Goal: Task Accomplishment & Management: Manage account settings

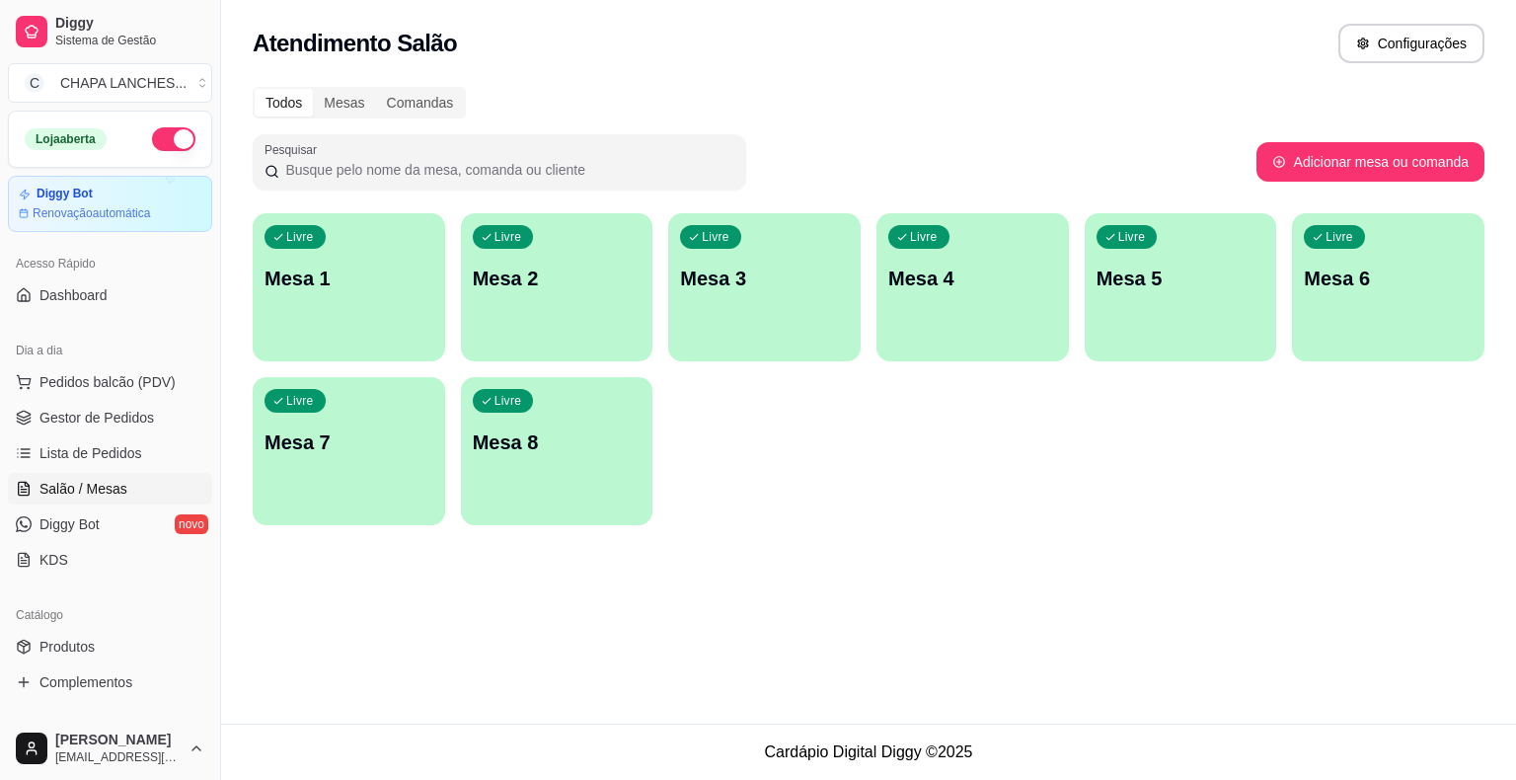
click at [956, 286] on p "Mesa 4" at bounding box center [973, 279] width 169 height 28
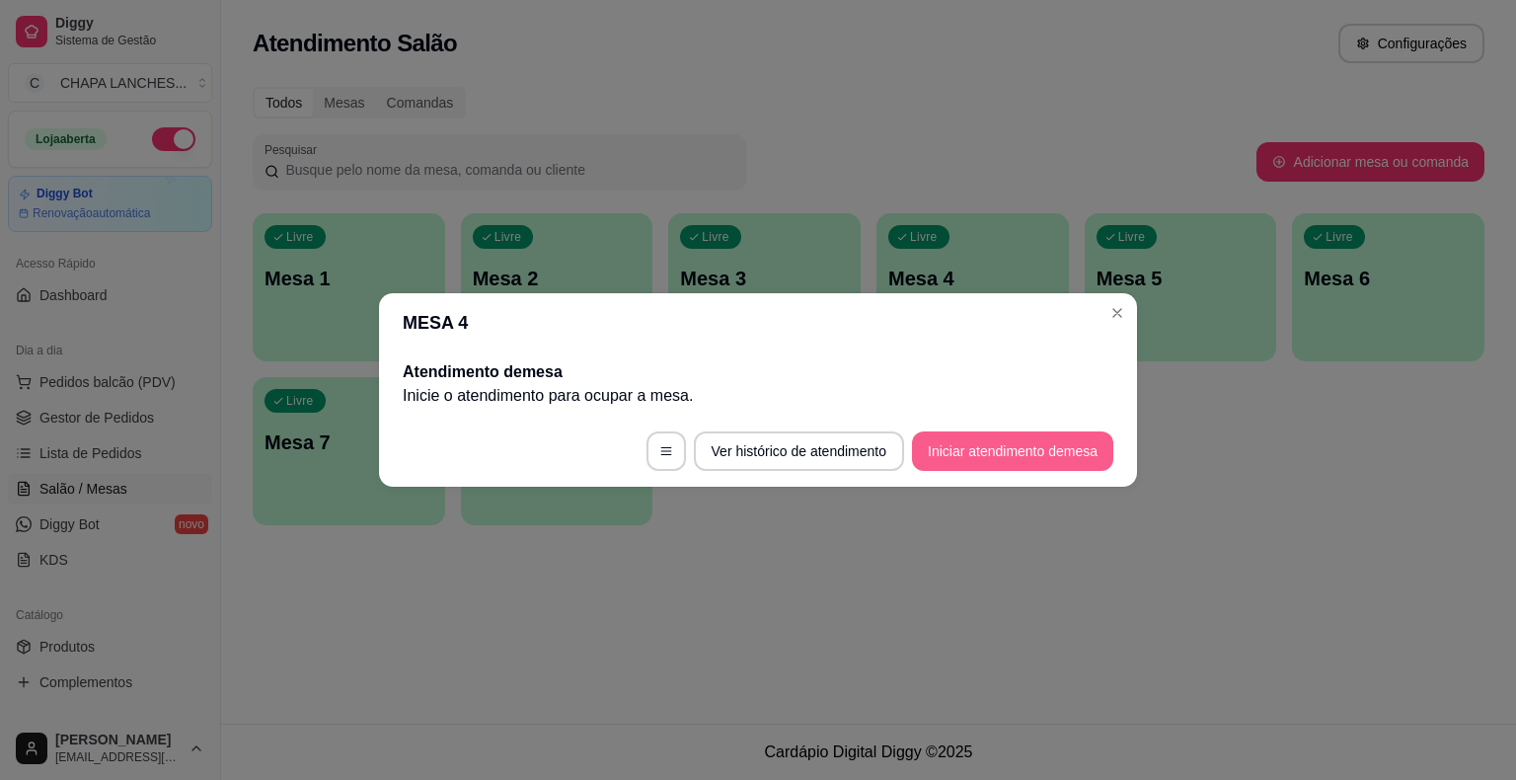
click at [1046, 450] on button "Iniciar atendimento de mesa" at bounding box center [1012, 450] width 201 height 39
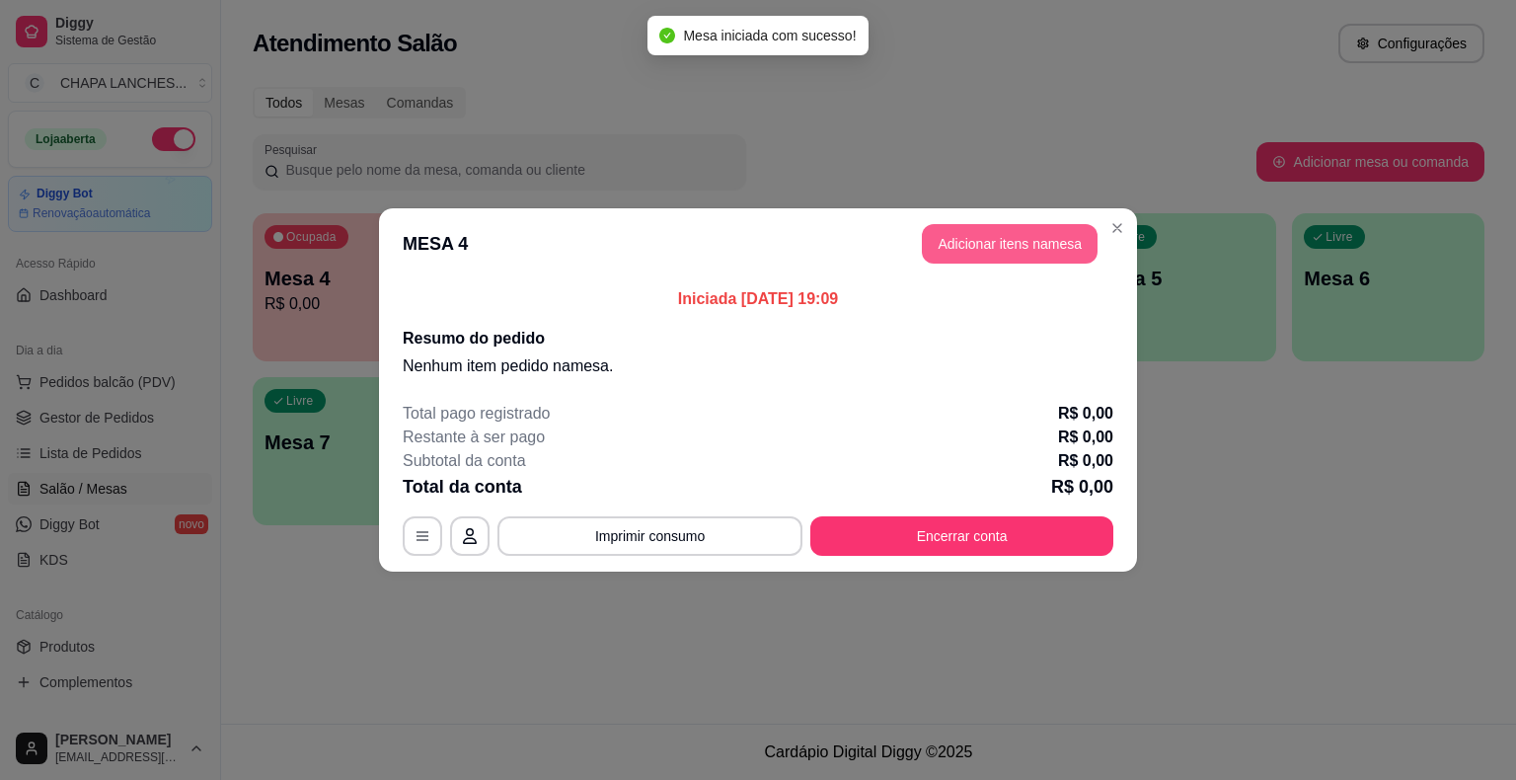
click at [1035, 267] on header "MESA 4 Adicionar itens na mesa" at bounding box center [758, 243] width 758 height 71
click at [1025, 251] on button "Adicionar itens na mesa" at bounding box center [1010, 243] width 176 height 39
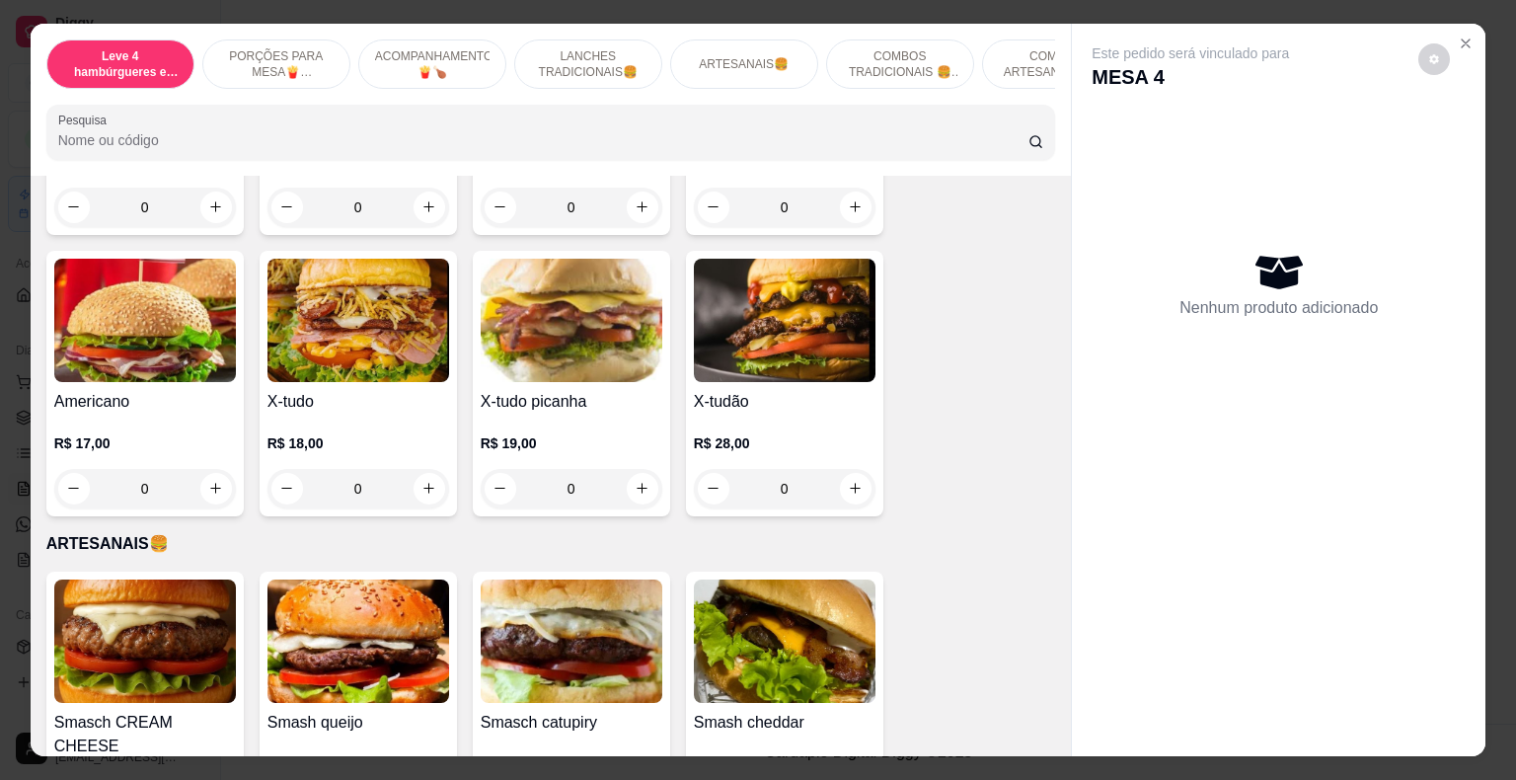
scroll to position [1876, 0]
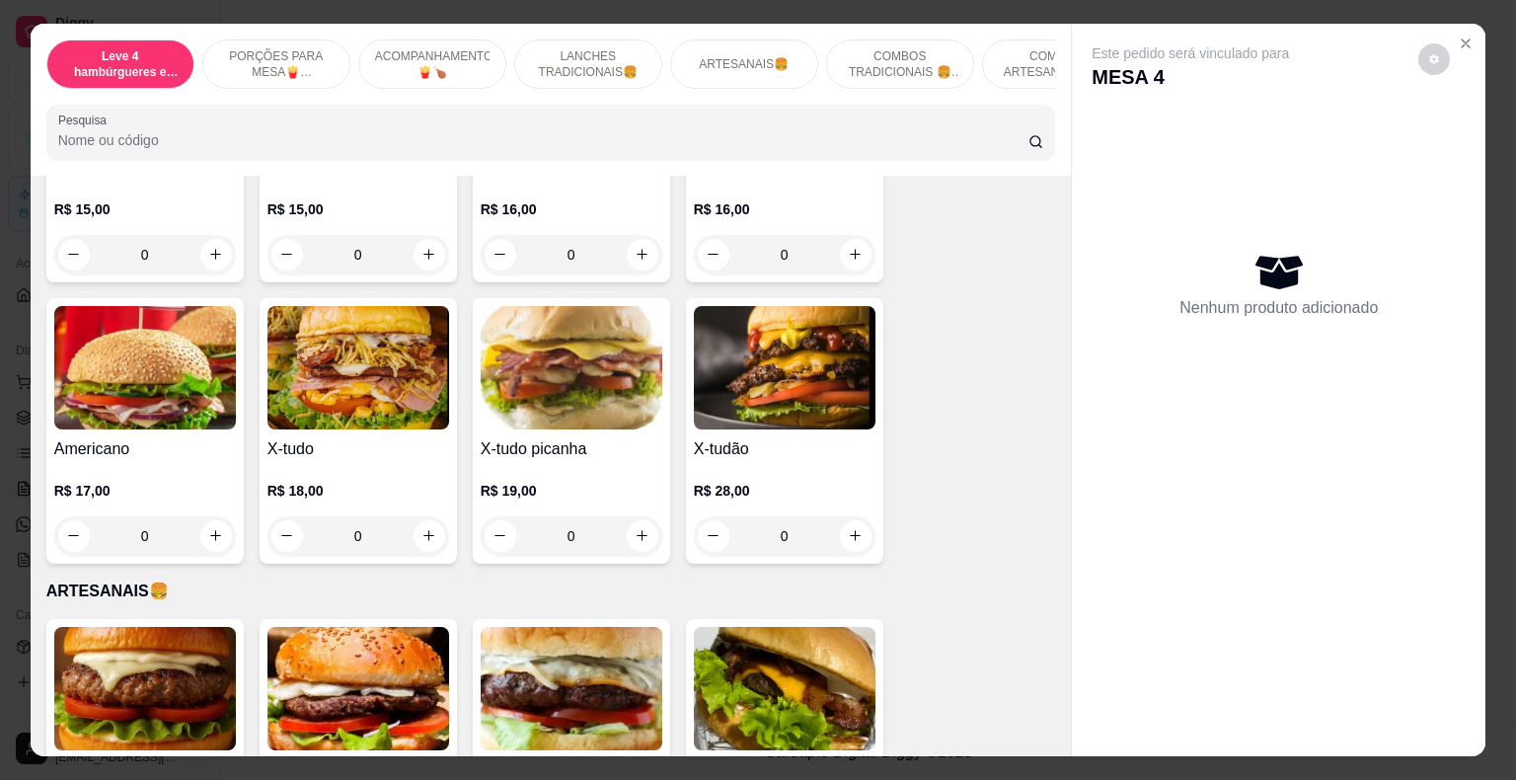
click at [849, 516] on div "0" at bounding box center [785, 535] width 182 height 39
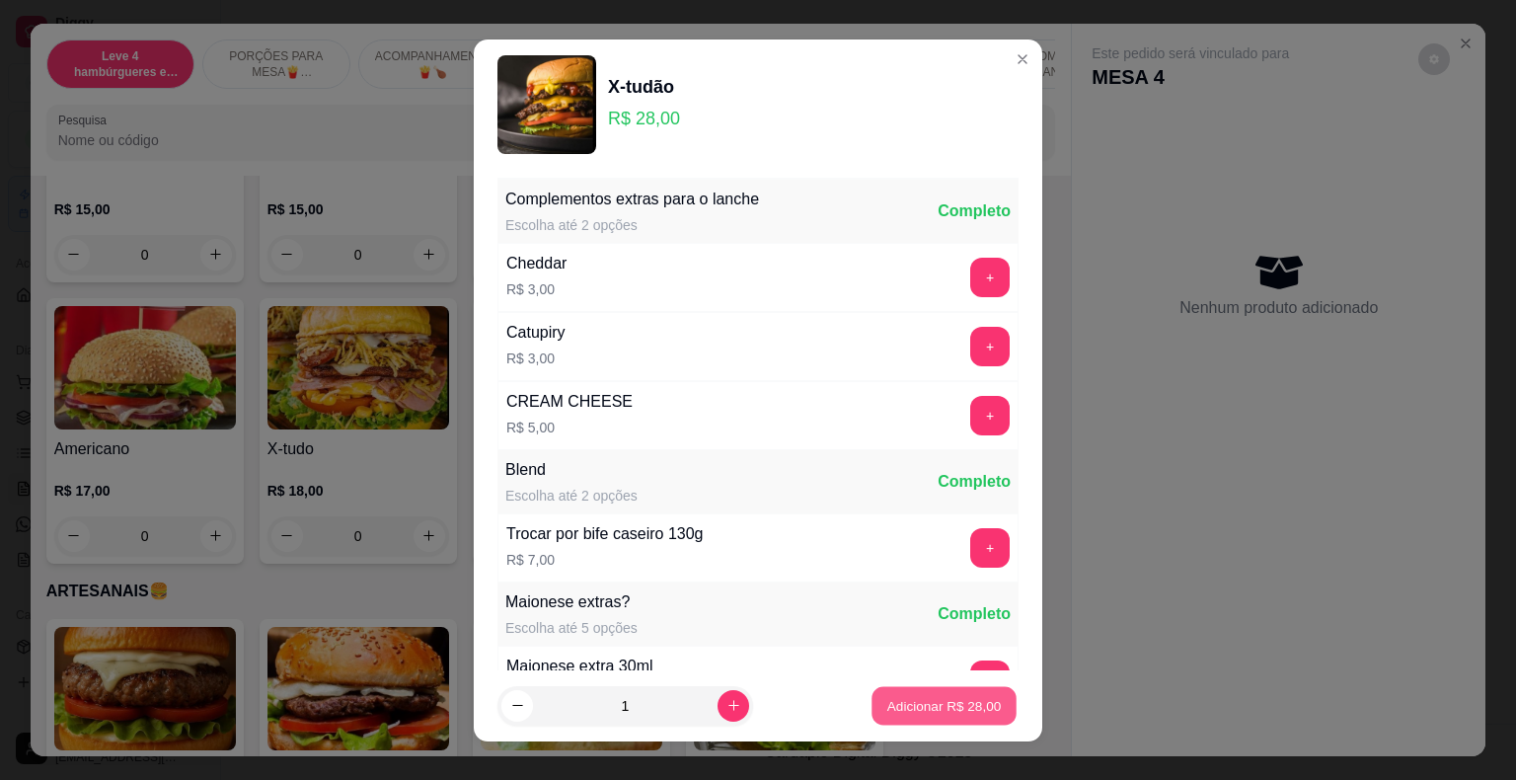
click at [948, 703] on p "Adicionar R$ 28,00" at bounding box center [945, 705] width 115 height 19
type input "1"
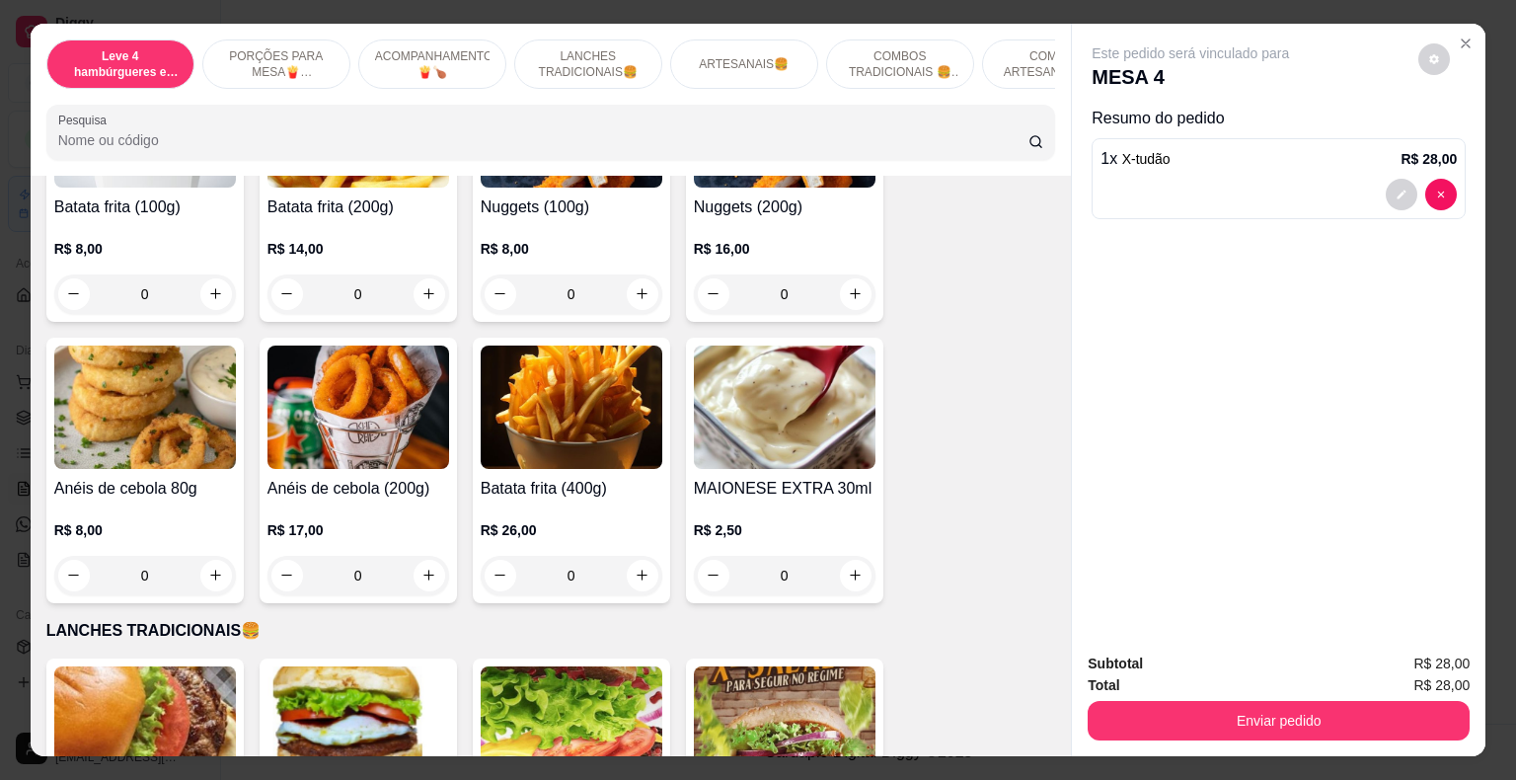
scroll to position [987, 0]
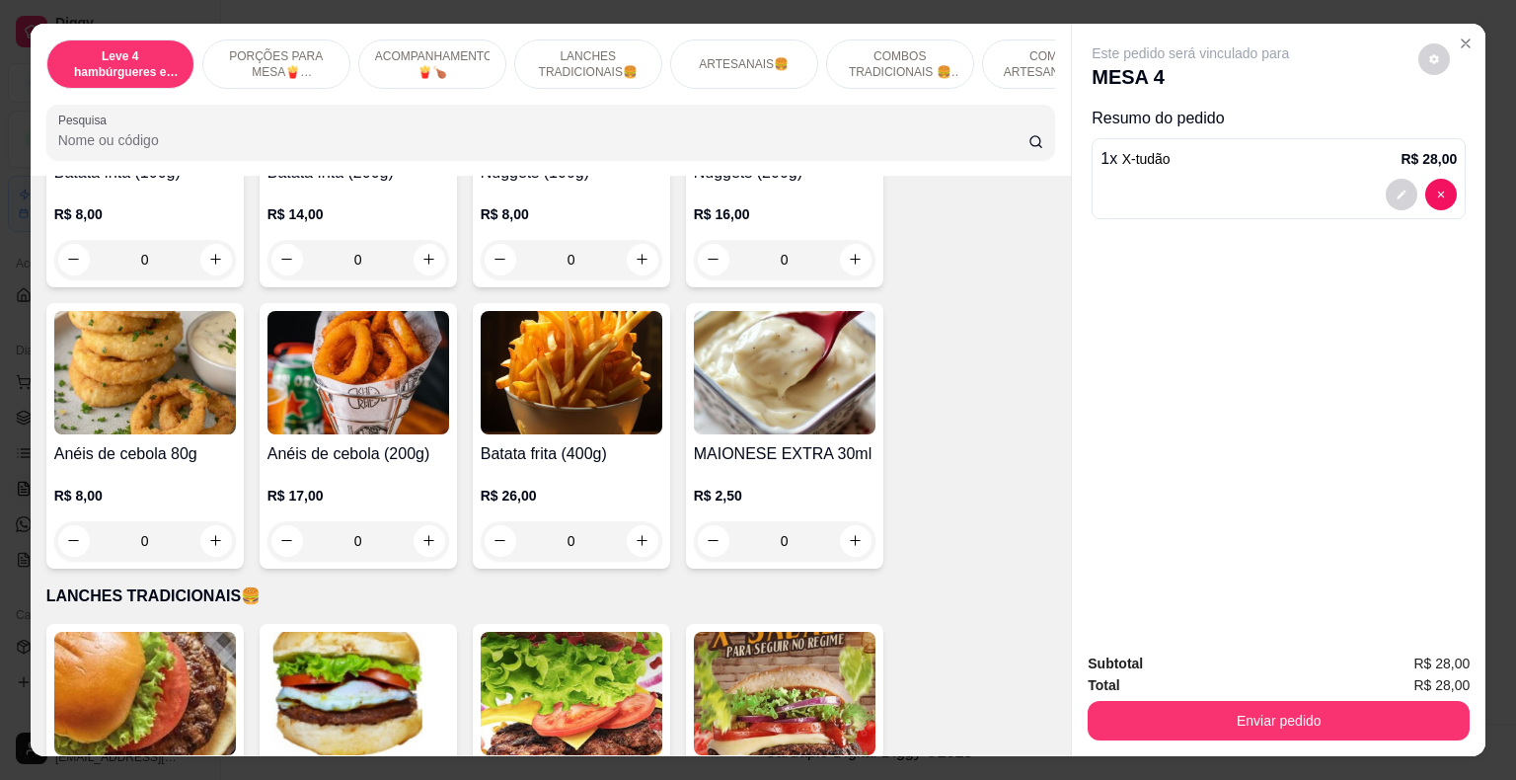
click at [643, 521] on div "0" at bounding box center [572, 540] width 182 height 39
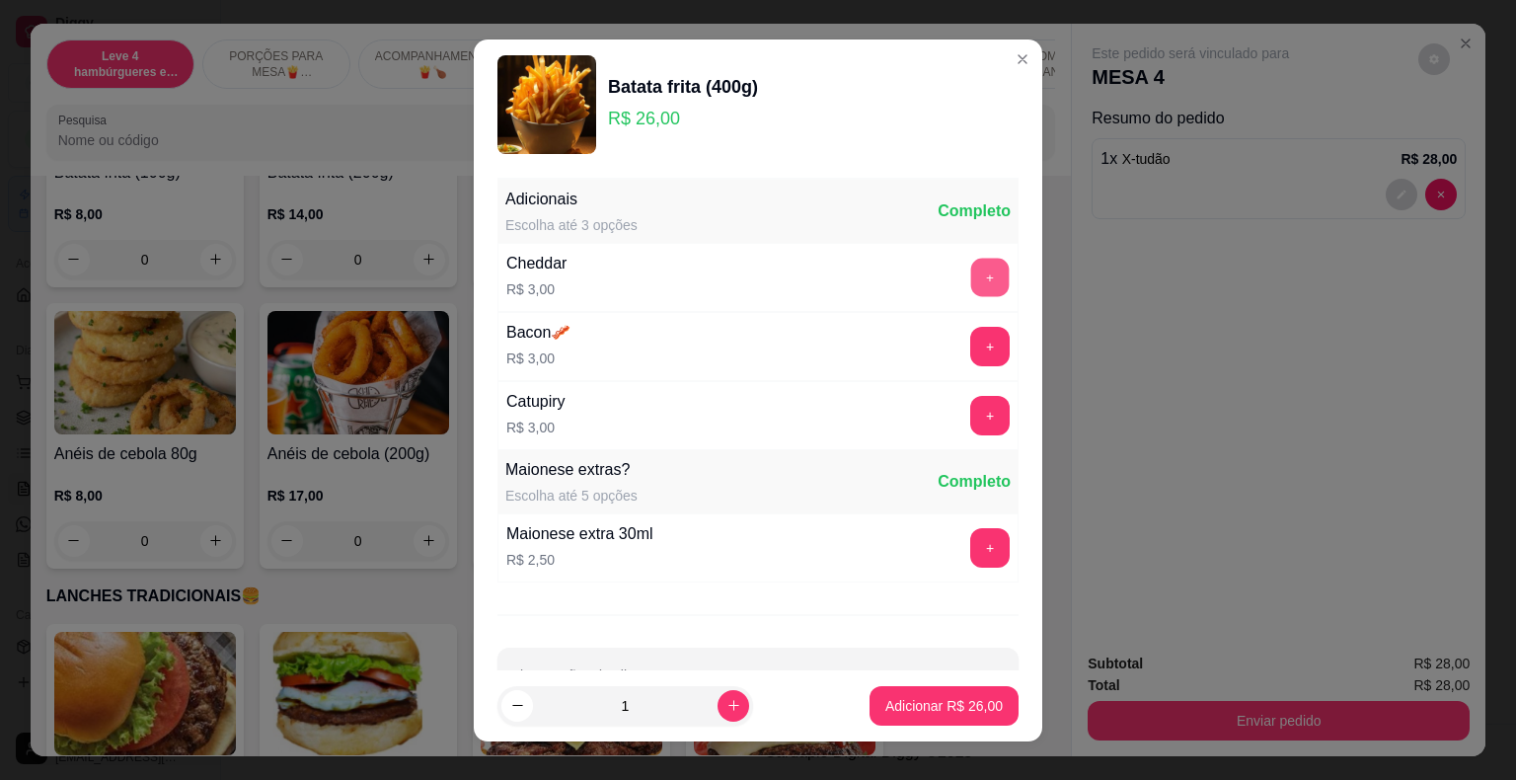
click at [971, 274] on button "+" at bounding box center [990, 277] width 39 height 39
click at [971, 343] on button "+" at bounding box center [990, 346] width 39 height 39
click at [971, 409] on button "+" at bounding box center [990, 415] width 39 height 39
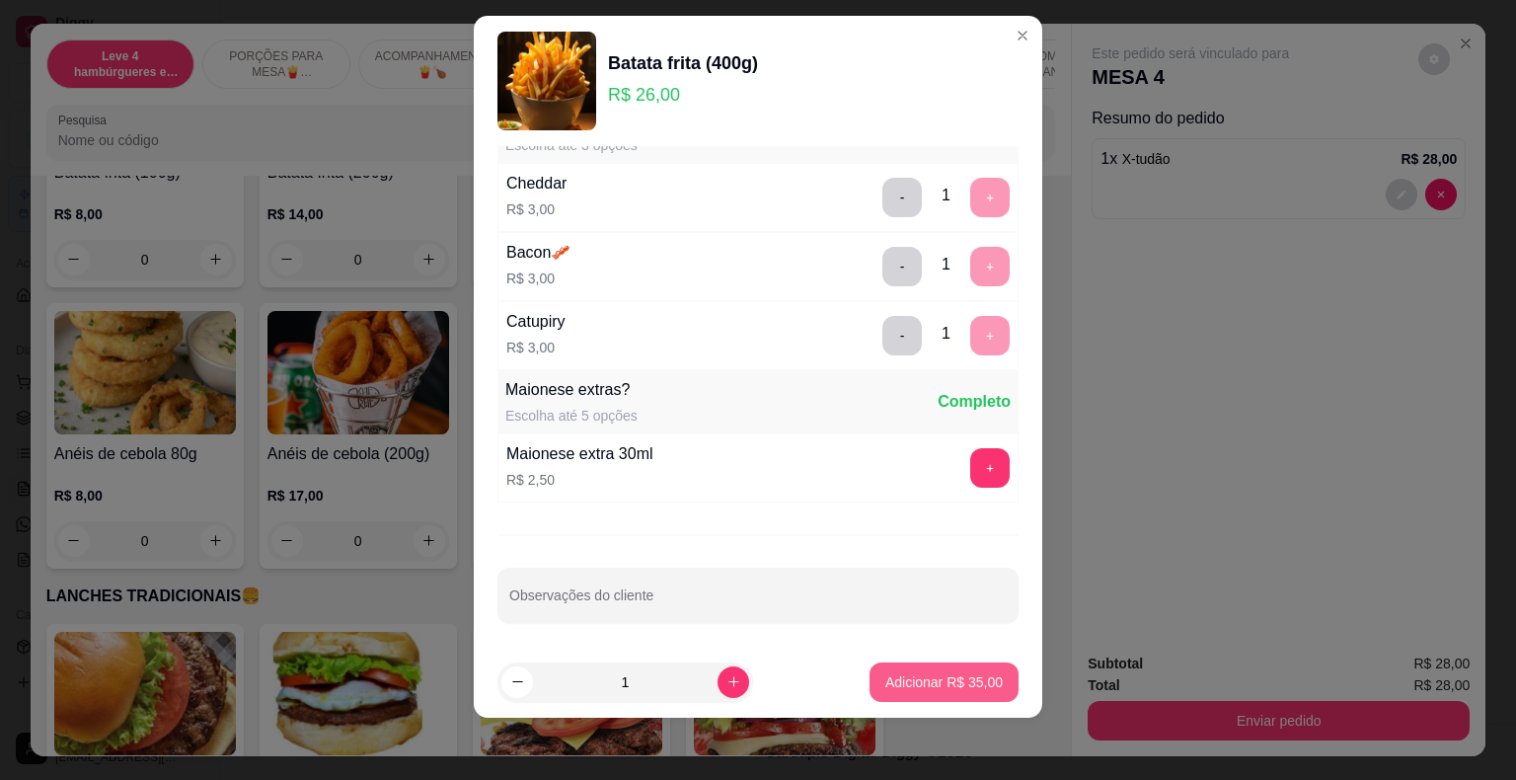
click at [971, 678] on p "Adicionar R$ 35,00" at bounding box center [944, 682] width 117 height 20
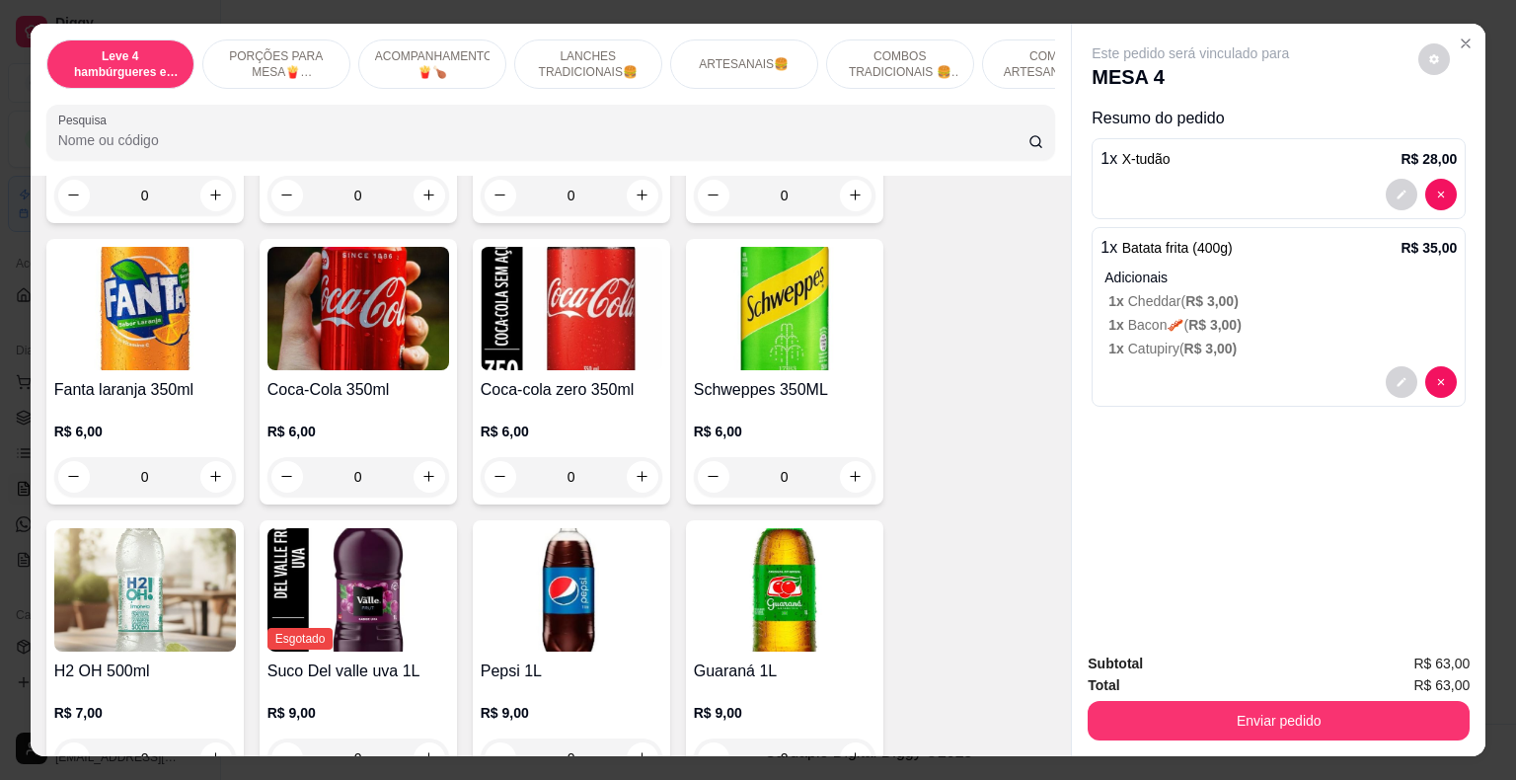
scroll to position [4640, 0]
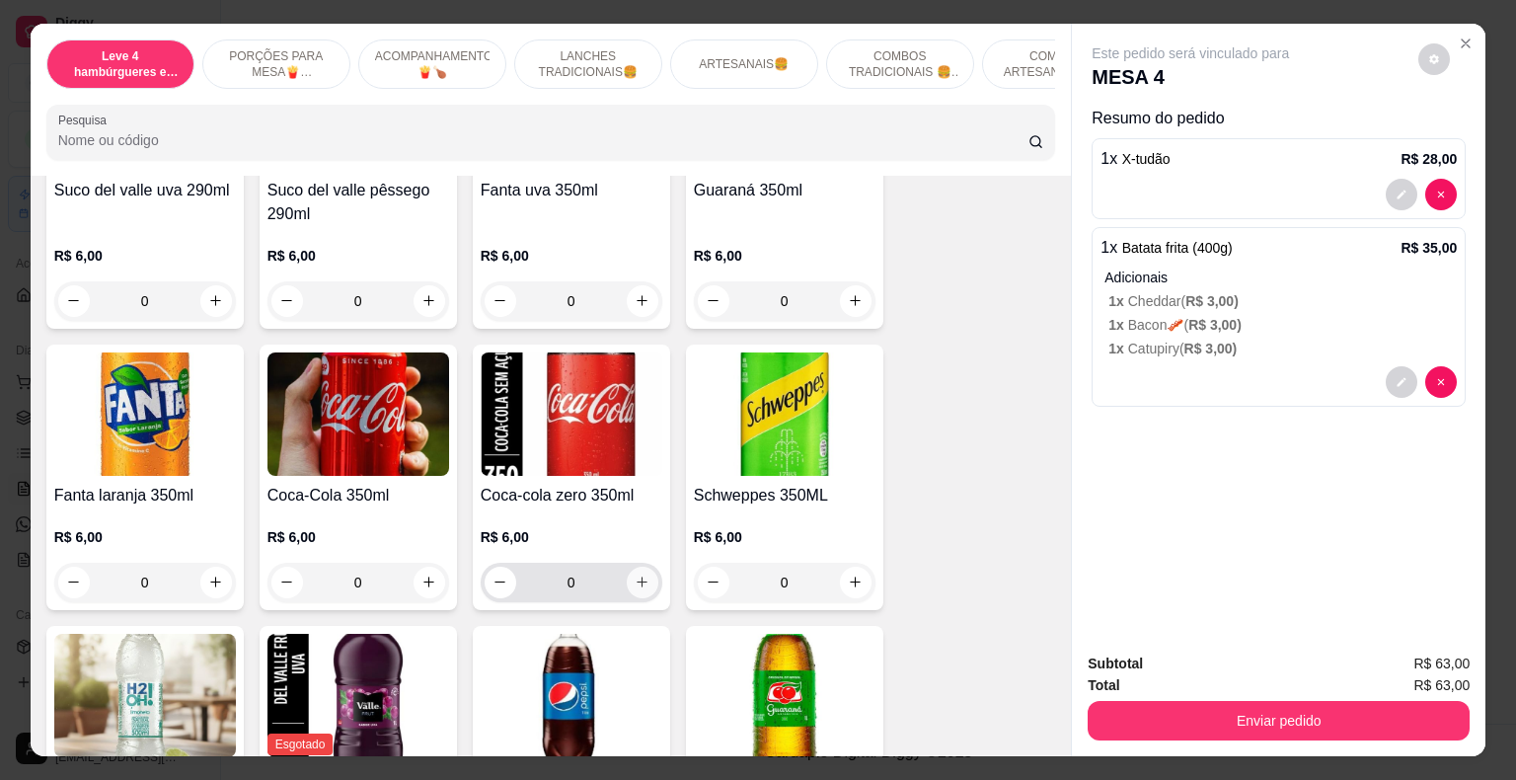
click at [637, 577] on icon "increase-product-quantity" at bounding box center [642, 582] width 11 height 11
type input "1"
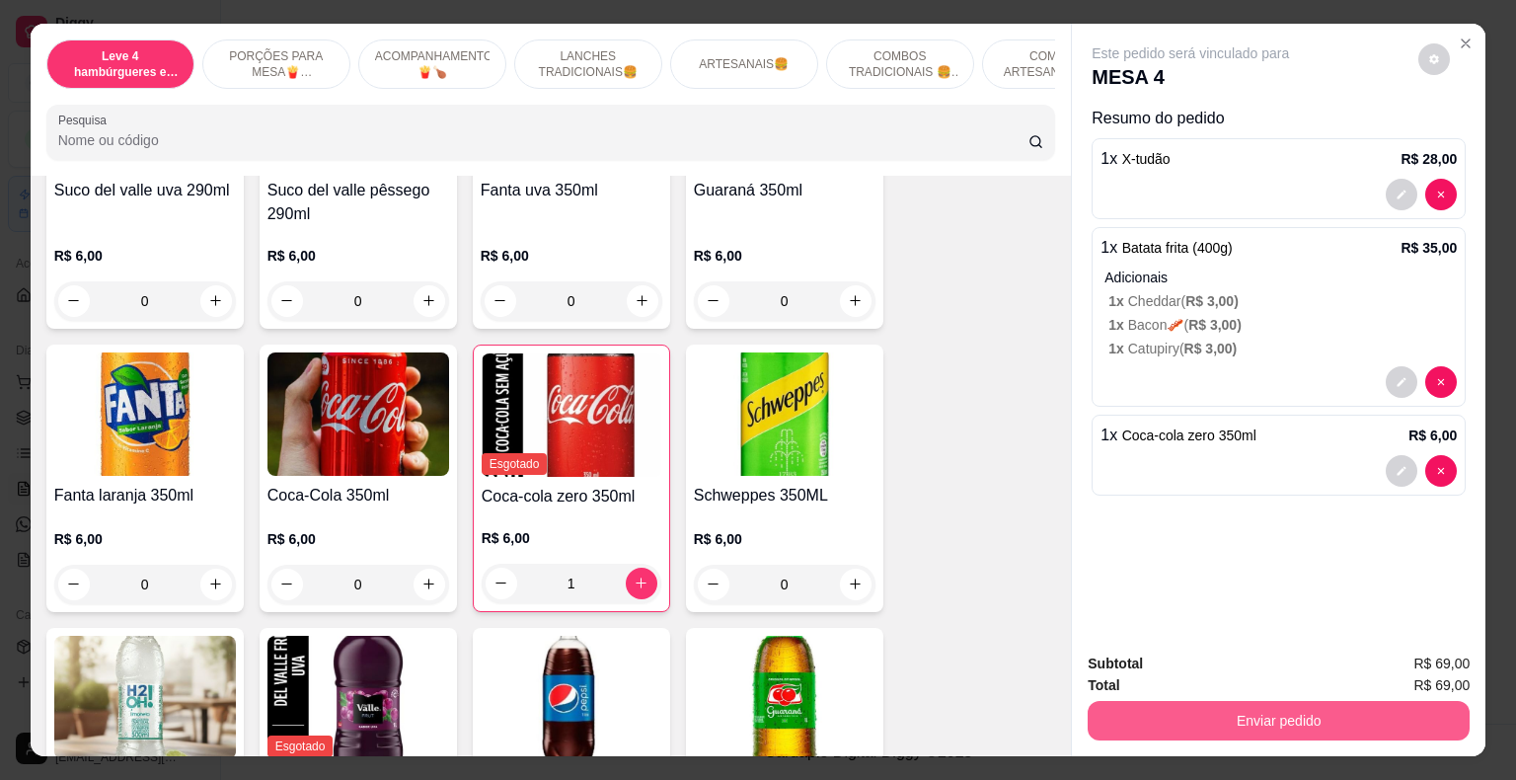
click at [1306, 716] on button "Enviar pedido" at bounding box center [1279, 720] width 382 height 39
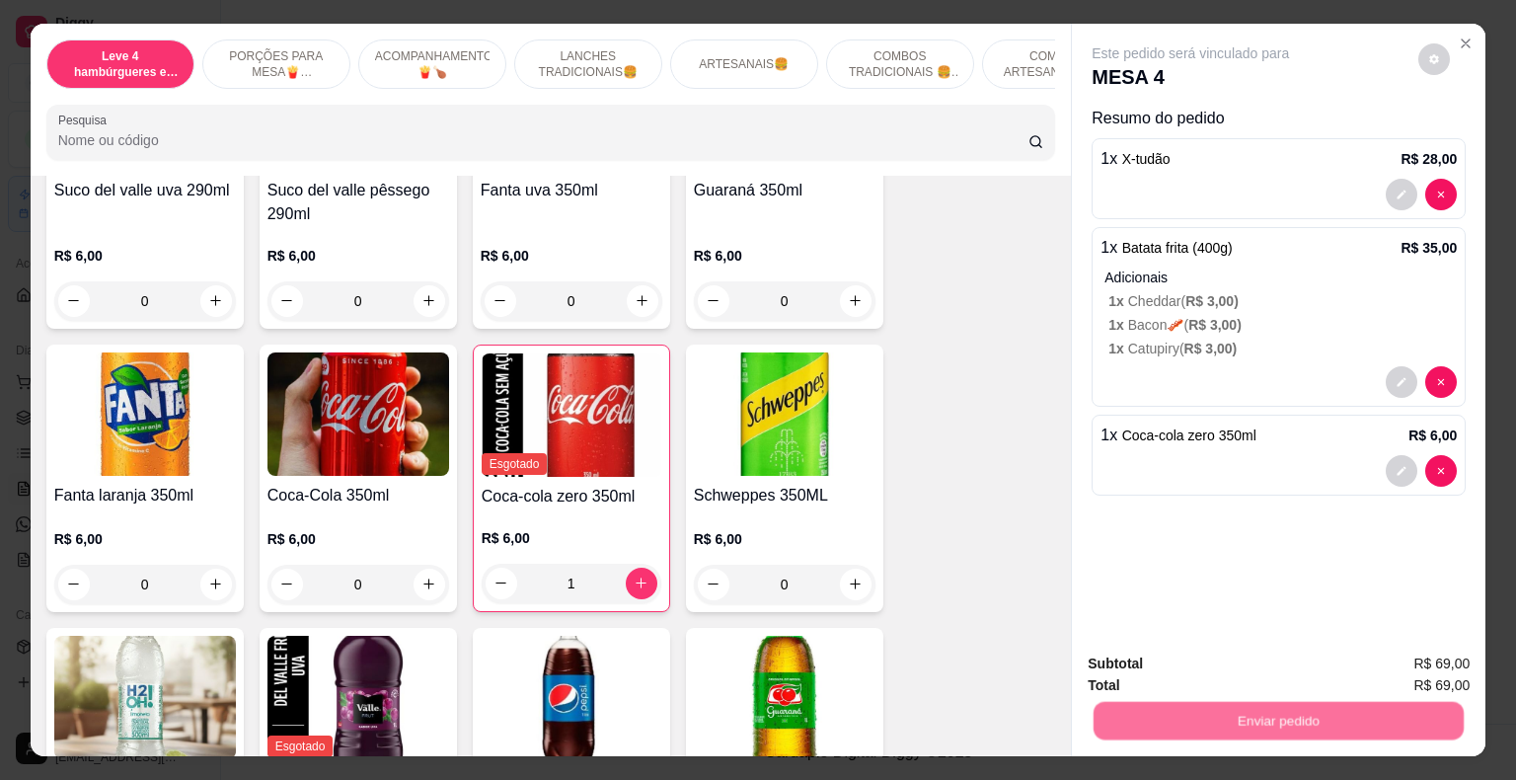
click at [1269, 665] on button "Registrar cliente" at bounding box center [1286, 665] width 126 height 37
click at [1155, 713] on button "Enviar pedido" at bounding box center [1279, 721] width 370 height 39
click at [1281, 665] on button "Registrar cliente" at bounding box center [1286, 665] width 126 height 37
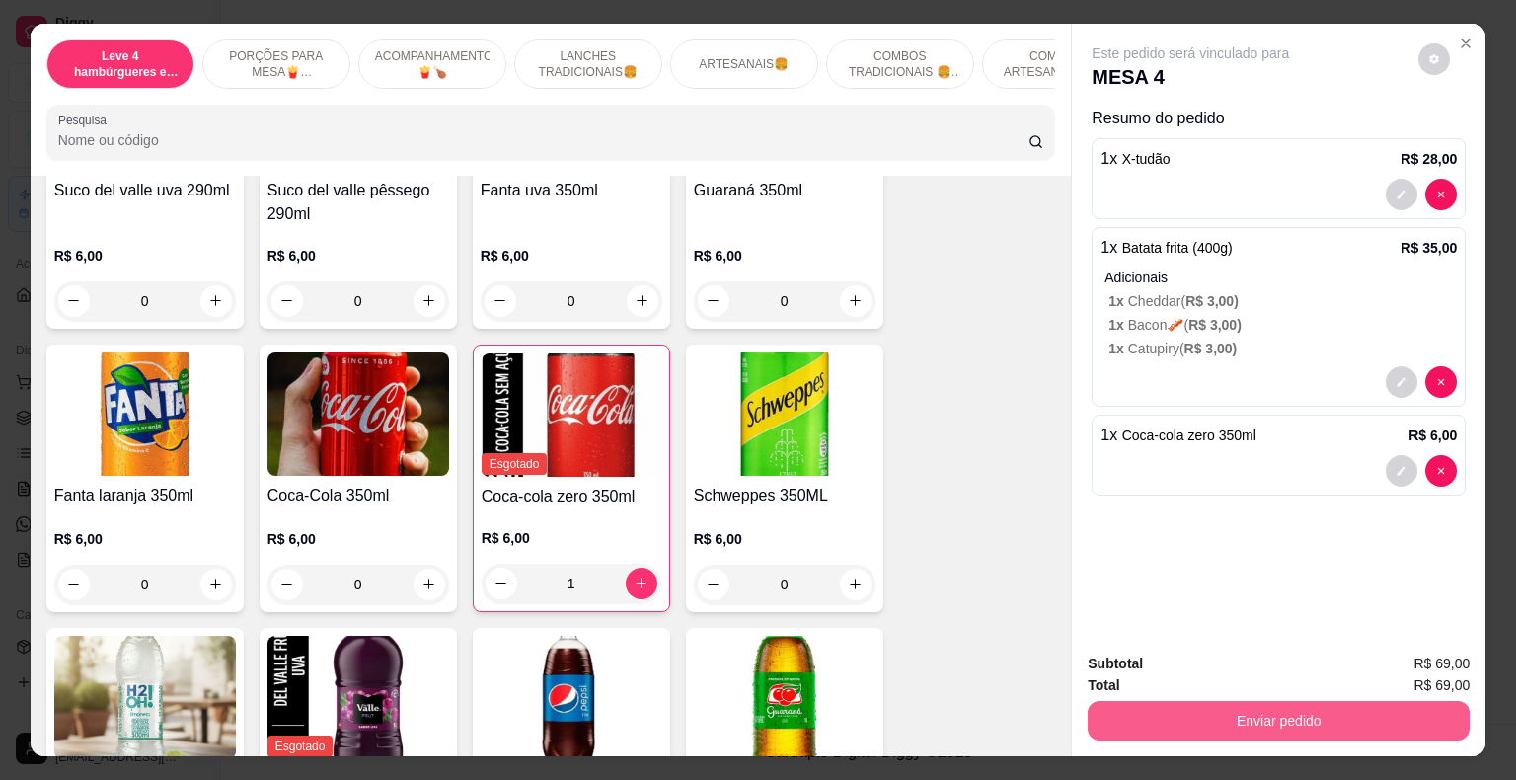
click at [1287, 713] on button "Enviar pedido" at bounding box center [1279, 720] width 382 height 39
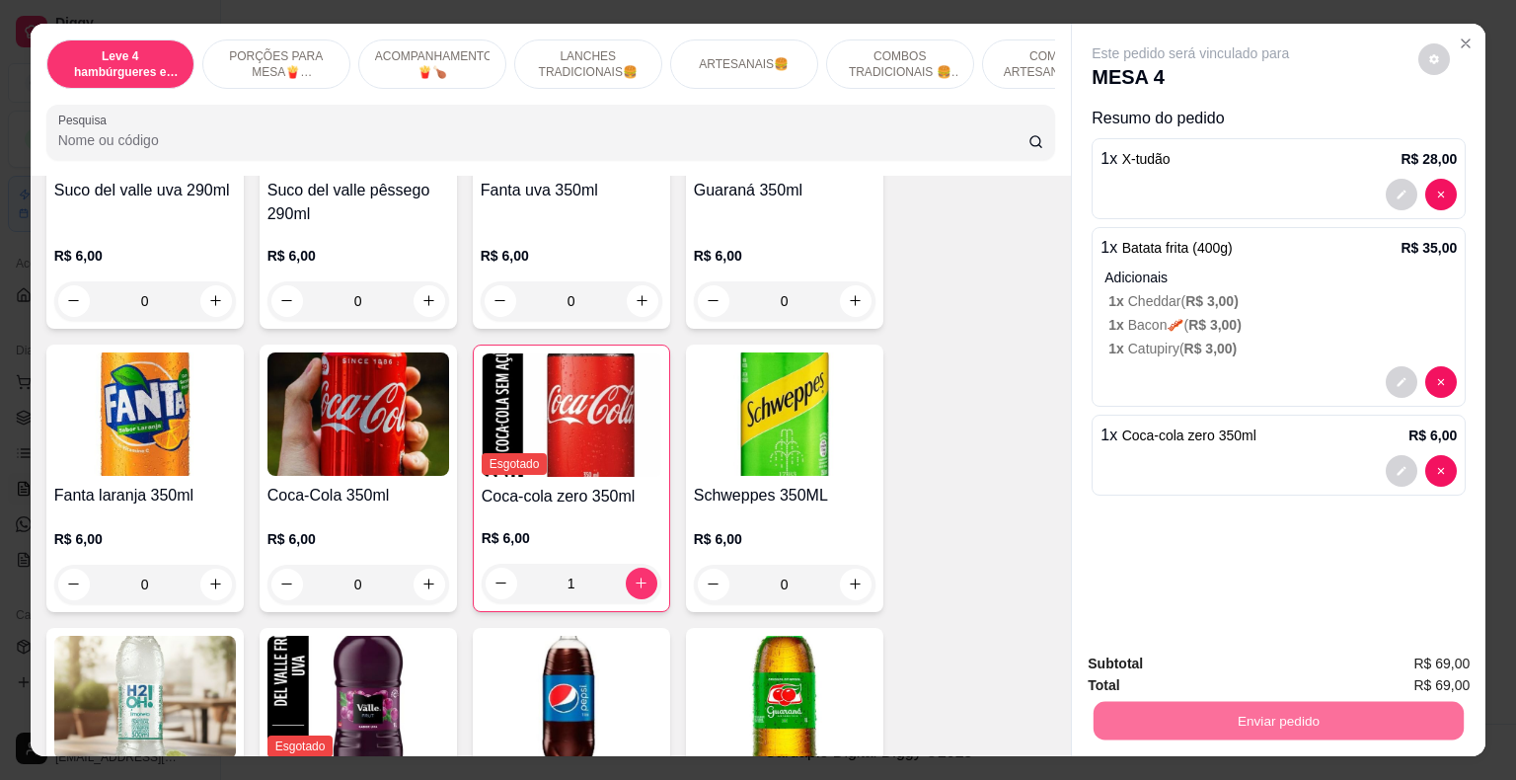
click at [1445, 660] on button "Enviar pedido" at bounding box center [1418, 665] width 109 height 37
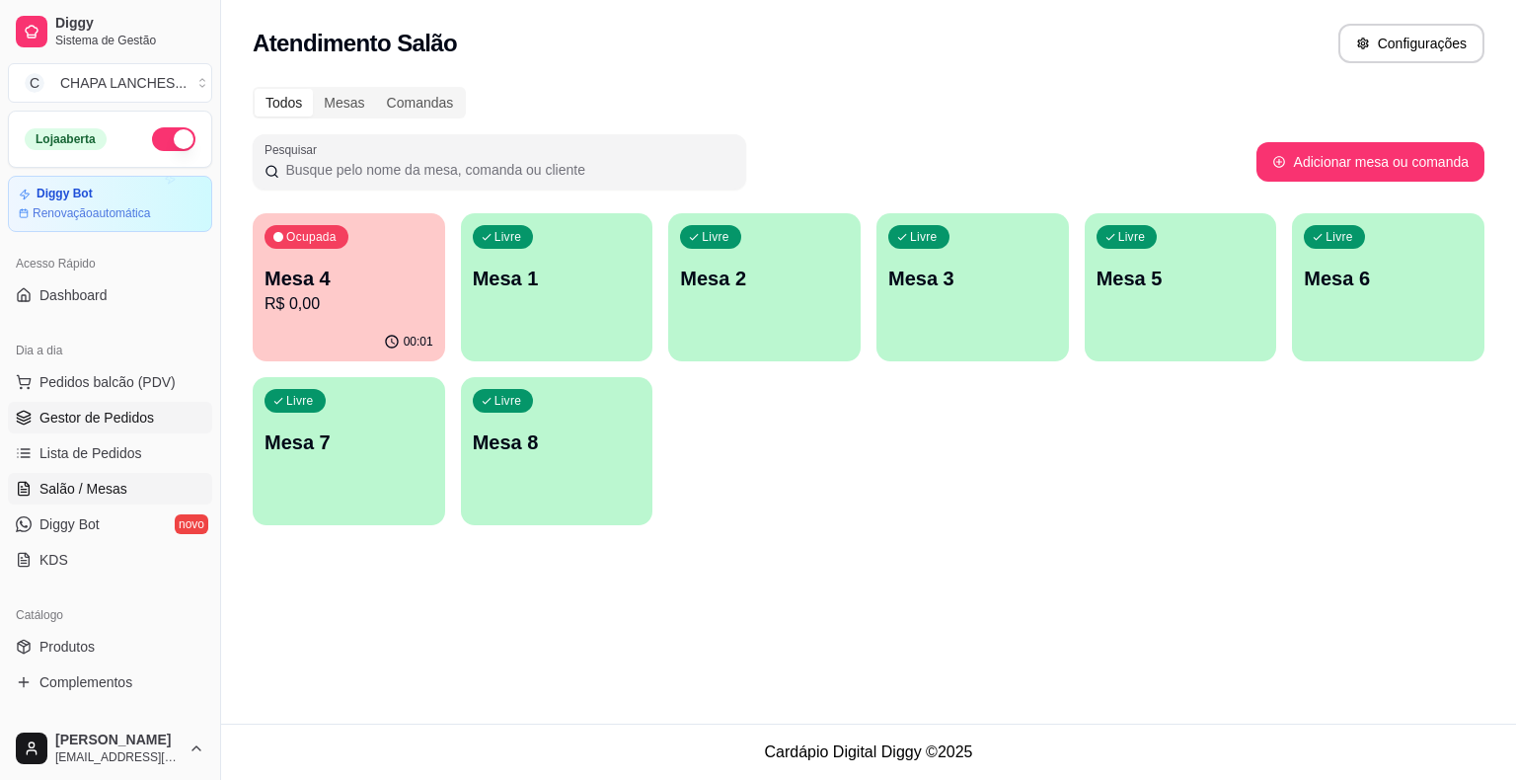
click at [120, 429] on link "Gestor de Pedidos" at bounding box center [110, 418] width 204 height 32
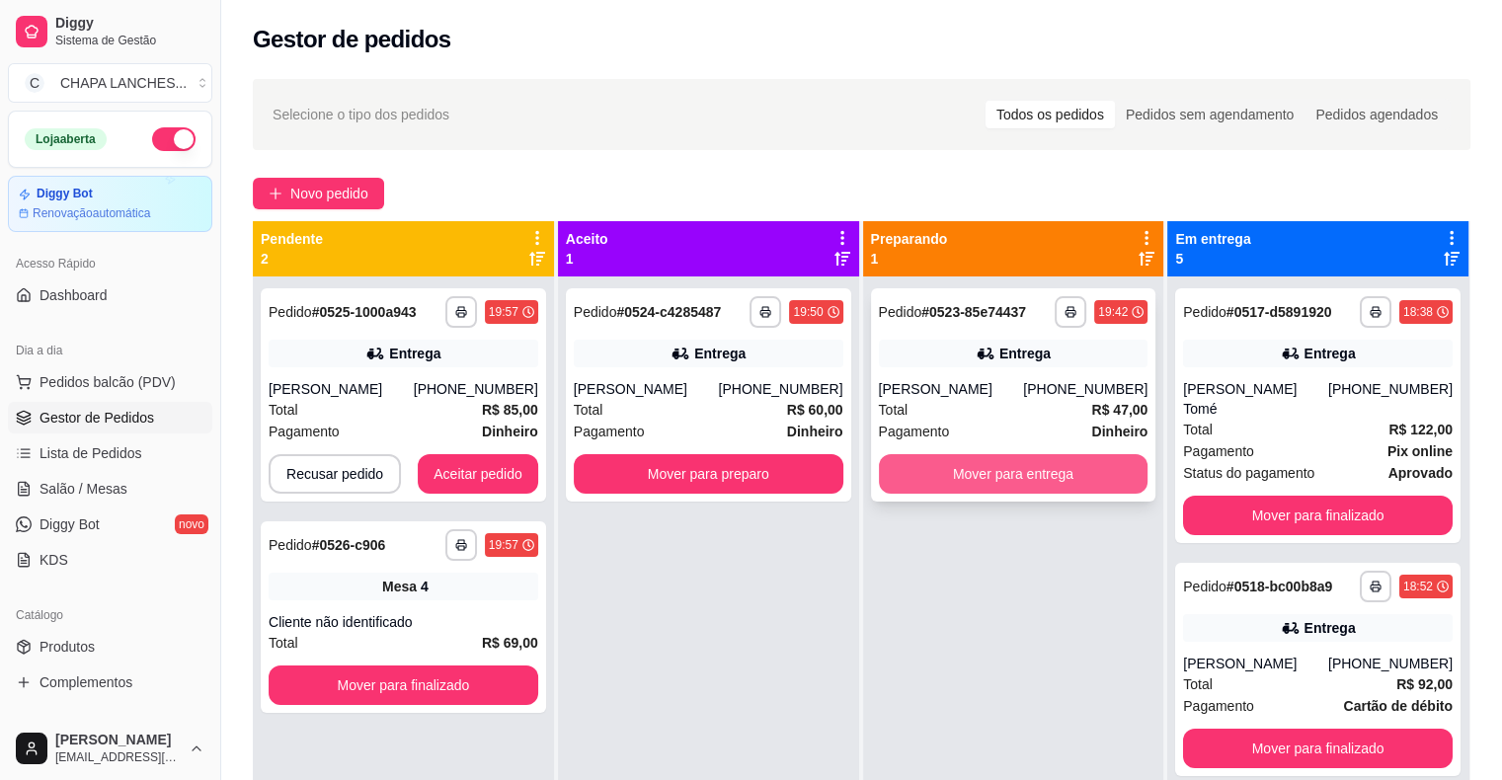
click at [968, 492] on button "Mover para entrega" at bounding box center [1014, 473] width 270 height 39
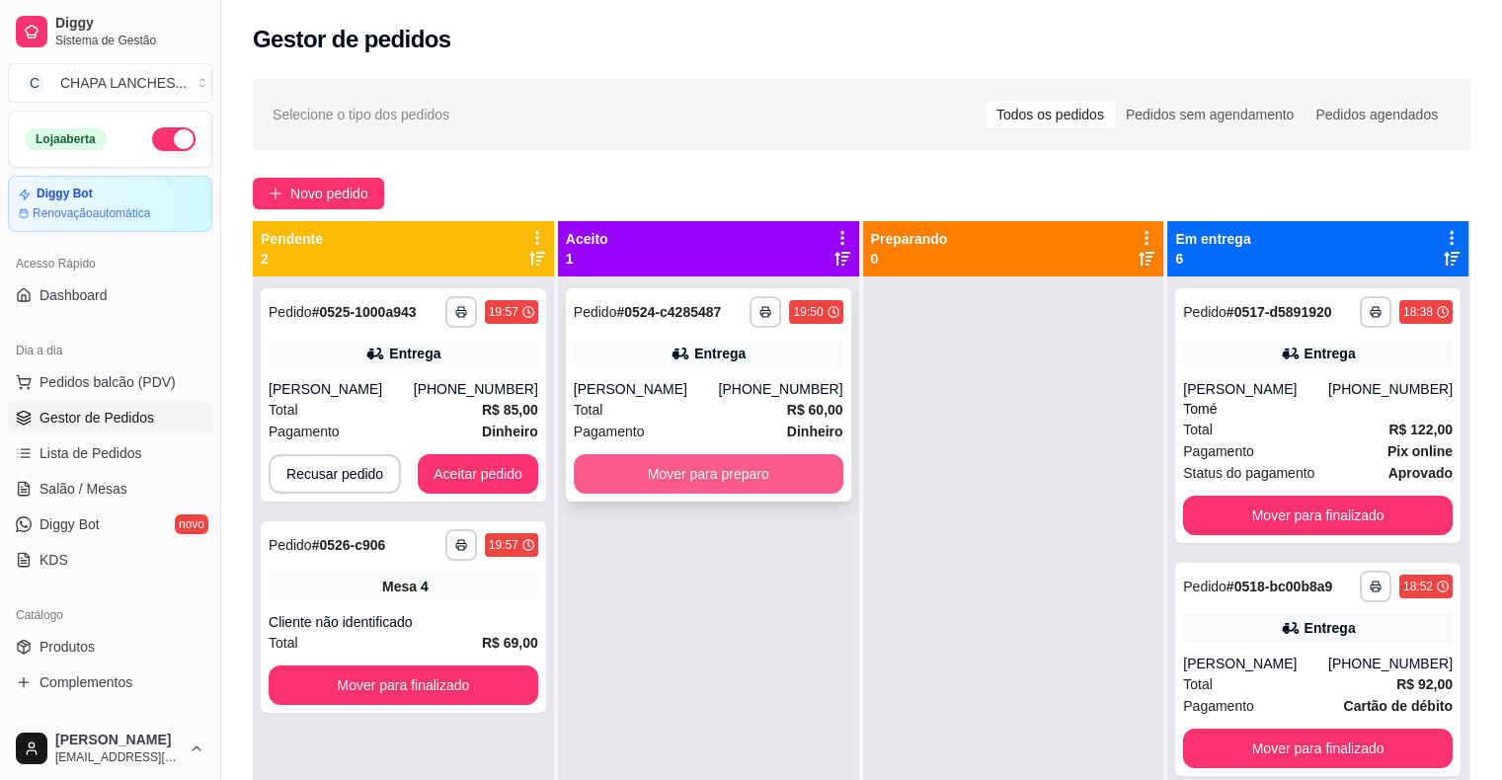
click at [732, 472] on button "Mover para preparo" at bounding box center [709, 473] width 270 height 39
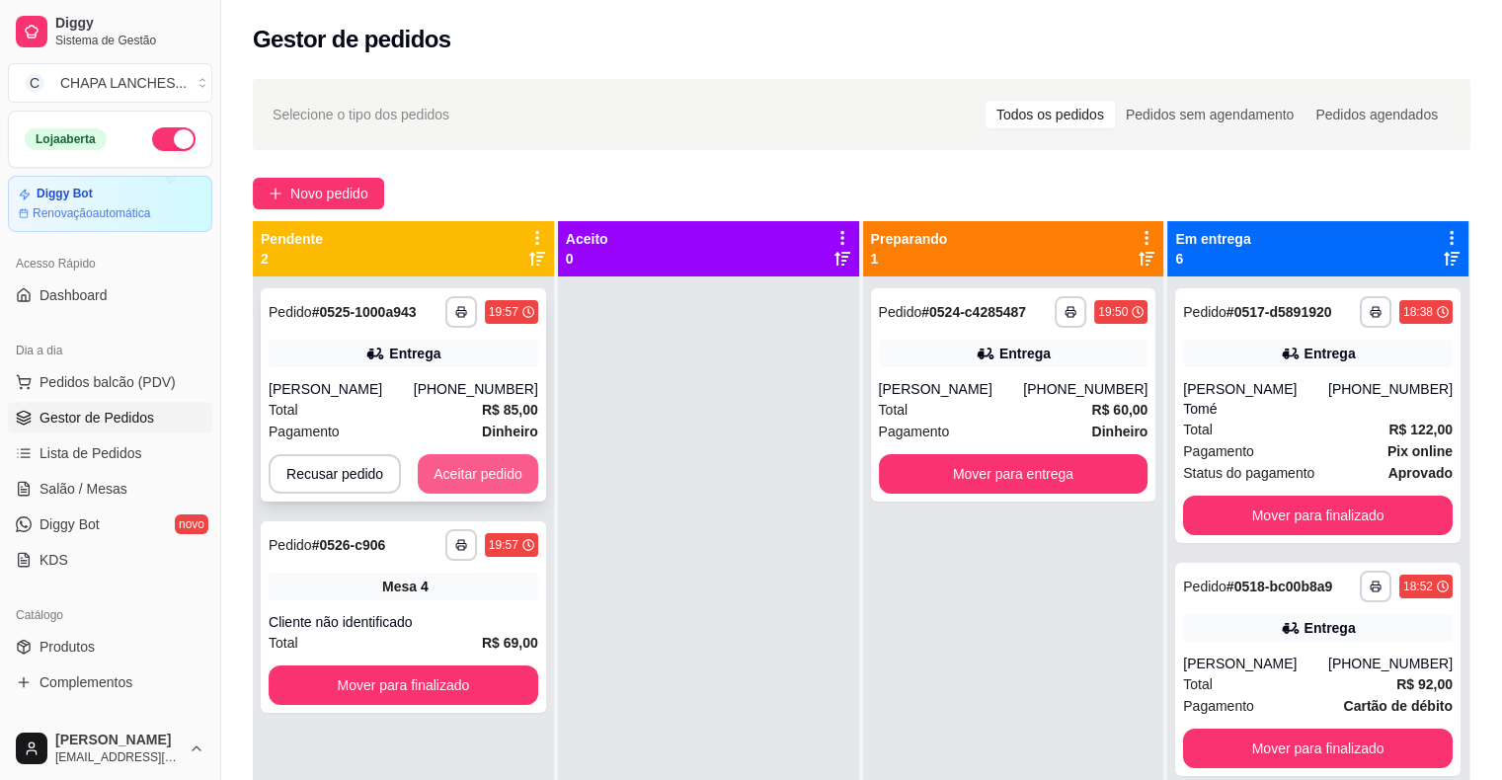
click at [480, 468] on button "Aceitar pedido" at bounding box center [478, 473] width 120 height 39
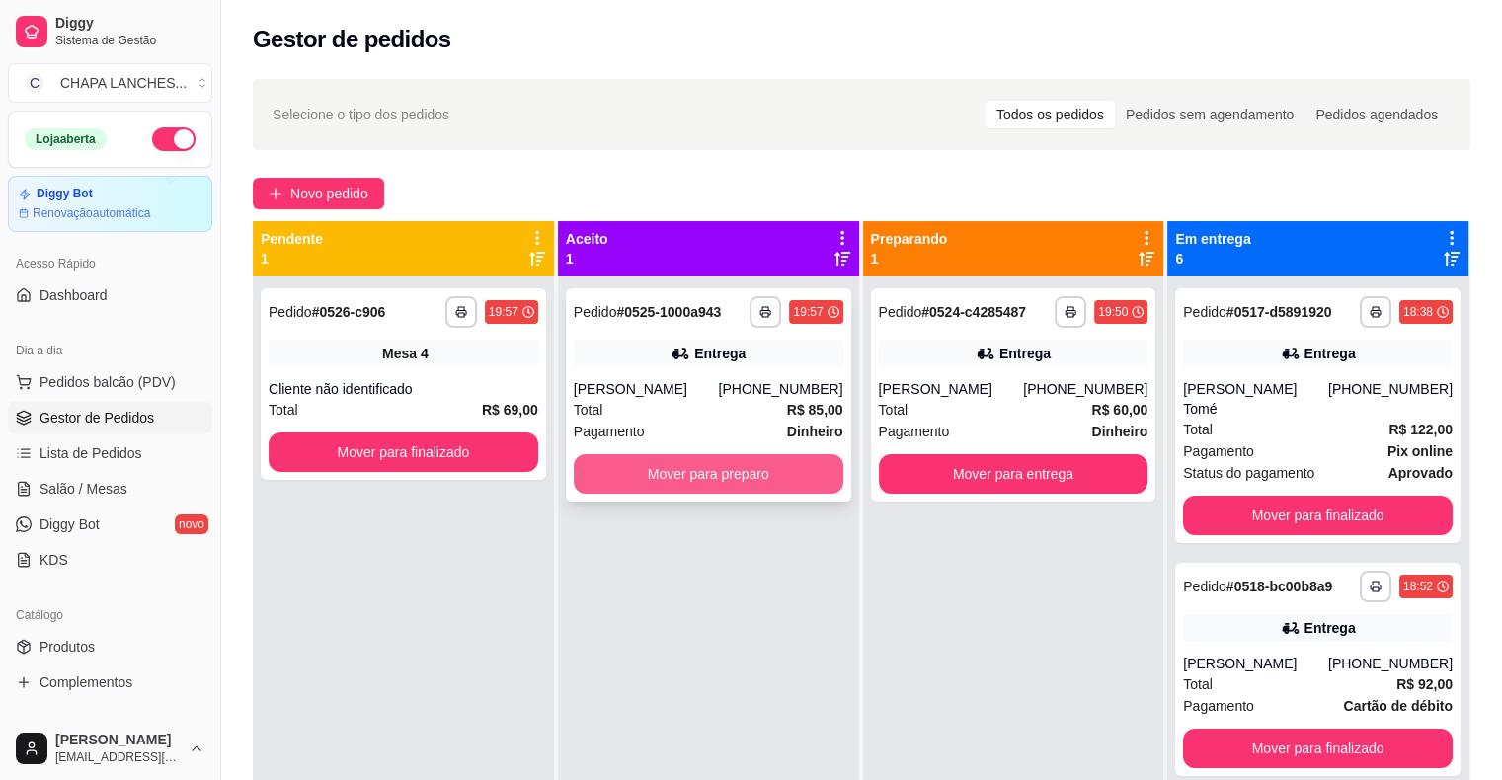
click at [645, 483] on button "Mover para preparo" at bounding box center [709, 473] width 270 height 39
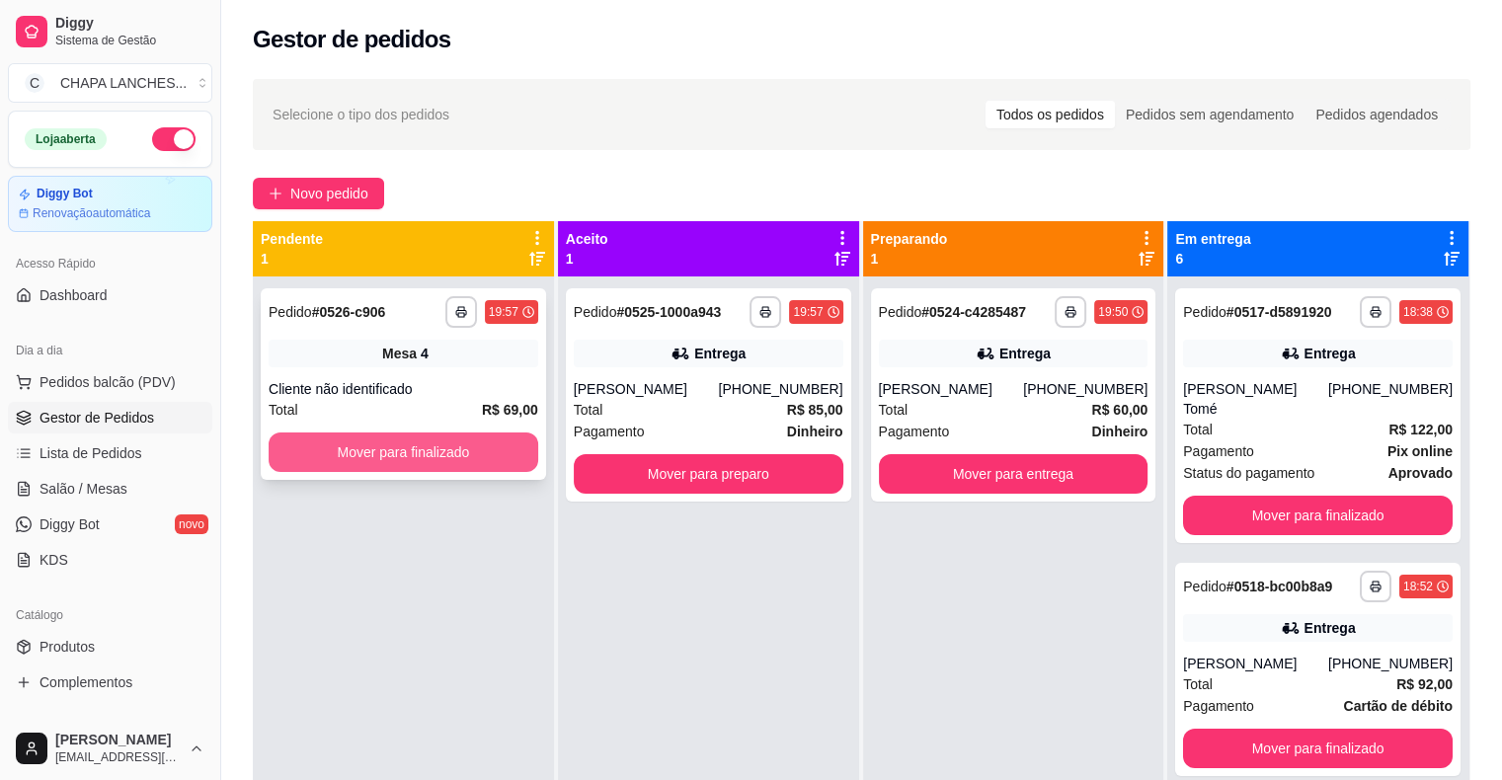
click at [480, 457] on button "Mover para finalizado" at bounding box center [404, 451] width 270 height 39
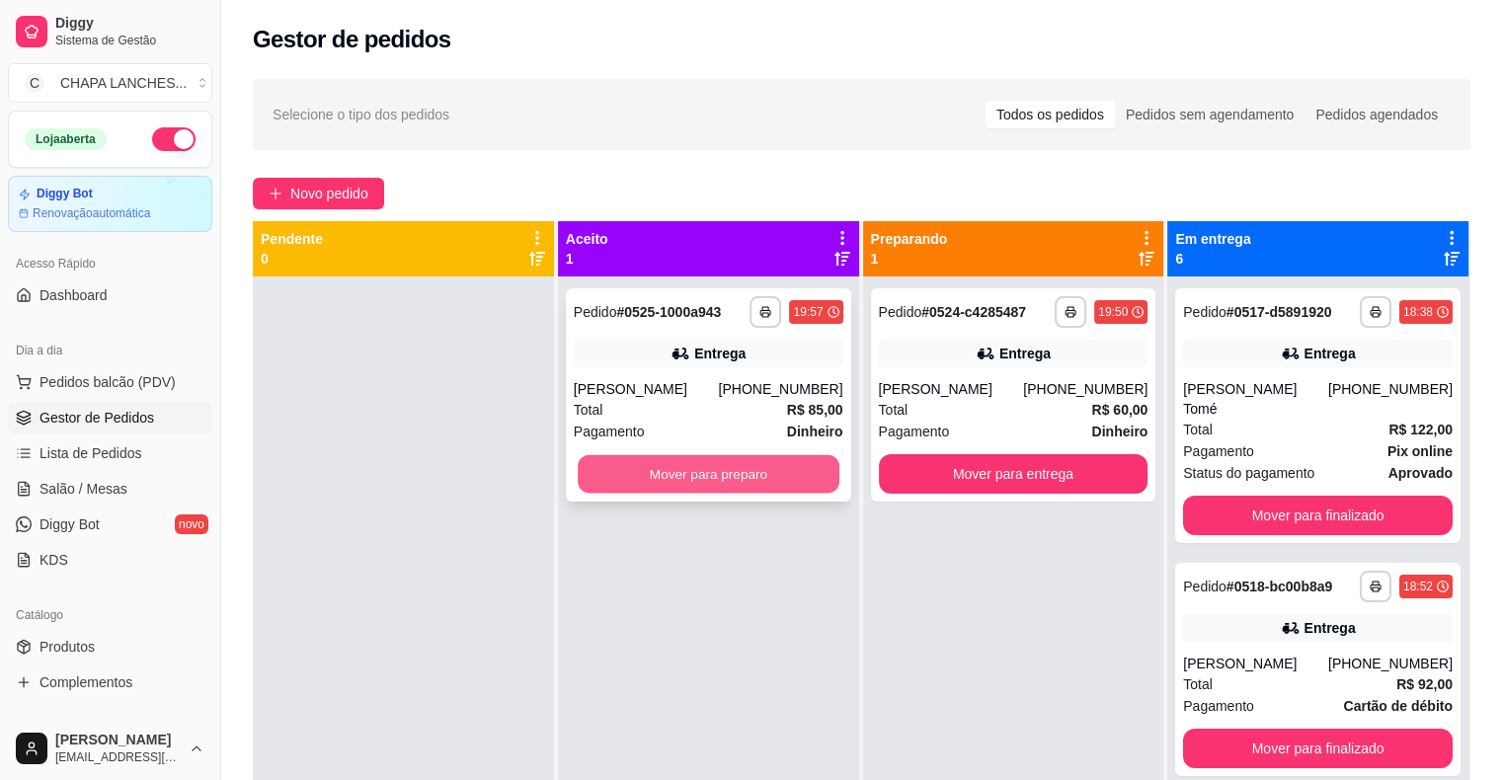
click at [639, 472] on button "Mover para preparo" at bounding box center [709, 474] width 262 height 39
click at [669, 476] on button "Mover para preparo" at bounding box center [709, 473] width 270 height 39
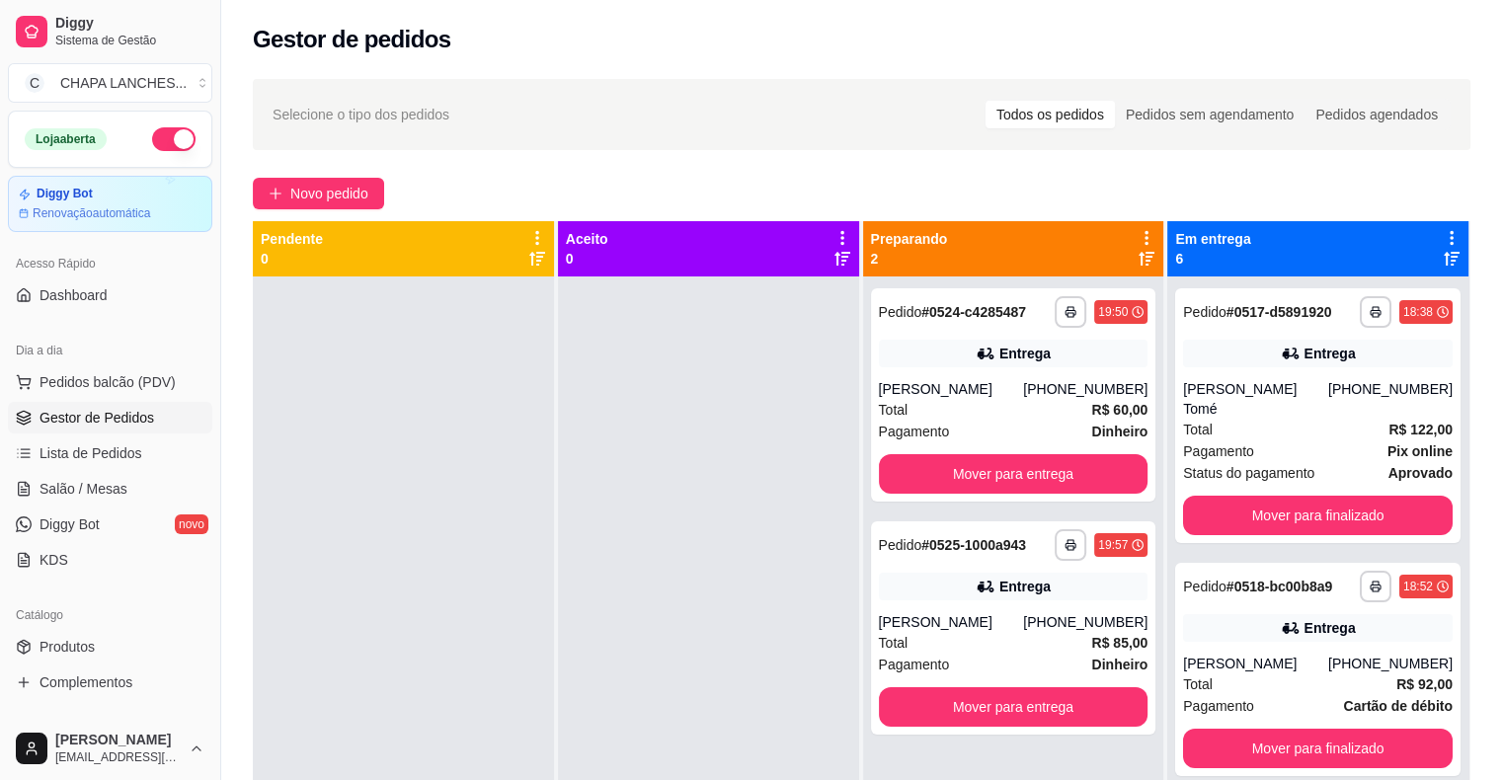
click at [408, 687] on div at bounding box center [403, 666] width 301 height 780
click at [99, 492] on span "Salão / Mesas" at bounding box center [83, 489] width 88 height 20
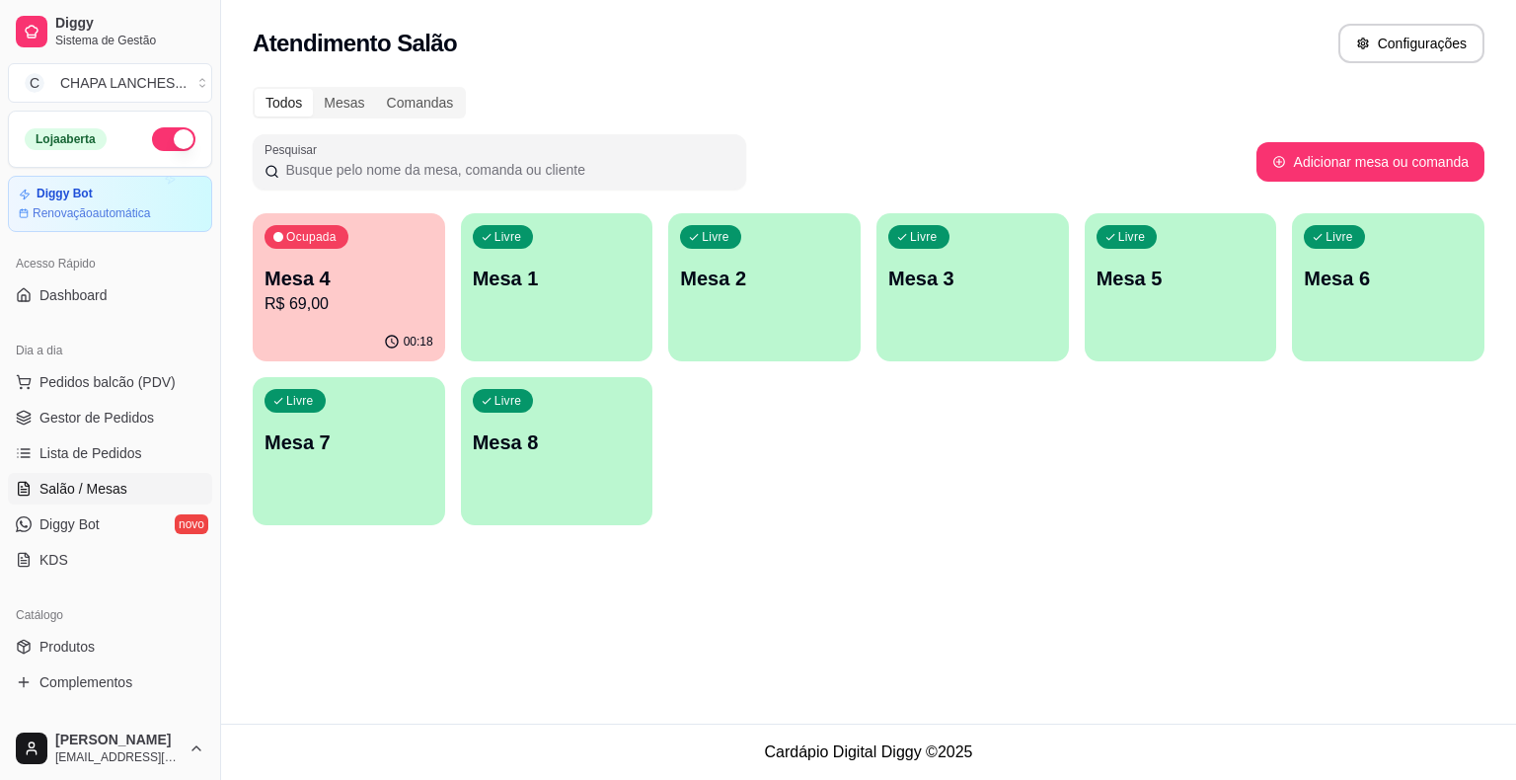
click at [495, 317] on div "Livre Mesa 1" at bounding box center [557, 275] width 193 height 124
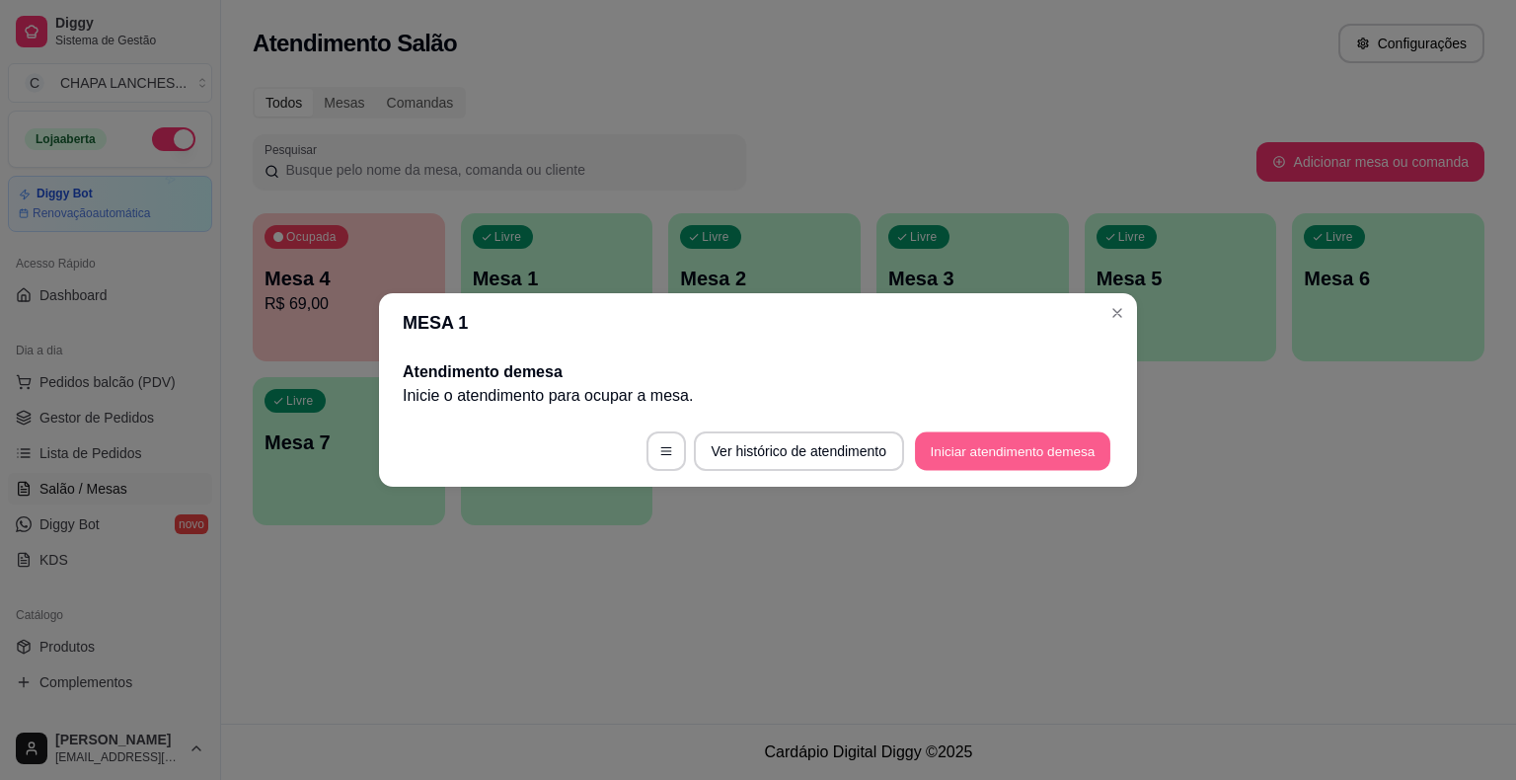
click at [1027, 452] on button "Iniciar atendimento de mesa" at bounding box center [1012, 451] width 195 height 39
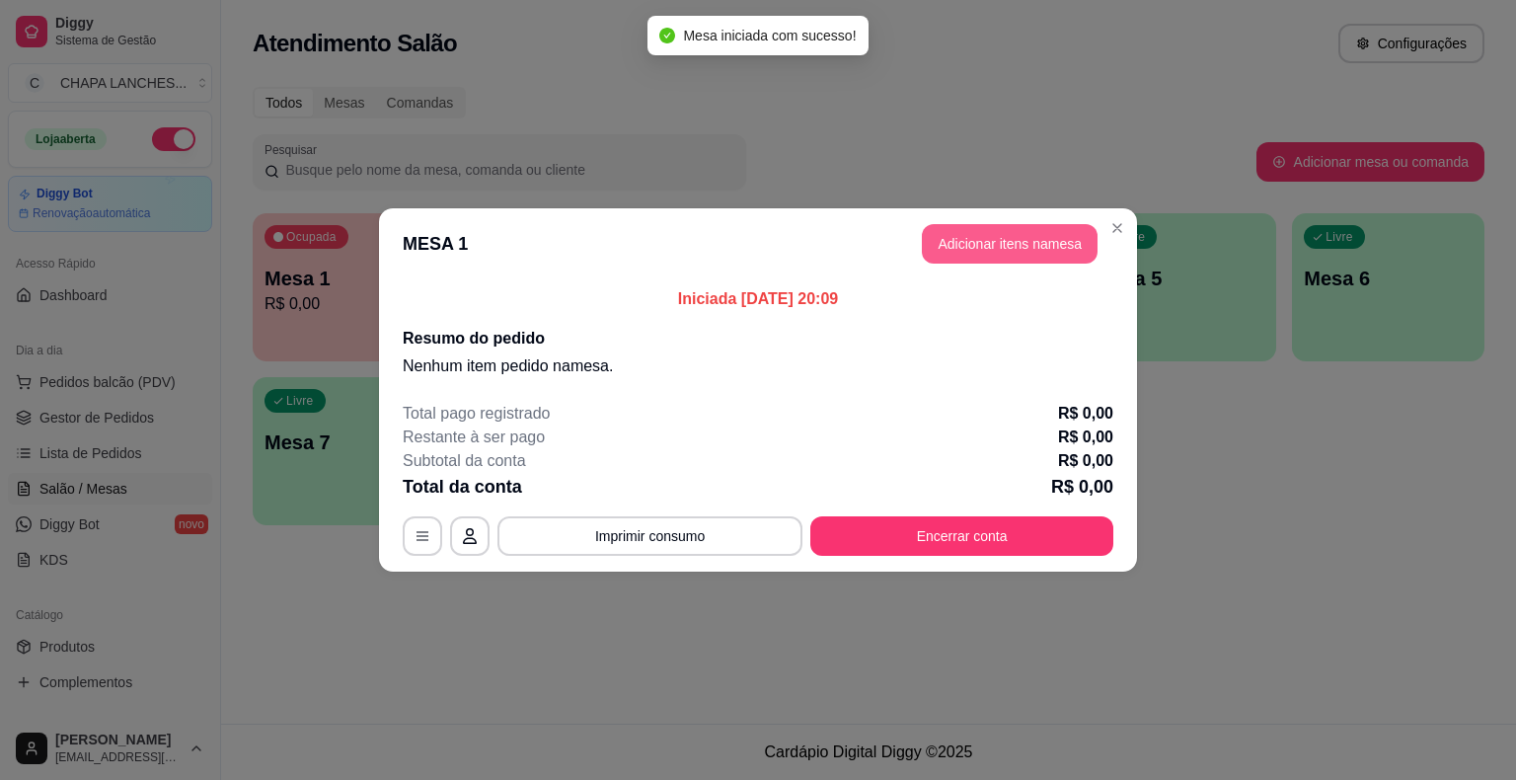
click at [1049, 247] on button "Adicionar itens na mesa" at bounding box center [1010, 243] width 176 height 39
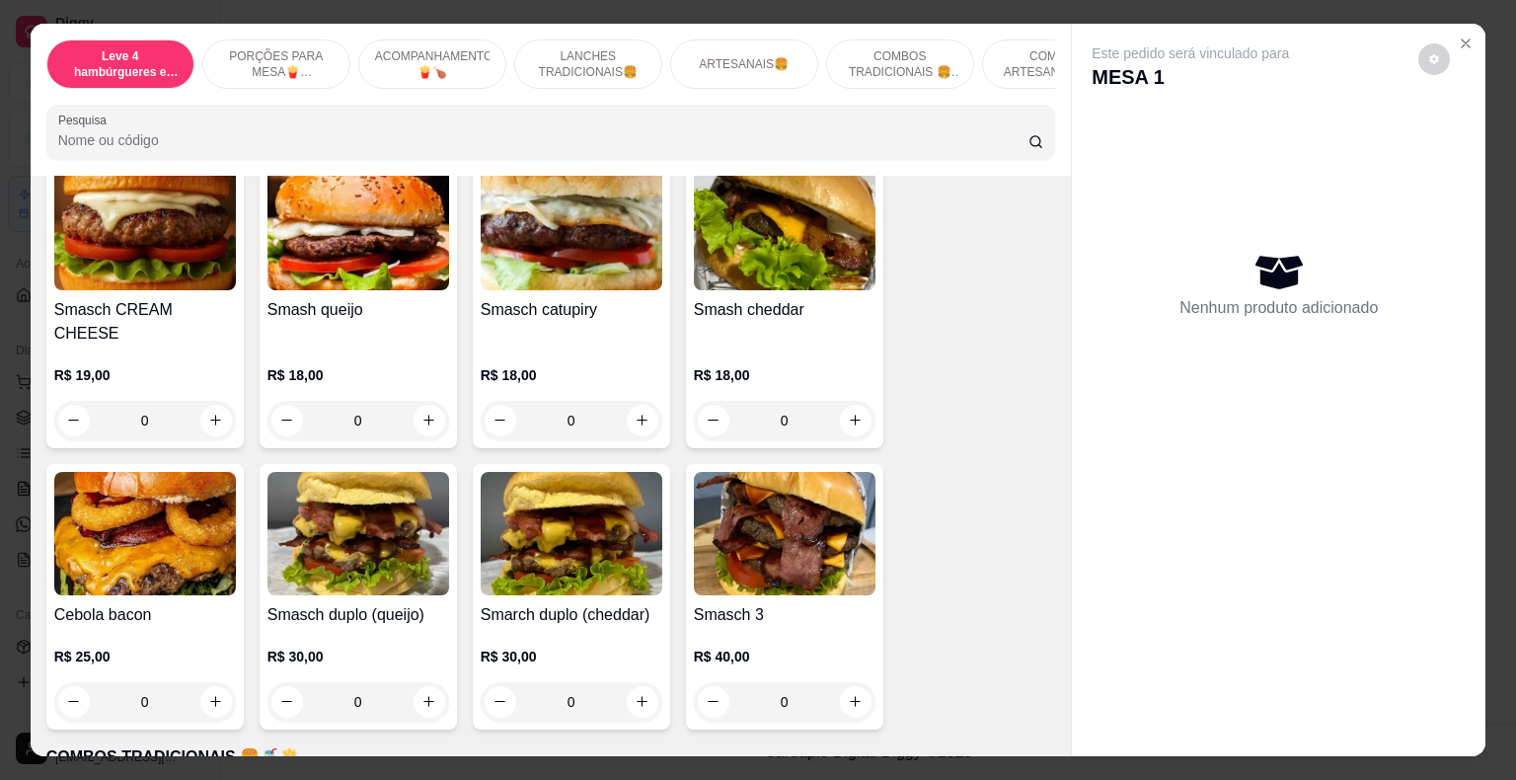
scroll to position [2369, 0]
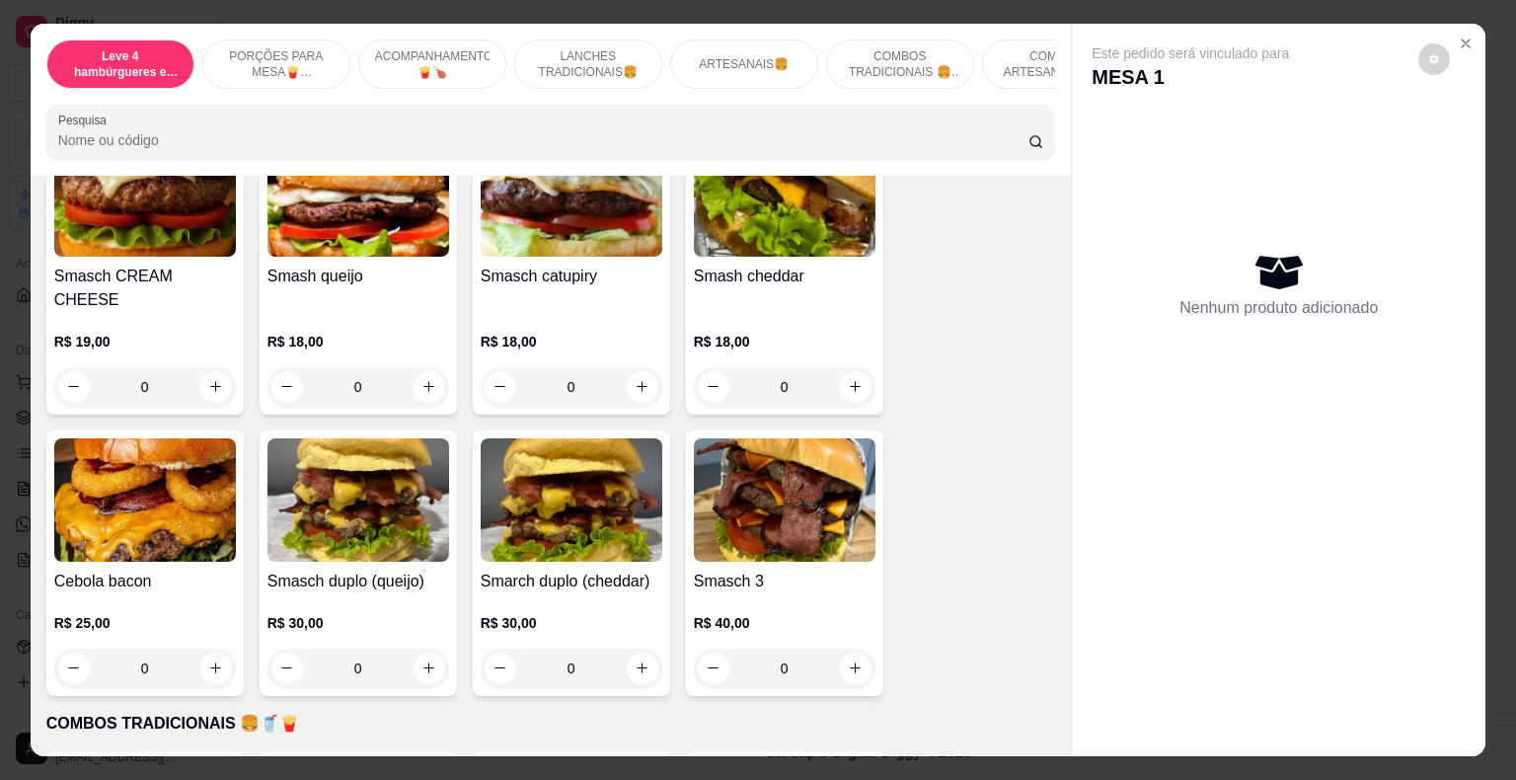
click at [418, 649] on div "0" at bounding box center [359, 668] width 182 height 39
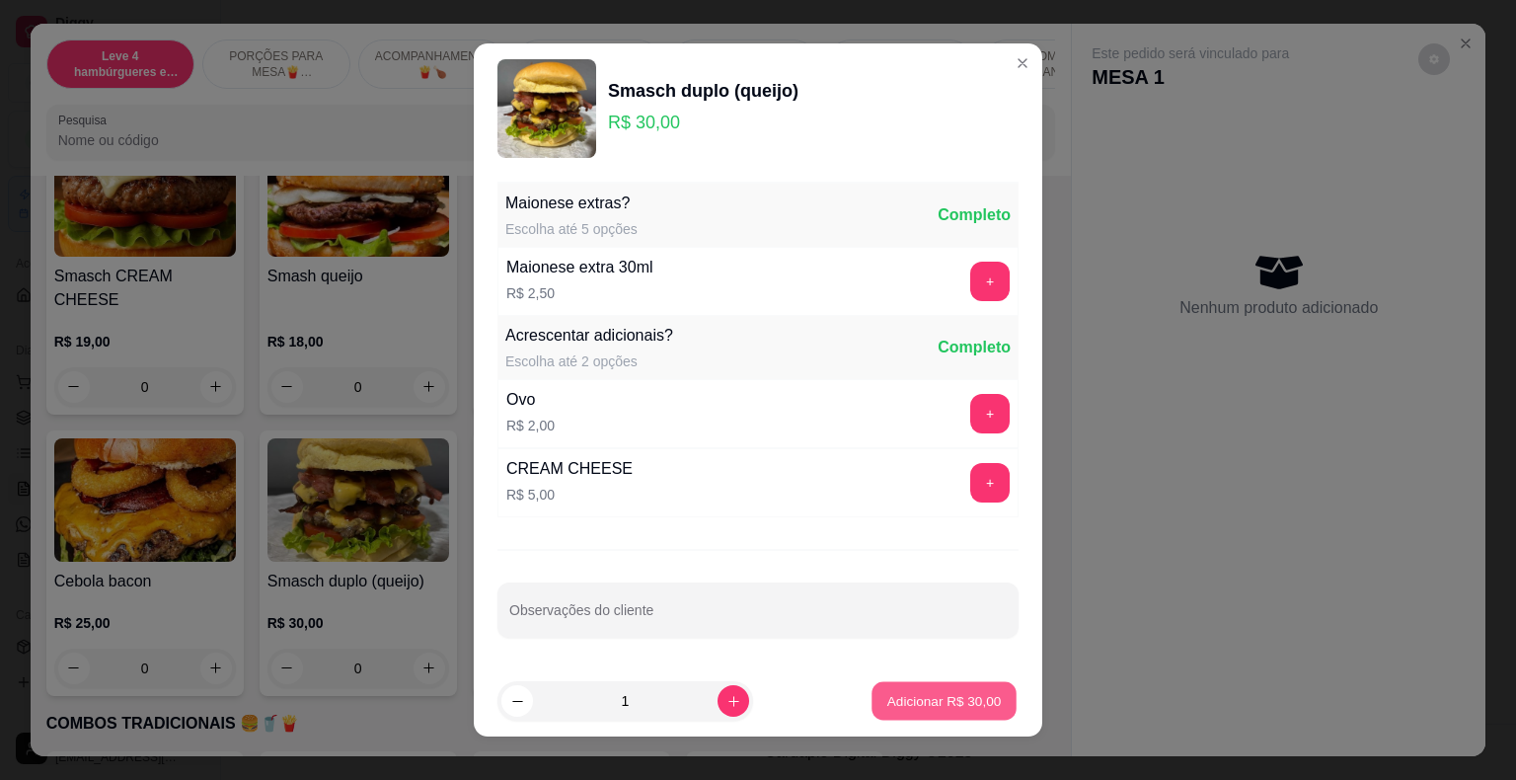
click at [900, 700] on p "Adicionar R$ 30,00" at bounding box center [945, 700] width 115 height 19
type input "1"
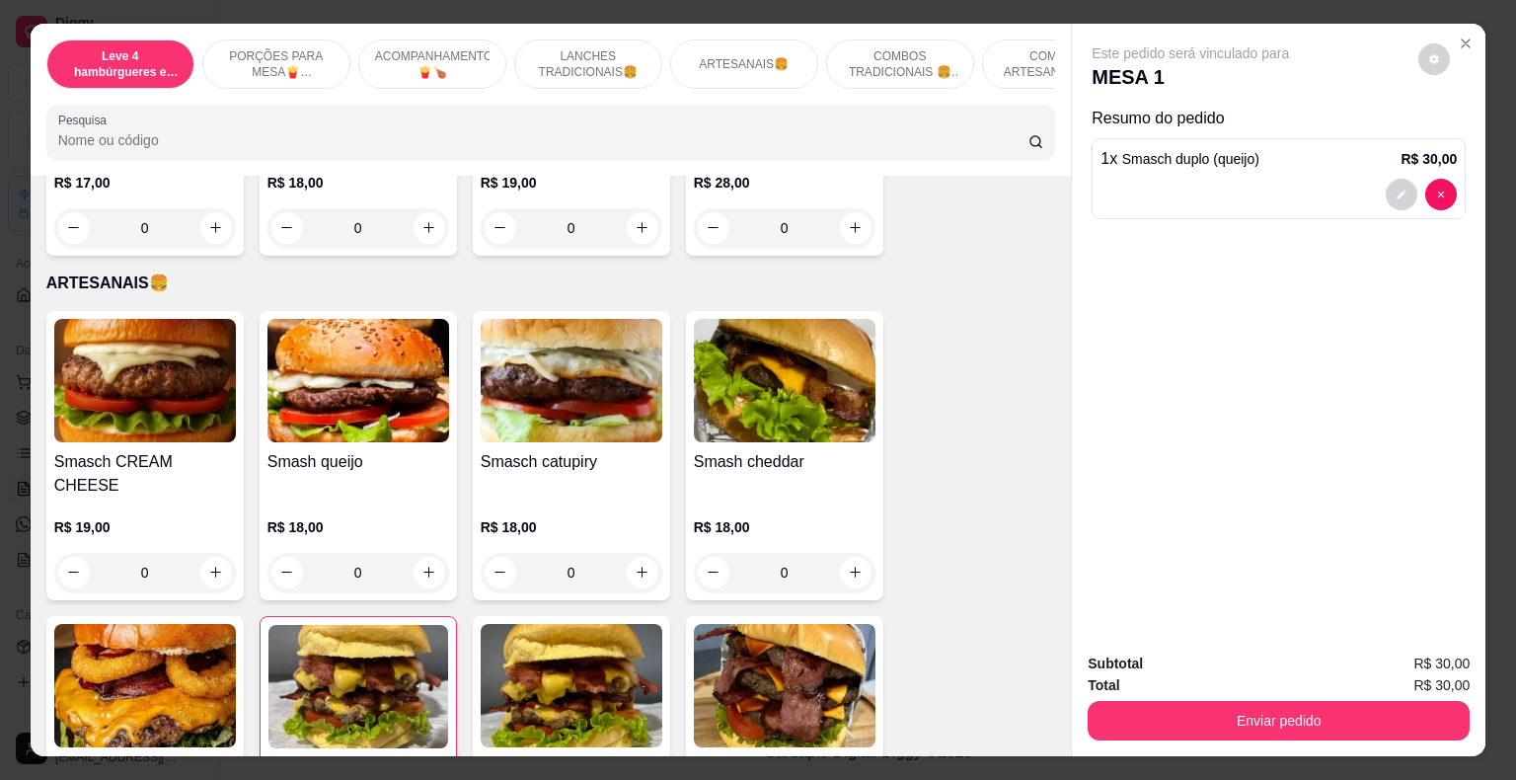
scroll to position [2172, 0]
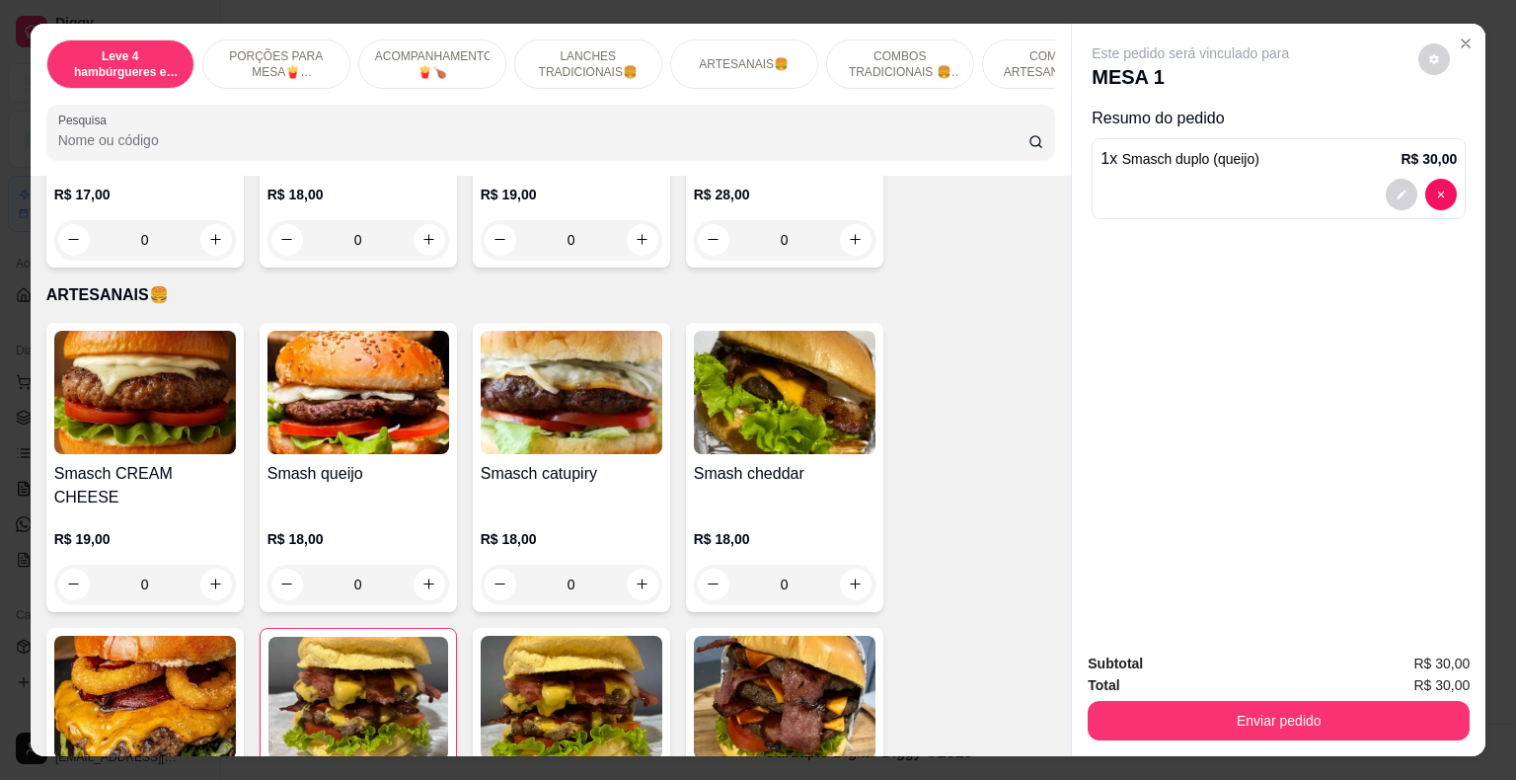
click at [425, 565] on div "0" at bounding box center [359, 584] width 182 height 39
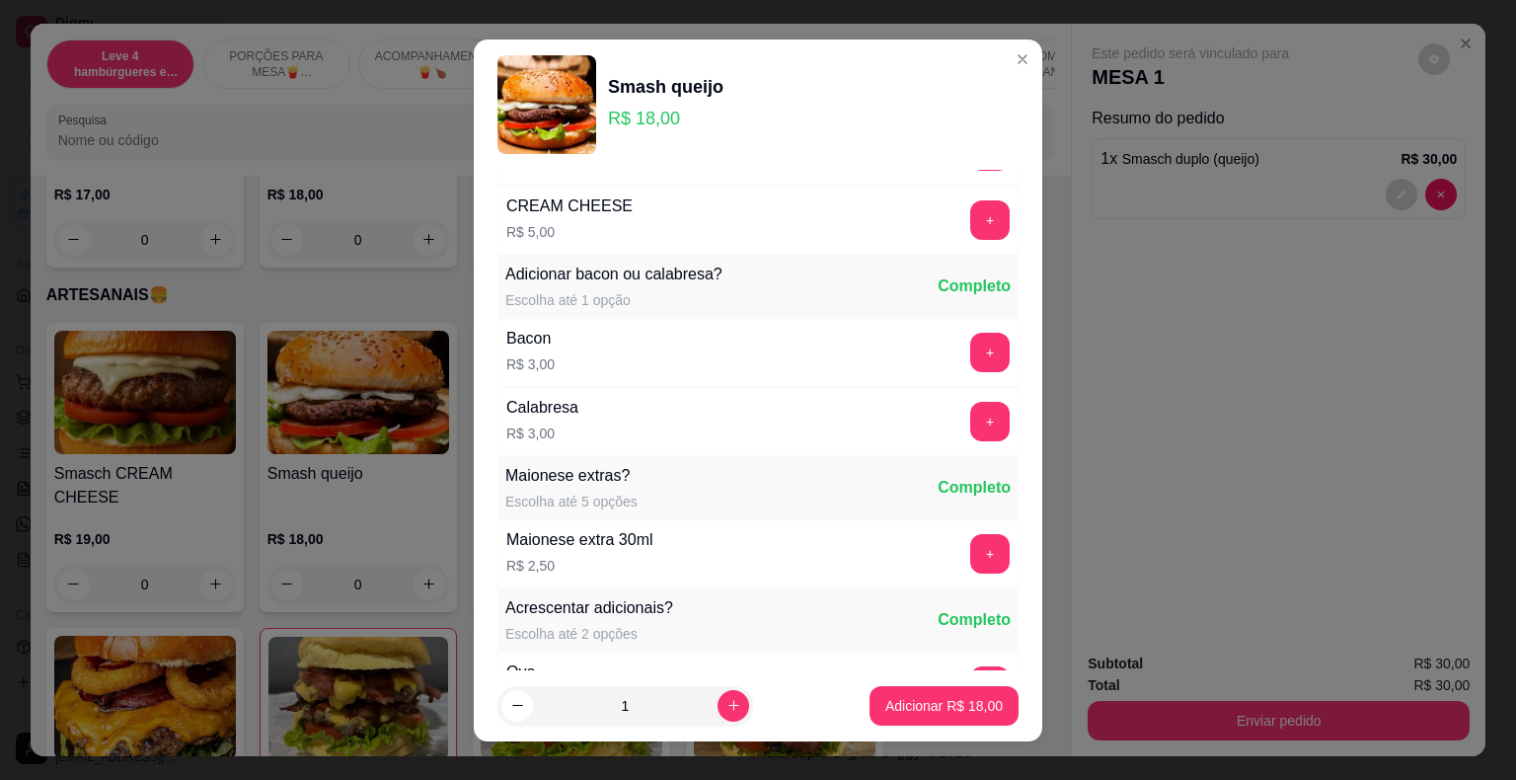
scroll to position [197, 0]
click at [971, 363] on button "+" at bounding box center [990, 350] width 39 height 39
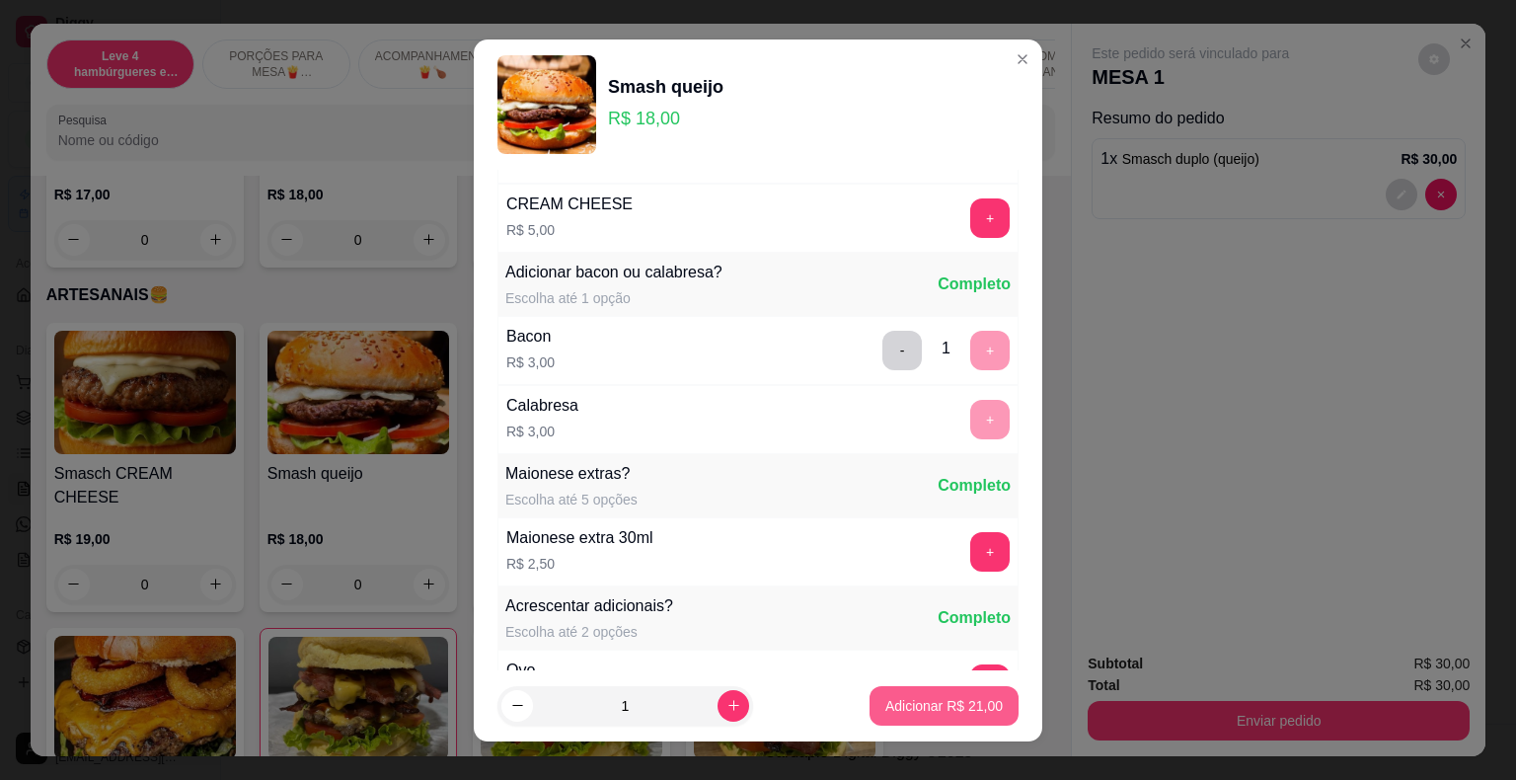
click at [956, 709] on p "Adicionar R$ 21,00" at bounding box center [944, 706] width 117 height 20
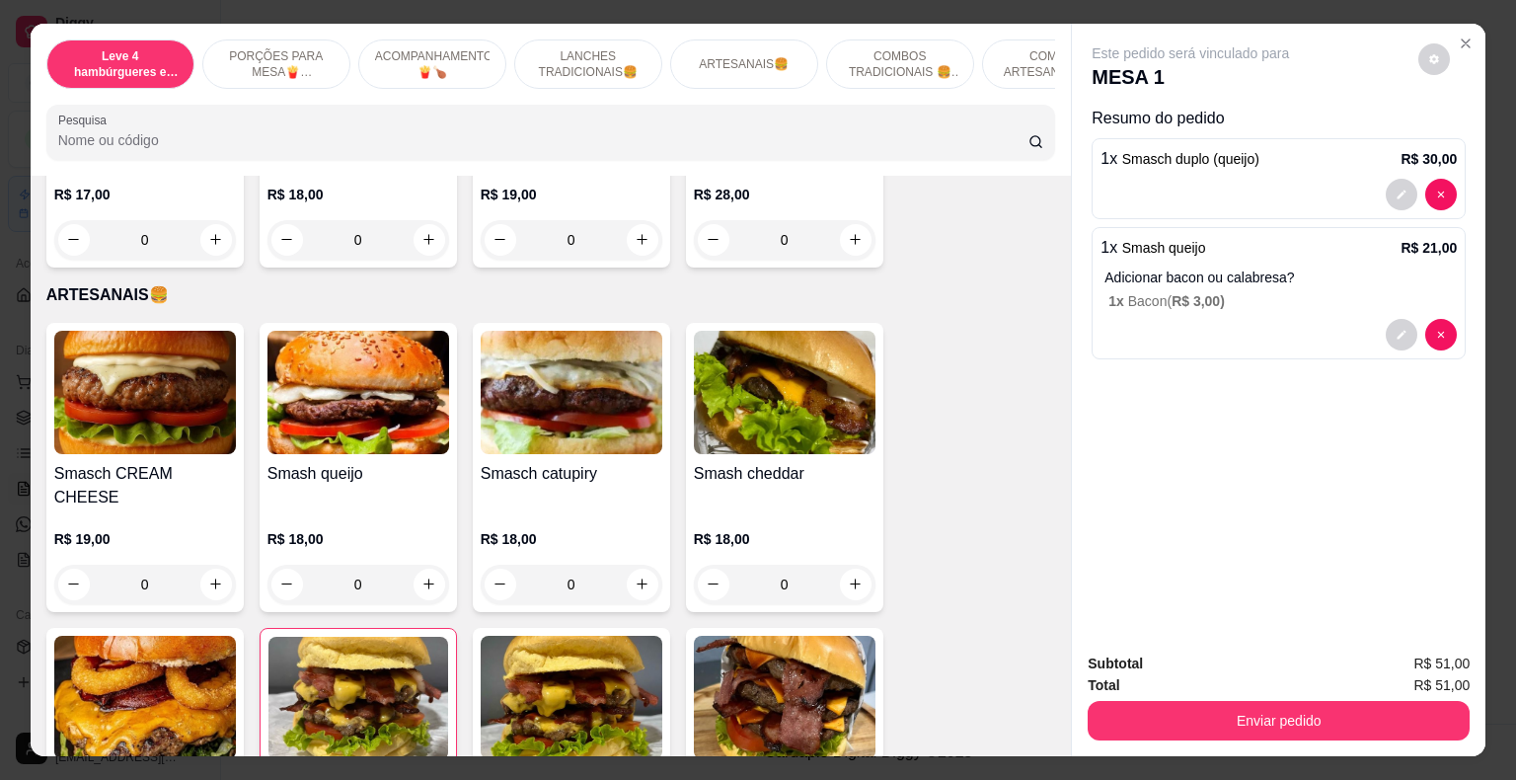
click at [424, 565] on div "0" at bounding box center [359, 584] width 182 height 39
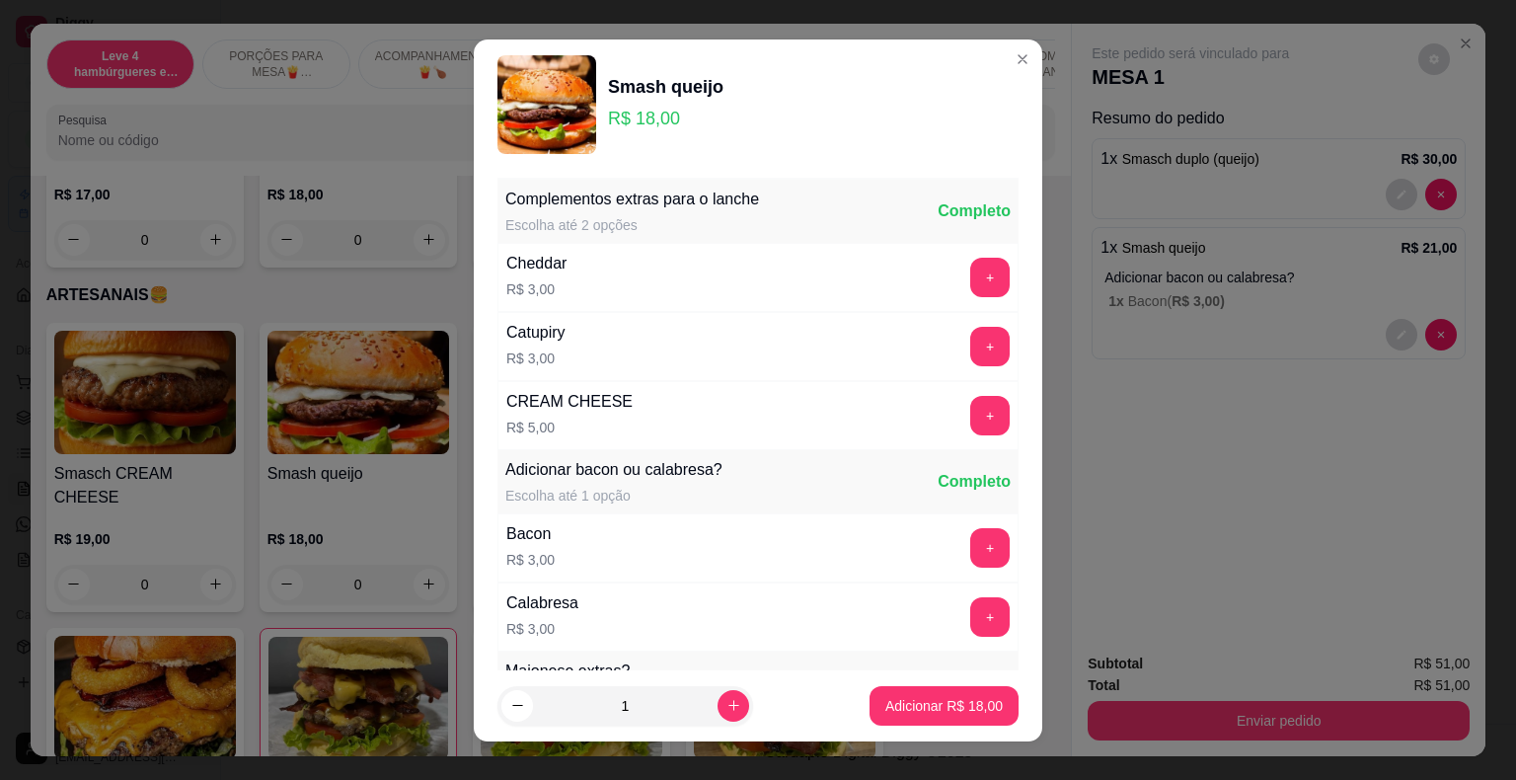
scroll to position [99, 0]
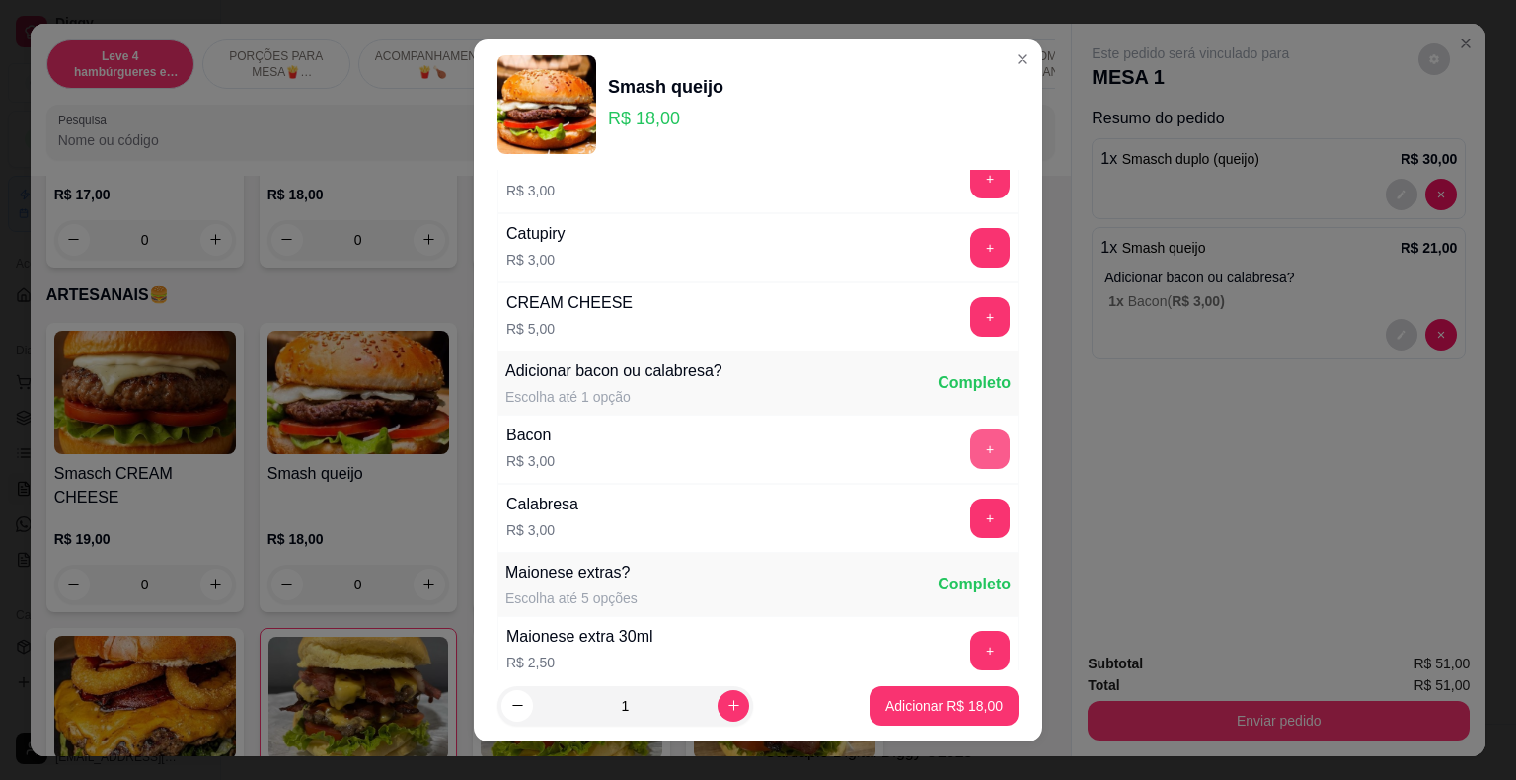
click at [971, 449] on button "+" at bounding box center [990, 448] width 39 height 39
click at [956, 702] on p "Adicionar R$ 21,00" at bounding box center [945, 705] width 115 height 19
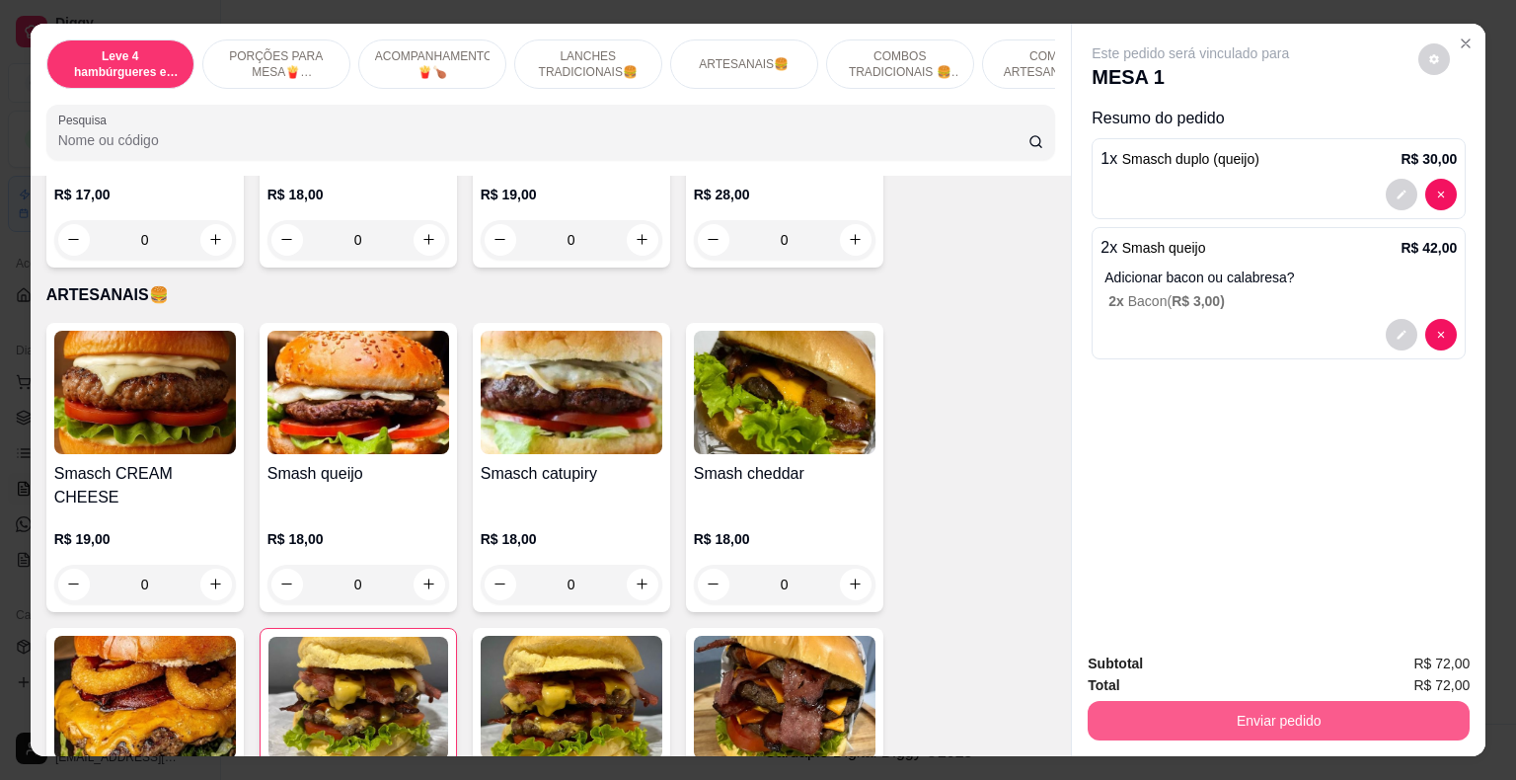
click at [1262, 724] on button "Enviar pedido" at bounding box center [1279, 720] width 382 height 39
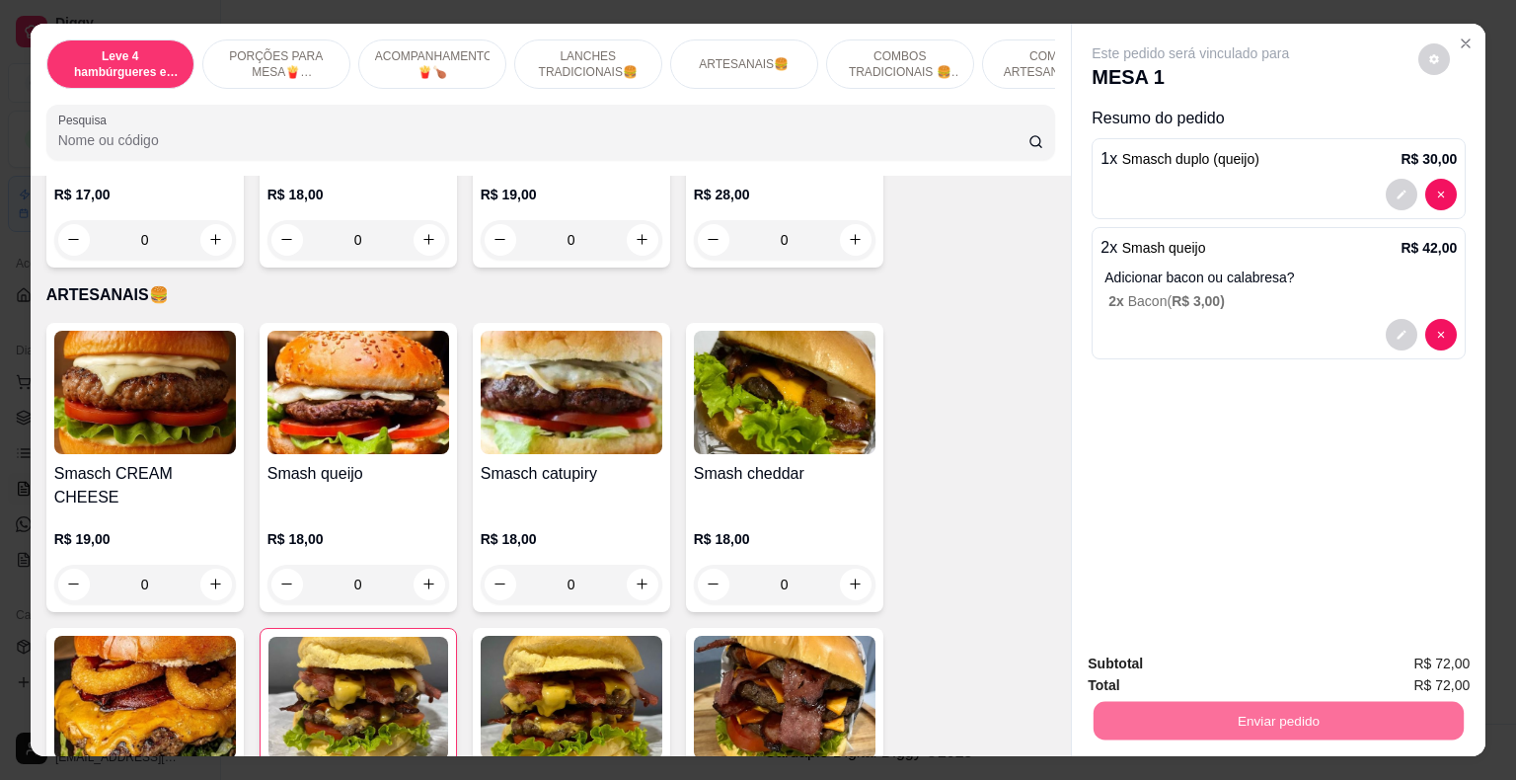
click at [1267, 665] on button "Registrar cliente" at bounding box center [1286, 666] width 130 height 38
click at [1303, 705] on button "Enviar pedido" at bounding box center [1279, 721] width 370 height 39
click at [1433, 660] on button "Enviar pedido" at bounding box center [1419, 666] width 112 height 38
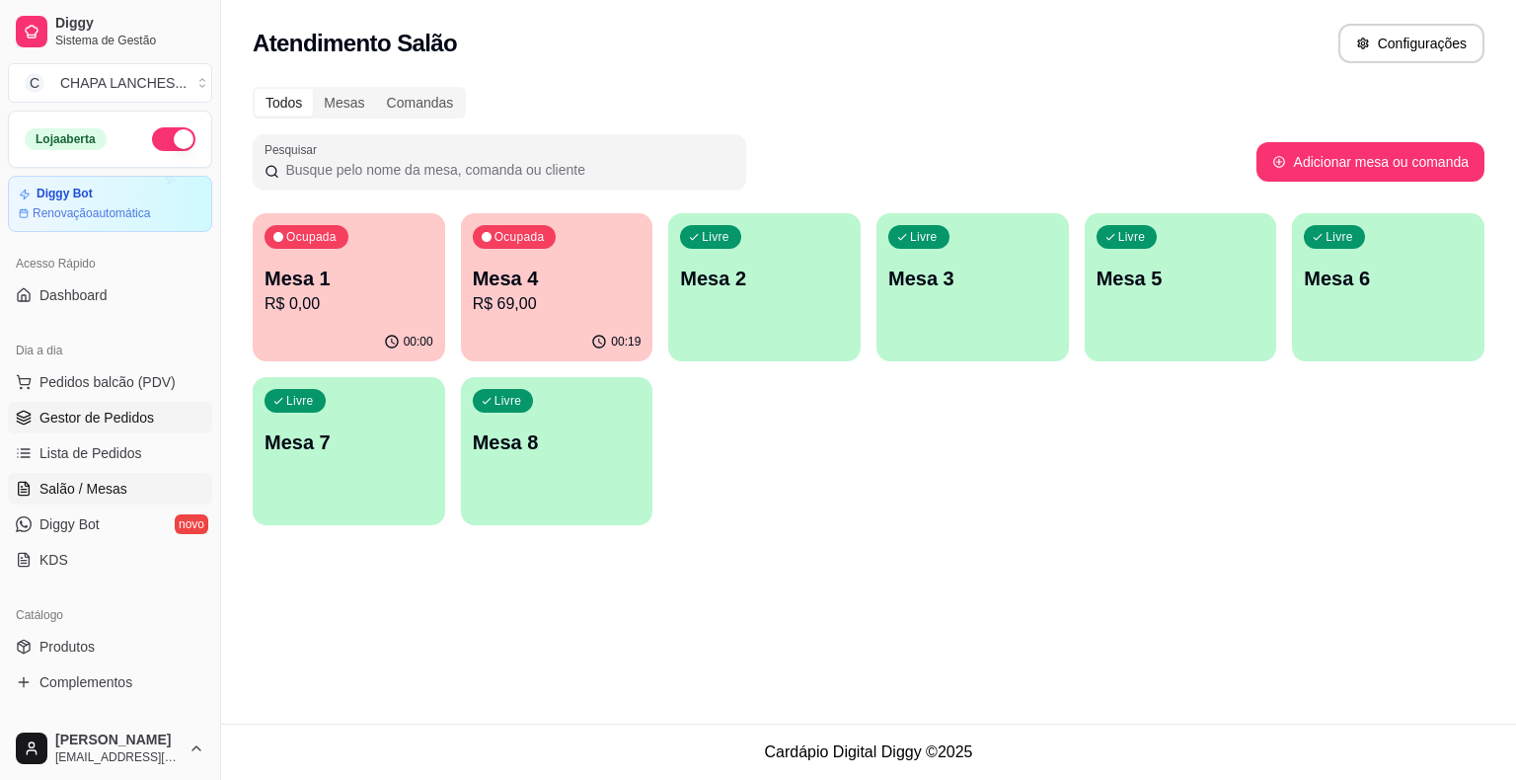
click at [138, 410] on span "Gestor de Pedidos" at bounding box center [96, 418] width 115 height 20
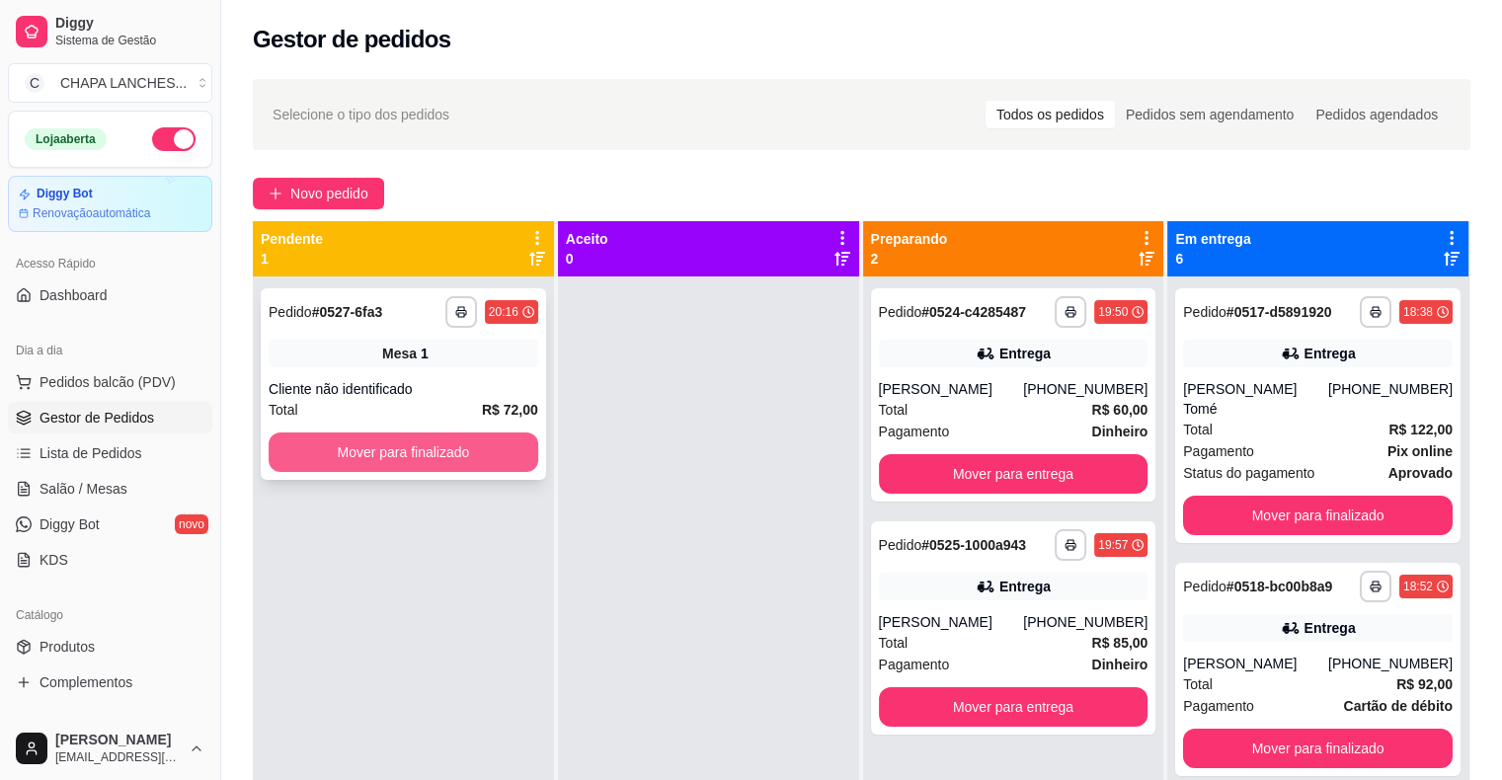
click at [410, 459] on button "Mover para finalizado" at bounding box center [404, 451] width 270 height 39
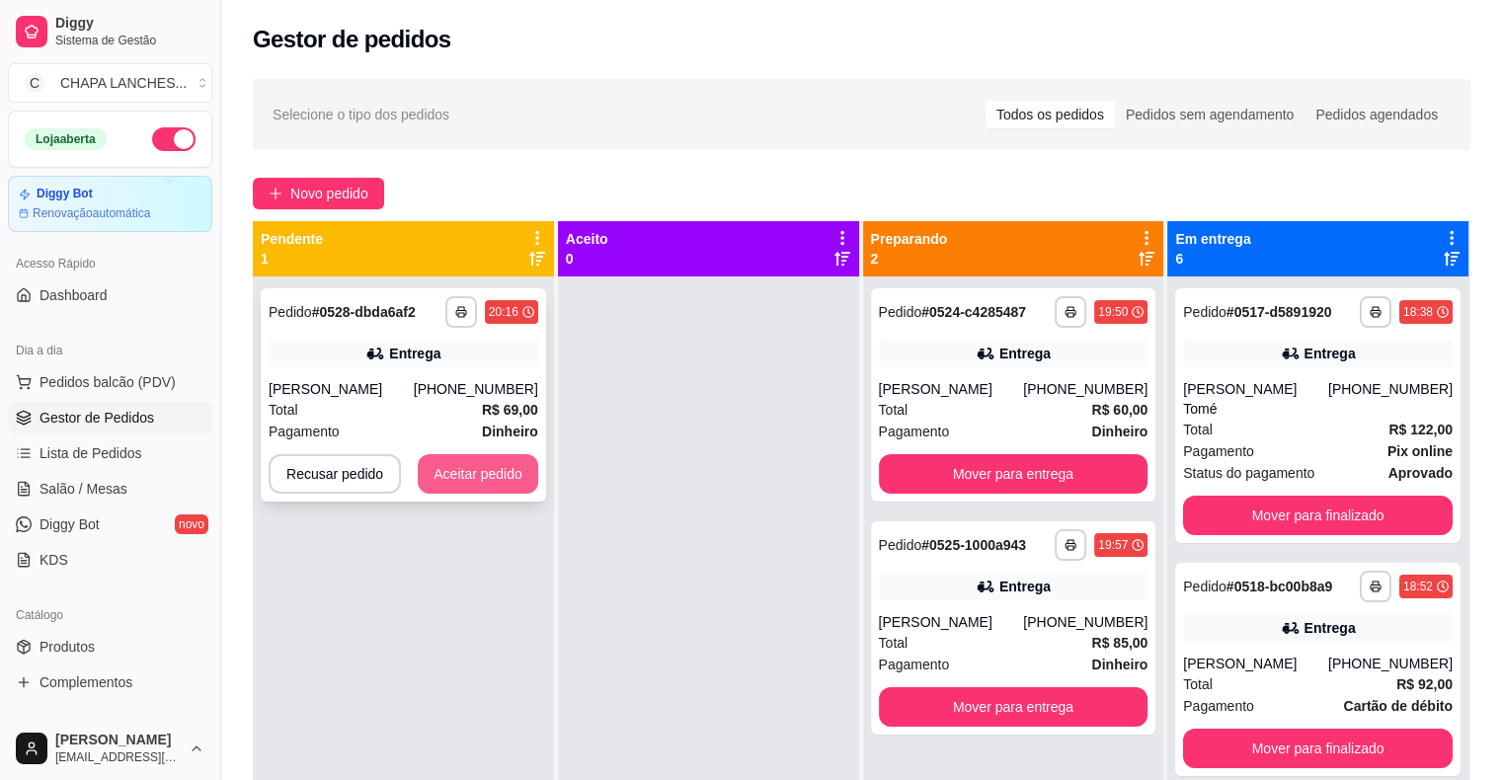
click at [484, 471] on button "Aceitar pedido" at bounding box center [478, 473] width 120 height 39
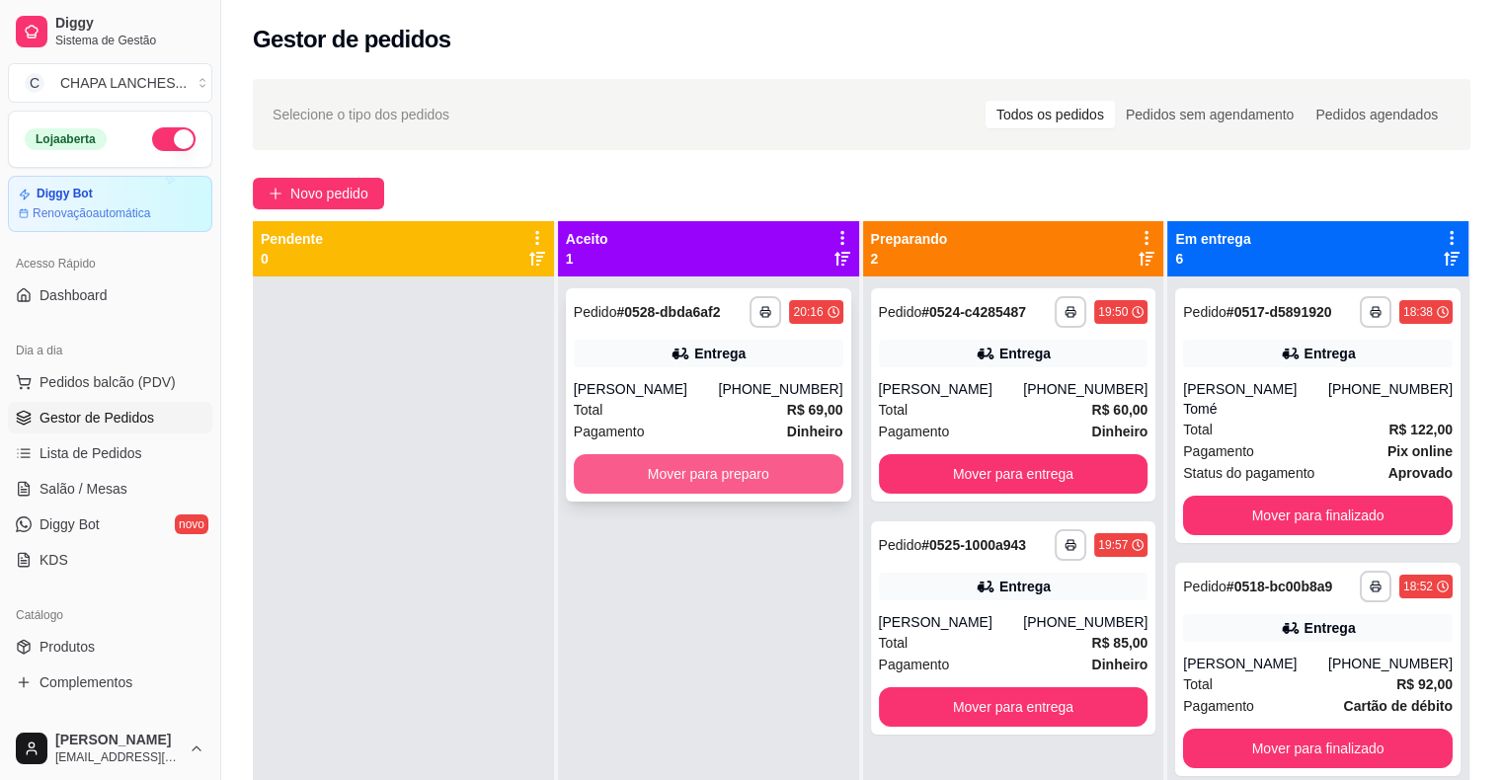
click at [588, 480] on button "Mover para preparo" at bounding box center [709, 473] width 270 height 39
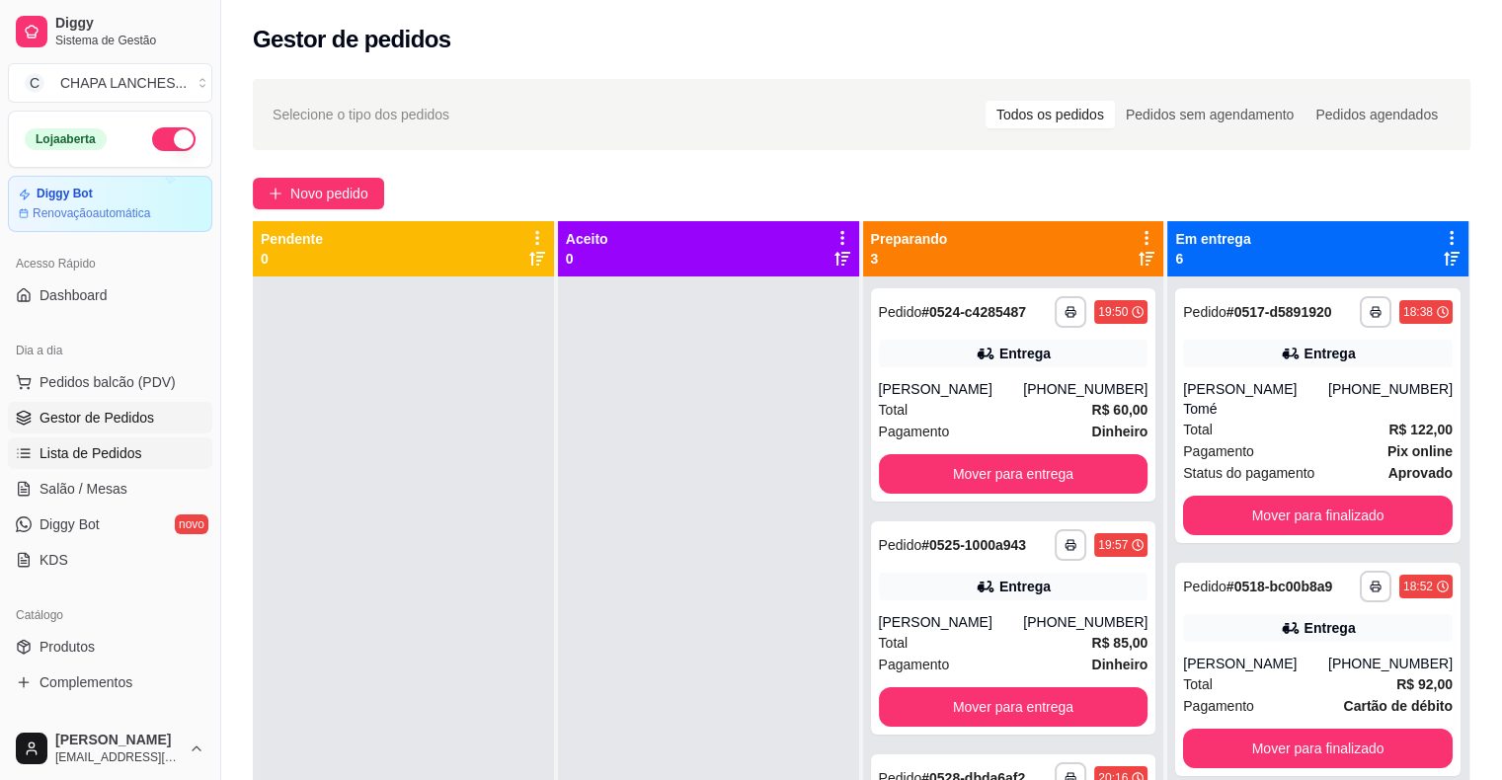
click at [174, 452] on link "Lista de Pedidos" at bounding box center [110, 453] width 204 height 32
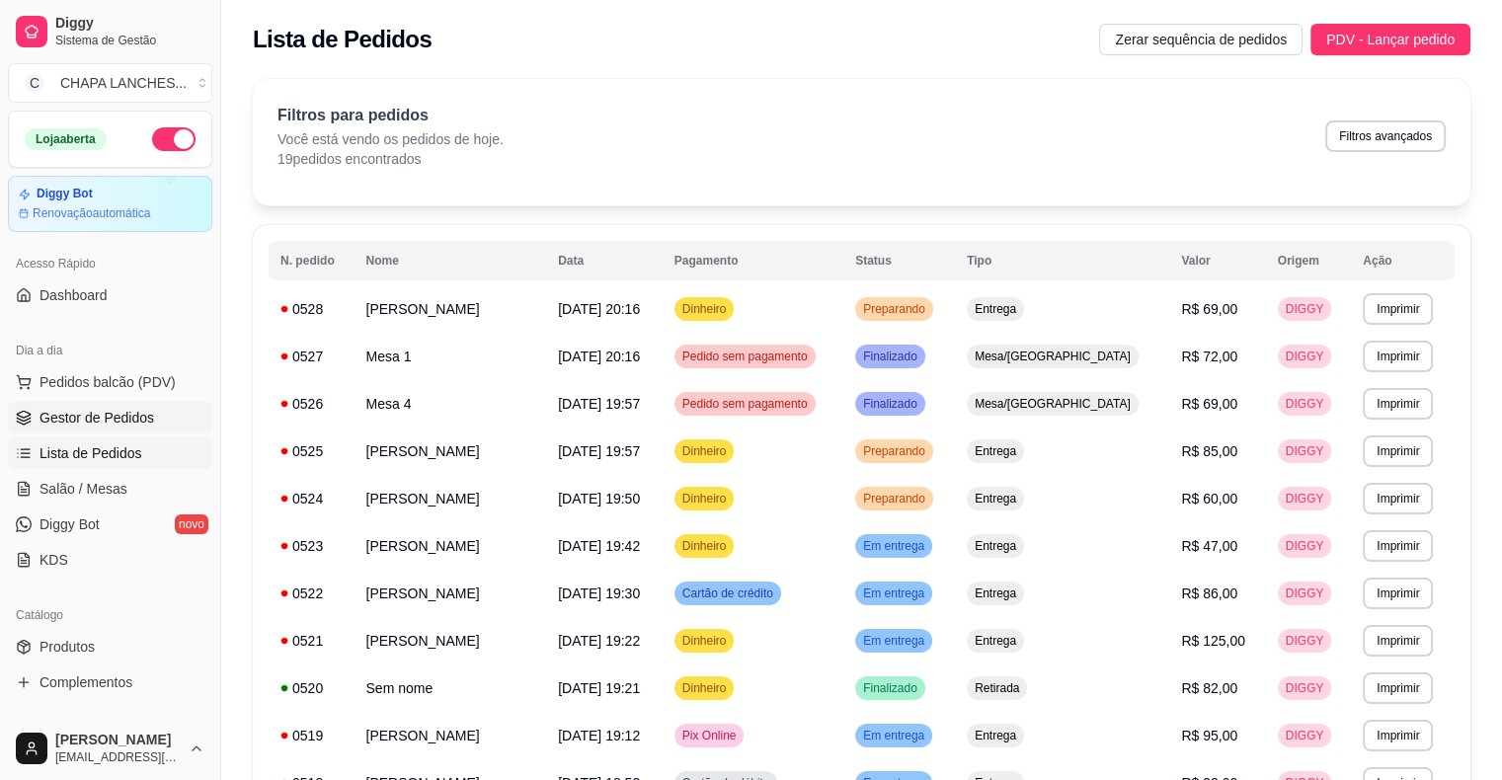
click at [157, 417] on link "Gestor de Pedidos" at bounding box center [110, 418] width 204 height 32
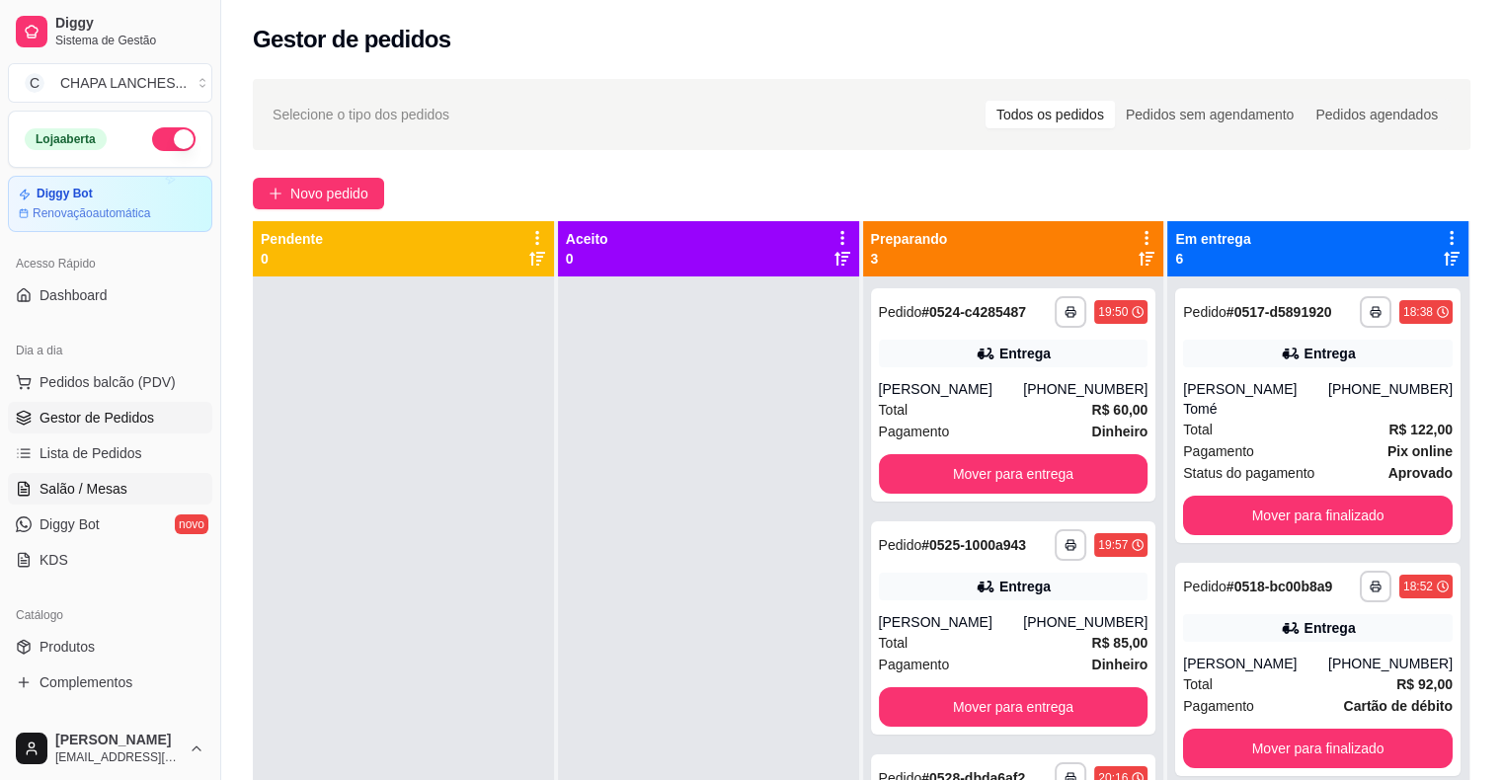
click at [105, 484] on span "Salão / Mesas" at bounding box center [83, 489] width 88 height 20
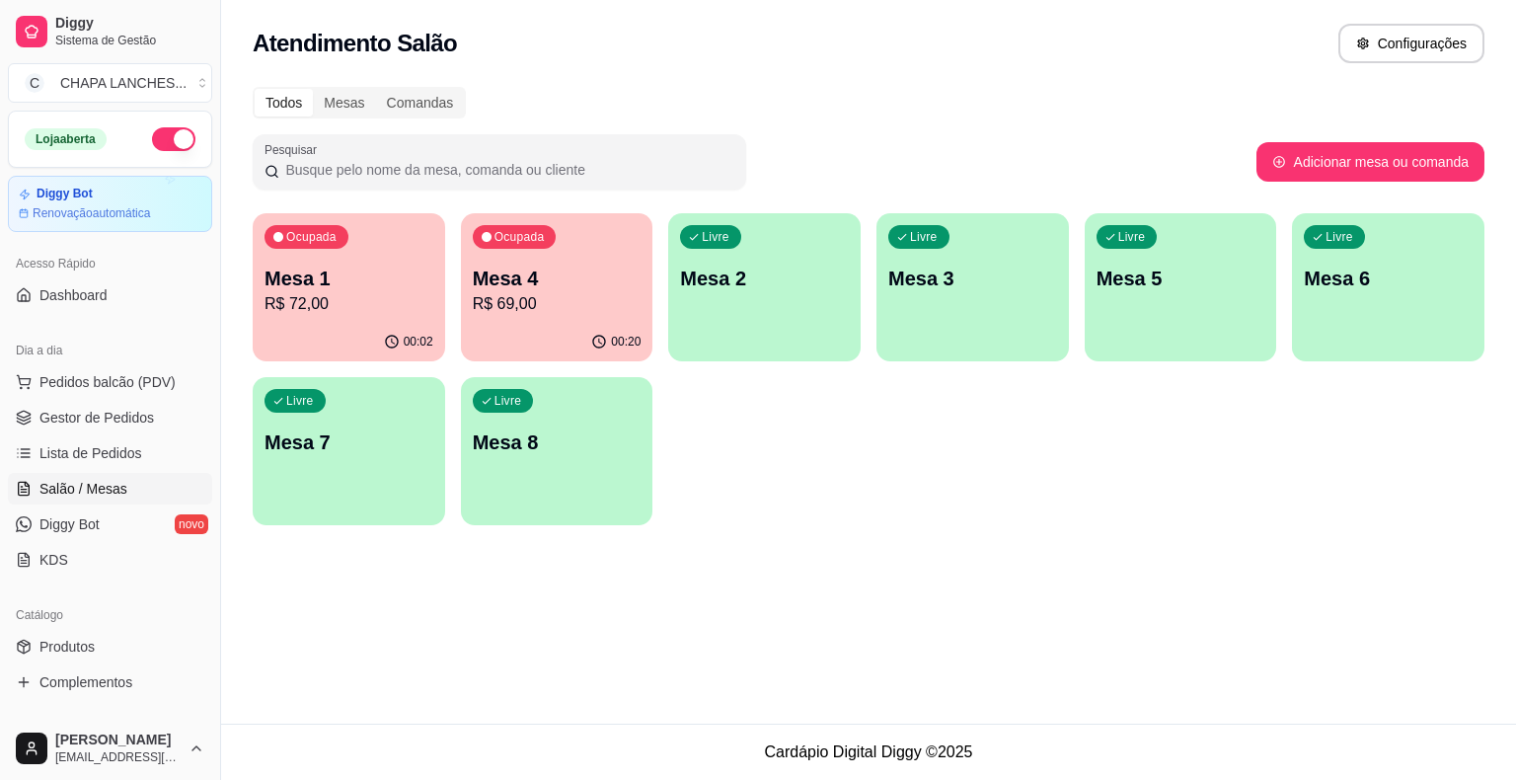
click at [399, 328] on div "00:02" at bounding box center [349, 342] width 193 height 39
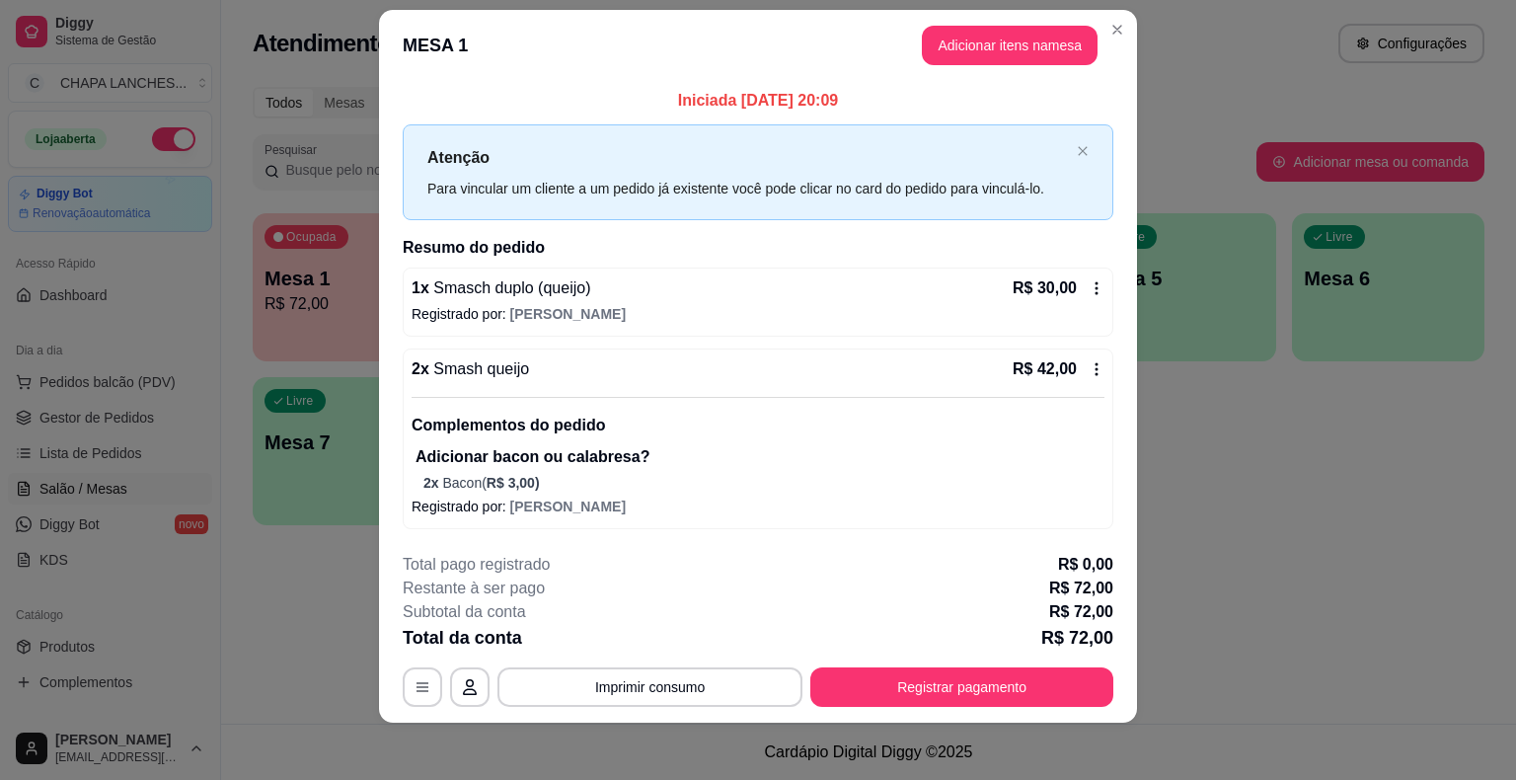
scroll to position [29, 0]
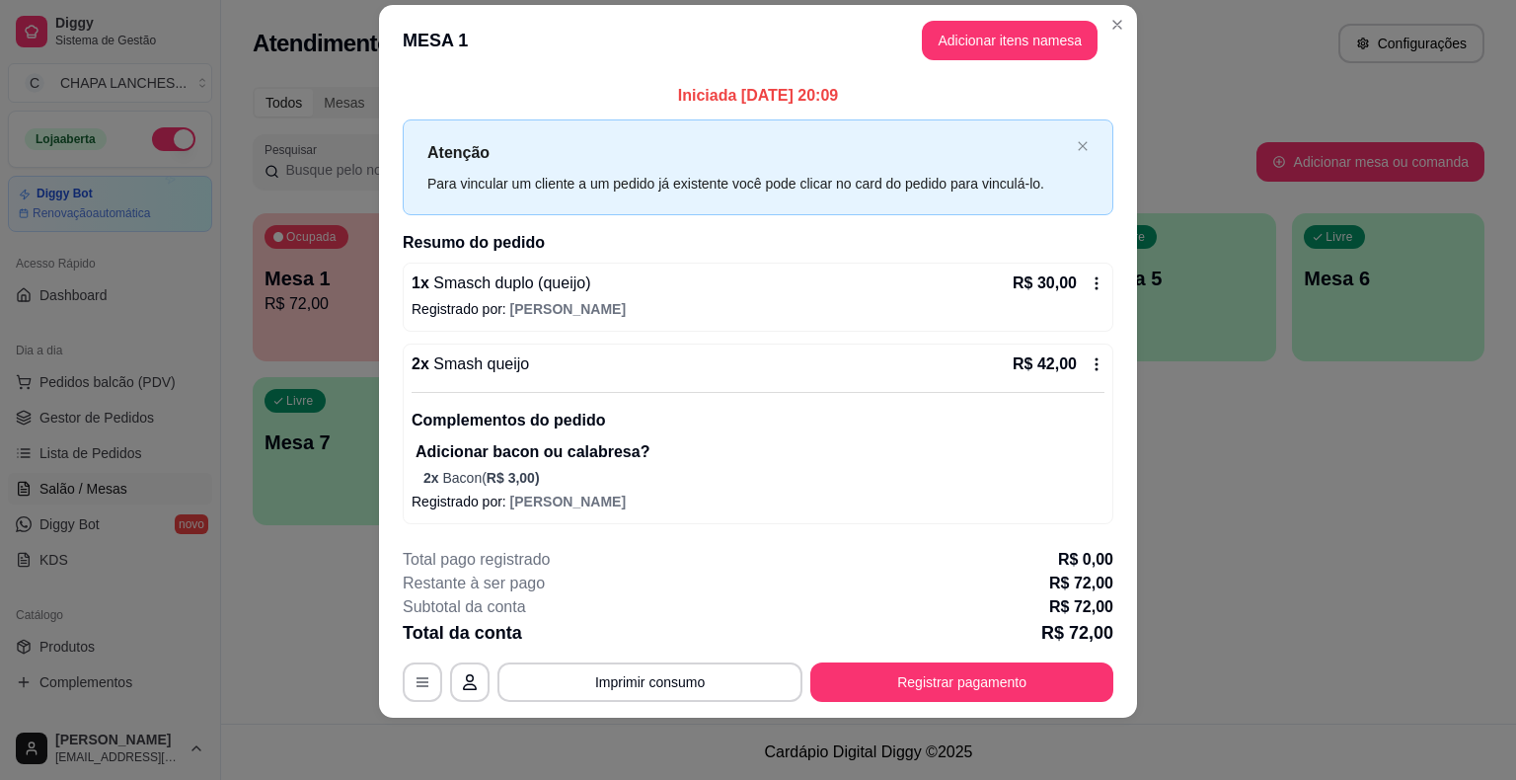
click at [1089, 357] on icon at bounding box center [1097, 364] width 16 height 16
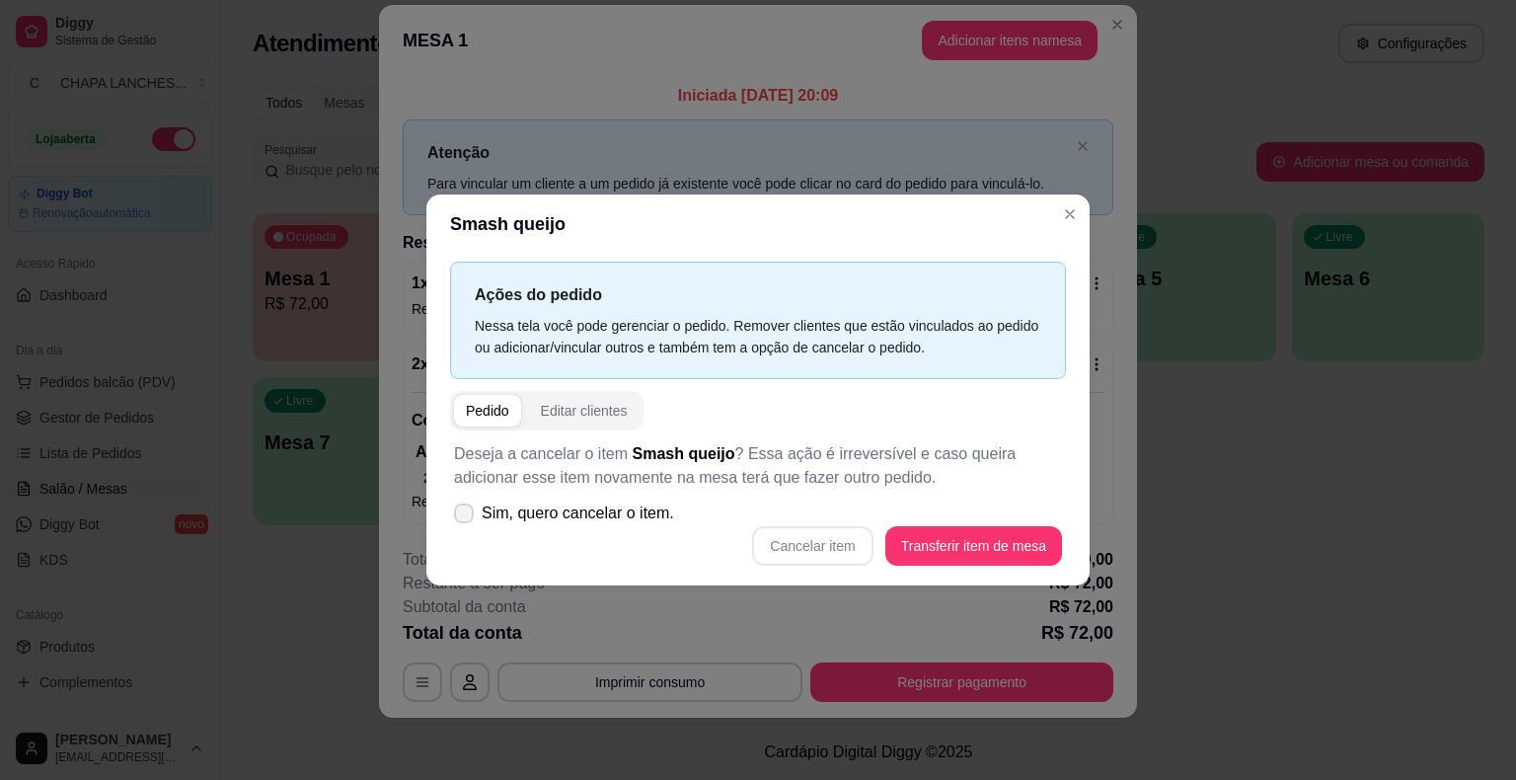
click at [458, 515] on icon at bounding box center [464, 513] width 16 height 12
click at [458, 517] on input "Sim, quero cancelar o item." at bounding box center [459, 523] width 13 height 13
checkbox input "true"
click at [812, 545] on button "Cancelar item" at bounding box center [812, 545] width 120 height 39
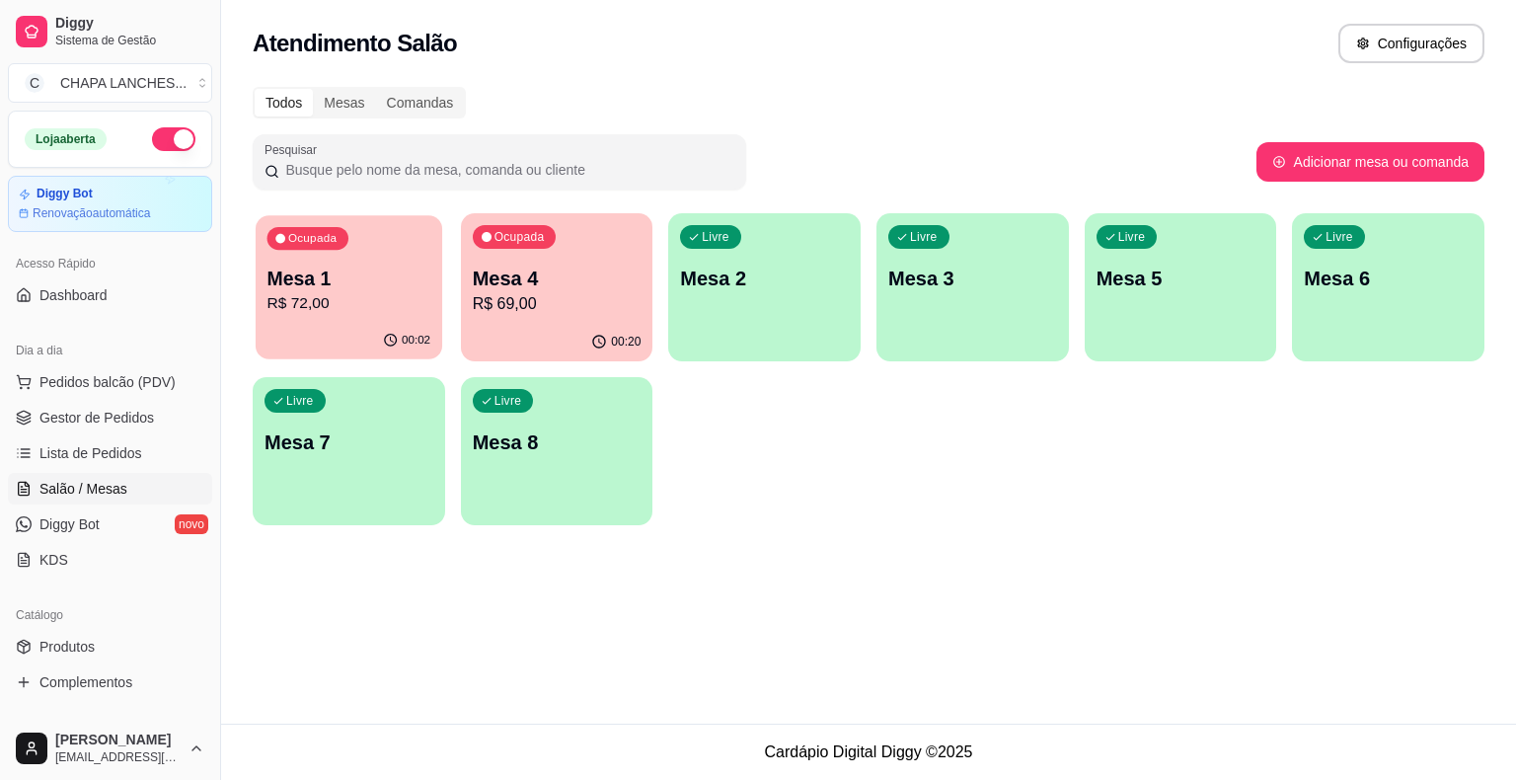
click at [379, 289] on p "Mesa 1" at bounding box center [350, 279] width 164 height 27
click at [367, 279] on p "Mesa 1" at bounding box center [350, 279] width 164 height 27
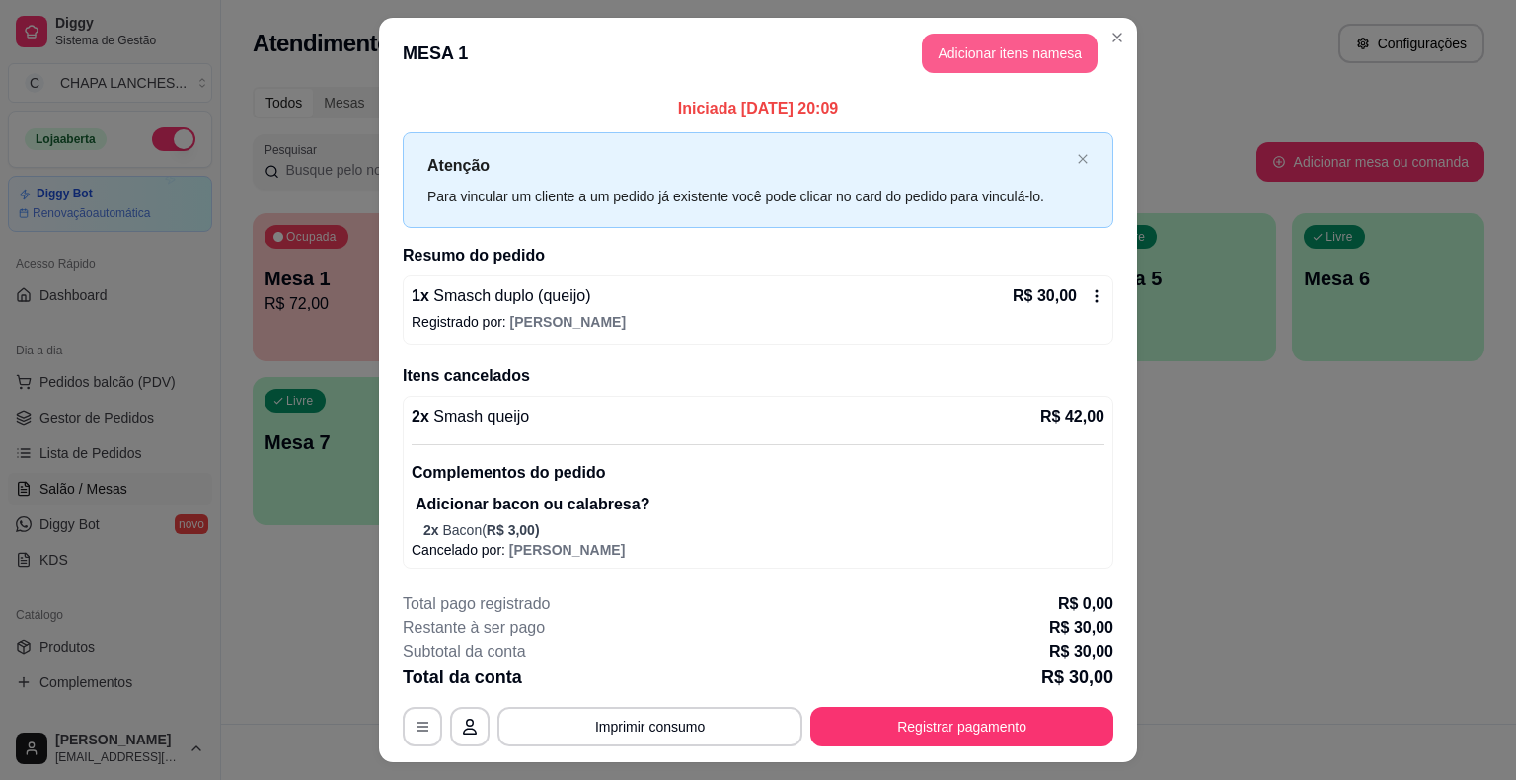
click at [985, 58] on button "Adicionar itens na mesa" at bounding box center [1010, 53] width 176 height 39
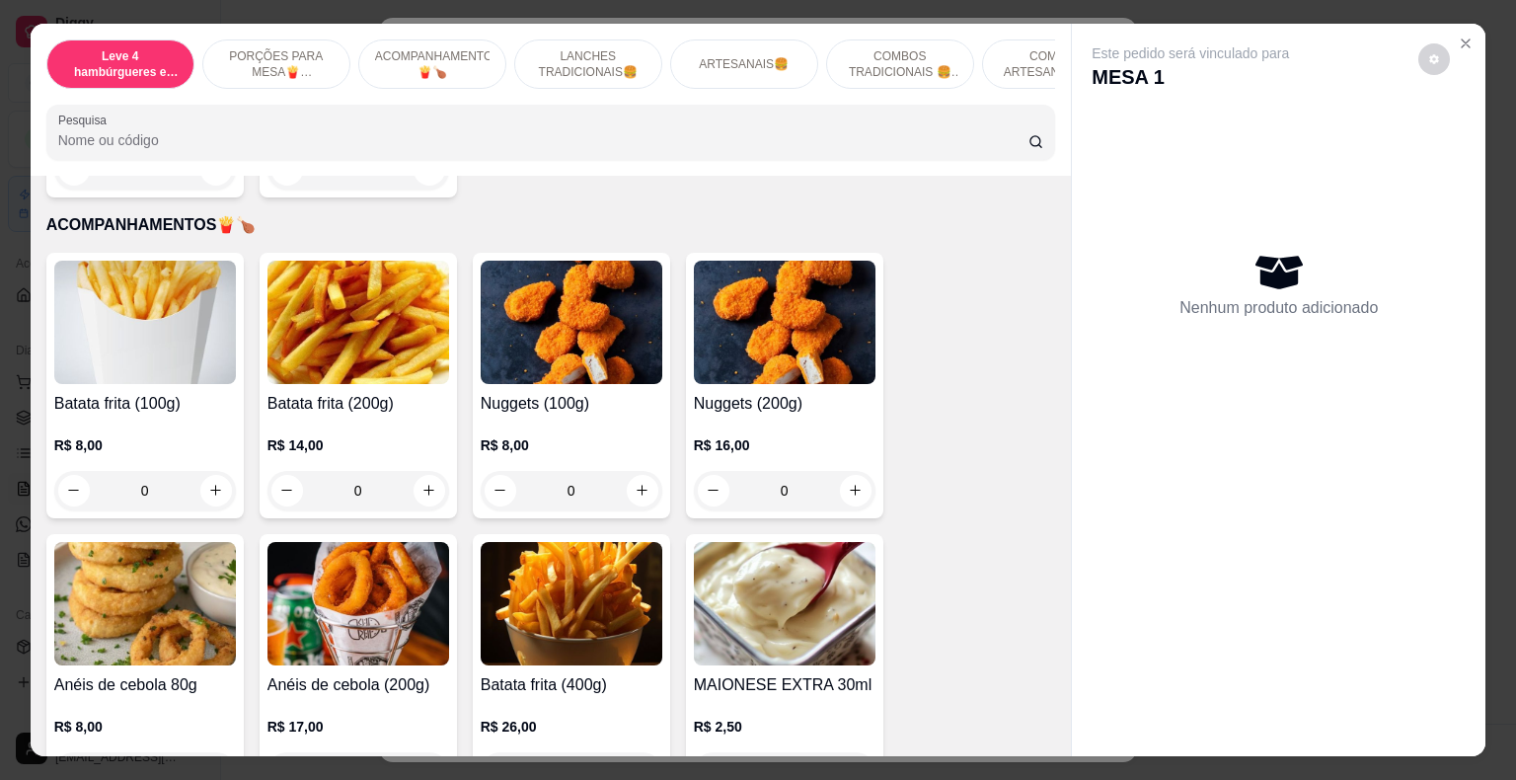
scroll to position [790, 0]
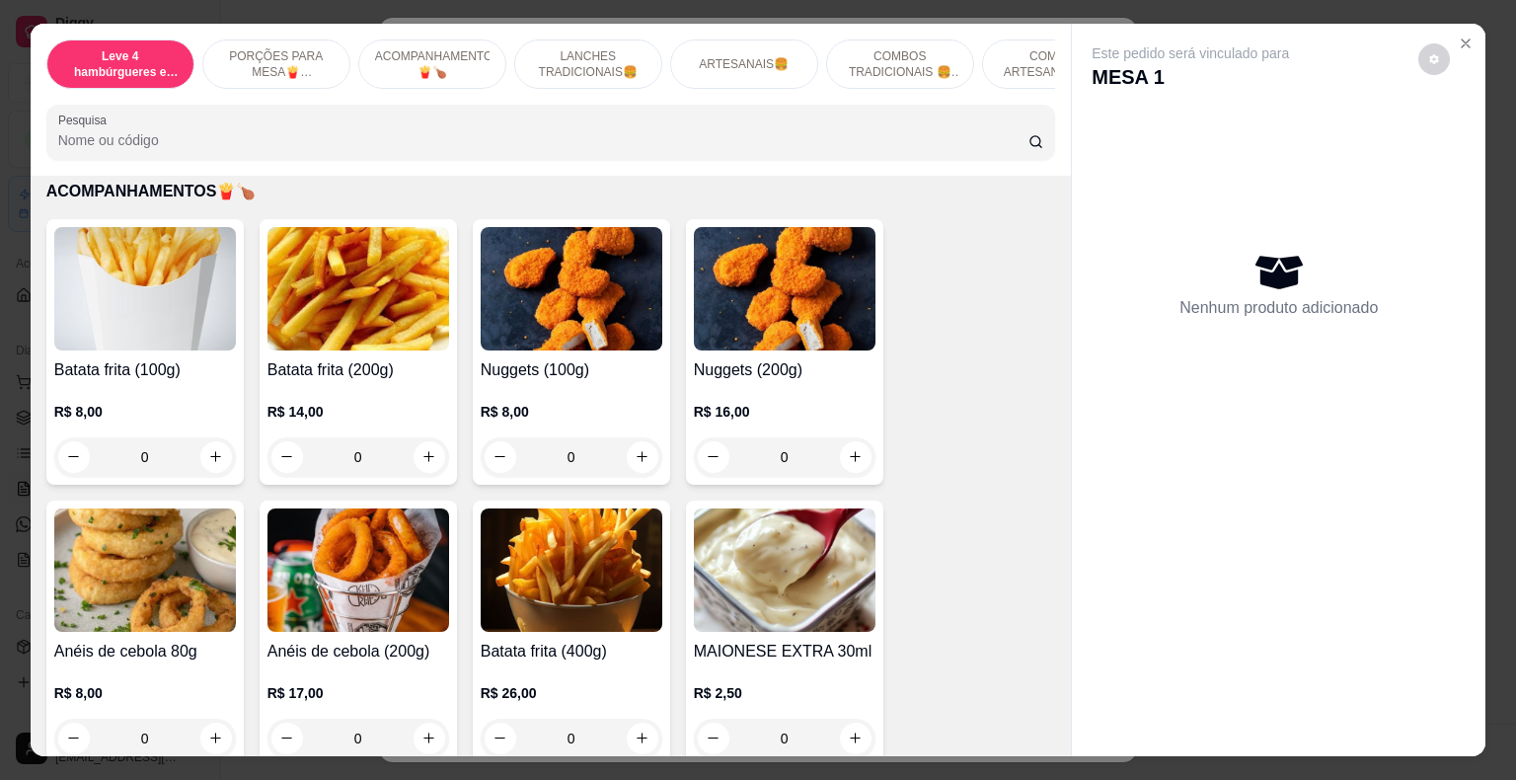
click at [423, 437] on div "0" at bounding box center [359, 456] width 182 height 39
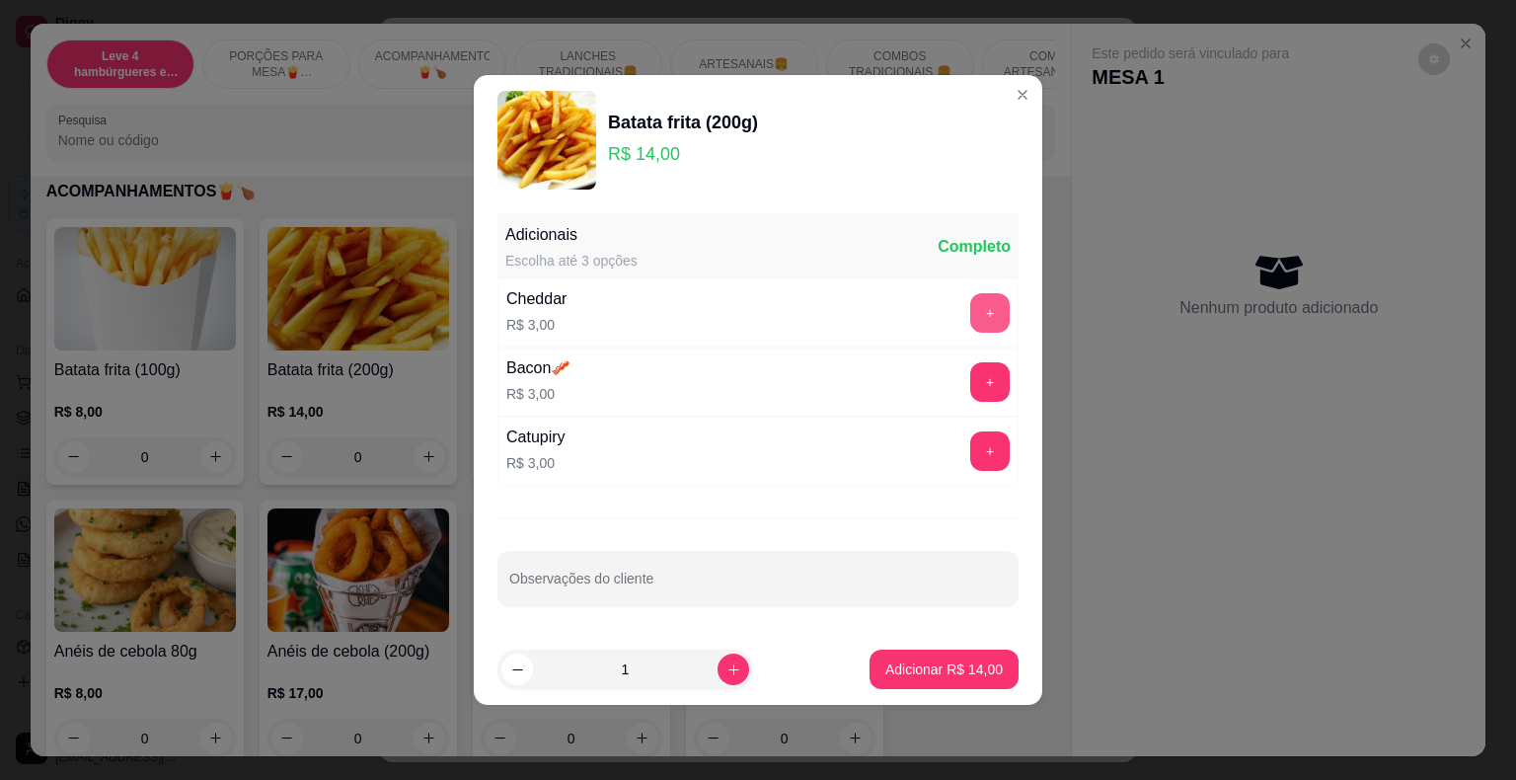
click at [971, 315] on button "+" at bounding box center [990, 312] width 39 height 39
click at [983, 386] on button "+" at bounding box center [990, 381] width 39 height 39
click at [971, 665] on p "Adicionar R$ 20,00" at bounding box center [944, 670] width 117 height 20
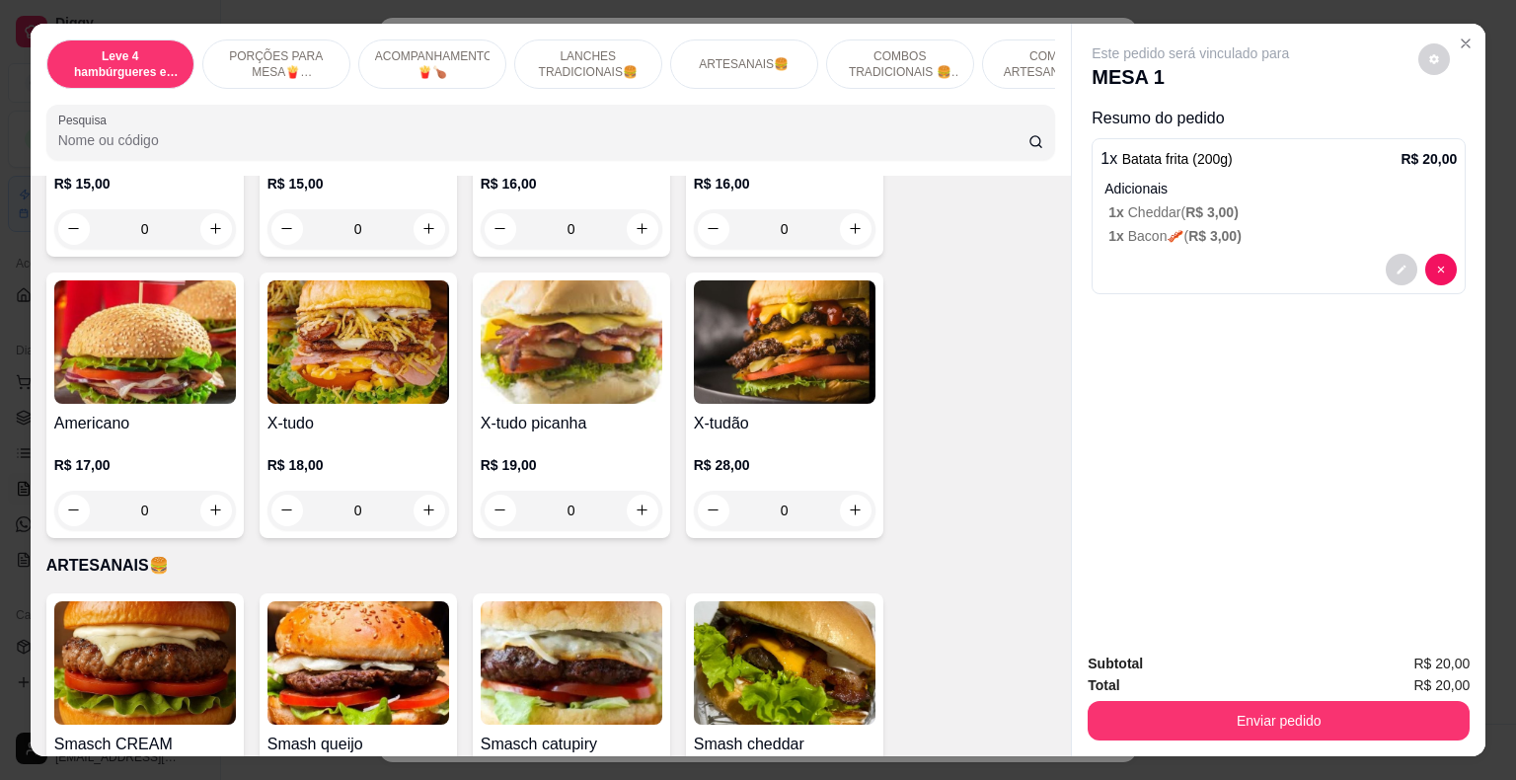
scroll to position [2271, 0]
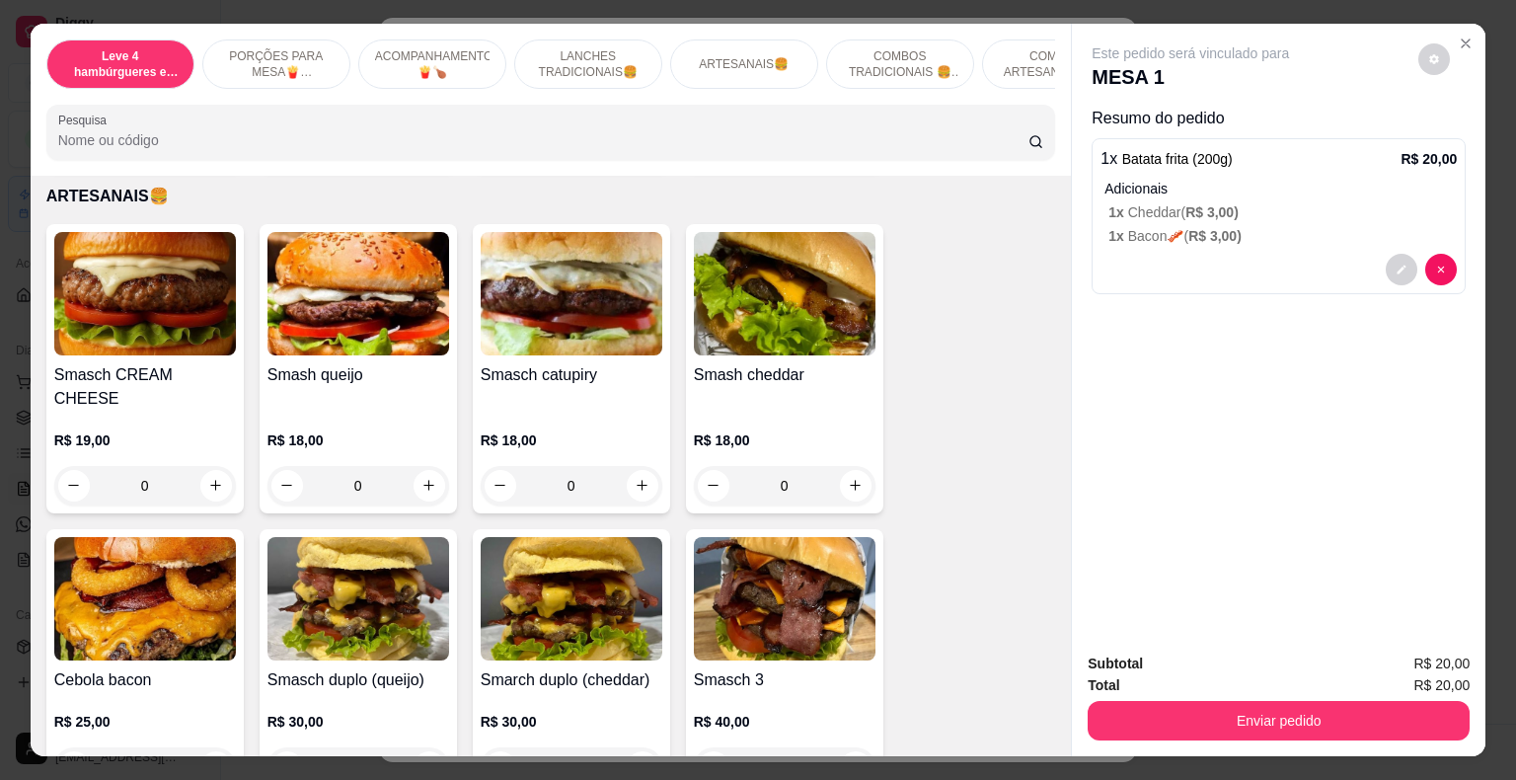
click at [415, 466] on div "0" at bounding box center [359, 485] width 182 height 39
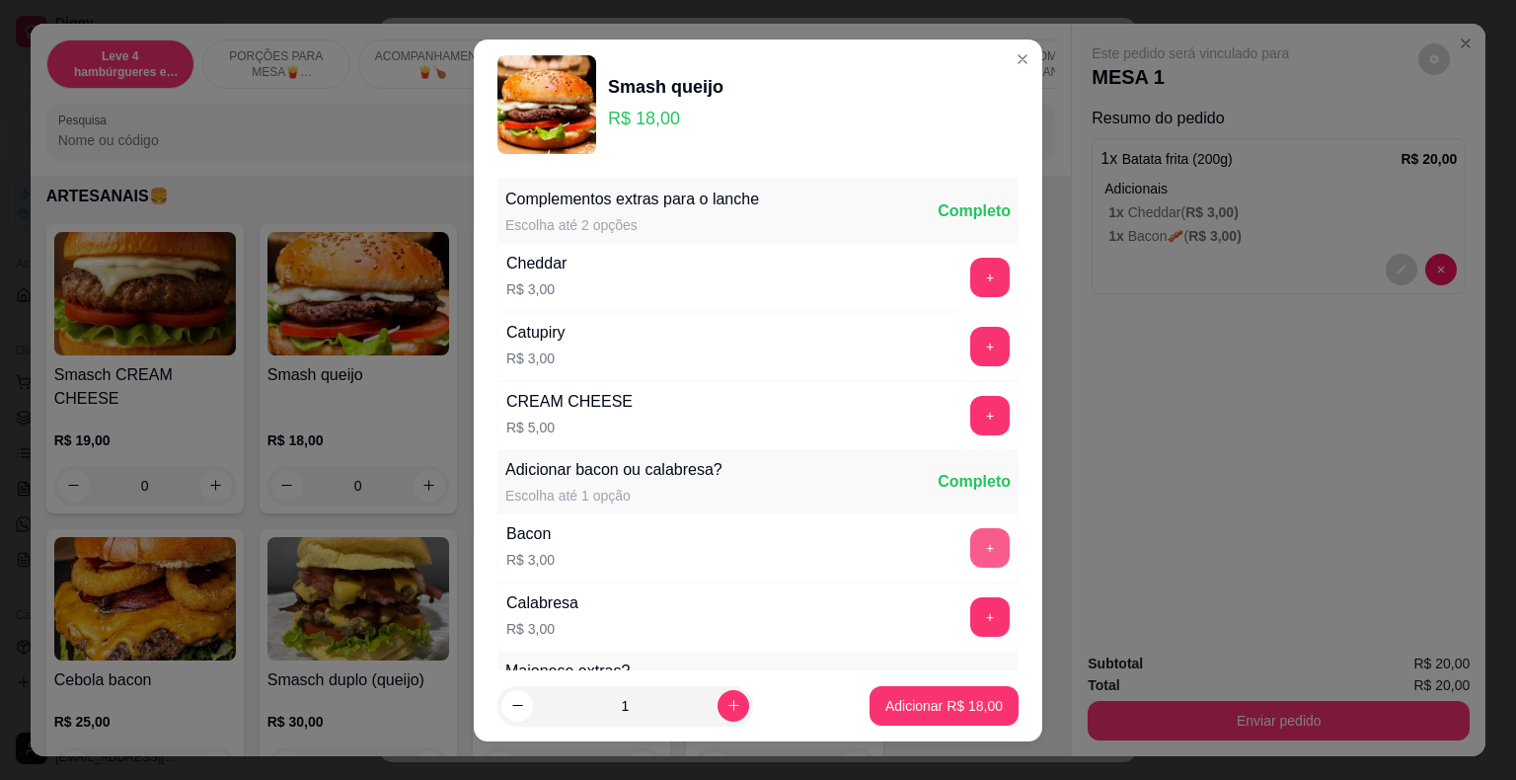
click at [971, 558] on button "+" at bounding box center [990, 547] width 39 height 39
click at [963, 705] on p "Adicionar R$ 21,00" at bounding box center [944, 706] width 117 height 20
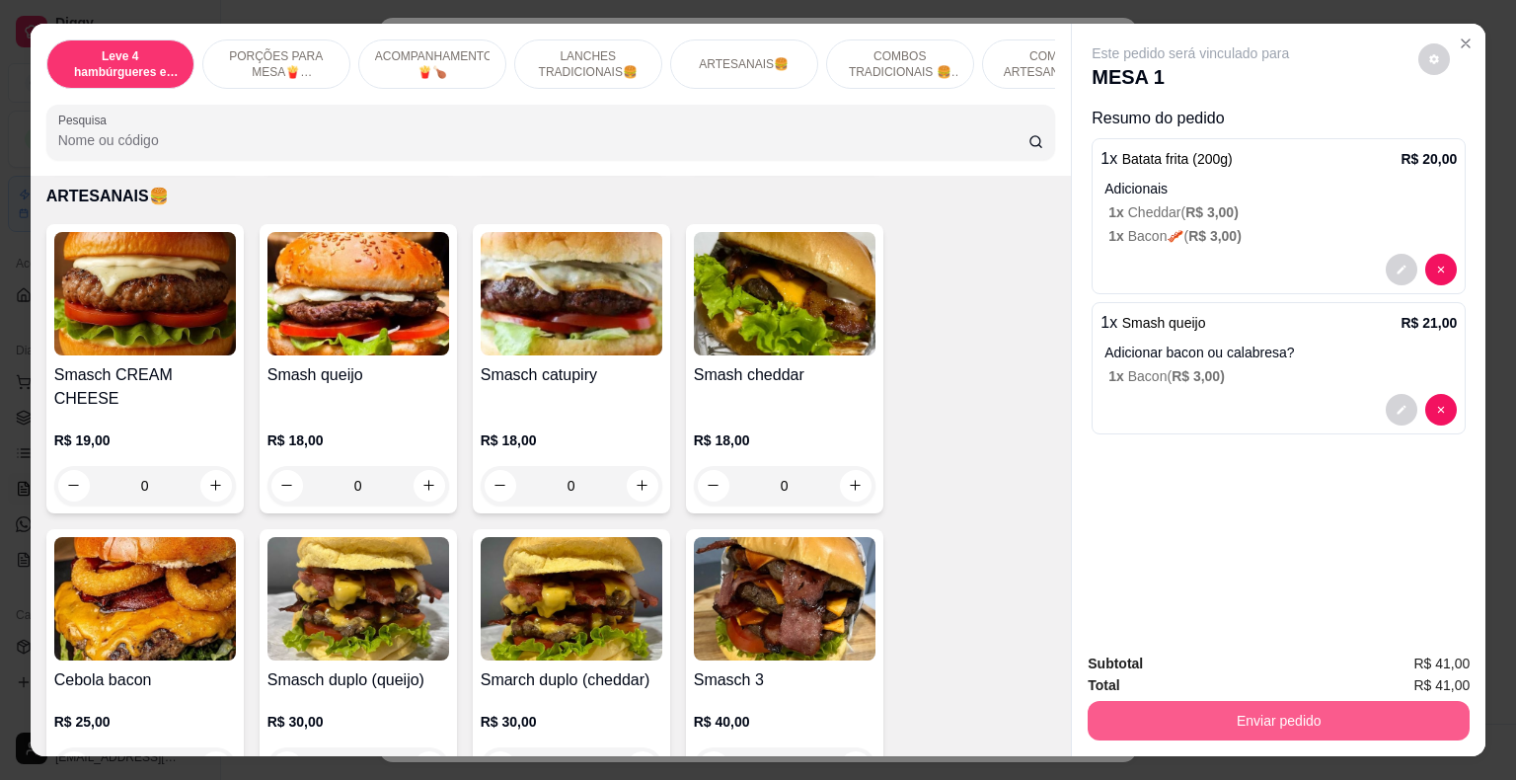
click at [1217, 715] on button "Enviar pedido" at bounding box center [1279, 720] width 382 height 39
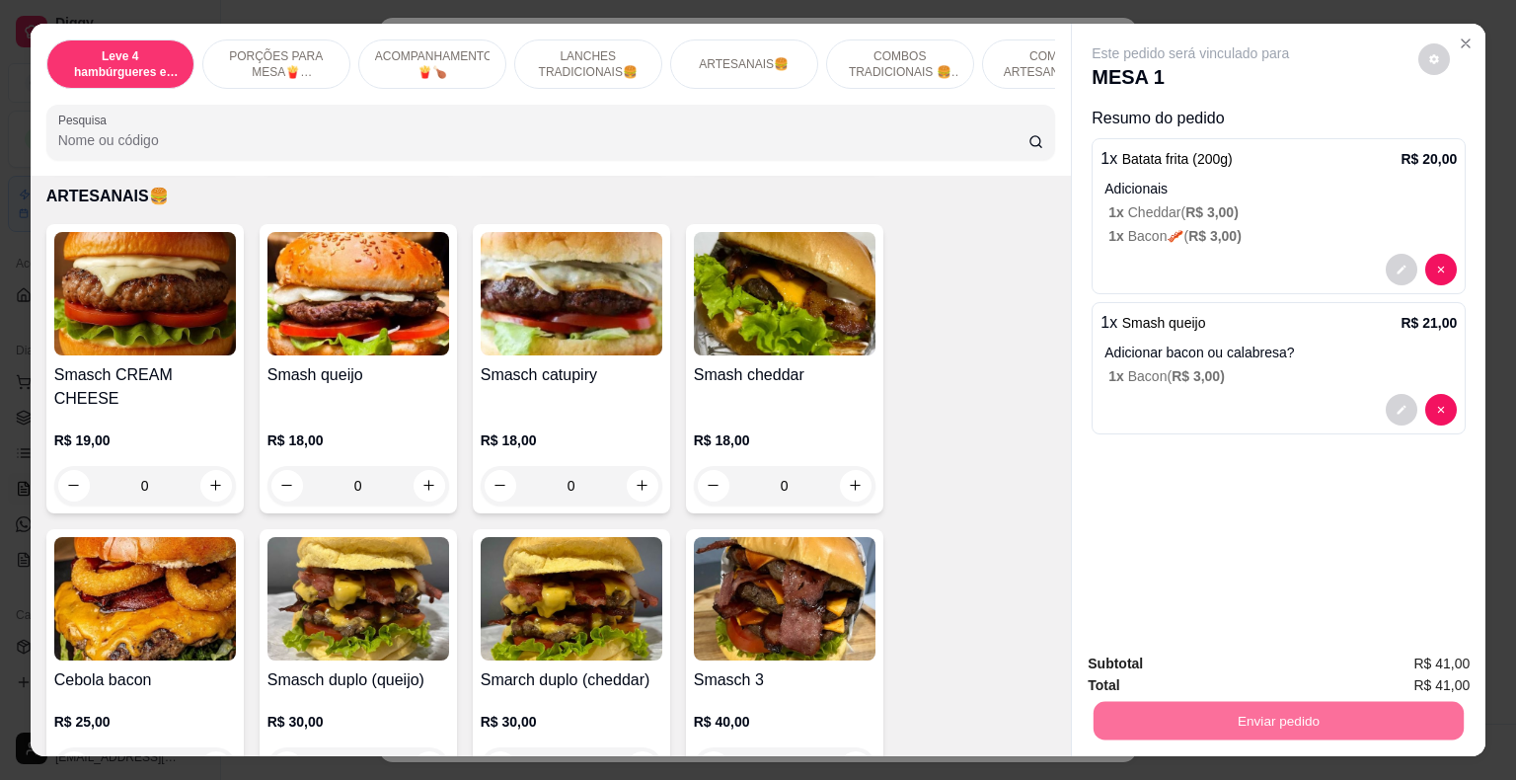
click at [1260, 665] on button "Registrar cliente" at bounding box center [1286, 666] width 130 height 38
click at [1278, 721] on button "Enviar pedido" at bounding box center [1279, 721] width 370 height 39
click at [1413, 672] on button "Enviar pedido" at bounding box center [1419, 666] width 112 height 38
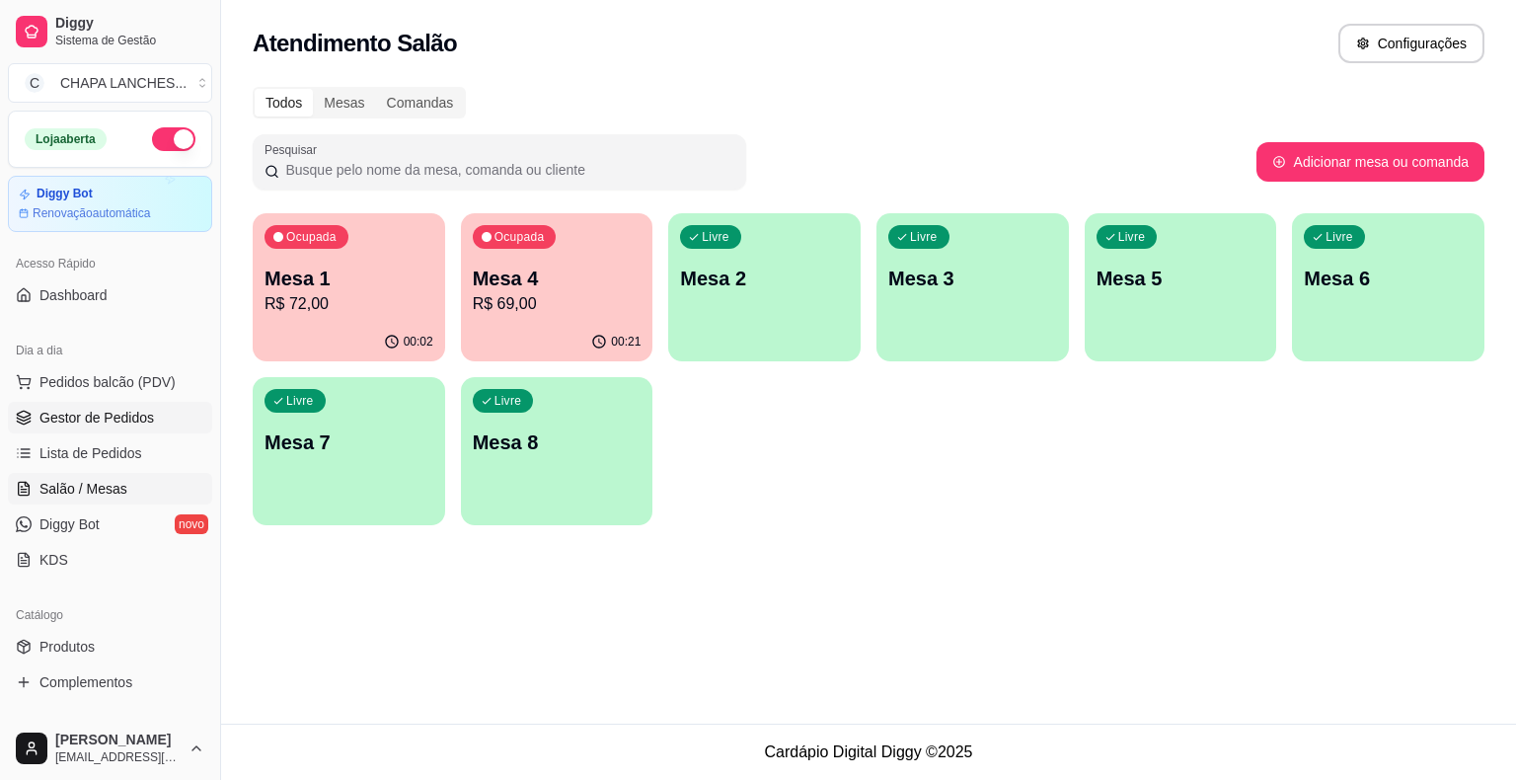
drag, startPoint x: 150, startPoint y: 407, endPoint x: 152, endPoint y: 417, distance: 10.1
click at [152, 417] on ul "Pedidos balcão (PDV) Gestor de Pedidos Lista de Pedidos Salão / Mesas Diggy Bot…" at bounding box center [110, 470] width 204 height 209
click at [151, 415] on link "Gestor de Pedidos" at bounding box center [110, 418] width 204 height 32
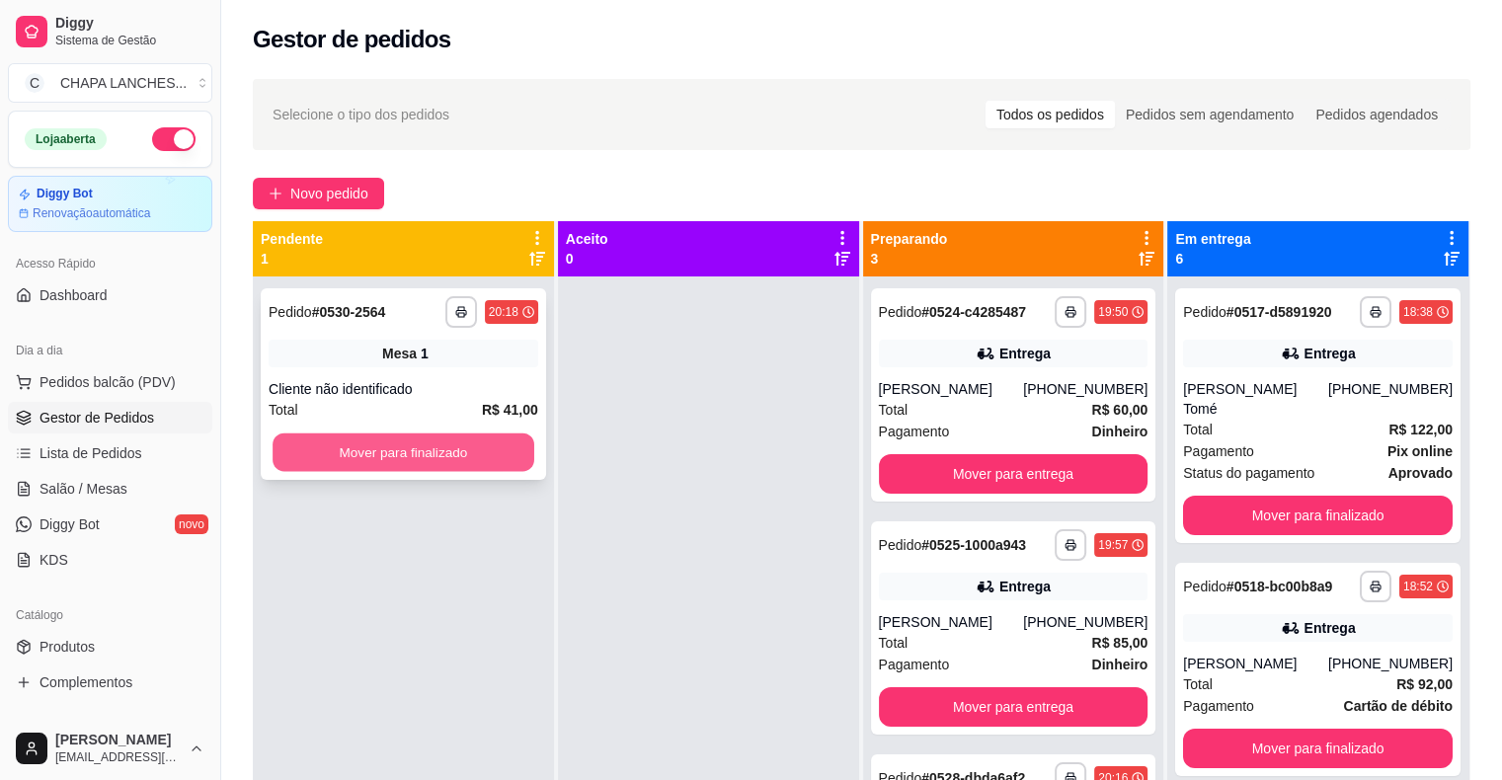
click at [405, 453] on button "Mover para finalizado" at bounding box center [403, 452] width 262 height 39
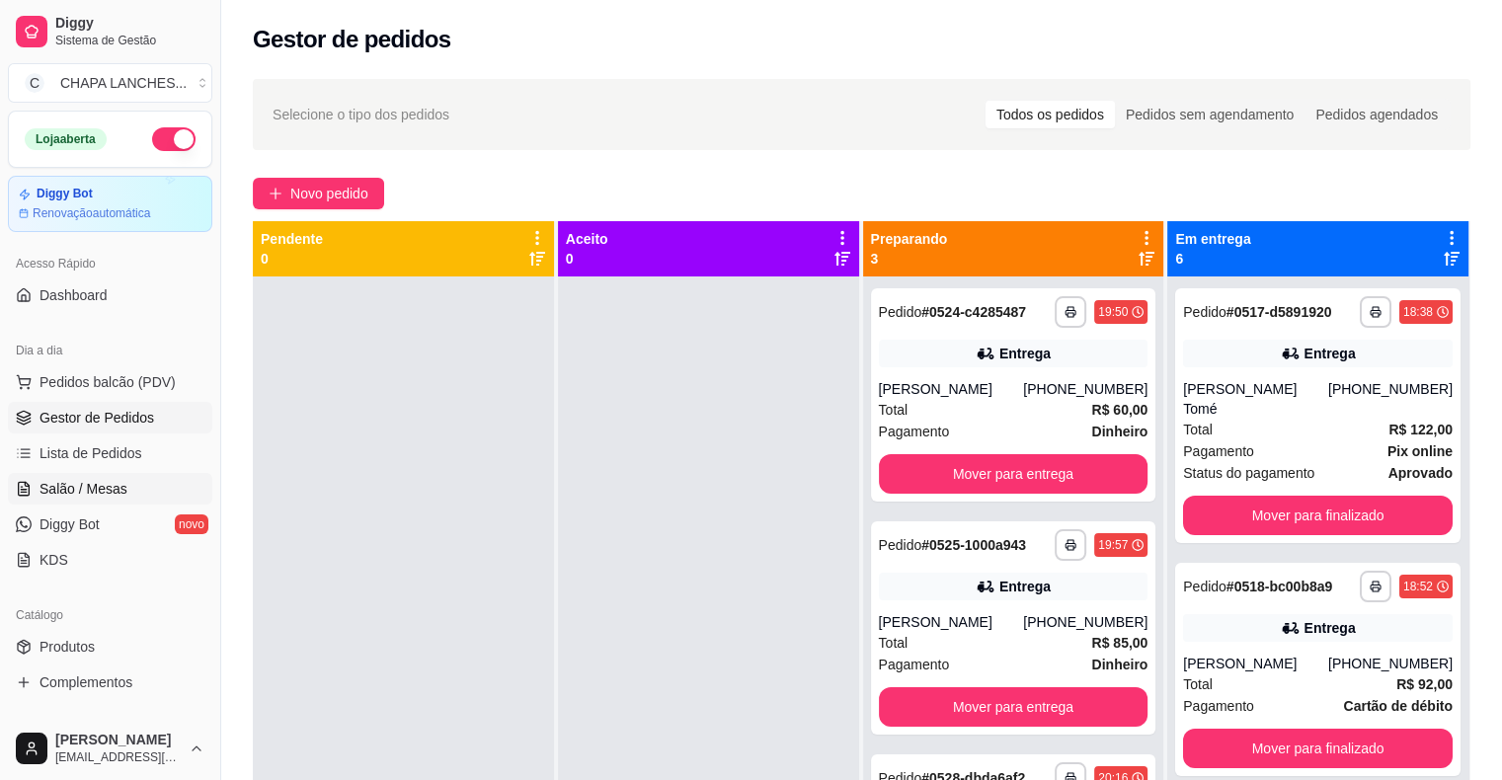
click at [120, 484] on span "Salão / Mesas" at bounding box center [83, 489] width 88 height 20
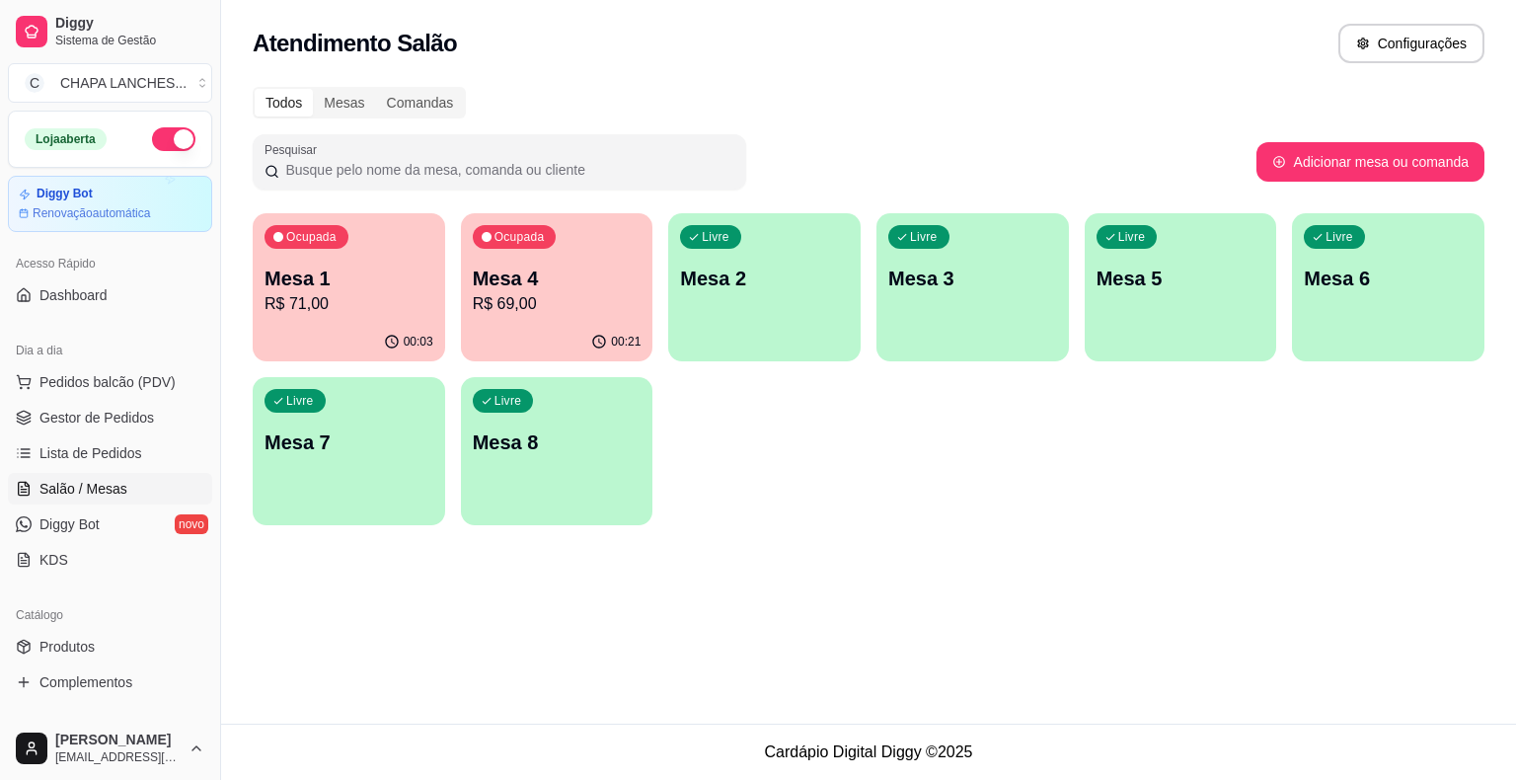
click at [347, 285] on p "Mesa 1" at bounding box center [349, 279] width 169 height 28
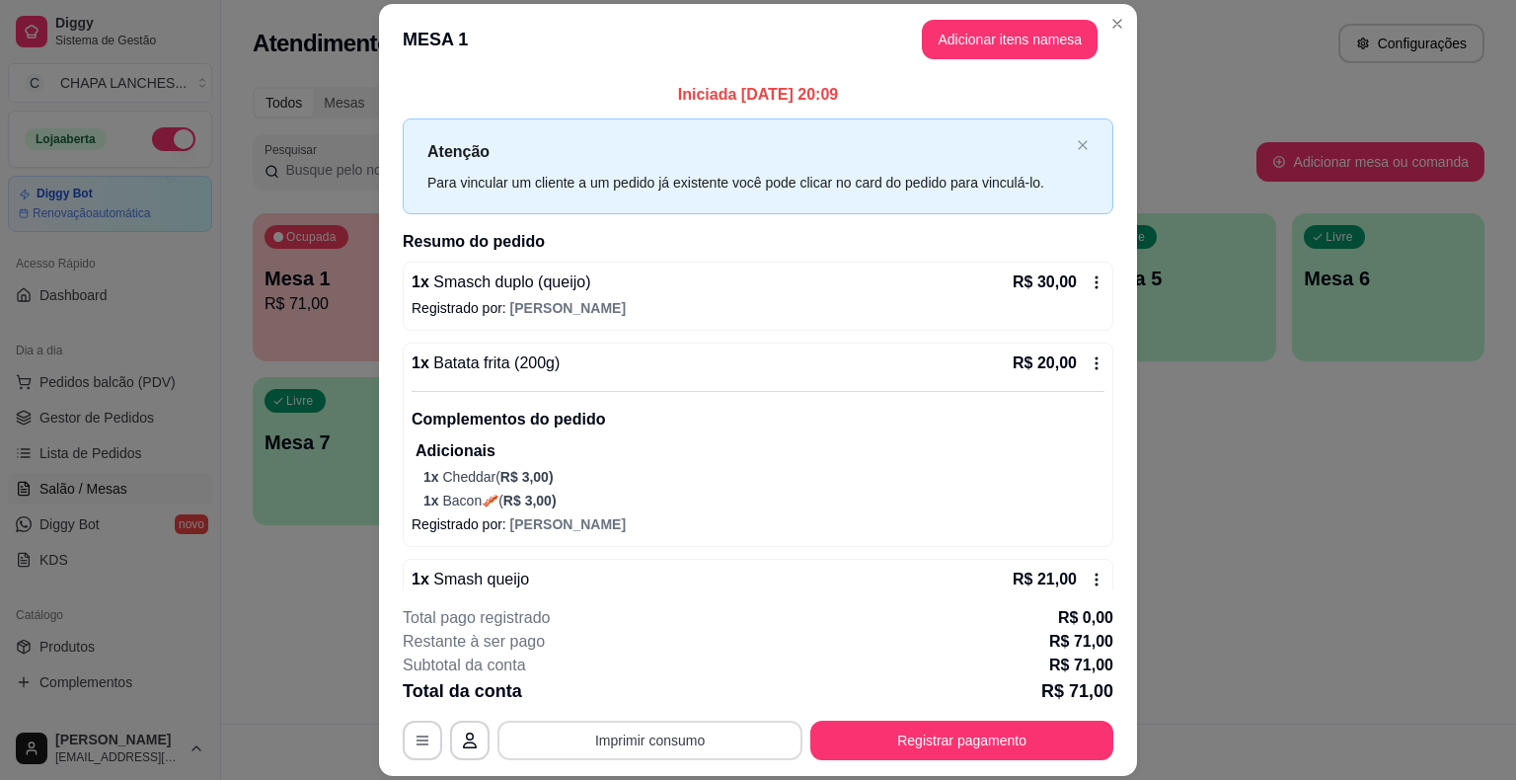
click at [665, 747] on button "Imprimir consumo" at bounding box center [650, 740] width 305 height 39
click at [669, 695] on button "IMPRESSORA" at bounding box center [649, 695] width 143 height 32
click at [193, 543] on div "**********" at bounding box center [758, 390] width 1516 height 780
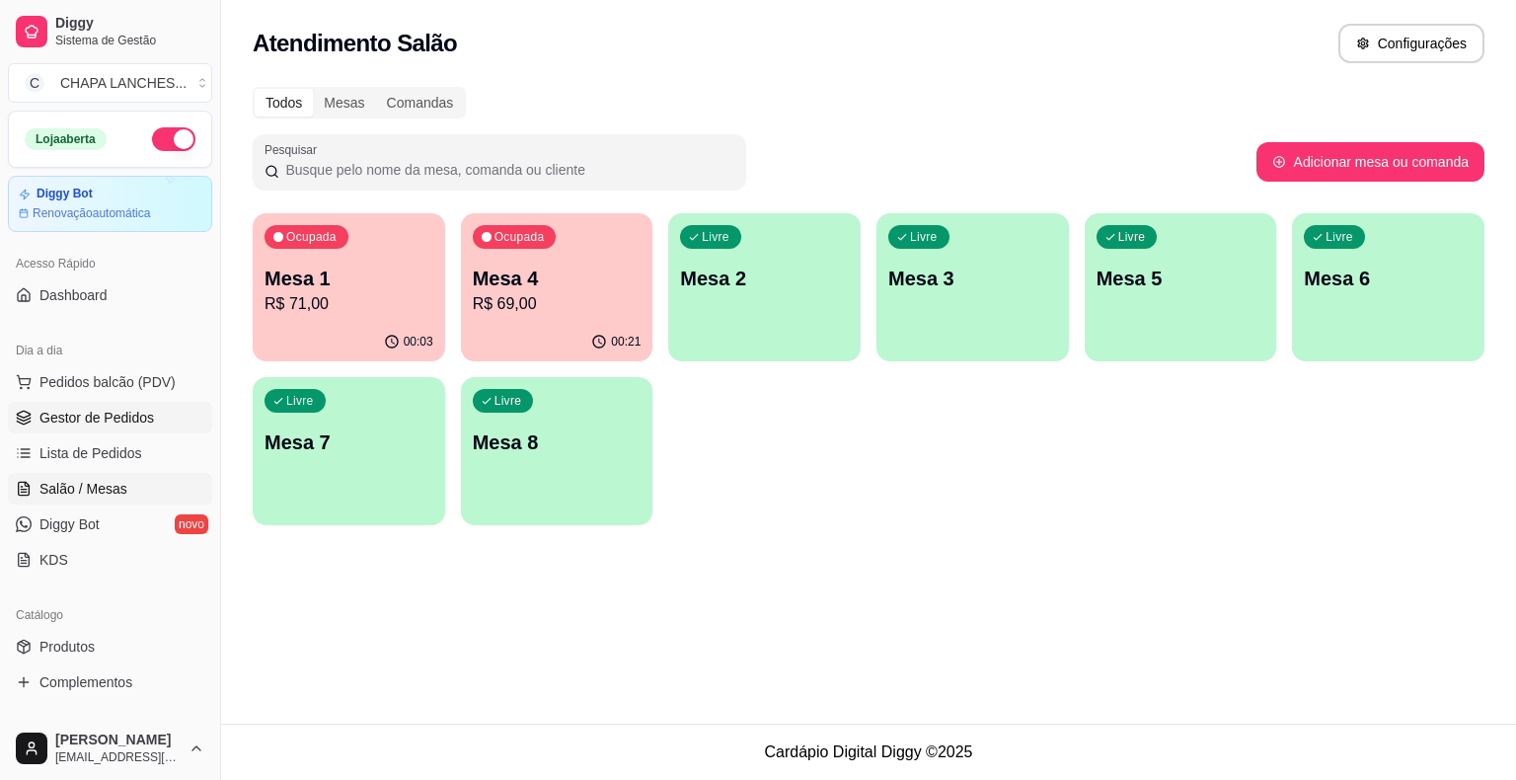
click at [117, 417] on span "Gestor de Pedidos" at bounding box center [96, 418] width 115 height 20
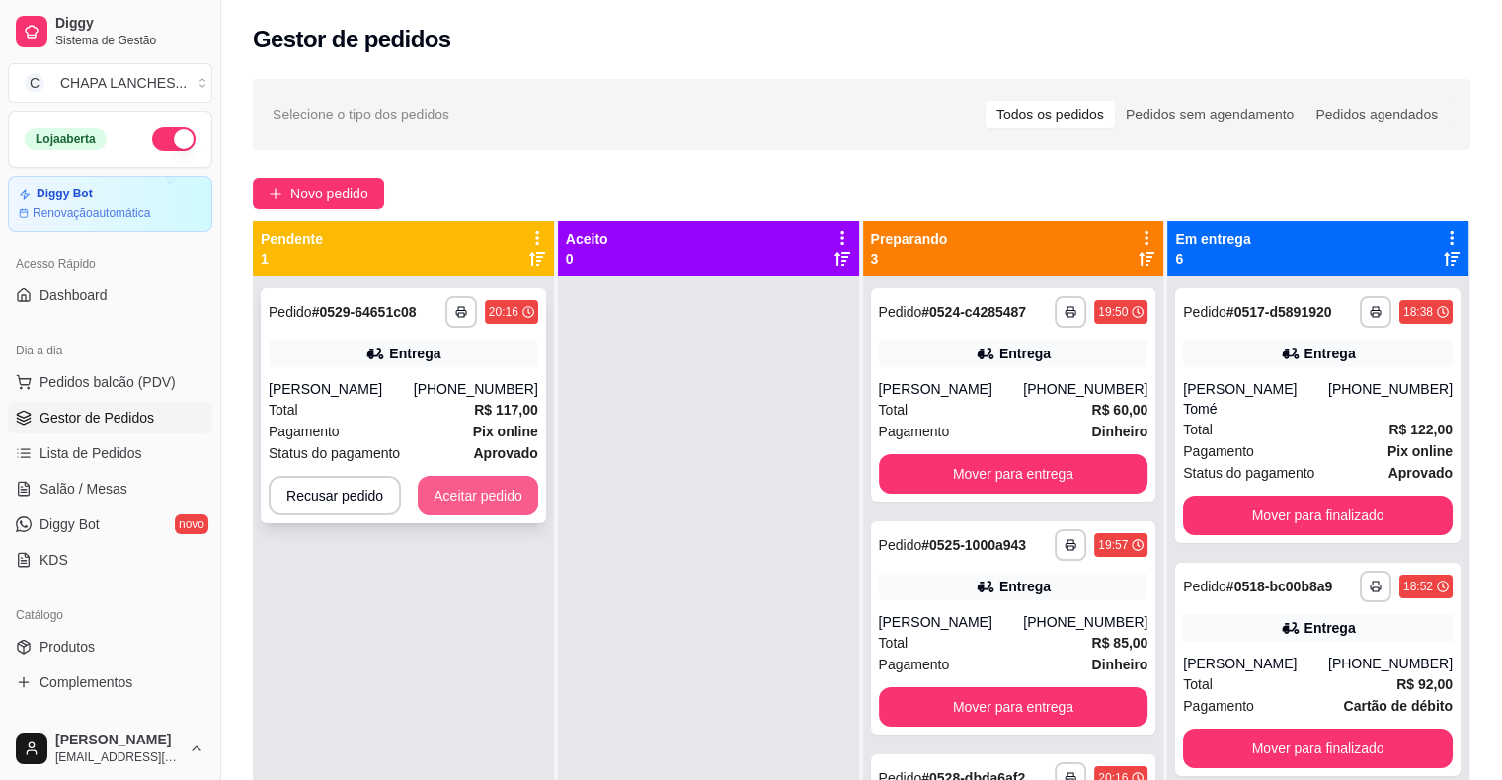
click at [514, 496] on button "Aceitar pedido" at bounding box center [478, 495] width 120 height 39
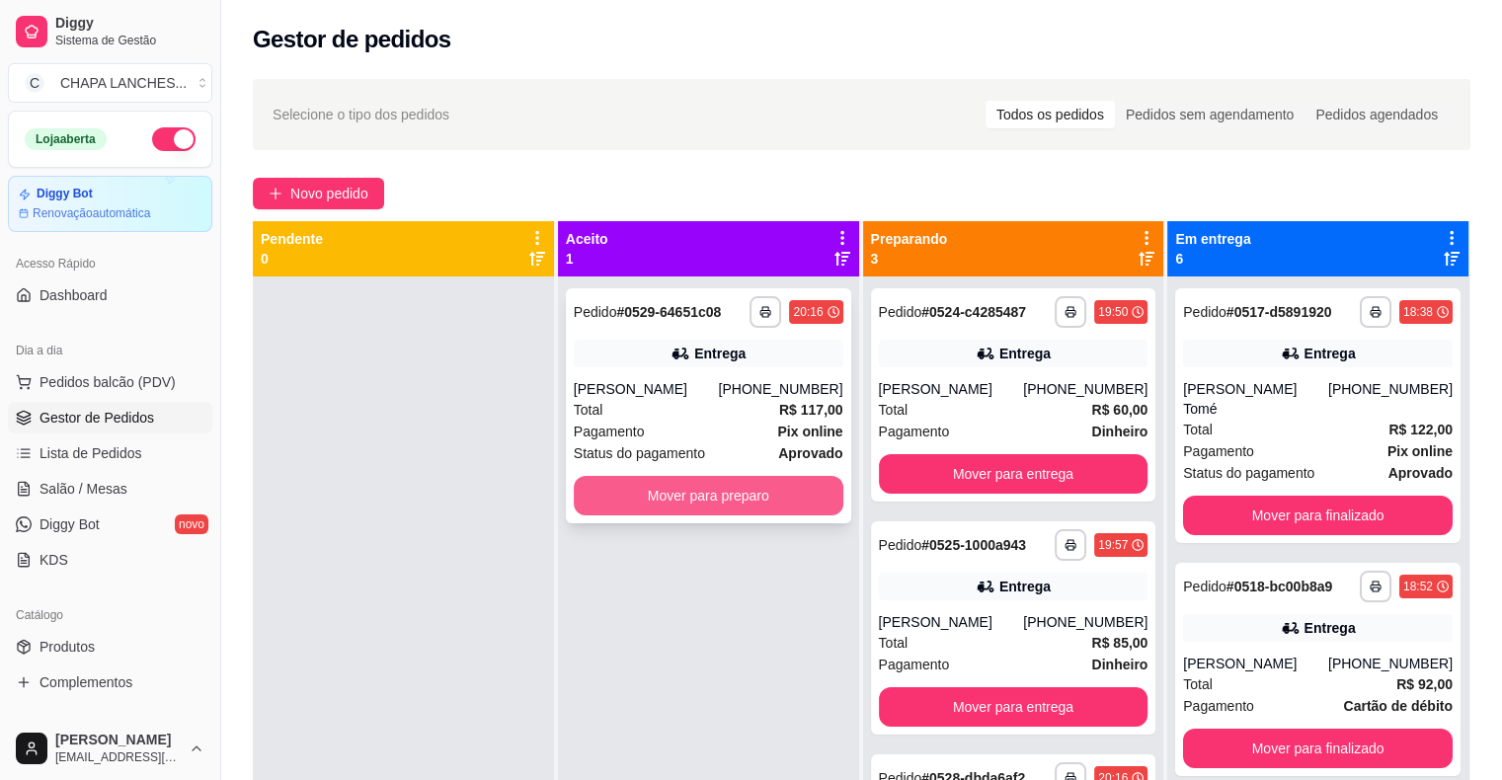
click at [660, 505] on button "Mover para preparo" at bounding box center [709, 495] width 270 height 39
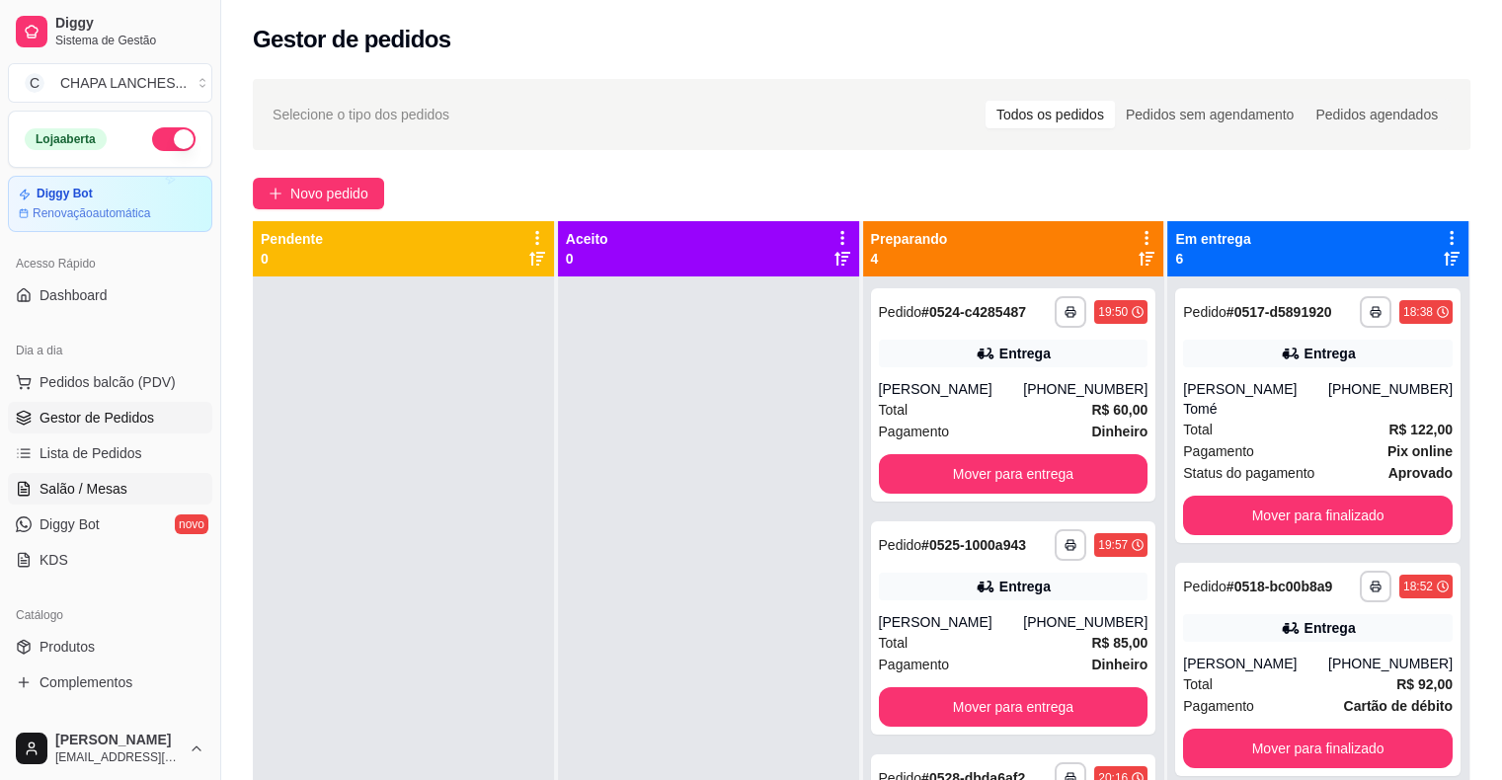
click at [154, 496] on link "Salão / Mesas" at bounding box center [110, 489] width 204 height 32
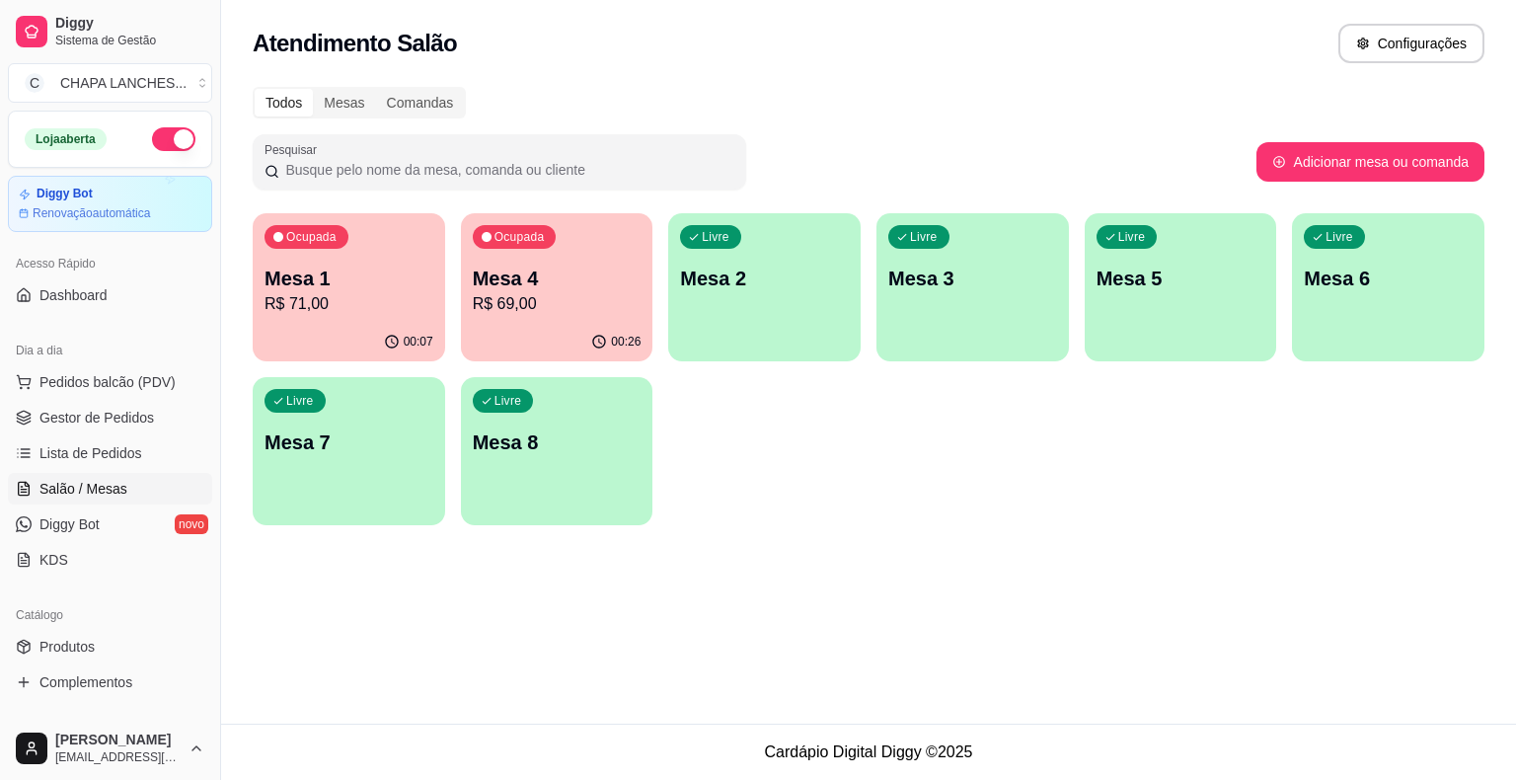
click at [558, 314] on p "R$ 69,00" at bounding box center [557, 304] width 169 height 24
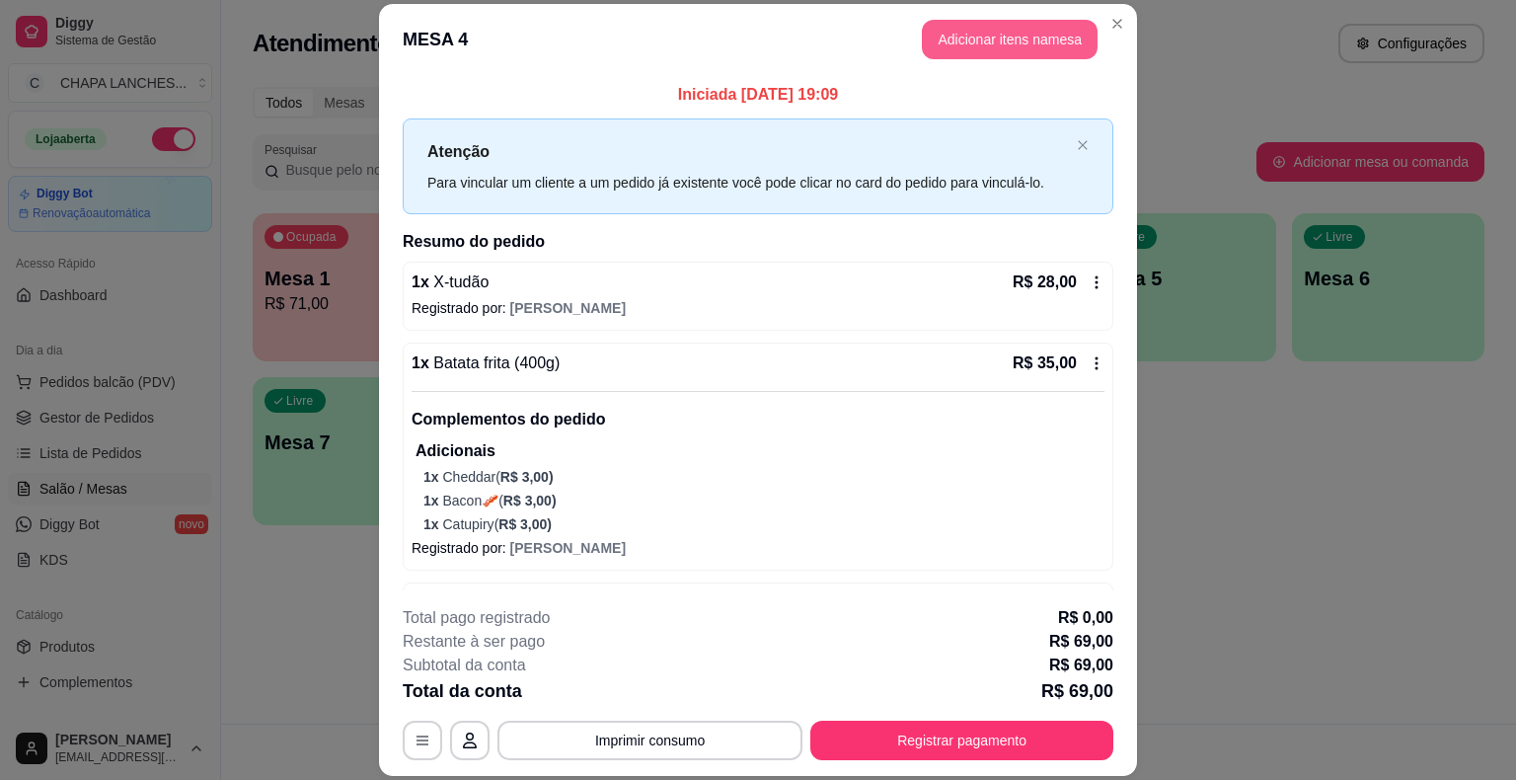
click at [975, 41] on button "Adicionar itens na mesa" at bounding box center [1010, 39] width 176 height 39
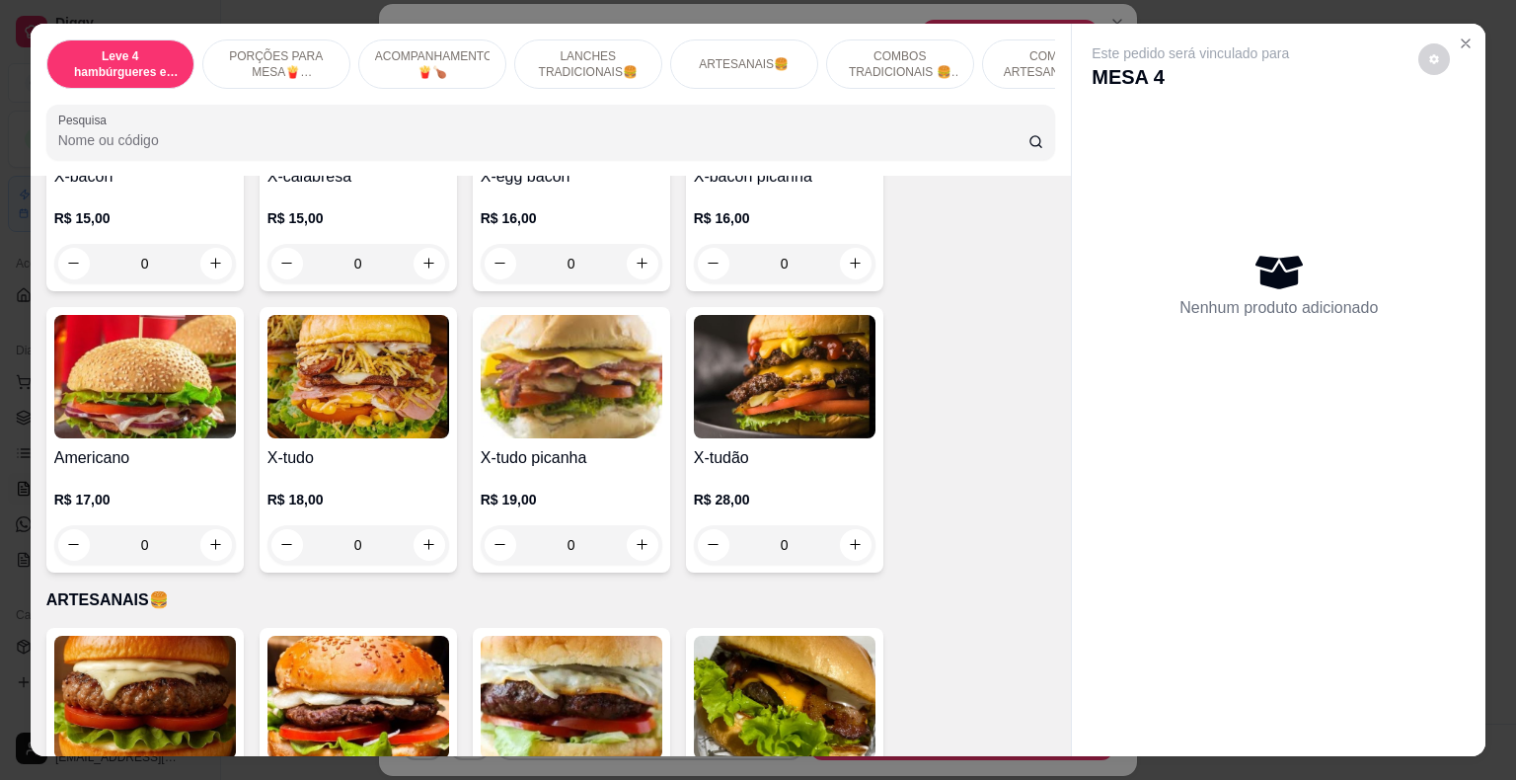
scroll to position [1876, 0]
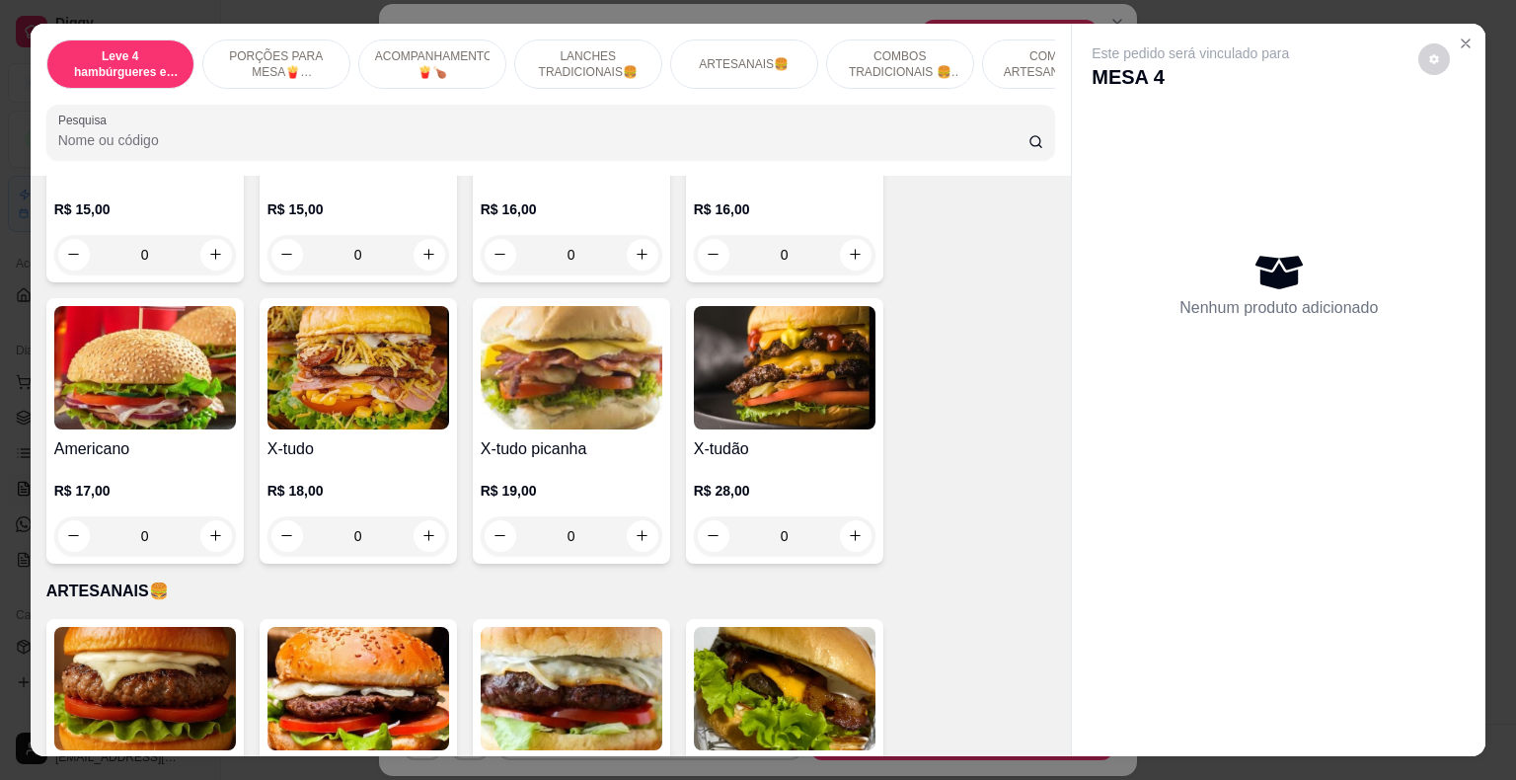
click at [838, 520] on div "0" at bounding box center [785, 535] width 182 height 39
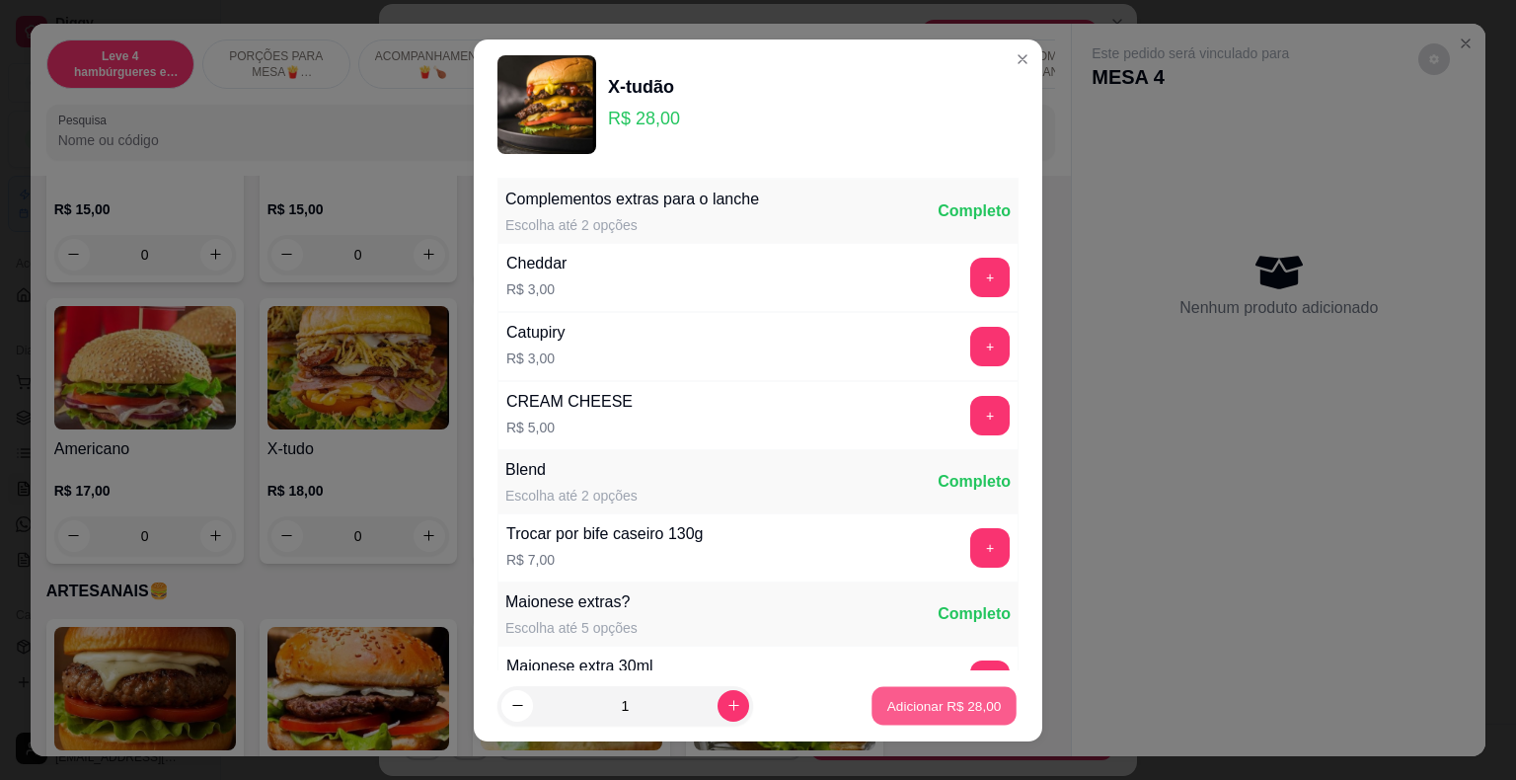
click at [990, 701] on button "Adicionar R$ 28,00" at bounding box center [944, 705] width 145 height 39
type input "1"
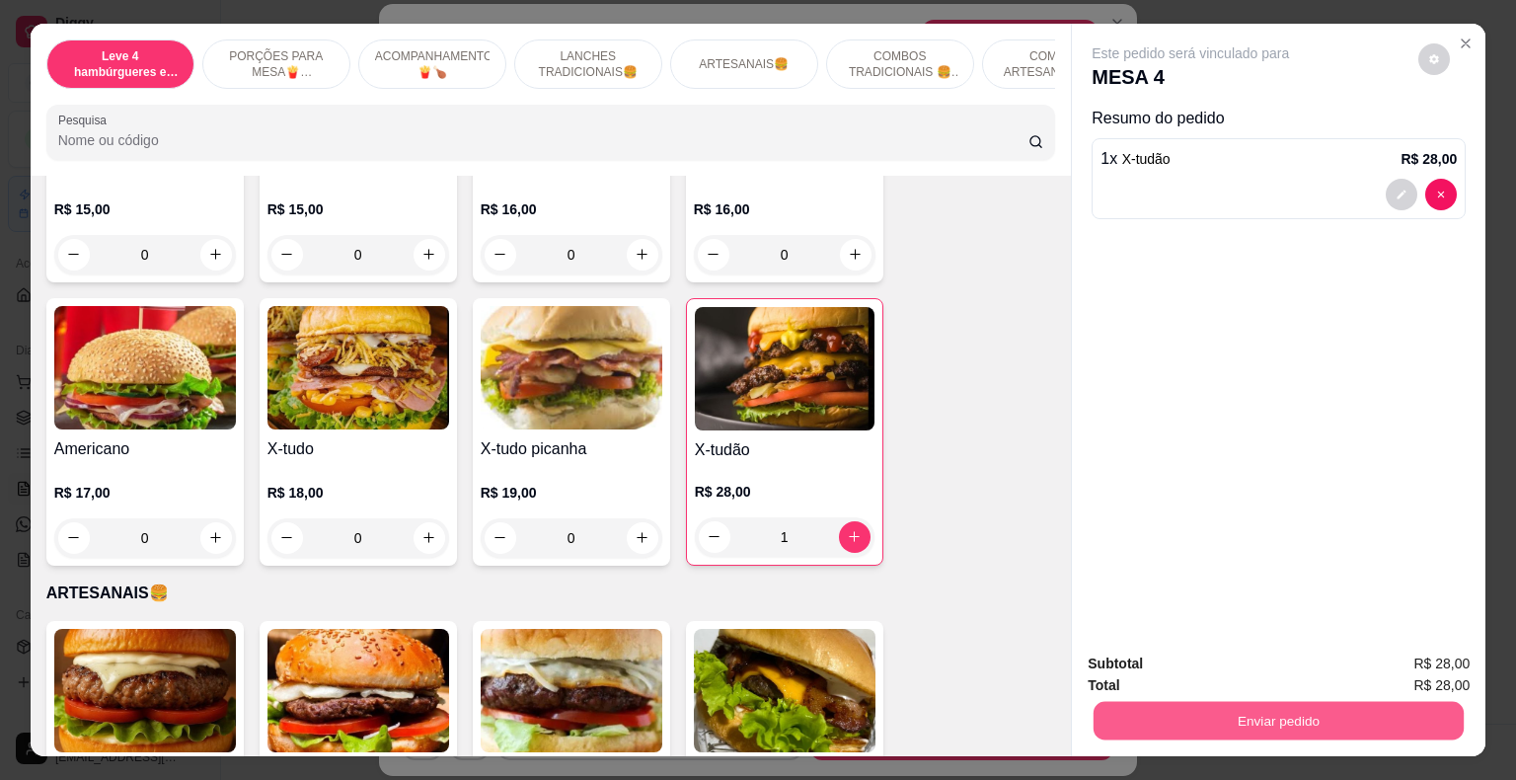
click at [1176, 709] on button "Enviar pedido" at bounding box center [1279, 721] width 370 height 39
click at [1256, 660] on button "Registrar cliente" at bounding box center [1286, 665] width 126 height 37
click at [1257, 730] on button "Enviar pedido" at bounding box center [1279, 721] width 370 height 39
click at [1429, 660] on button "Enviar pedido" at bounding box center [1419, 666] width 112 height 38
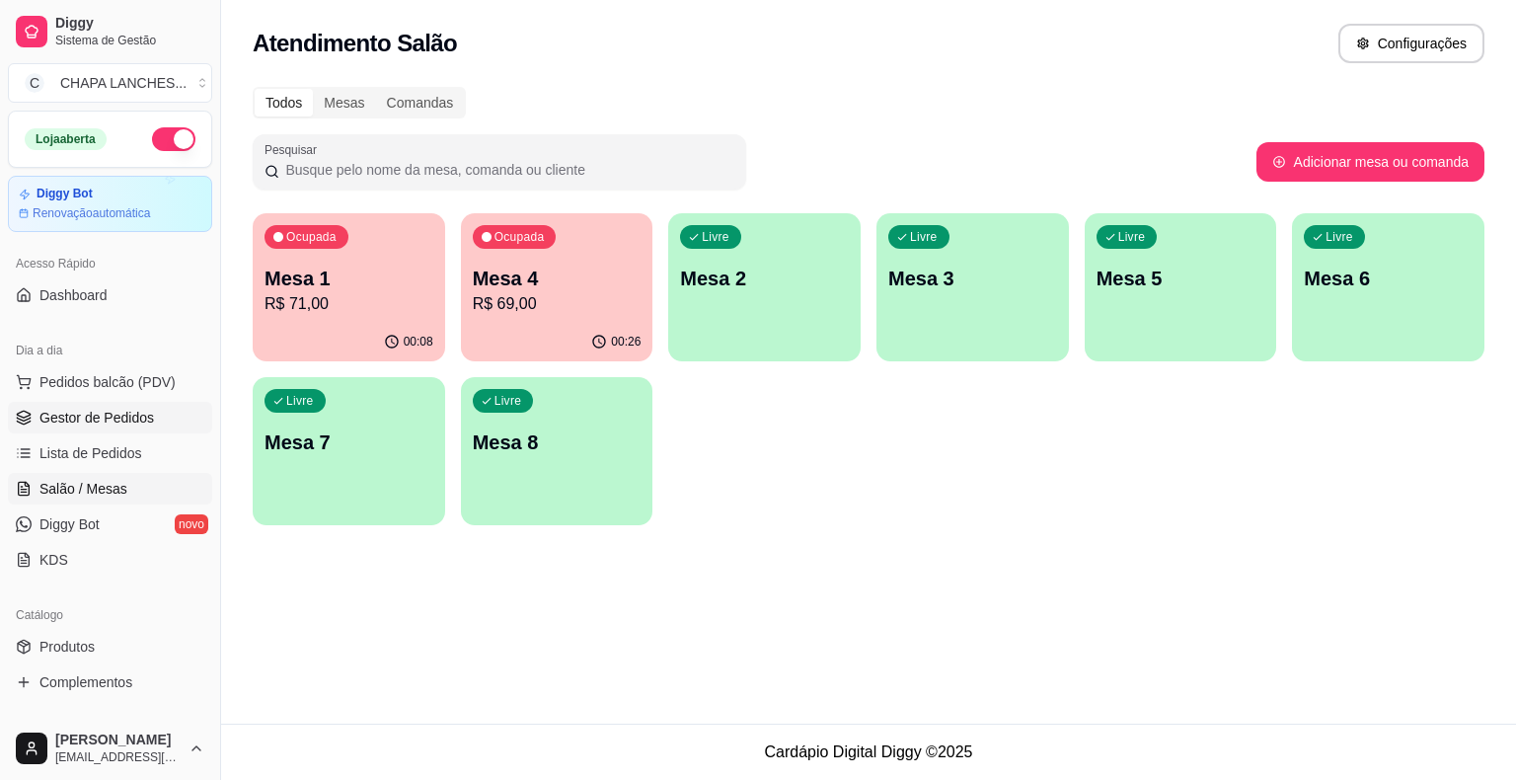
click at [87, 431] on link "Gestor de Pedidos" at bounding box center [110, 418] width 204 height 32
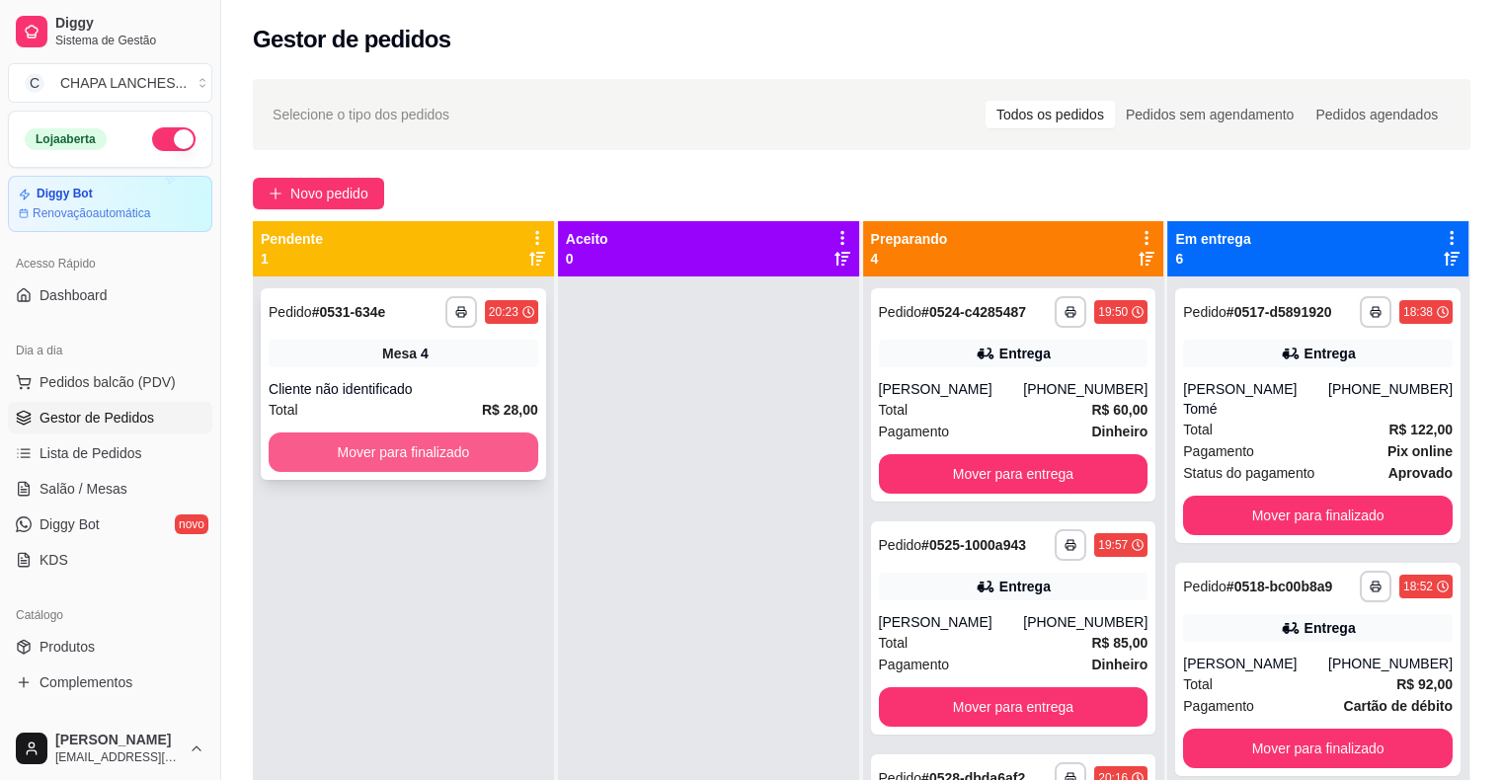
click at [343, 452] on button "Mover para finalizado" at bounding box center [404, 451] width 270 height 39
click at [348, 452] on button "Mover para finalizado" at bounding box center [404, 451] width 270 height 39
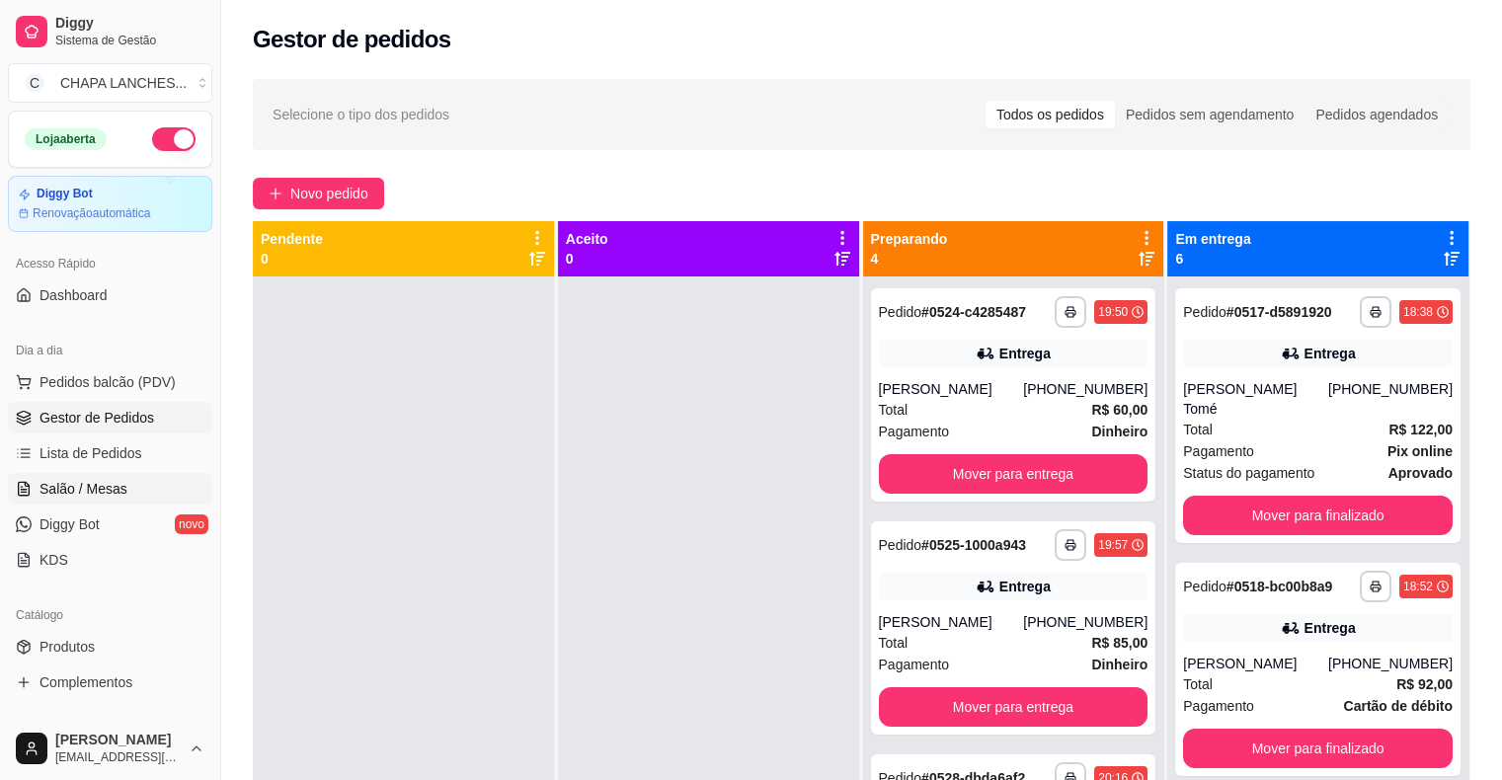
click at [122, 491] on span "Salão / Mesas" at bounding box center [83, 489] width 88 height 20
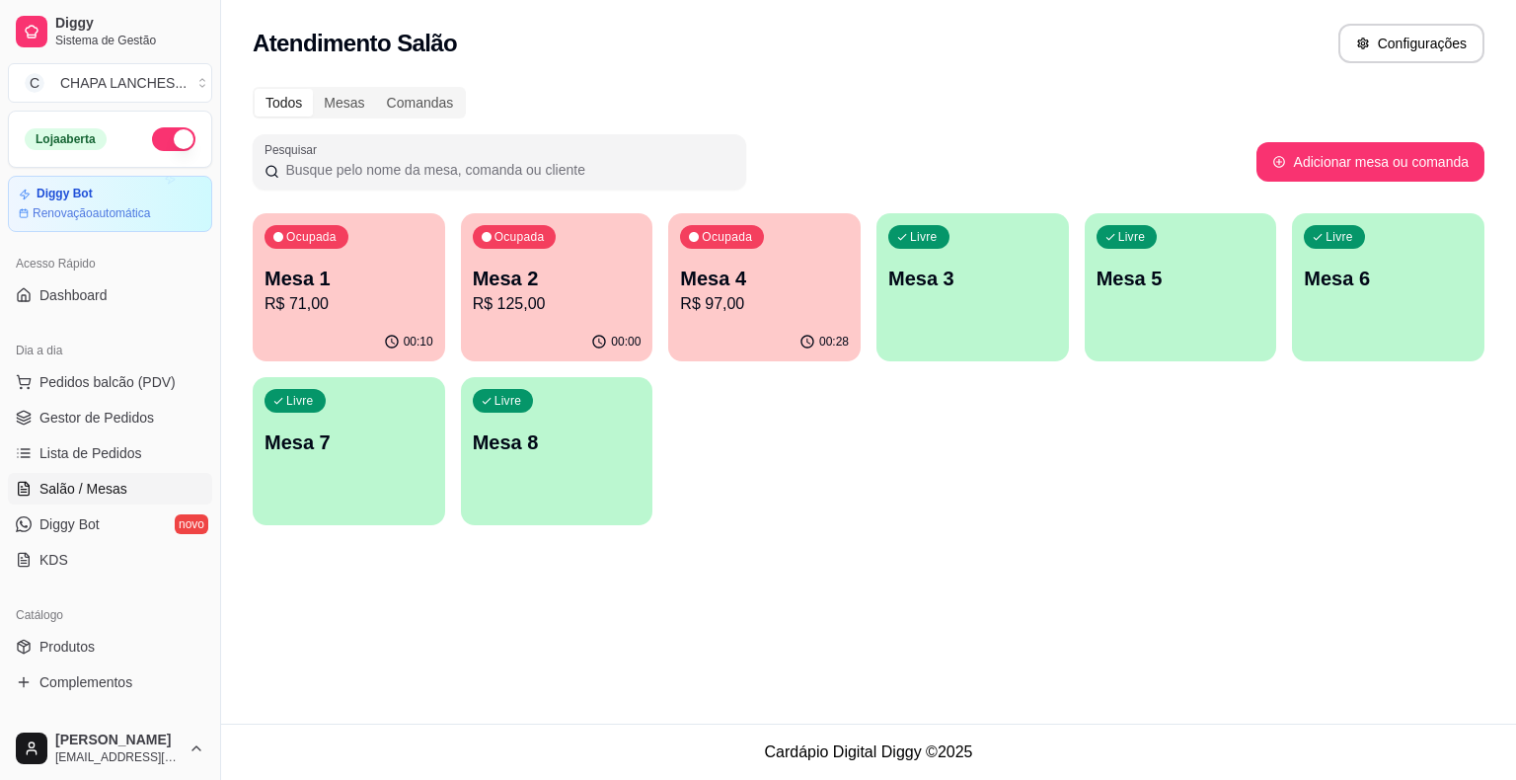
click at [494, 484] on div "Livre Mesa 8" at bounding box center [557, 439] width 193 height 124
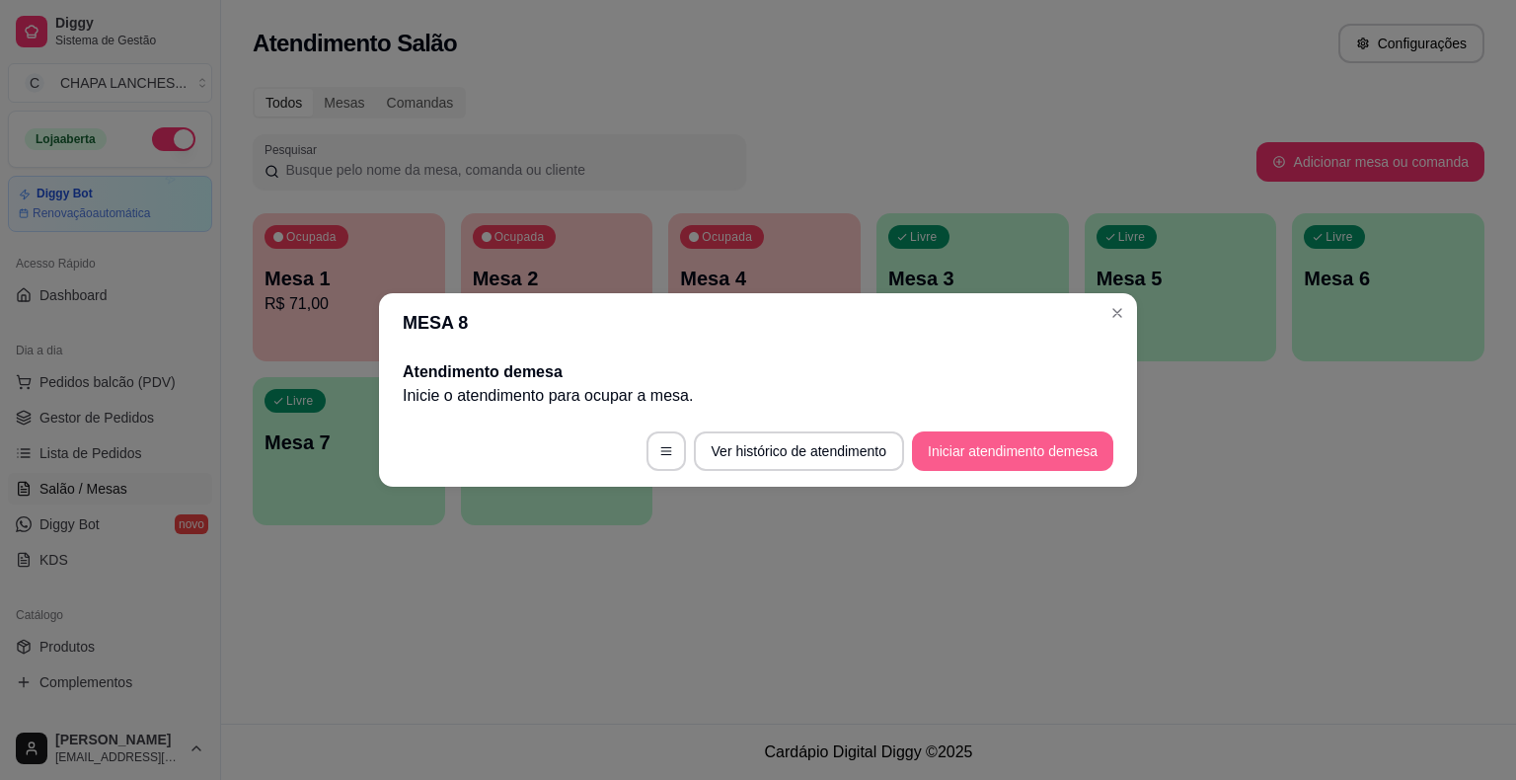
click at [1010, 452] on button "Iniciar atendimento de mesa" at bounding box center [1012, 450] width 201 height 39
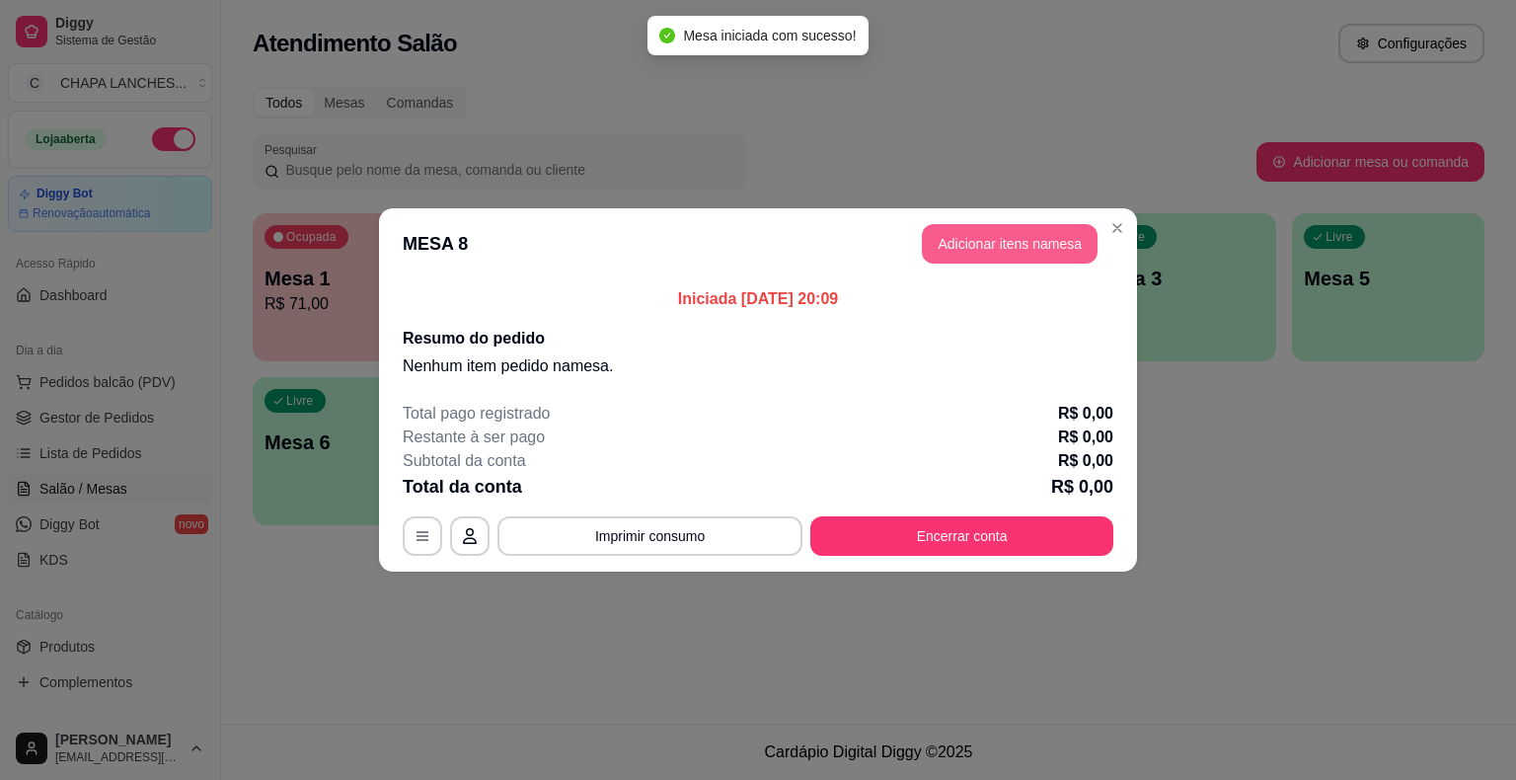
click at [999, 254] on button "Adicionar itens na mesa" at bounding box center [1010, 243] width 176 height 39
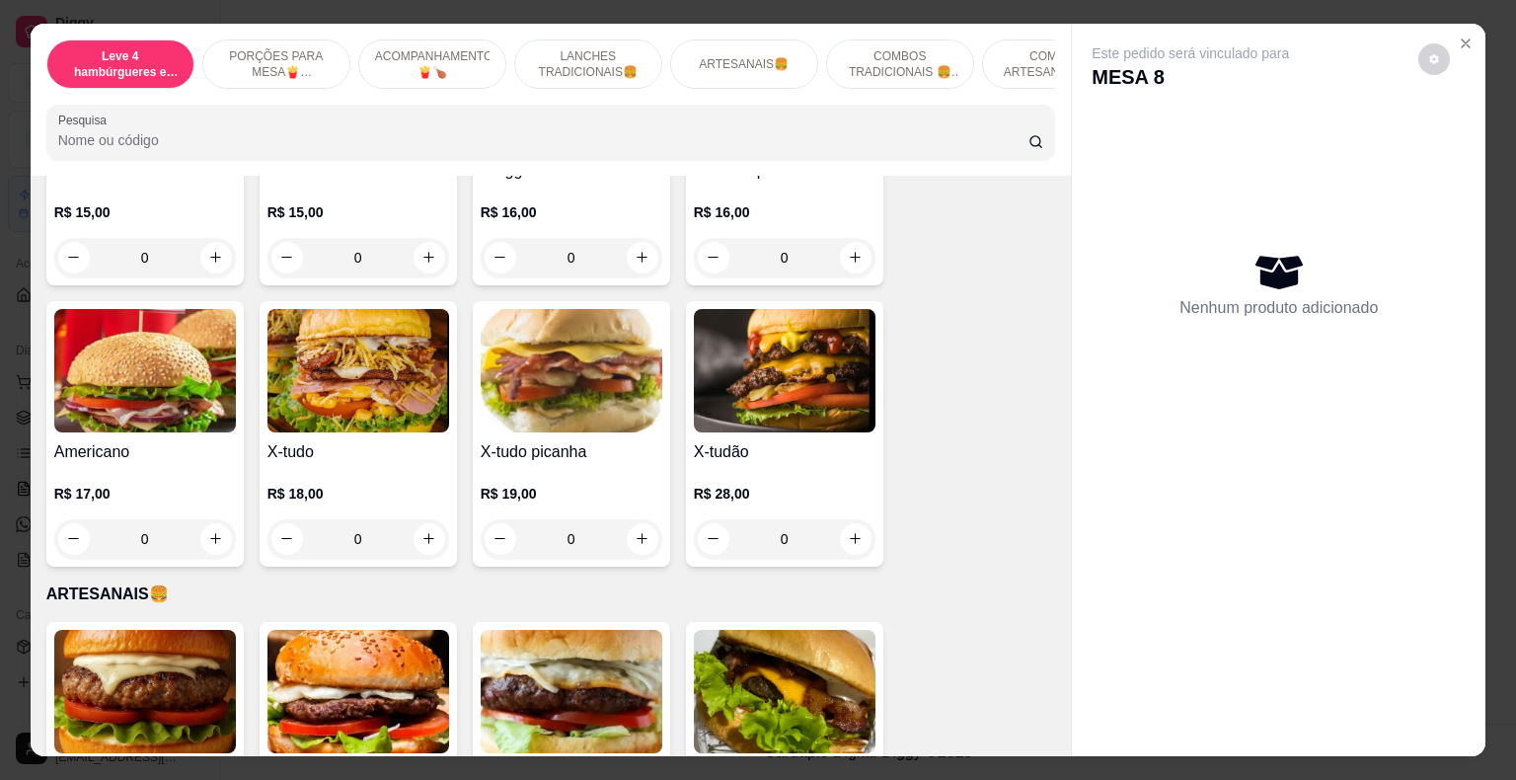
scroll to position [1876, 0]
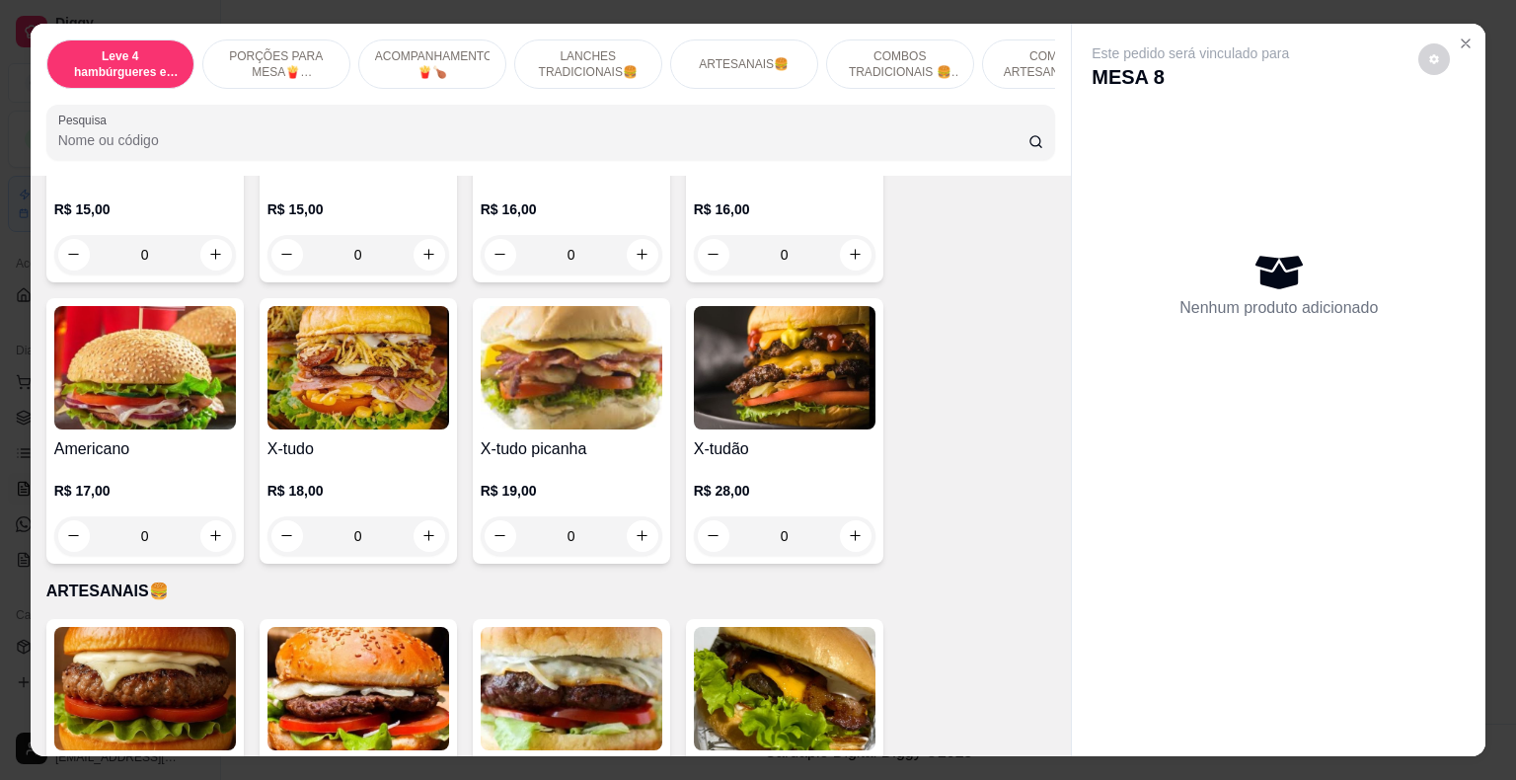
click at [630, 516] on div "0" at bounding box center [572, 535] width 182 height 39
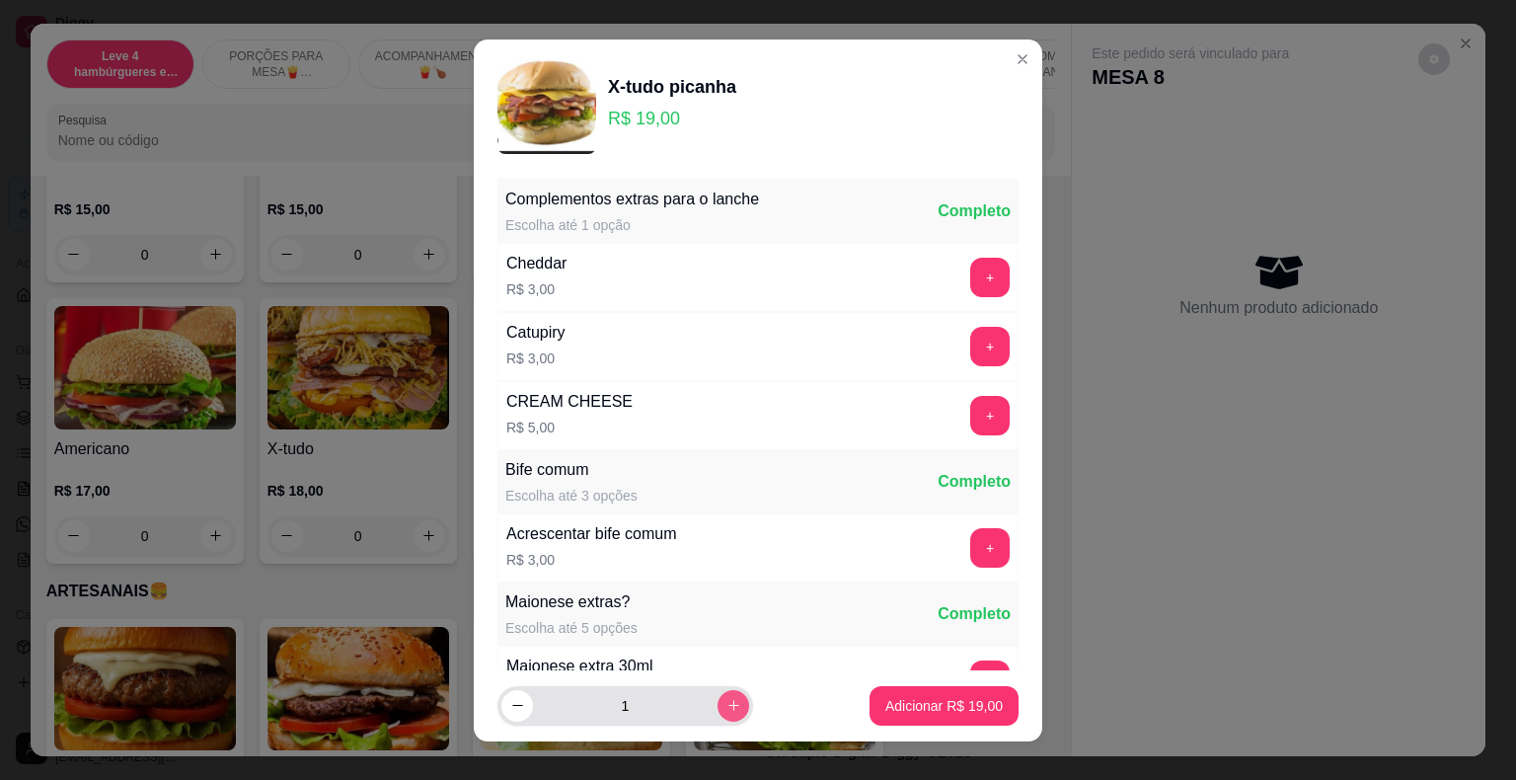
click at [727, 702] on icon "increase-product-quantity" at bounding box center [734, 705] width 15 height 15
type input "2"
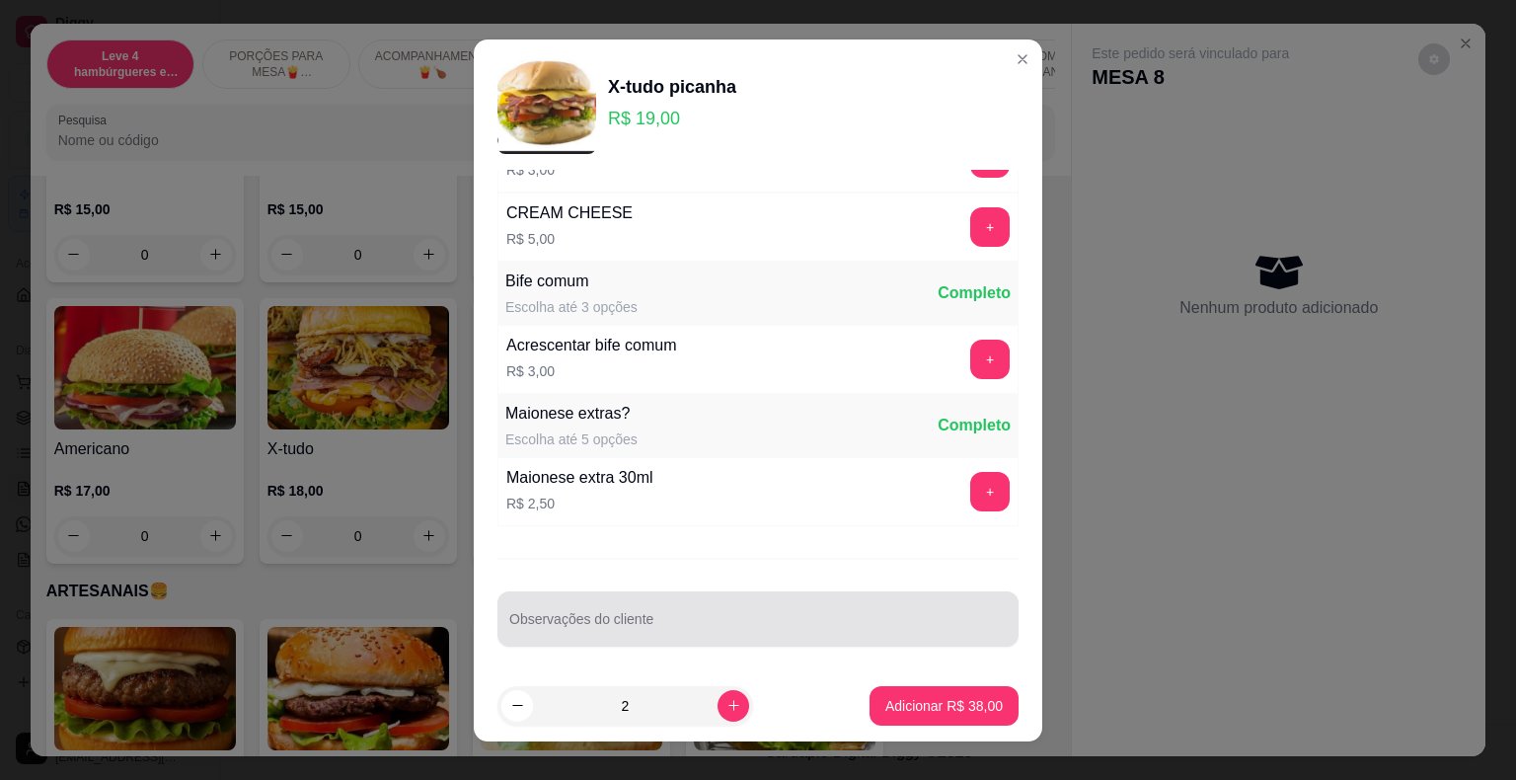
click at [604, 610] on div at bounding box center [758, 618] width 498 height 39
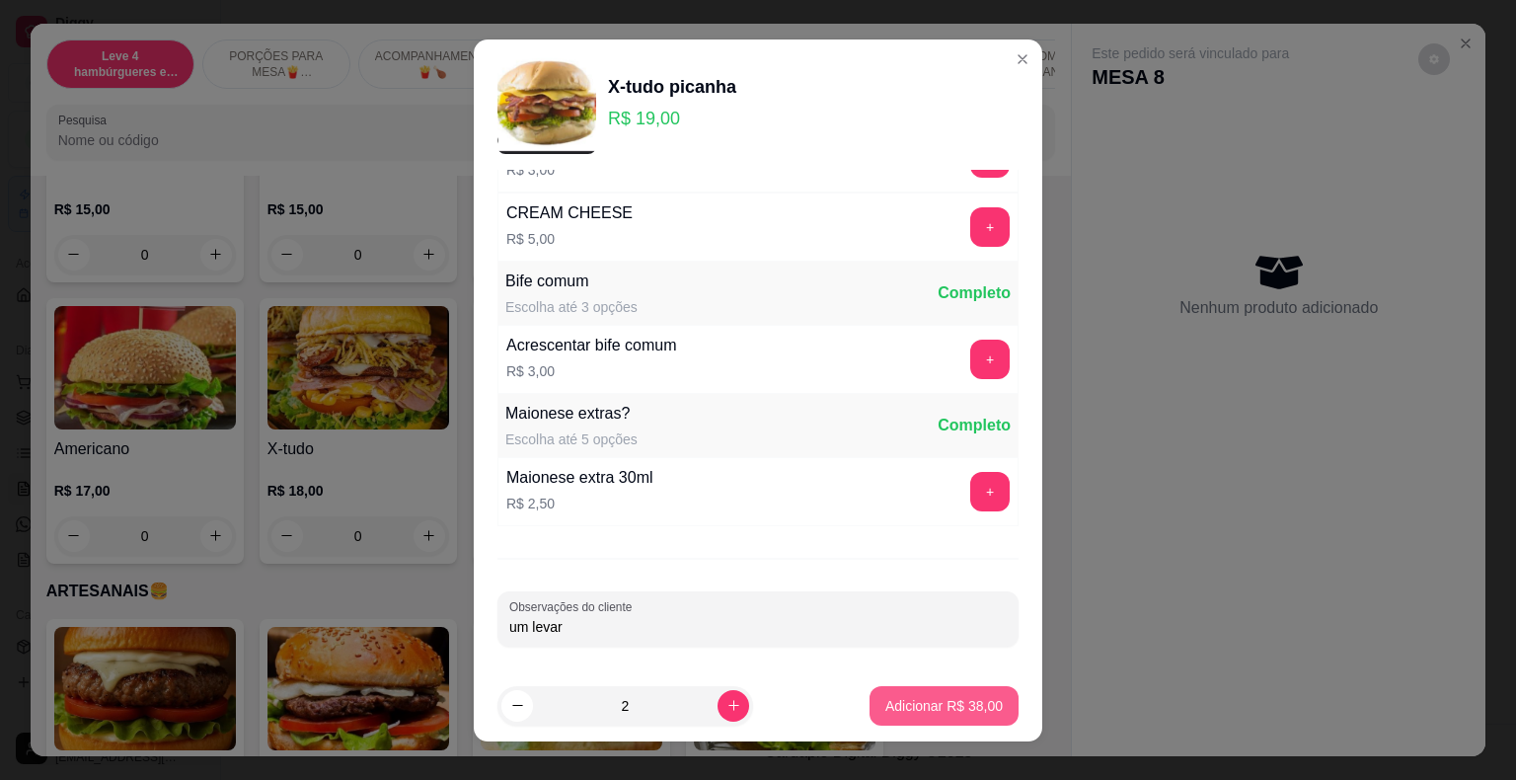
type input "um levar"
click at [935, 705] on p "Adicionar R$ 38,00" at bounding box center [944, 706] width 117 height 20
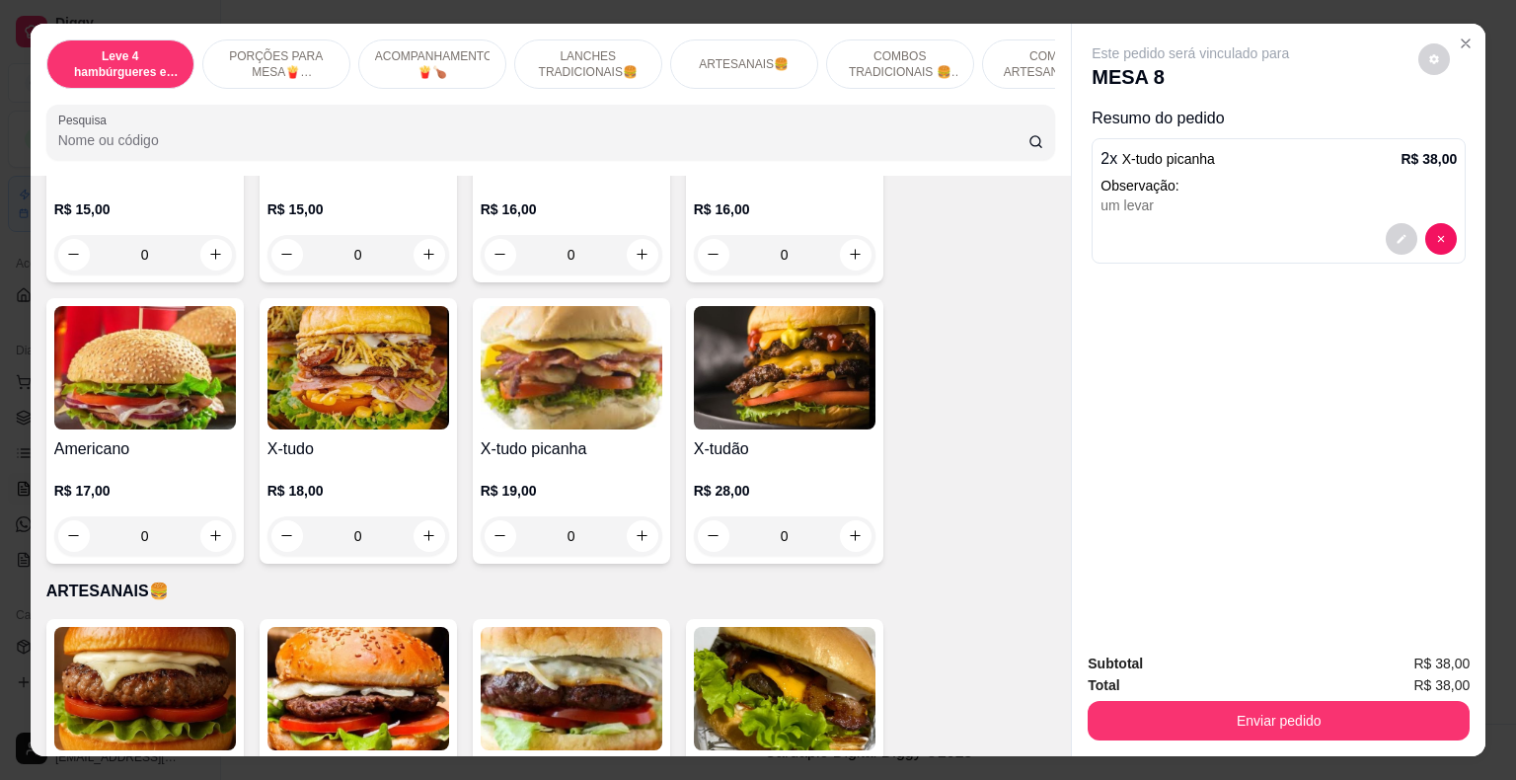
scroll to position [1678, 0]
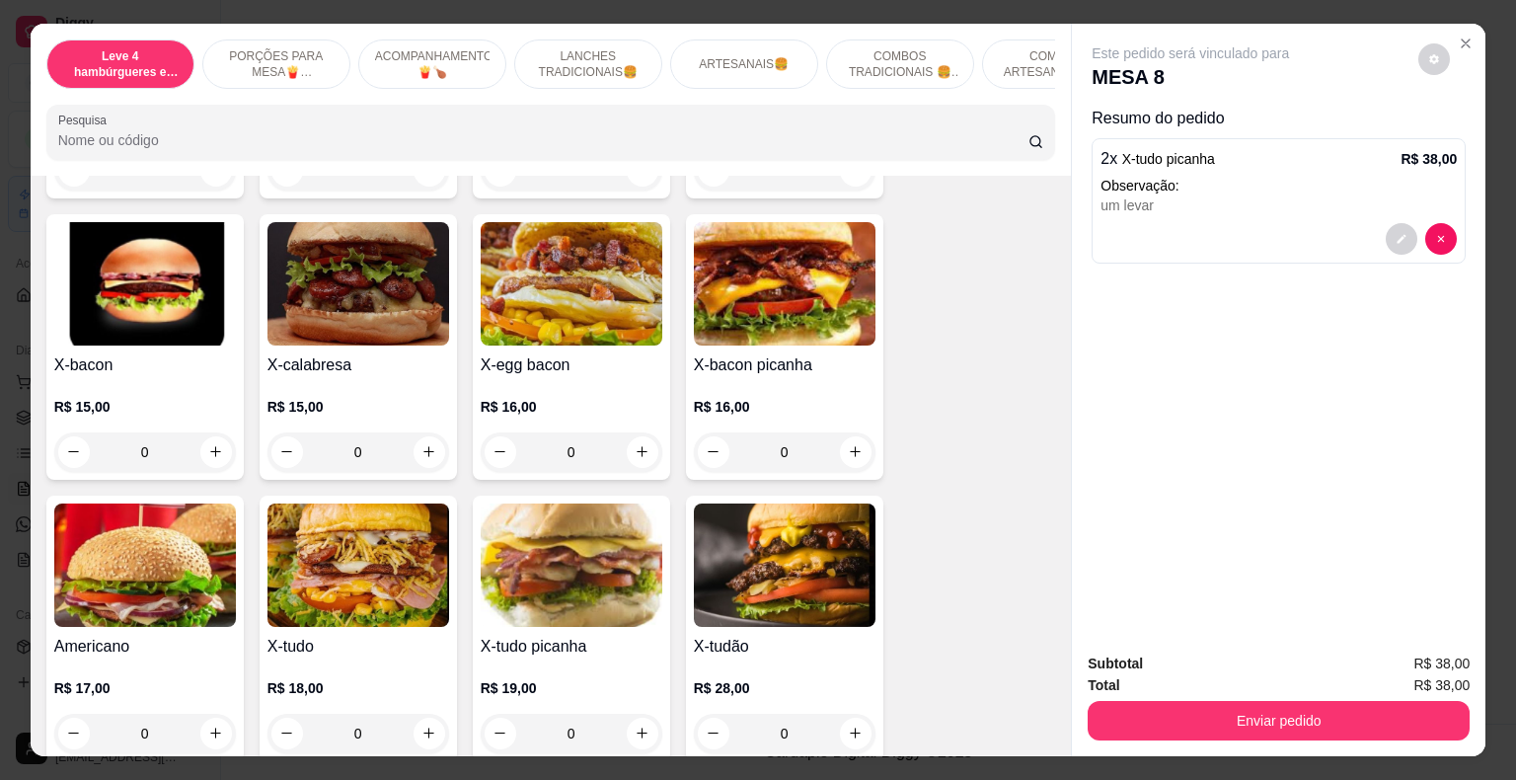
click at [636, 435] on div "0" at bounding box center [572, 451] width 182 height 39
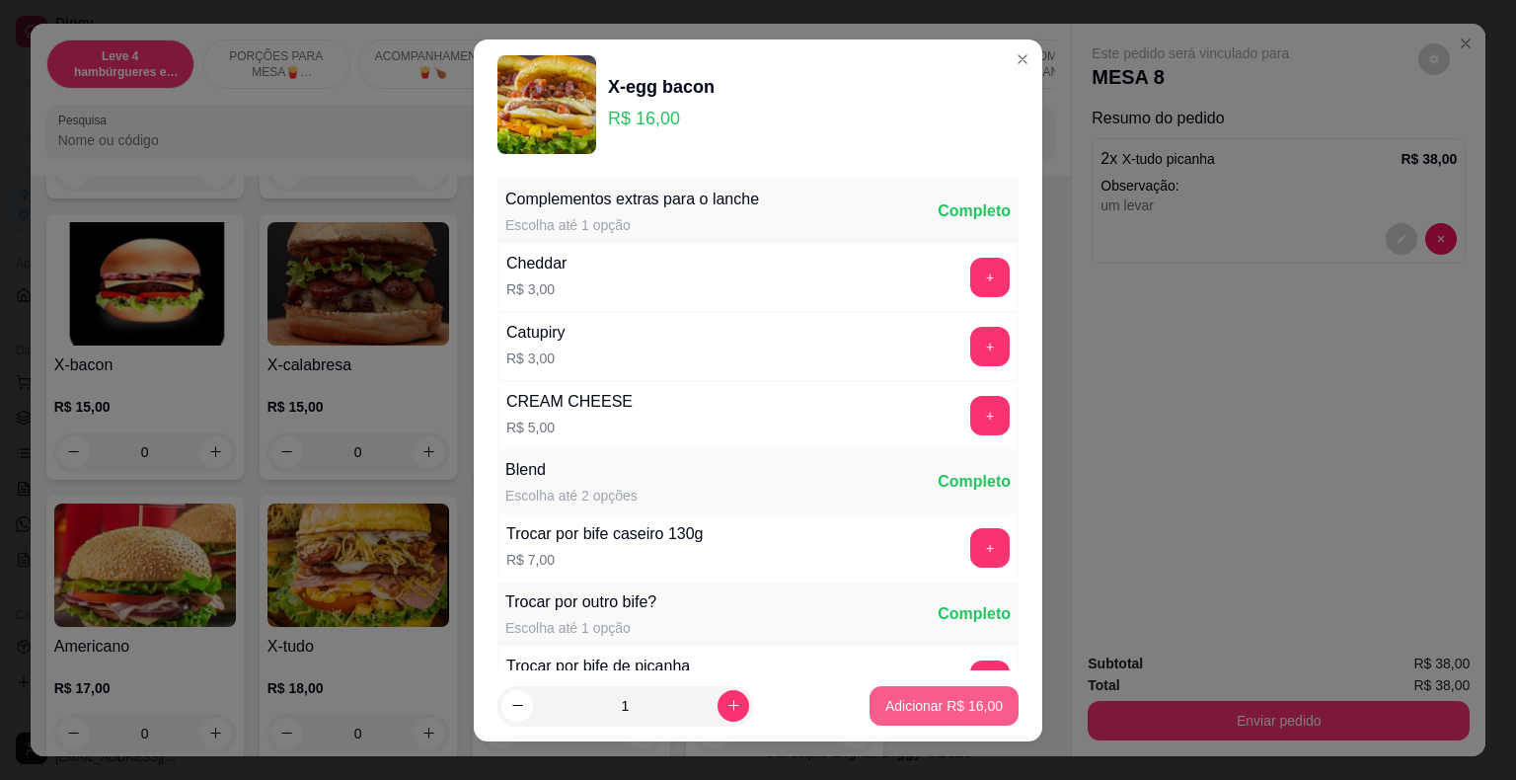
click at [900, 711] on p "Adicionar R$ 16,00" at bounding box center [944, 706] width 117 height 20
type input "1"
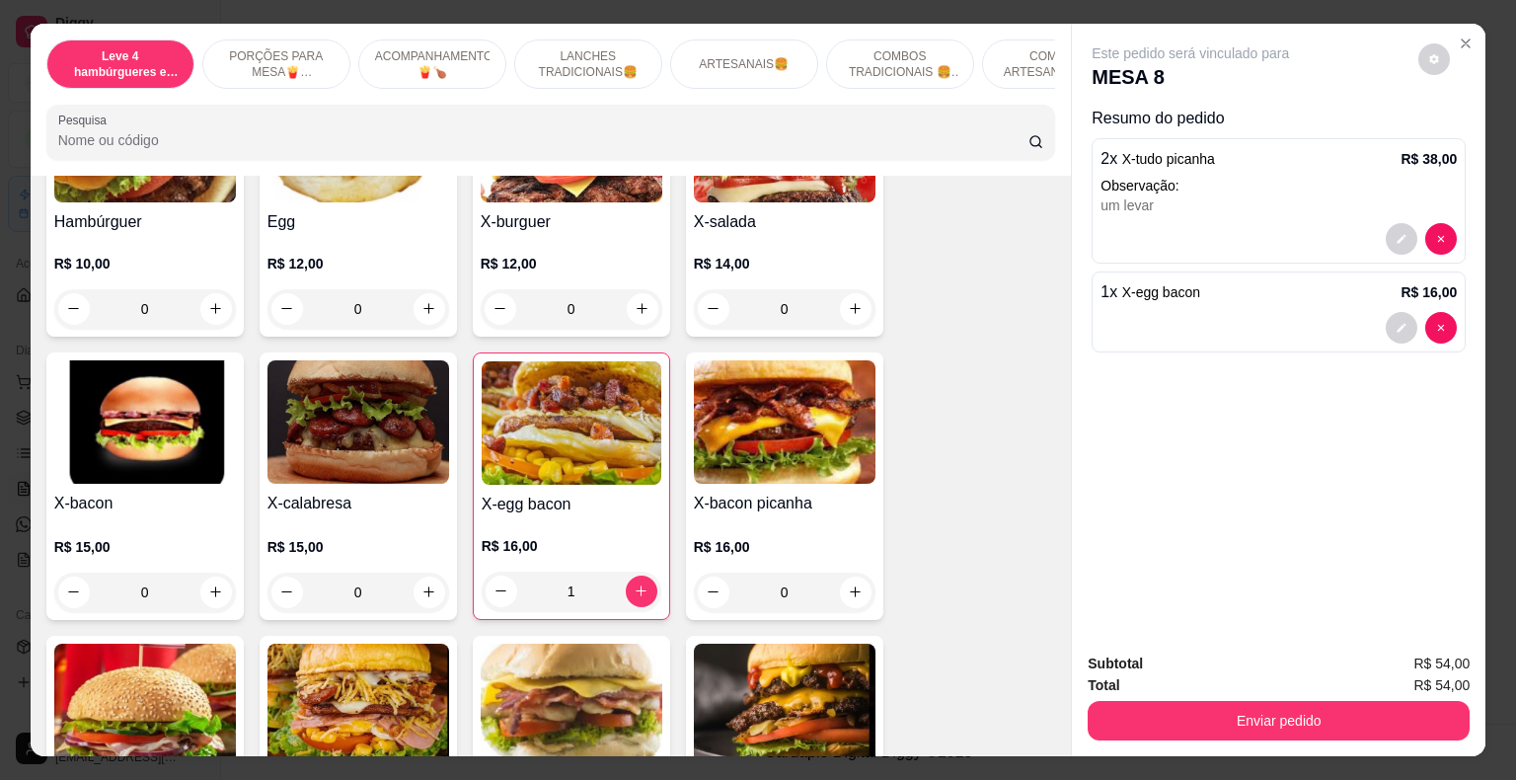
scroll to position [1283, 0]
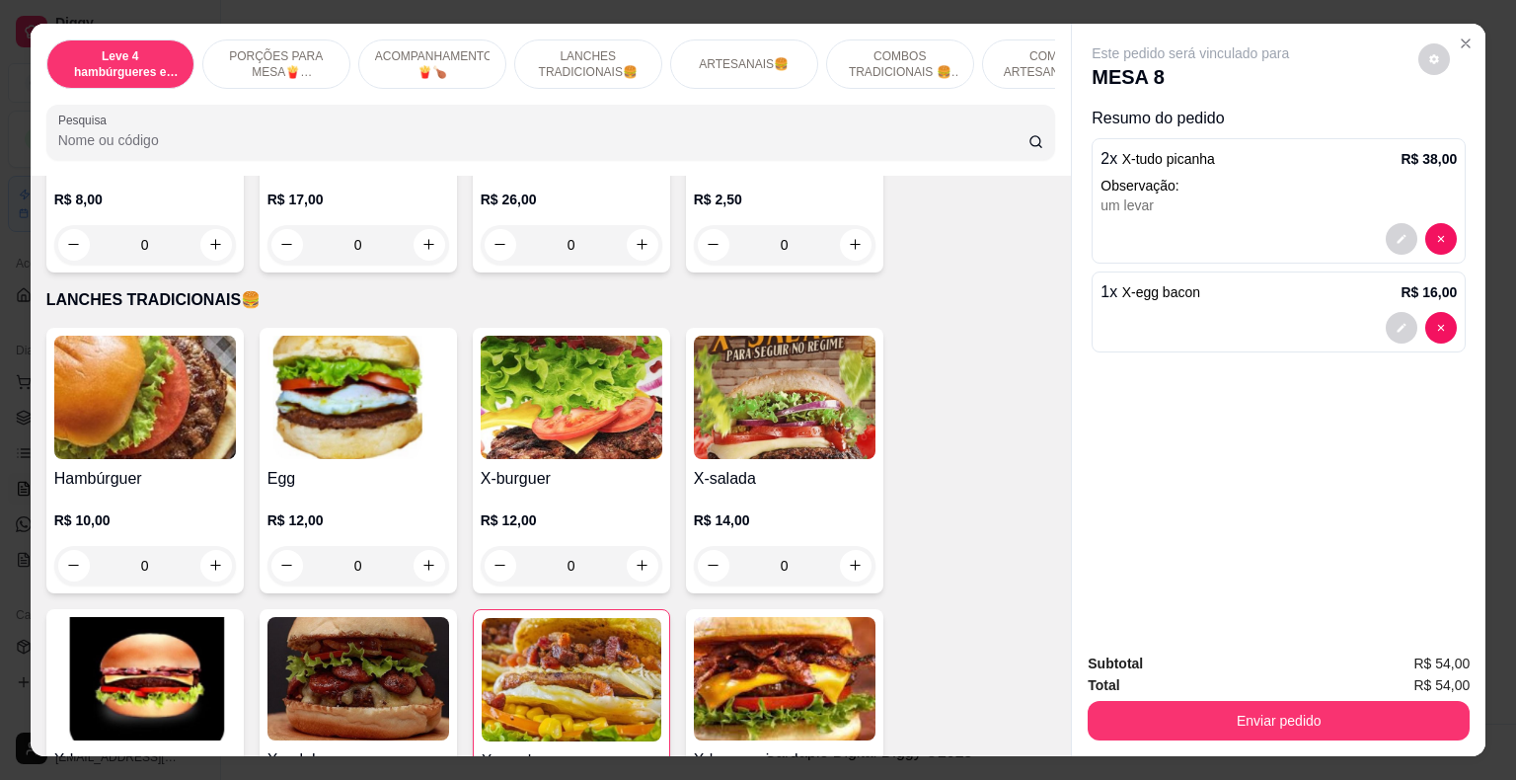
click at [846, 548] on div "0" at bounding box center [785, 565] width 182 height 39
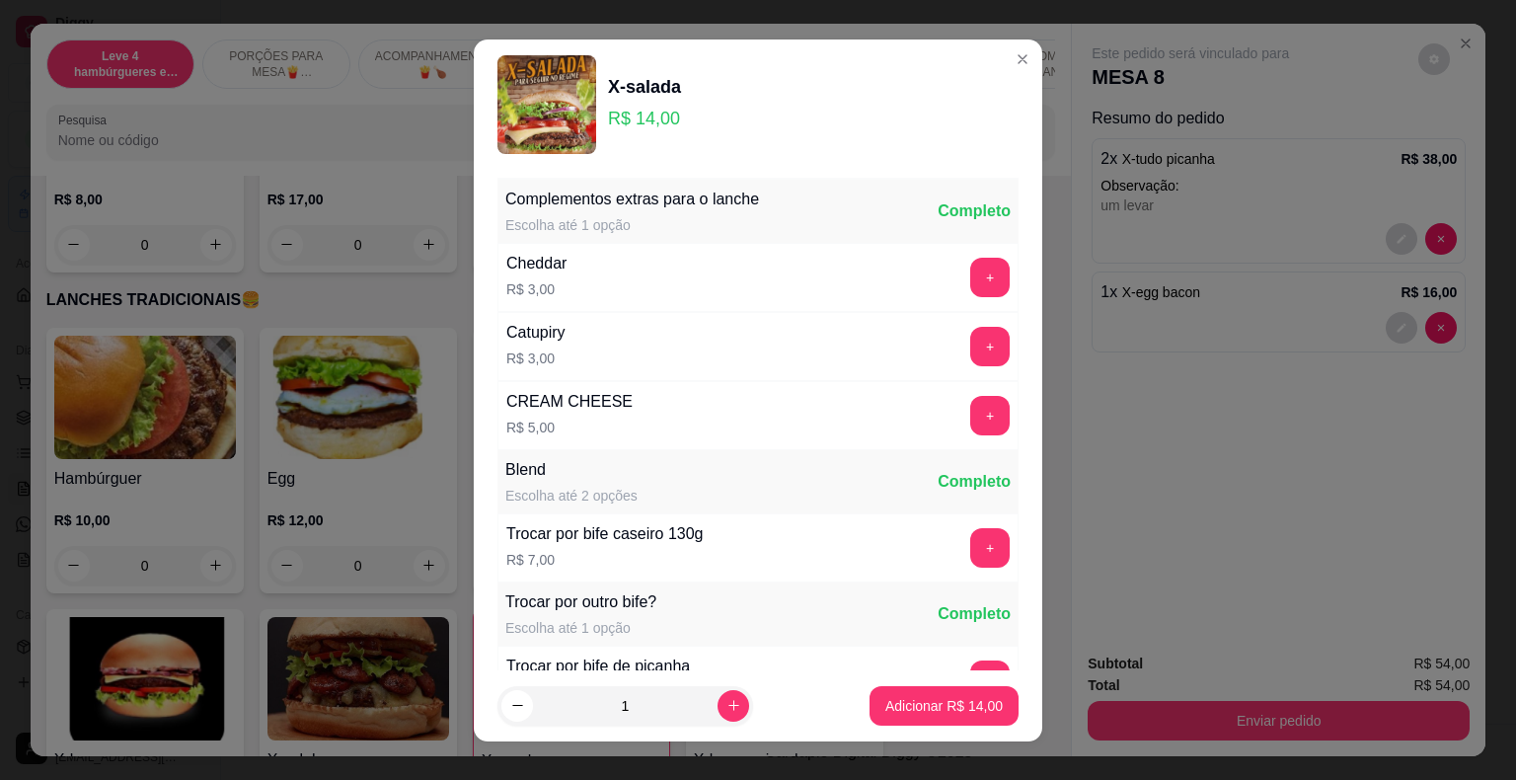
scroll to position [452, 0]
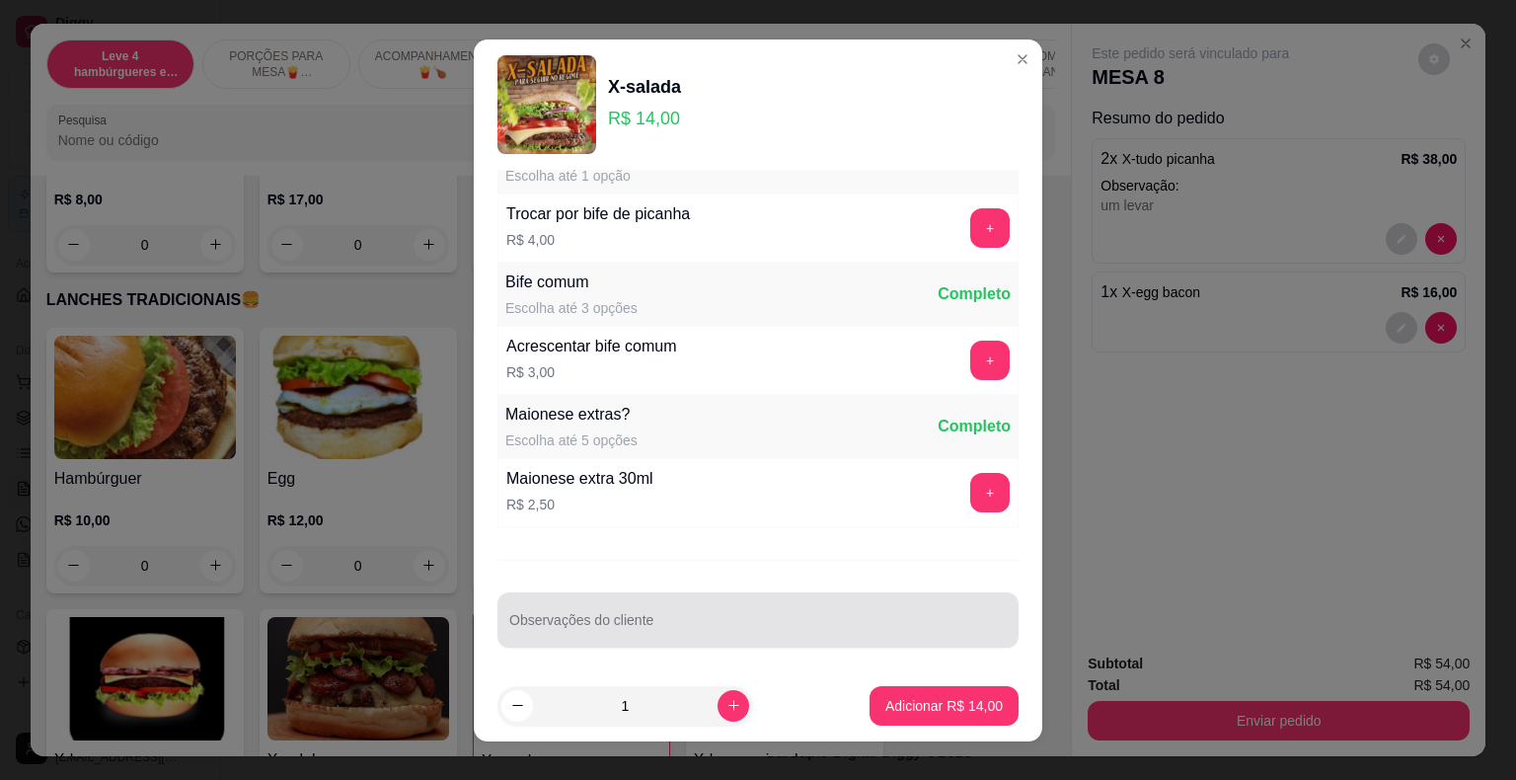
click at [631, 609] on div at bounding box center [758, 619] width 498 height 39
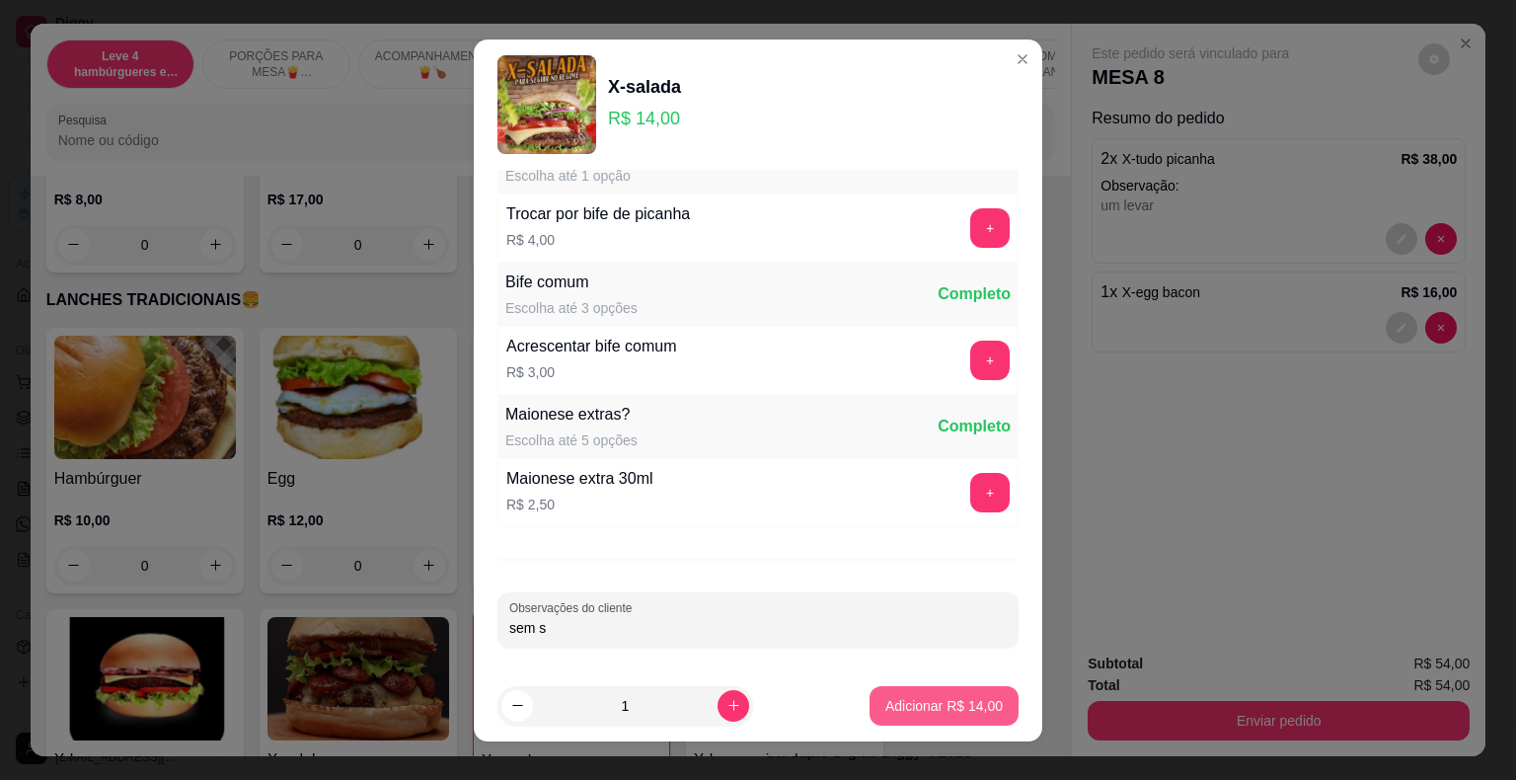
type input "sem s"
click at [909, 704] on p "Adicionar R$ 14,00" at bounding box center [944, 706] width 117 height 20
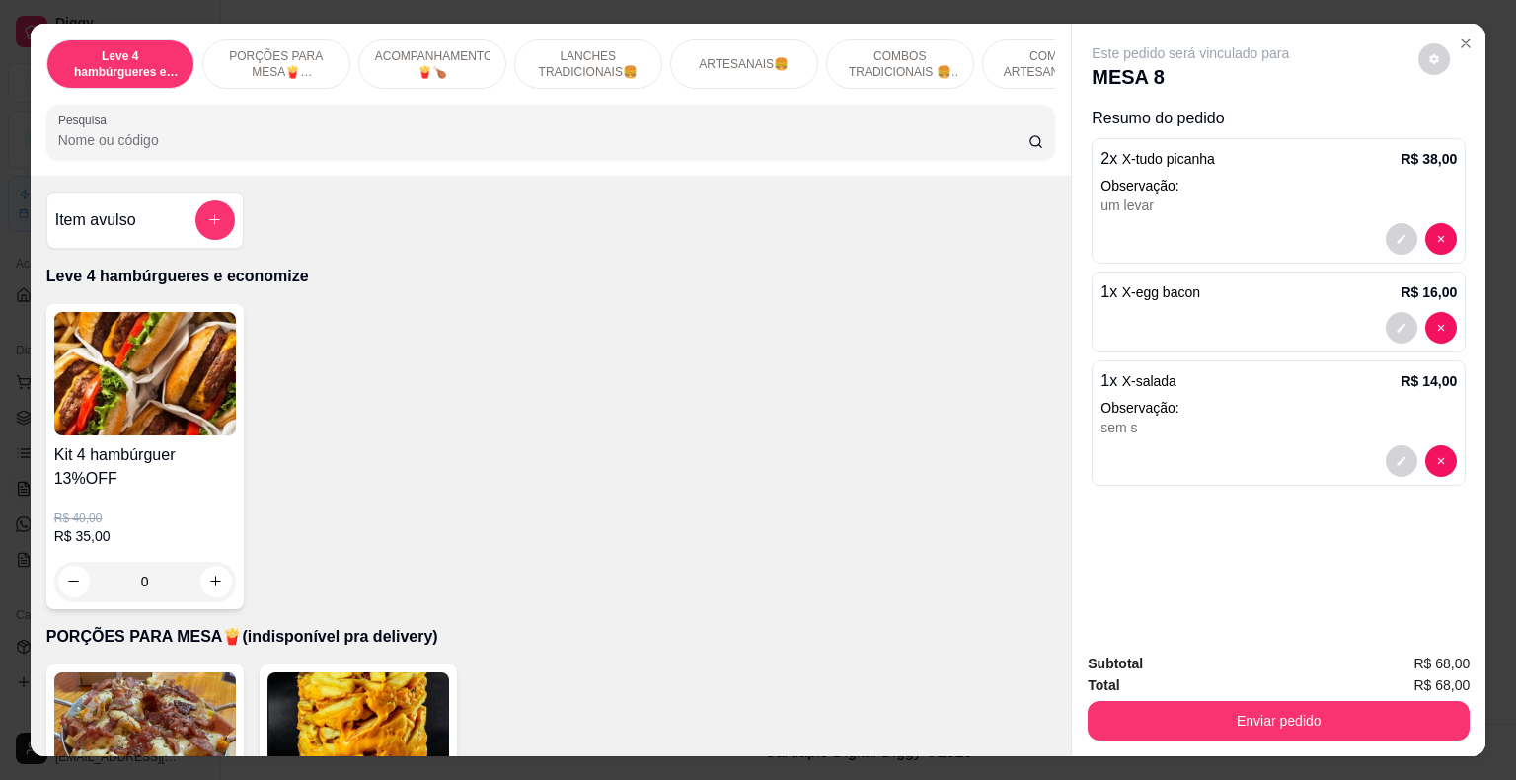
scroll to position [592, 0]
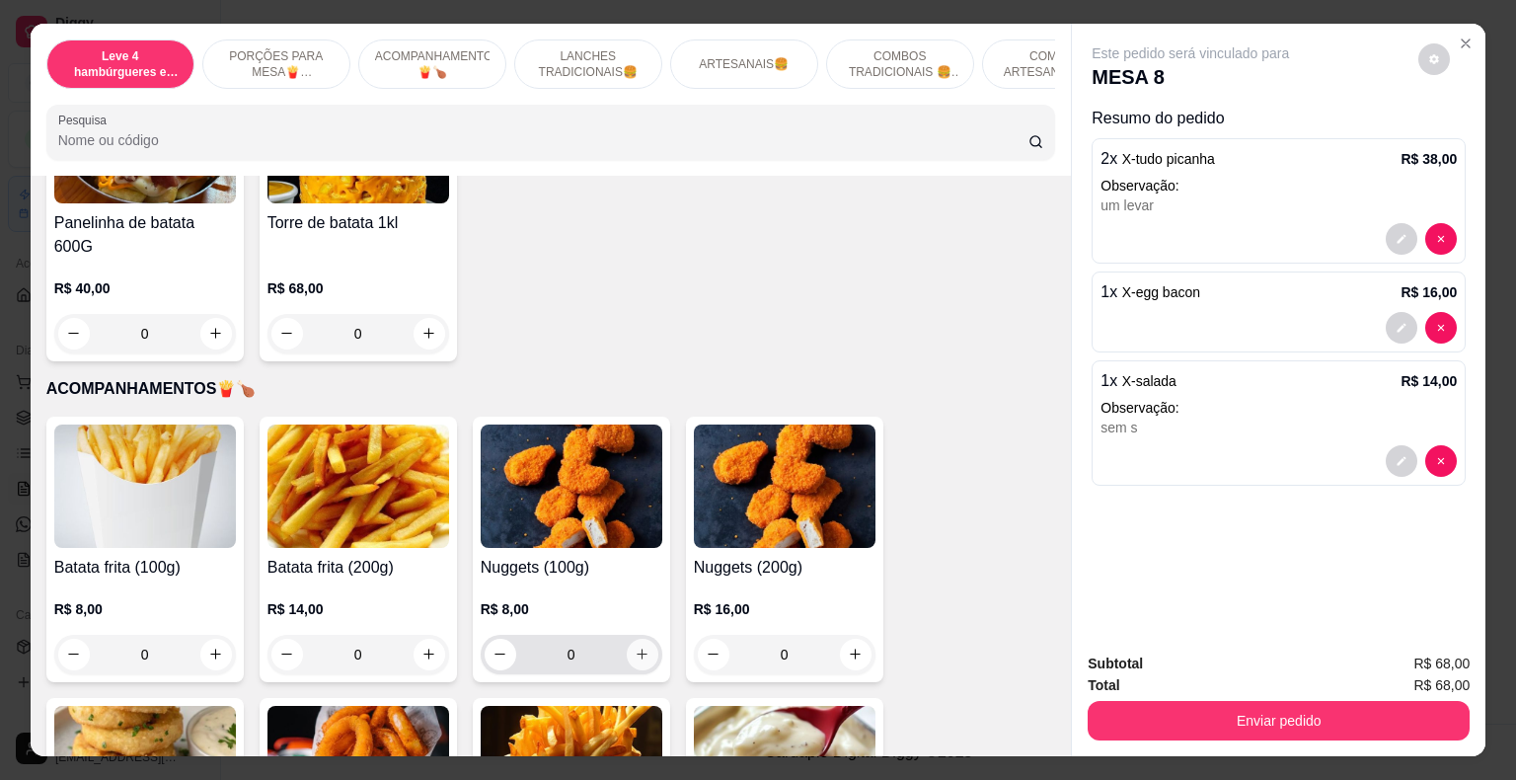
click at [636, 647] on icon "increase-product-quantity" at bounding box center [642, 654] width 15 height 15
type input "1"
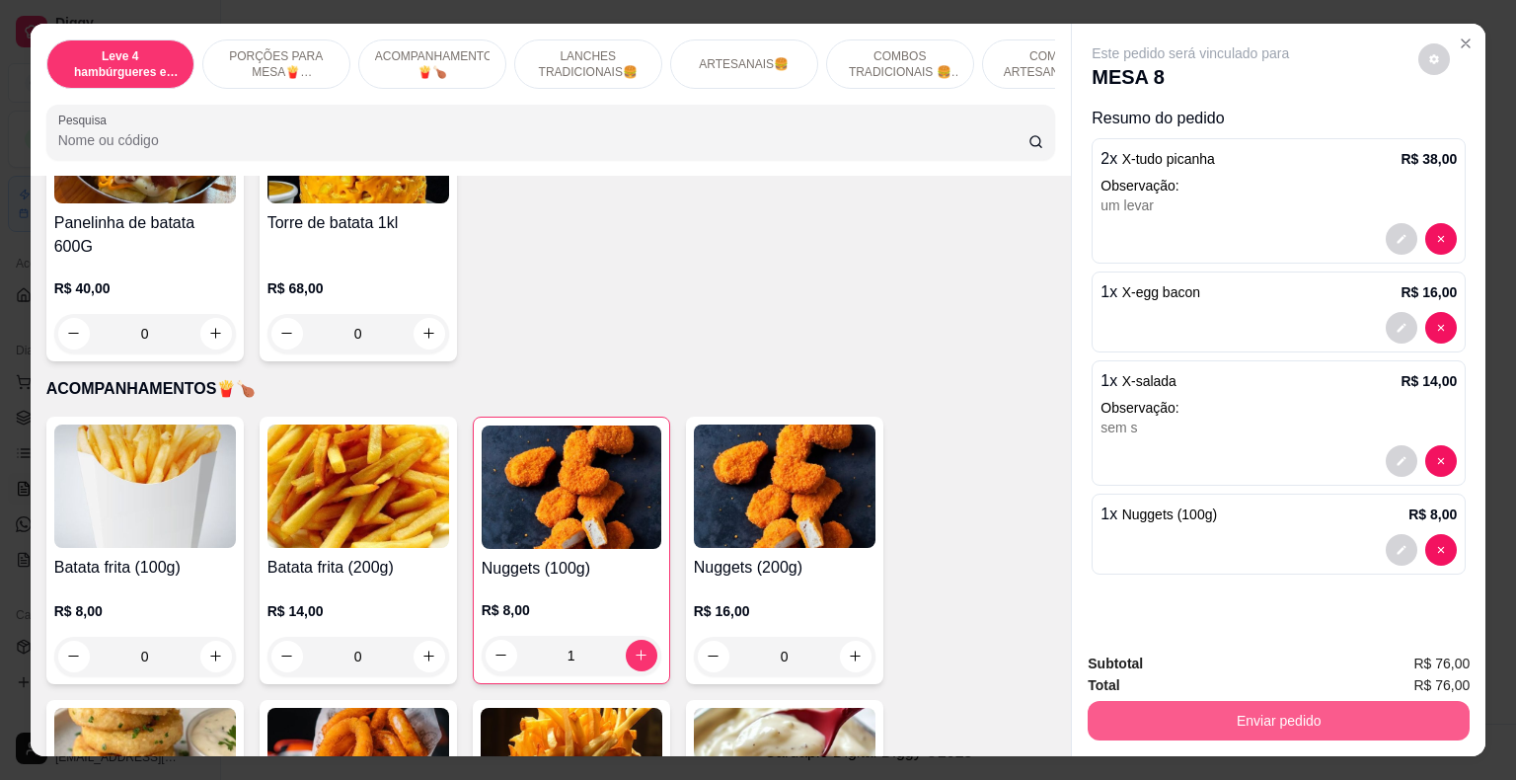
click at [1185, 719] on button "Enviar pedido" at bounding box center [1279, 720] width 382 height 39
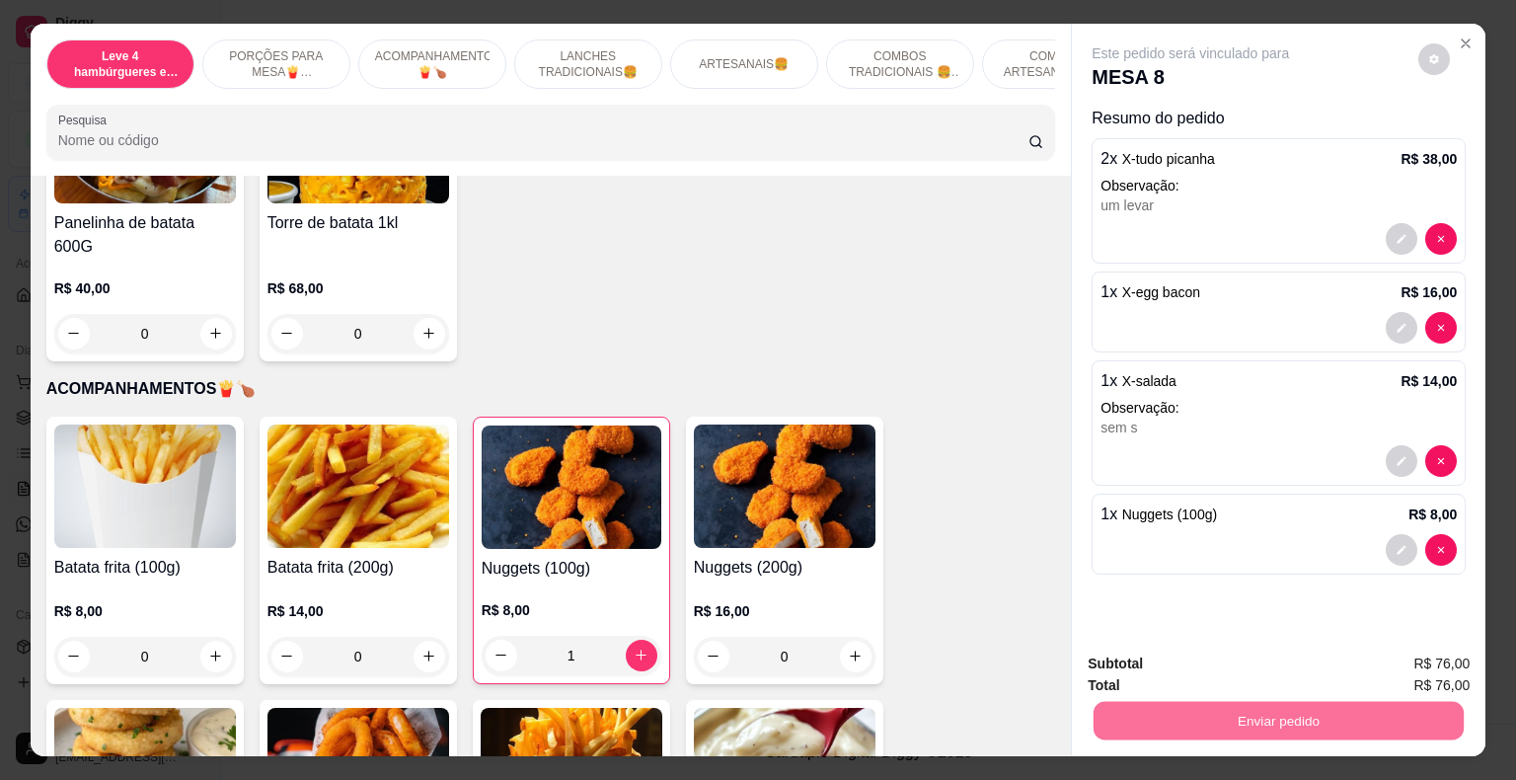
click at [1256, 667] on button "Registrar cliente" at bounding box center [1286, 666] width 130 height 38
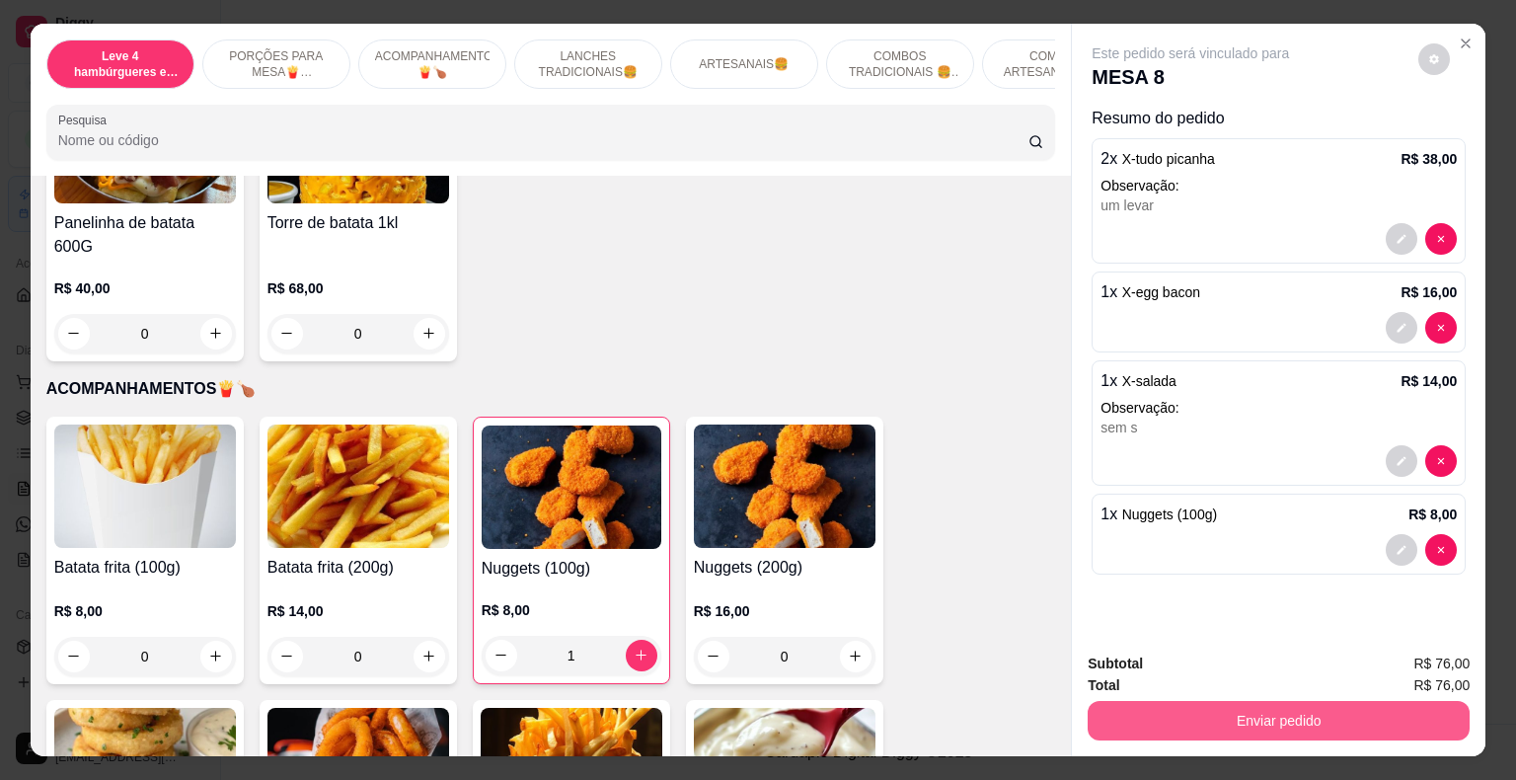
click at [1272, 731] on button "Enviar pedido" at bounding box center [1279, 720] width 382 height 39
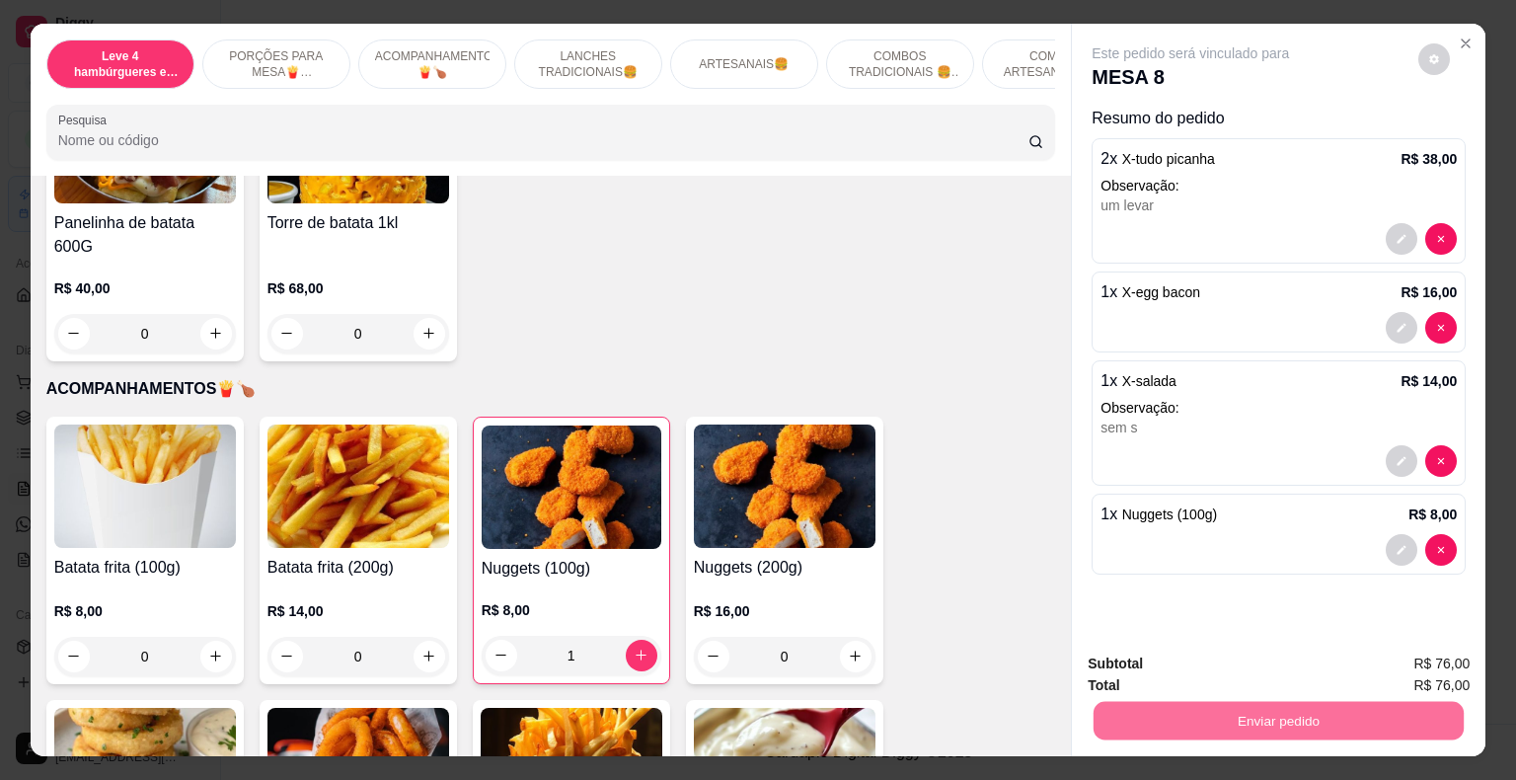
click at [1418, 664] on button "Enviar pedido" at bounding box center [1419, 666] width 112 height 38
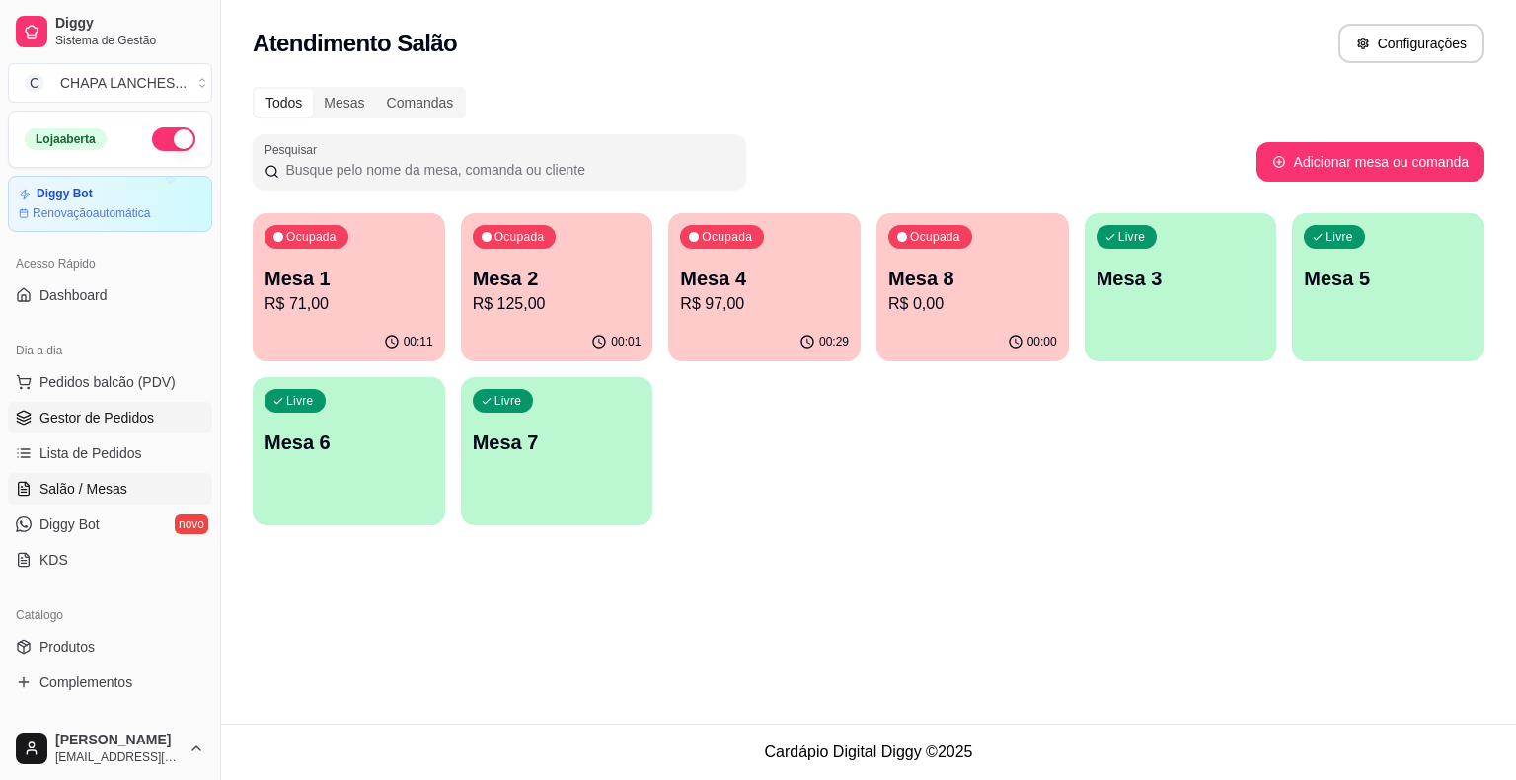
click at [151, 425] on link "Gestor de Pedidos" at bounding box center [110, 418] width 204 height 32
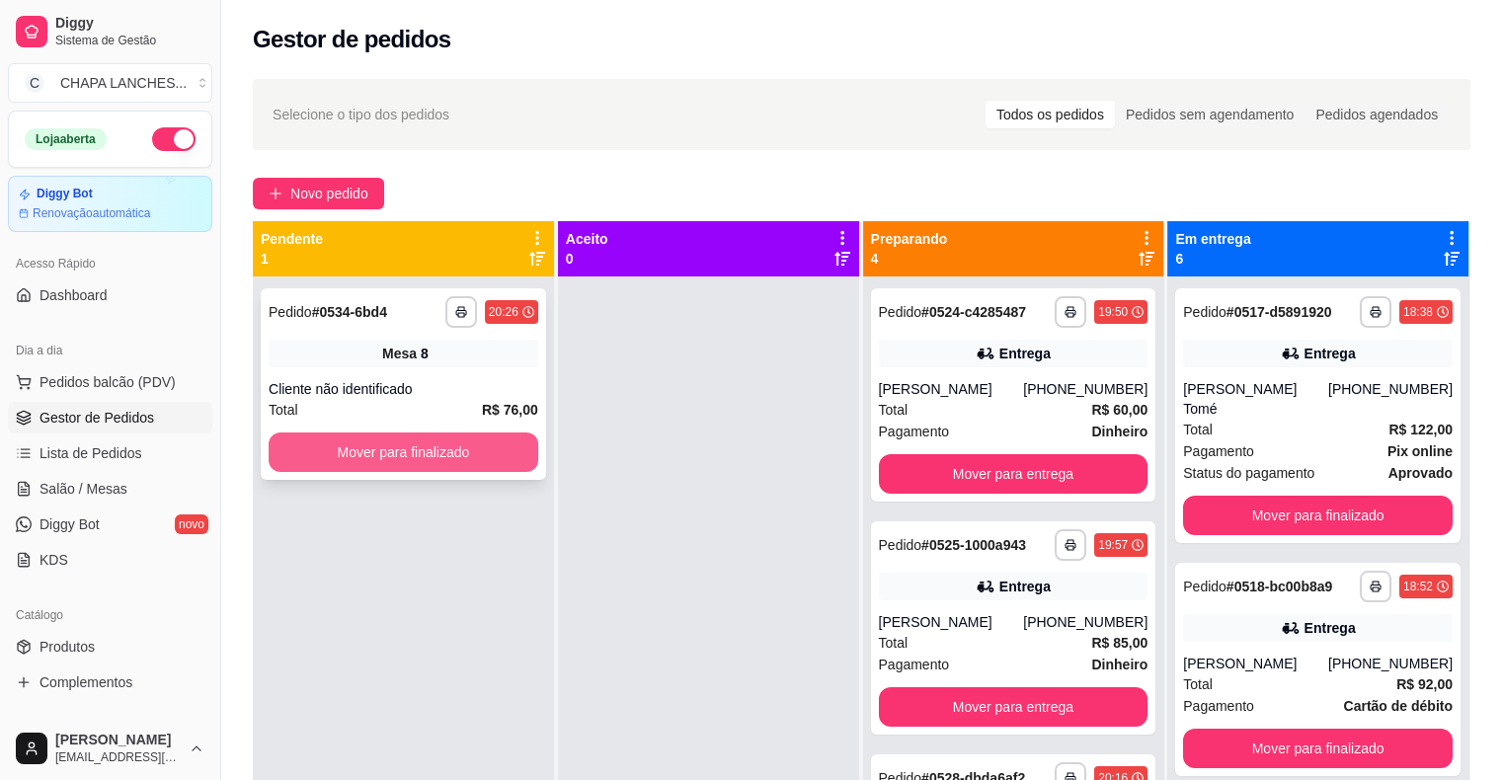
click at [476, 451] on button "Mover para finalizado" at bounding box center [404, 451] width 270 height 39
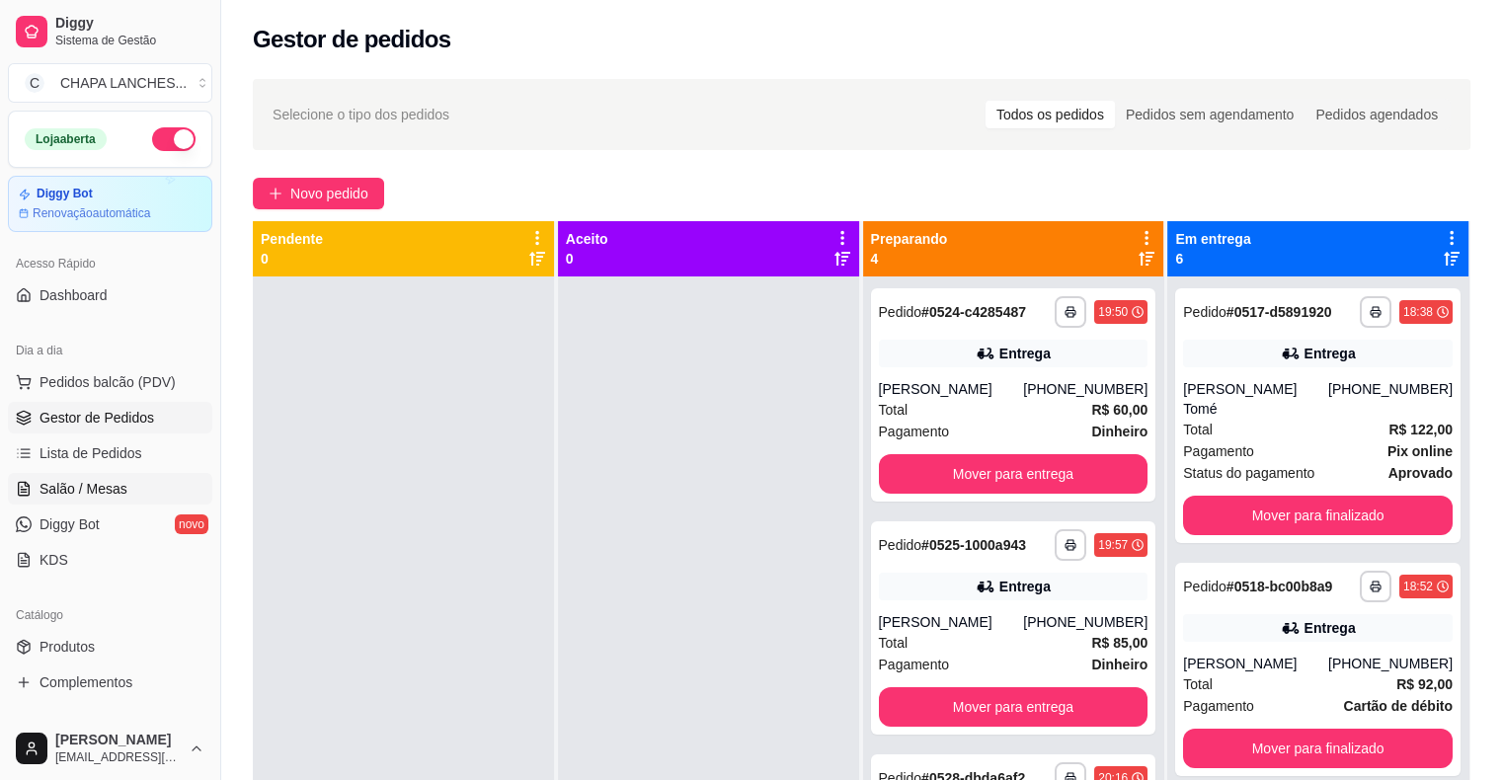
click at [117, 495] on span "Salão / Mesas" at bounding box center [83, 489] width 88 height 20
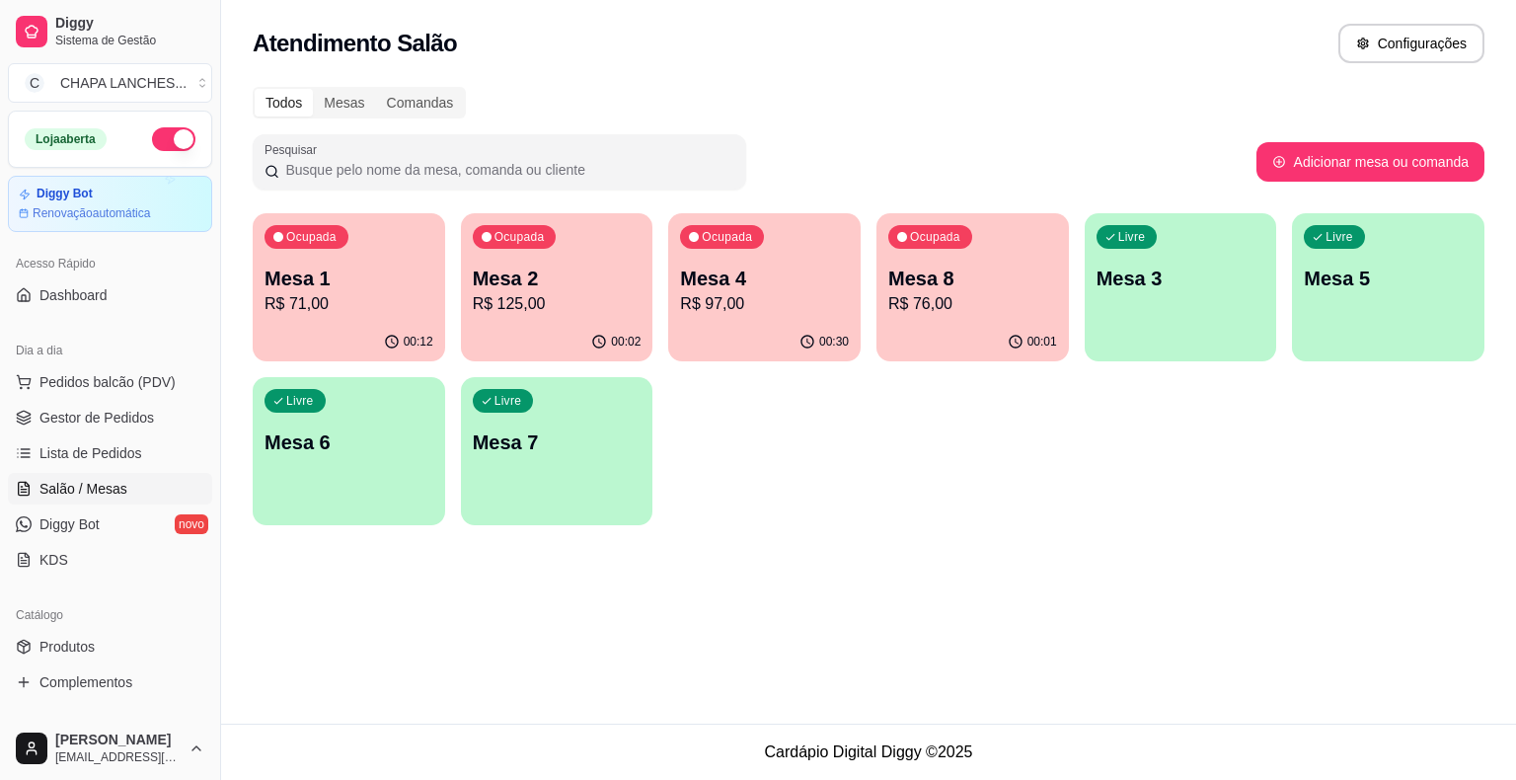
click at [549, 314] on p "R$ 125,00" at bounding box center [557, 304] width 169 height 24
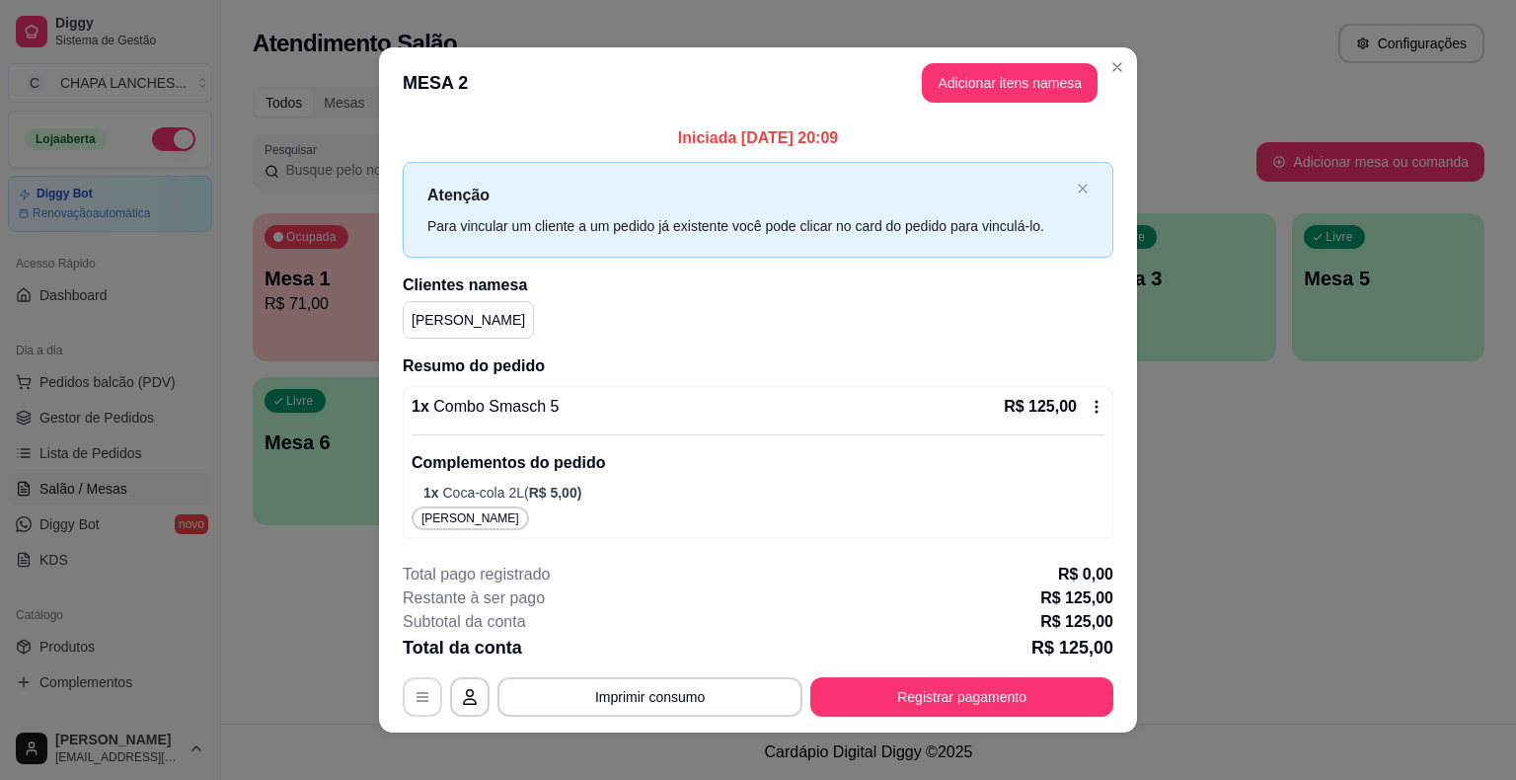
click at [423, 693] on icon "button" at bounding box center [423, 697] width 16 height 16
click at [1096, 402] on icon at bounding box center [1097, 407] width 3 height 13
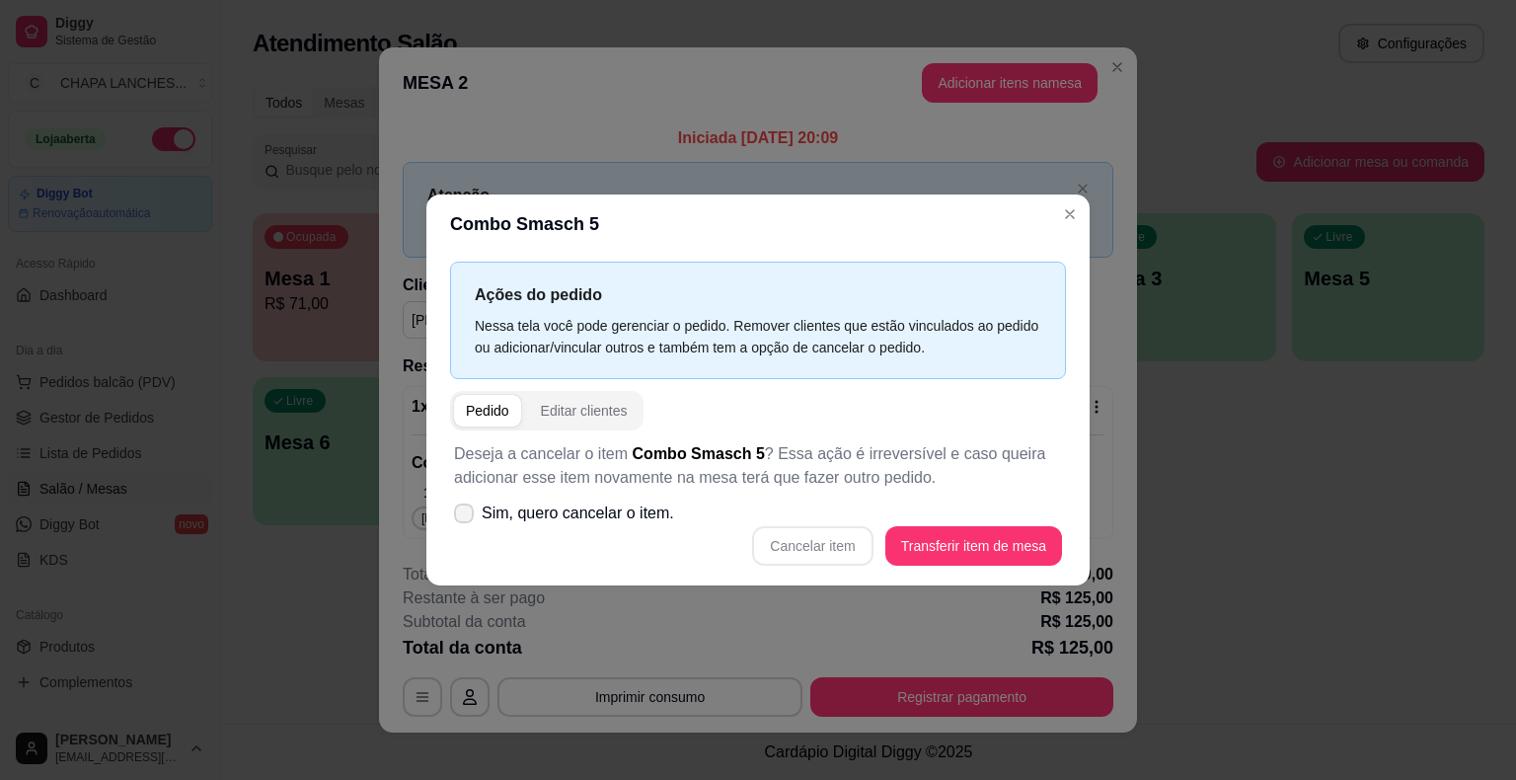
click at [462, 511] on icon at bounding box center [464, 513] width 16 height 12
click at [462, 517] on input "Sim, quero cancelar o item." at bounding box center [459, 523] width 13 height 13
checkbox input "true"
click at [841, 543] on button "Cancelar item" at bounding box center [812, 545] width 120 height 39
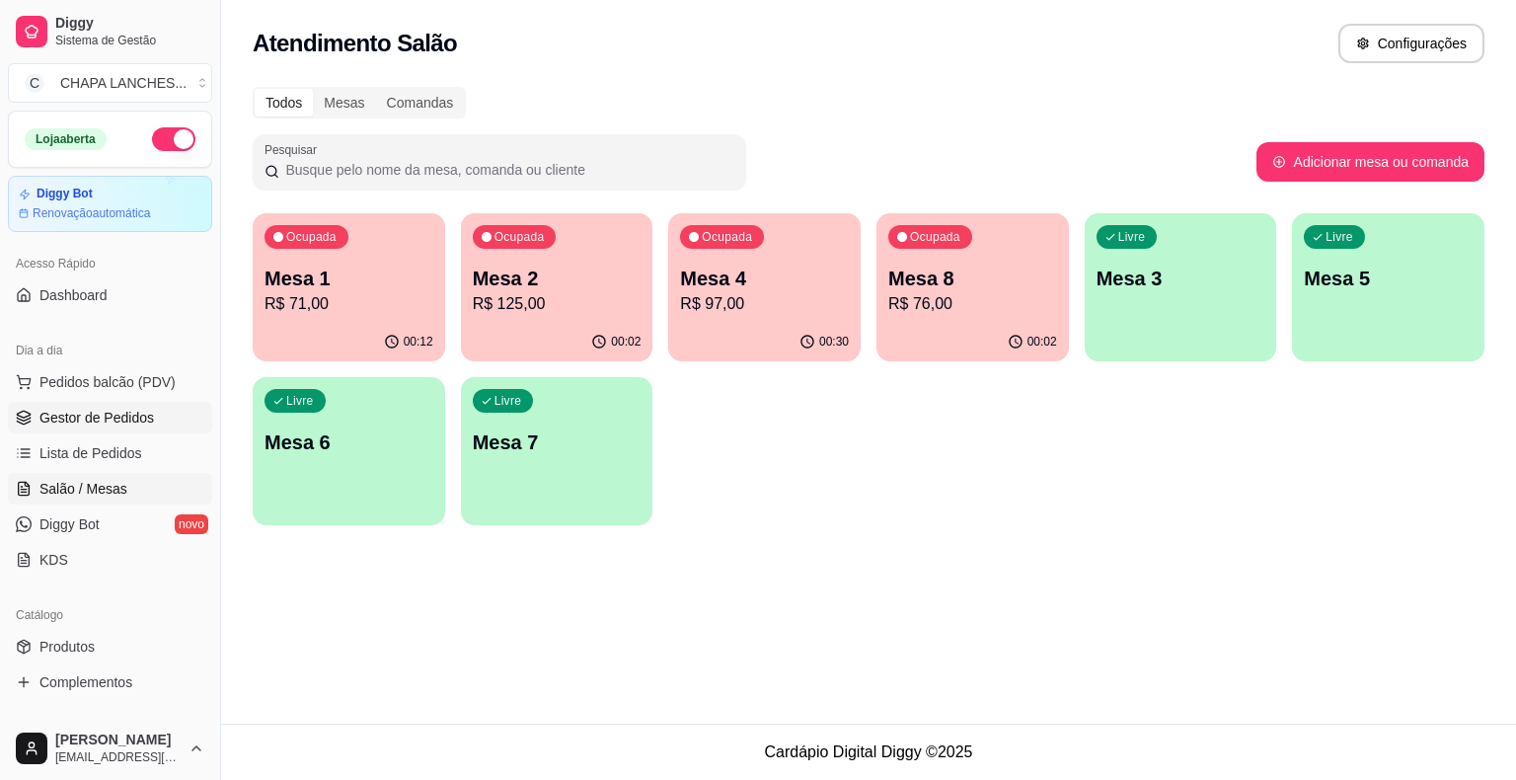
click at [125, 415] on span "Gestor de Pedidos" at bounding box center [96, 418] width 115 height 20
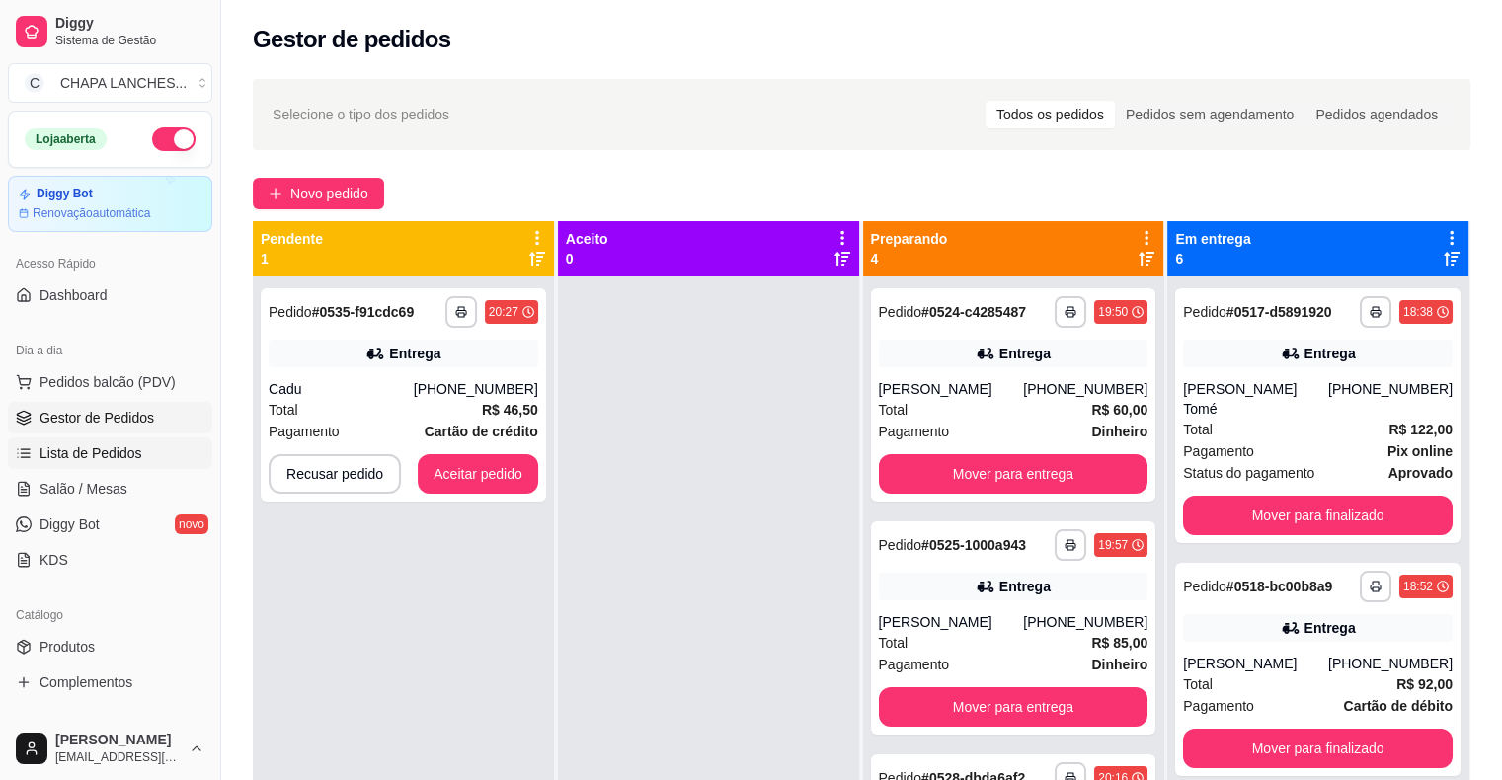
click at [133, 456] on span "Lista de Pedidos" at bounding box center [90, 453] width 103 height 20
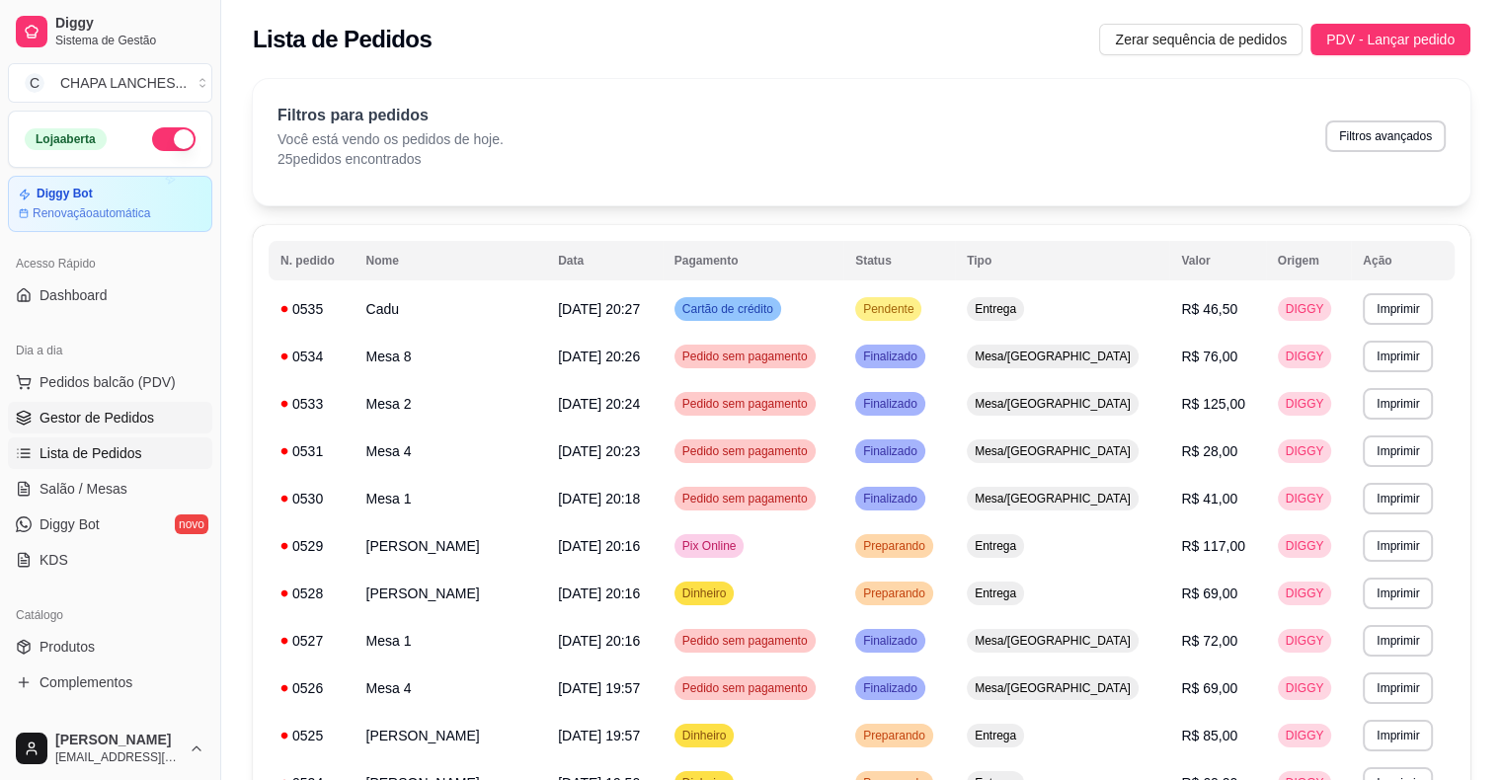
click at [123, 419] on span "Gestor de Pedidos" at bounding box center [96, 418] width 115 height 20
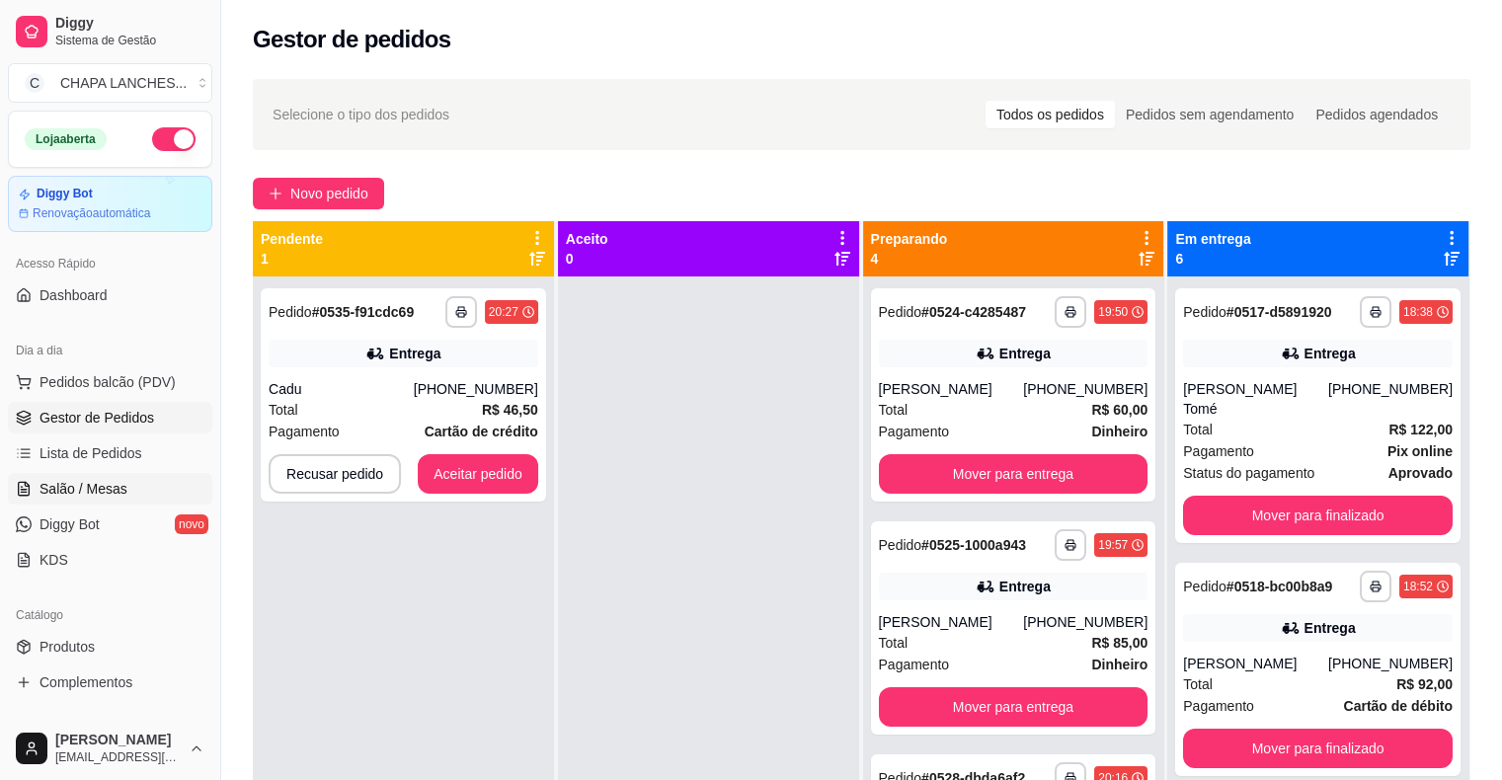
click at [140, 491] on link "Salão / Mesas" at bounding box center [110, 489] width 204 height 32
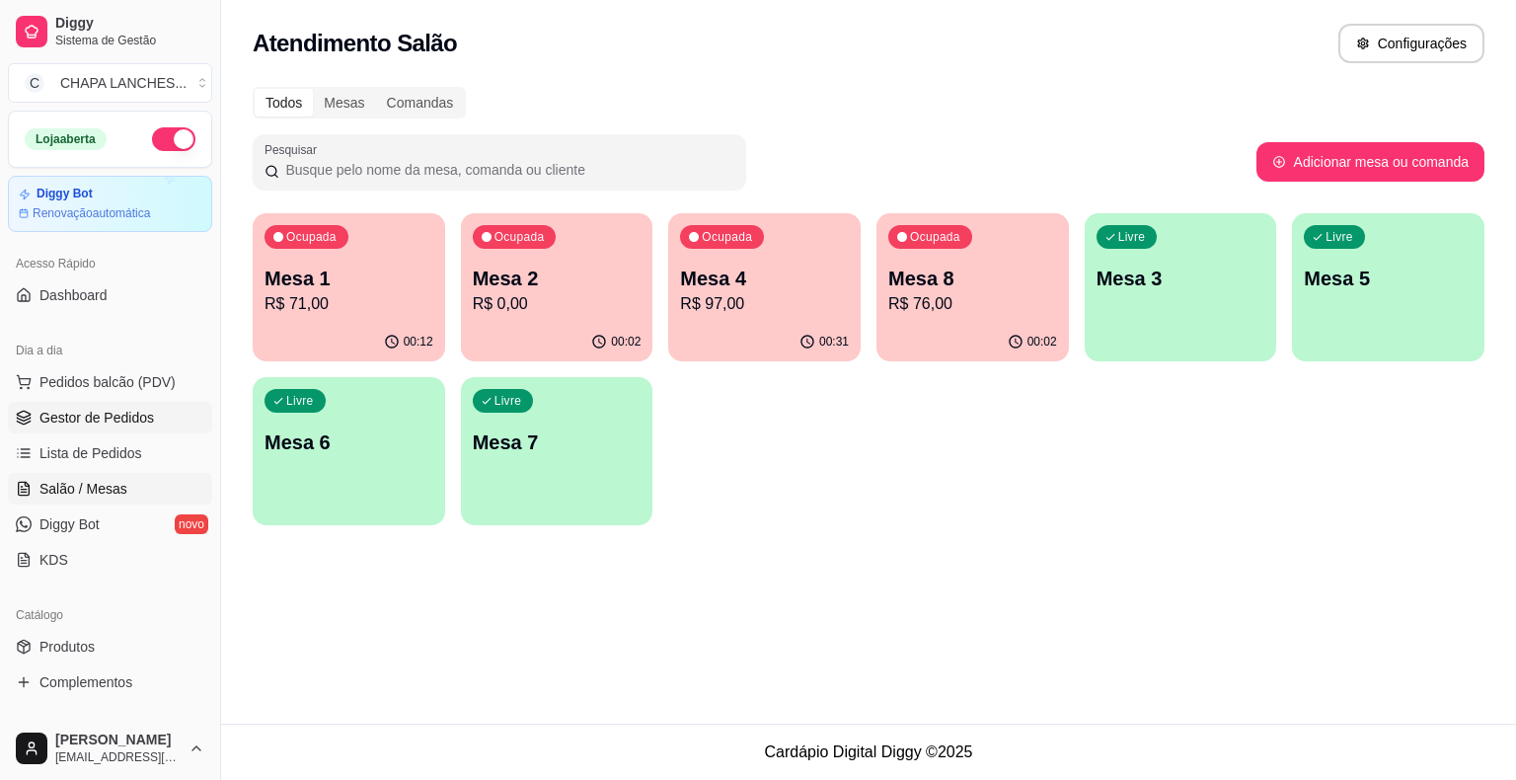
click at [68, 413] on span "Gestor de Pedidos" at bounding box center [96, 418] width 115 height 20
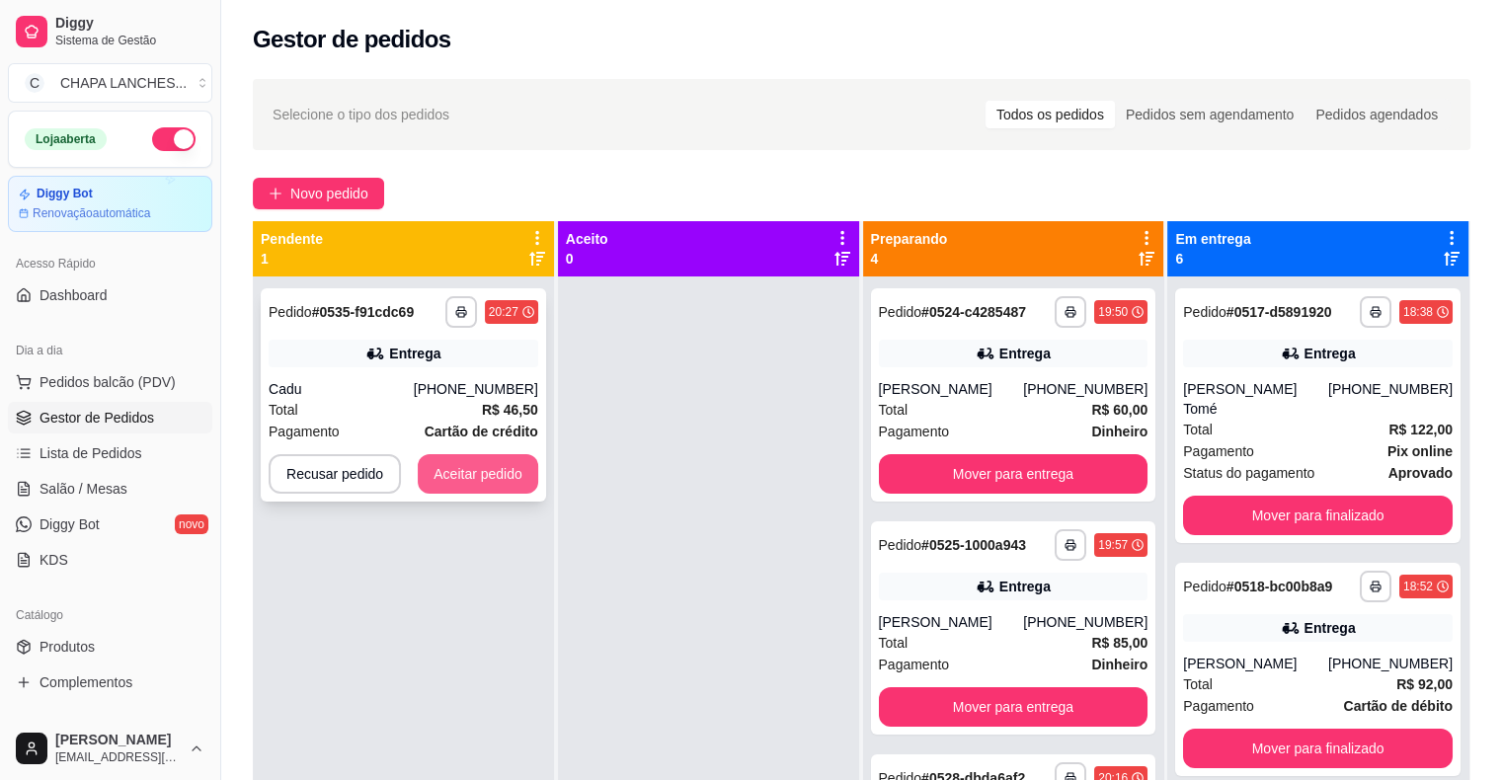
click at [490, 473] on button "Aceitar pedido" at bounding box center [478, 473] width 120 height 39
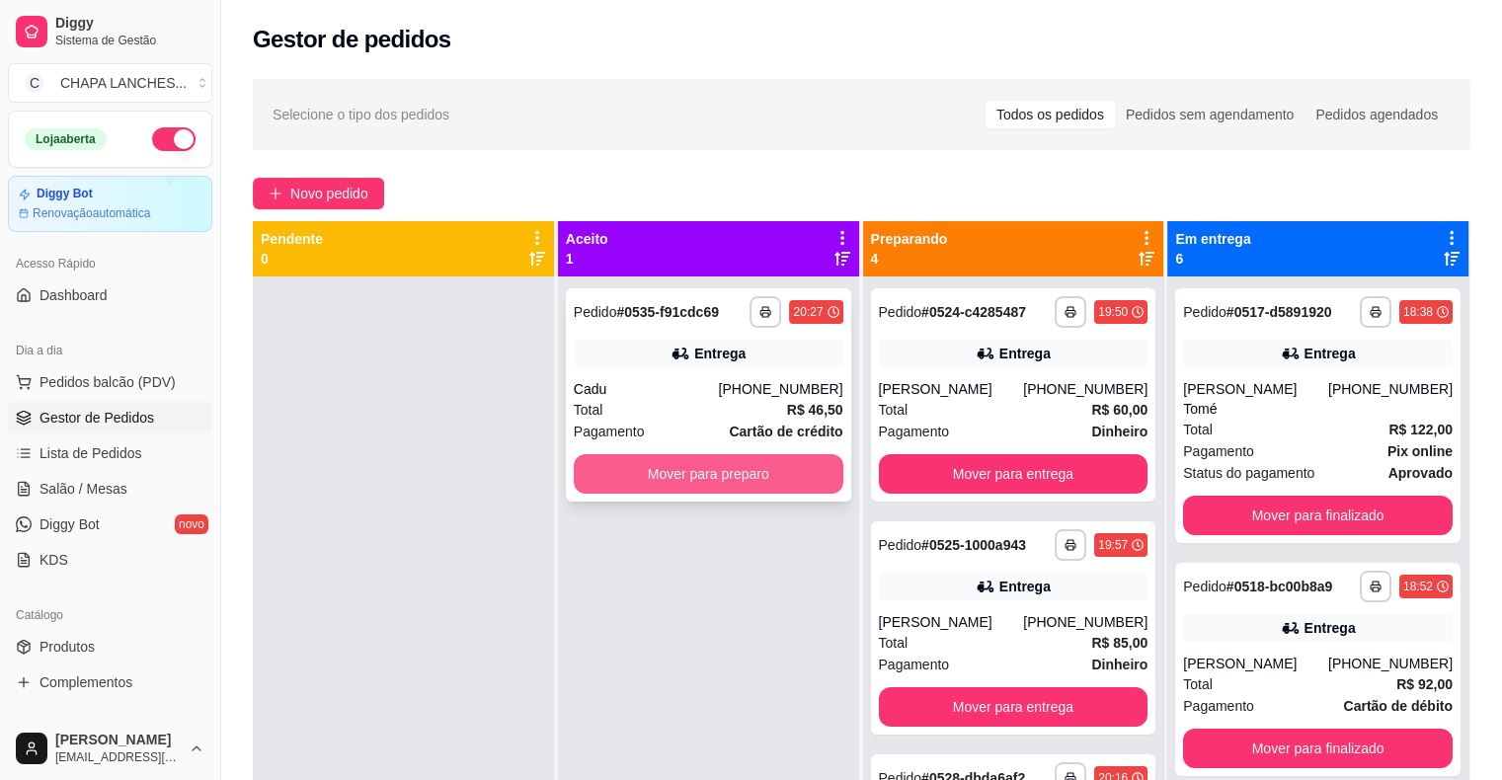
click at [604, 474] on button "Mover para preparo" at bounding box center [709, 473] width 270 height 39
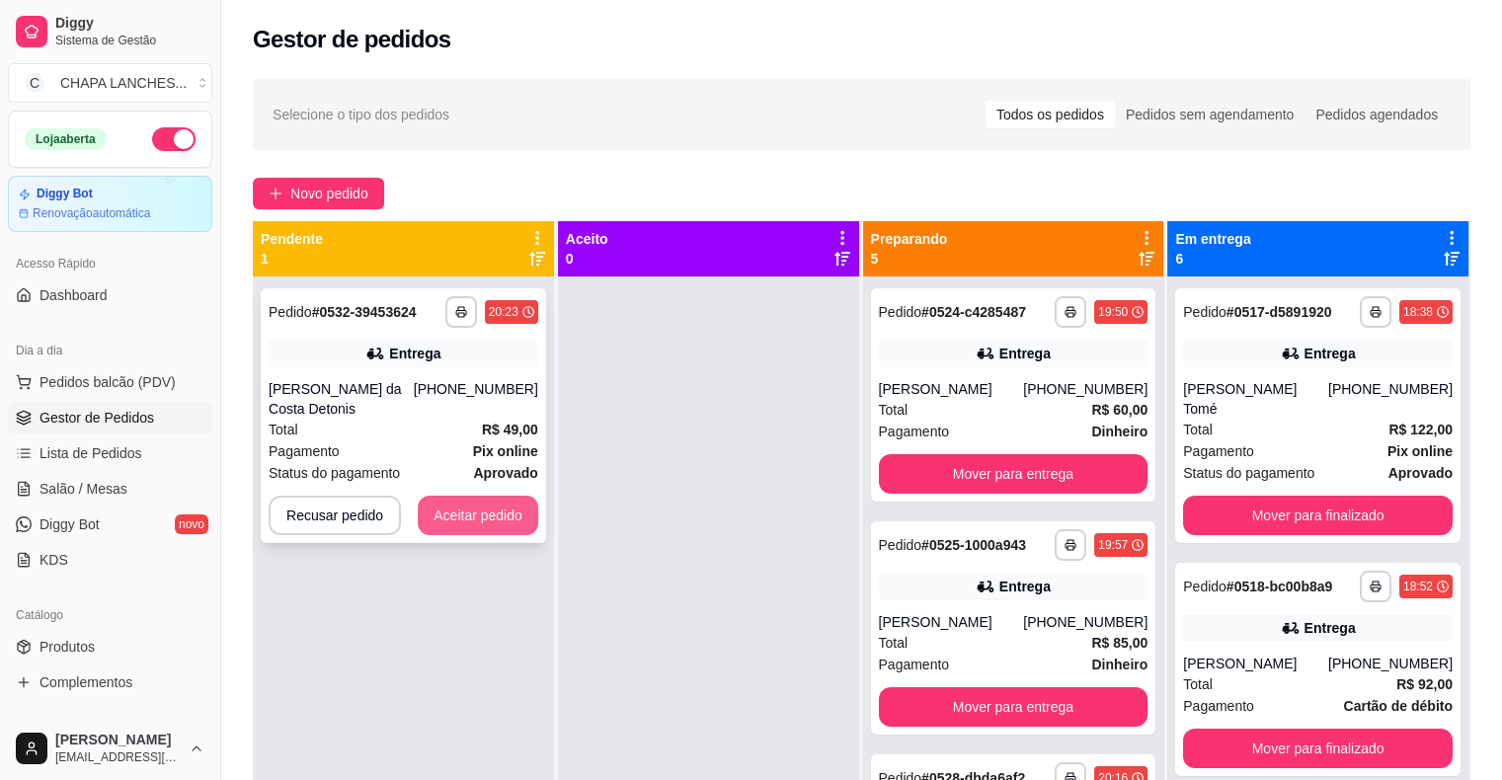
click at [496, 519] on button "Aceitar pedido" at bounding box center [478, 515] width 120 height 39
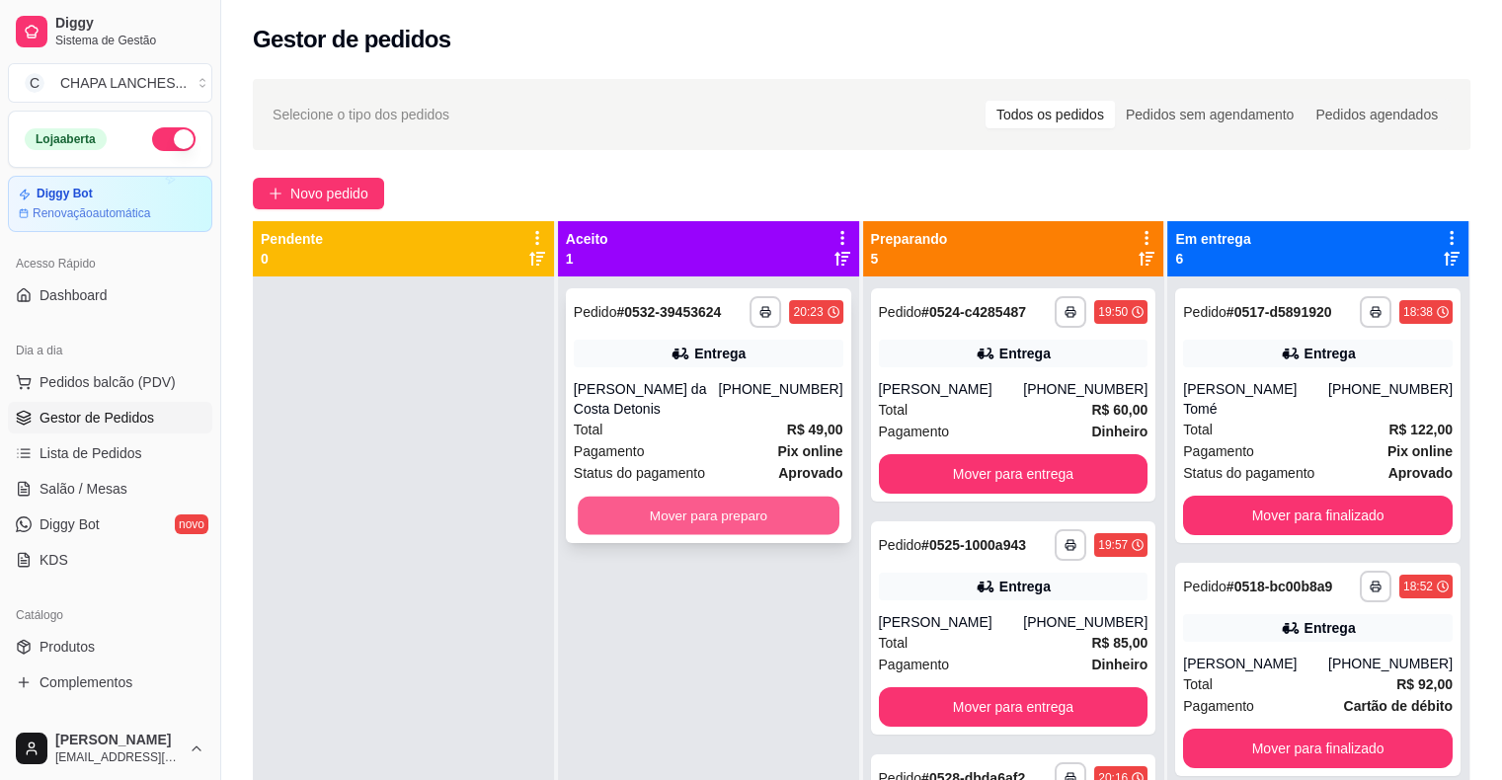
click at [612, 516] on button "Mover para preparo" at bounding box center [709, 516] width 262 height 39
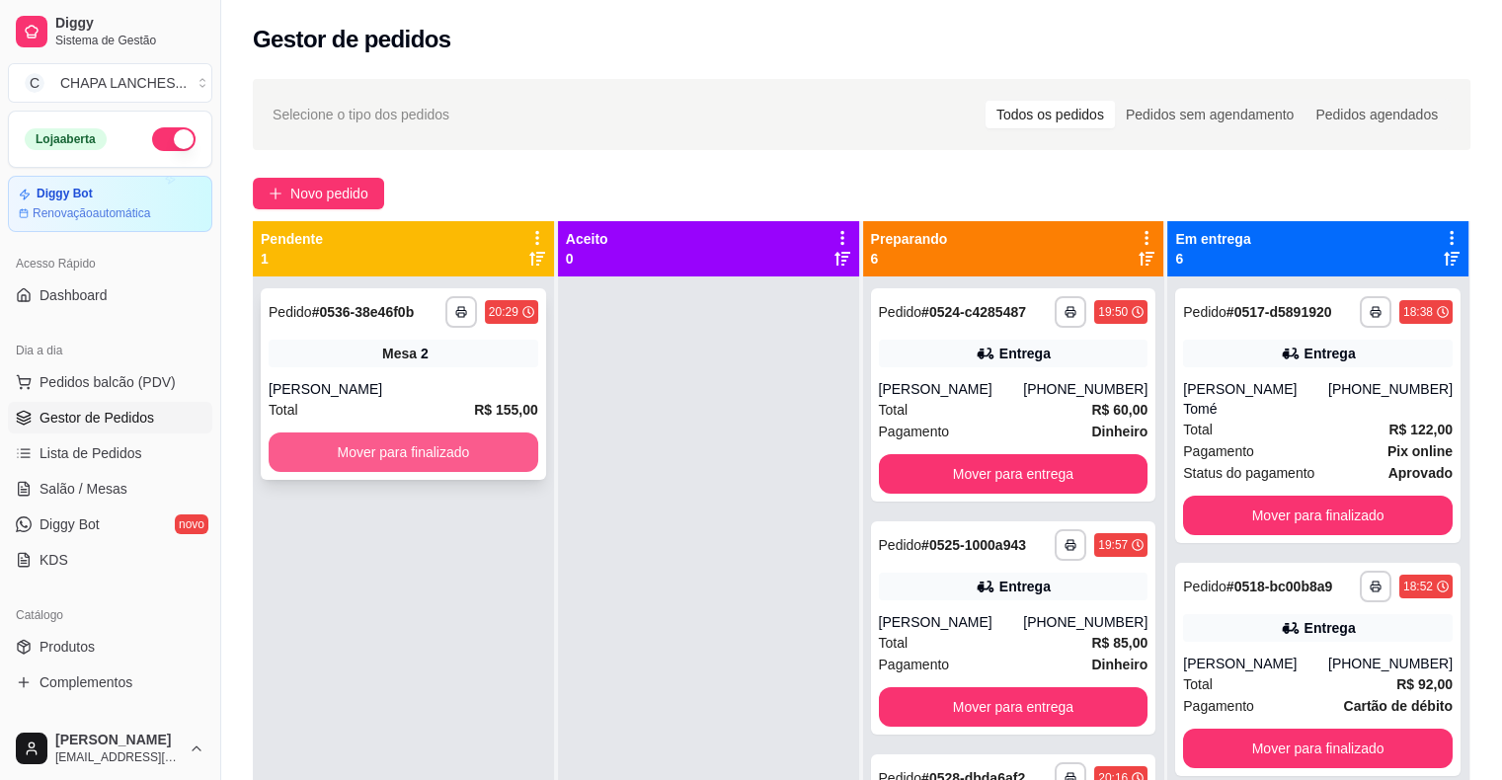
click at [507, 453] on button "Mover para finalizado" at bounding box center [404, 451] width 270 height 39
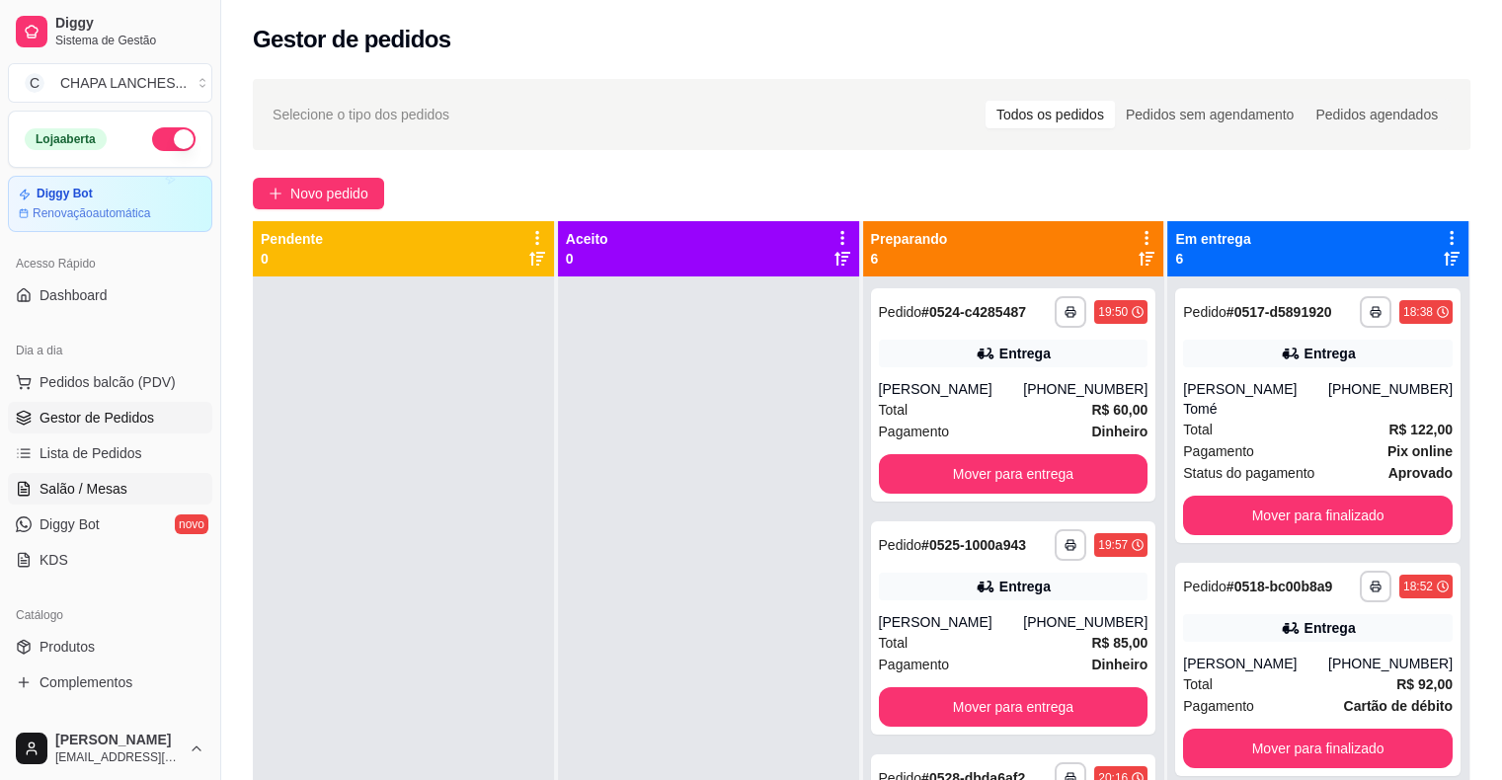
click at [166, 482] on link "Salão / Mesas" at bounding box center [110, 489] width 204 height 32
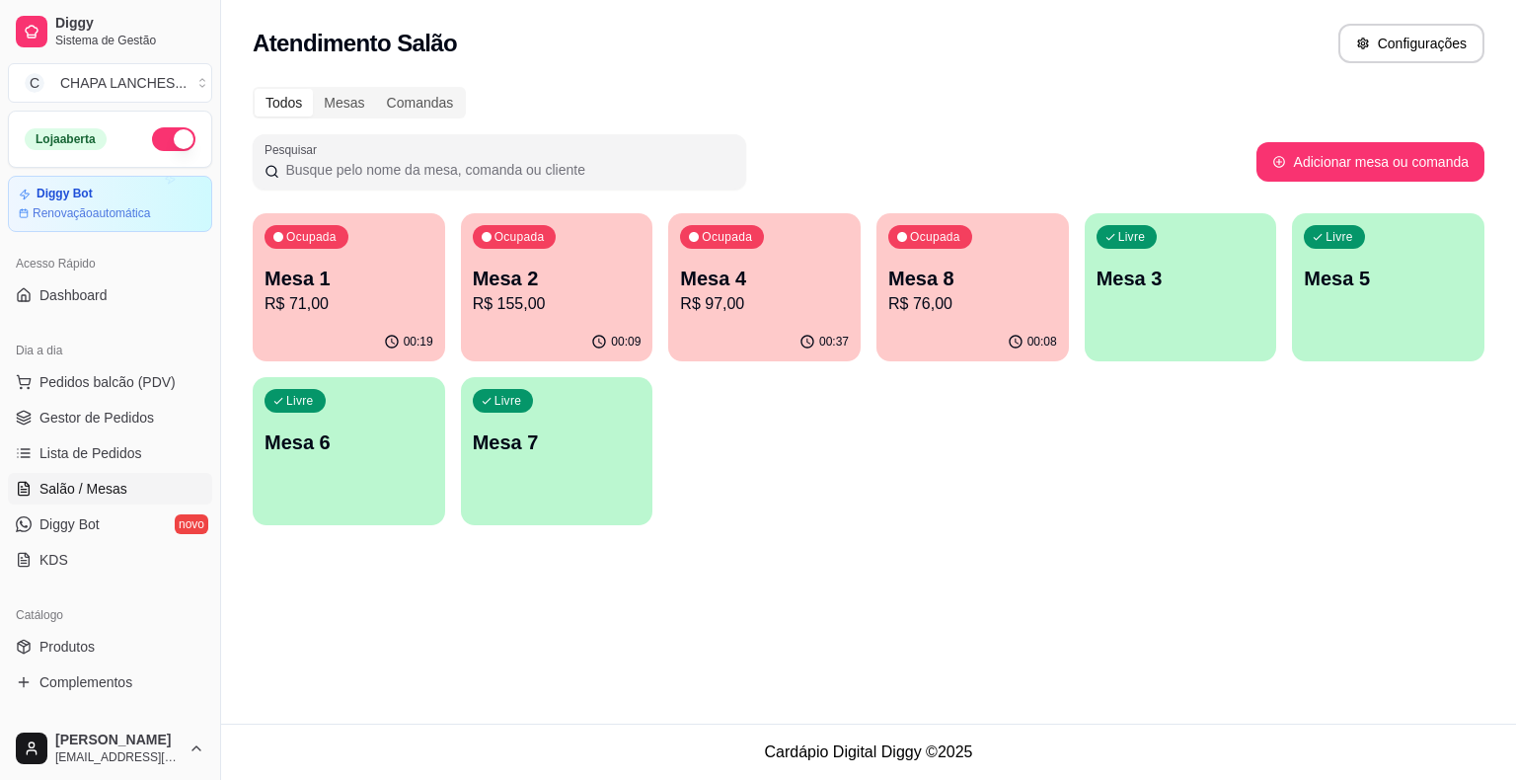
click at [400, 310] on p "R$ 71,00" at bounding box center [349, 304] width 169 height 24
click at [400, 294] on p "R$ 71,00" at bounding box center [349, 304] width 169 height 24
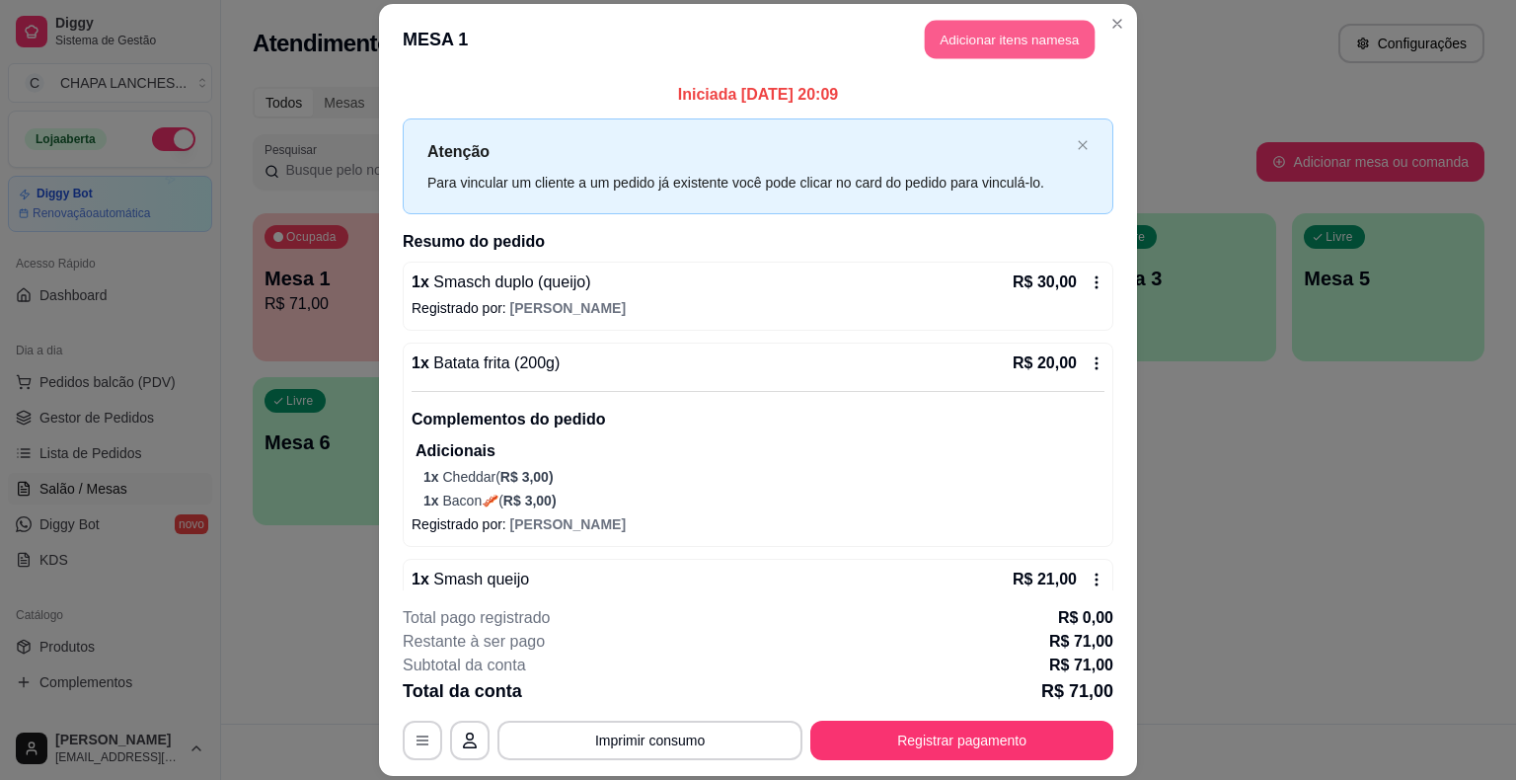
click at [999, 40] on button "Adicionar itens na mesa" at bounding box center [1010, 40] width 170 height 39
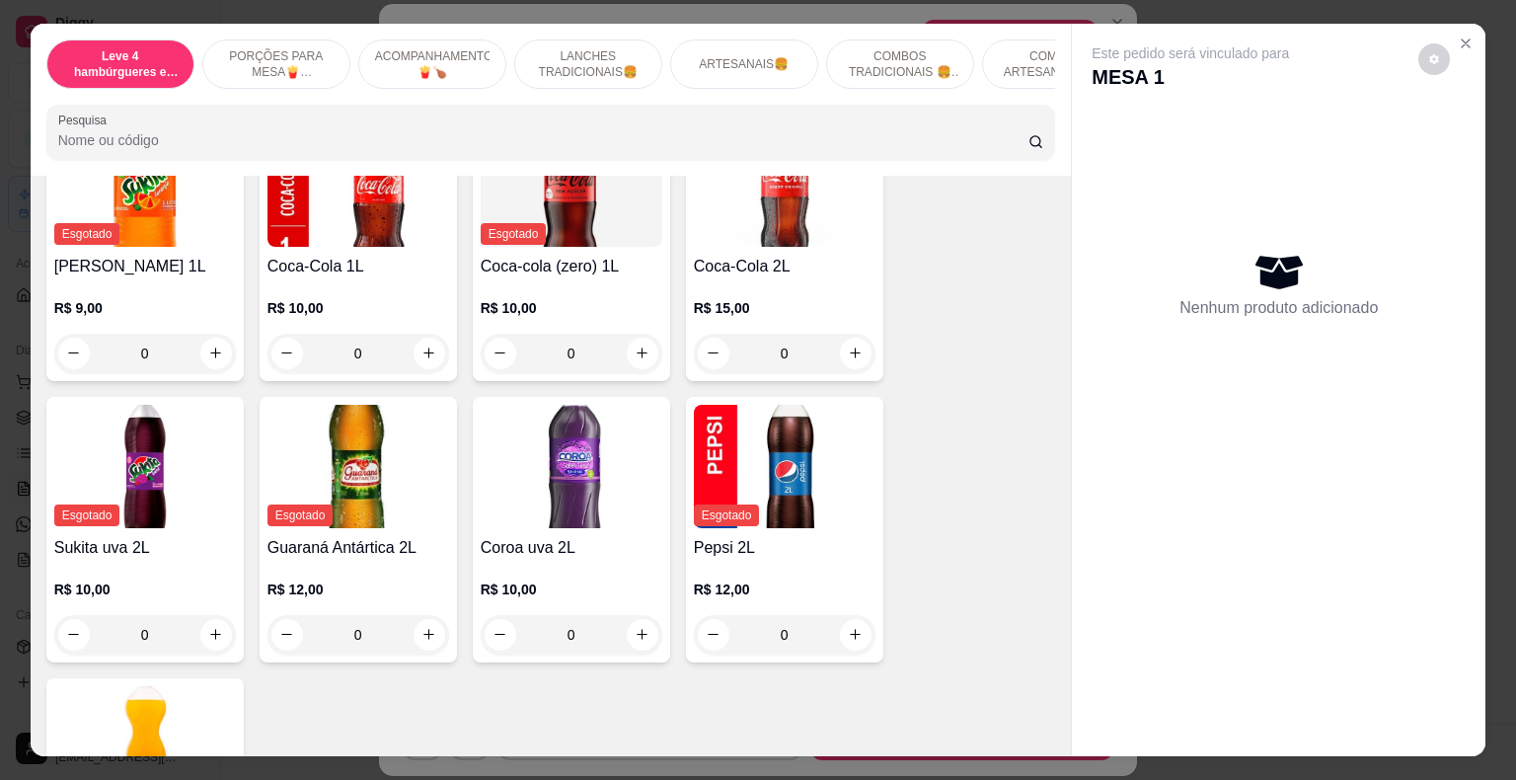
scroll to position [5331, 0]
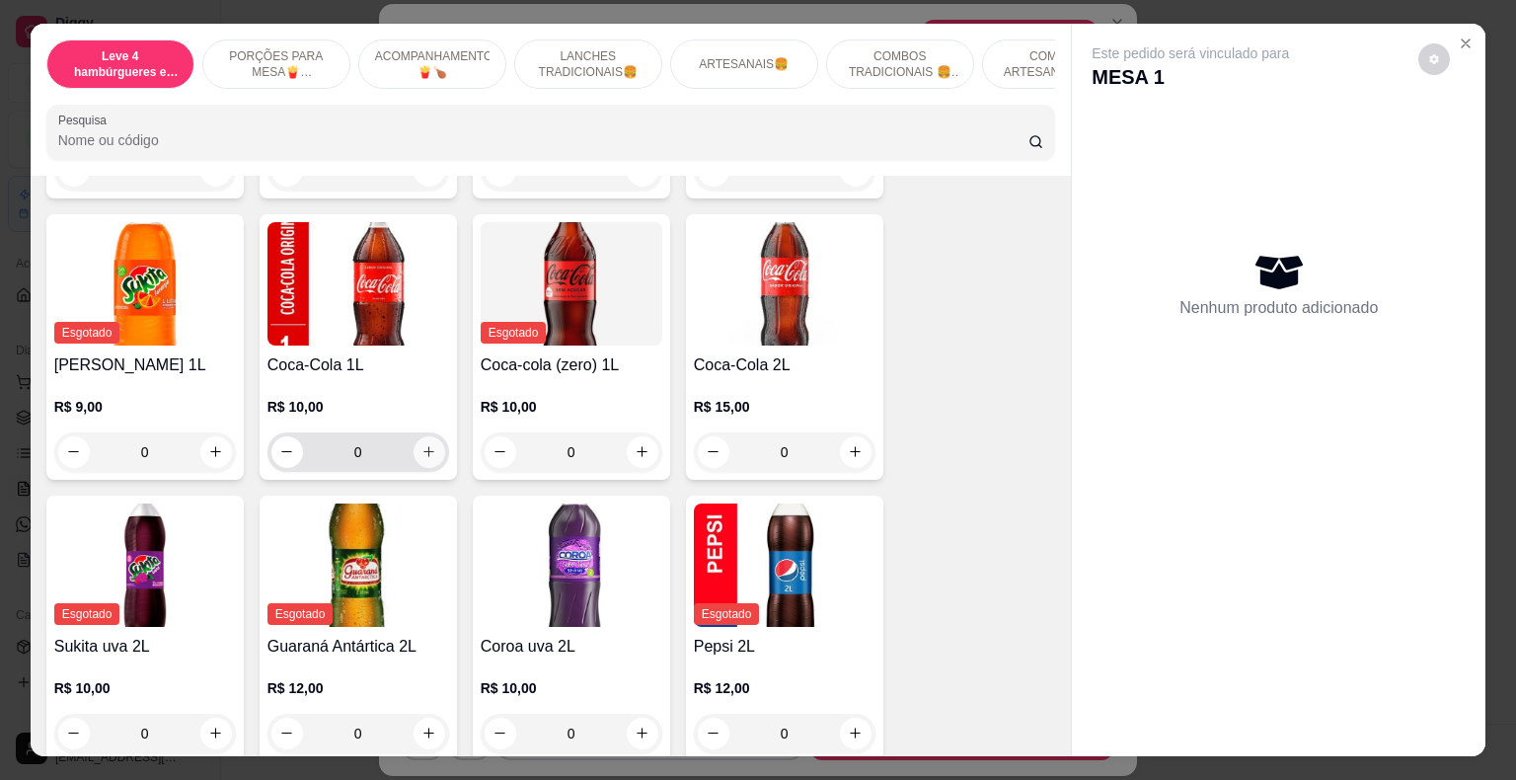
click at [430, 436] on button "increase-product-quantity" at bounding box center [430, 452] width 32 height 32
type input "1"
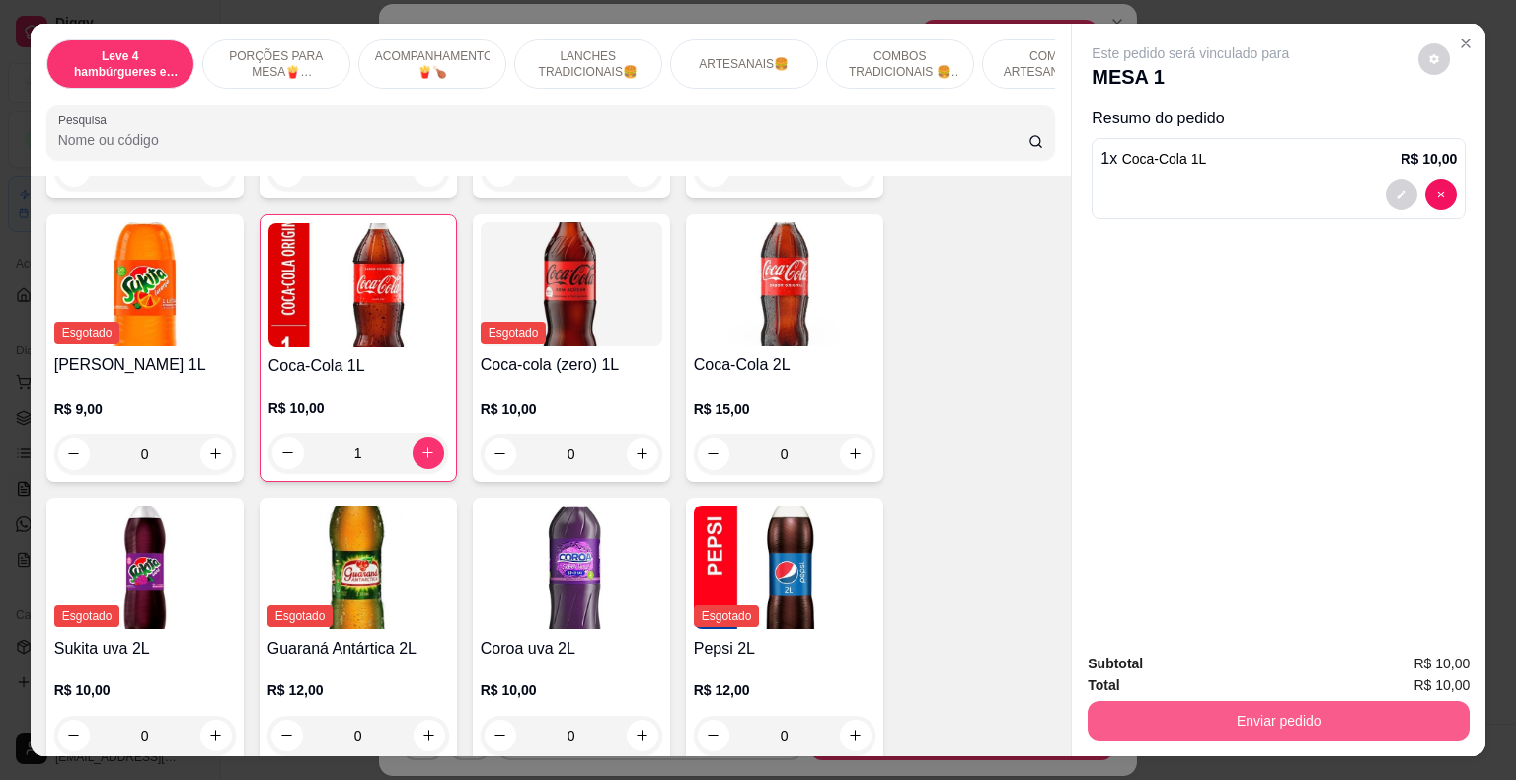
click at [1194, 716] on button "Enviar pedido" at bounding box center [1279, 720] width 382 height 39
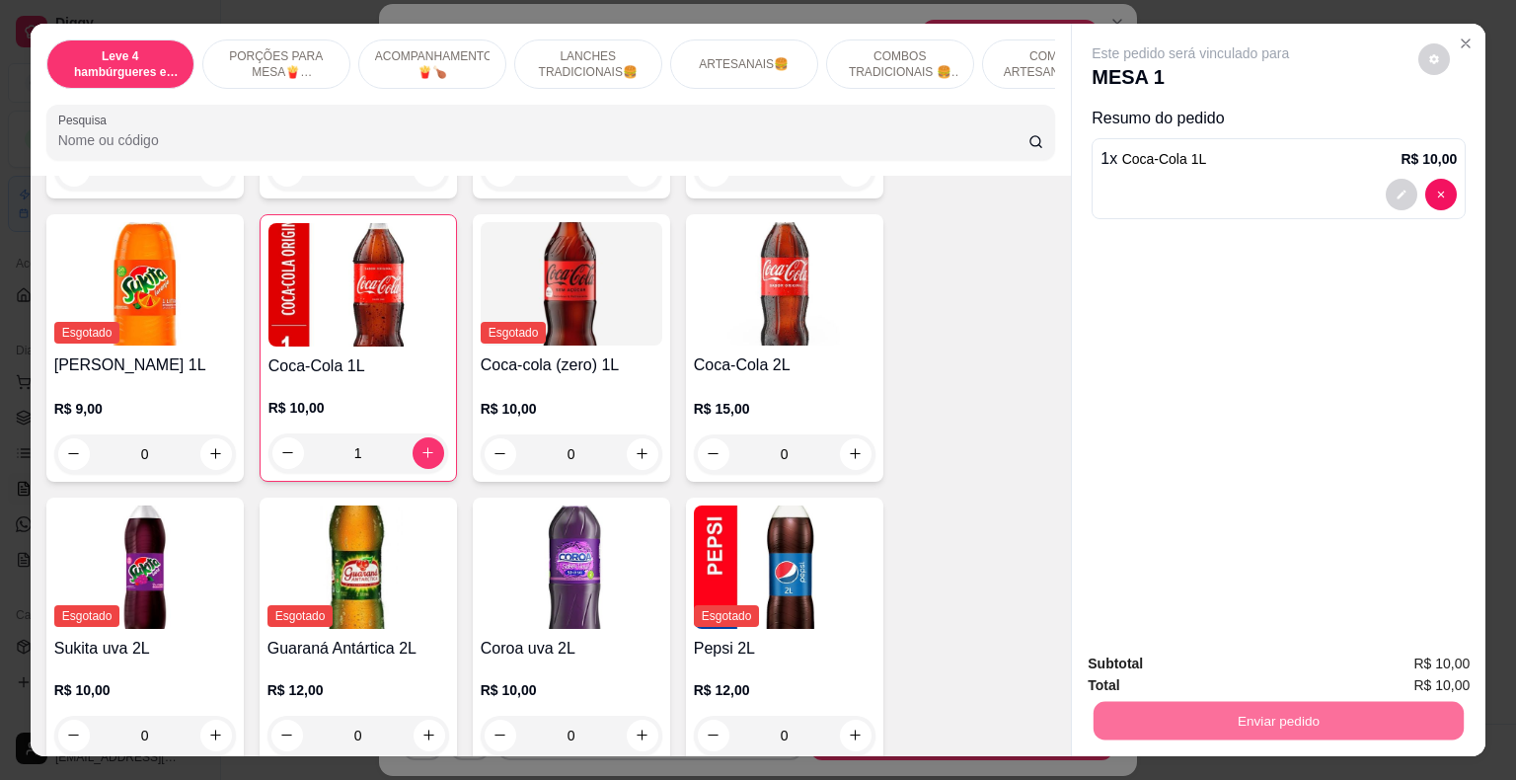
click at [1422, 663] on button "Enviar pedido" at bounding box center [1419, 666] width 112 height 38
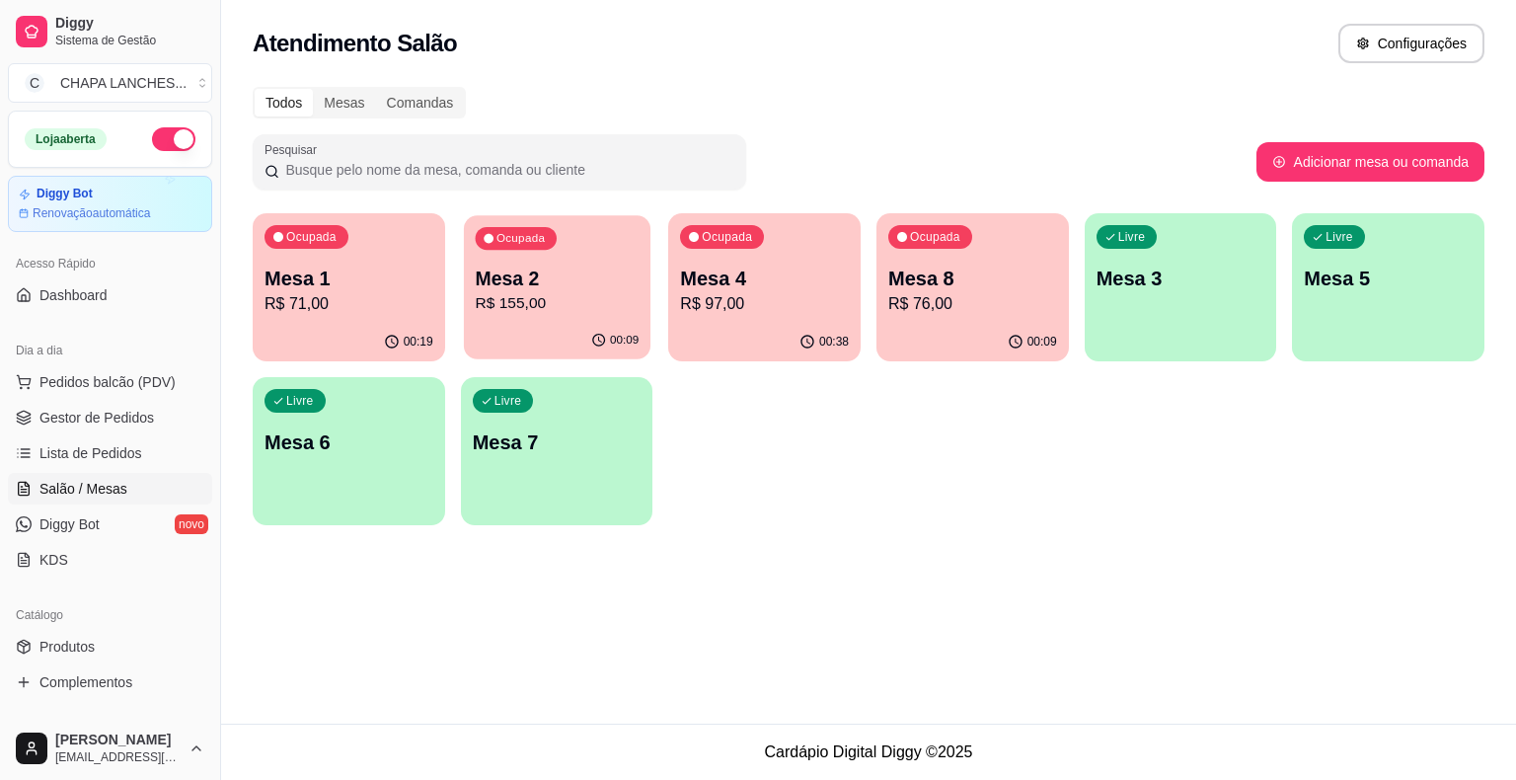
click at [576, 305] on p "R$ 155,00" at bounding box center [557, 303] width 164 height 23
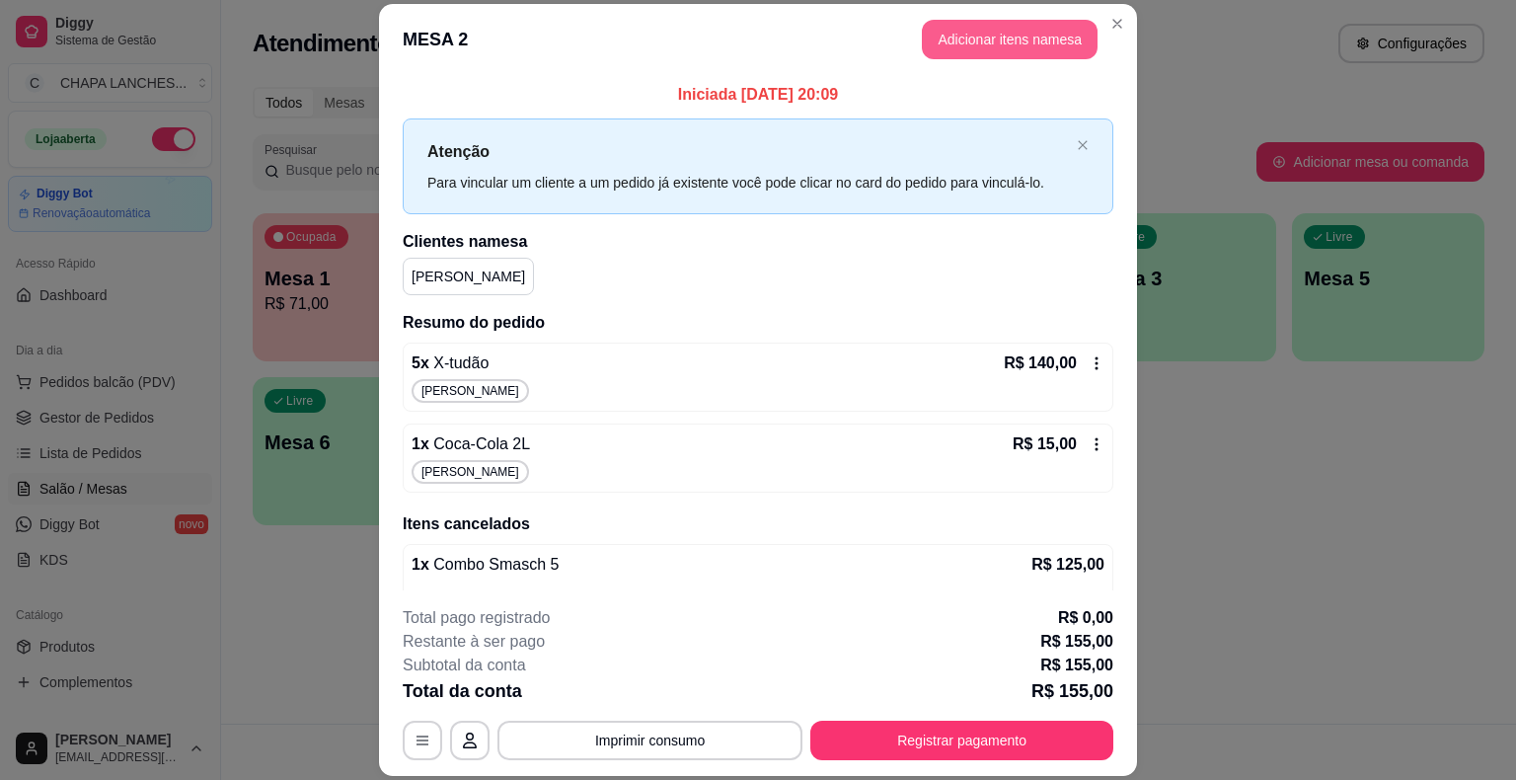
click at [1001, 38] on button "Adicionar itens na mesa" at bounding box center [1010, 39] width 176 height 39
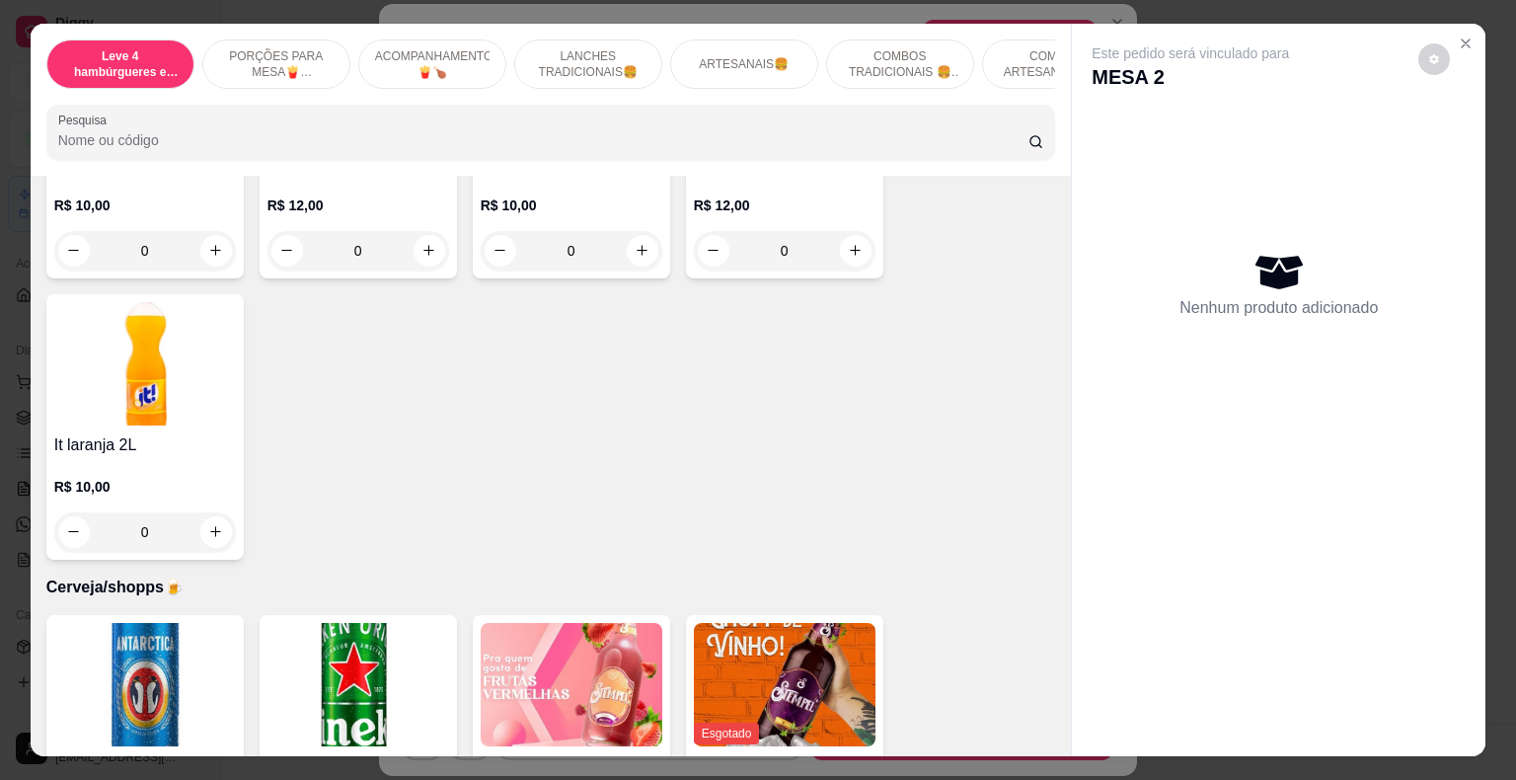
scroll to position [6241, 0]
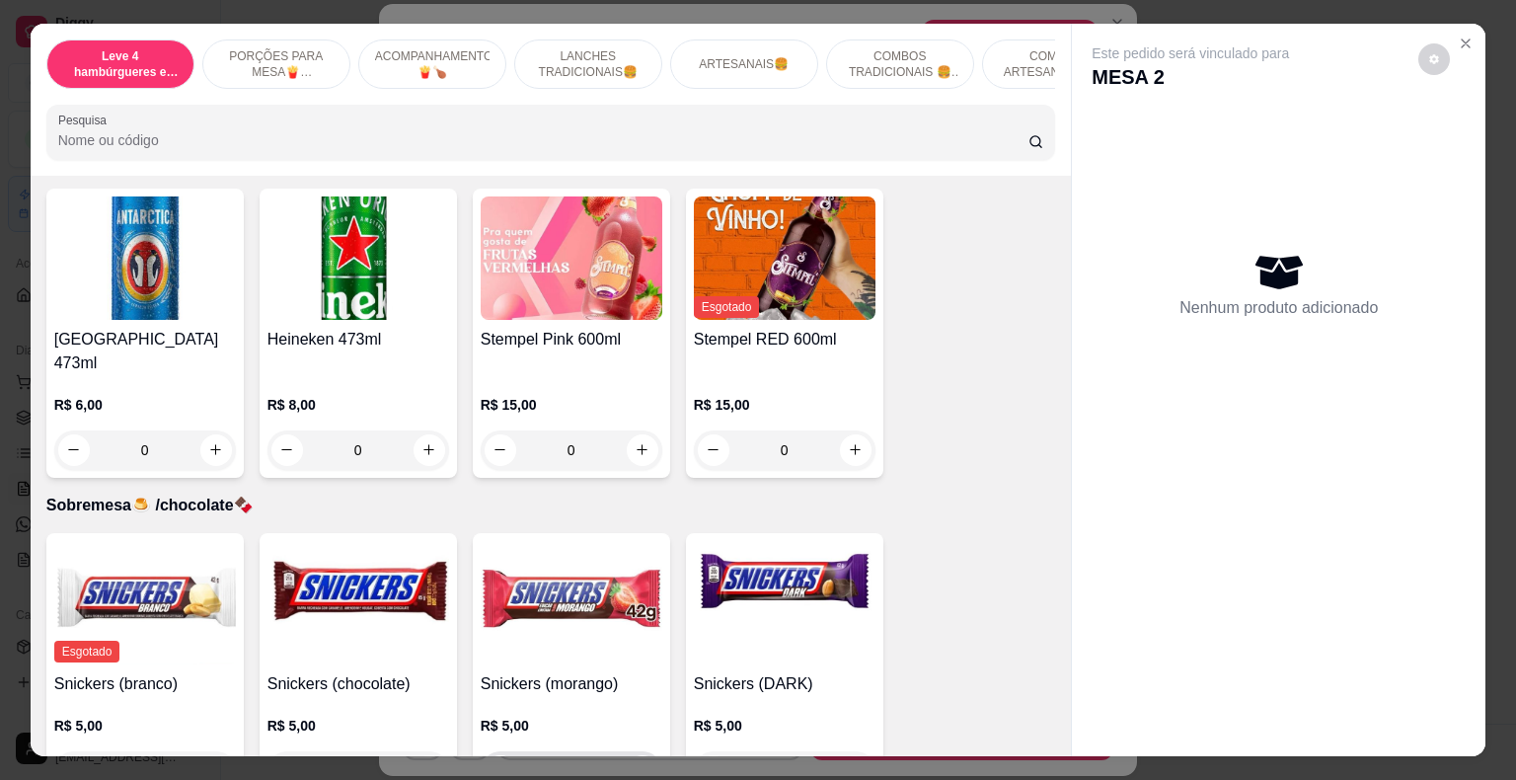
click at [636, 763] on icon "increase-product-quantity" at bounding box center [642, 770] width 15 height 15
type input "1"
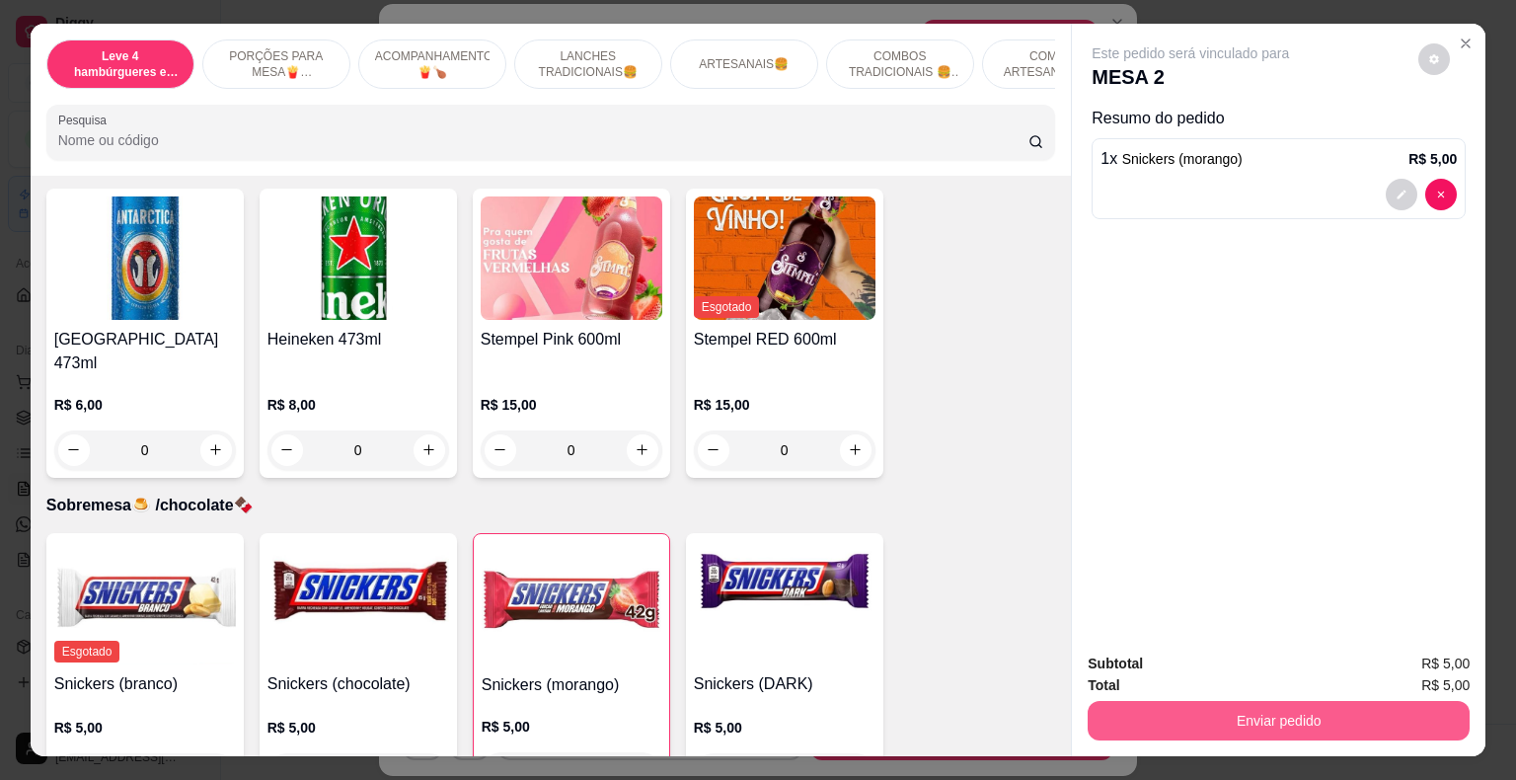
click at [1238, 707] on button "Enviar pedido" at bounding box center [1279, 720] width 382 height 39
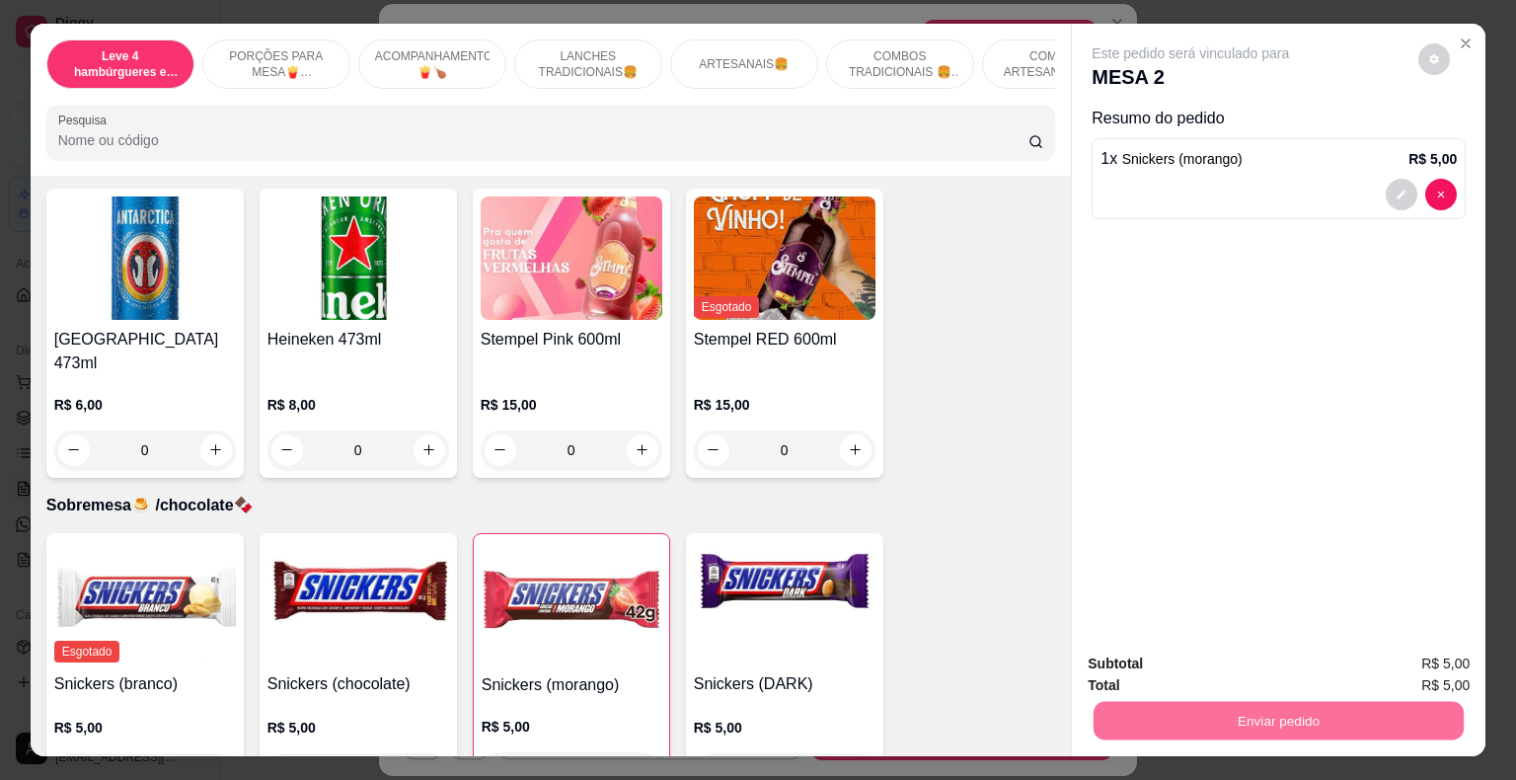
click at [1268, 666] on button "Registrar cliente" at bounding box center [1286, 666] width 130 height 38
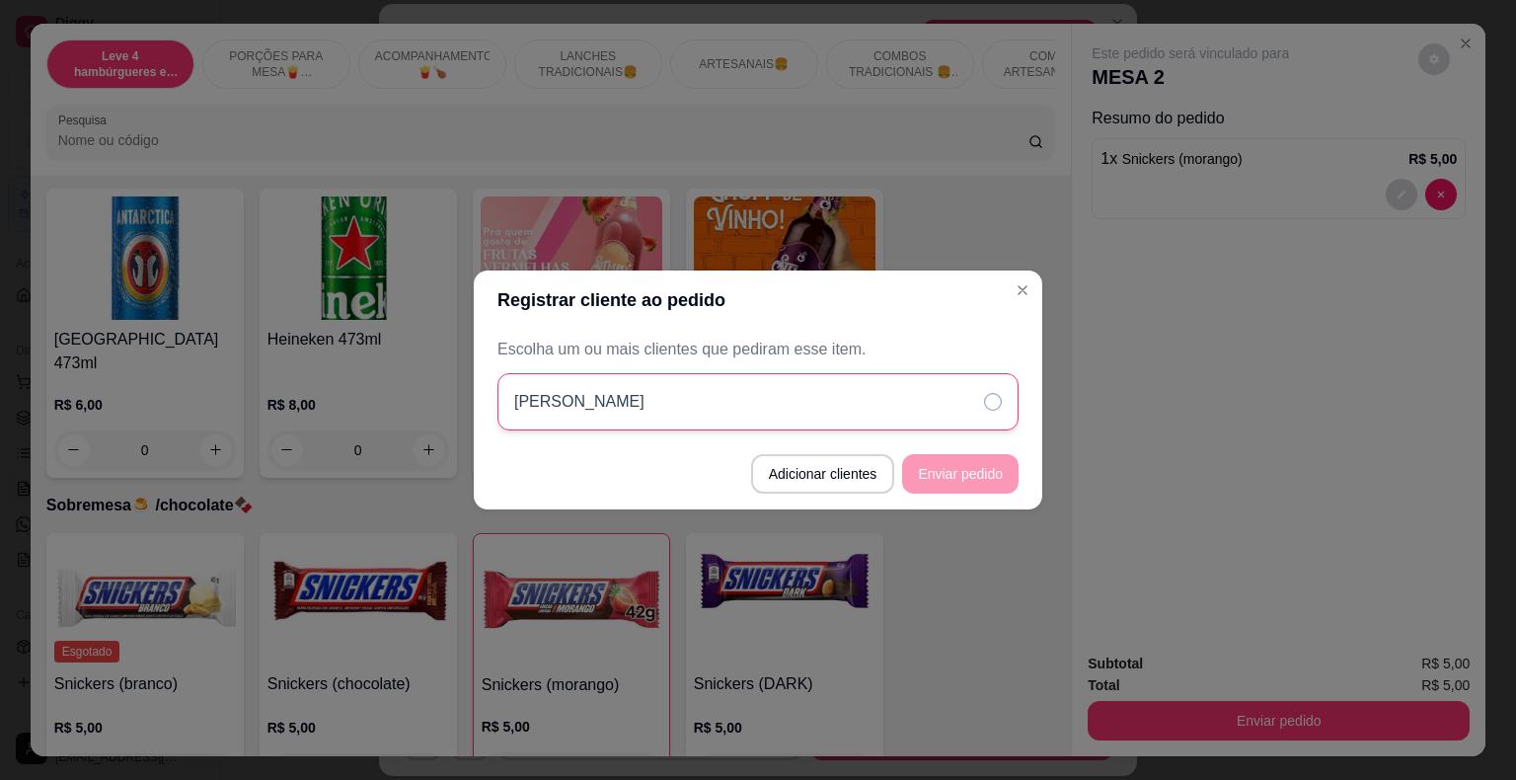
click at [987, 389] on div "[PERSON_NAME]" at bounding box center [758, 401] width 521 height 57
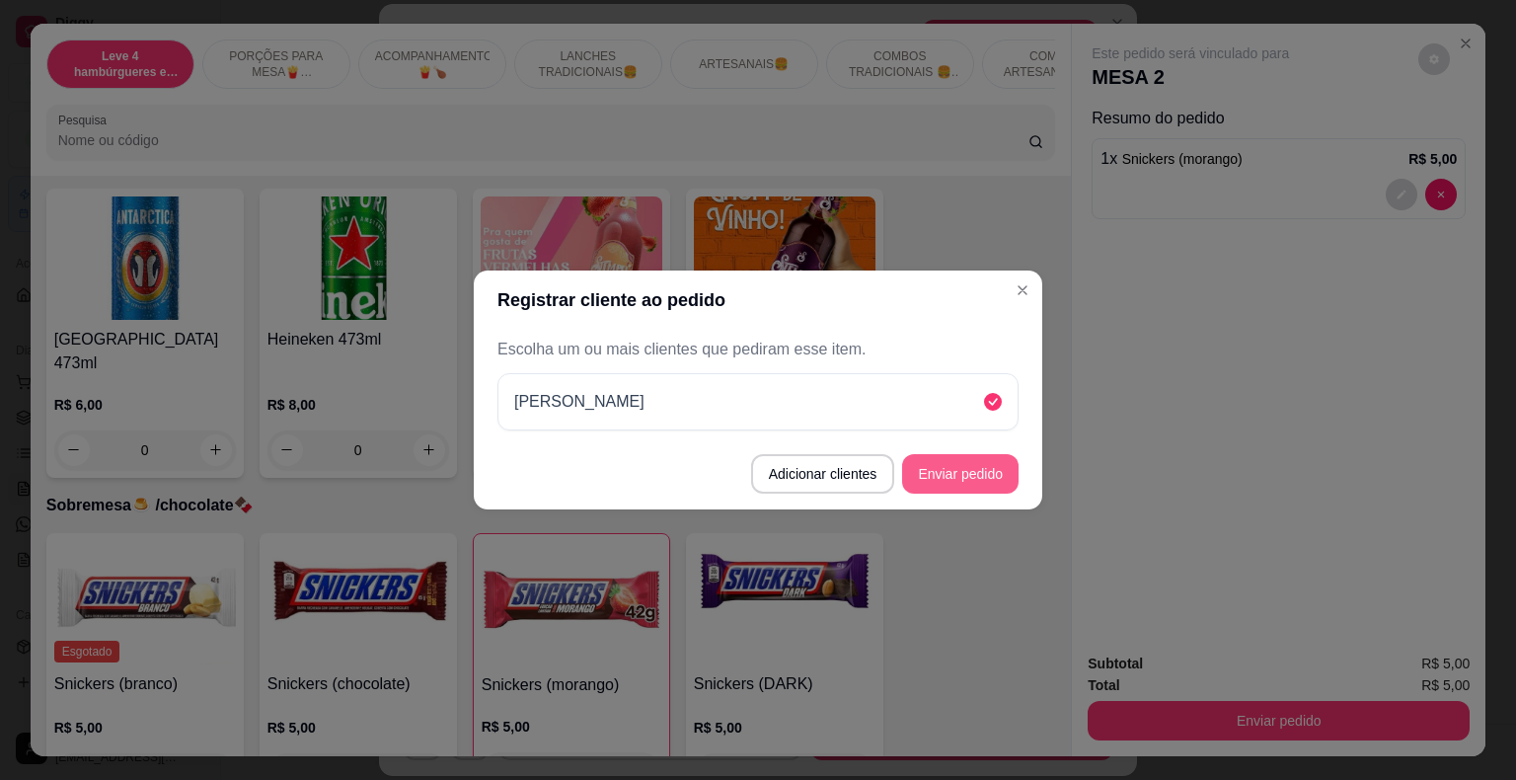
click at [989, 476] on button "Enviar pedido" at bounding box center [960, 473] width 117 height 39
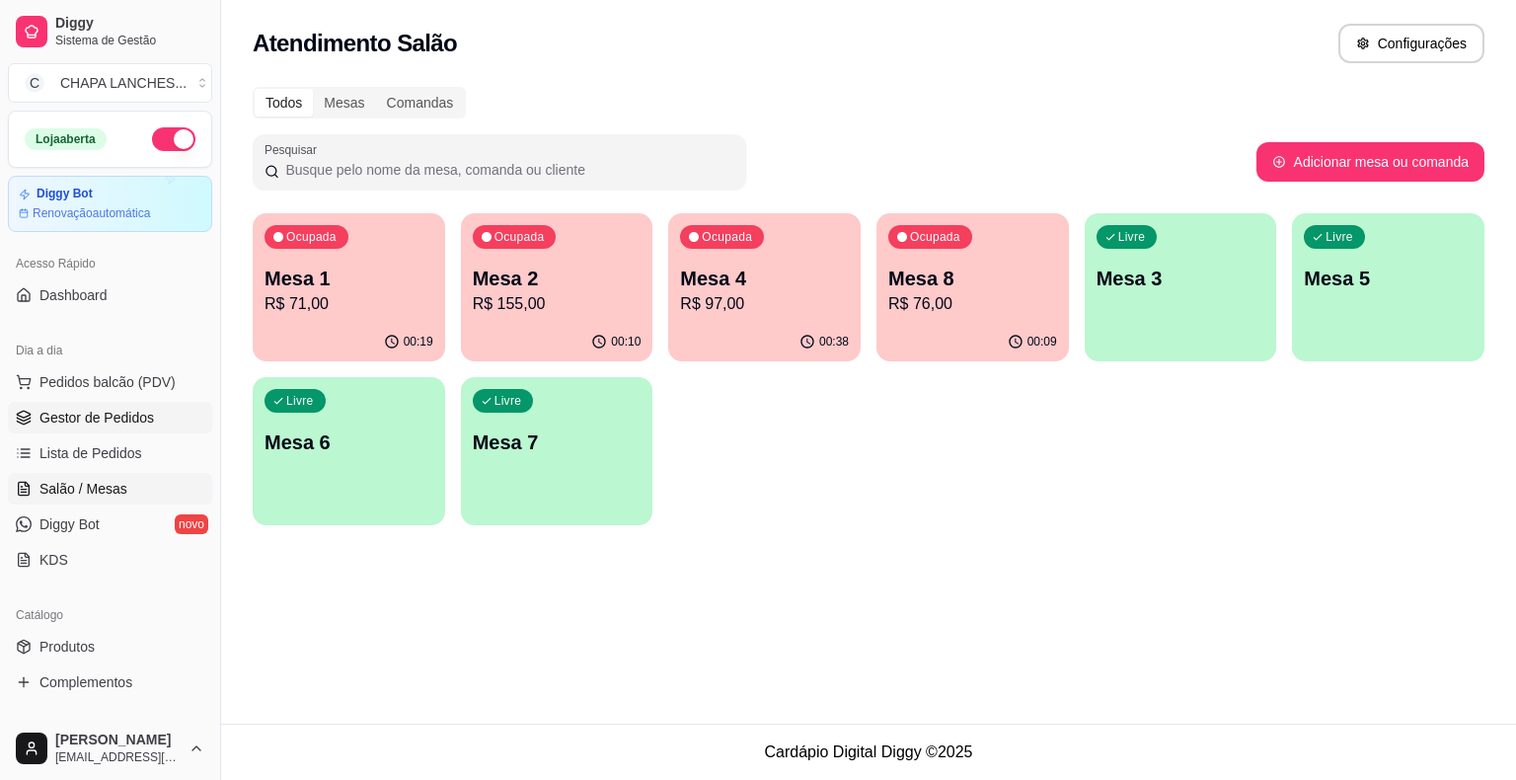
click at [133, 416] on span "Gestor de Pedidos" at bounding box center [96, 418] width 115 height 20
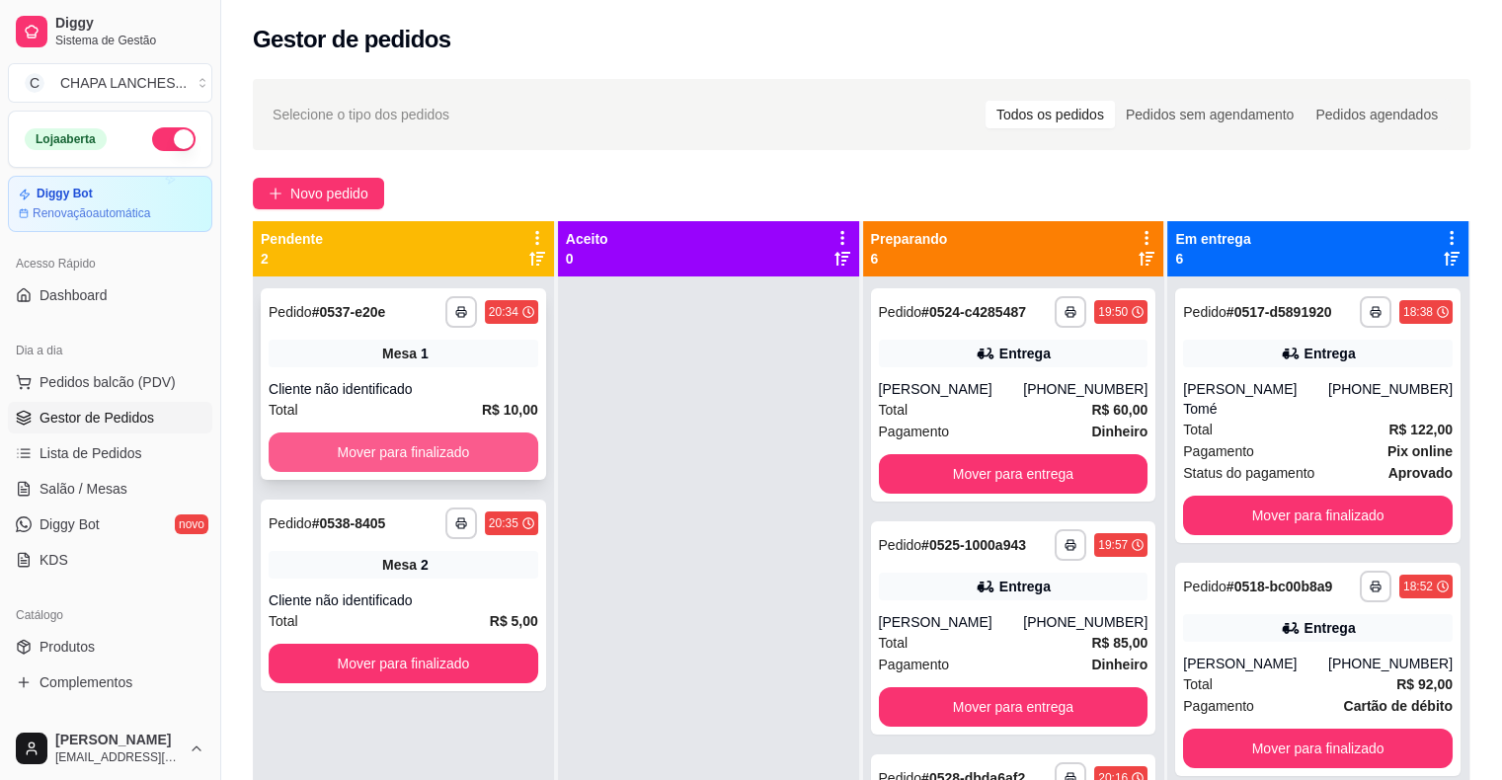
click at [466, 450] on button "Mover para finalizado" at bounding box center [404, 451] width 270 height 39
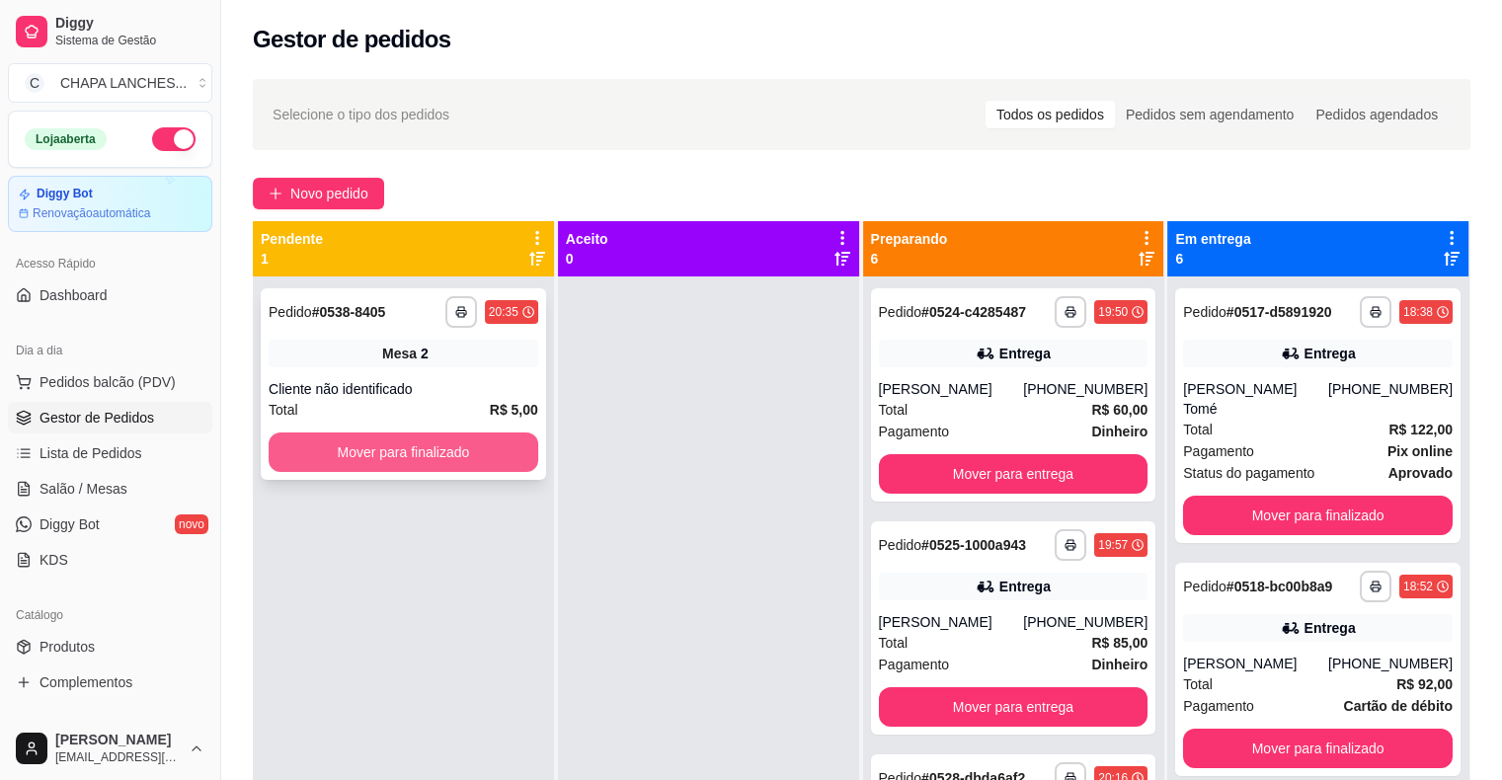
click at [500, 449] on button "Mover para finalizado" at bounding box center [404, 451] width 270 height 39
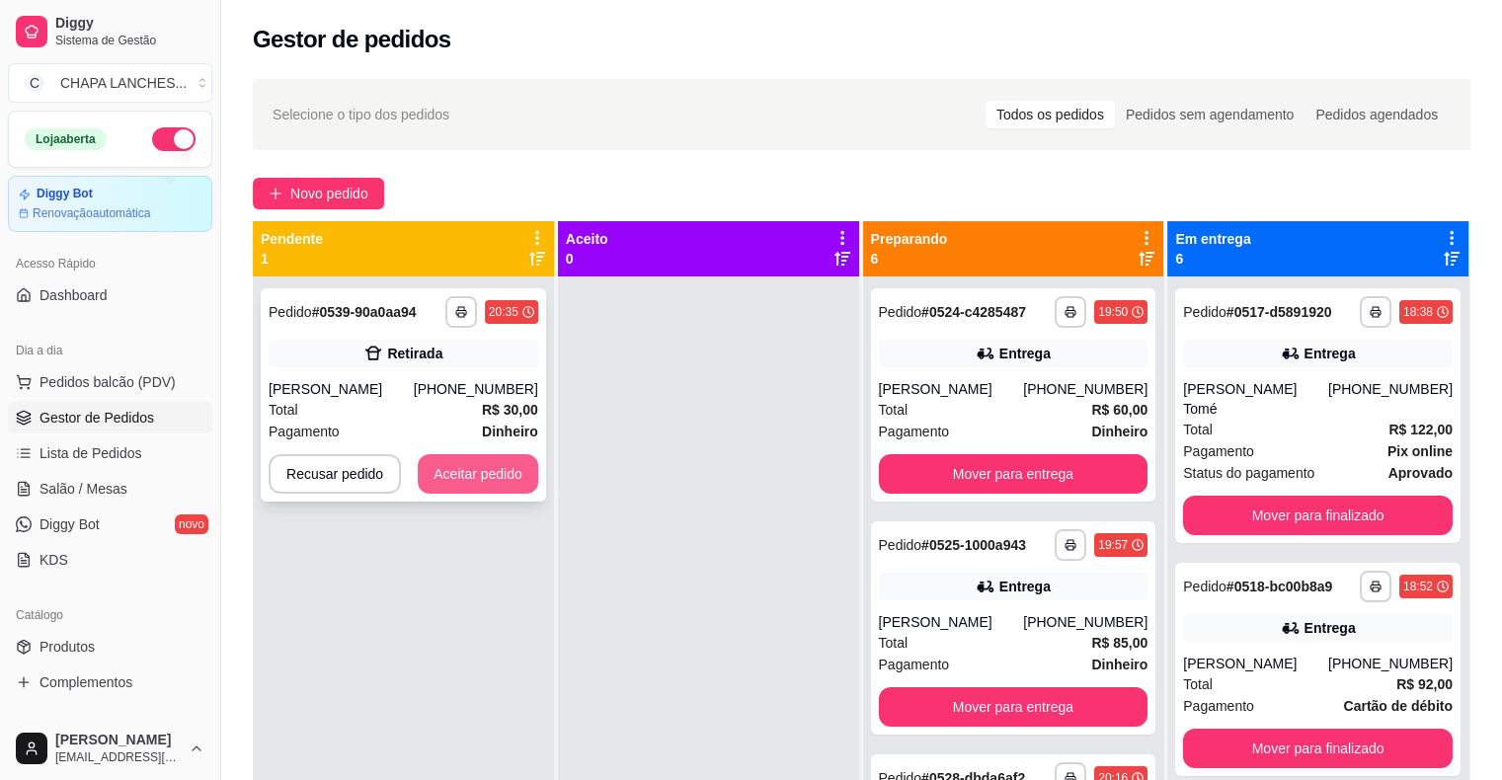
click at [466, 473] on button "Aceitar pedido" at bounding box center [478, 473] width 120 height 39
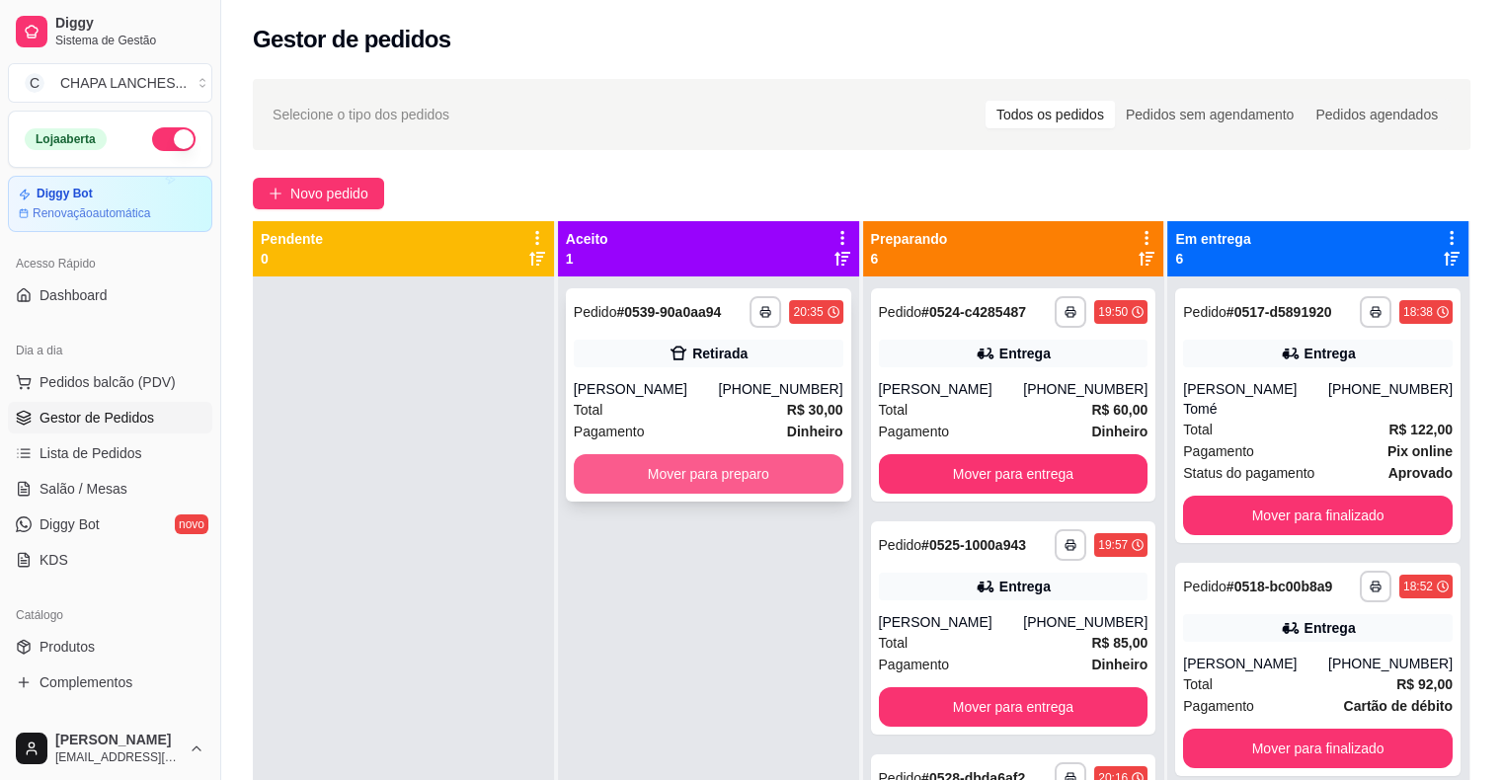
click at [637, 476] on button "Mover para preparo" at bounding box center [709, 473] width 270 height 39
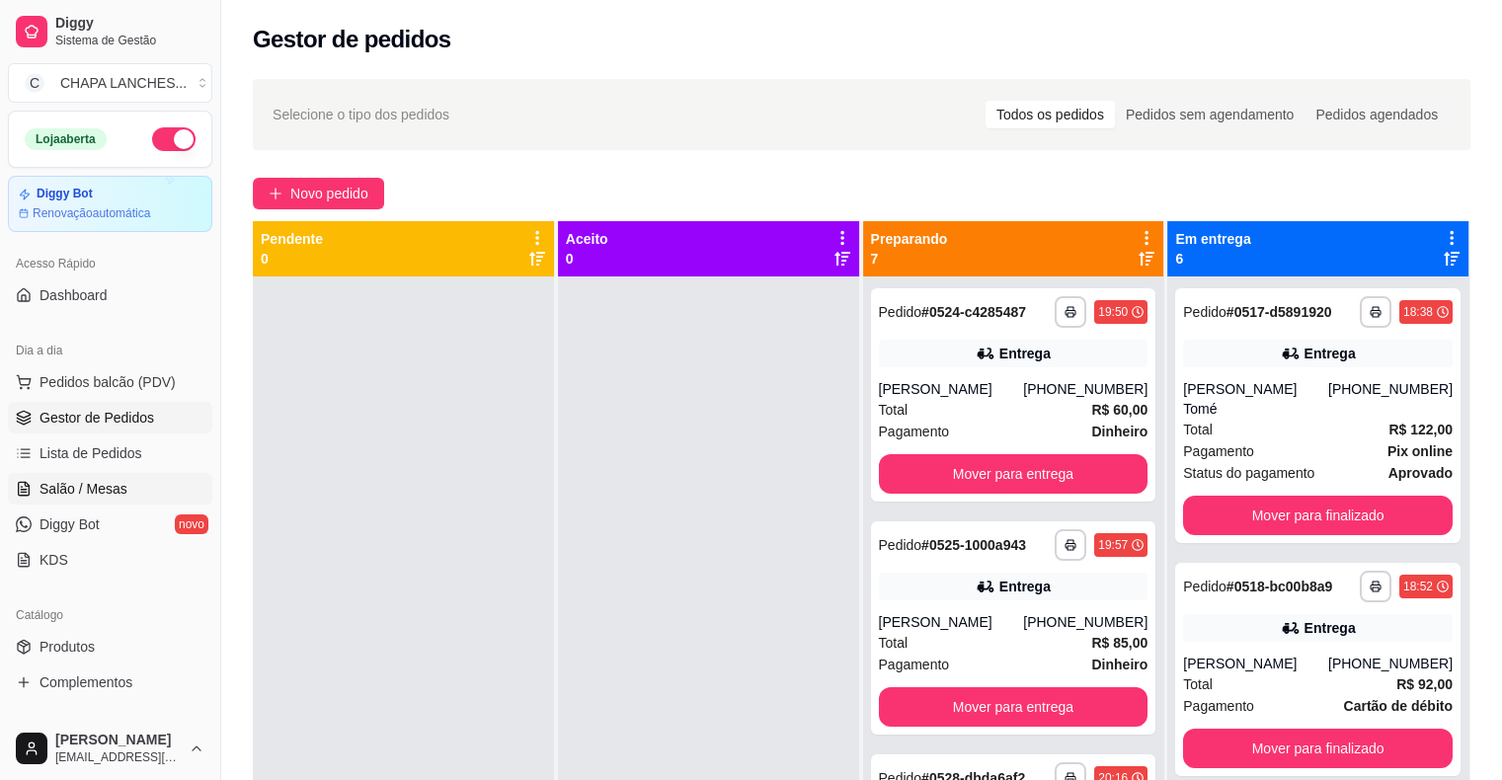
click at [102, 491] on span "Salão / Mesas" at bounding box center [83, 489] width 88 height 20
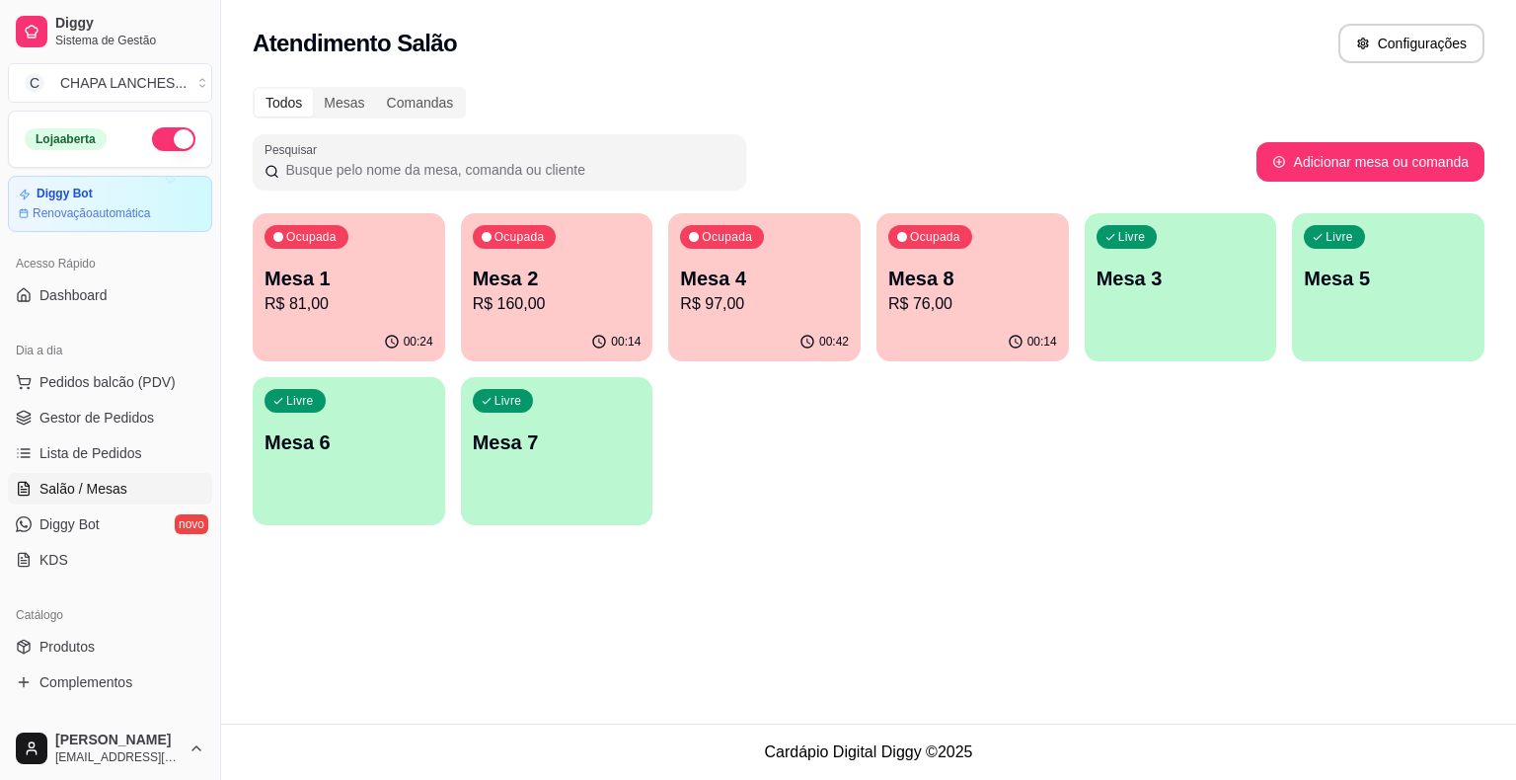
click at [585, 325] on div "00:14" at bounding box center [557, 342] width 193 height 39
click at [573, 300] on p "R$ 160,00" at bounding box center [557, 304] width 169 height 24
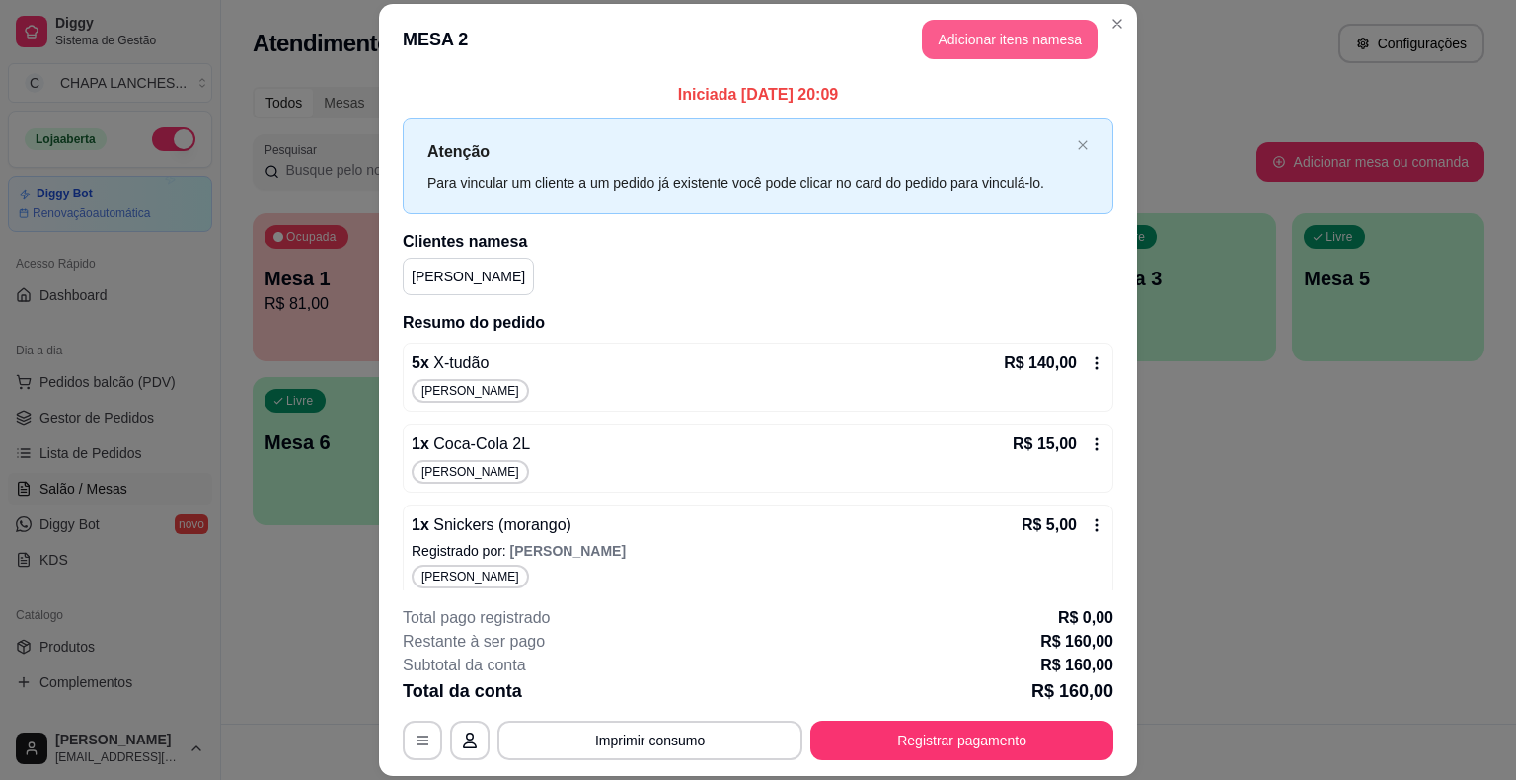
click at [955, 31] on button "Adicionar itens na mesa" at bounding box center [1010, 39] width 176 height 39
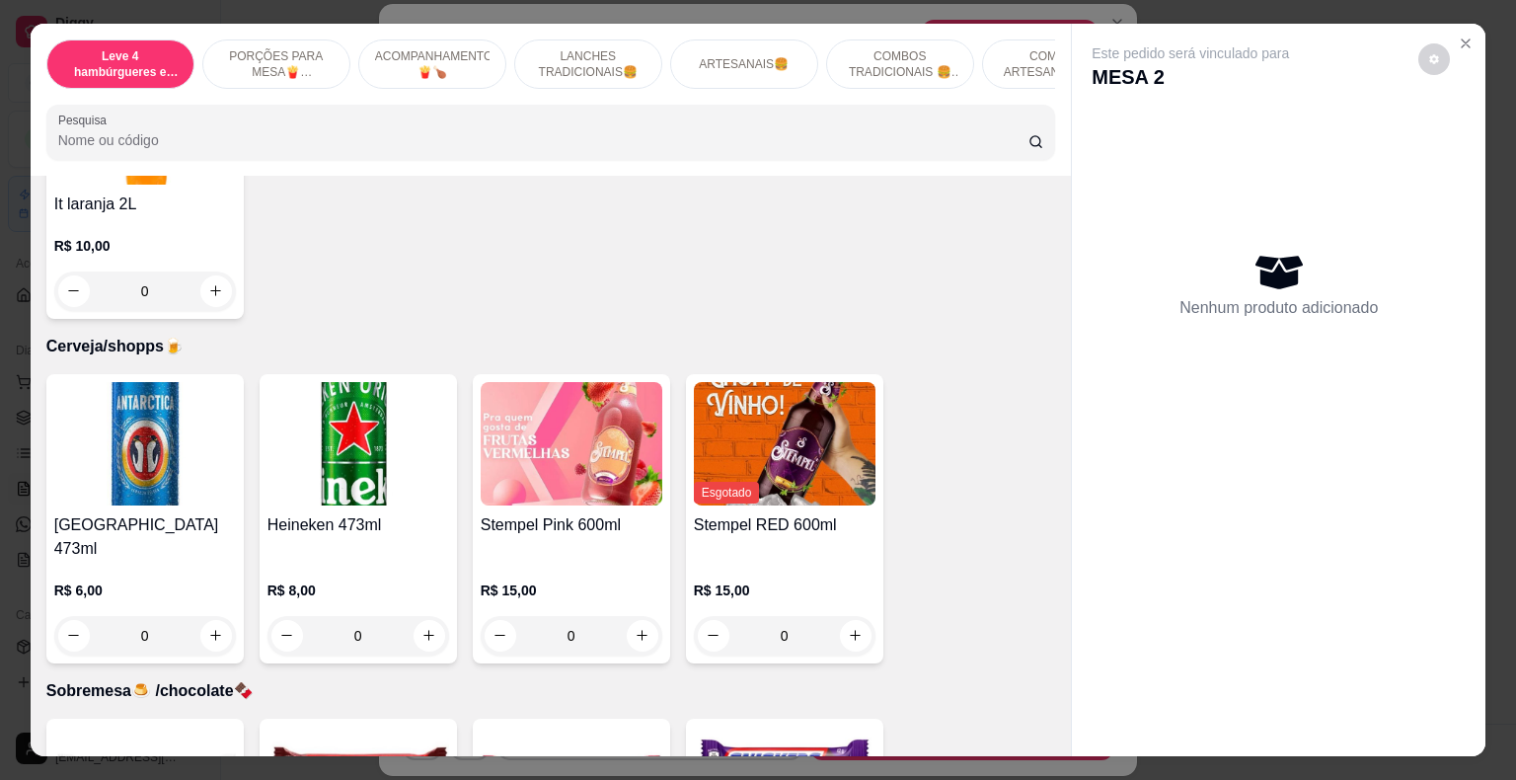
scroll to position [6220, 0]
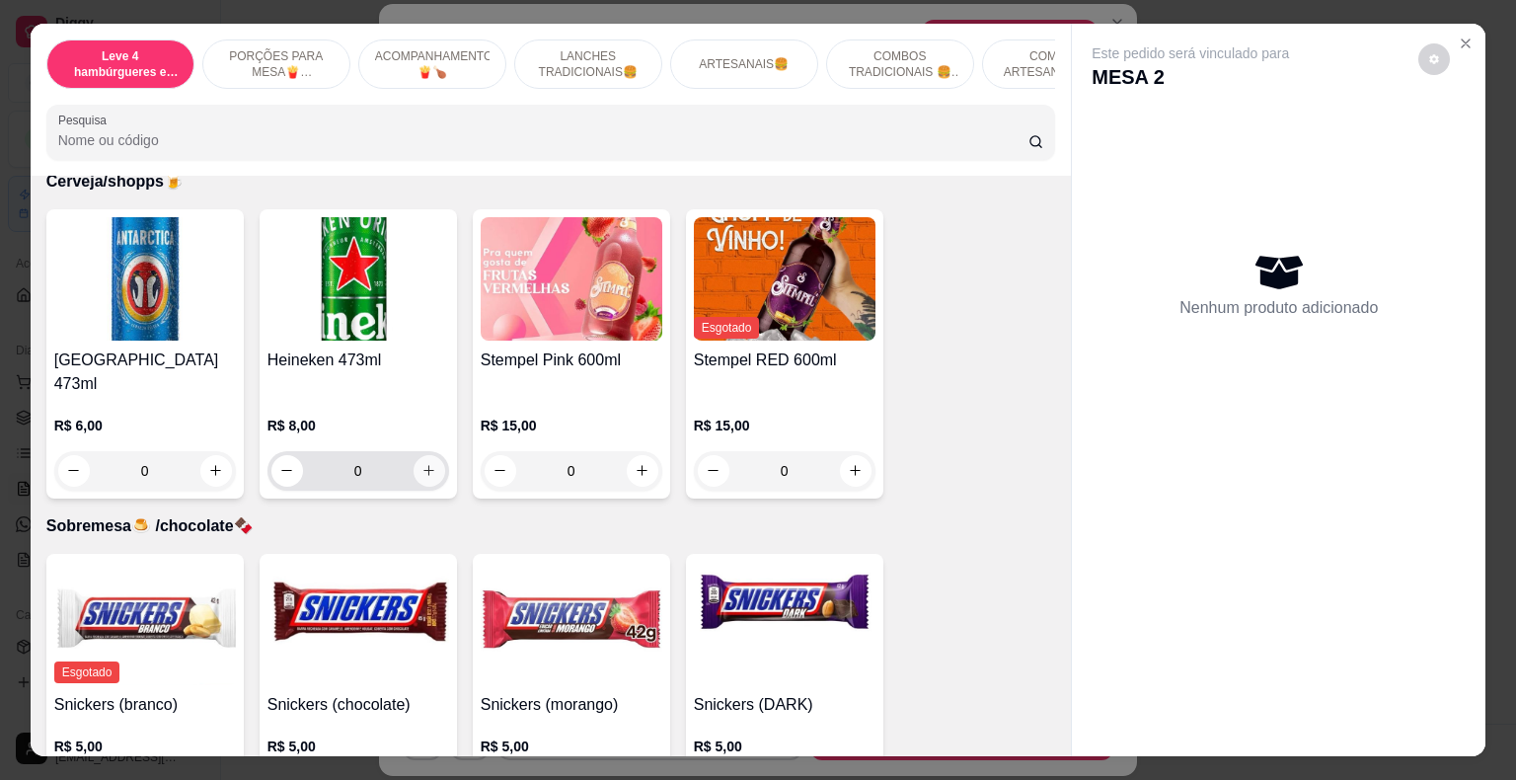
click at [423, 463] on icon "increase-product-quantity" at bounding box center [429, 470] width 15 height 15
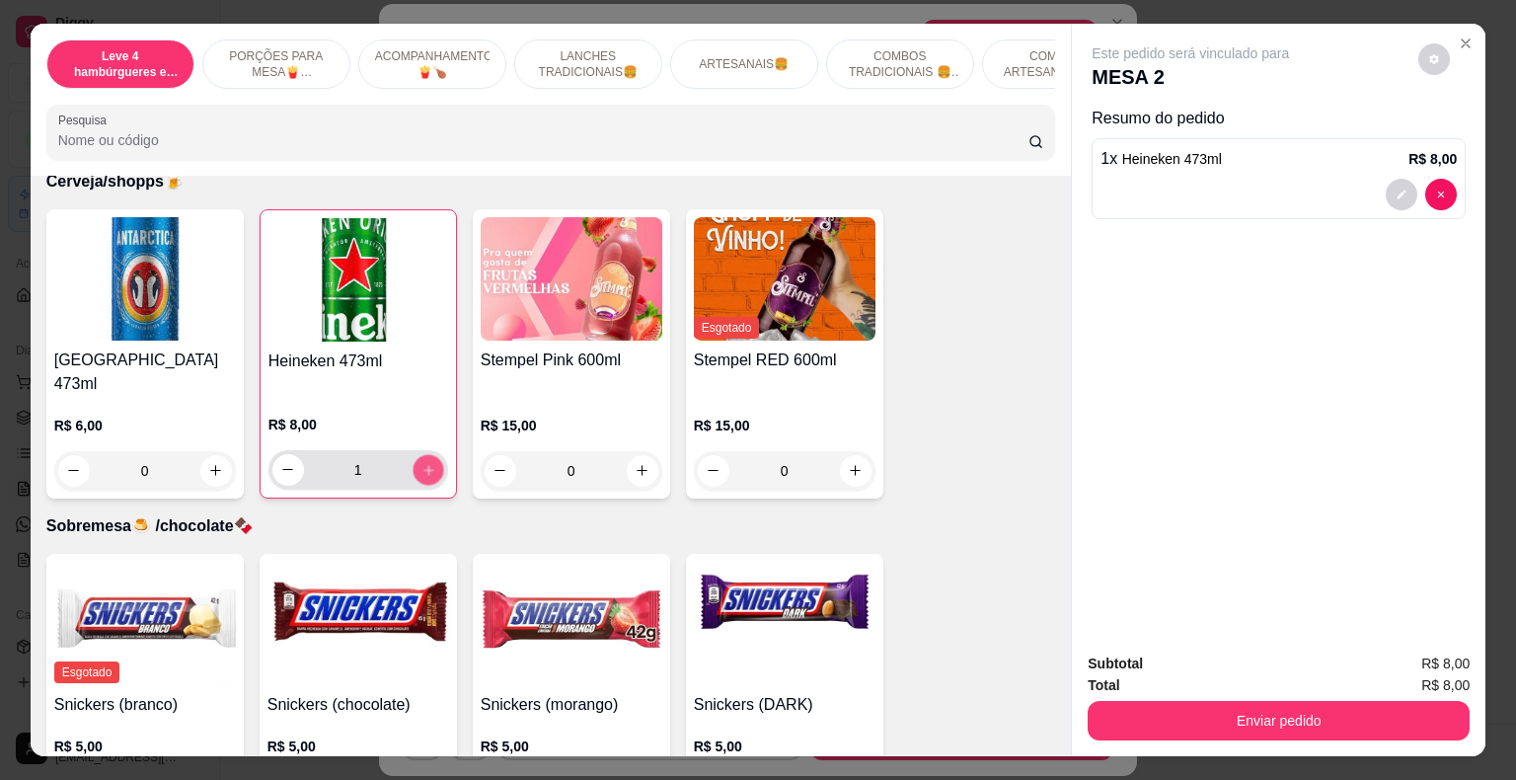
click at [423, 462] on icon "increase-product-quantity" at bounding box center [428, 469] width 15 height 15
type input "2"
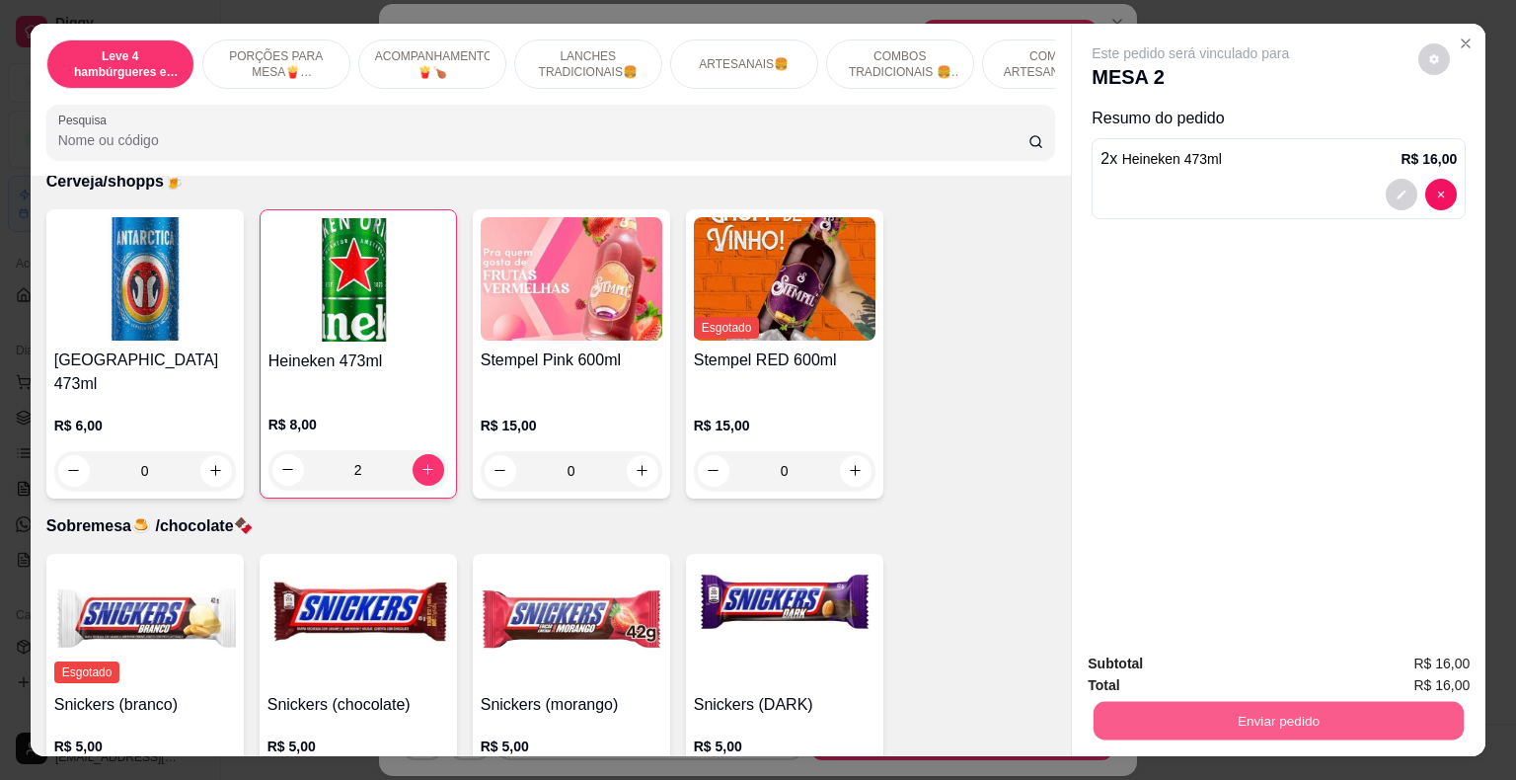
click at [1120, 716] on button "Enviar pedido" at bounding box center [1279, 721] width 370 height 39
click at [1276, 660] on button "Registrar cliente" at bounding box center [1286, 665] width 131 height 39
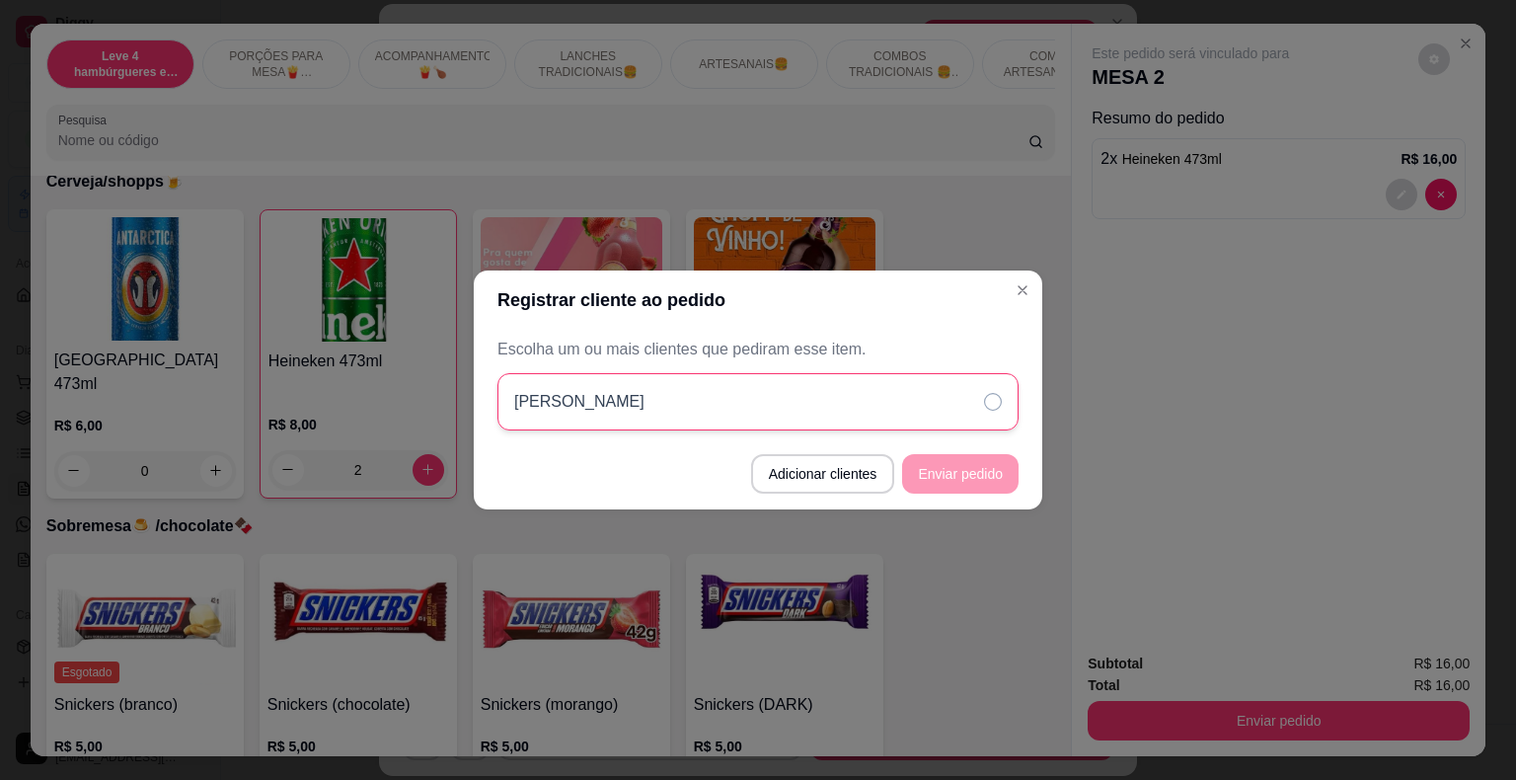
click at [991, 396] on icon at bounding box center [993, 402] width 18 height 18
click at [995, 476] on button "Enviar pedido" at bounding box center [960, 473] width 117 height 39
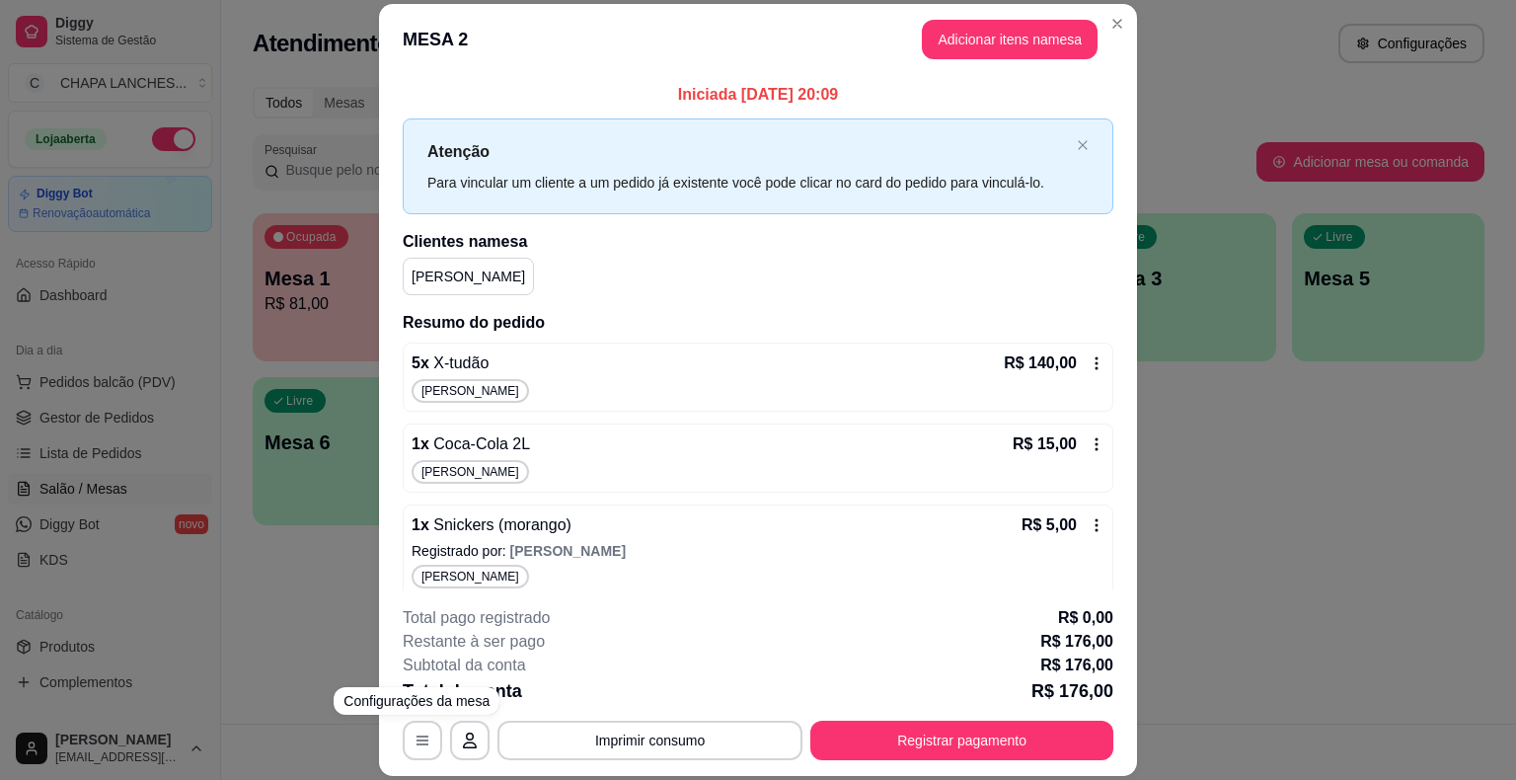
click at [312, 675] on div "**********" at bounding box center [758, 390] width 1516 height 780
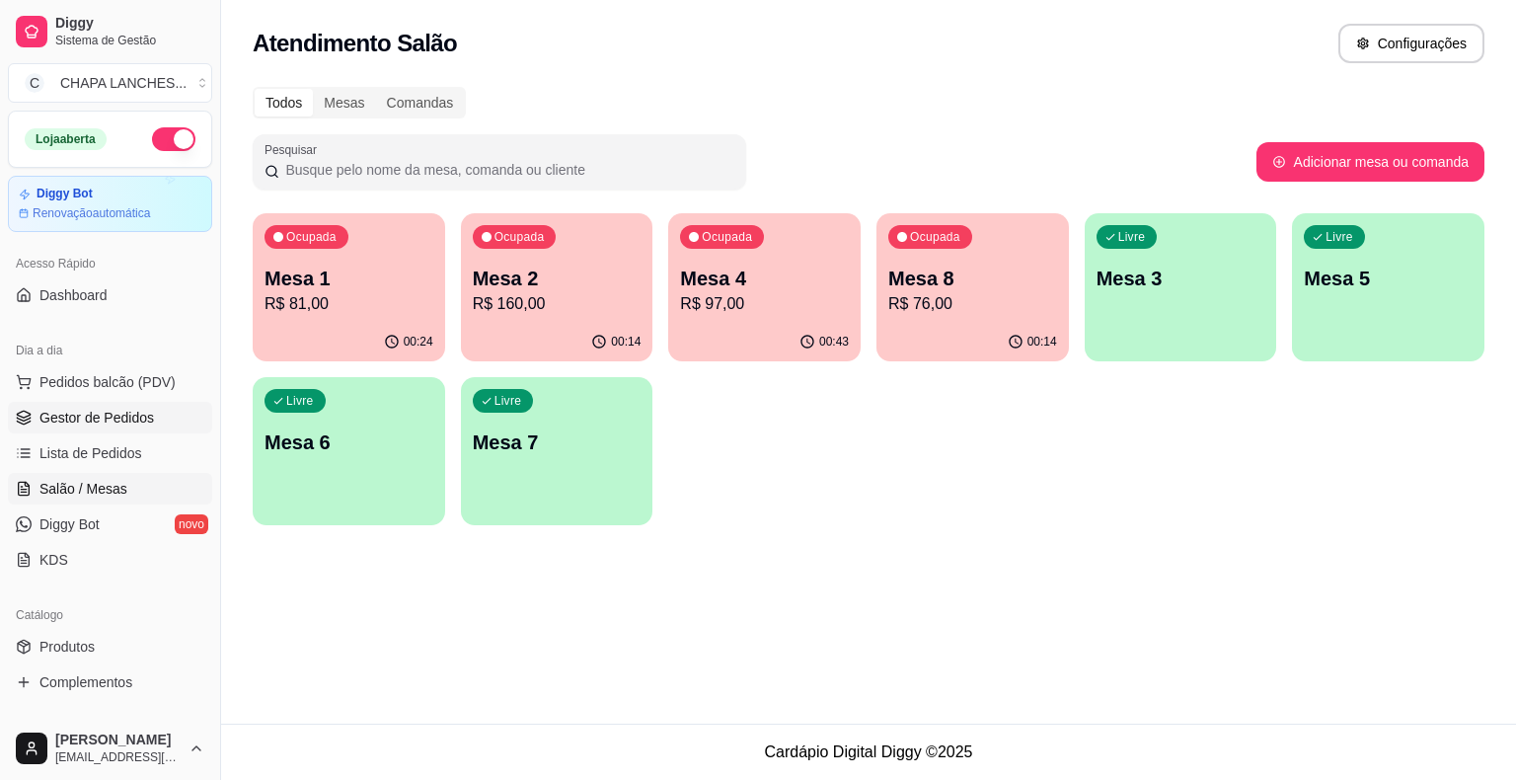
click at [133, 405] on link "Gestor de Pedidos" at bounding box center [110, 418] width 204 height 32
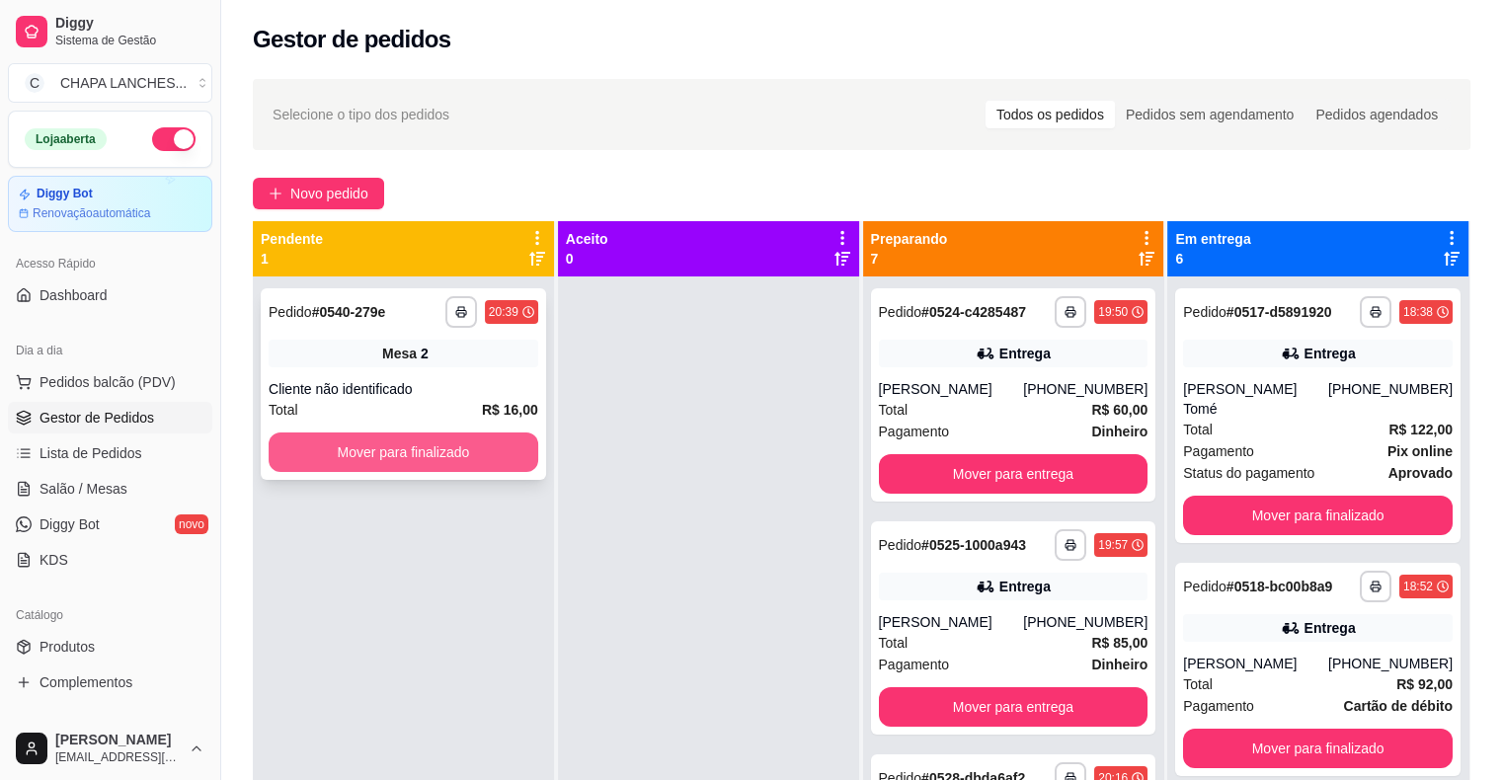
click at [468, 452] on button "Mover para finalizado" at bounding box center [404, 451] width 270 height 39
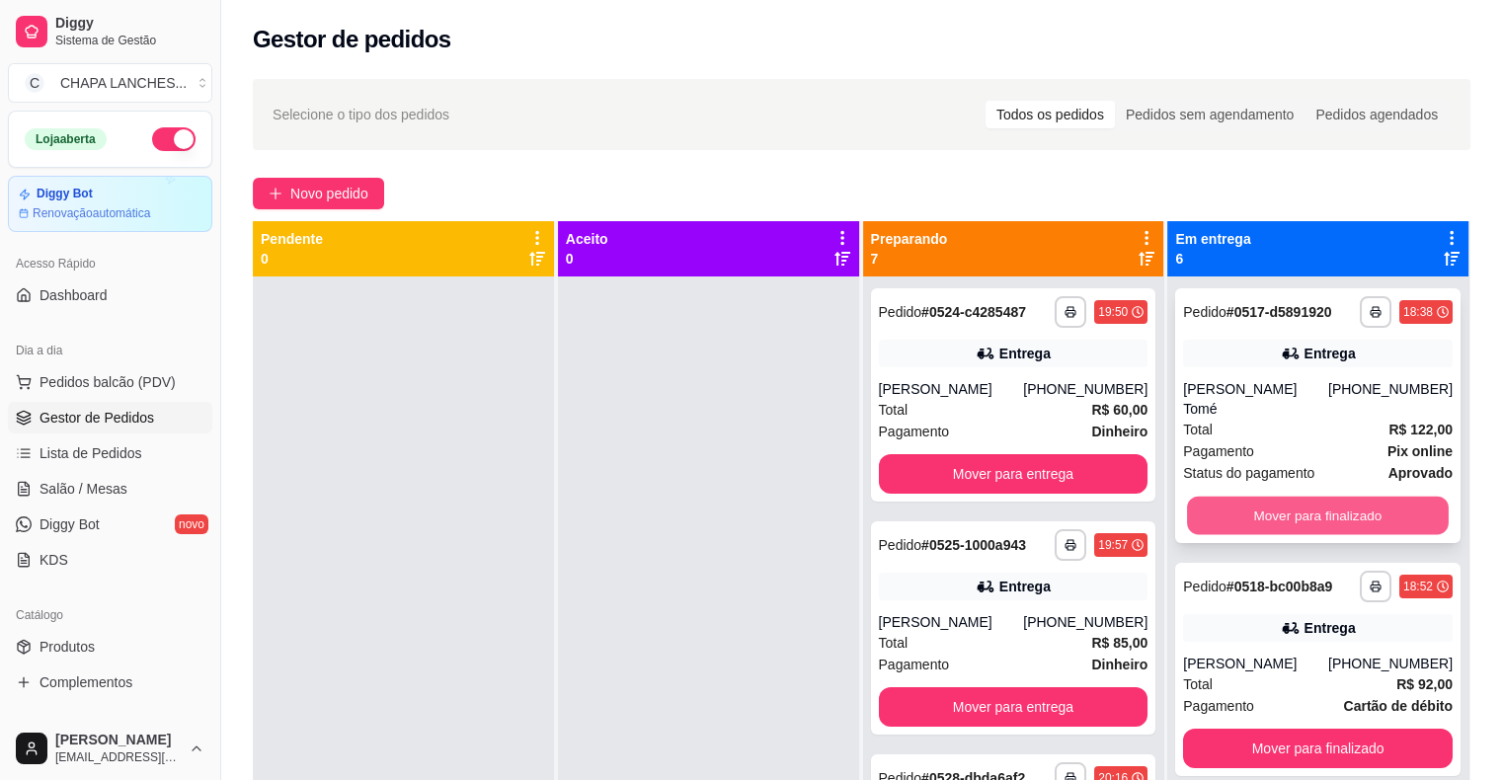
click at [1273, 511] on button "Mover para finalizado" at bounding box center [1318, 516] width 262 height 39
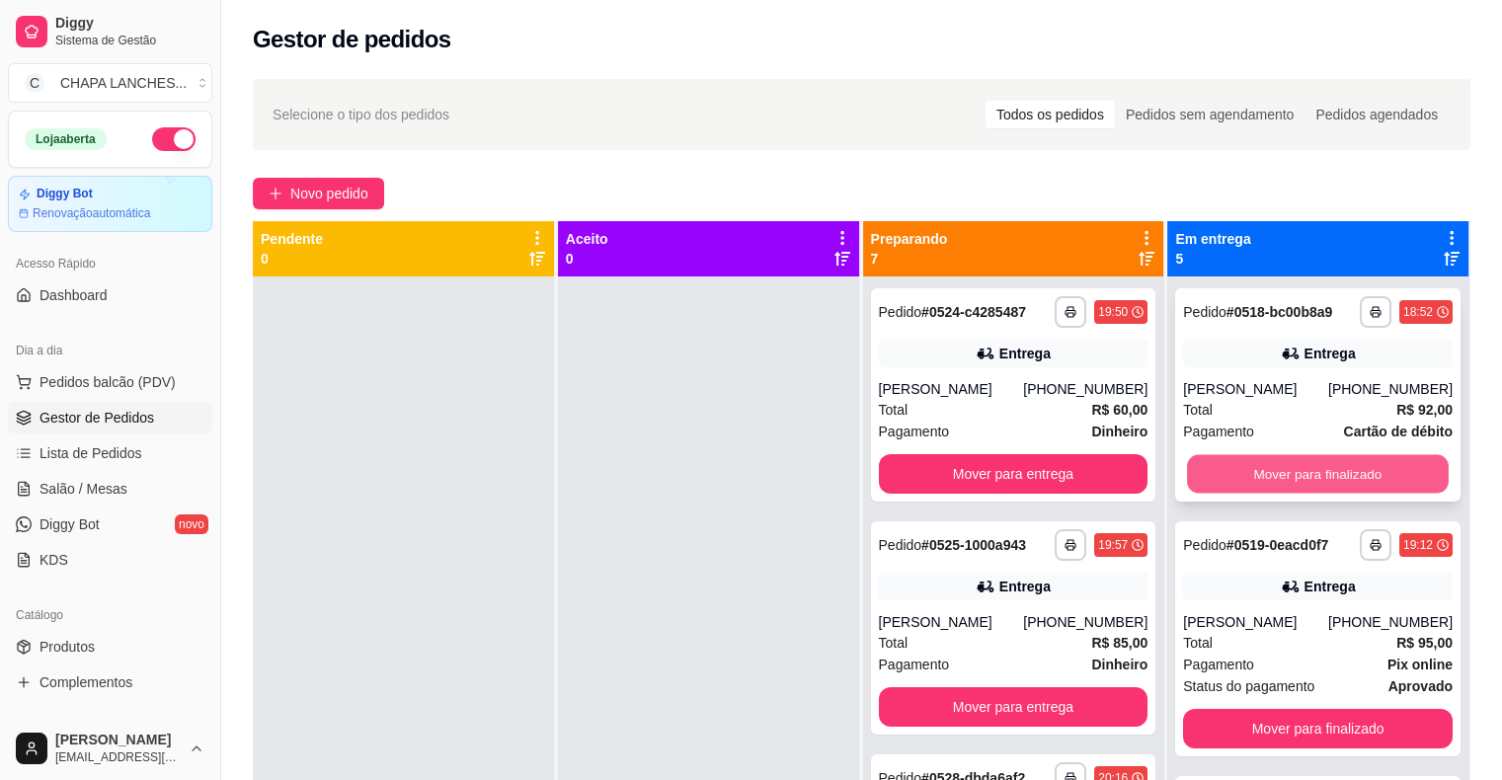
click at [1283, 481] on button "Mover para finalizado" at bounding box center [1318, 474] width 262 height 39
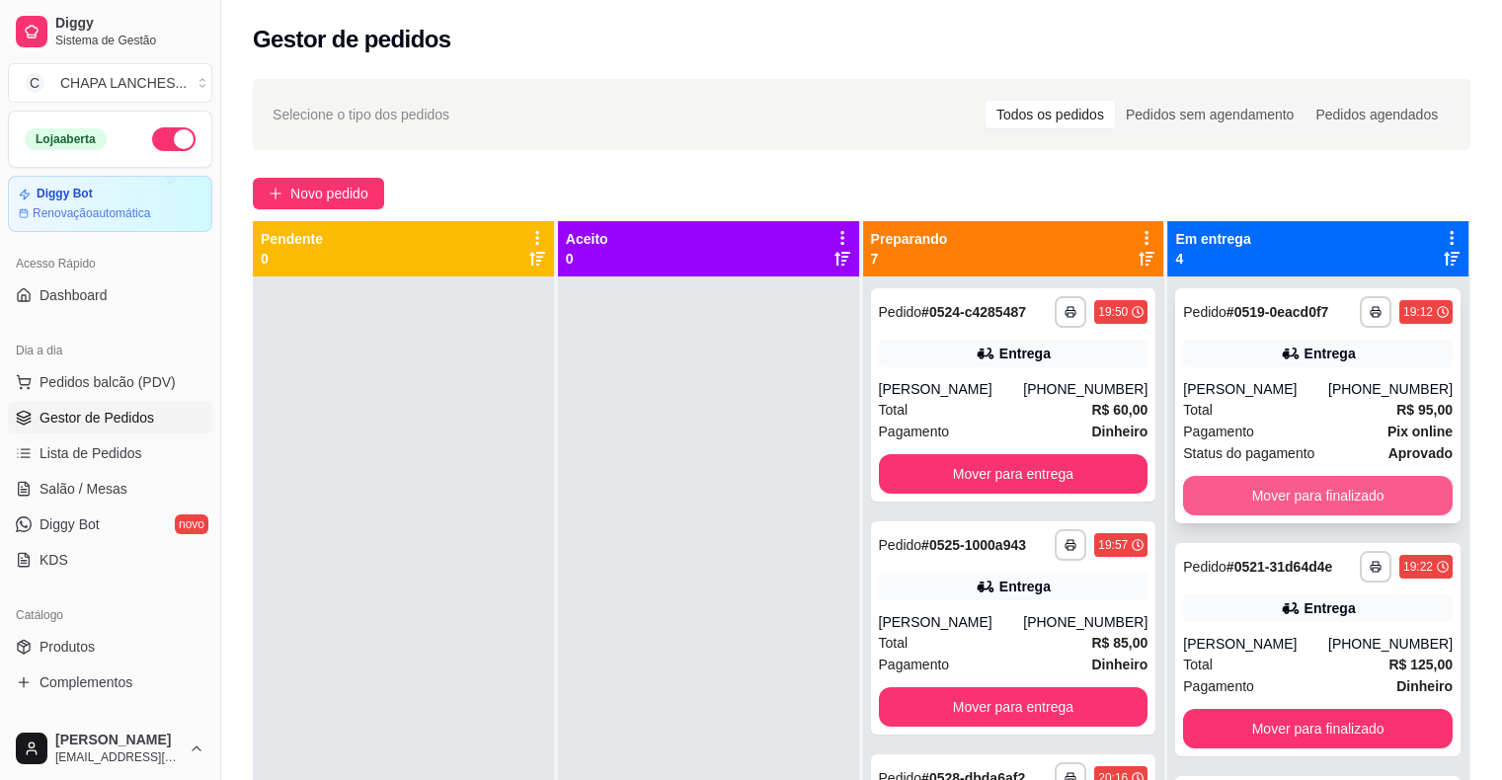
click at [1283, 492] on button "Mover para finalizado" at bounding box center [1318, 495] width 270 height 39
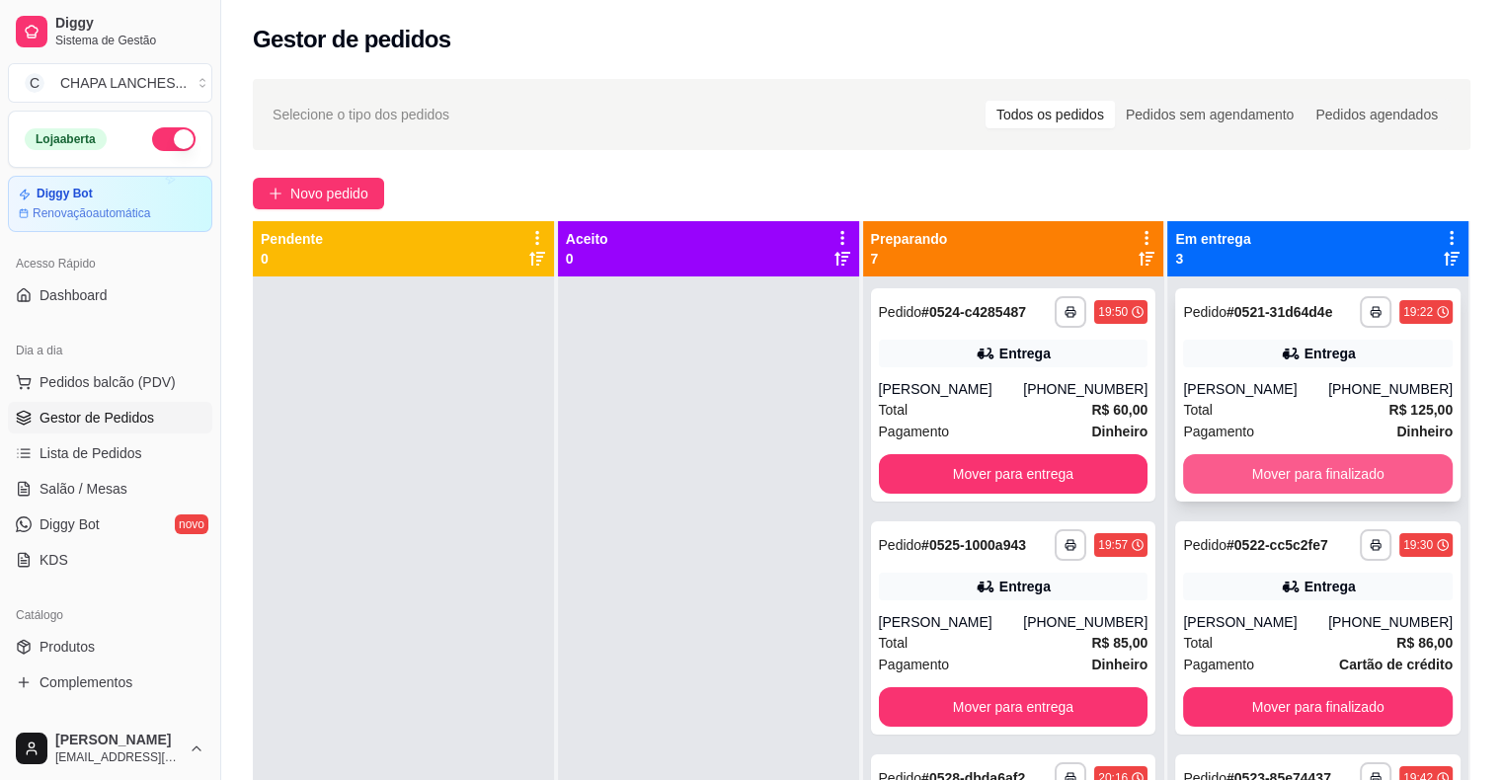
click at [1276, 468] on button "Mover para finalizado" at bounding box center [1318, 473] width 270 height 39
click at [1262, 469] on button "Mover para finalizado" at bounding box center [1318, 473] width 270 height 39
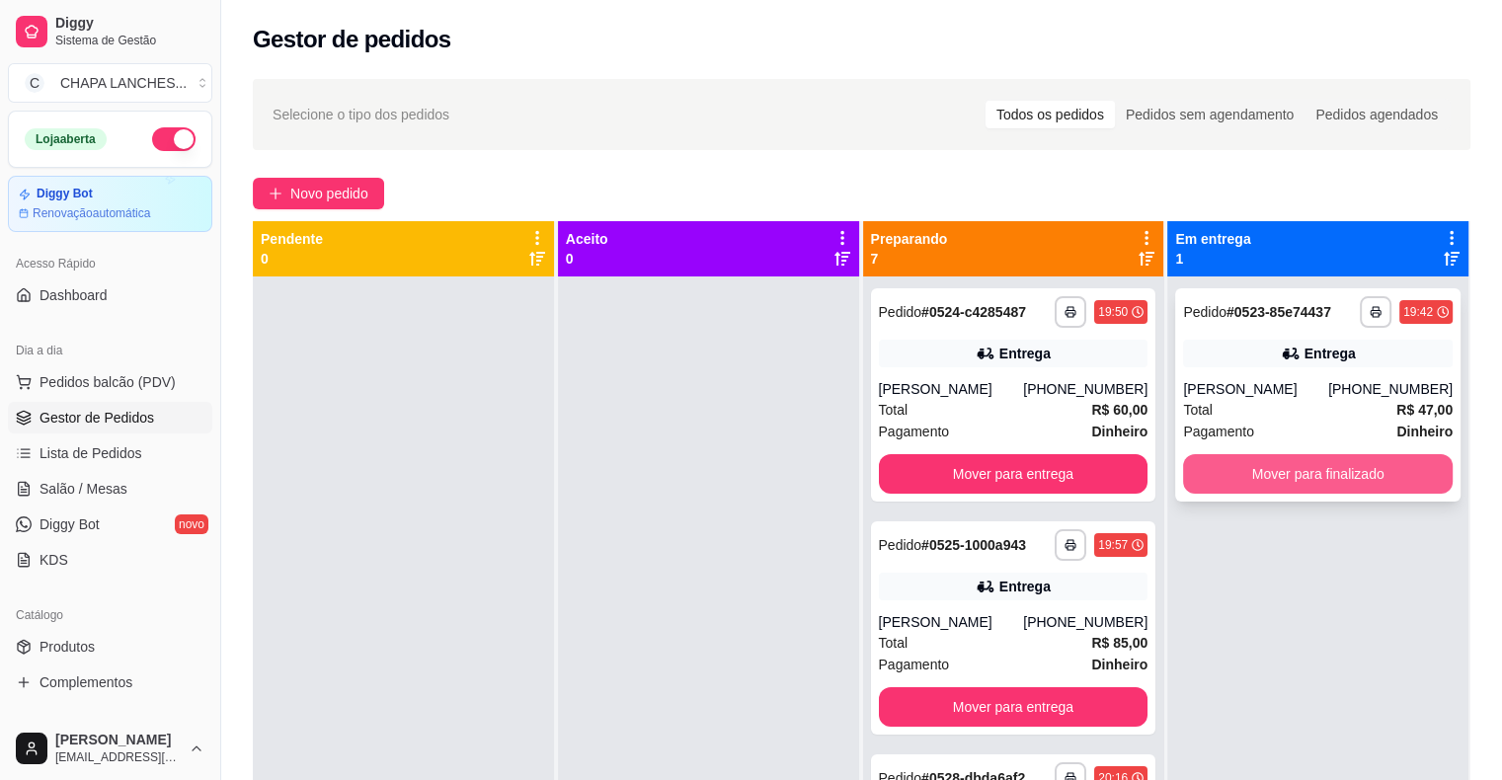
click at [1260, 490] on button "Mover para finalizado" at bounding box center [1318, 473] width 270 height 39
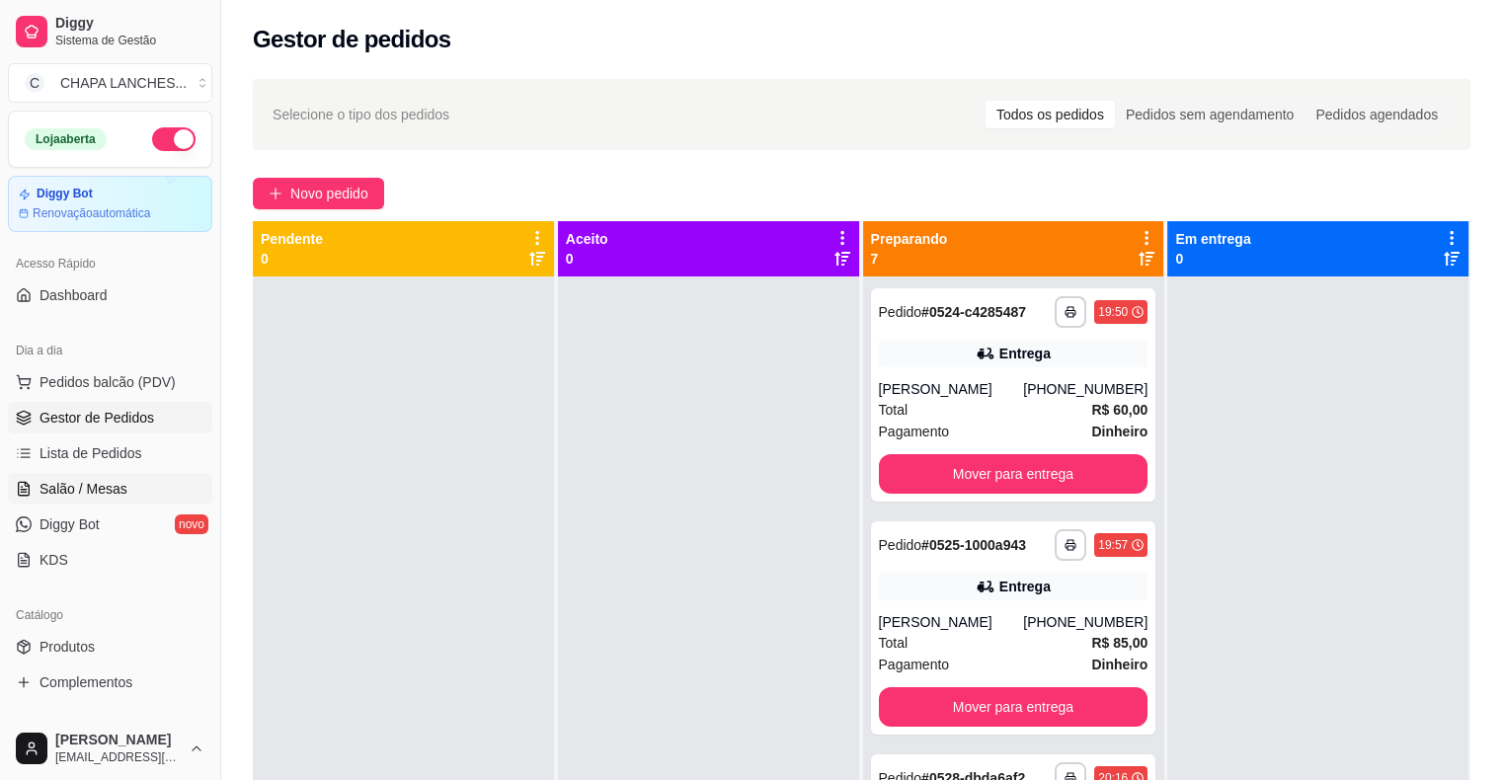
click at [151, 478] on link "Salão / Mesas" at bounding box center [110, 489] width 204 height 32
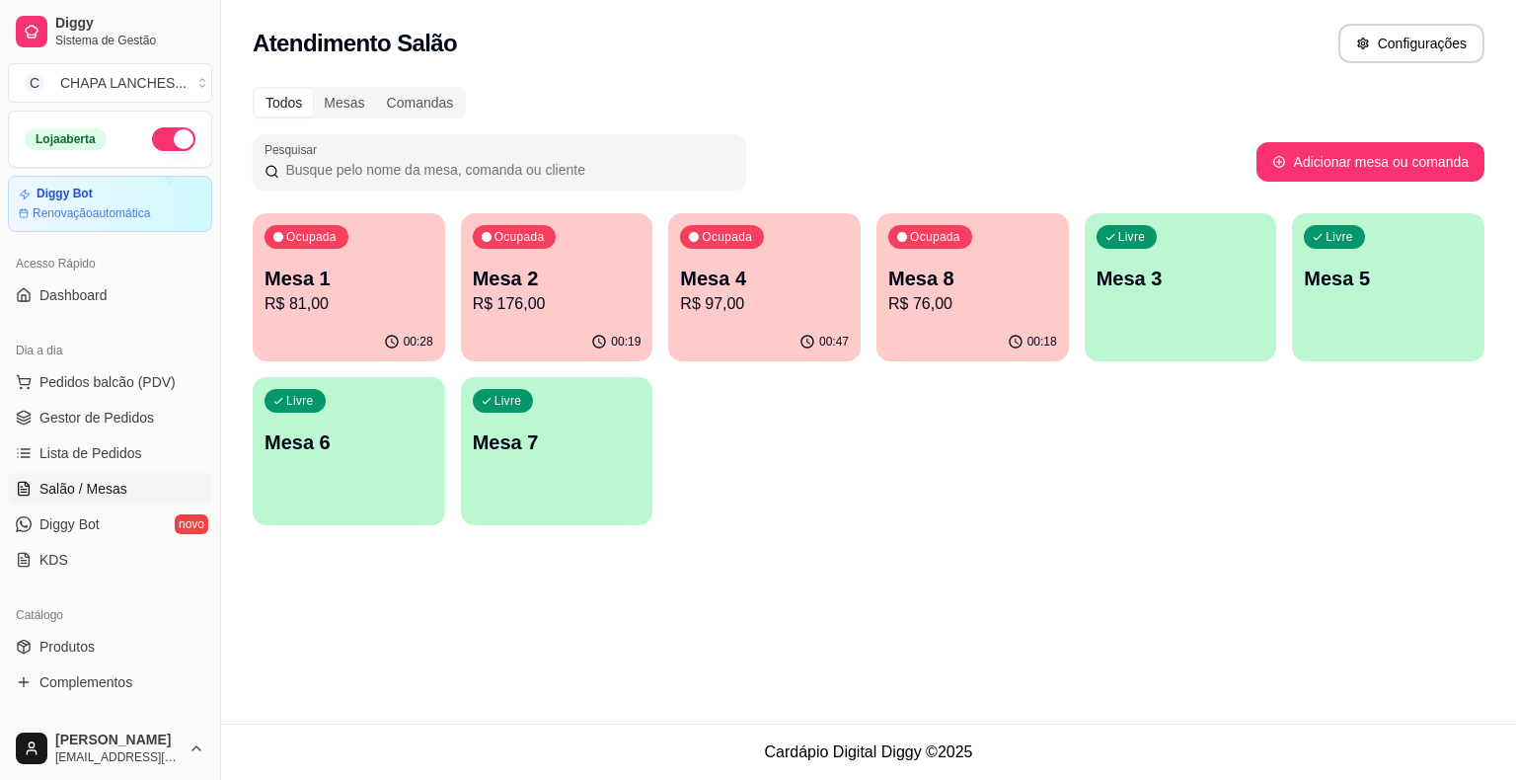
click at [384, 307] on p "R$ 81,00" at bounding box center [349, 304] width 169 height 24
click at [786, 297] on p "R$ 97,00" at bounding box center [765, 303] width 164 height 23
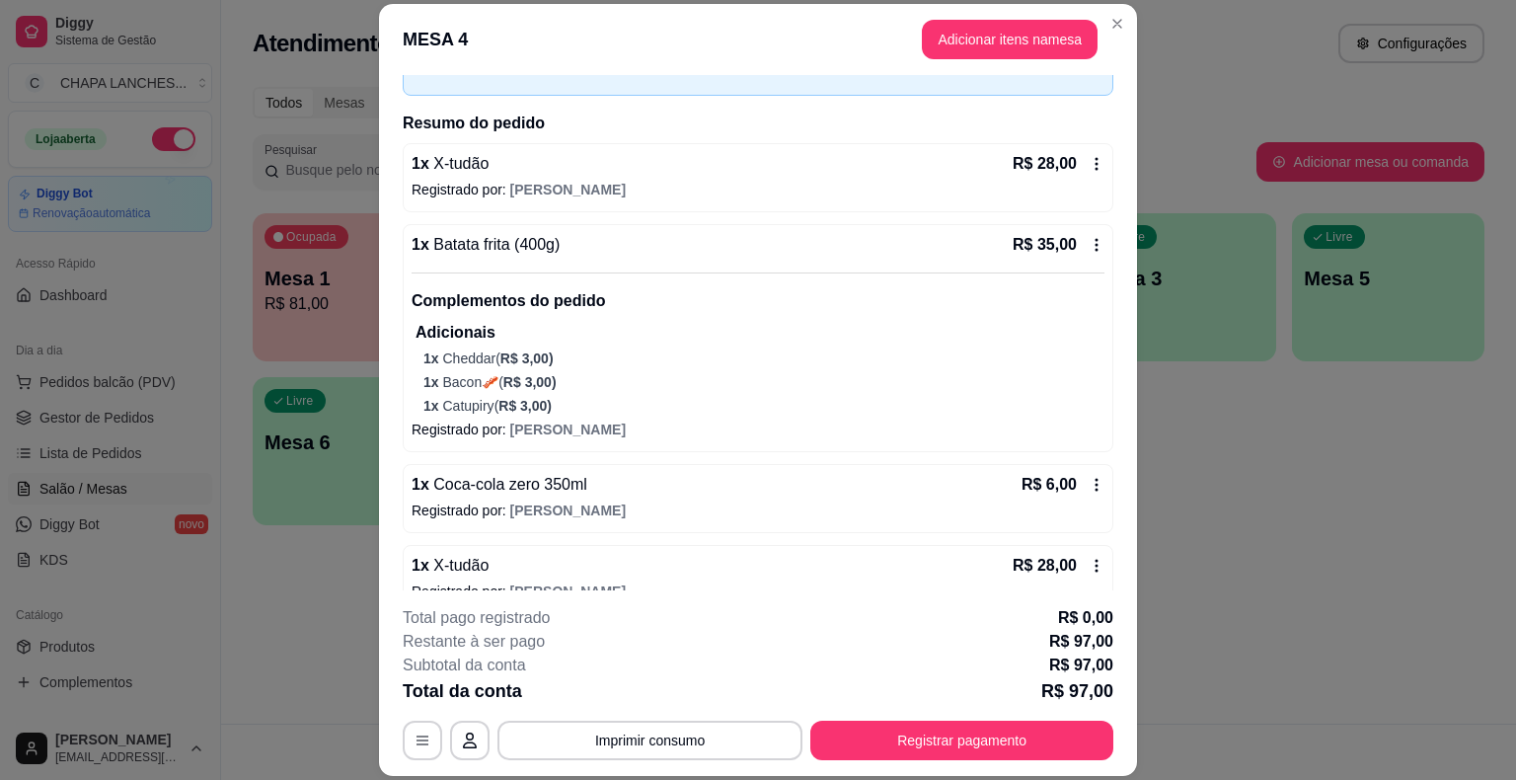
scroll to position [147, 0]
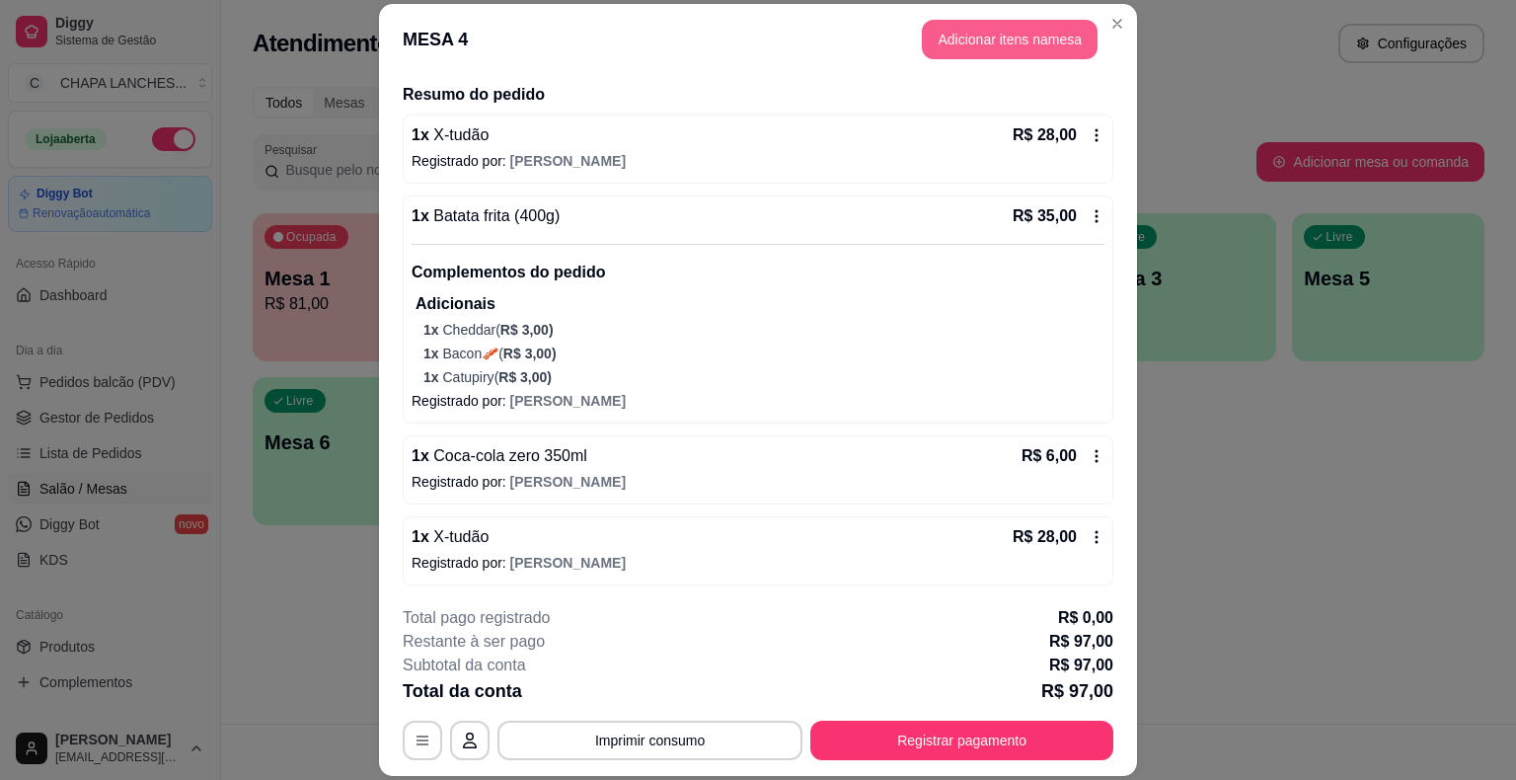
click at [964, 41] on button "Adicionar itens na mesa" at bounding box center [1010, 39] width 176 height 39
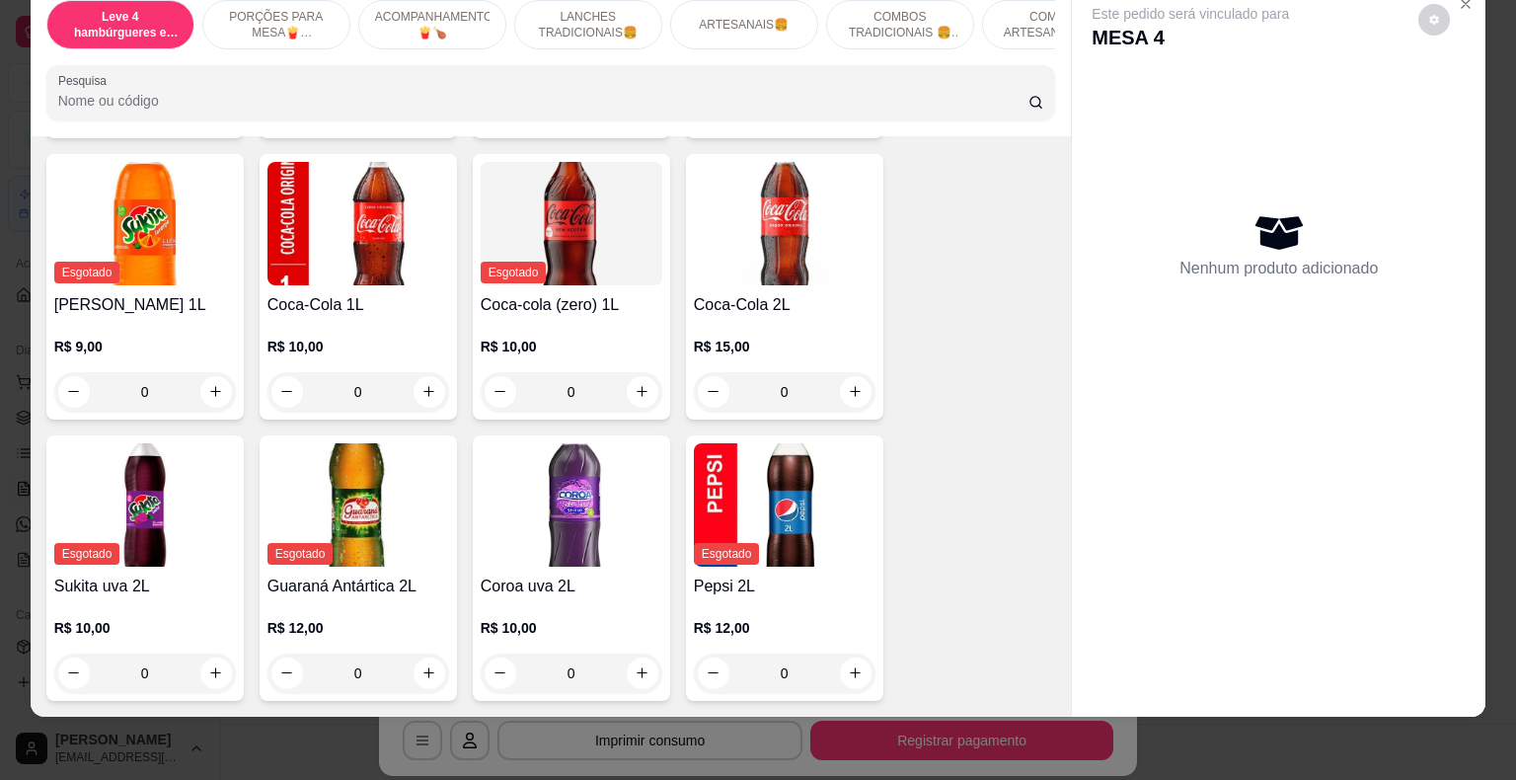
scroll to position [5155, 0]
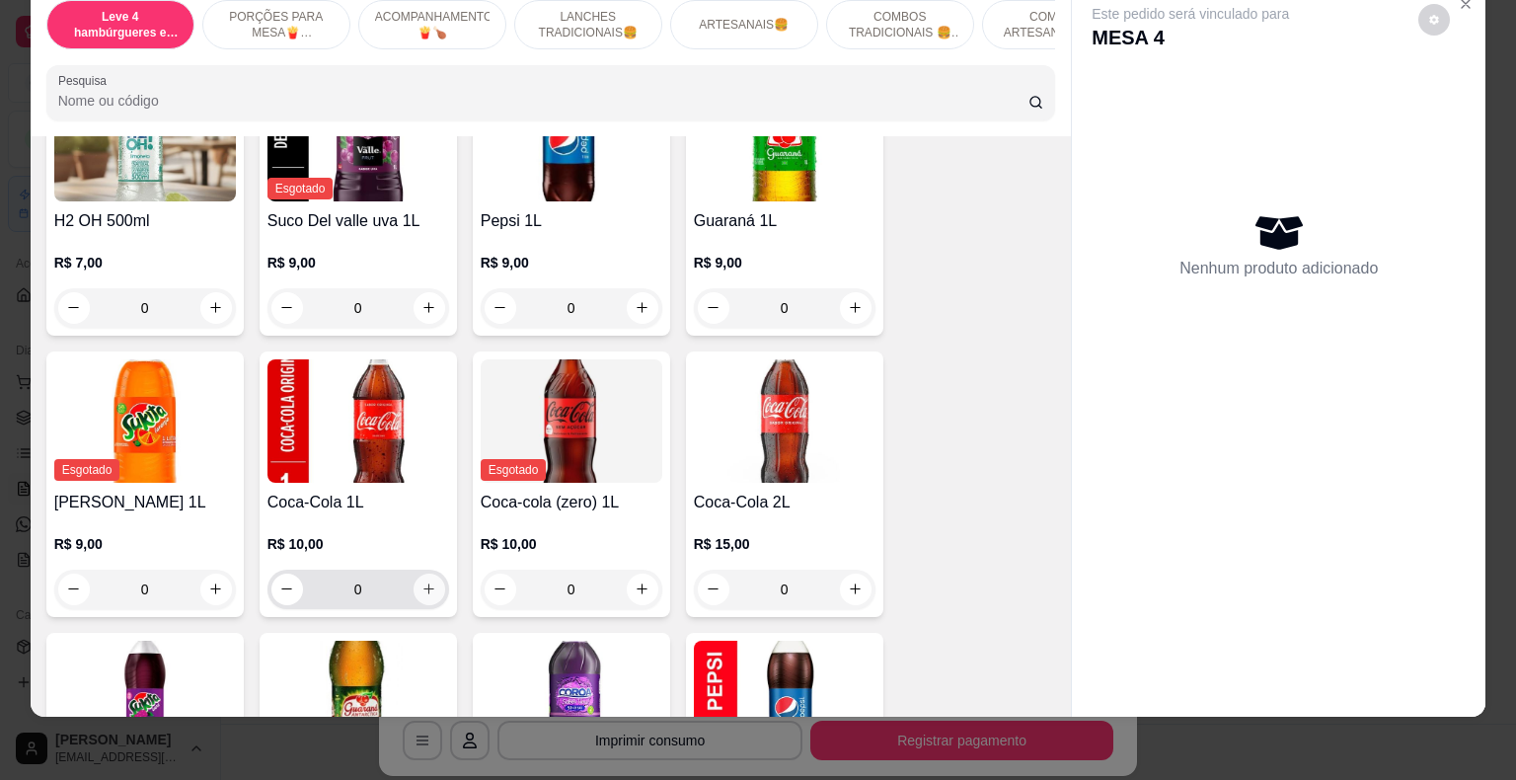
click at [428, 582] on icon "increase-product-quantity" at bounding box center [429, 589] width 15 height 15
type input "1"
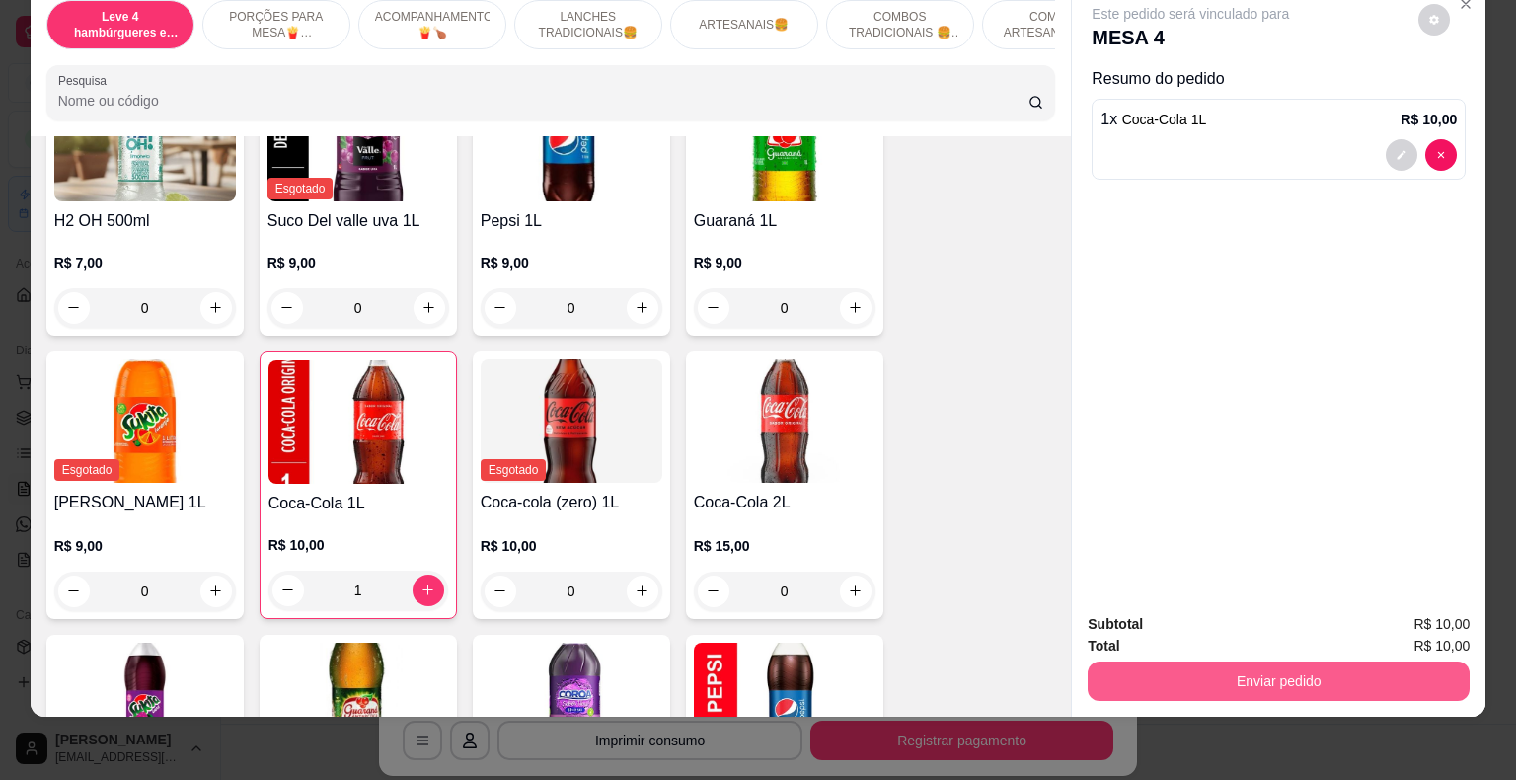
click at [1174, 665] on button "Enviar pedido" at bounding box center [1279, 680] width 382 height 39
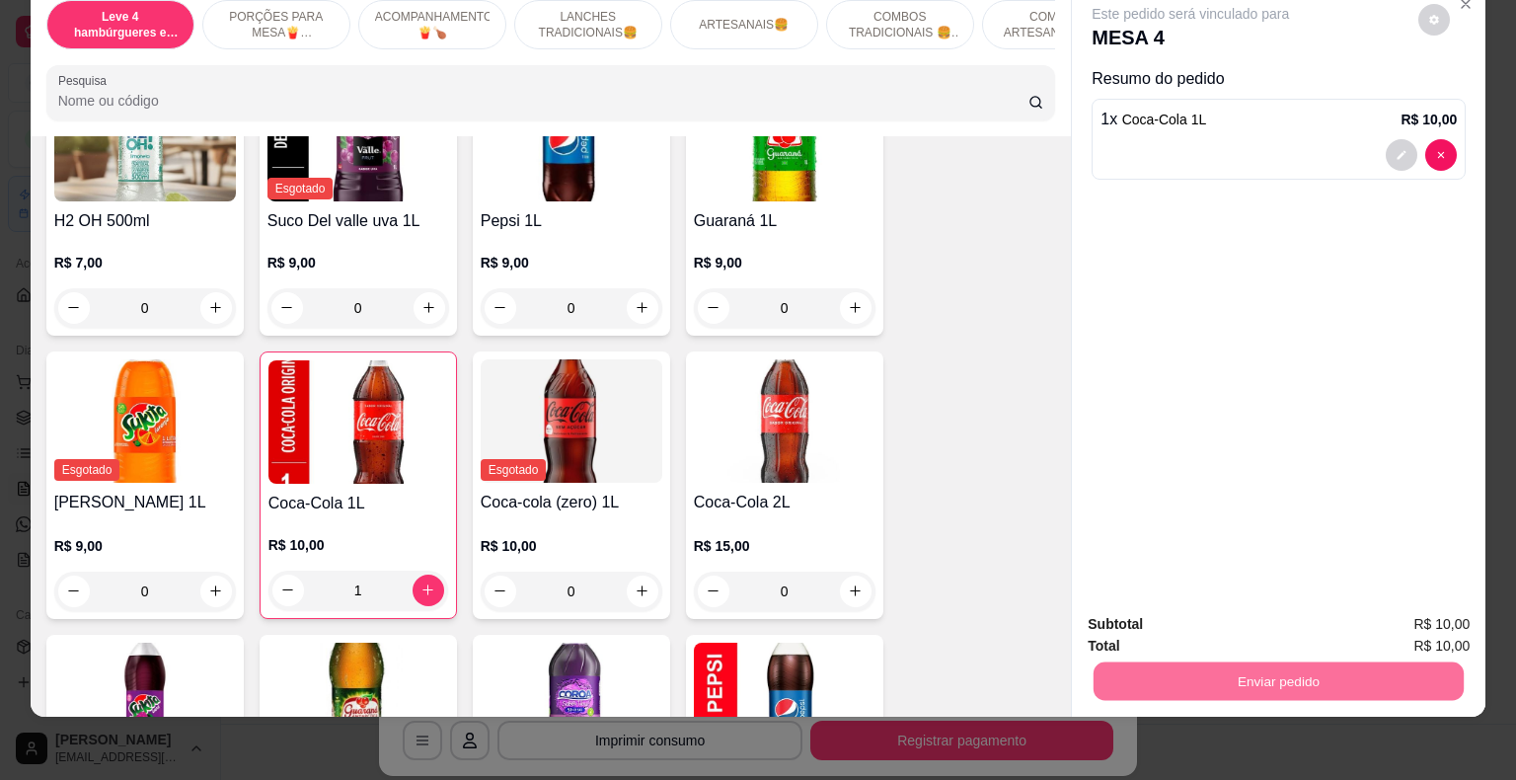
click at [1267, 618] on button "Registrar cliente" at bounding box center [1286, 618] width 130 height 38
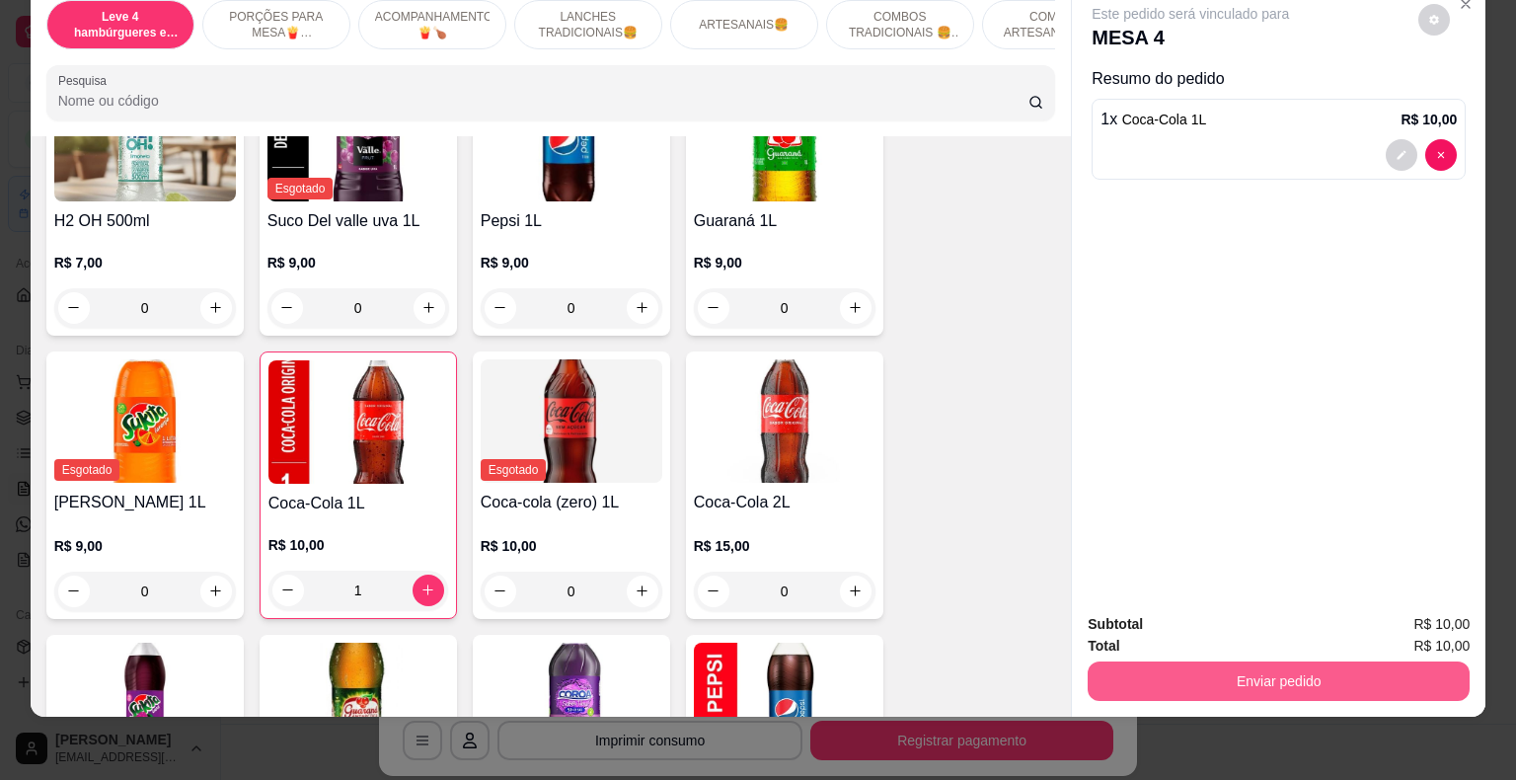
click at [1283, 673] on button "Enviar pedido" at bounding box center [1279, 680] width 382 height 39
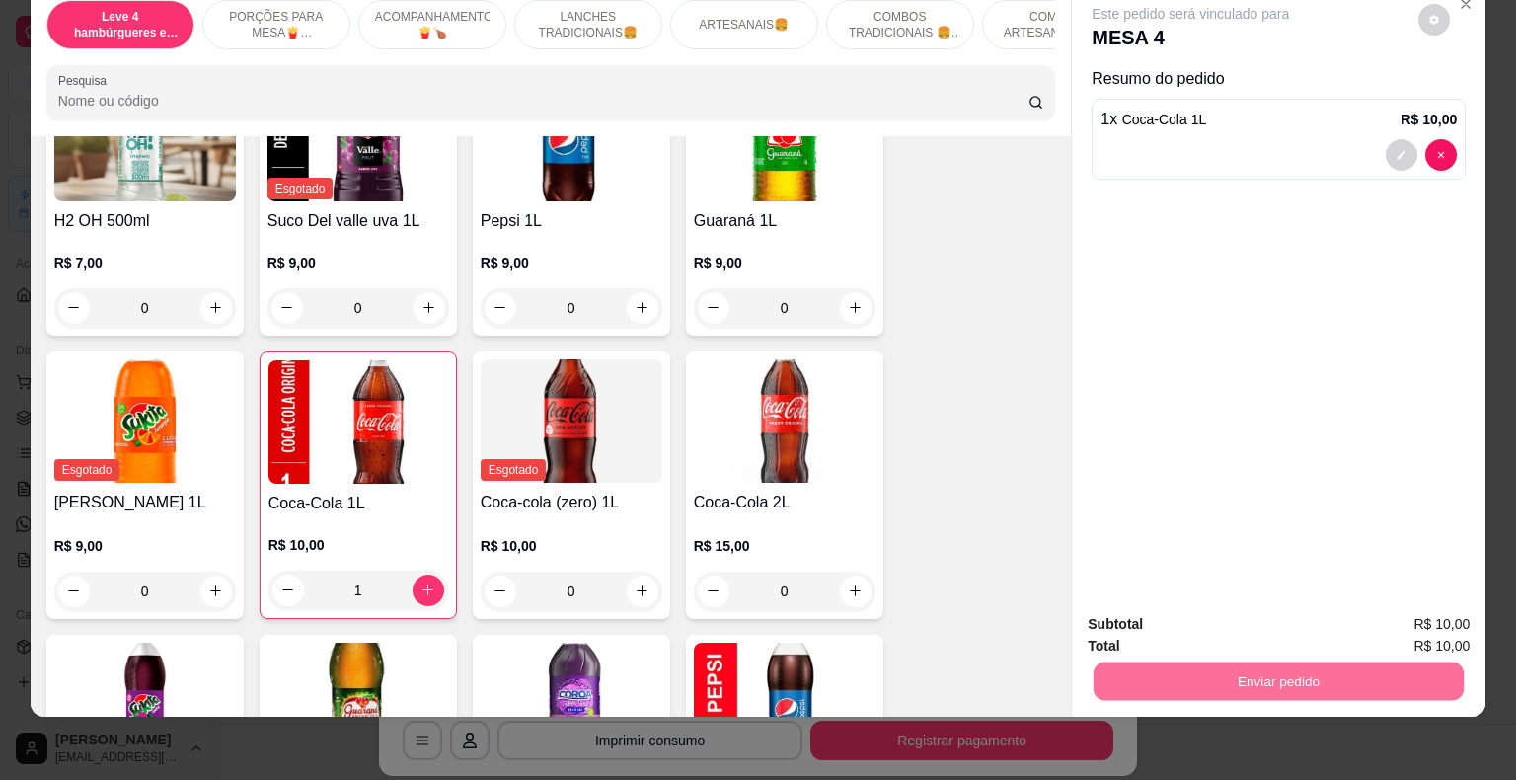
click at [1445, 628] on button "Enviar pedido" at bounding box center [1418, 617] width 109 height 37
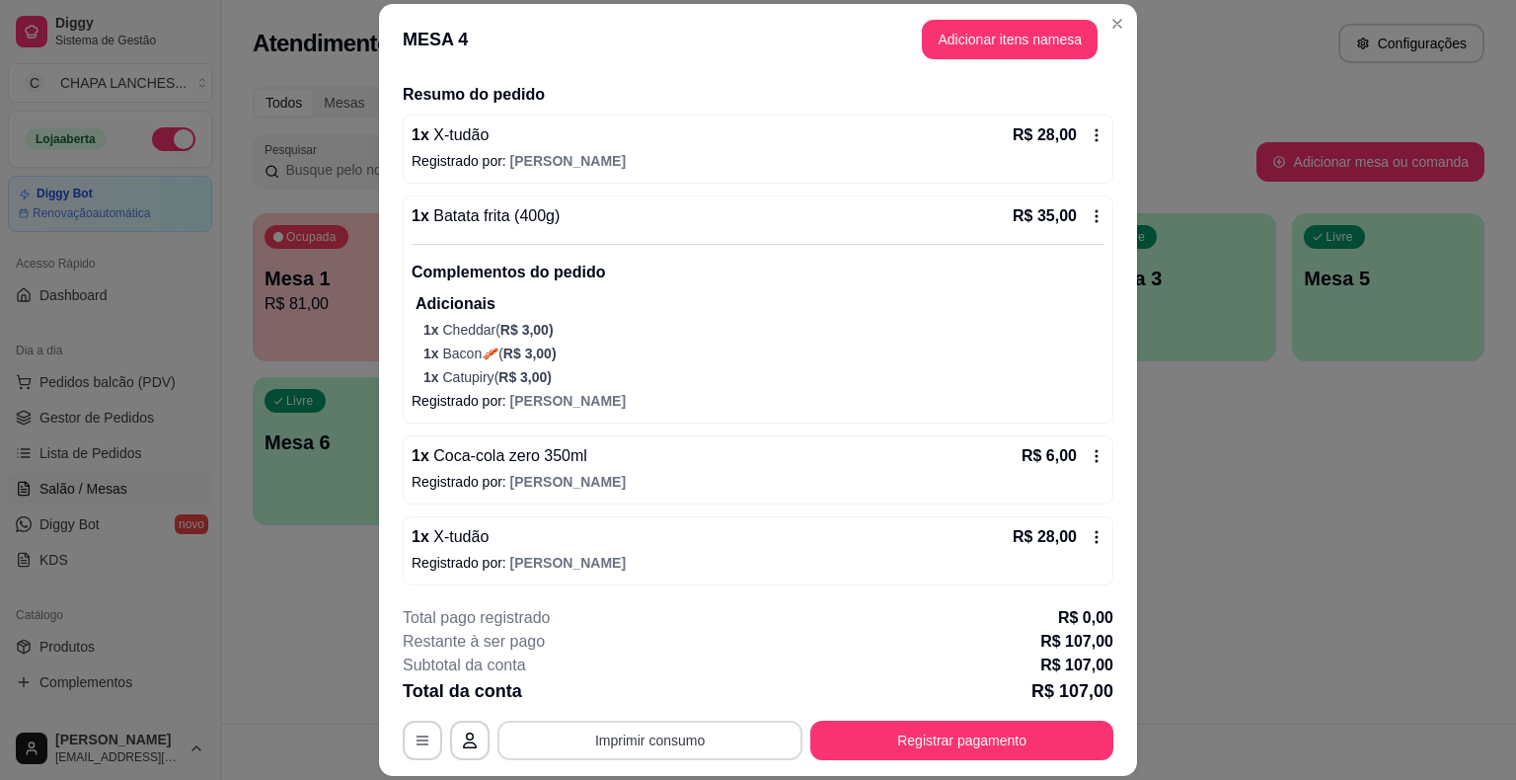
click at [679, 738] on button "Imprimir consumo" at bounding box center [650, 740] width 305 height 39
click at [676, 697] on button "IMPRESSORA" at bounding box center [649, 695] width 143 height 32
click at [896, 737] on button "Registrar pagamento" at bounding box center [962, 740] width 303 height 39
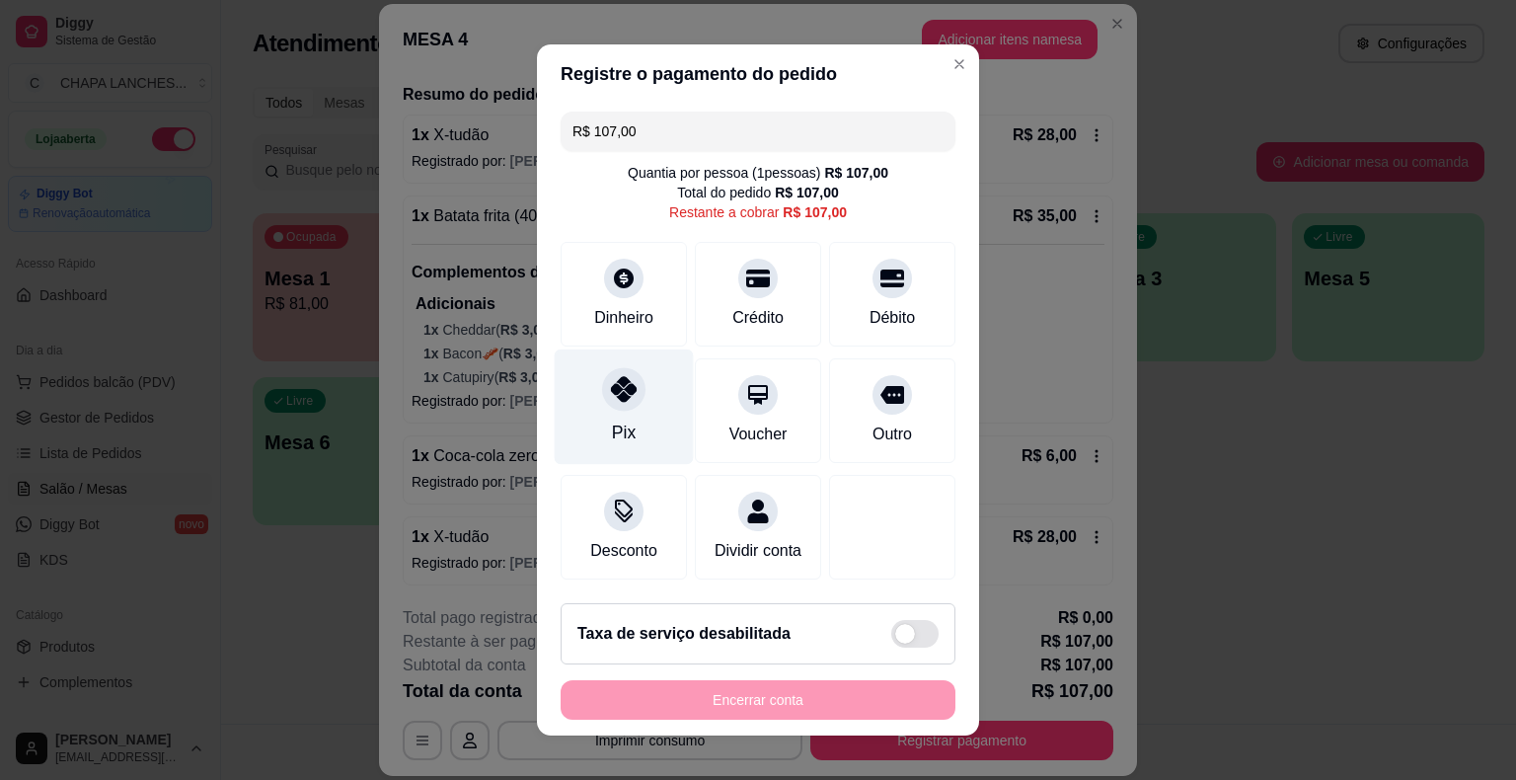
drag, startPoint x: 619, startPoint y: 405, endPoint x: 629, endPoint y: 425, distance: 22.1
click at [619, 405] on div at bounding box center [623, 388] width 43 height 43
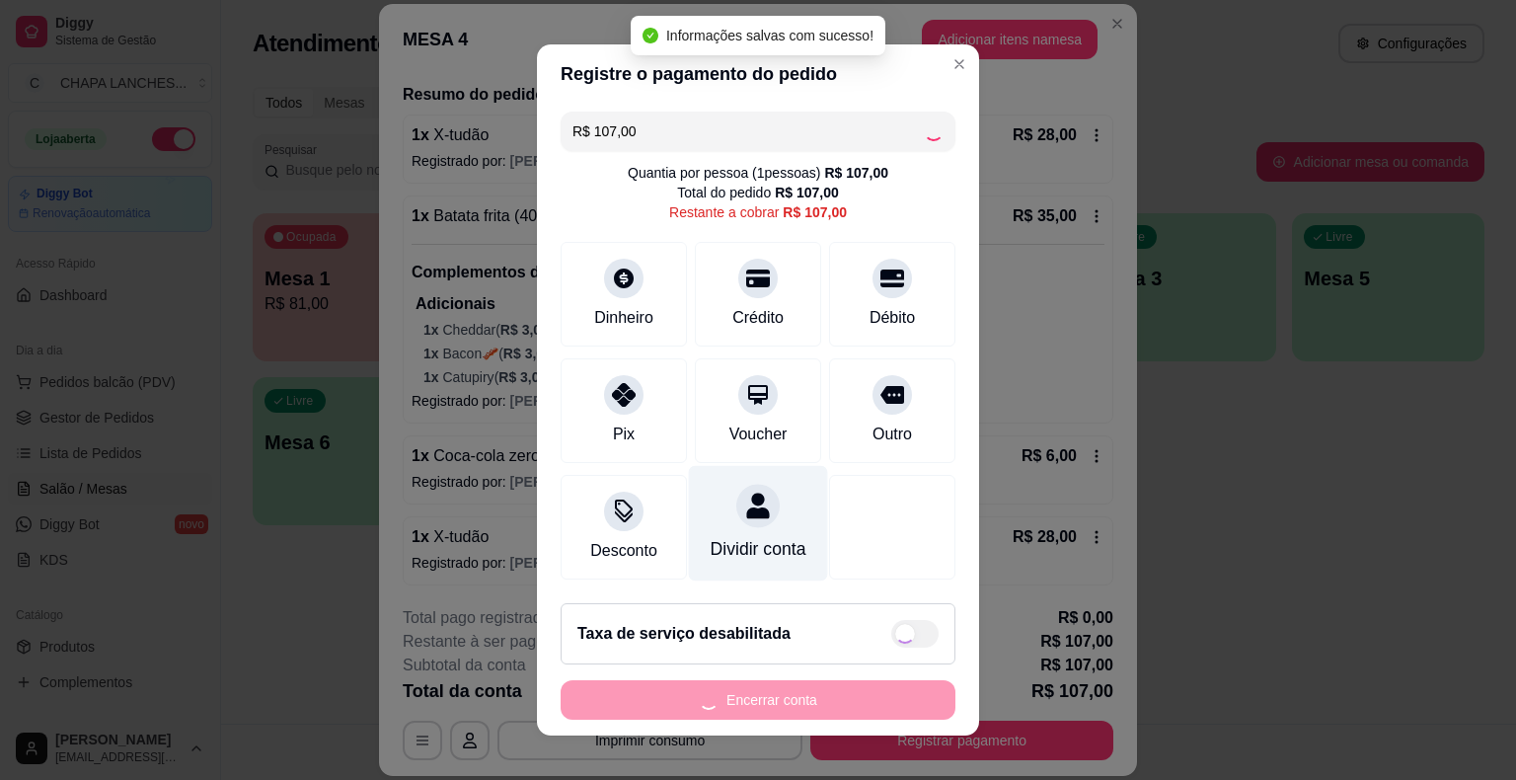
type input "R$ 0,00"
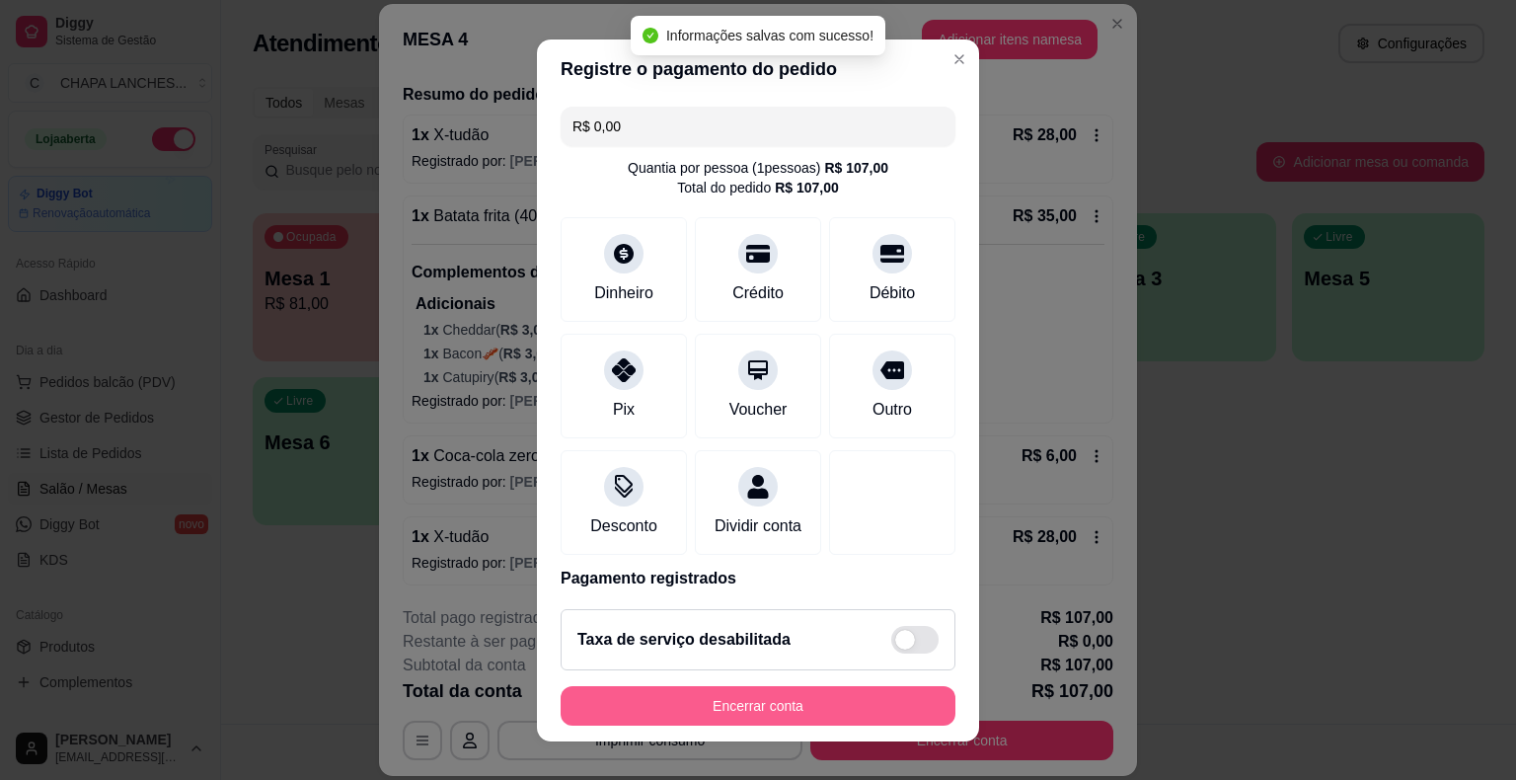
click at [781, 712] on button "Encerrar conta" at bounding box center [758, 705] width 395 height 39
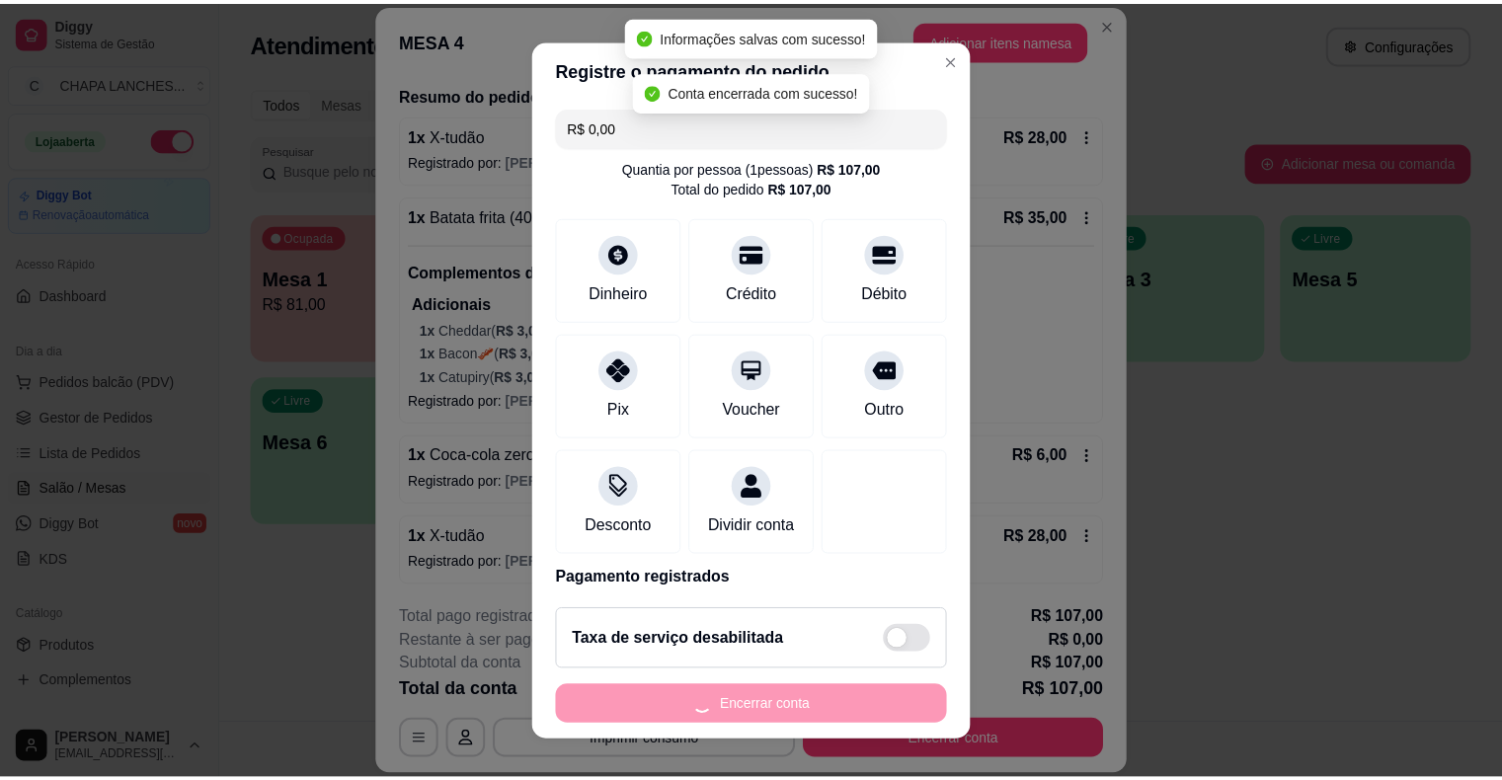
scroll to position [0, 0]
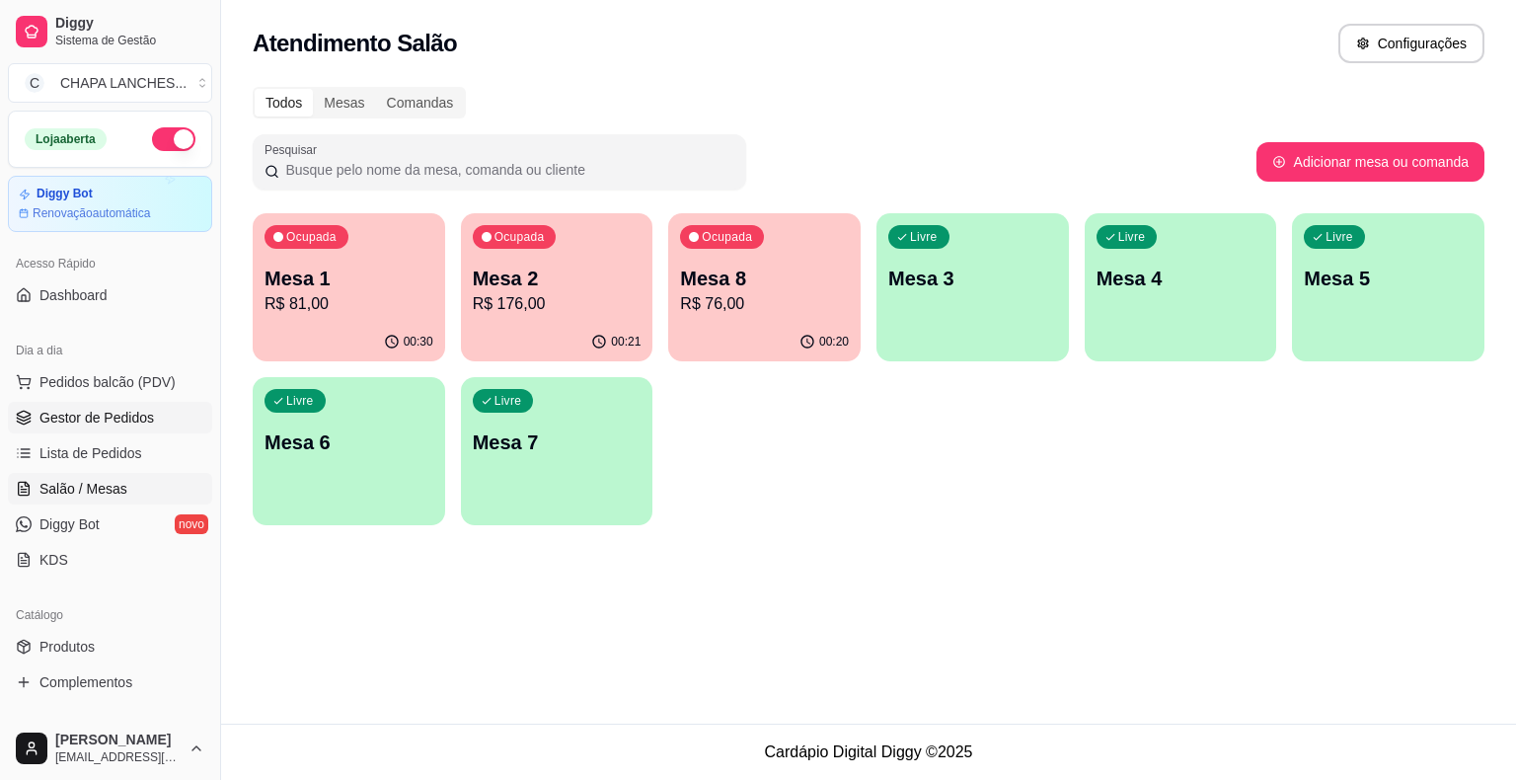
click at [138, 415] on span "Gestor de Pedidos" at bounding box center [96, 418] width 115 height 20
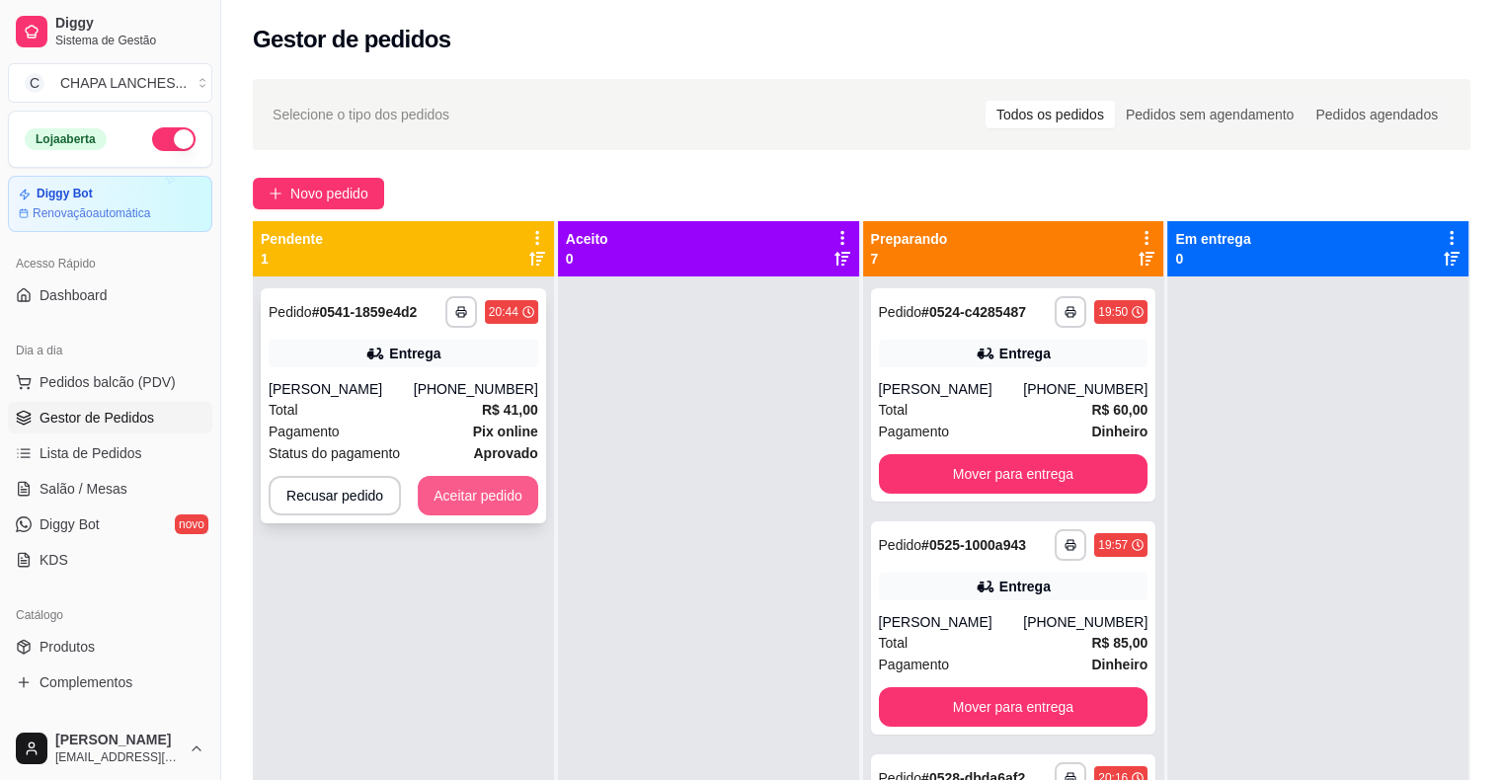
click at [489, 496] on button "Aceitar pedido" at bounding box center [478, 495] width 120 height 39
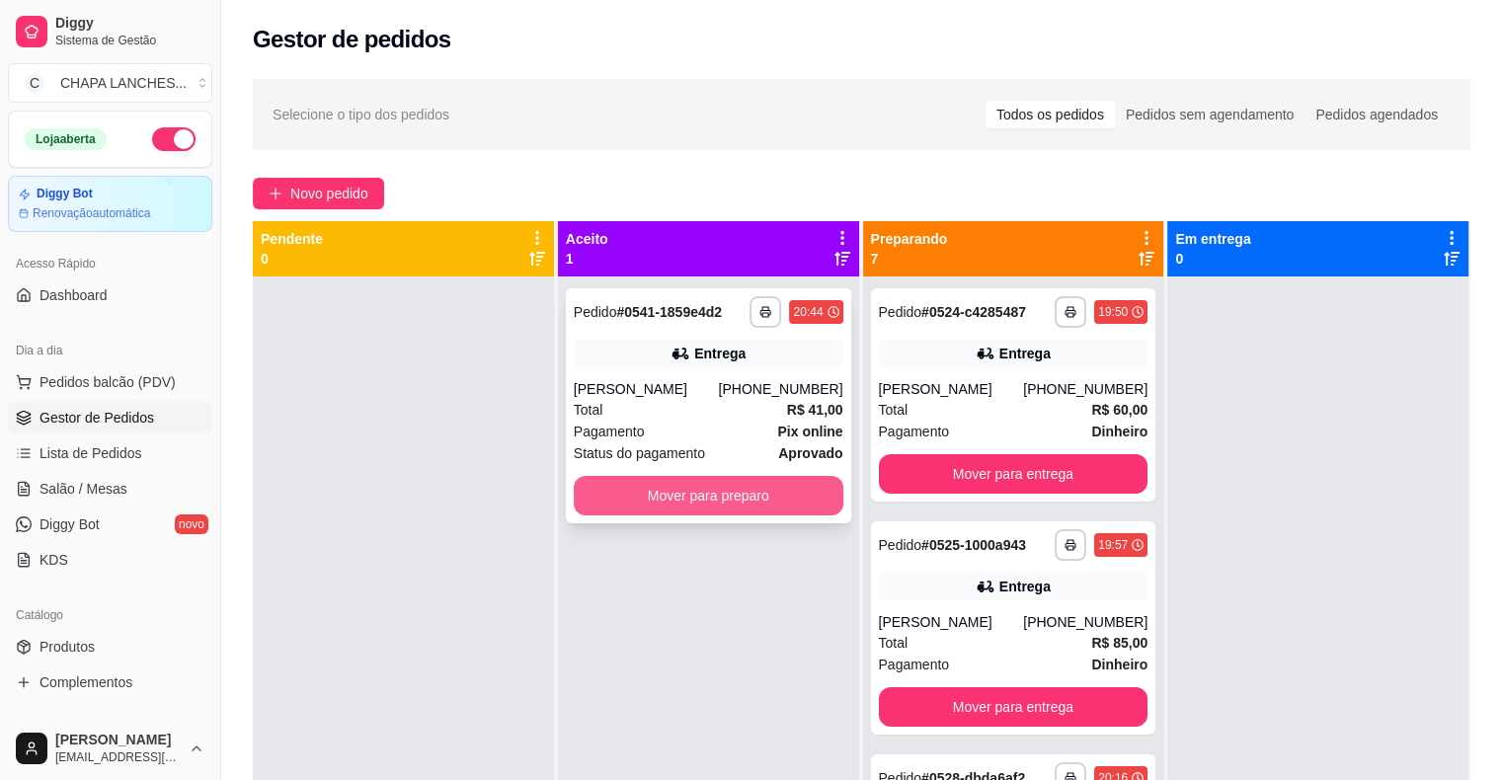
click at [617, 488] on button "Mover para preparo" at bounding box center [709, 495] width 270 height 39
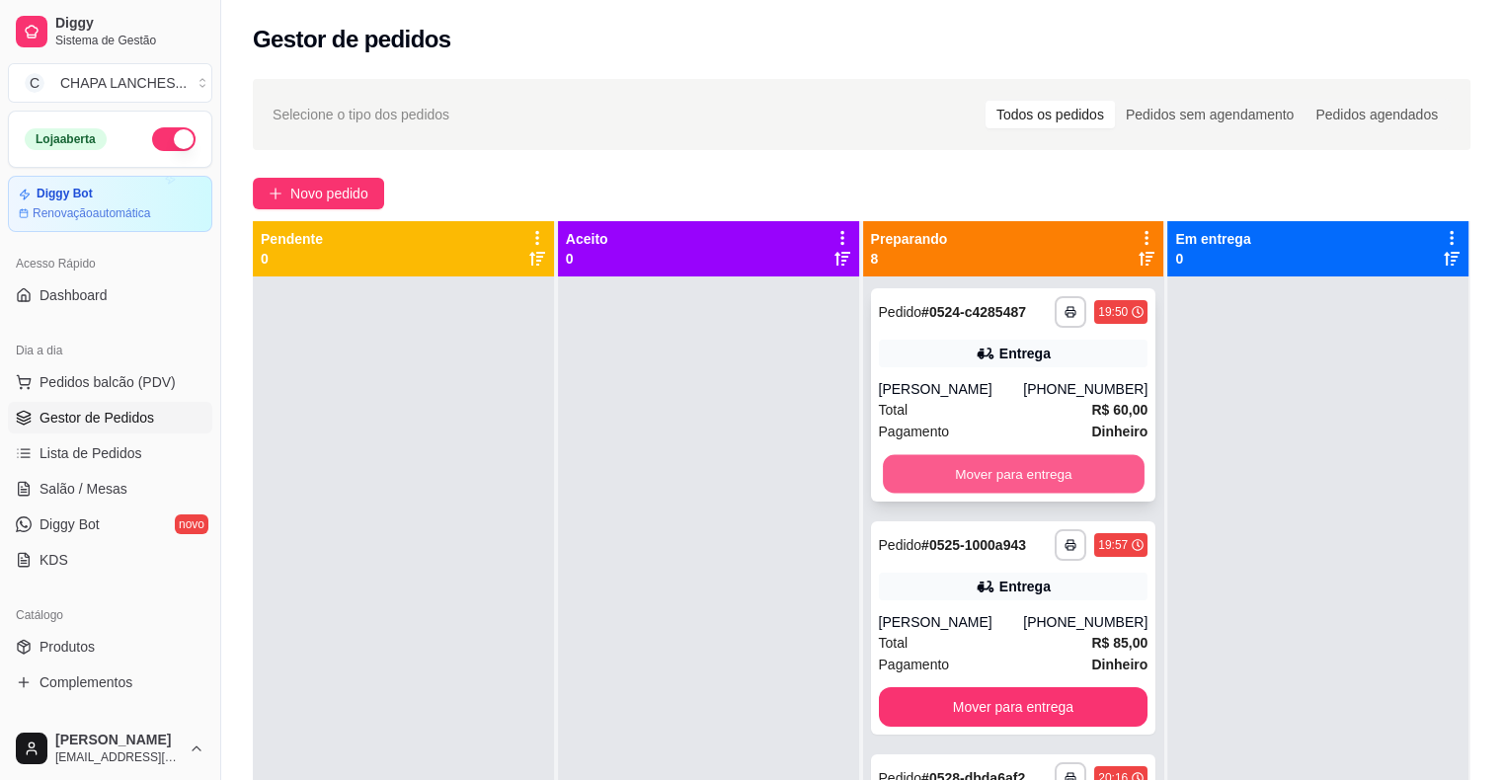
click at [934, 468] on button "Mover para entrega" at bounding box center [1014, 474] width 262 height 39
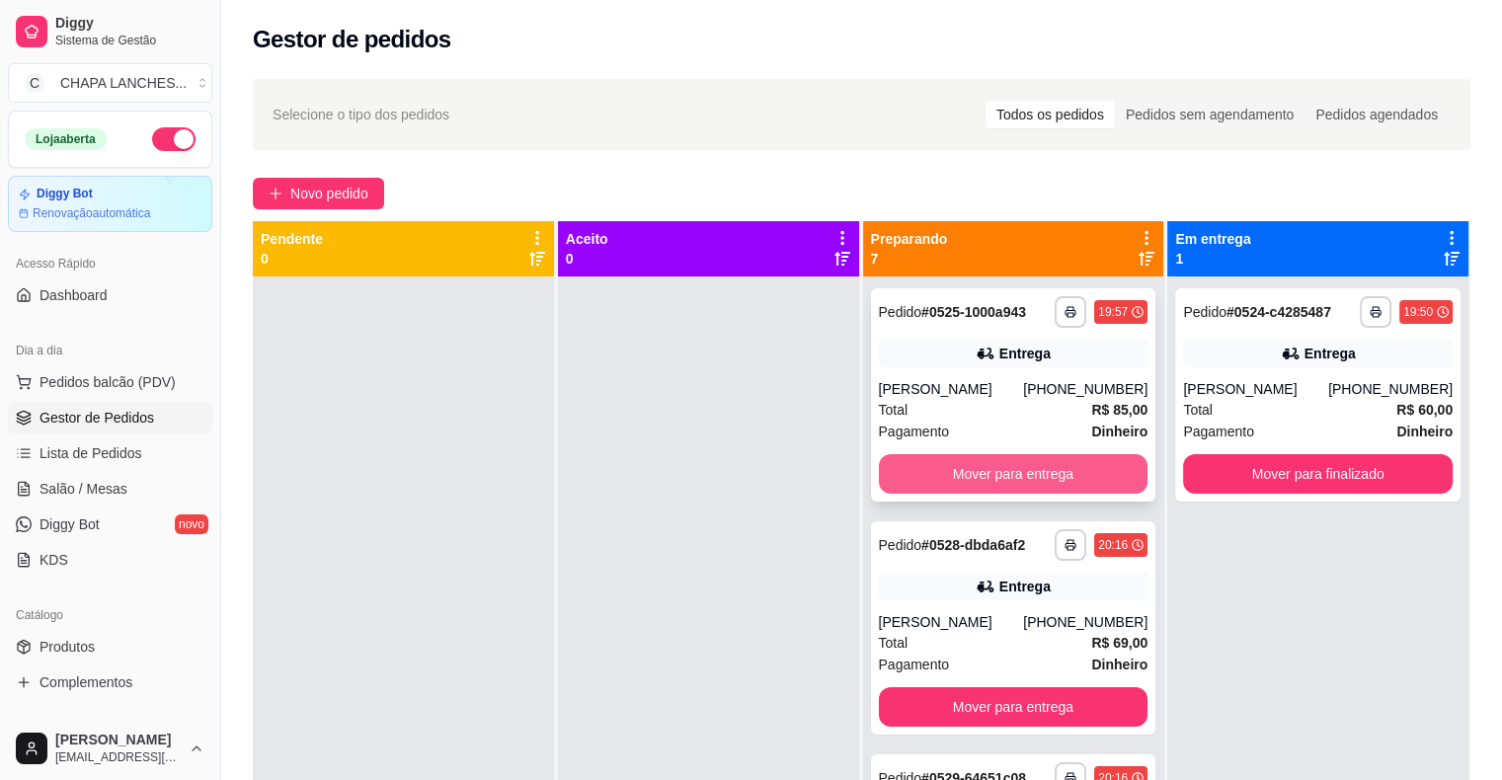
click at [1034, 472] on button "Mover para entrega" at bounding box center [1014, 473] width 270 height 39
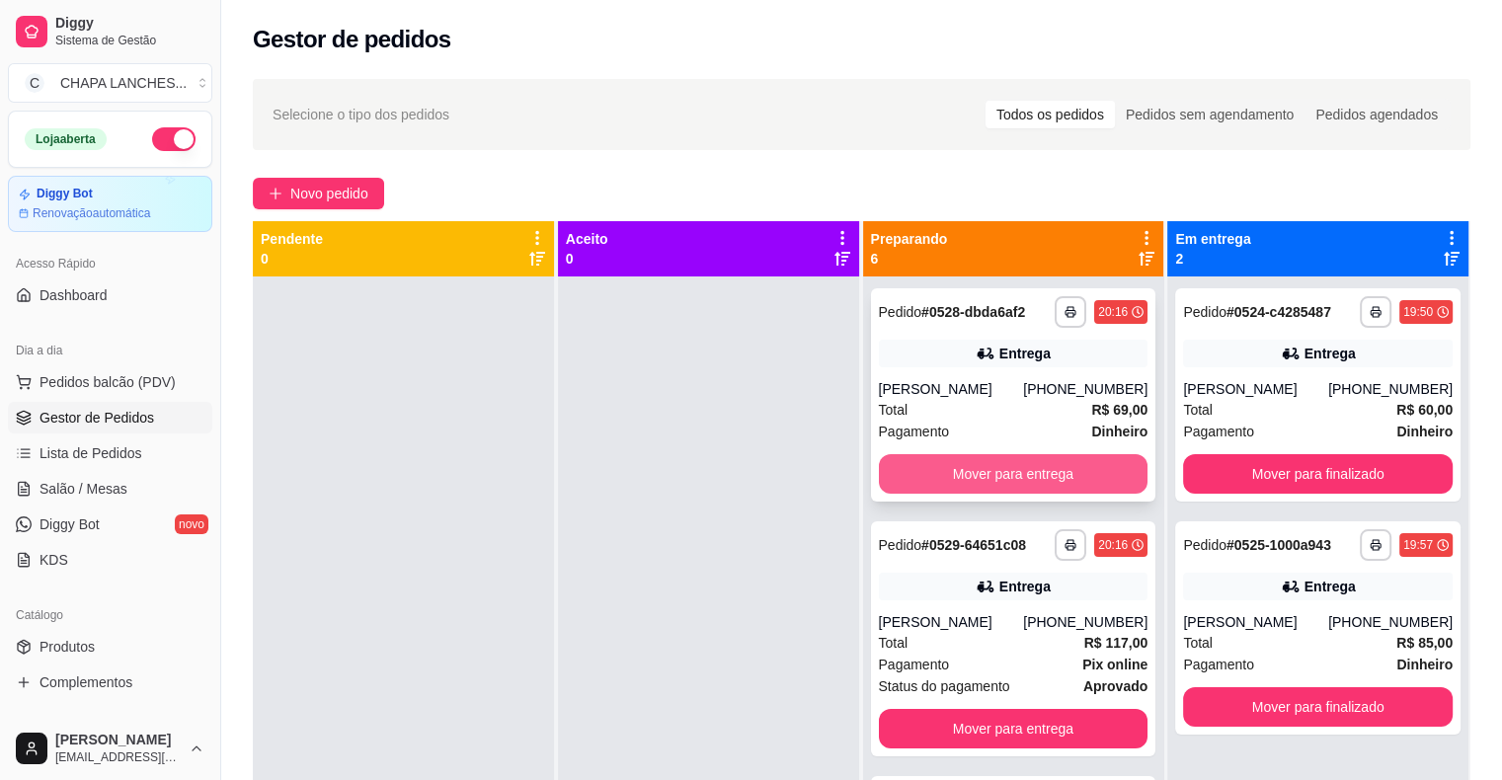
click at [1008, 469] on button "Mover para entrega" at bounding box center [1014, 473] width 270 height 39
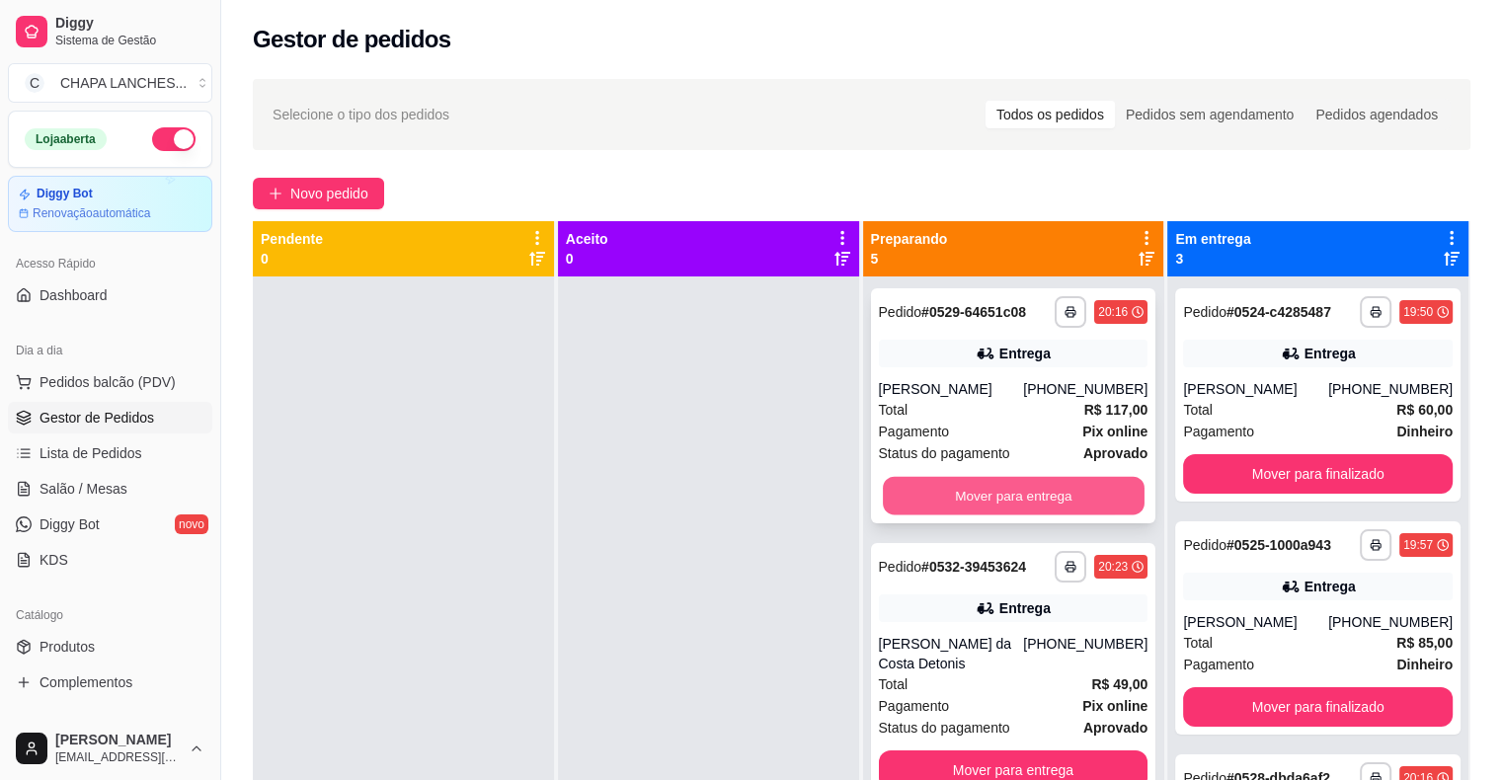
click at [990, 497] on button "Mover para entrega" at bounding box center [1014, 496] width 262 height 39
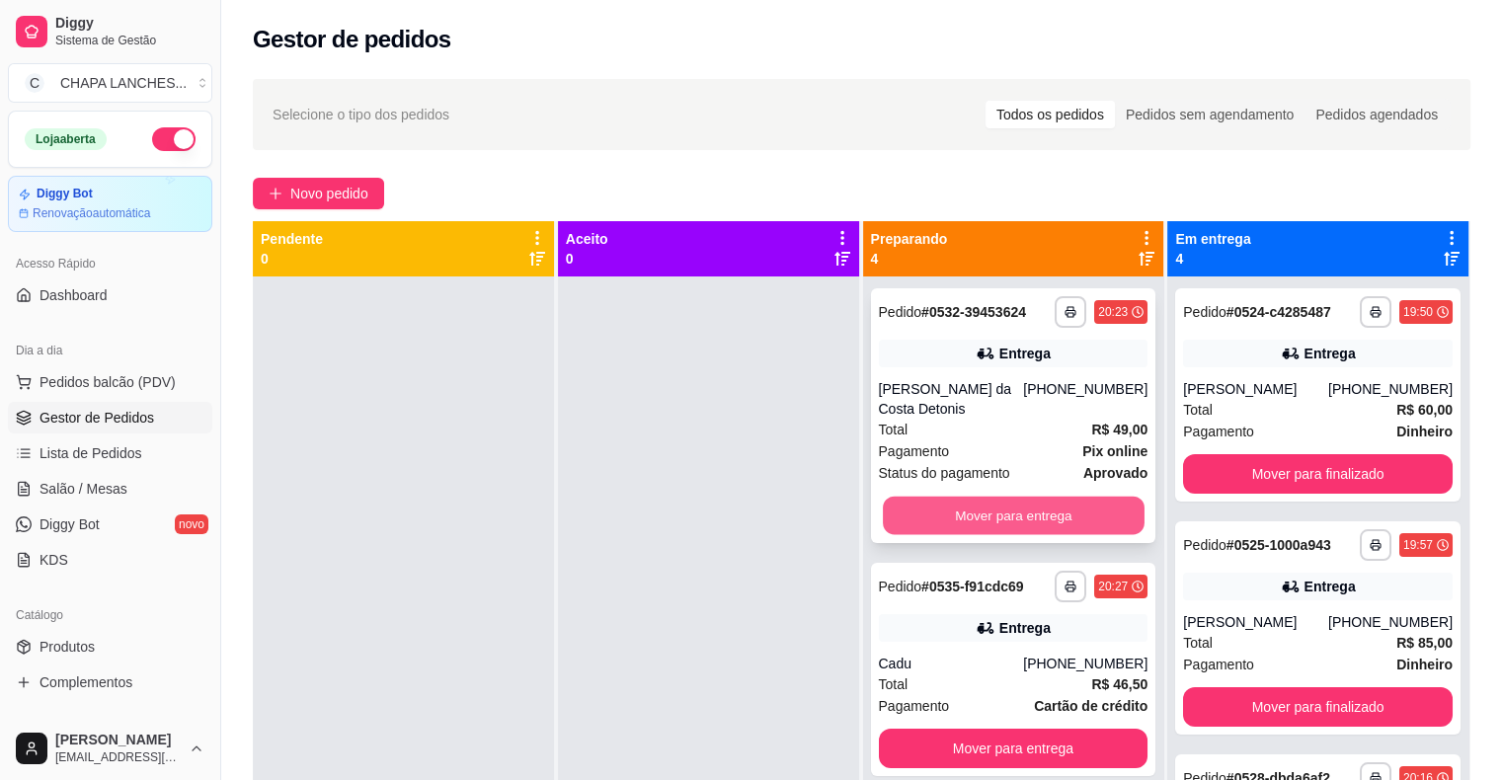
click at [990, 505] on button "Mover para entrega" at bounding box center [1014, 516] width 262 height 39
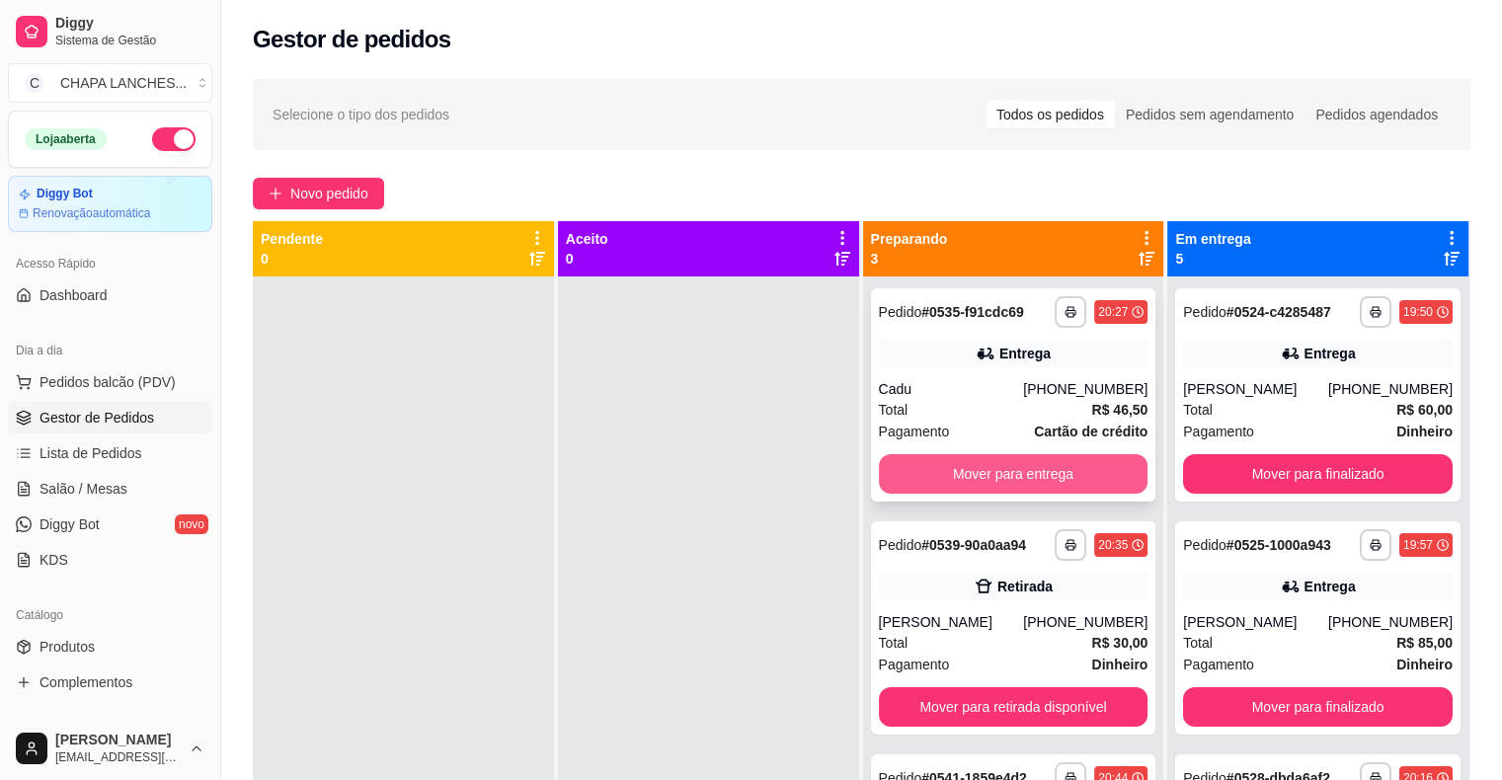
click at [975, 471] on button "Mover para entrega" at bounding box center [1014, 473] width 270 height 39
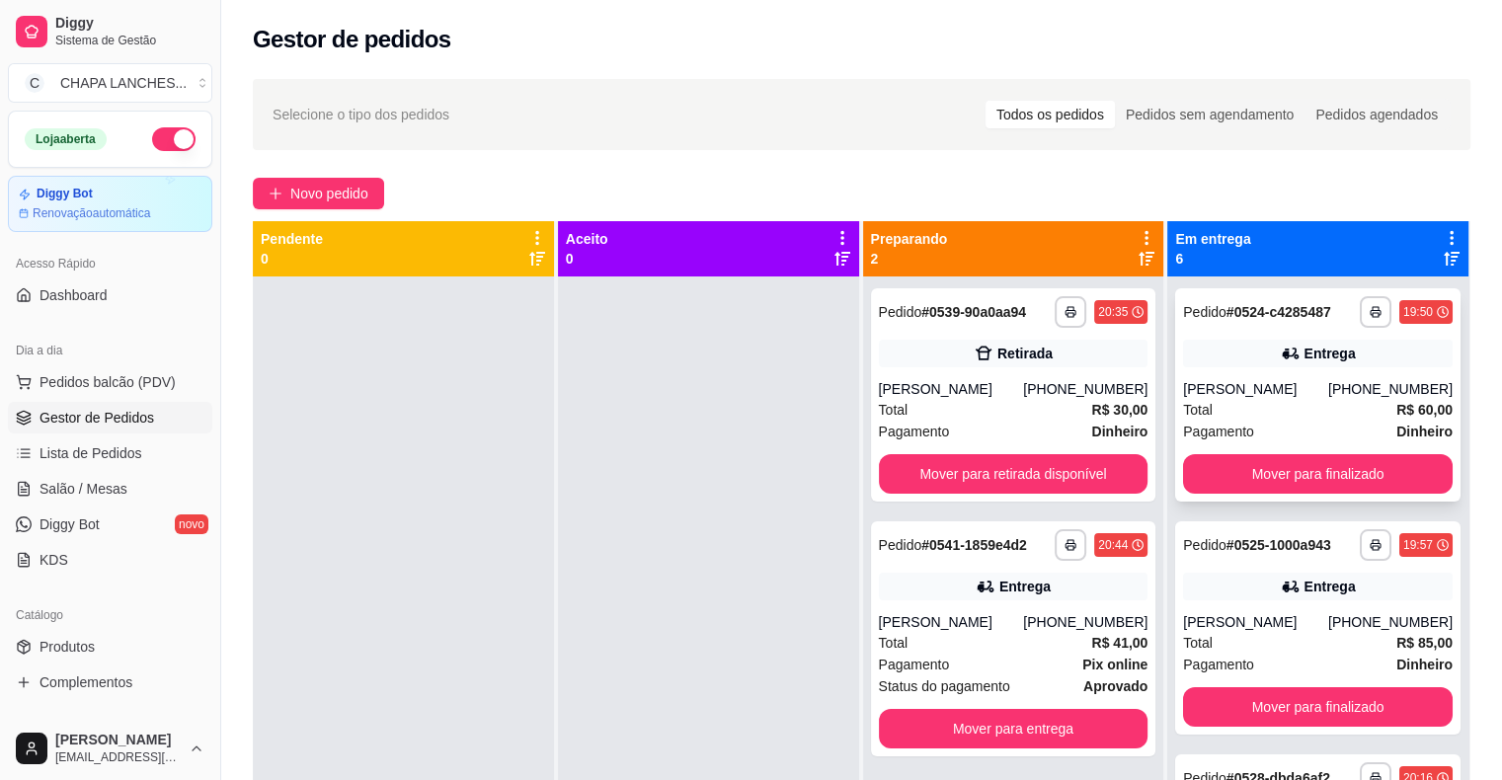
click at [1264, 417] on div "Total R$ 60,00" at bounding box center [1318, 410] width 270 height 22
click at [129, 484] on link "Salão / Mesas" at bounding box center [110, 489] width 204 height 32
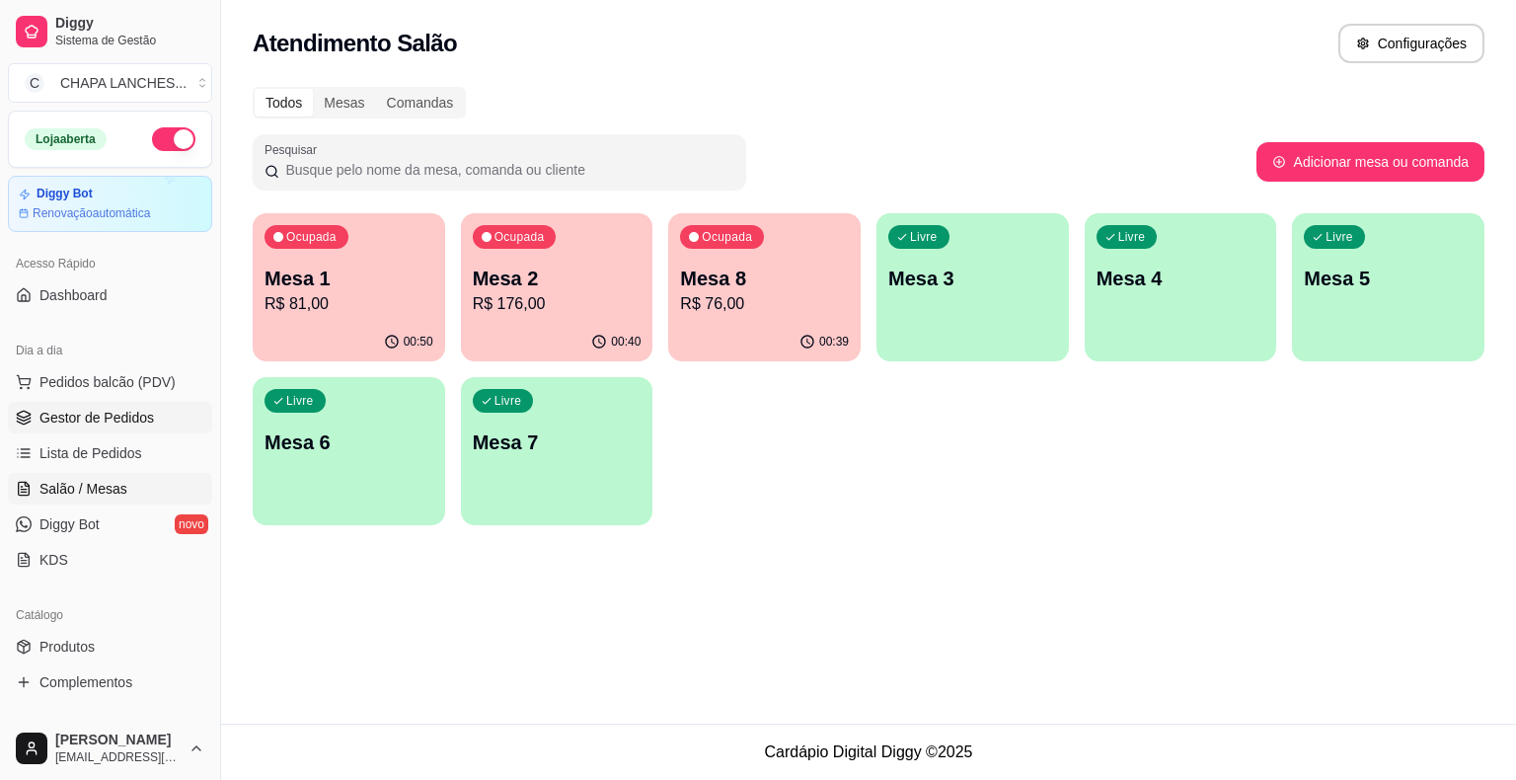
click at [175, 417] on link "Gestor de Pedidos" at bounding box center [110, 418] width 204 height 32
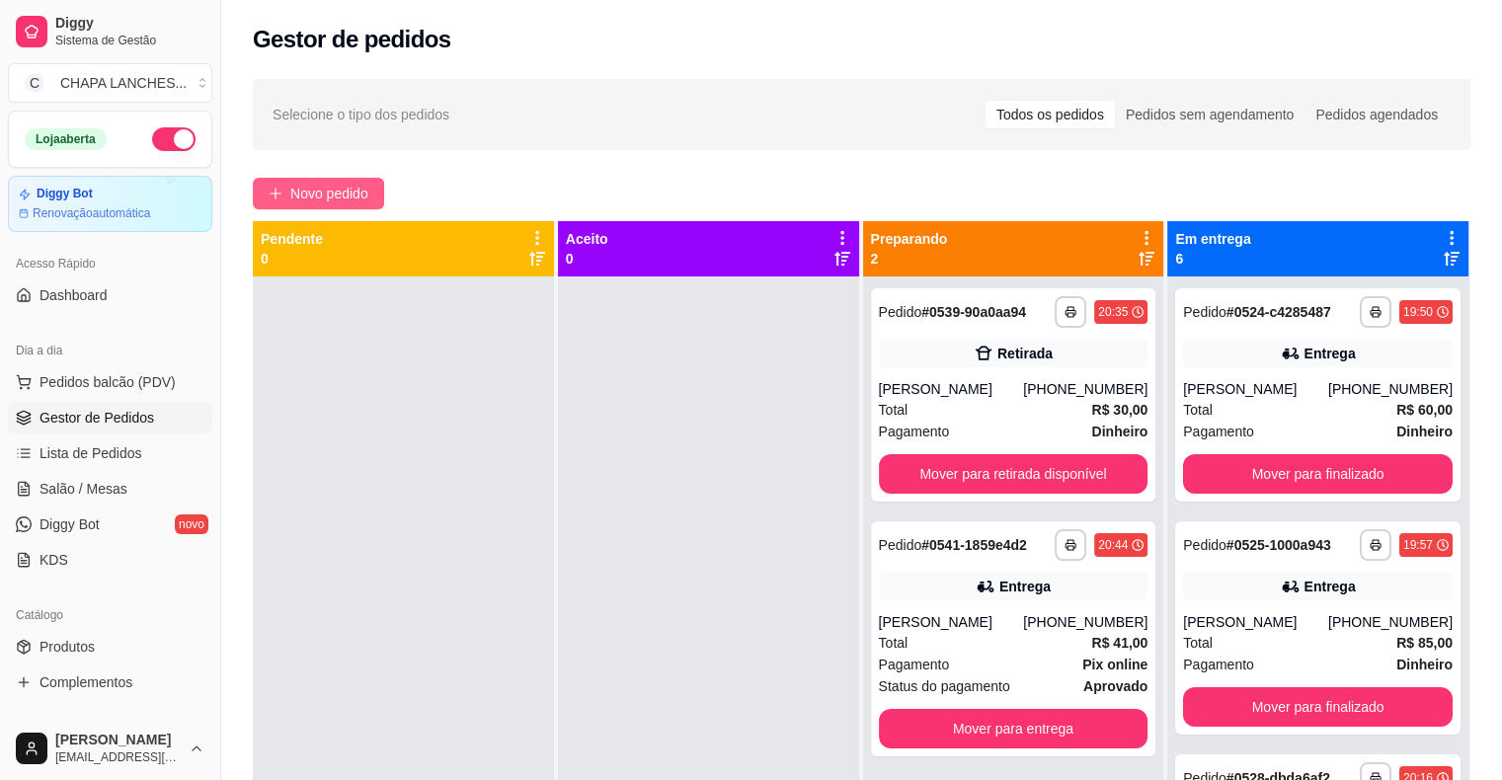
click at [302, 184] on span "Novo pedido" at bounding box center [329, 194] width 78 height 22
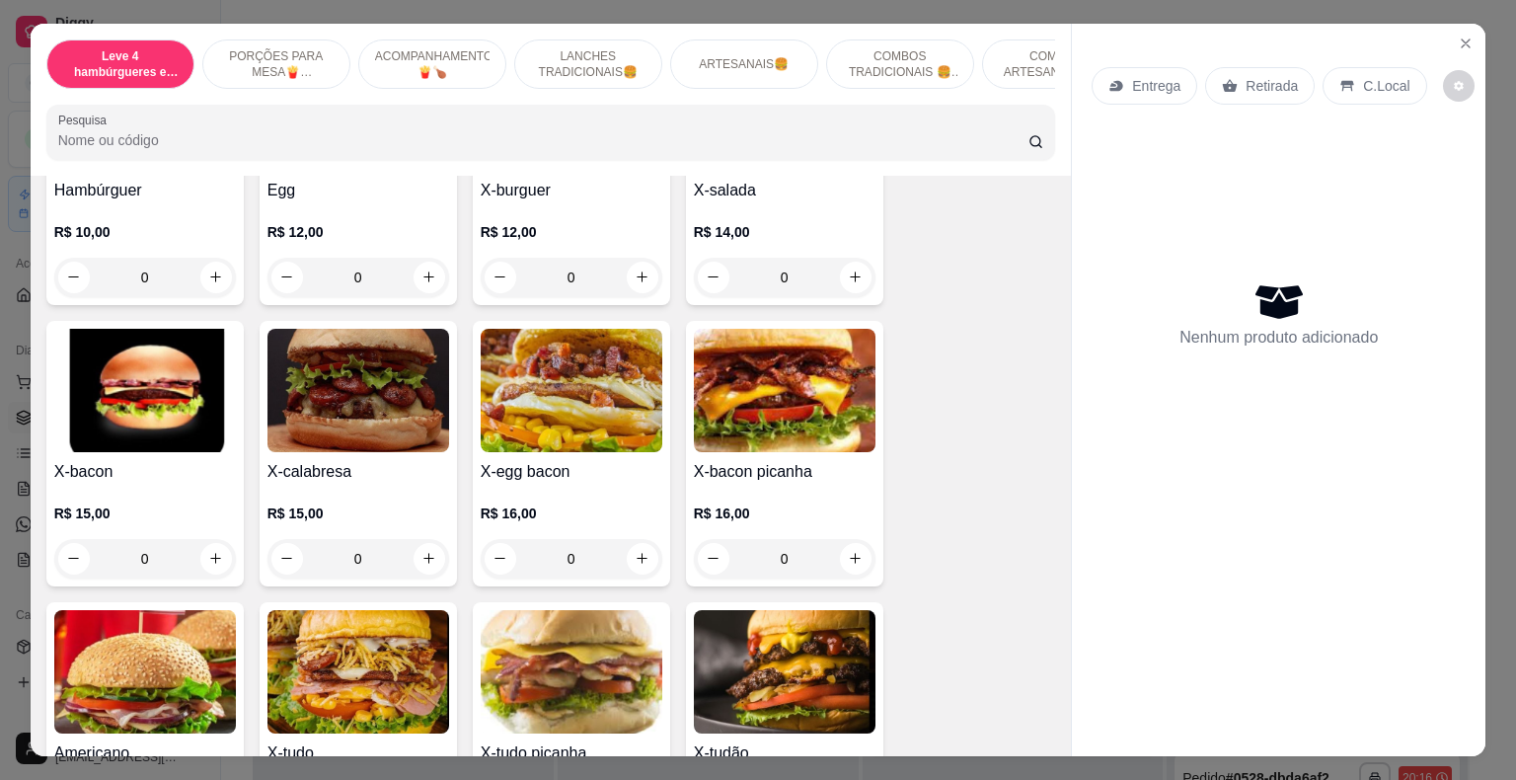
scroll to position [1580, 0]
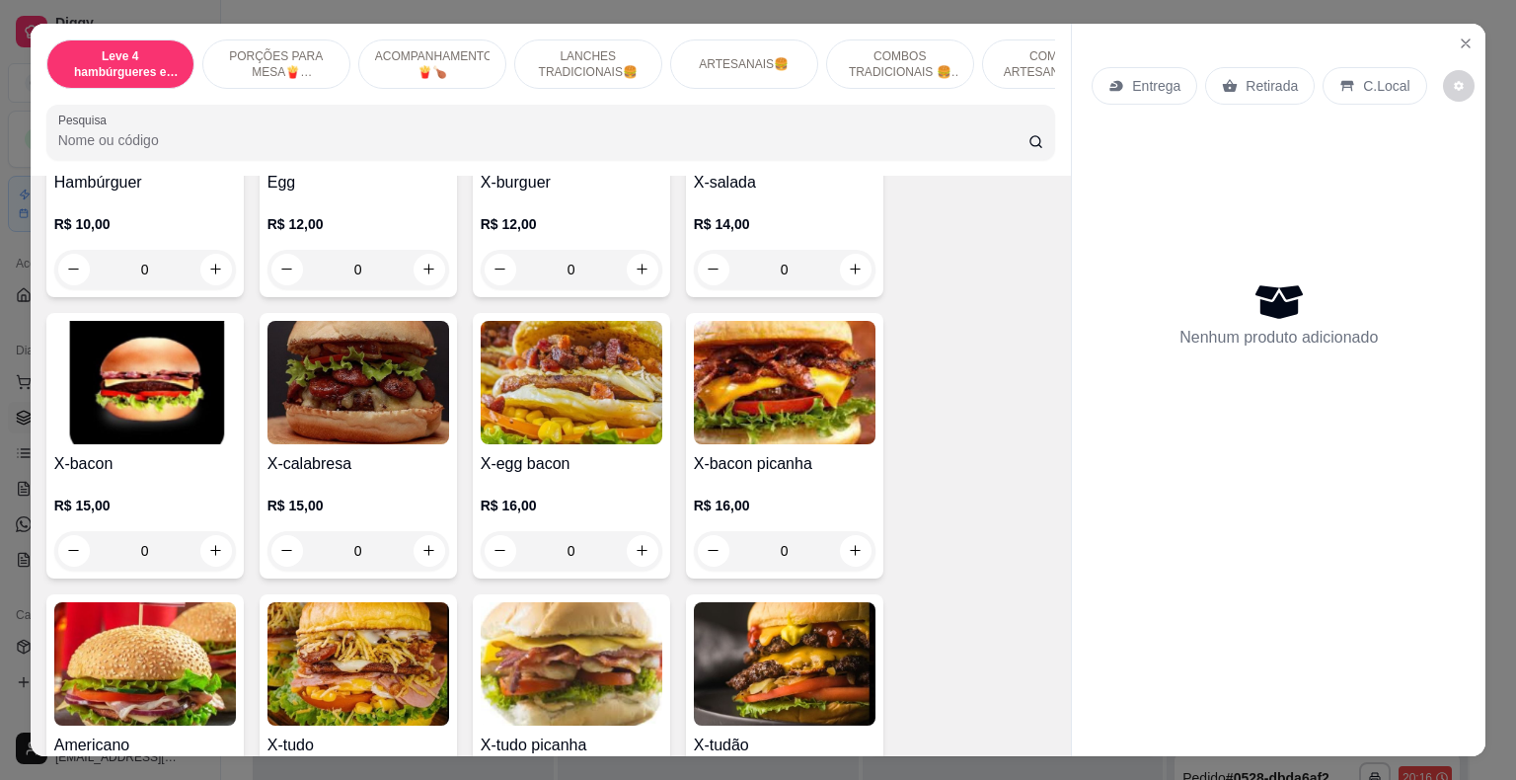
click at [422, 531] on div "0" at bounding box center [359, 550] width 182 height 39
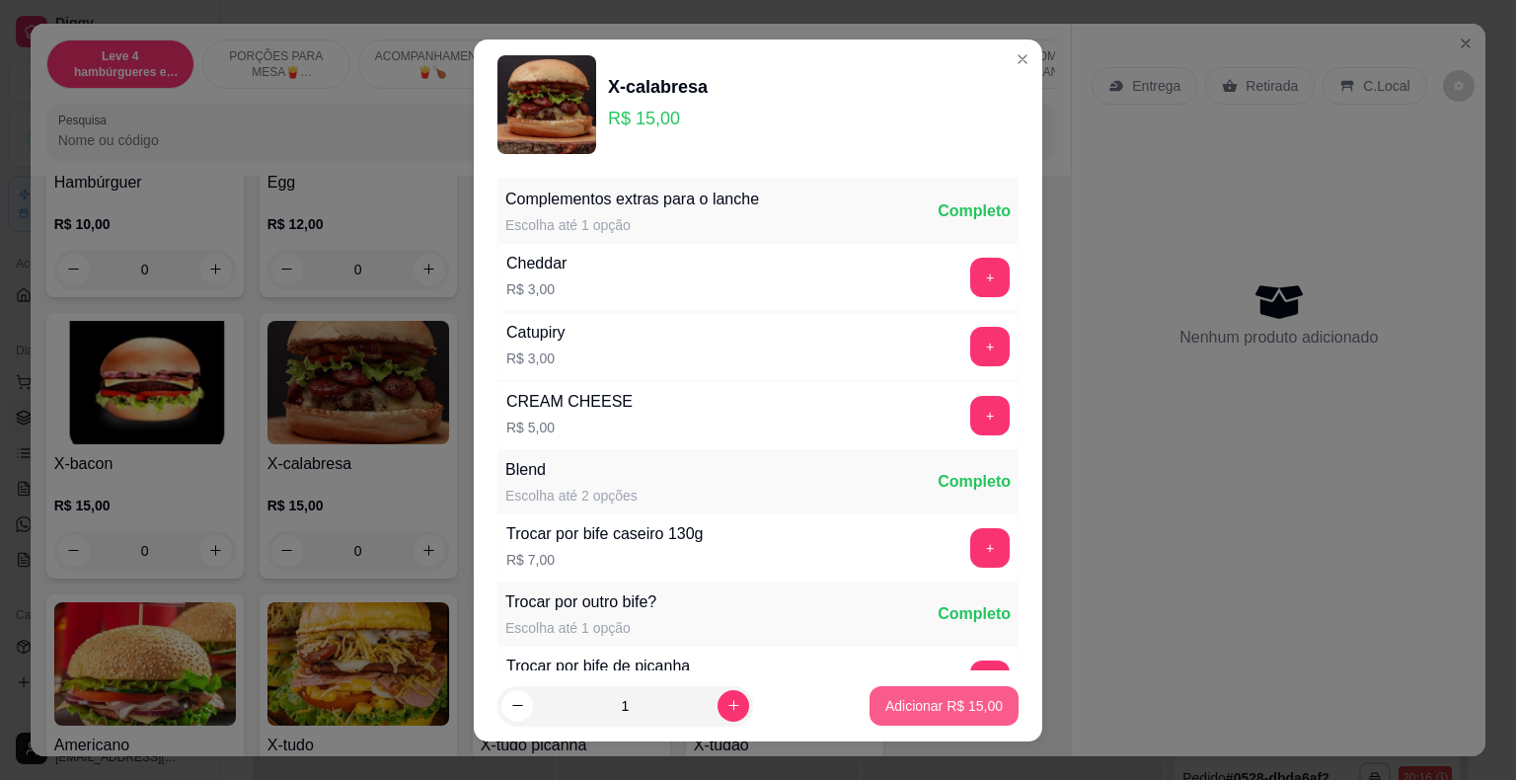
click at [908, 709] on p "Adicionar R$ 15,00" at bounding box center [944, 706] width 117 height 20
type input "1"
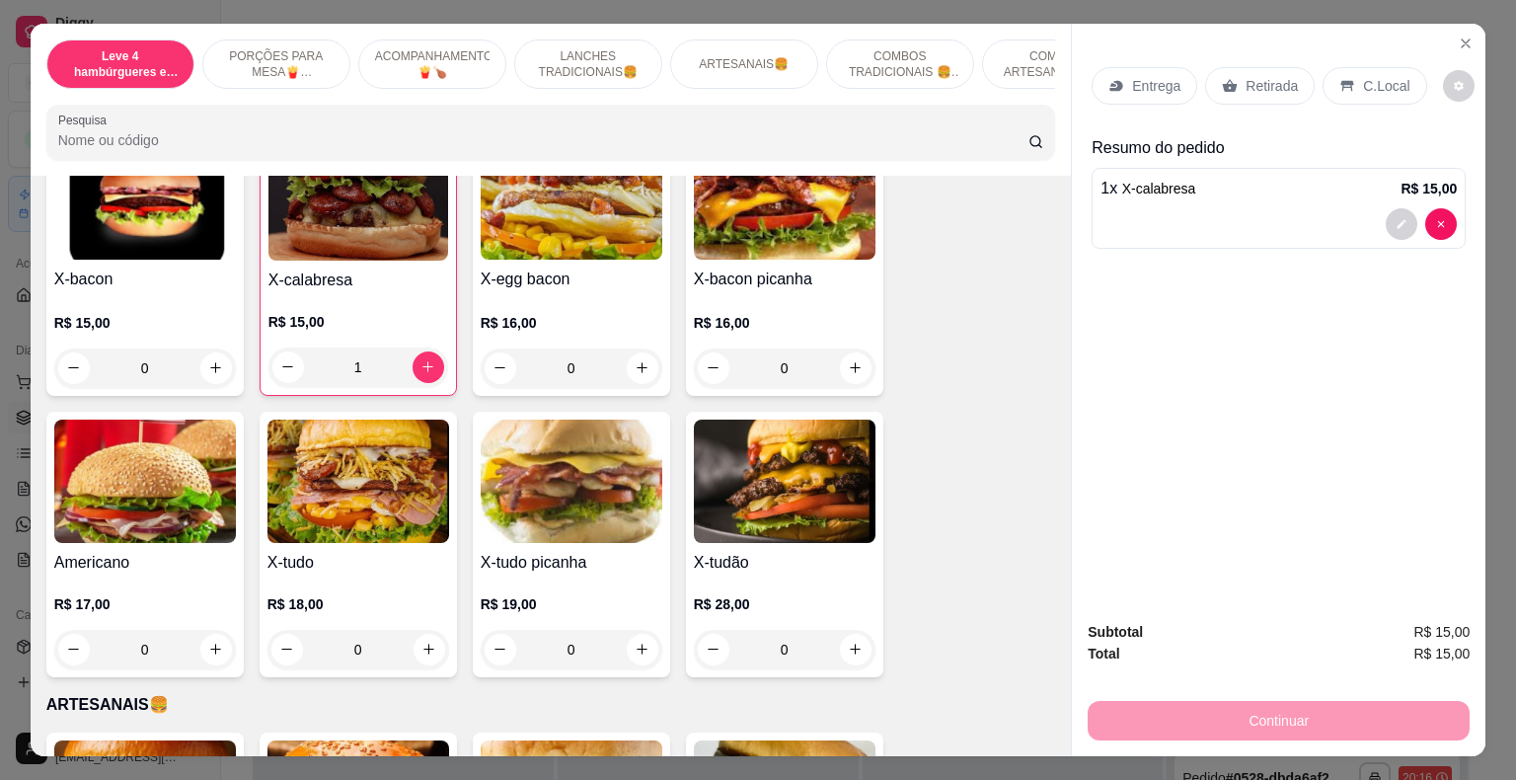
scroll to position [1777, 0]
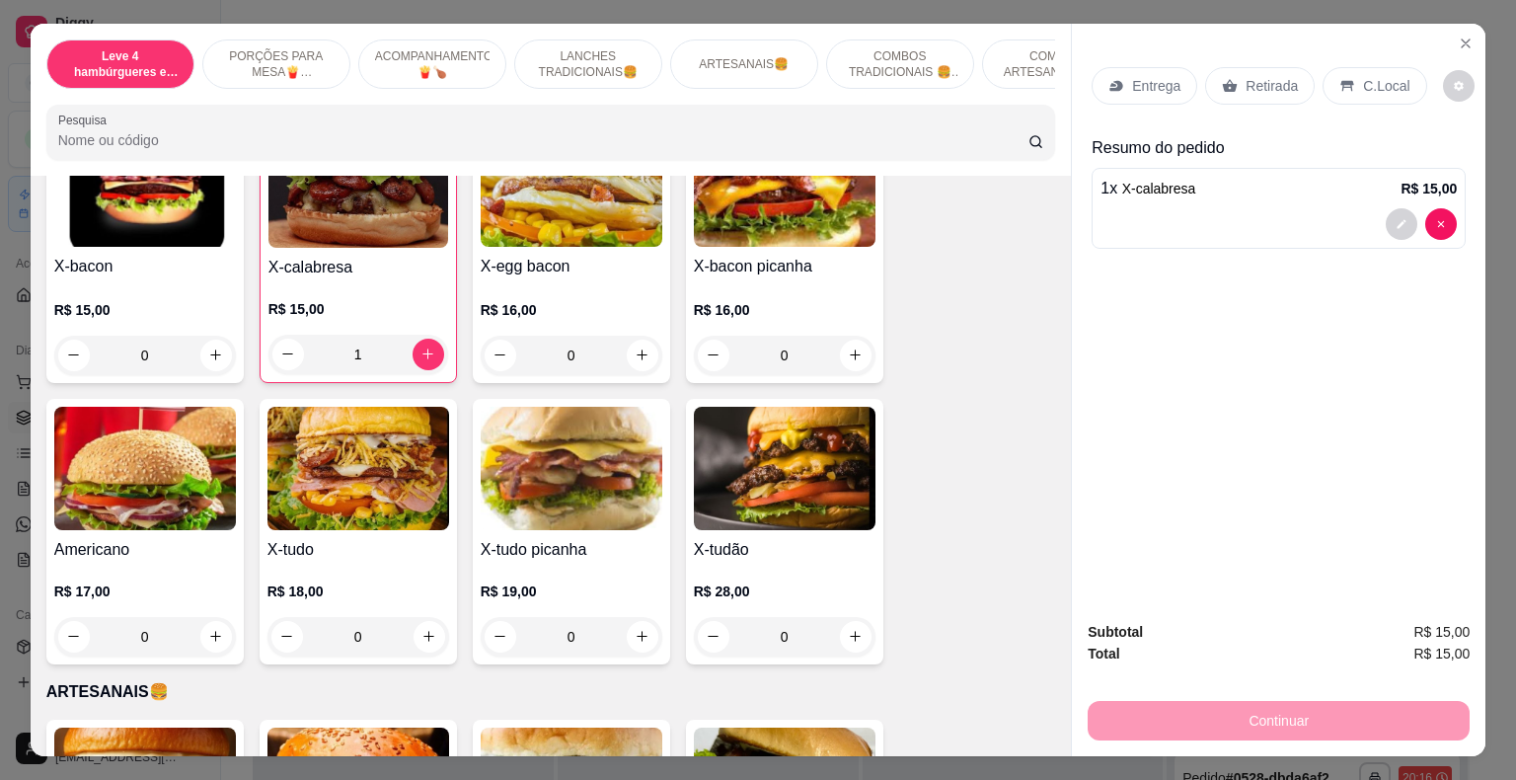
click at [209, 620] on div "0" at bounding box center [145, 636] width 182 height 39
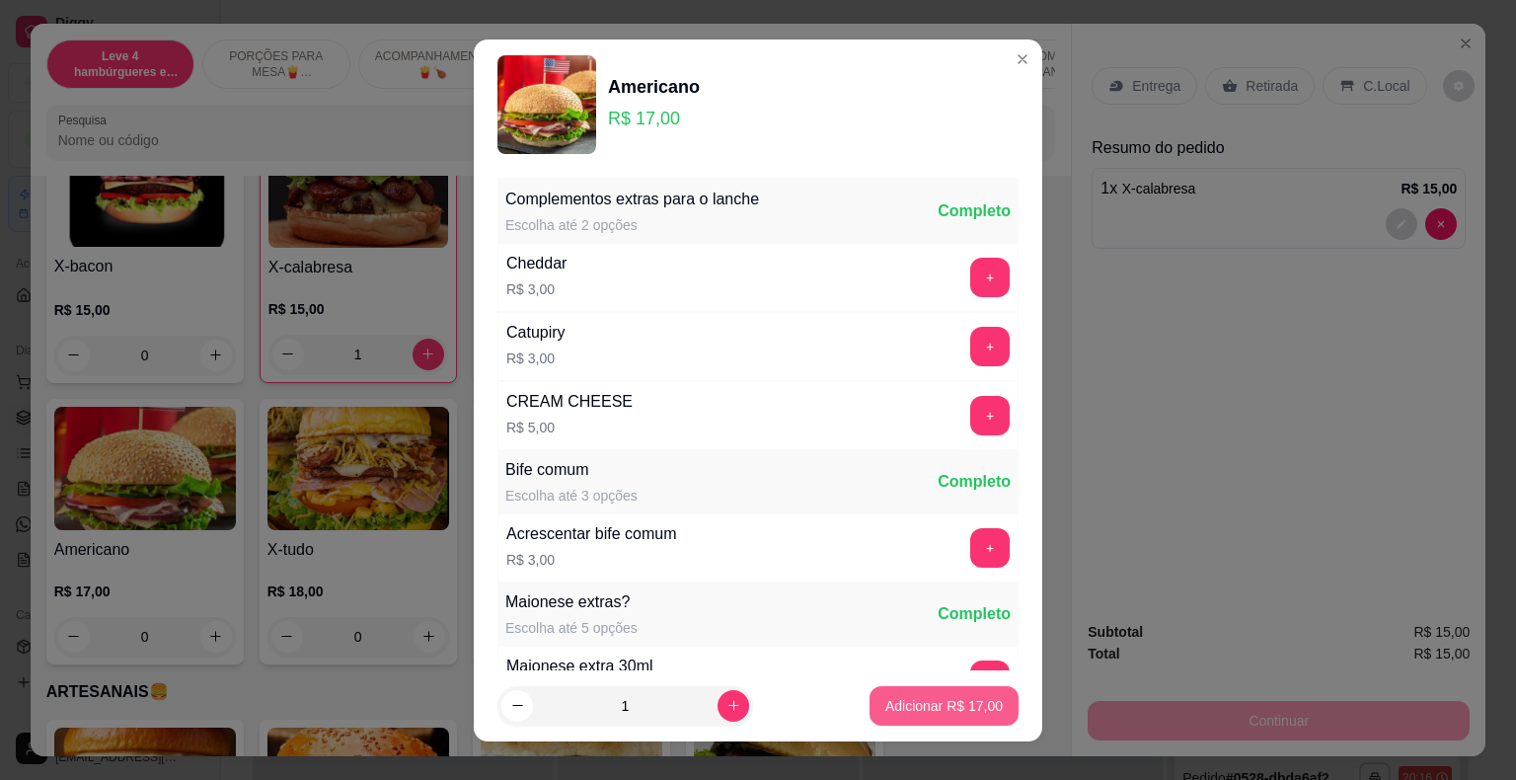
click at [957, 709] on p "Adicionar R$ 17,00" at bounding box center [944, 706] width 117 height 20
type input "1"
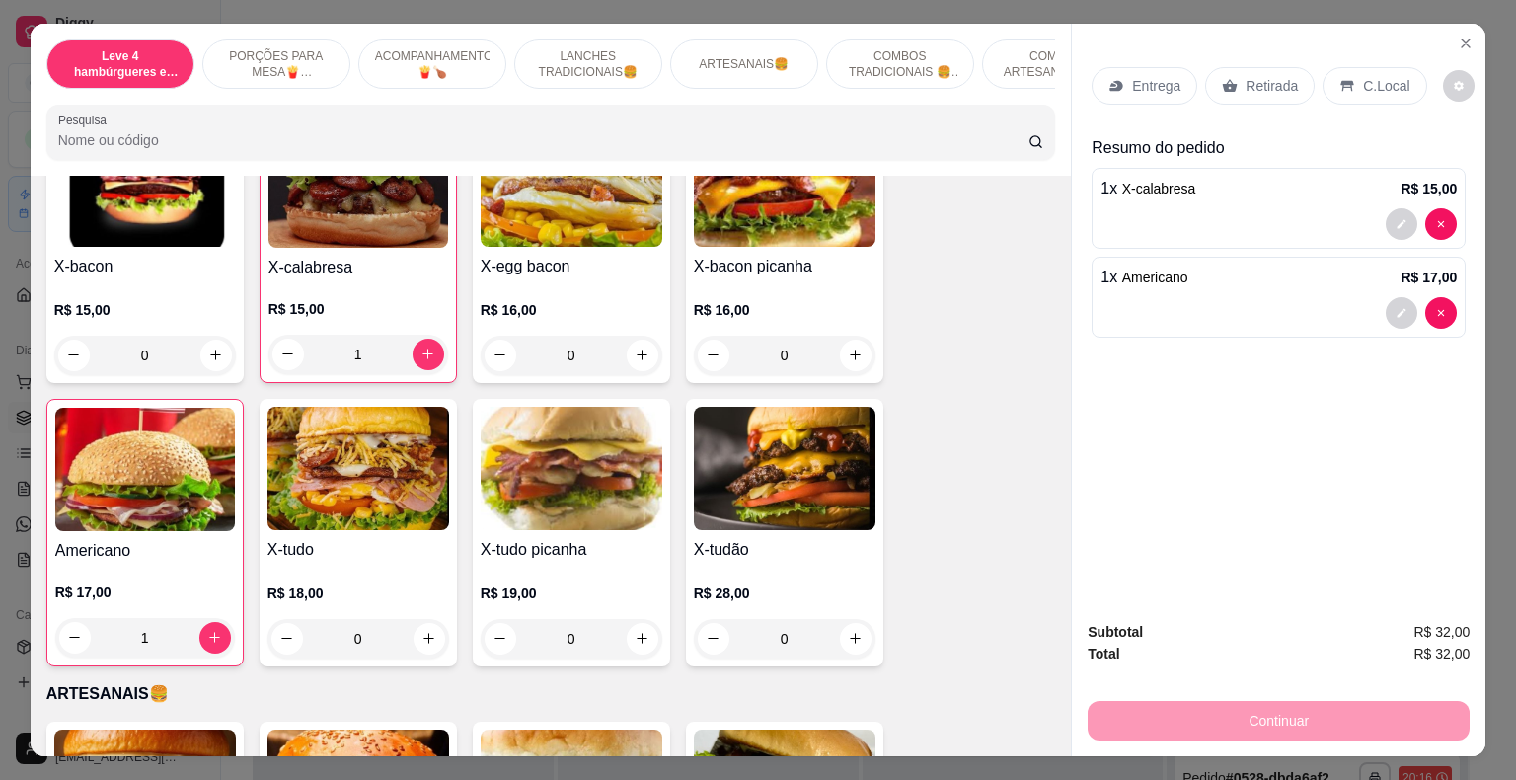
click at [1254, 81] on p "Retirada" at bounding box center [1272, 86] width 52 height 20
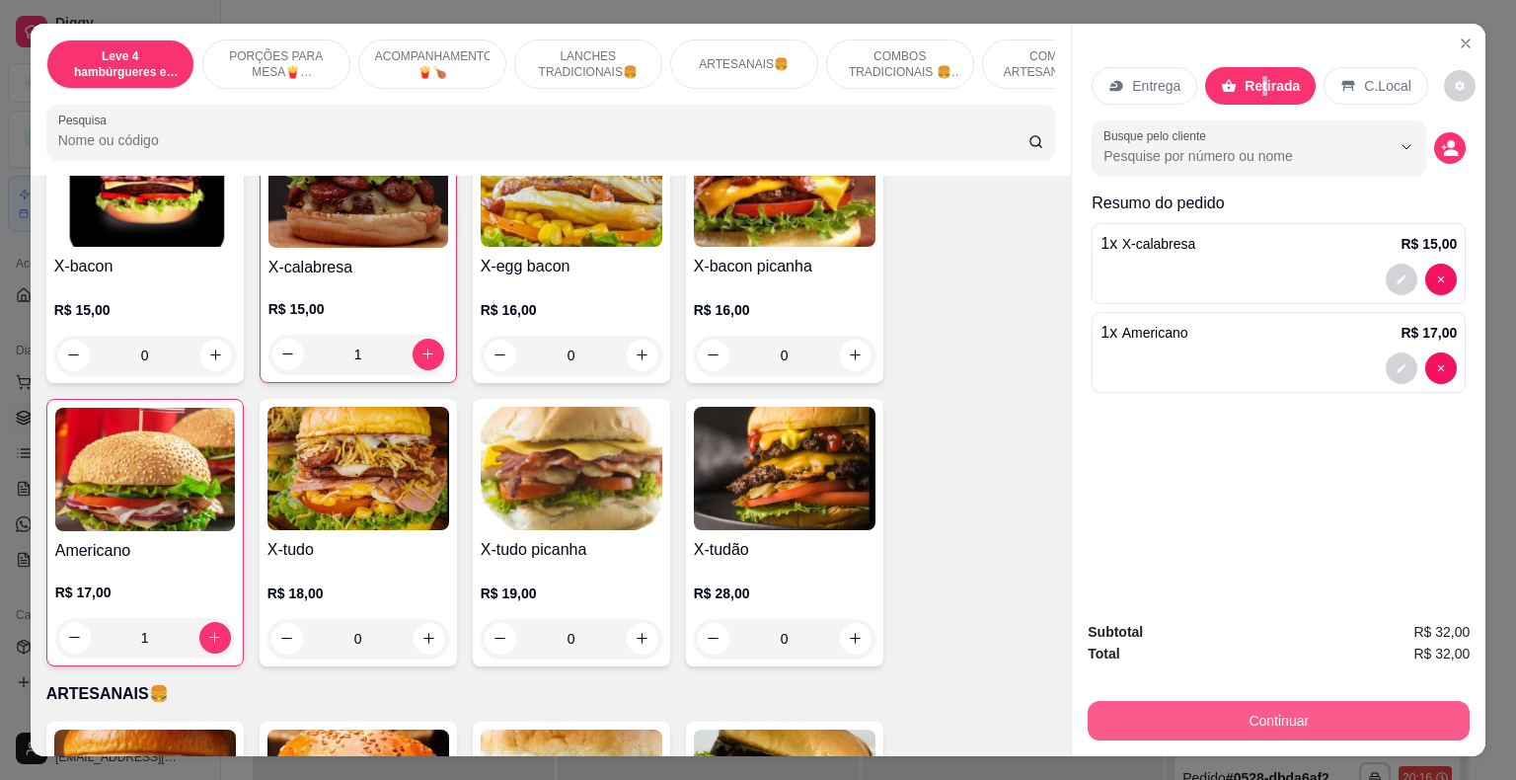
click at [1316, 709] on button "Continuar" at bounding box center [1279, 720] width 382 height 39
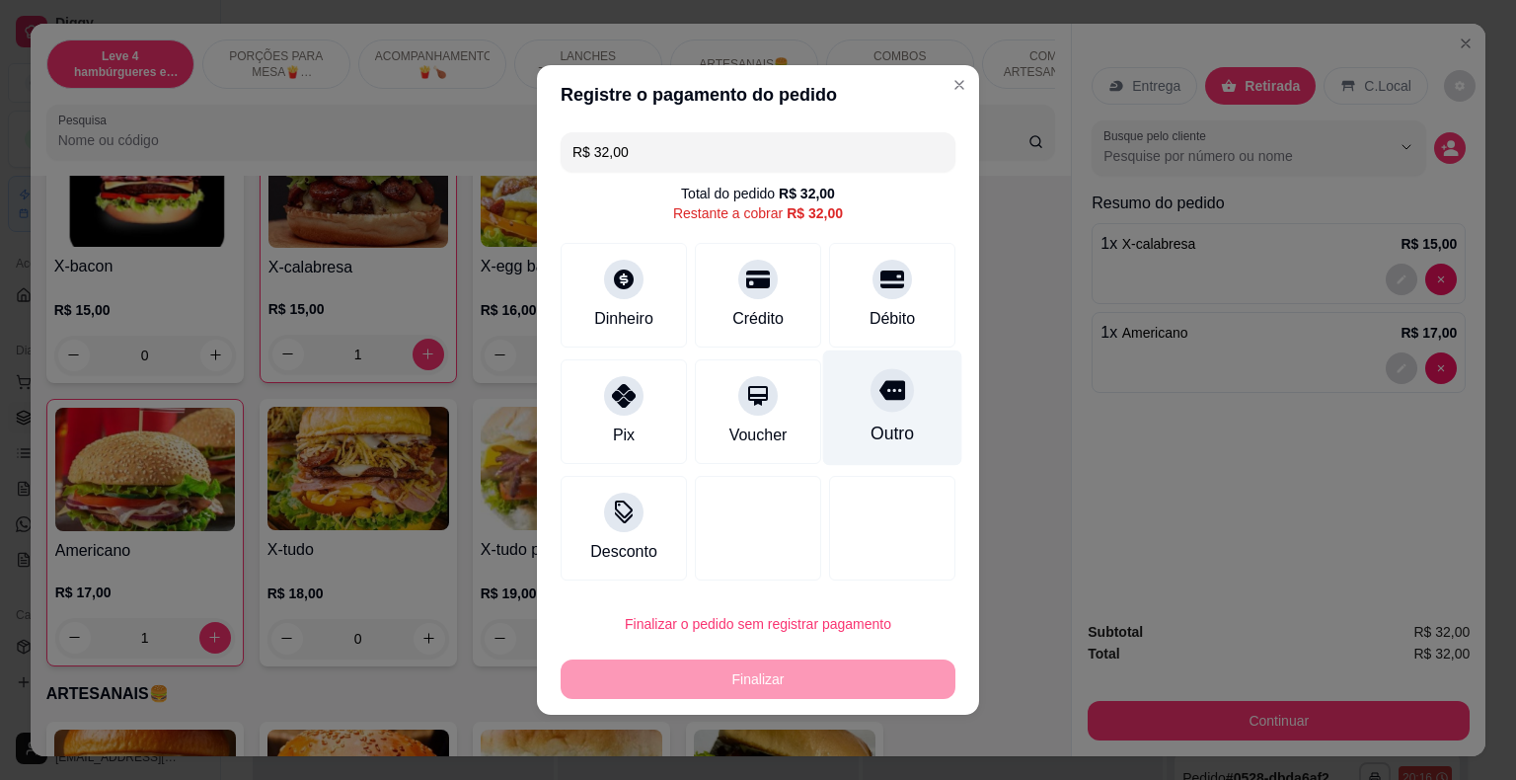
click at [880, 398] on icon at bounding box center [893, 391] width 26 height 20
type input "R$ 0,00"
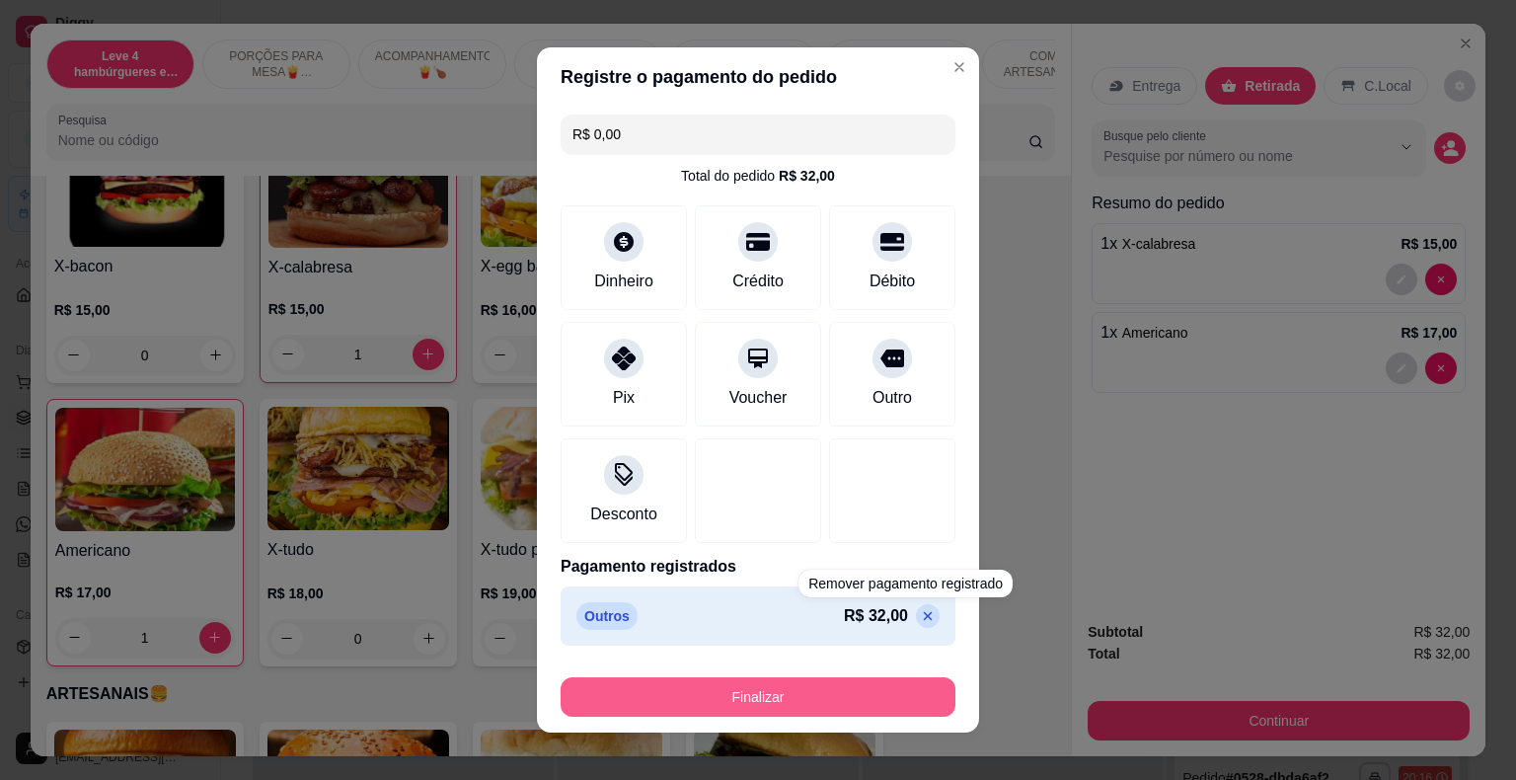
click at [892, 695] on button "Finalizar" at bounding box center [758, 696] width 395 height 39
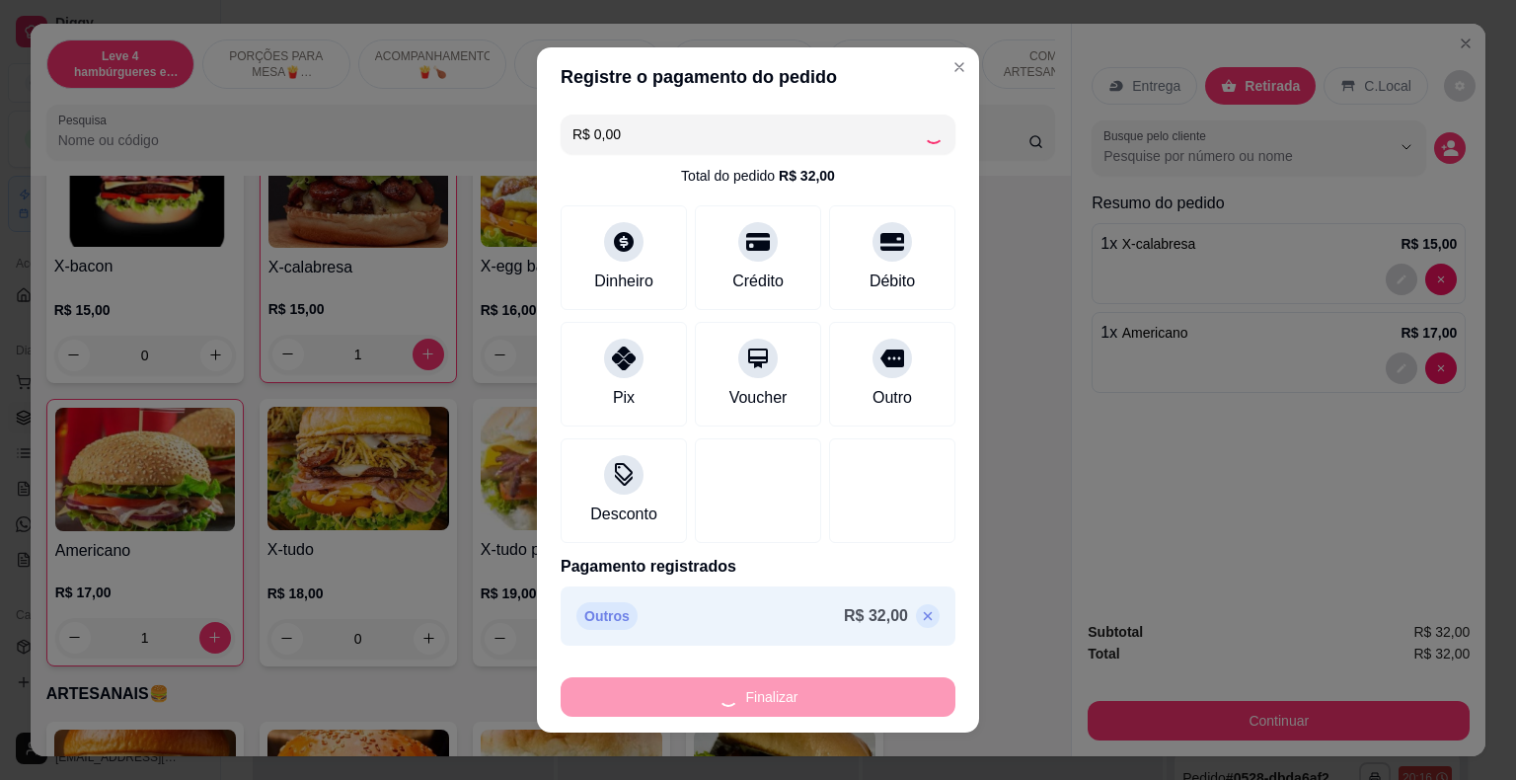
type input "0"
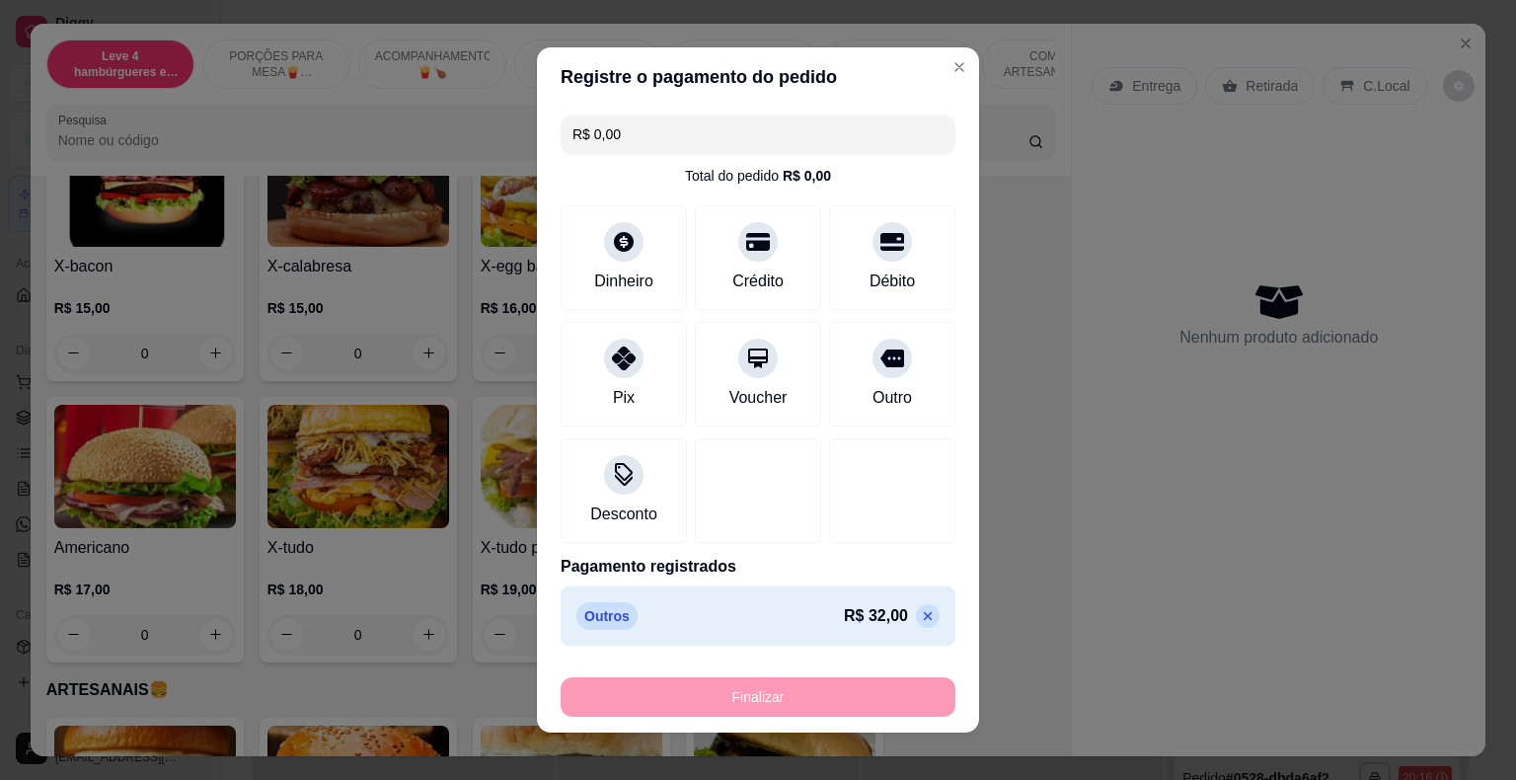
type input "-R$ 32,00"
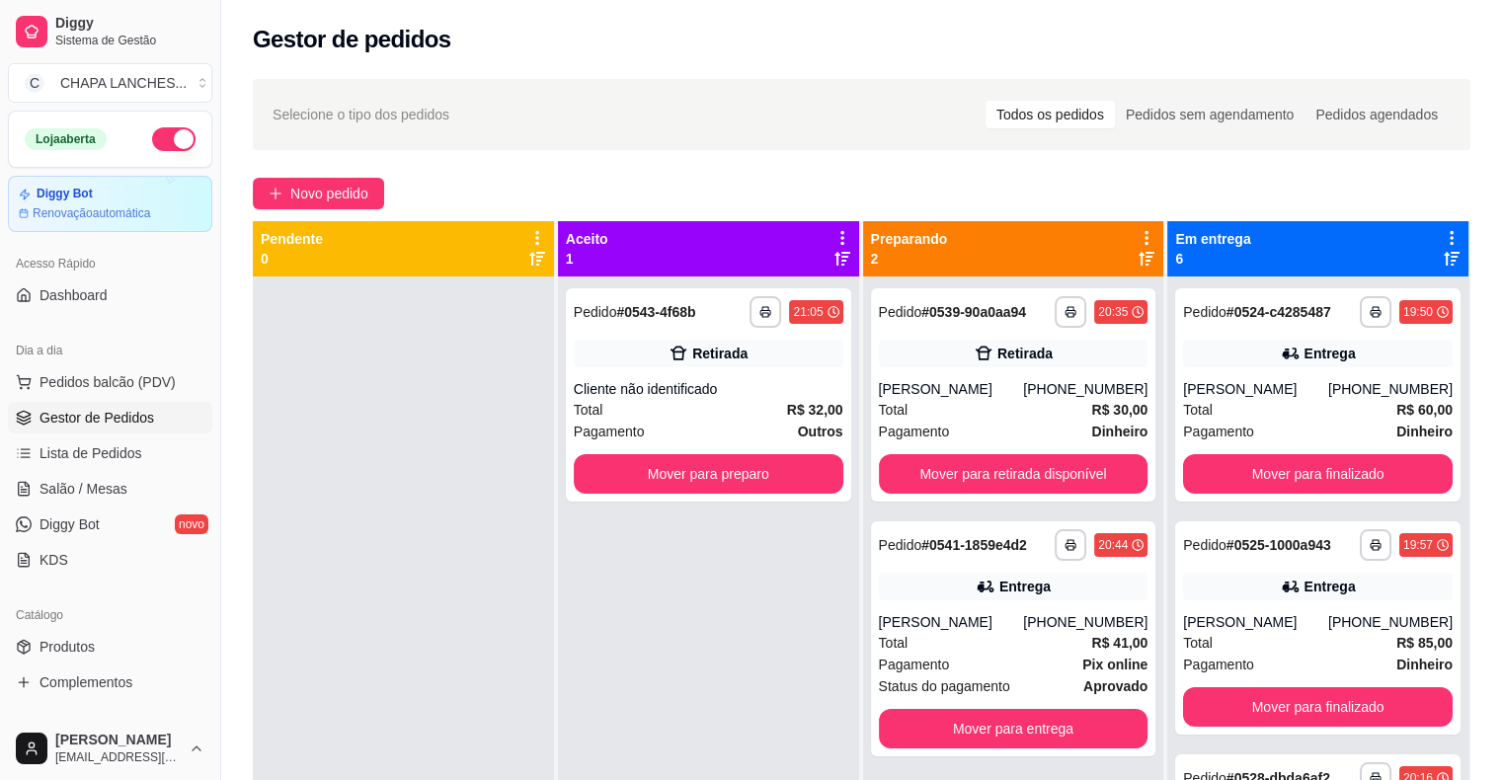
drag, startPoint x: 324, startPoint y: 605, endPoint x: 278, endPoint y: 586, distance: 49.1
click at [295, 593] on div at bounding box center [403, 666] width 301 height 780
click at [698, 410] on div "Total R$ 32,00" at bounding box center [709, 410] width 270 height 22
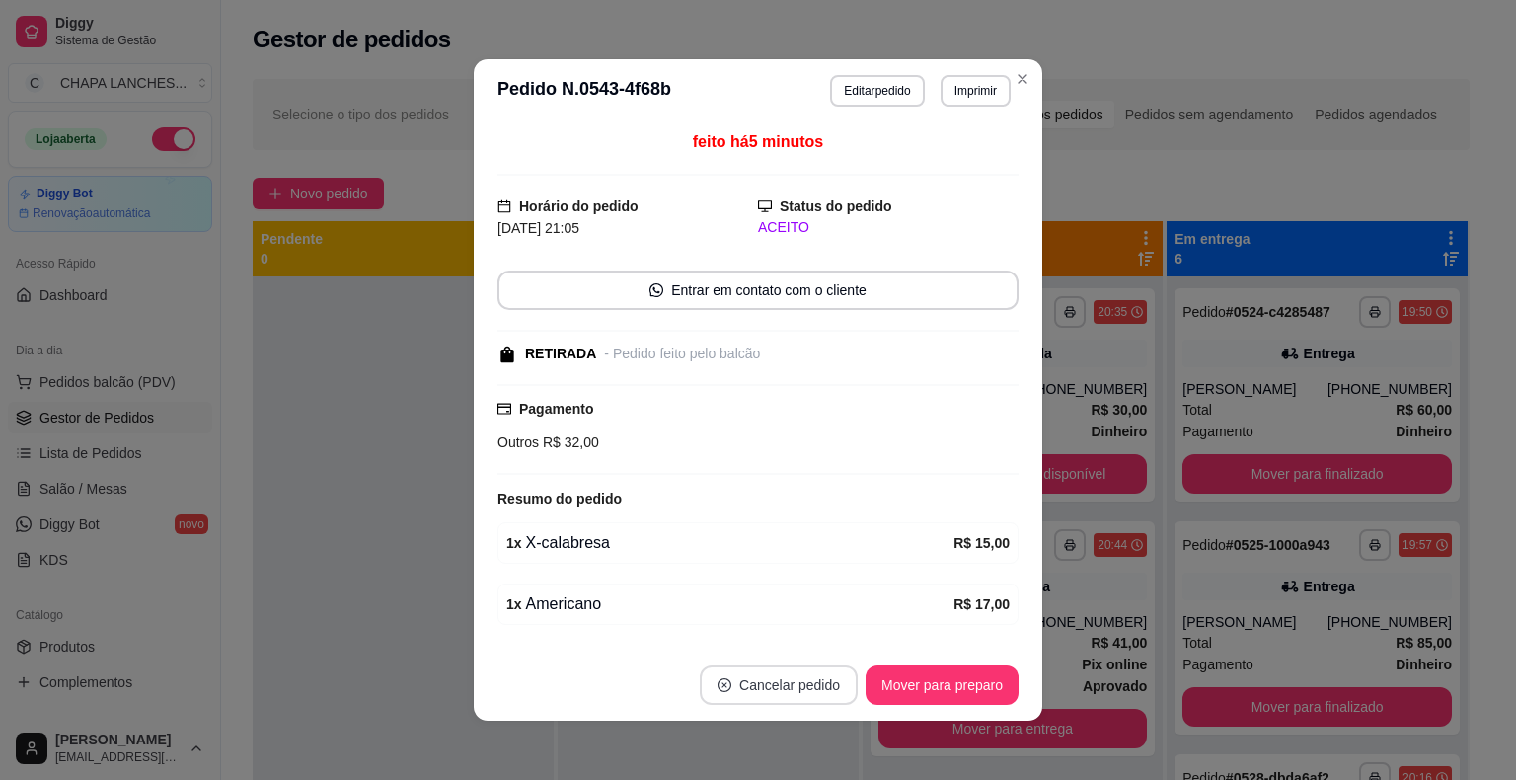
click at [762, 694] on button "Cancelar pedido" at bounding box center [779, 684] width 158 height 39
click at [823, 631] on button "Sim" at bounding box center [826, 636] width 77 height 39
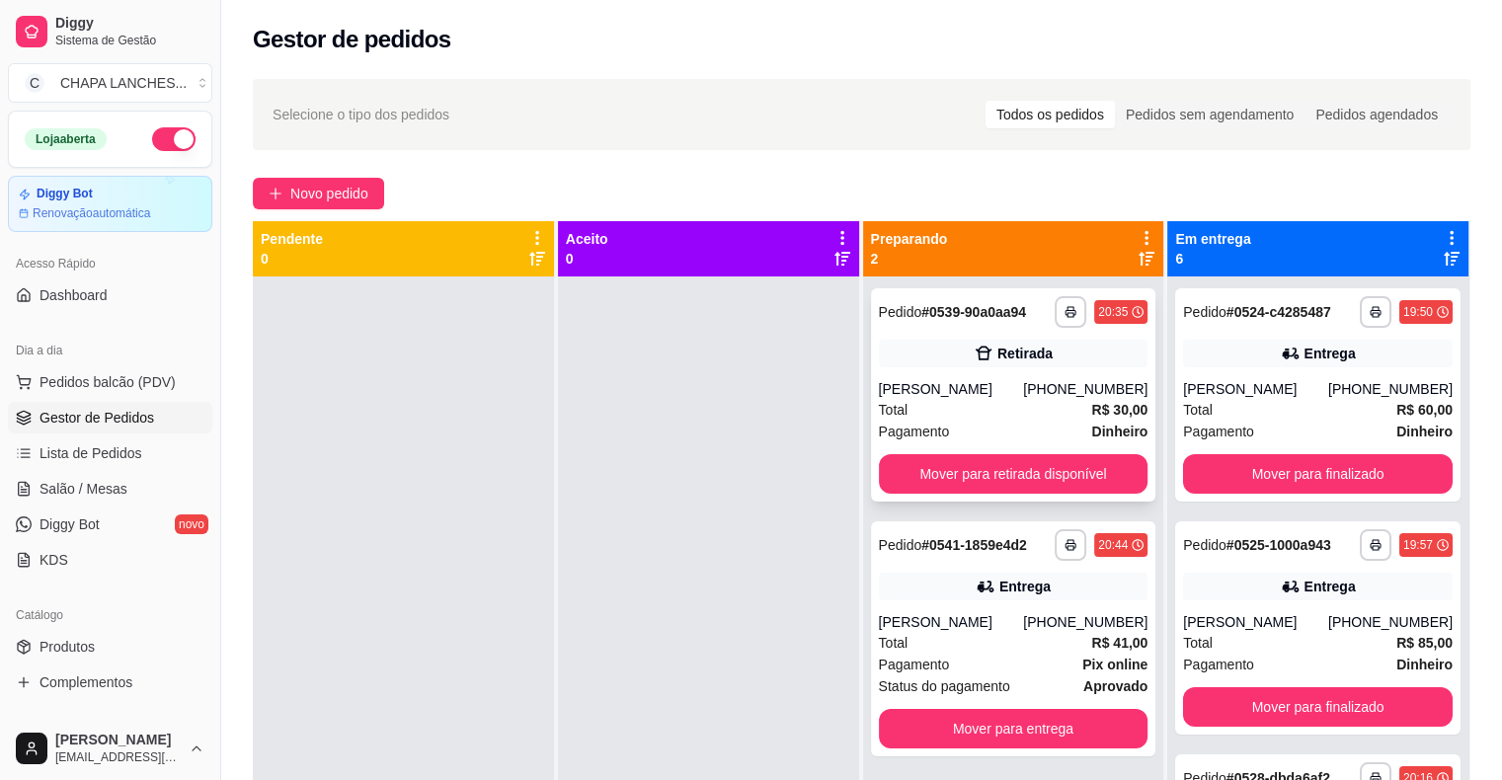
click at [986, 380] on div "[PERSON_NAME]" at bounding box center [951, 389] width 145 height 20
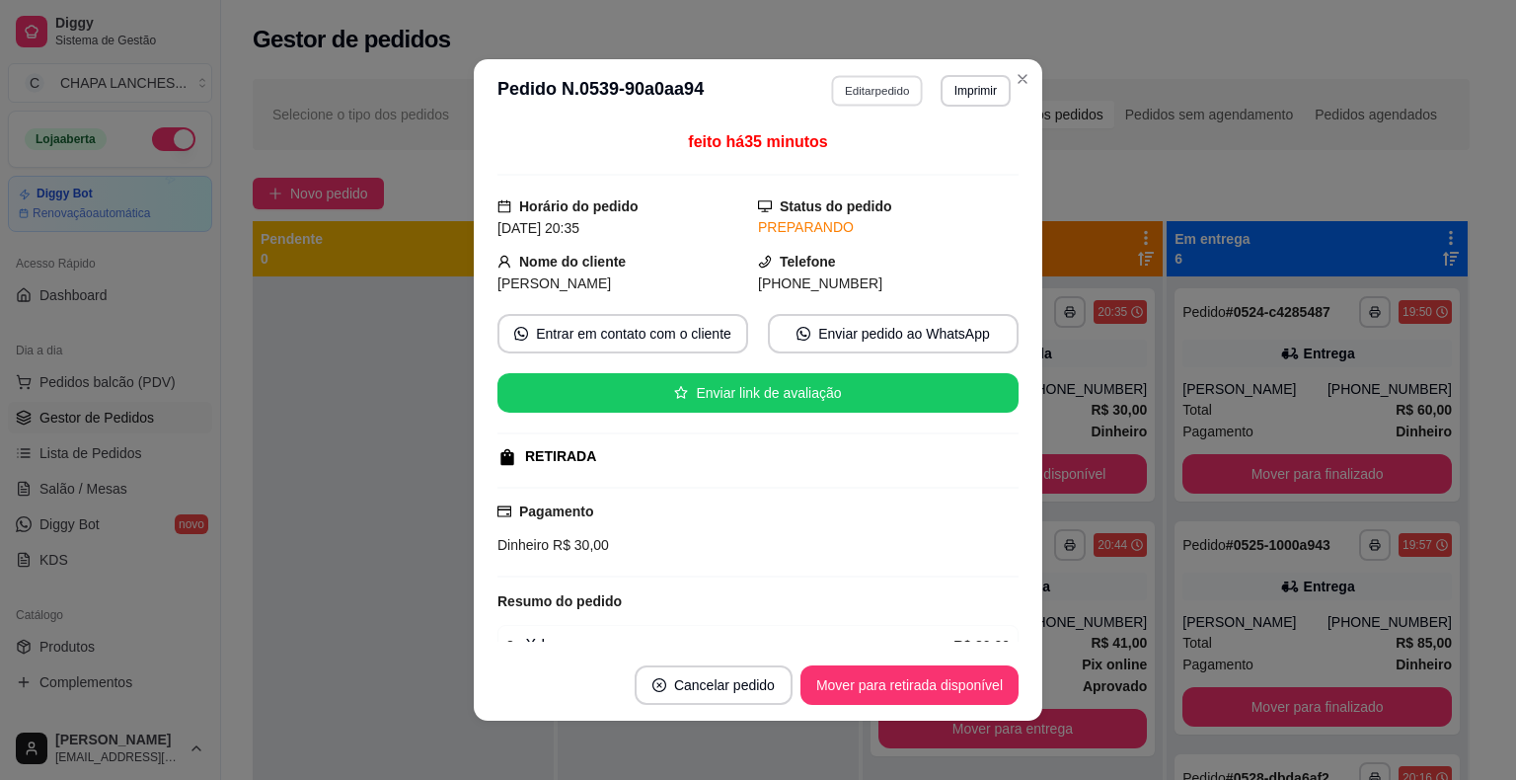
click at [863, 88] on button "Editar pedido" at bounding box center [878, 90] width 92 height 31
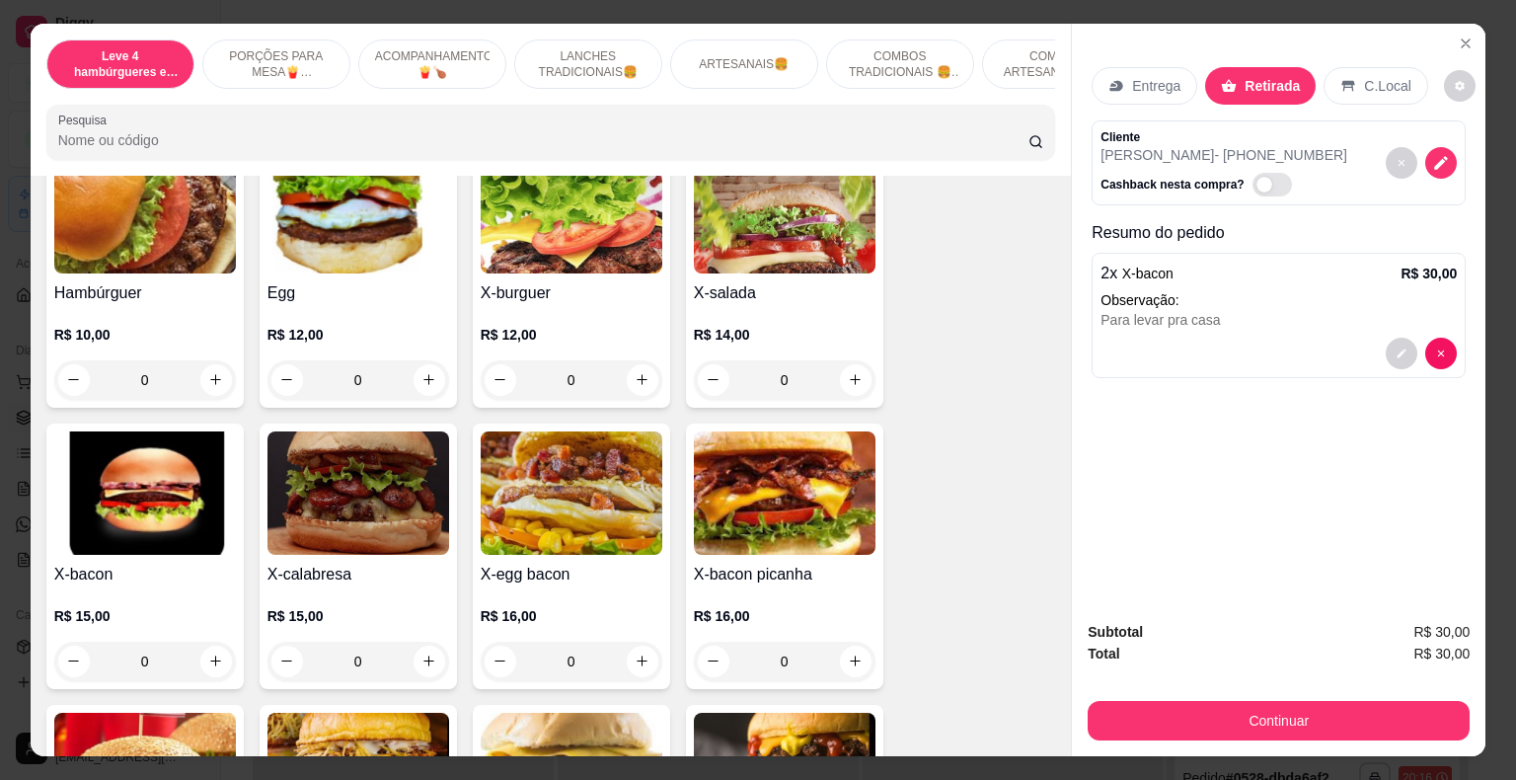
scroll to position [1481, 0]
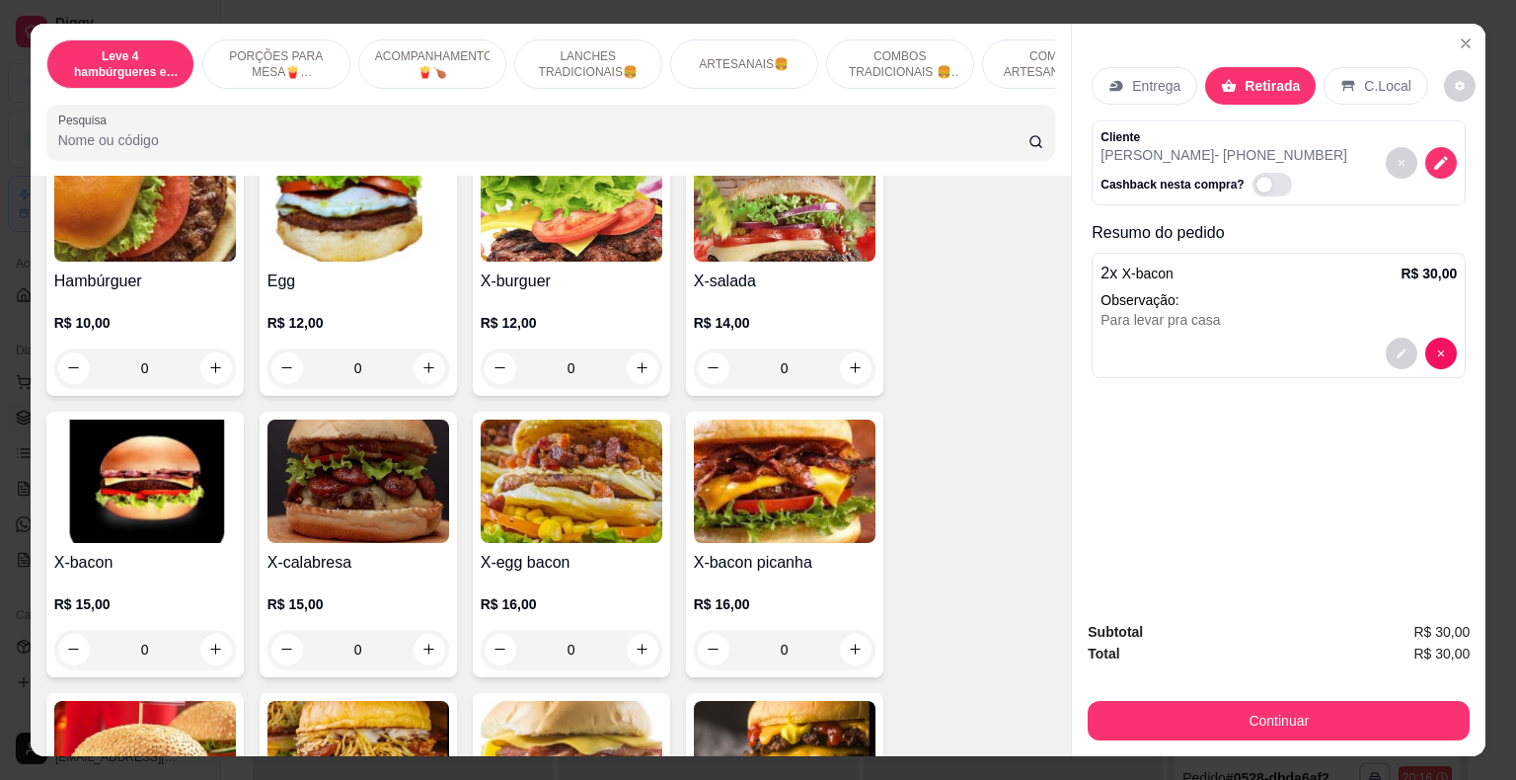
click at [424, 631] on div "0" at bounding box center [359, 649] width 182 height 39
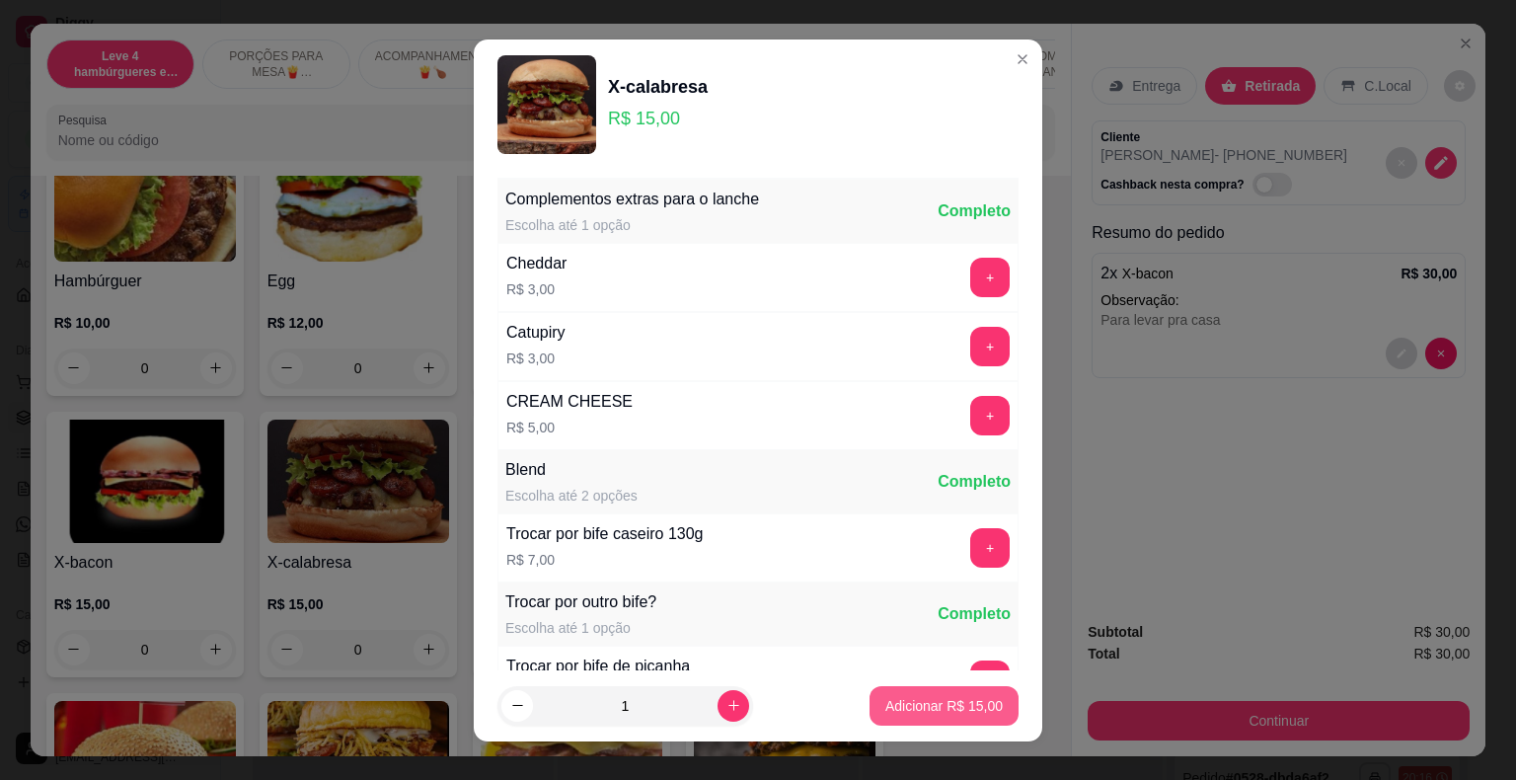
click at [916, 700] on p "Adicionar R$ 15,00" at bounding box center [944, 706] width 117 height 20
type input "1"
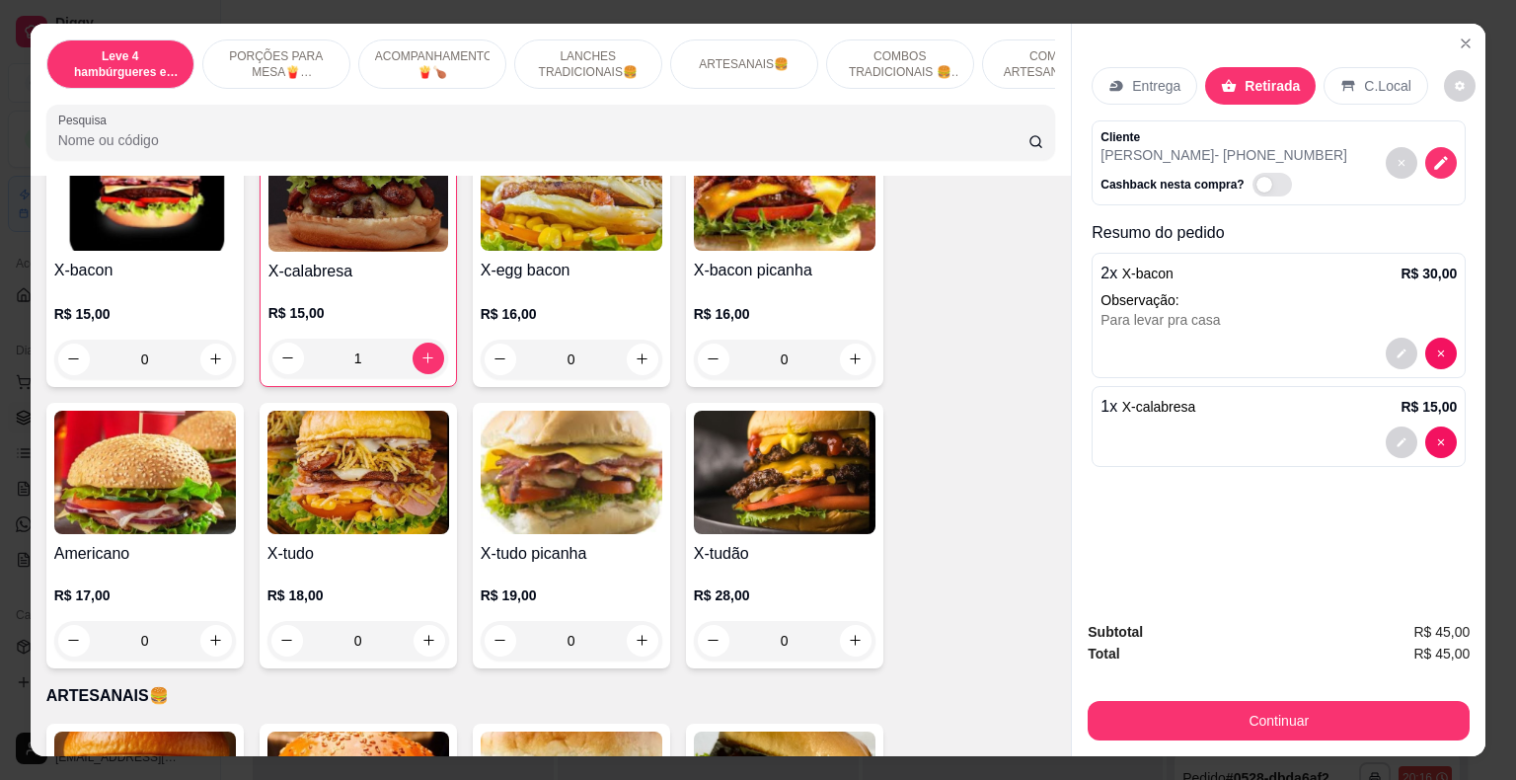
scroll to position [1777, 0]
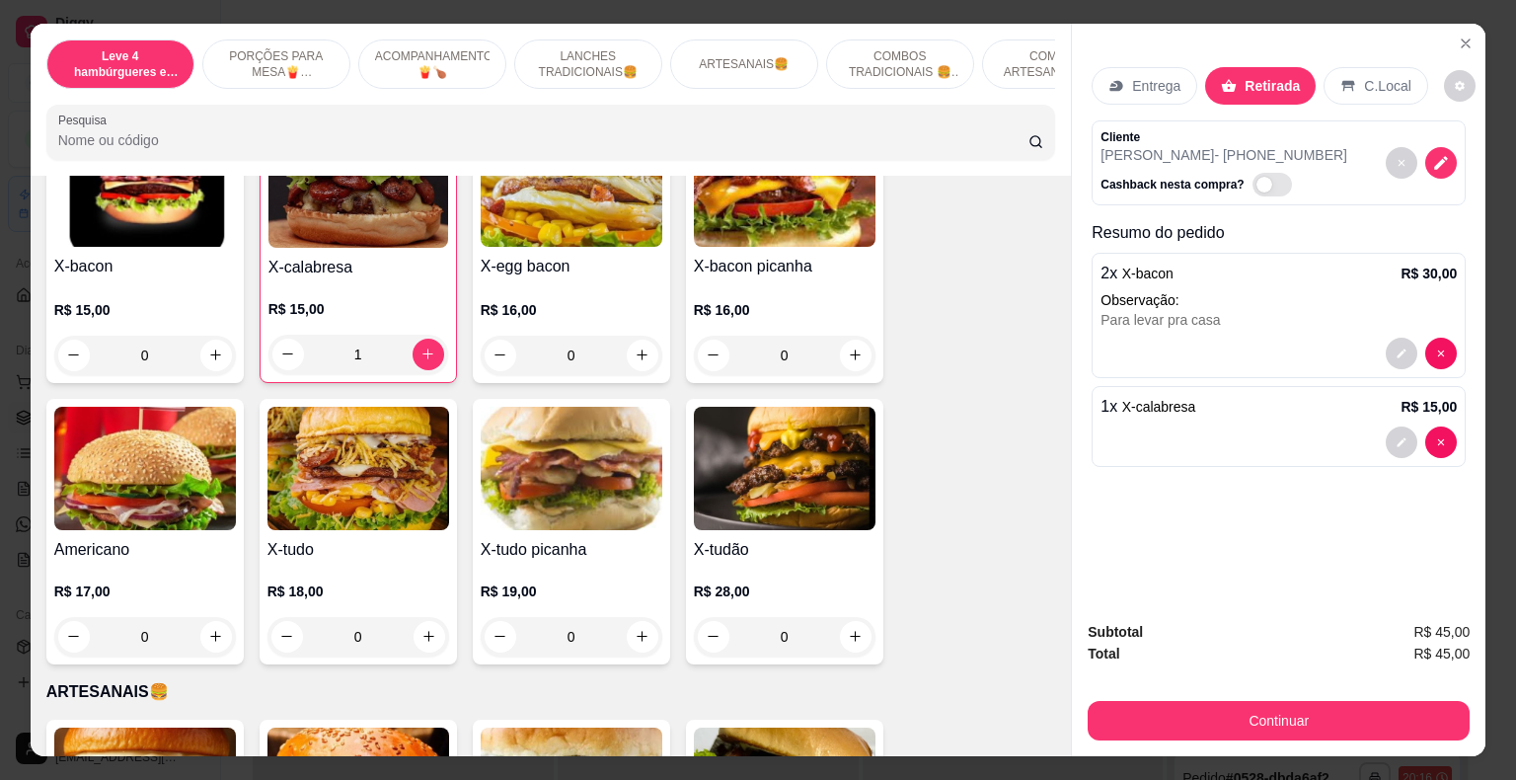
click at [217, 617] on div "0" at bounding box center [145, 636] width 182 height 39
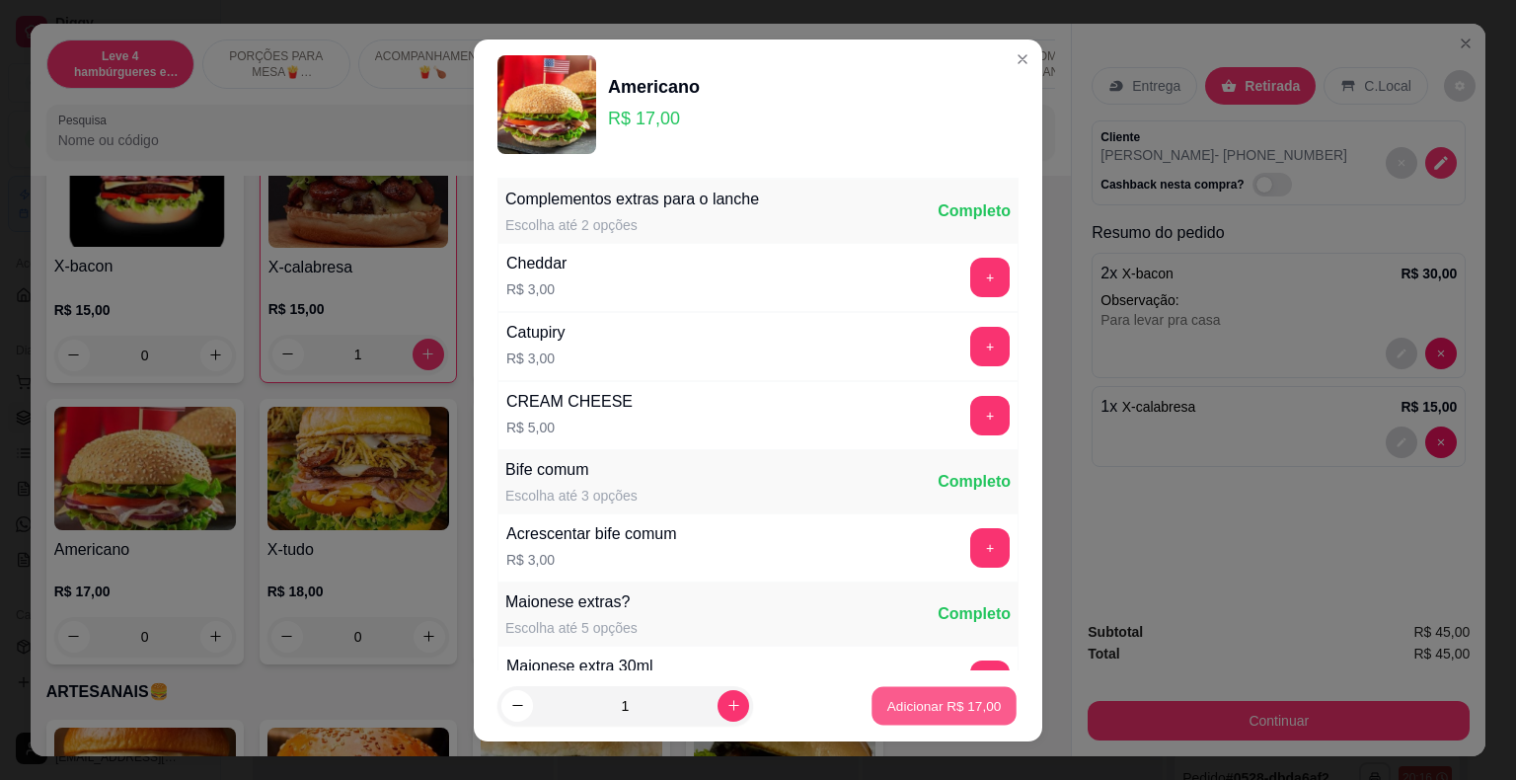
click at [944, 697] on button "Adicionar R$ 17,00" at bounding box center [944, 705] width 145 height 39
type input "1"
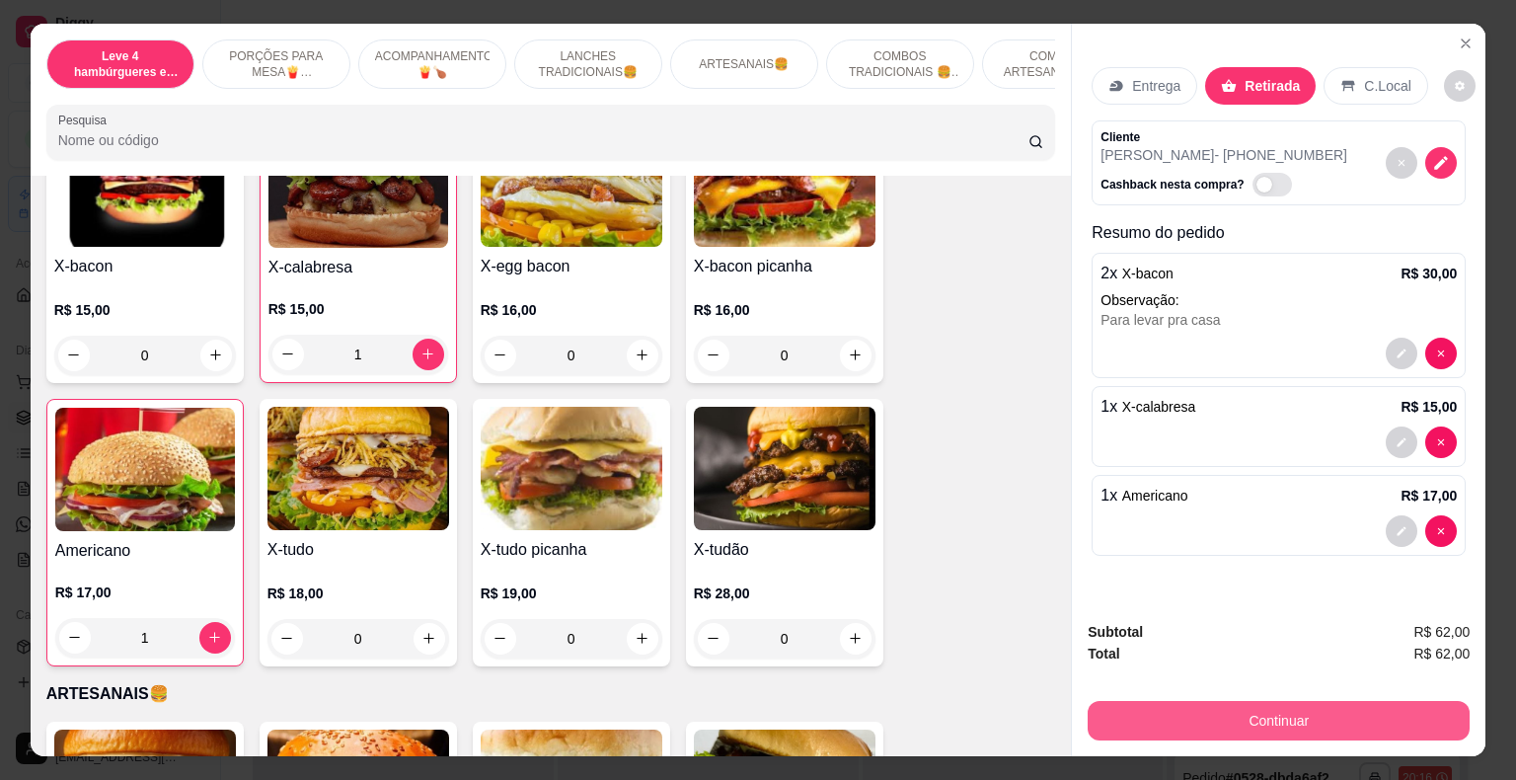
click at [1142, 716] on button "Continuar" at bounding box center [1279, 720] width 382 height 39
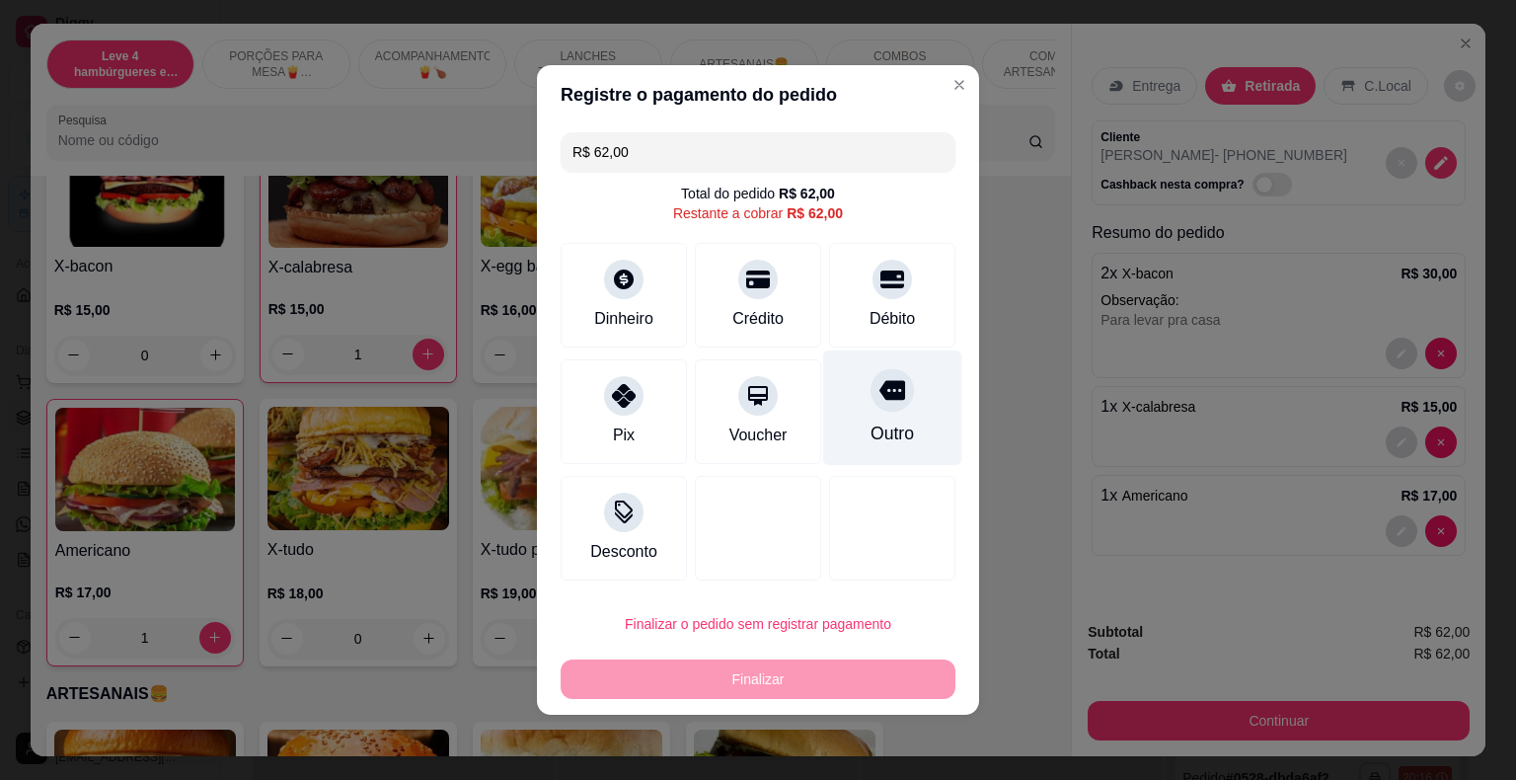
click at [882, 414] on div "Outro" at bounding box center [892, 408] width 139 height 116
type input "R$ 0,00"
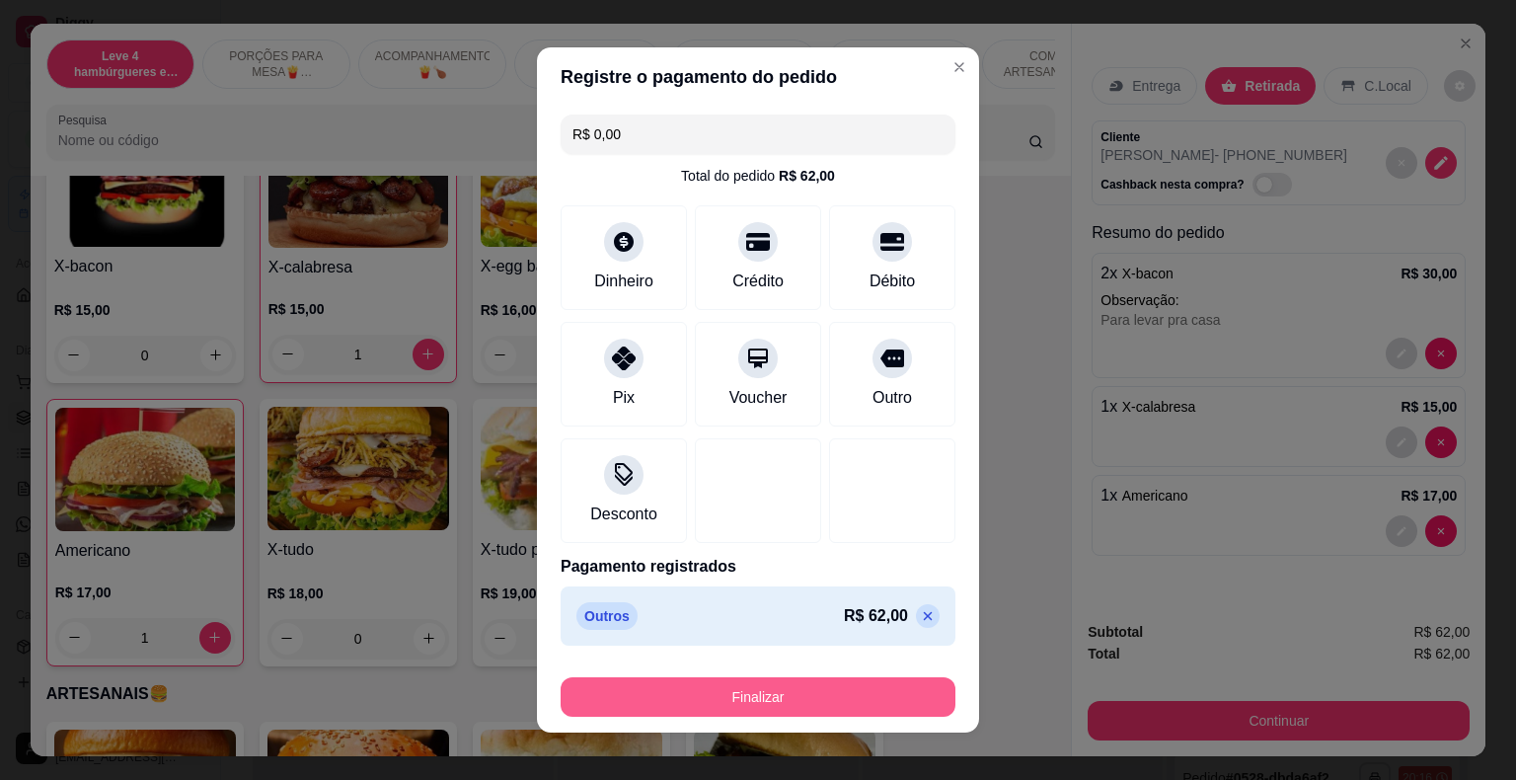
click at [882, 705] on button "Finalizar" at bounding box center [758, 696] width 395 height 39
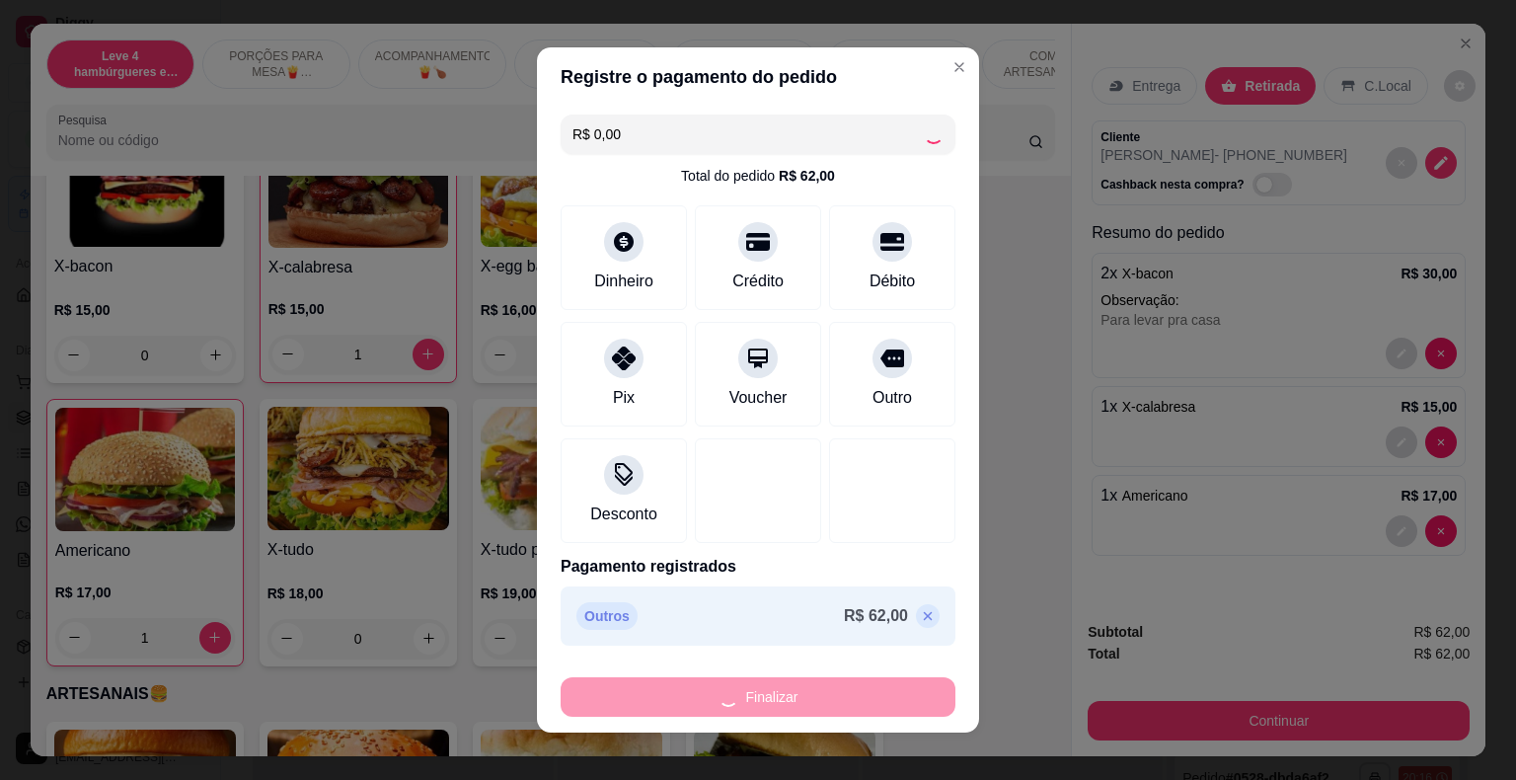
type input "0"
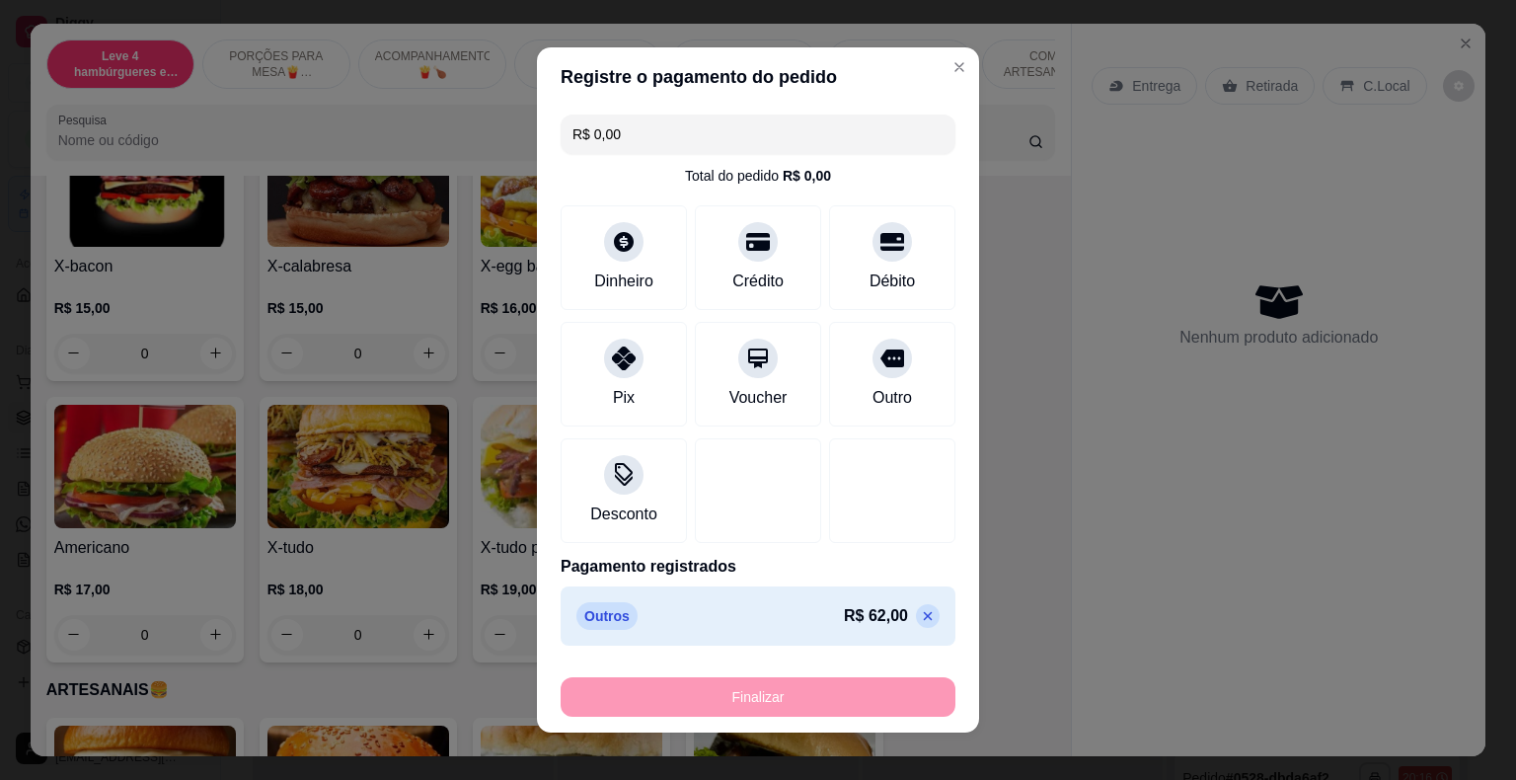
type input "-R$ 62,00"
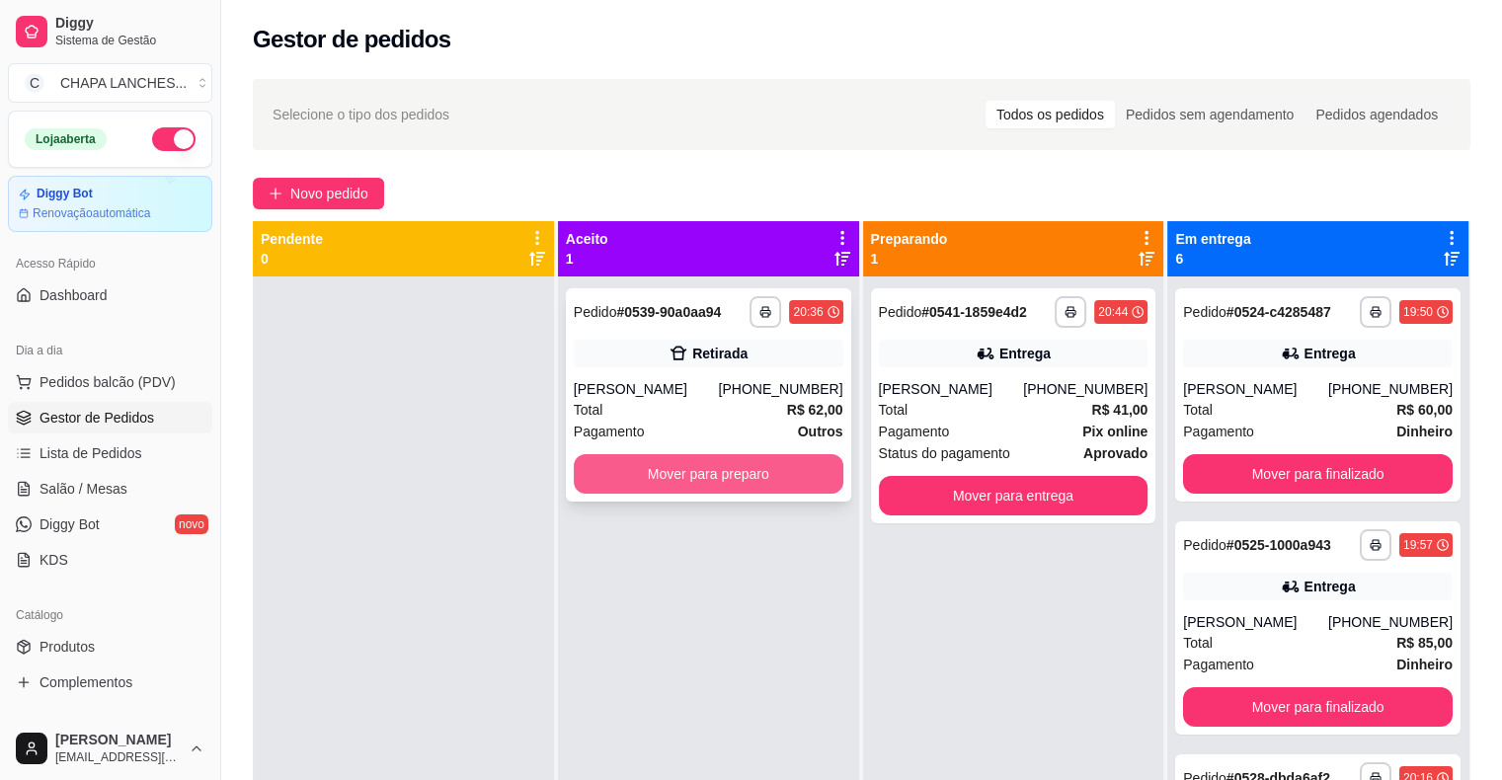
click at [673, 477] on button "Mover para preparo" at bounding box center [709, 473] width 270 height 39
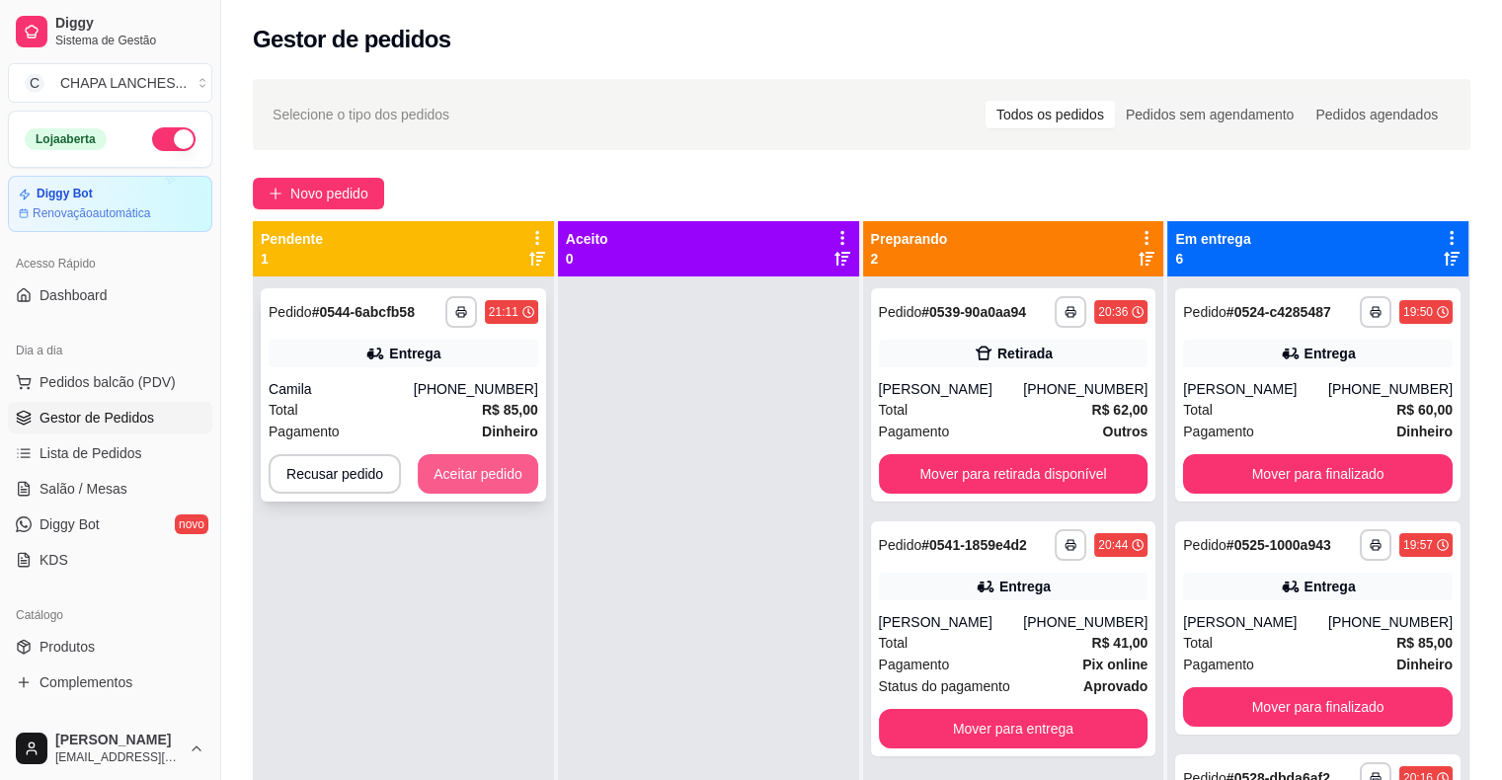
click at [494, 469] on button "Aceitar pedido" at bounding box center [478, 473] width 120 height 39
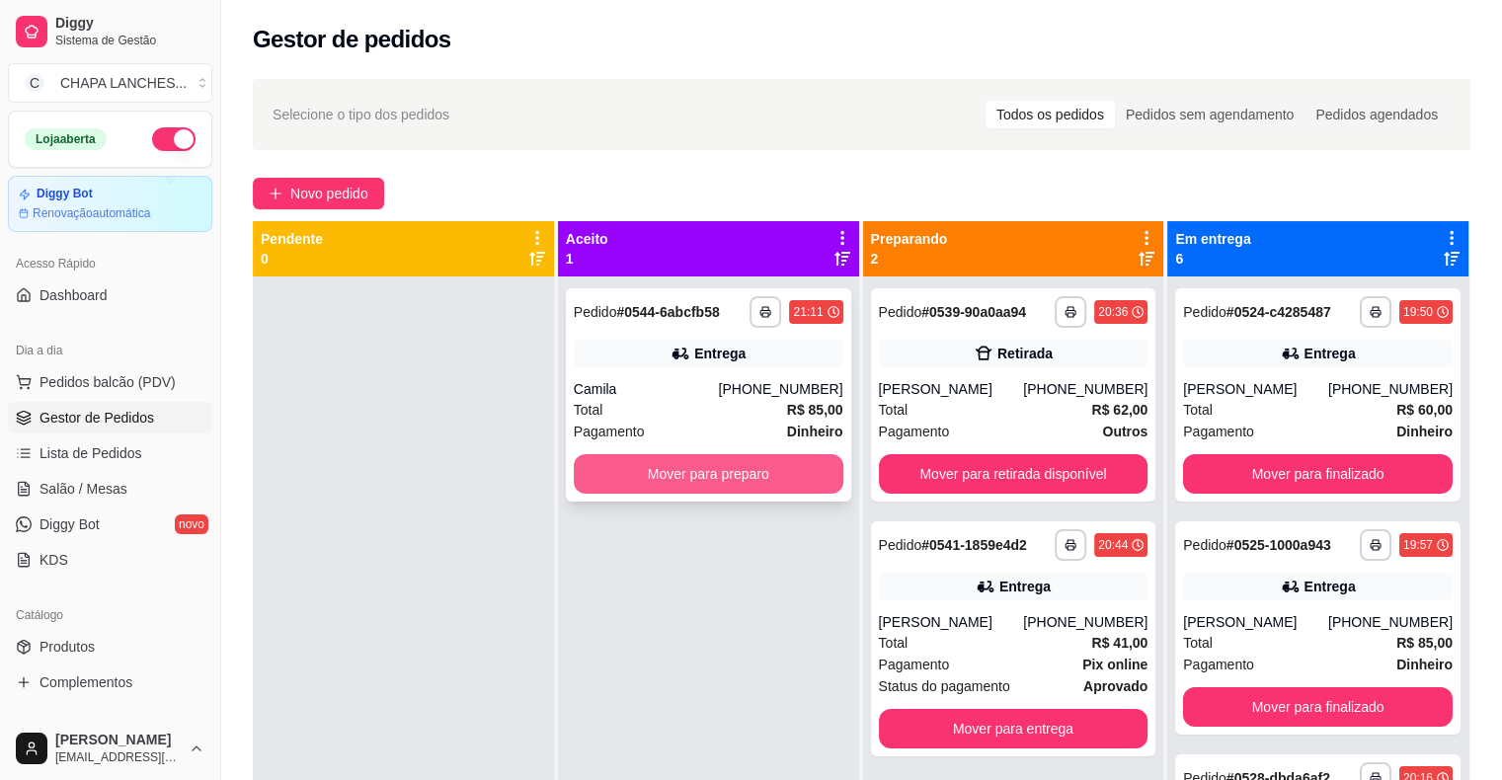
click at [602, 479] on button "Mover para preparo" at bounding box center [709, 473] width 270 height 39
click at [747, 485] on button "Mover para preparo" at bounding box center [709, 473] width 270 height 39
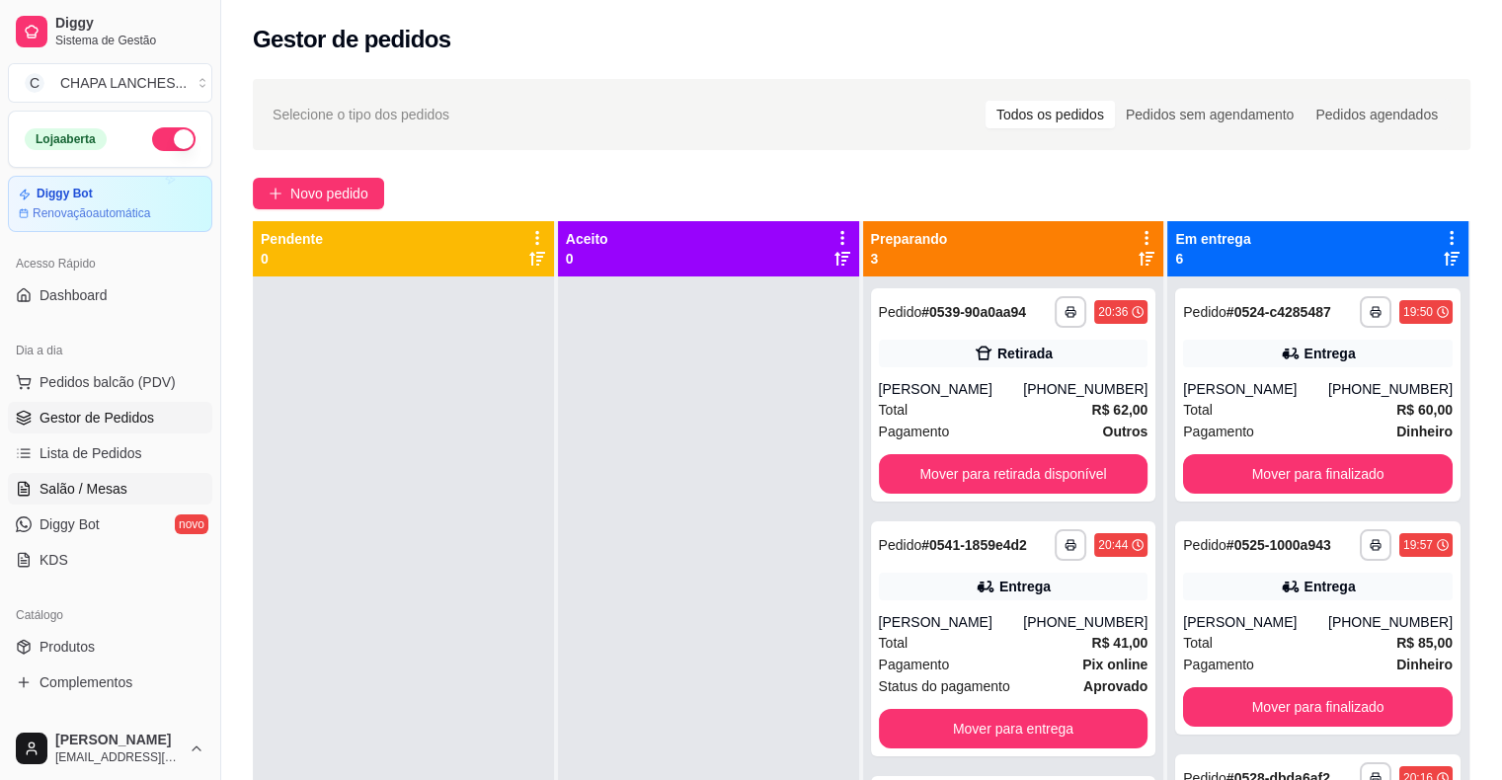
click at [122, 484] on span "Salão / Mesas" at bounding box center [83, 489] width 88 height 20
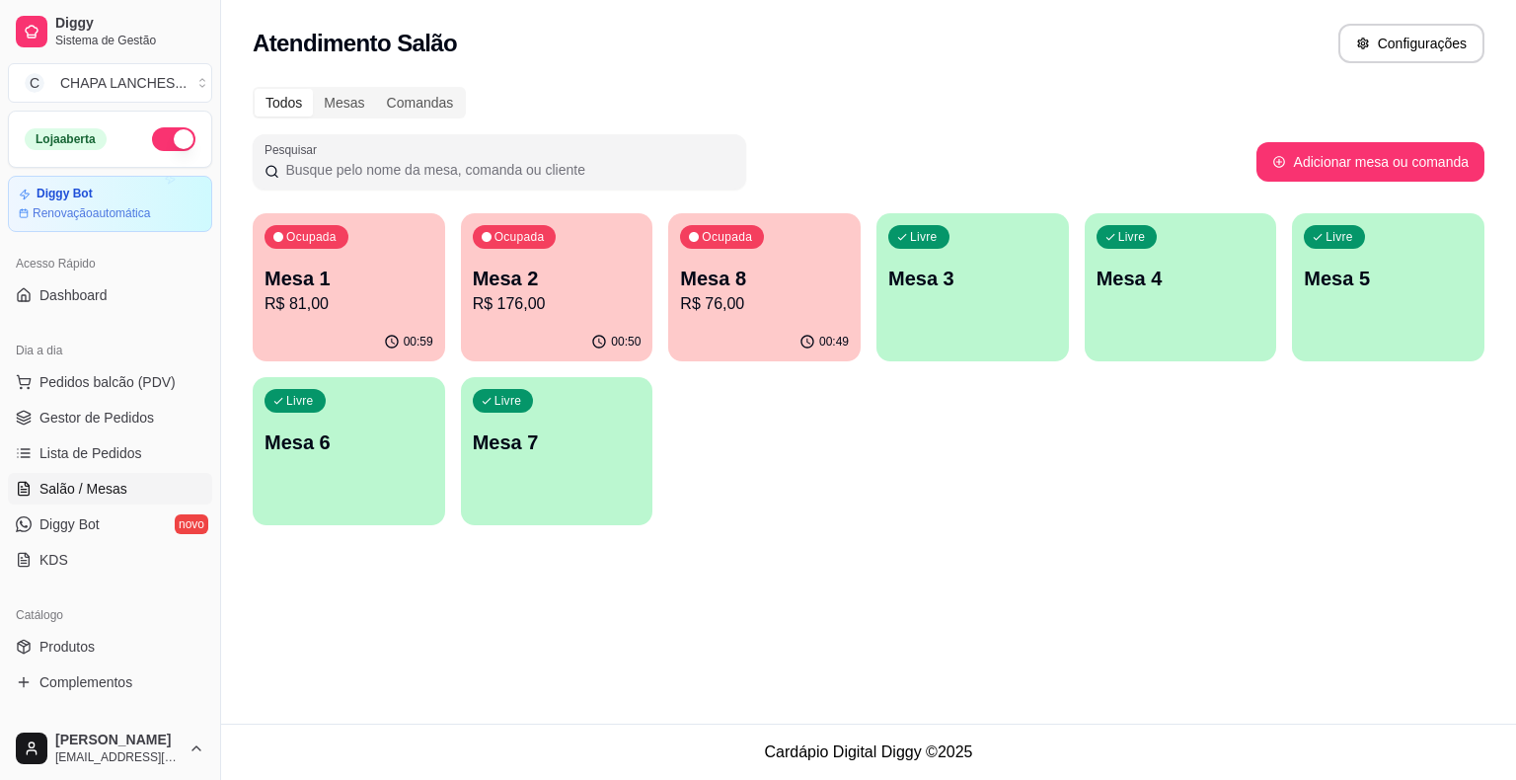
click at [388, 303] on p "R$ 81,00" at bounding box center [349, 304] width 169 height 24
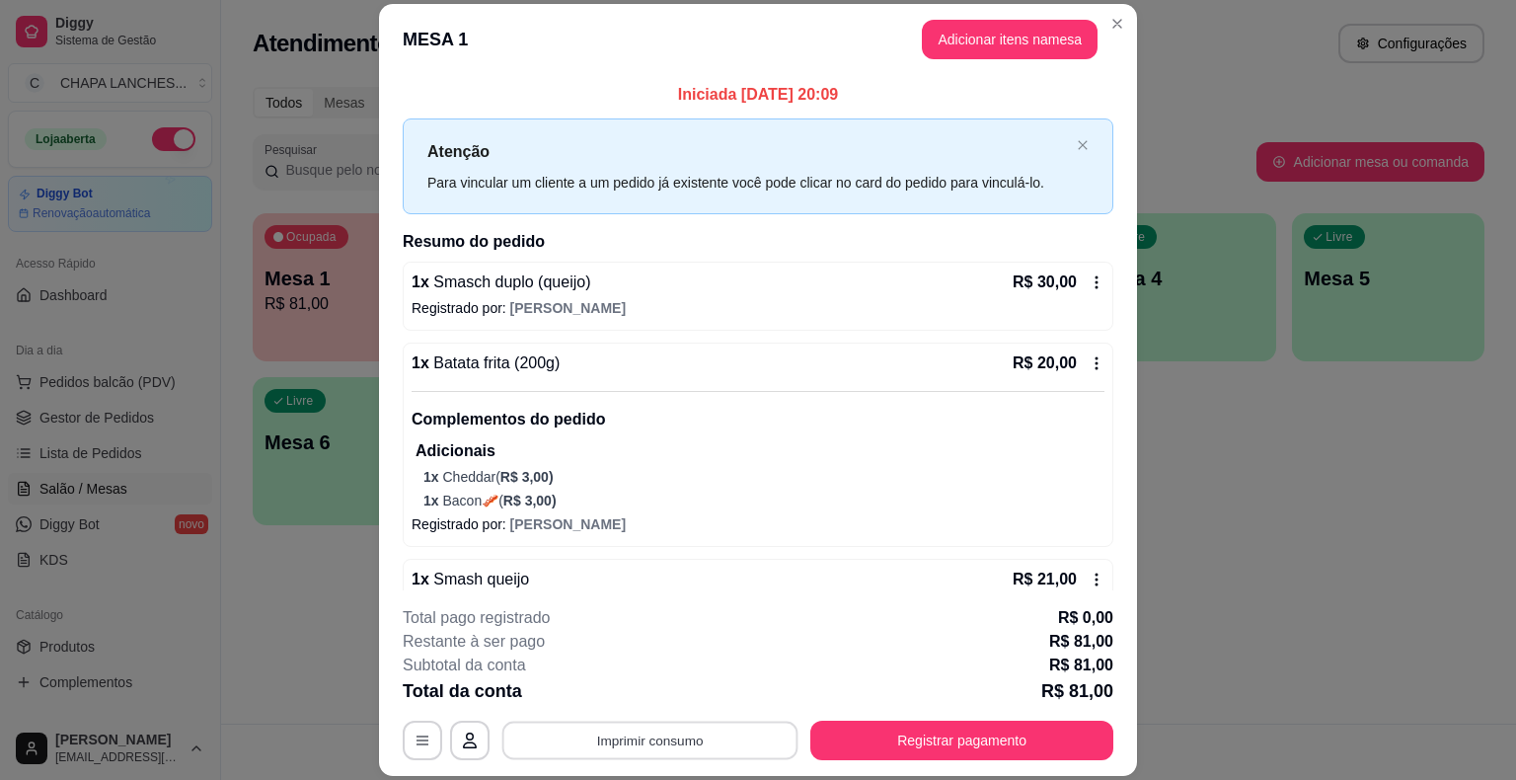
click at [686, 748] on button "Imprimir consumo" at bounding box center [651, 741] width 296 height 39
click at [678, 697] on button "IMPRESSORA" at bounding box center [649, 695] width 143 height 32
click at [962, 741] on button "Registrar pagamento" at bounding box center [963, 741] width 294 height 39
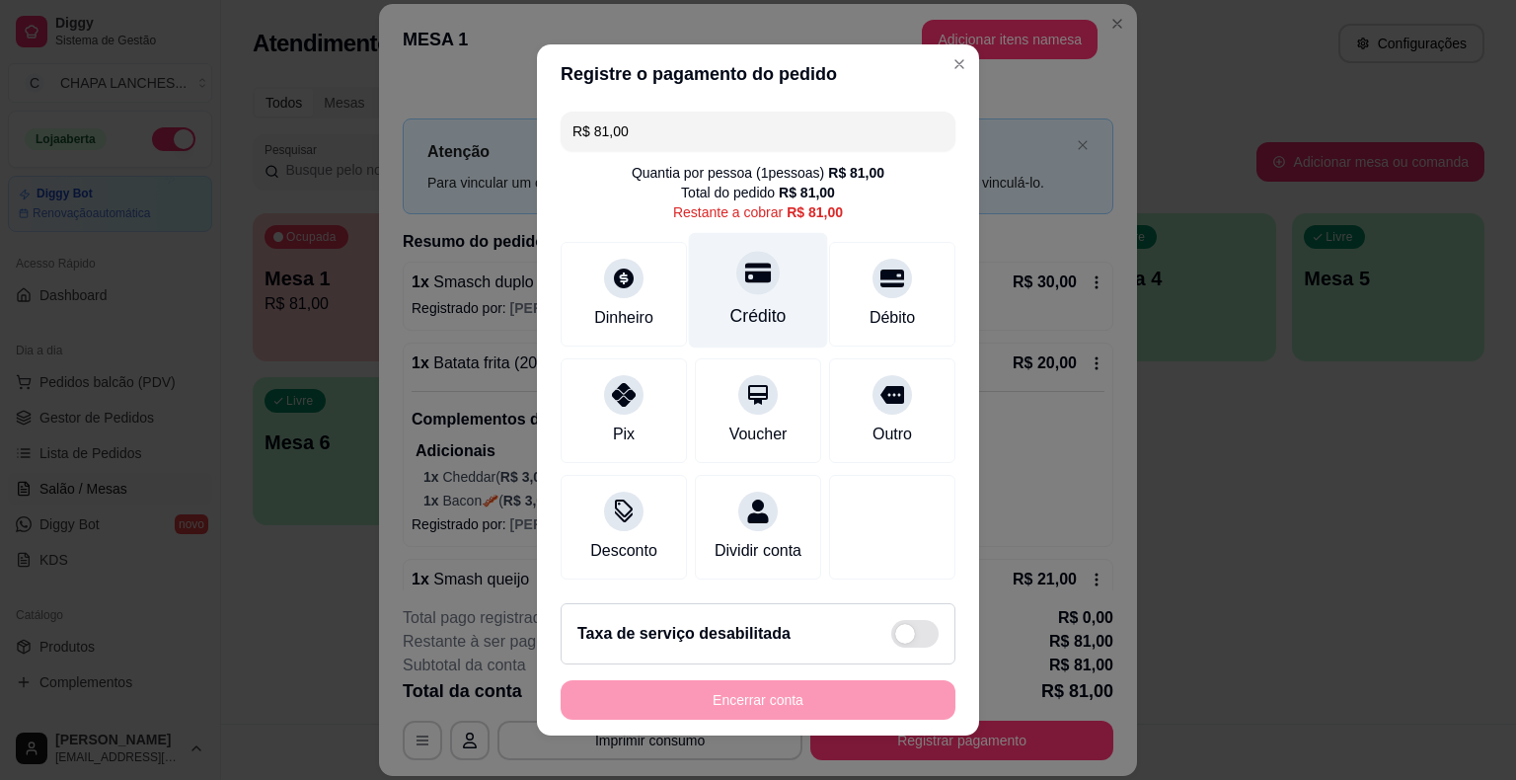
click at [756, 303] on div "Crédito" at bounding box center [758, 291] width 139 height 116
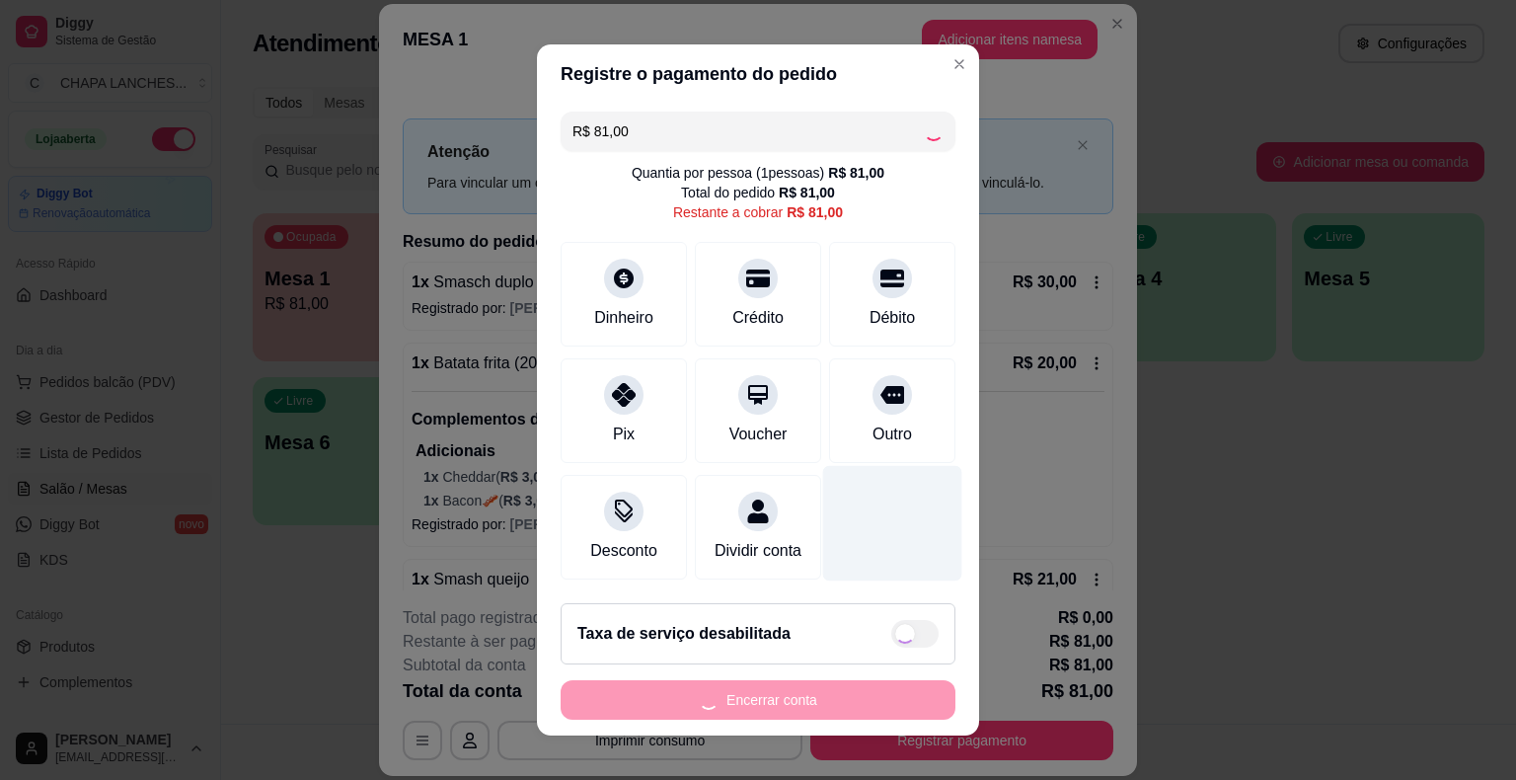
type input "R$ 0,00"
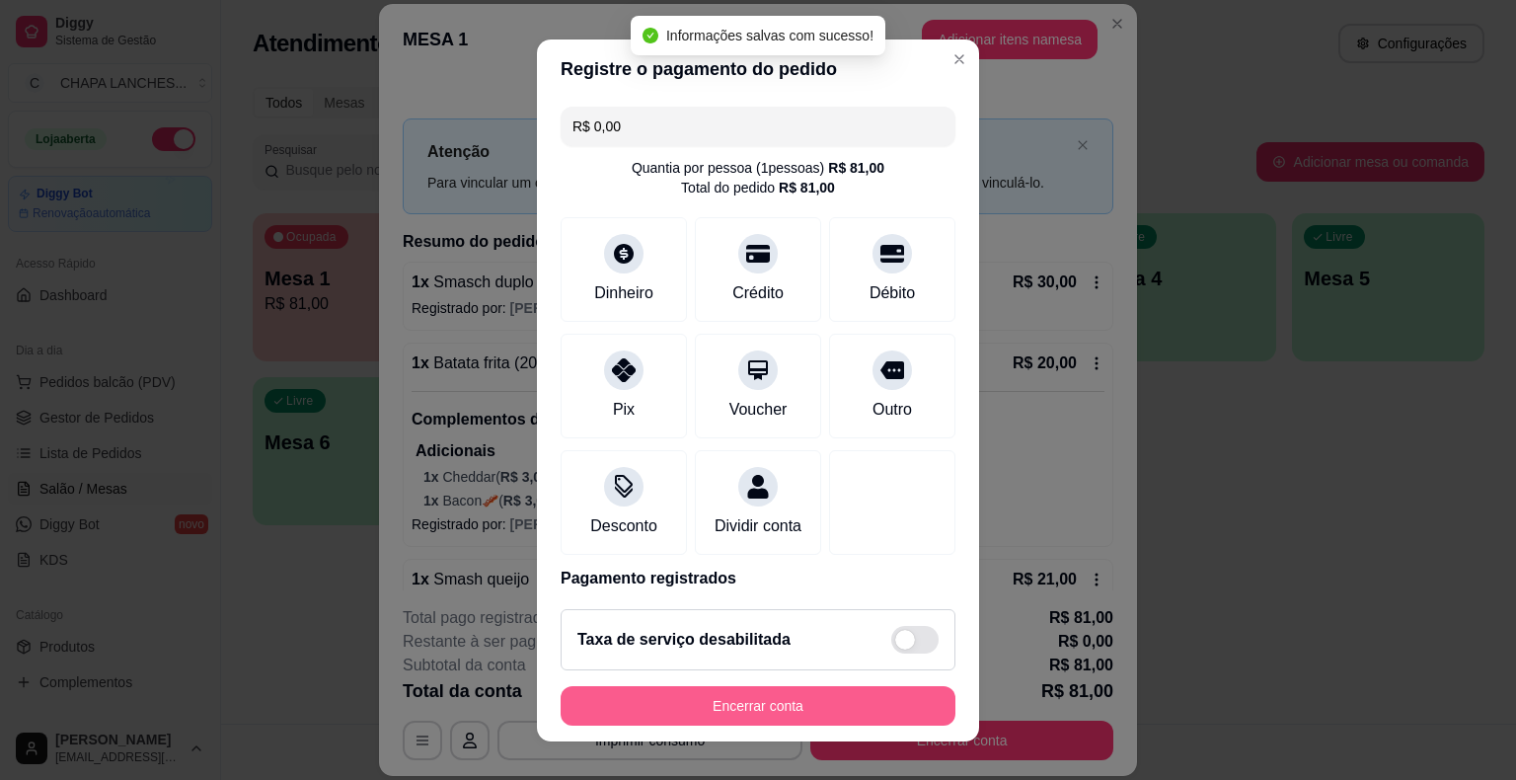
click at [827, 705] on button "Encerrar conta" at bounding box center [758, 705] width 395 height 39
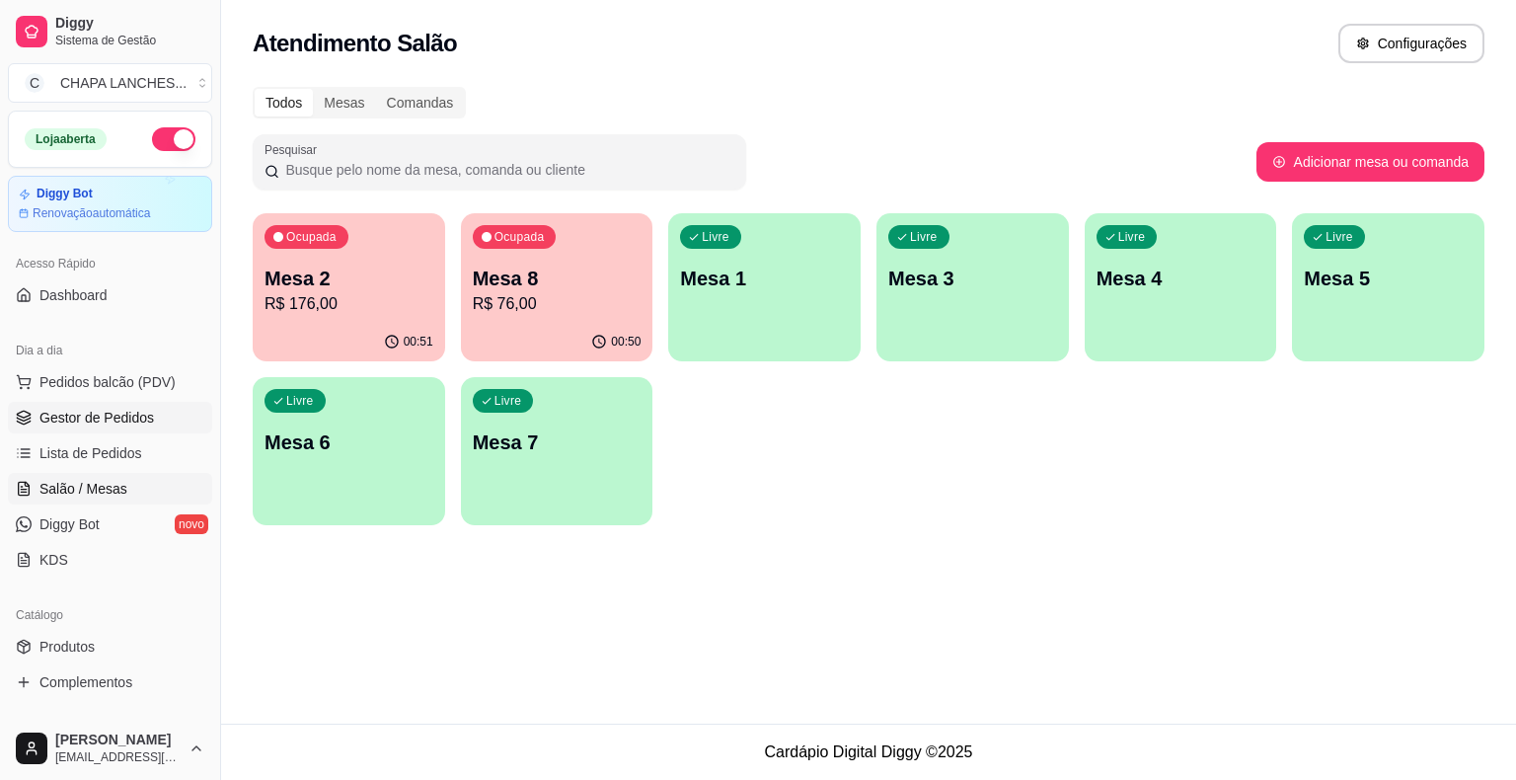
click at [132, 405] on link "Gestor de Pedidos" at bounding box center [110, 418] width 204 height 32
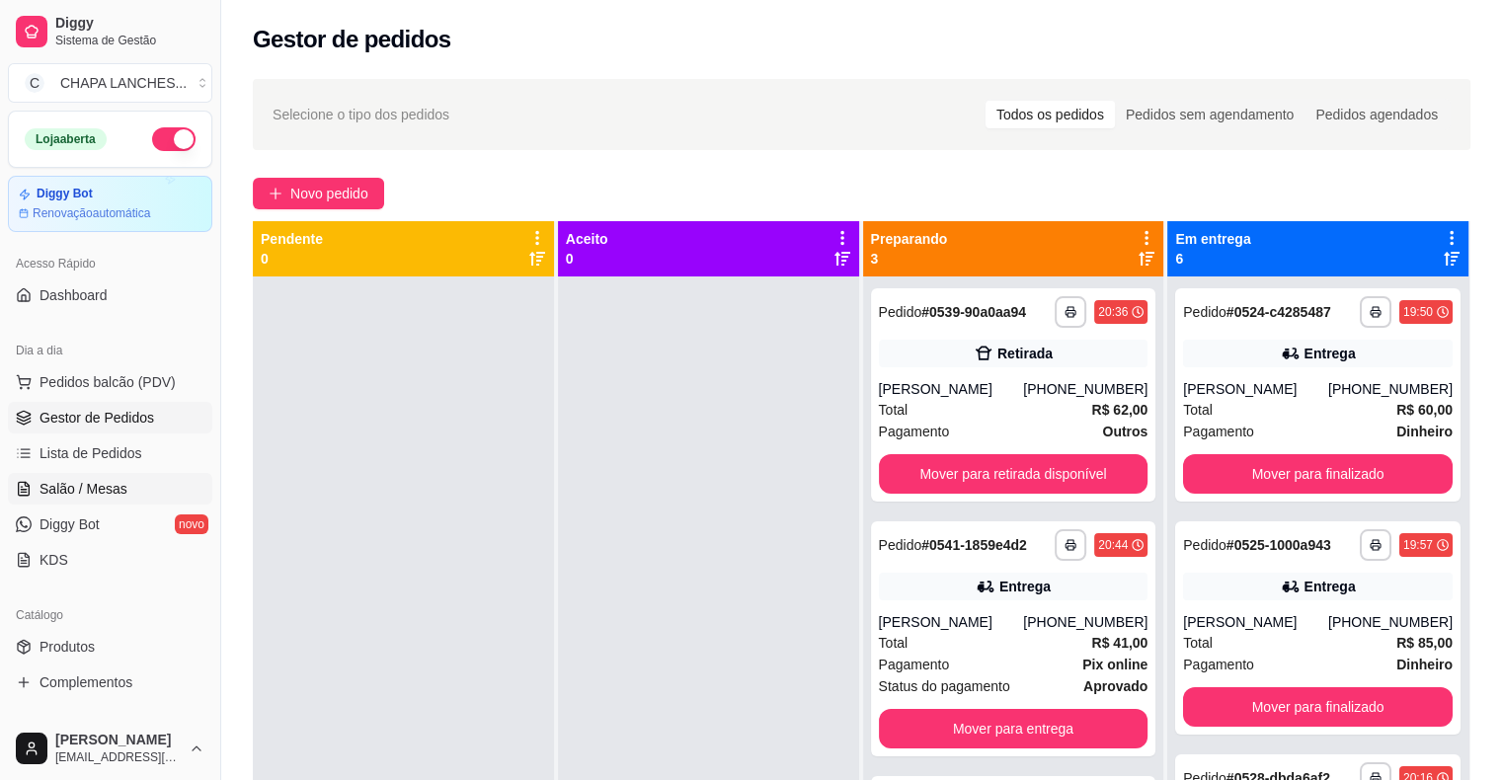
click at [106, 483] on span "Salão / Mesas" at bounding box center [83, 489] width 88 height 20
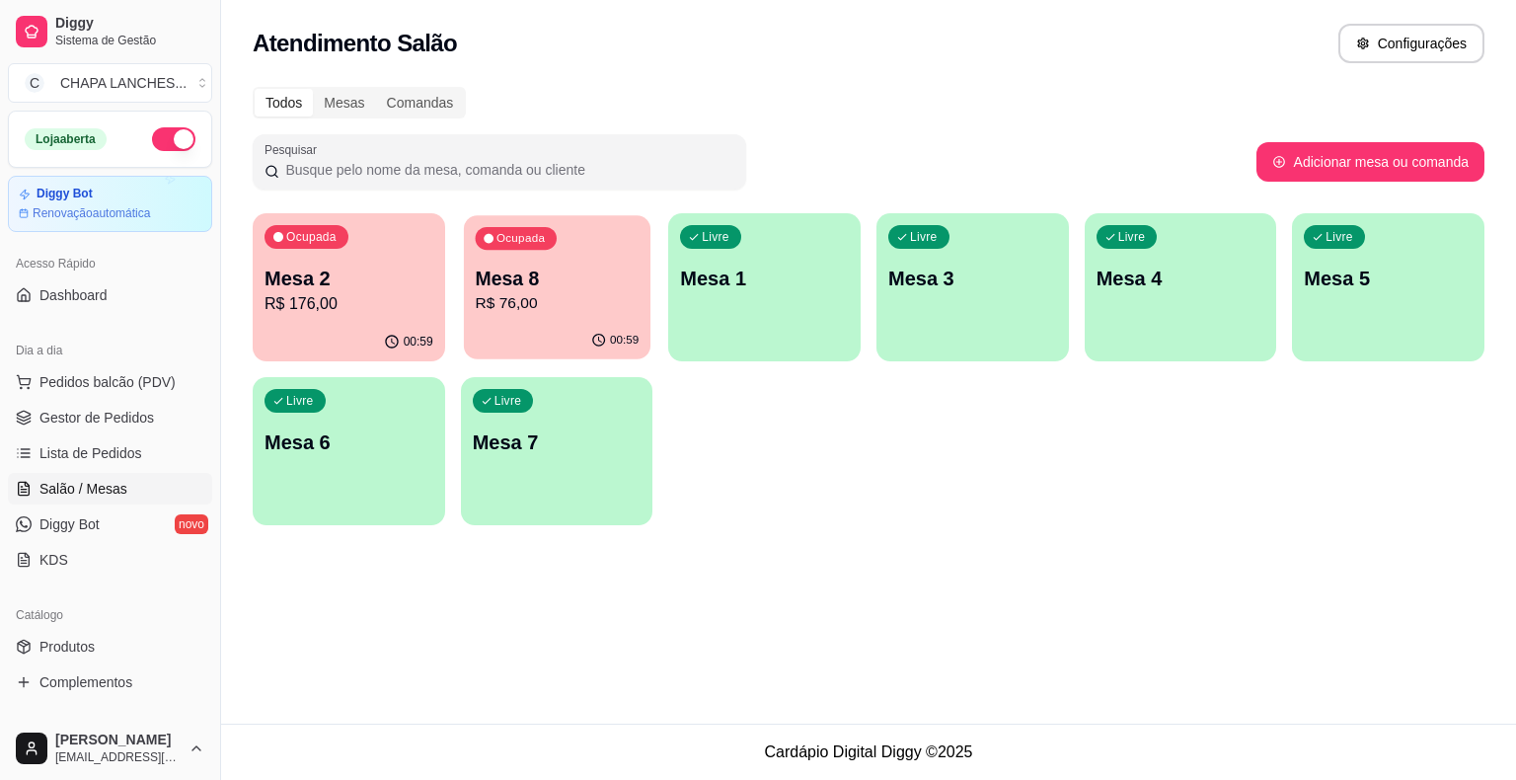
click at [564, 326] on div "00:59" at bounding box center [557, 341] width 187 height 38
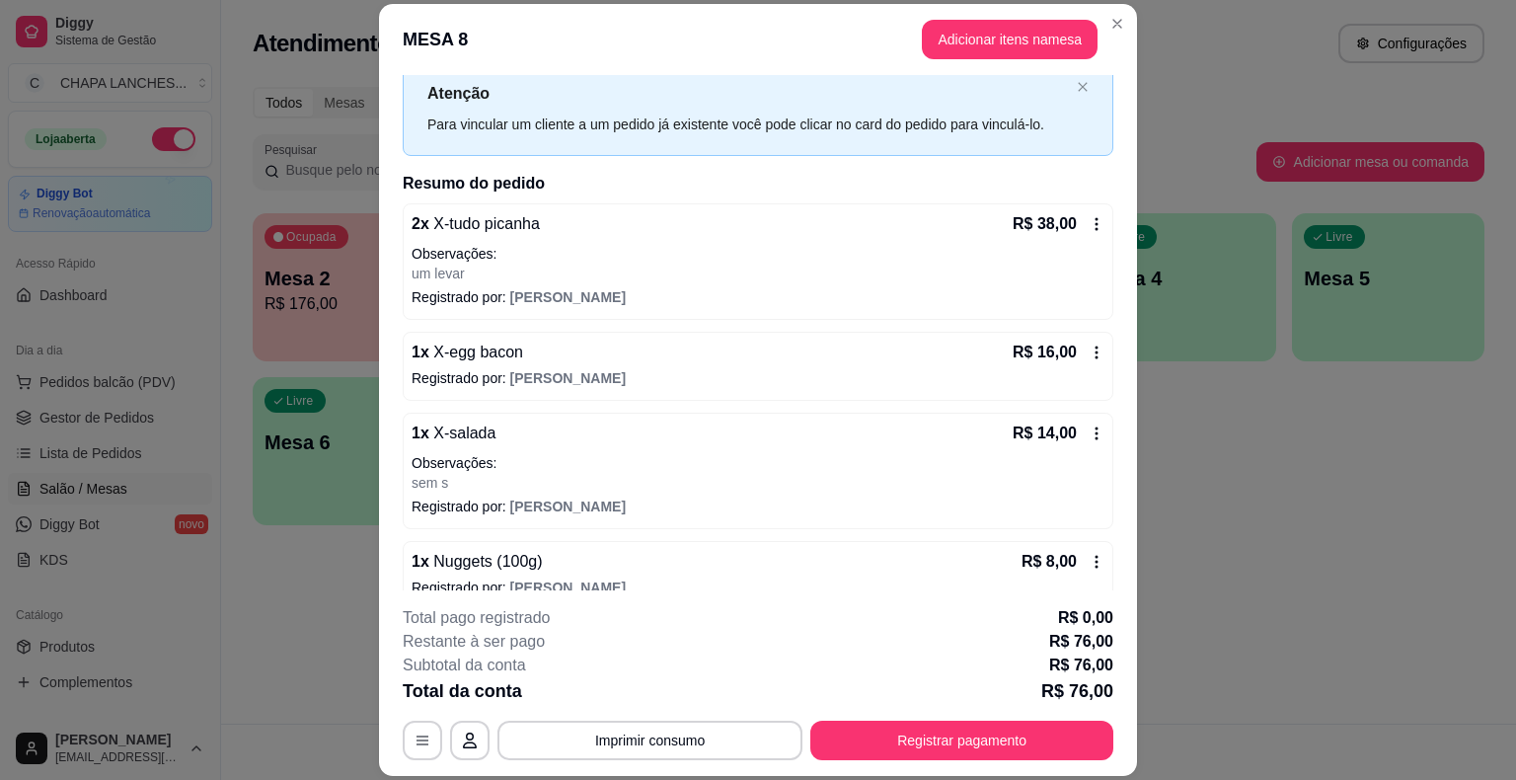
scroll to position [83, 0]
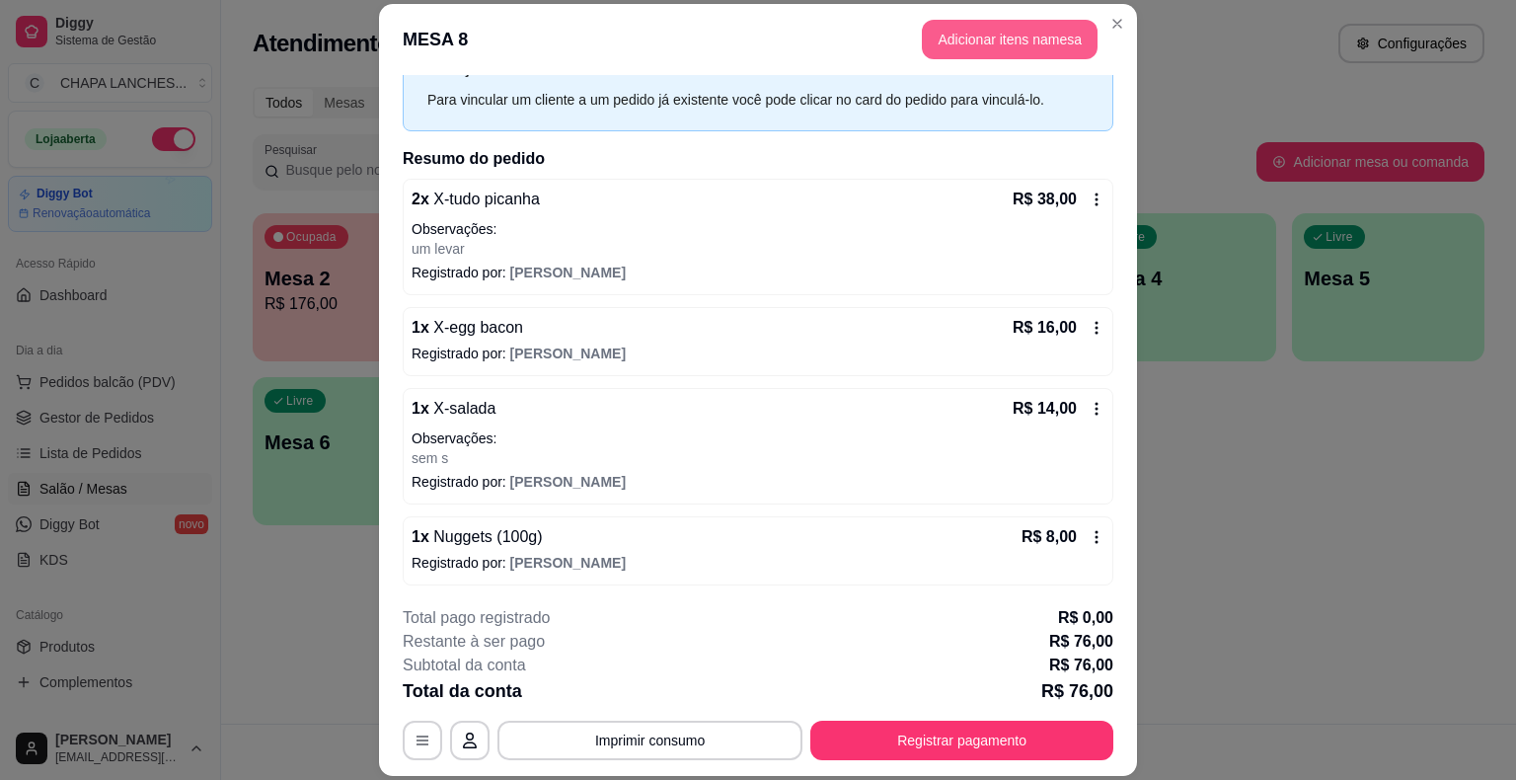
click at [987, 36] on button "Adicionar itens na mesa" at bounding box center [1010, 39] width 176 height 39
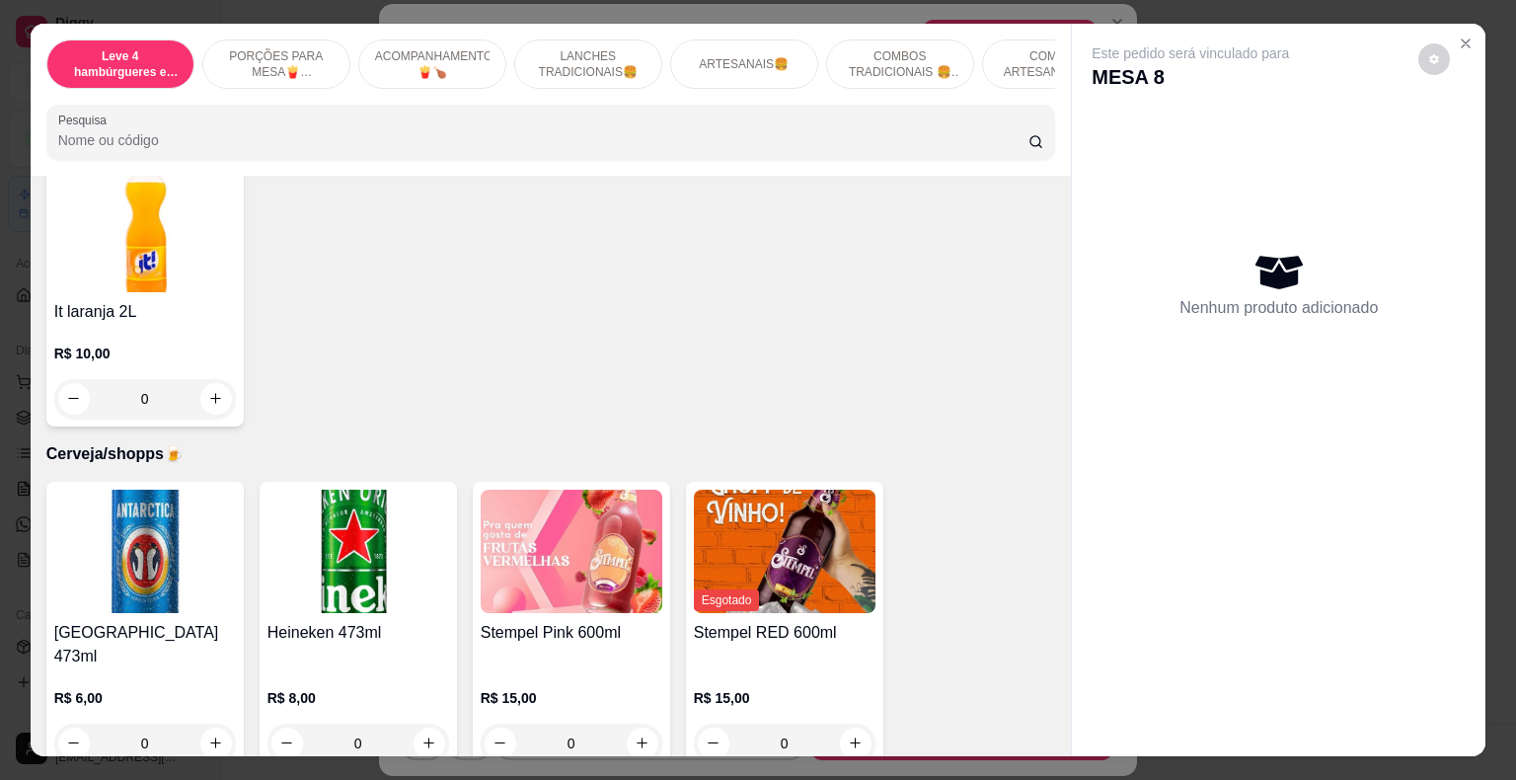
scroll to position [6121, 0]
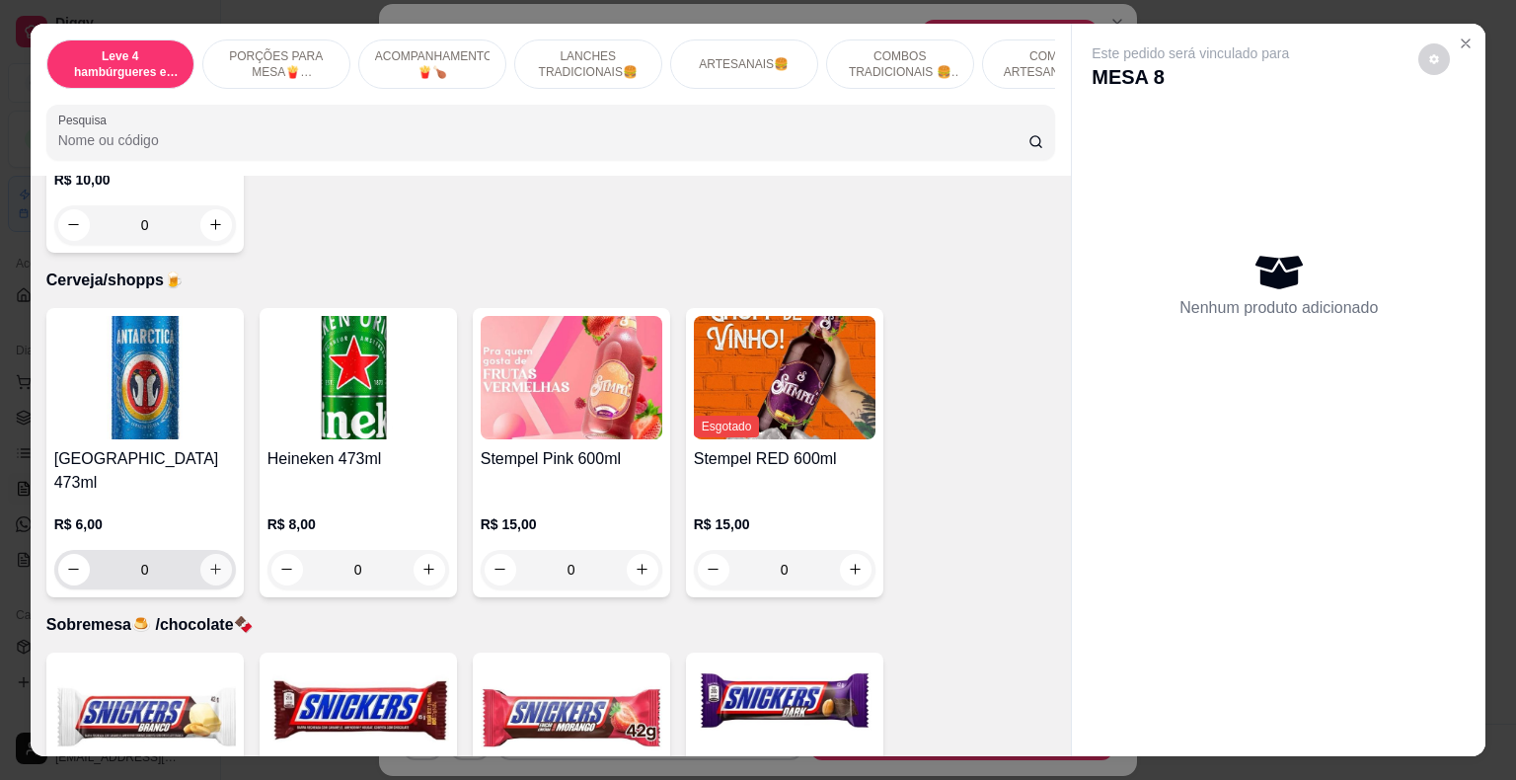
click at [209, 554] on button "increase-product-quantity" at bounding box center [216, 570] width 32 height 32
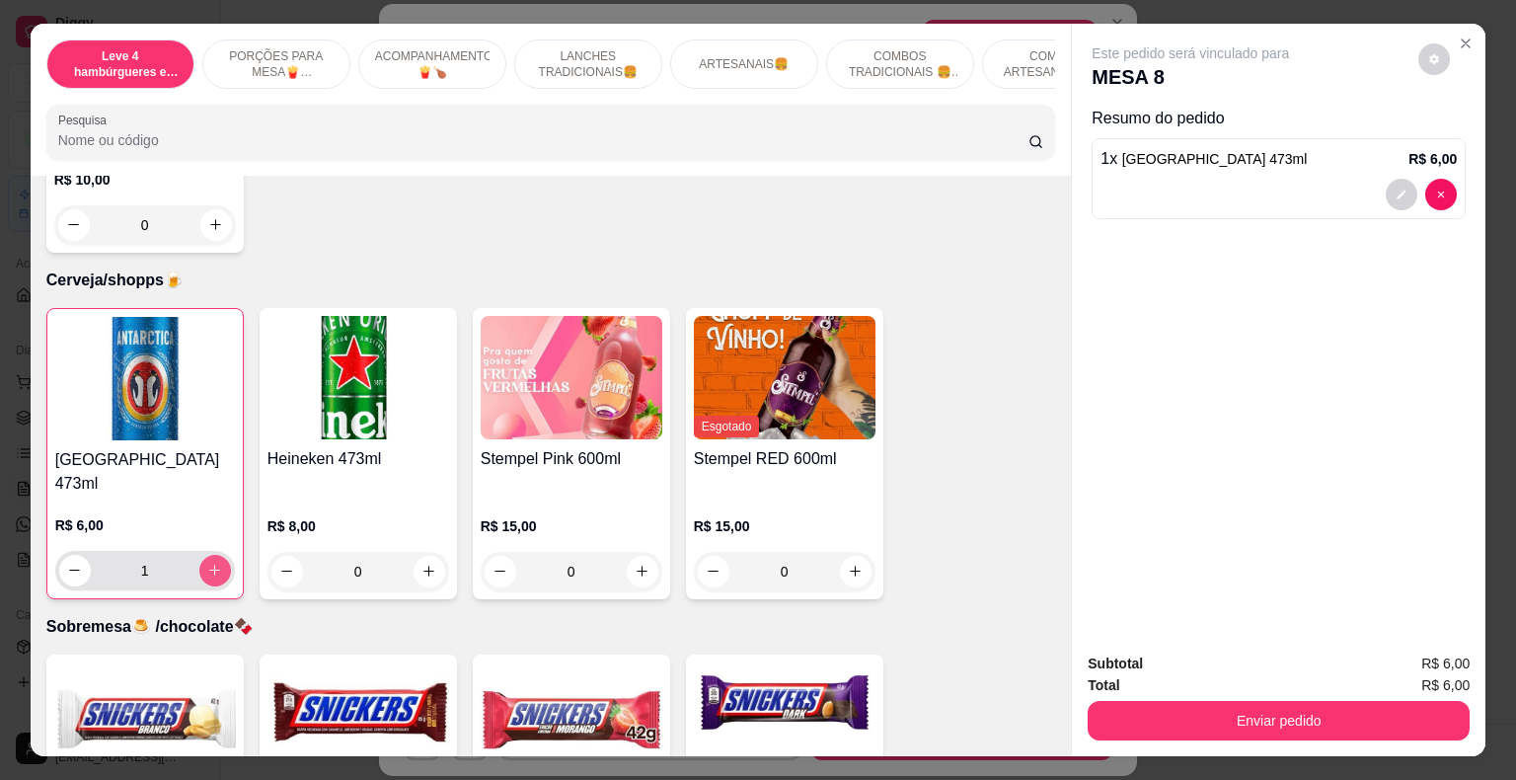
type input "1"
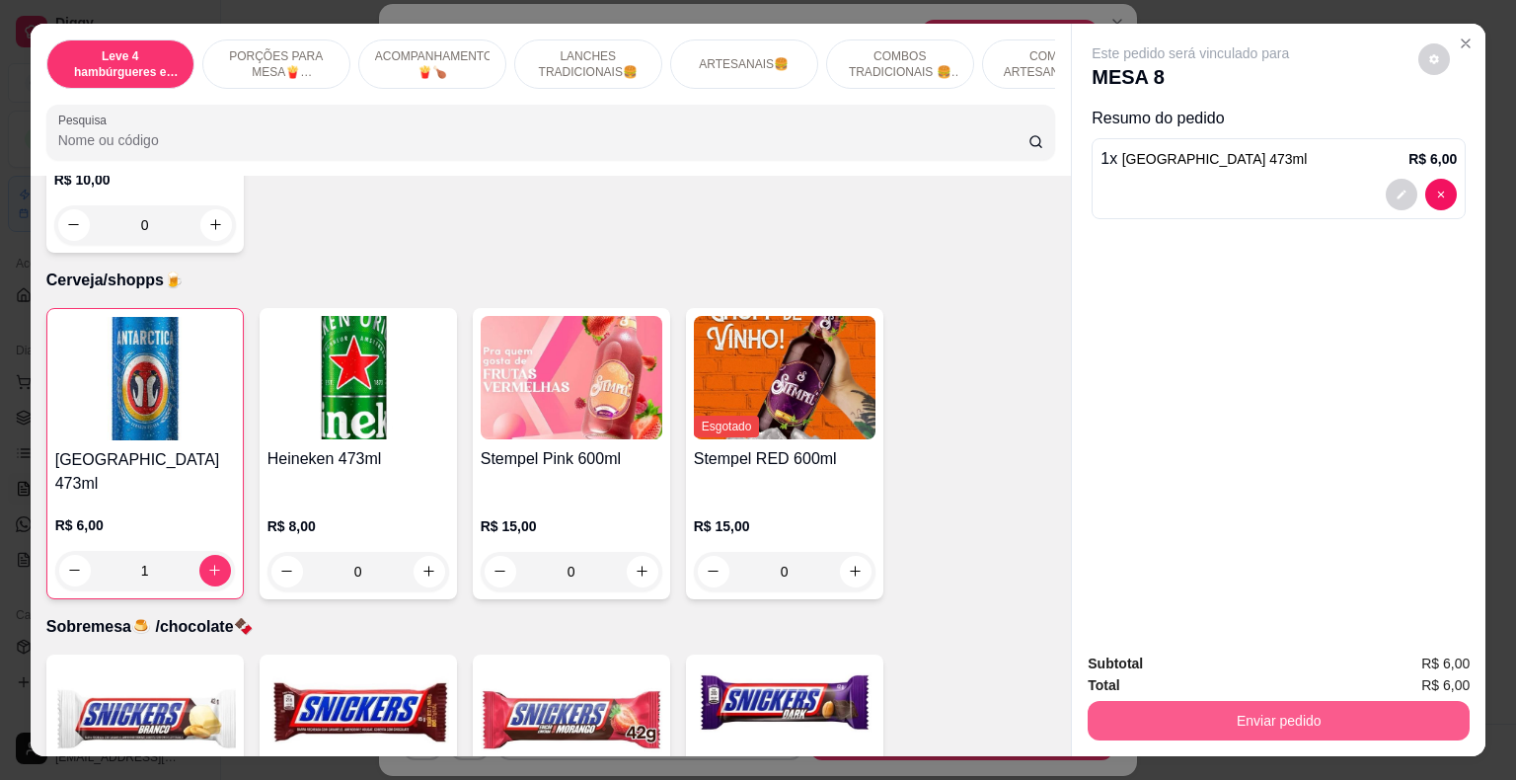
click at [1189, 702] on button "Enviar pedido" at bounding box center [1279, 720] width 382 height 39
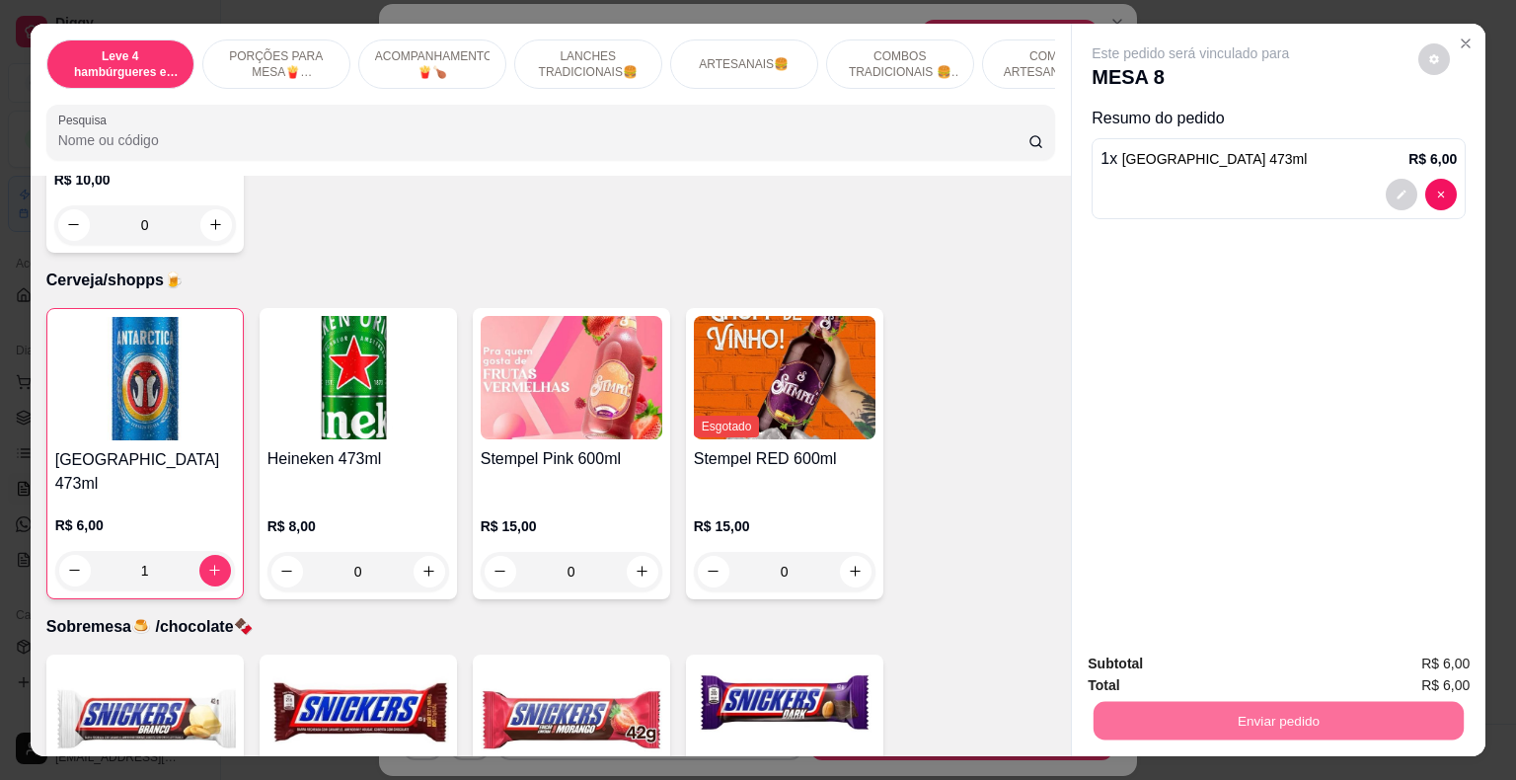
click at [1282, 674] on button "Registrar cliente" at bounding box center [1286, 666] width 130 height 38
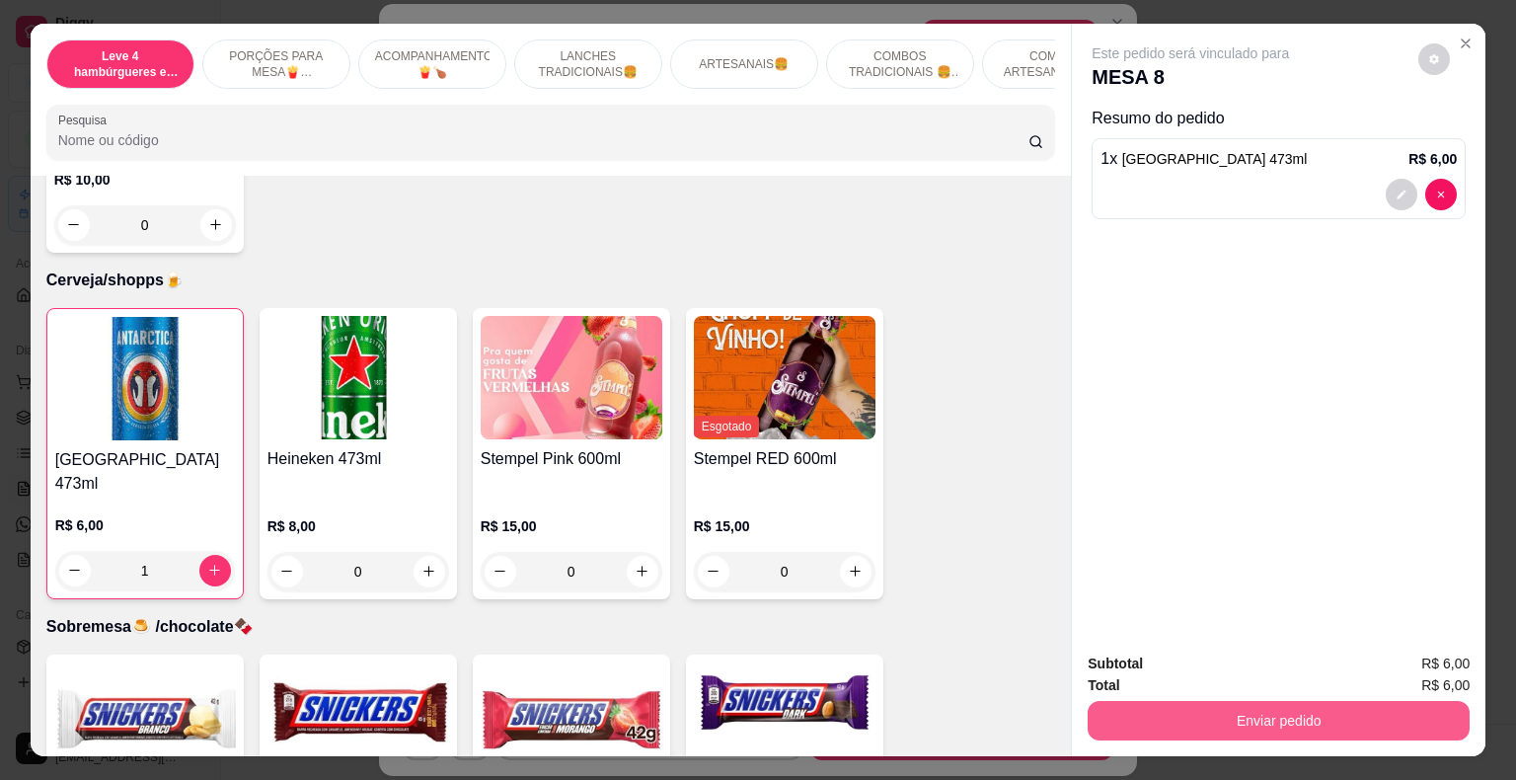
click at [1252, 715] on button "Enviar pedido" at bounding box center [1279, 720] width 382 height 39
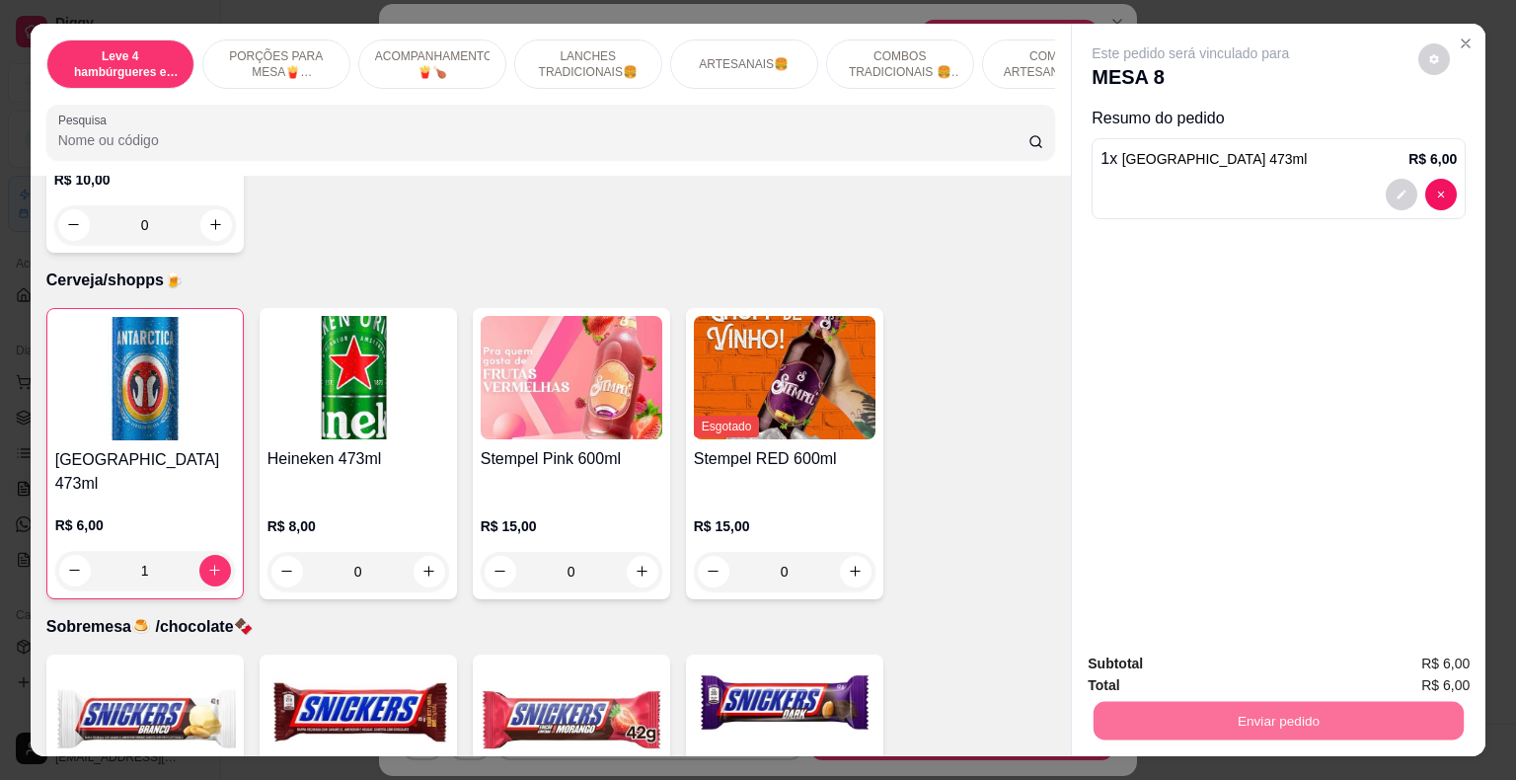
click at [1417, 676] on button "Enviar pedido" at bounding box center [1419, 666] width 112 height 38
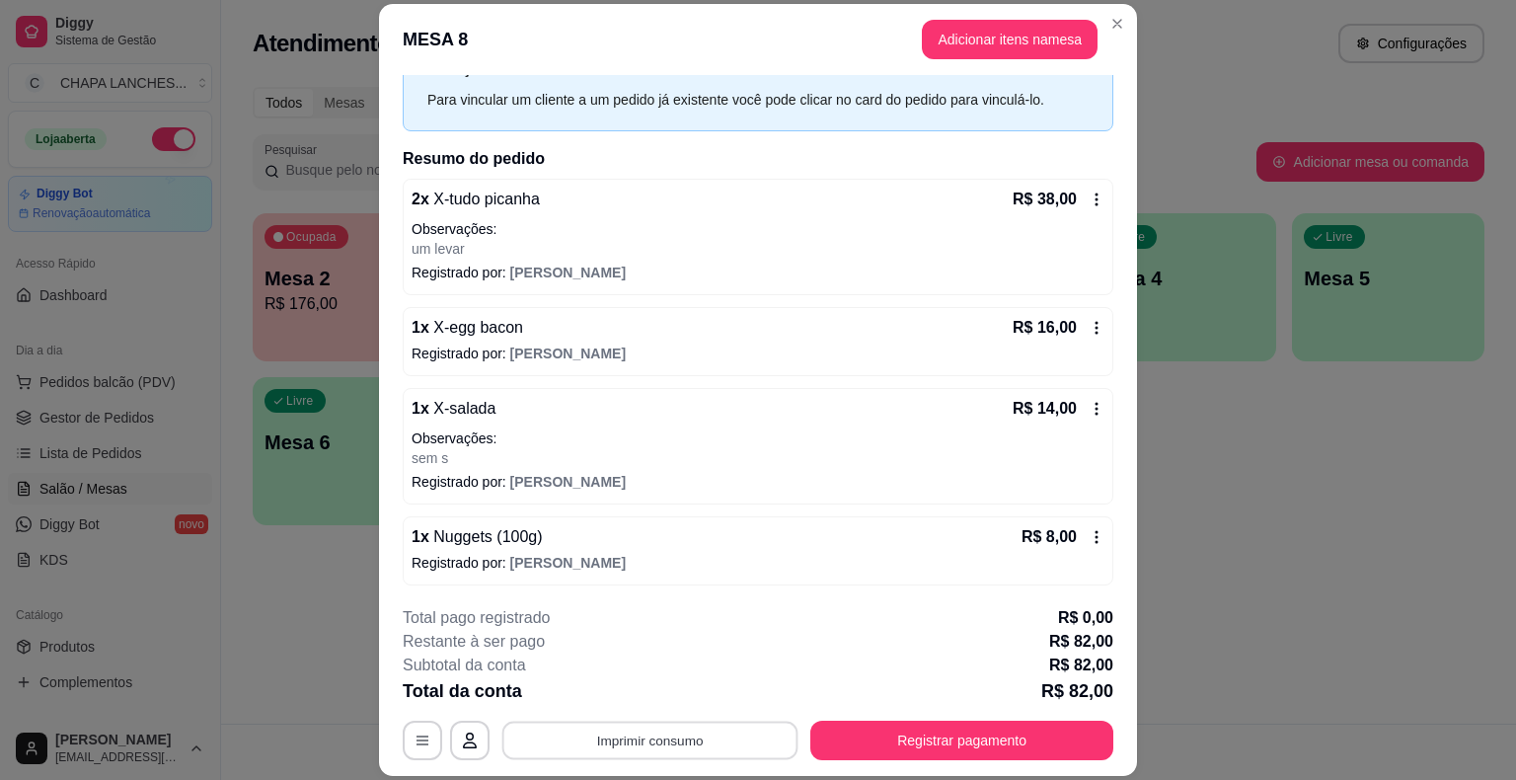
click at [676, 744] on button "Imprimir consumo" at bounding box center [651, 741] width 296 height 39
click at [678, 695] on button "IMPRESSORA" at bounding box center [649, 695] width 143 height 32
click at [993, 41] on button "Adicionar itens na mesa" at bounding box center [1010, 40] width 170 height 39
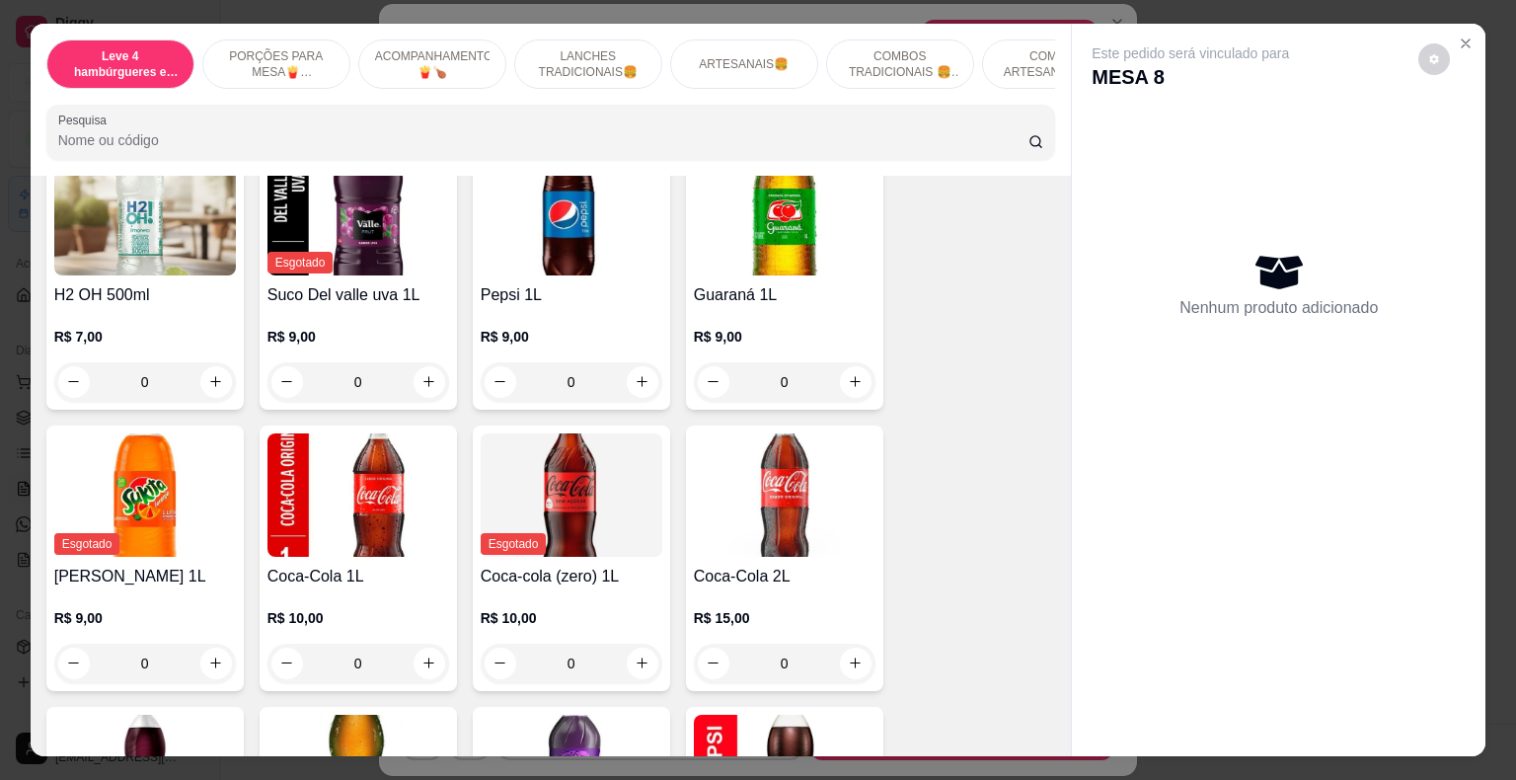
scroll to position [5331, 0]
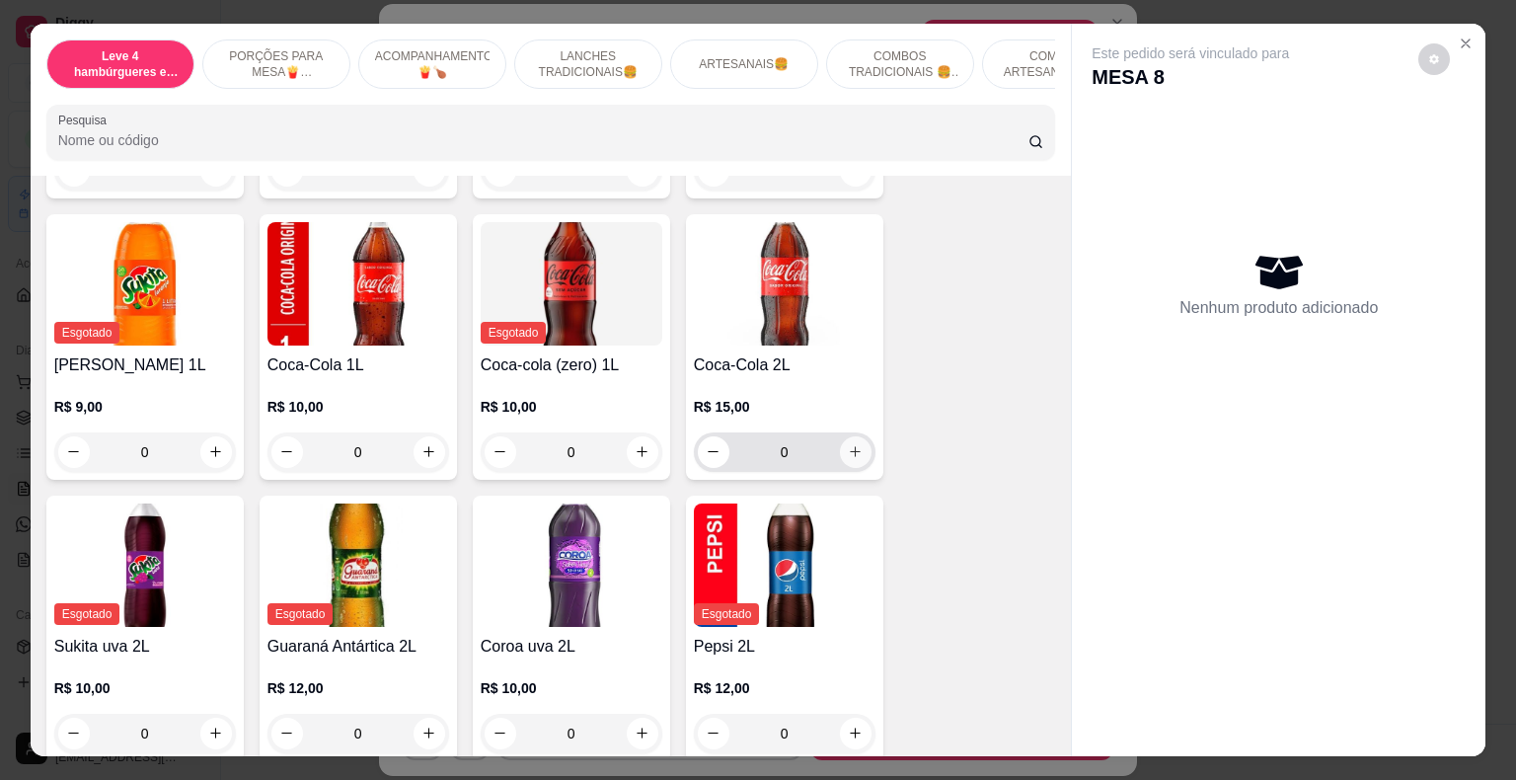
click at [848, 444] on icon "increase-product-quantity" at bounding box center [855, 451] width 15 height 15
type input "1"
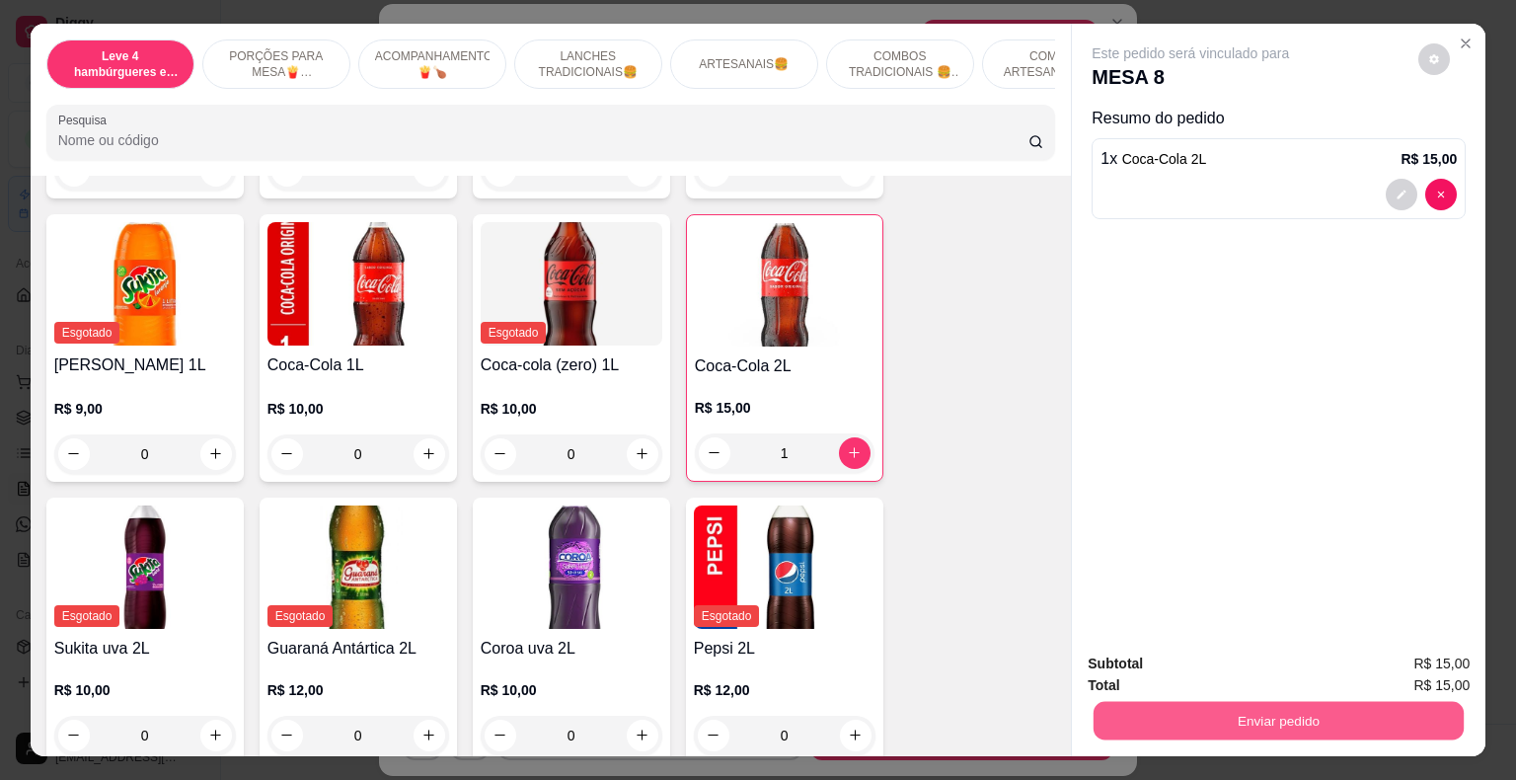
click at [1217, 705] on button "Enviar pedido" at bounding box center [1279, 721] width 370 height 39
click at [1261, 649] on button "Registrar cliente" at bounding box center [1286, 666] width 130 height 38
click at [1272, 713] on button "Enviar pedido" at bounding box center [1279, 720] width 382 height 39
click at [1426, 676] on button "Enviar pedido" at bounding box center [1419, 666] width 112 height 38
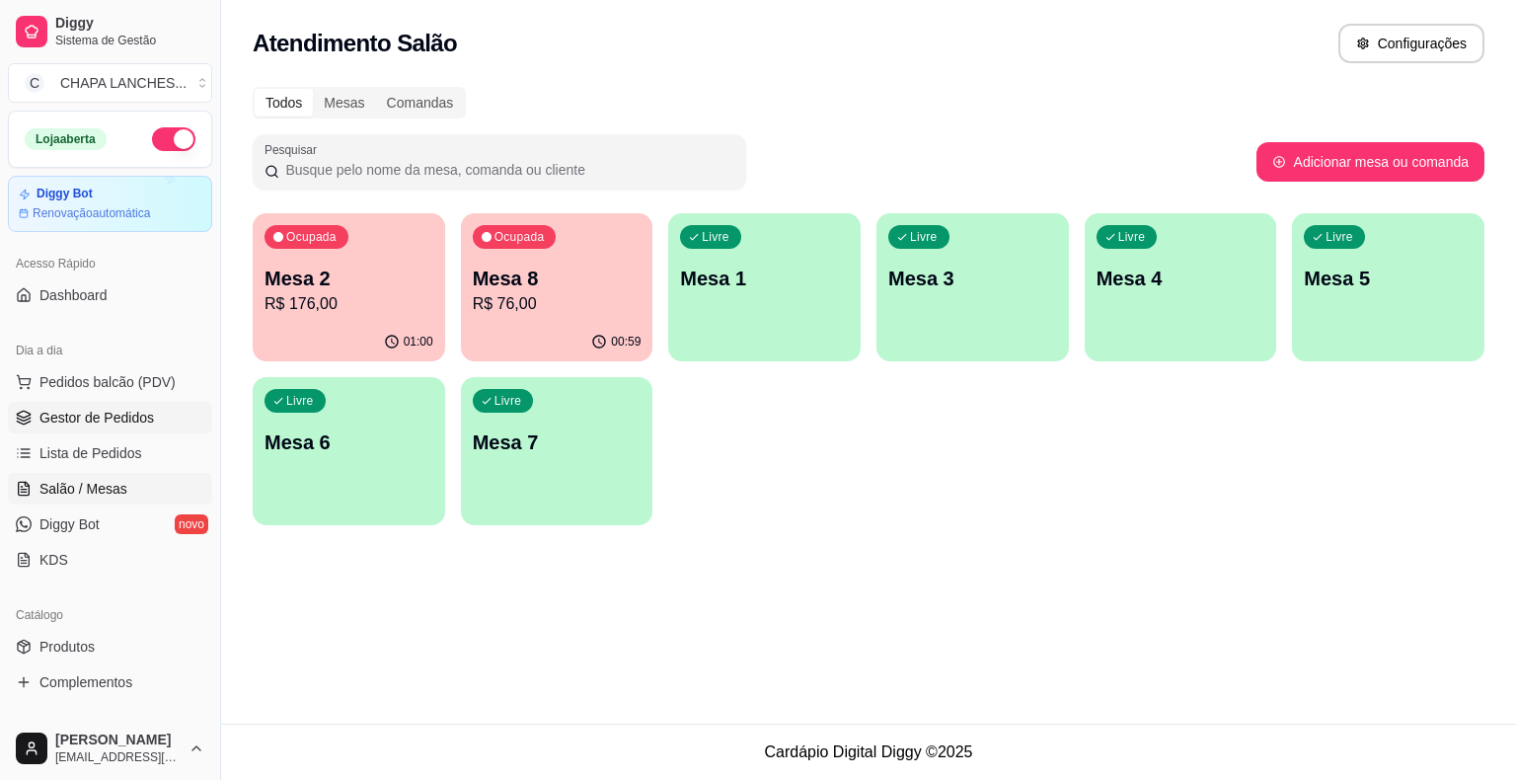
click at [102, 413] on span "Gestor de Pedidos" at bounding box center [96, 418] width 115 height 20
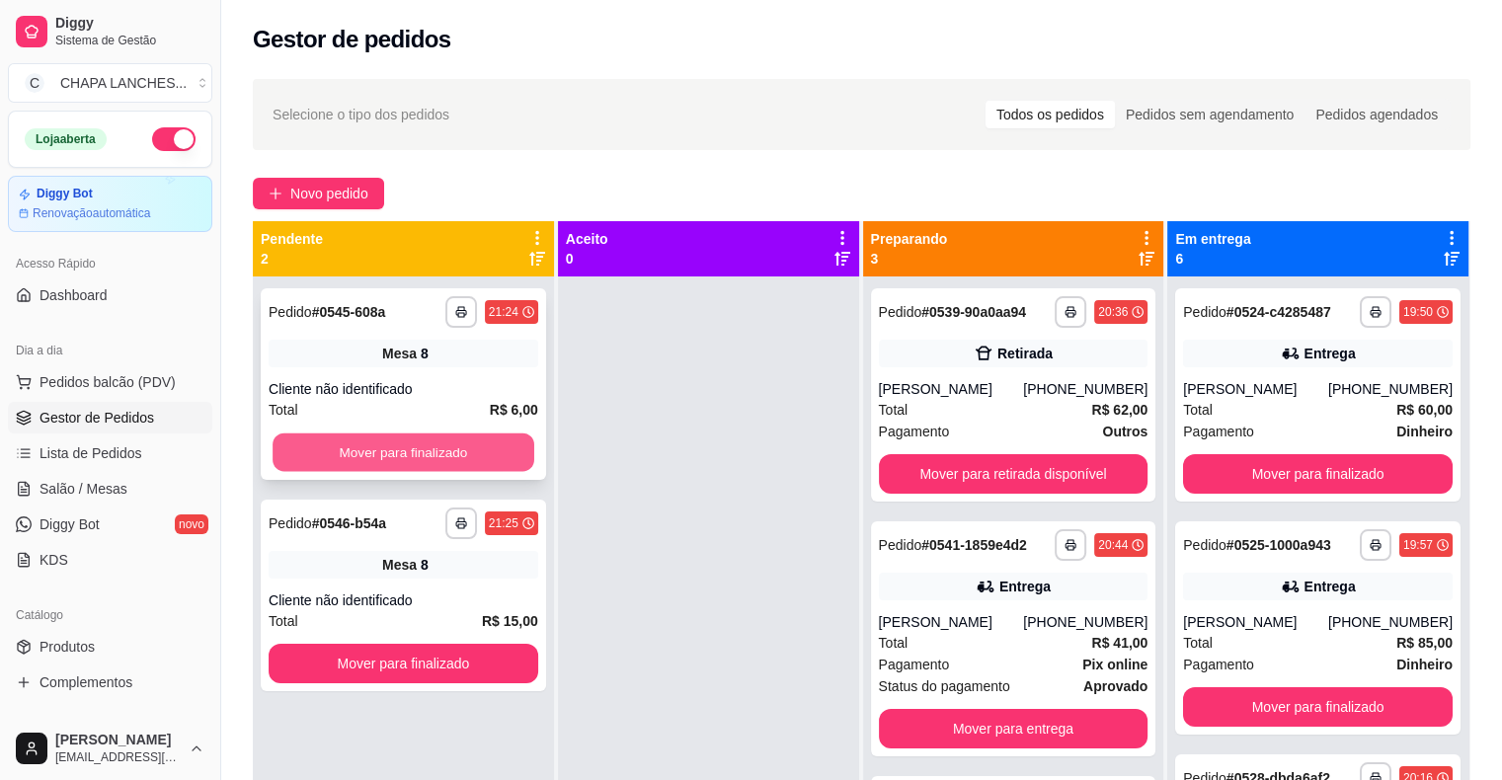
click at [417, 434] on button "Mover para finalizado" at bounding box center [403, 452] width 262 height 39
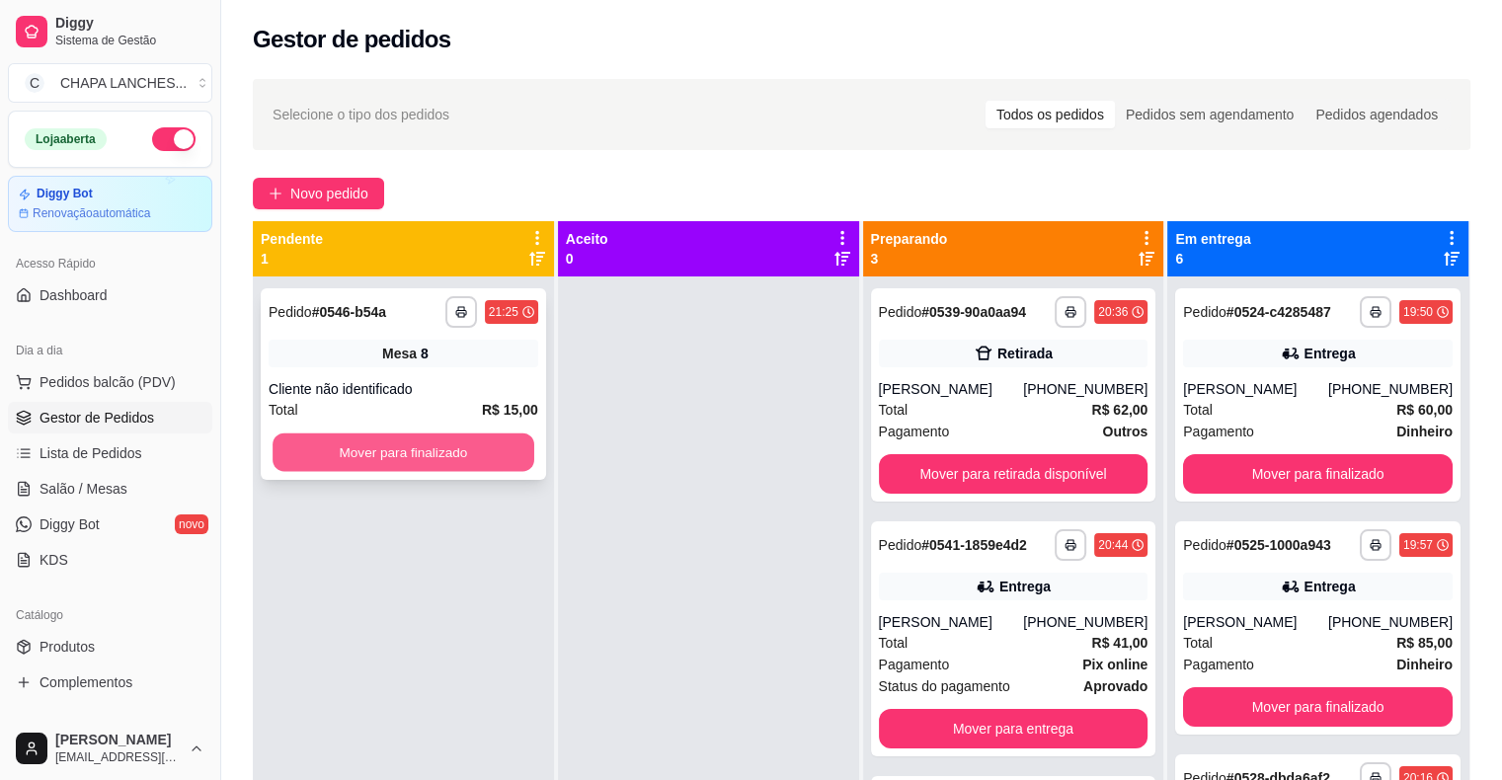
click at [419, 463] on button "Mover para finalizado" at bounding box center [403, 452] width 262 height 39
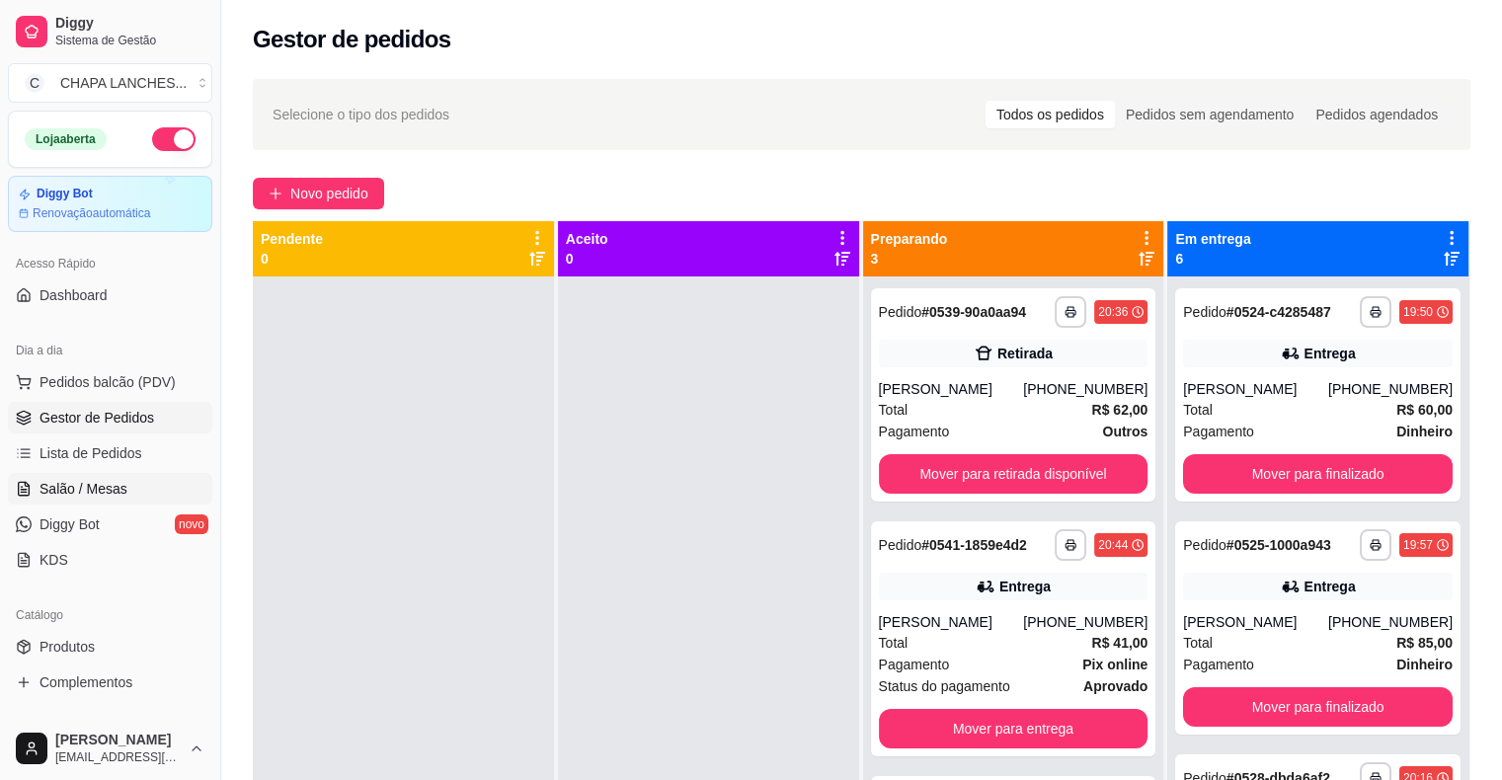
click at [123, 484] on link "Salão / Mesas" at bounding box center [110, 489] width 204 height 32
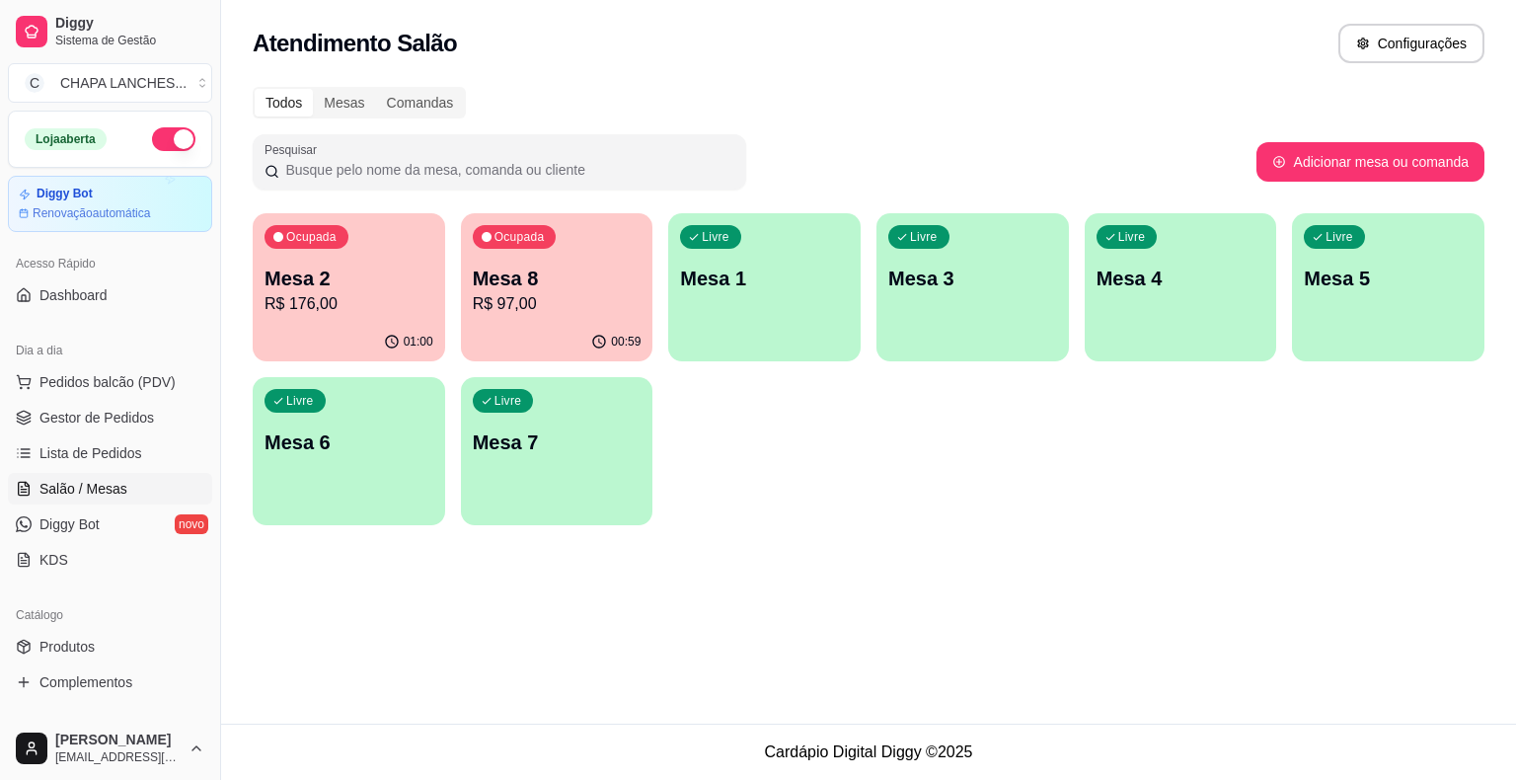
click at [566, 311] on p "R$ 97,00" at bounding box center [557, 304] width 169 height 24
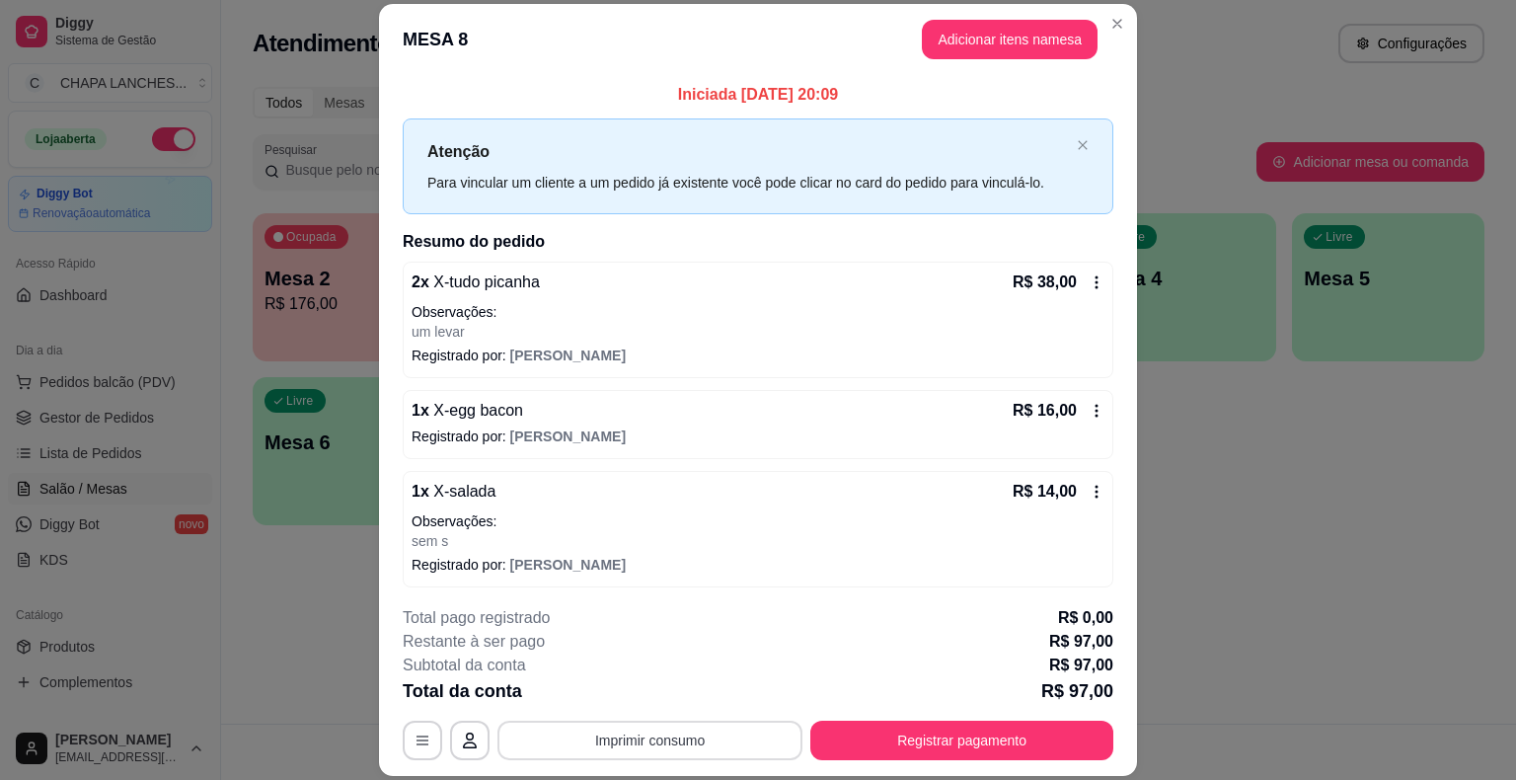
click at [648, 733] on button "Imprimir consumo" at bounding box center [650, 740] width 305 height 39
click at [675, 689] on button "IMPRESSORA" at bounding box center [649, 695] width 143 height 32
click at [896, 741] on button "Registrar pagamento" at bounding box center [962, 740] width 303 height 39
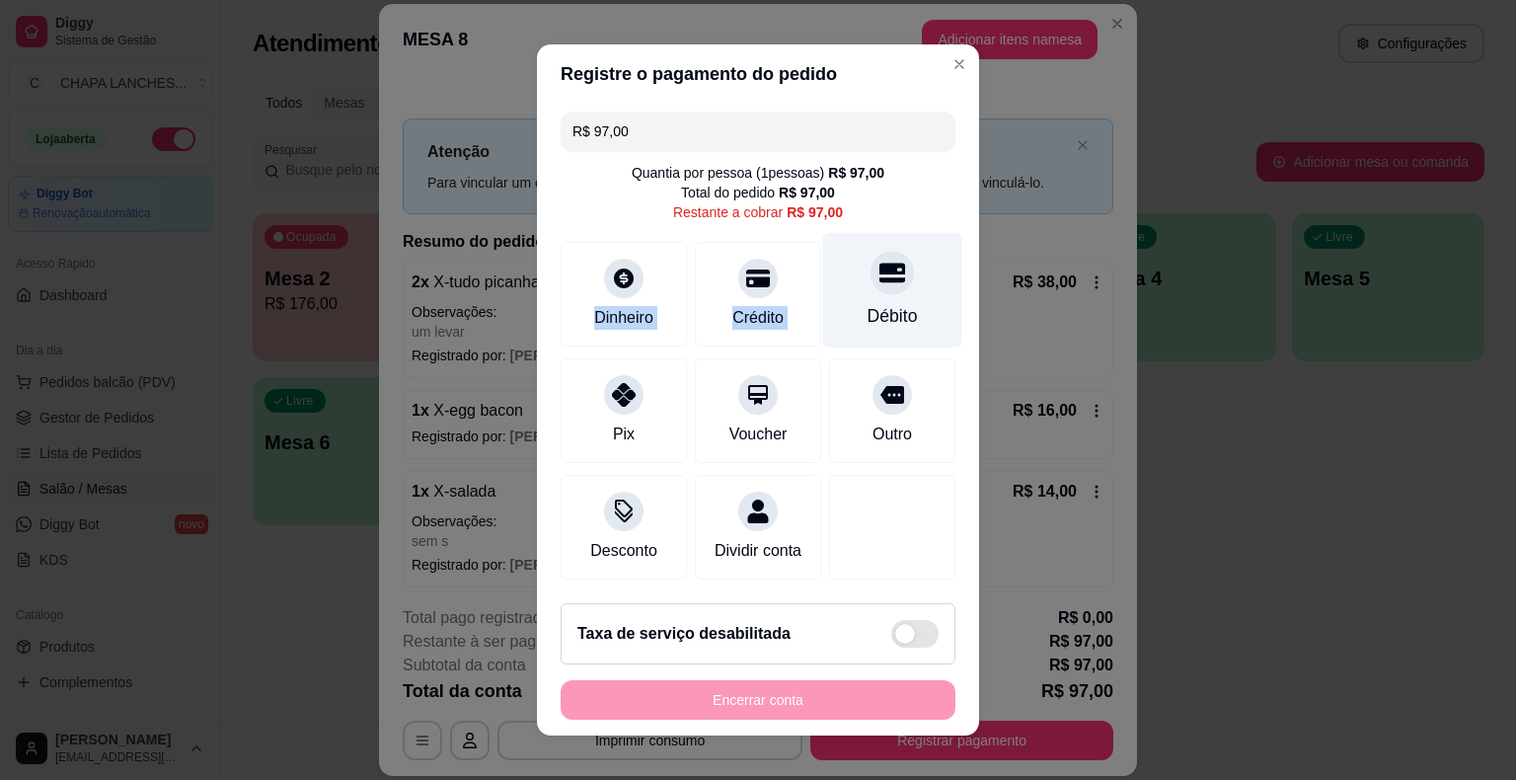
drag, startPoint x: 604, startPoint y: 296, endPoint x: 859, endPoint y: 327, distance: 256.6
click at [858, 326] on div "Dinheiro Crédito Débito" at bounding box center [758, 294] width 395 height 105
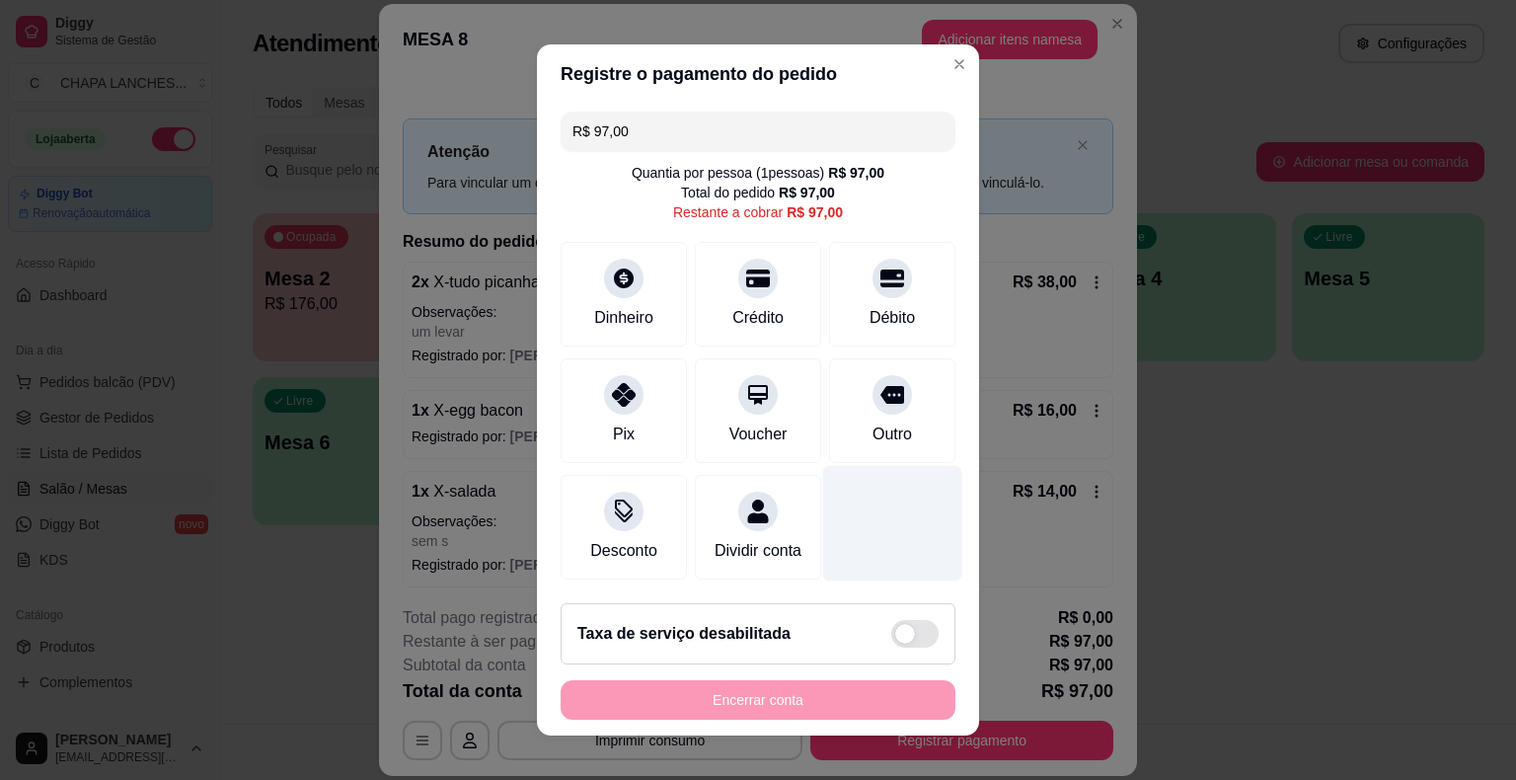
click at [900, 527] on div at bounding box center [892, 524] width 139 height 116
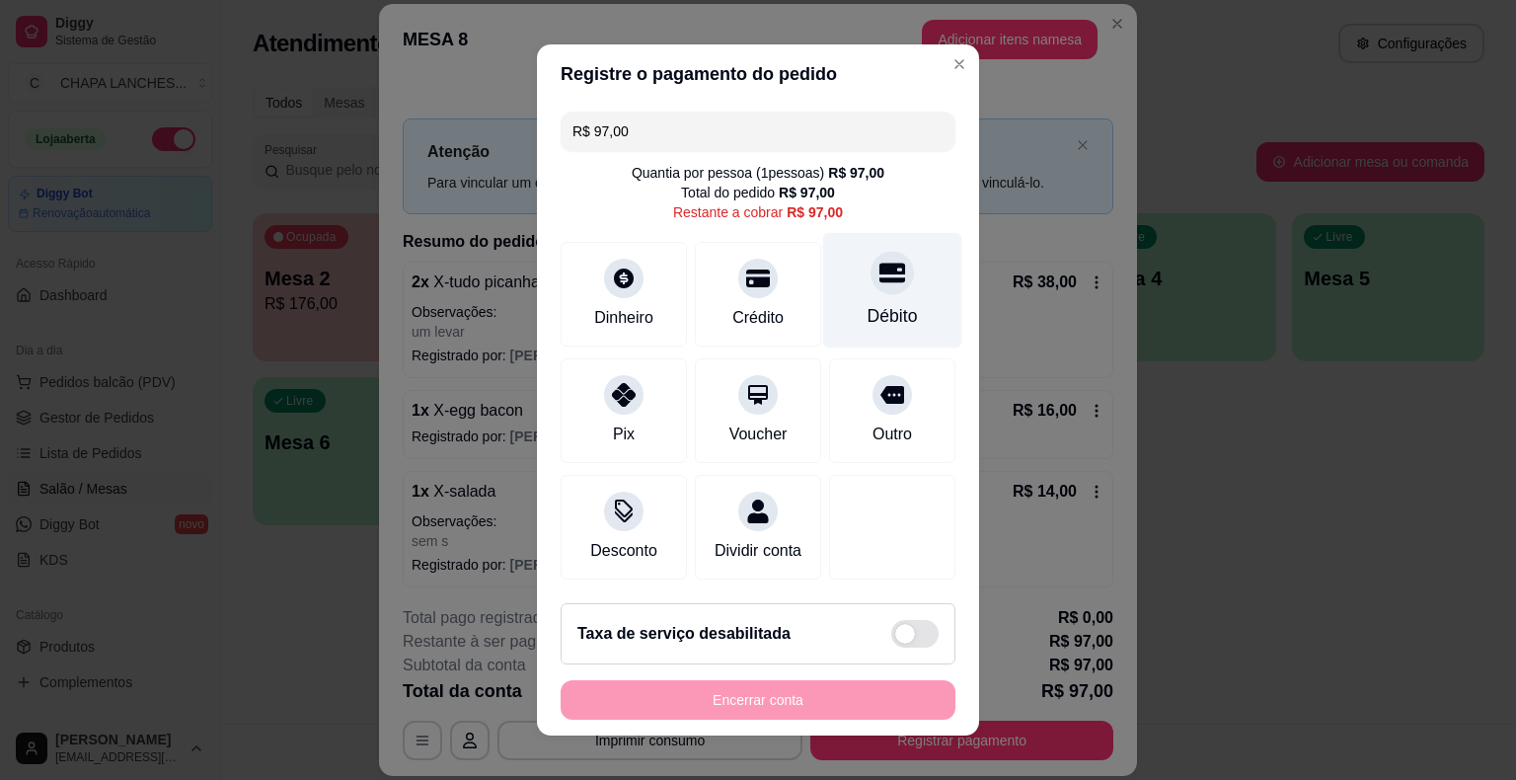
click at [882, 300] on div "Débito" at bounding box center [892, 291] width 139 height 116
type input "R$ 0,00"
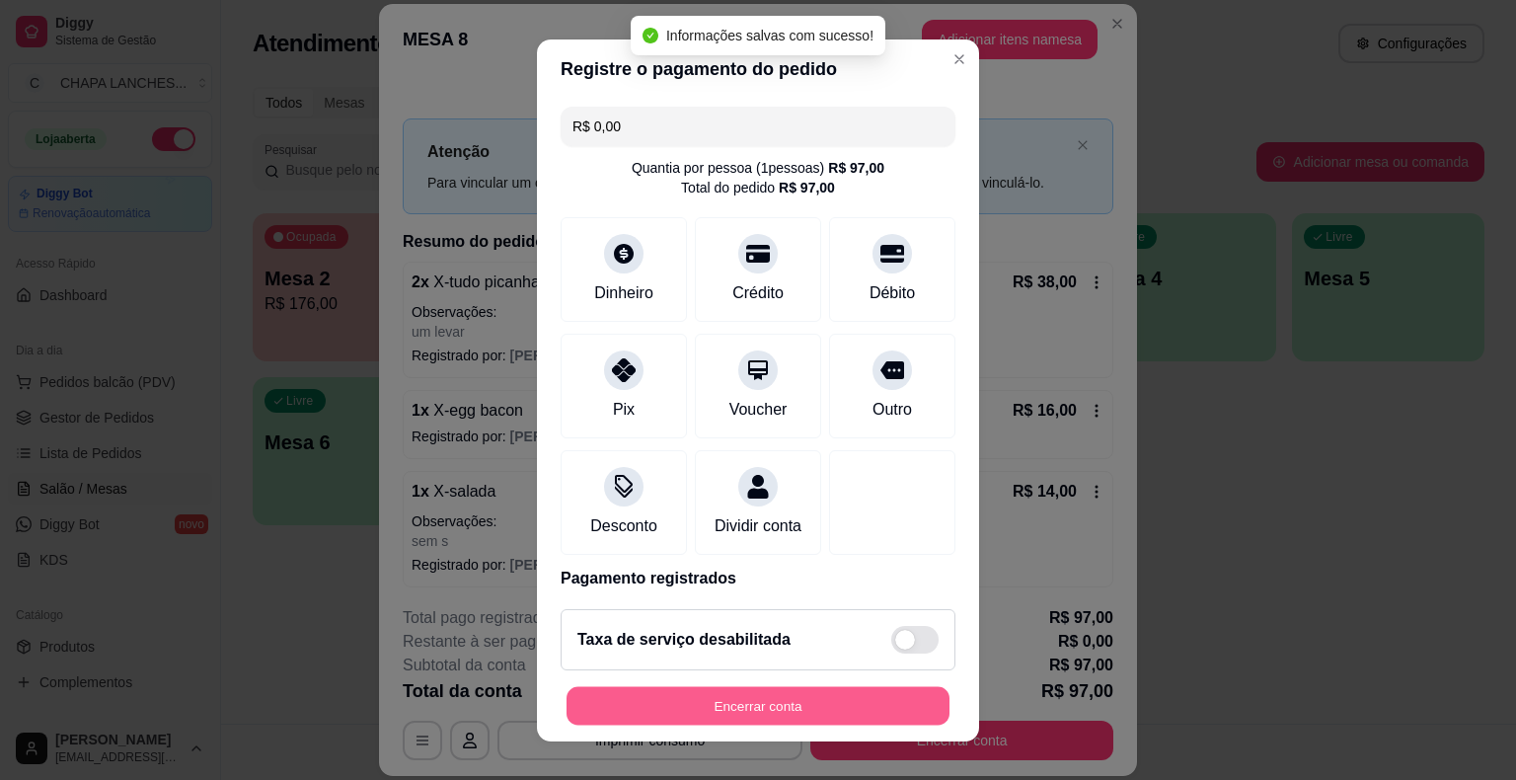
click at [839, 713] on button "Encerrar conta" at bounding box center [758, 705] width 383 height 39
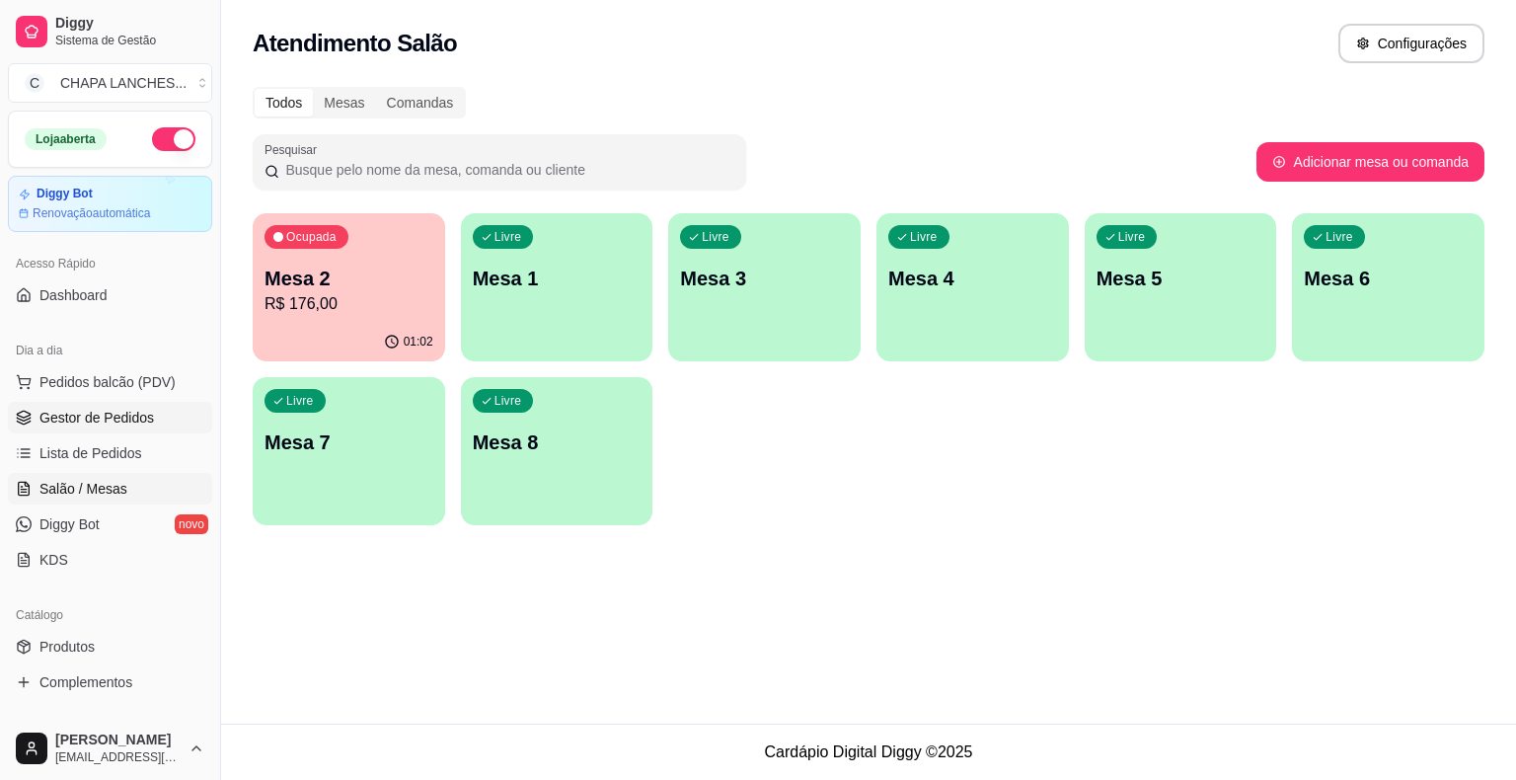
click at [118, 420] on span "Gestor de Pedidos" at bounding box center [96, 418] width 115 height 20
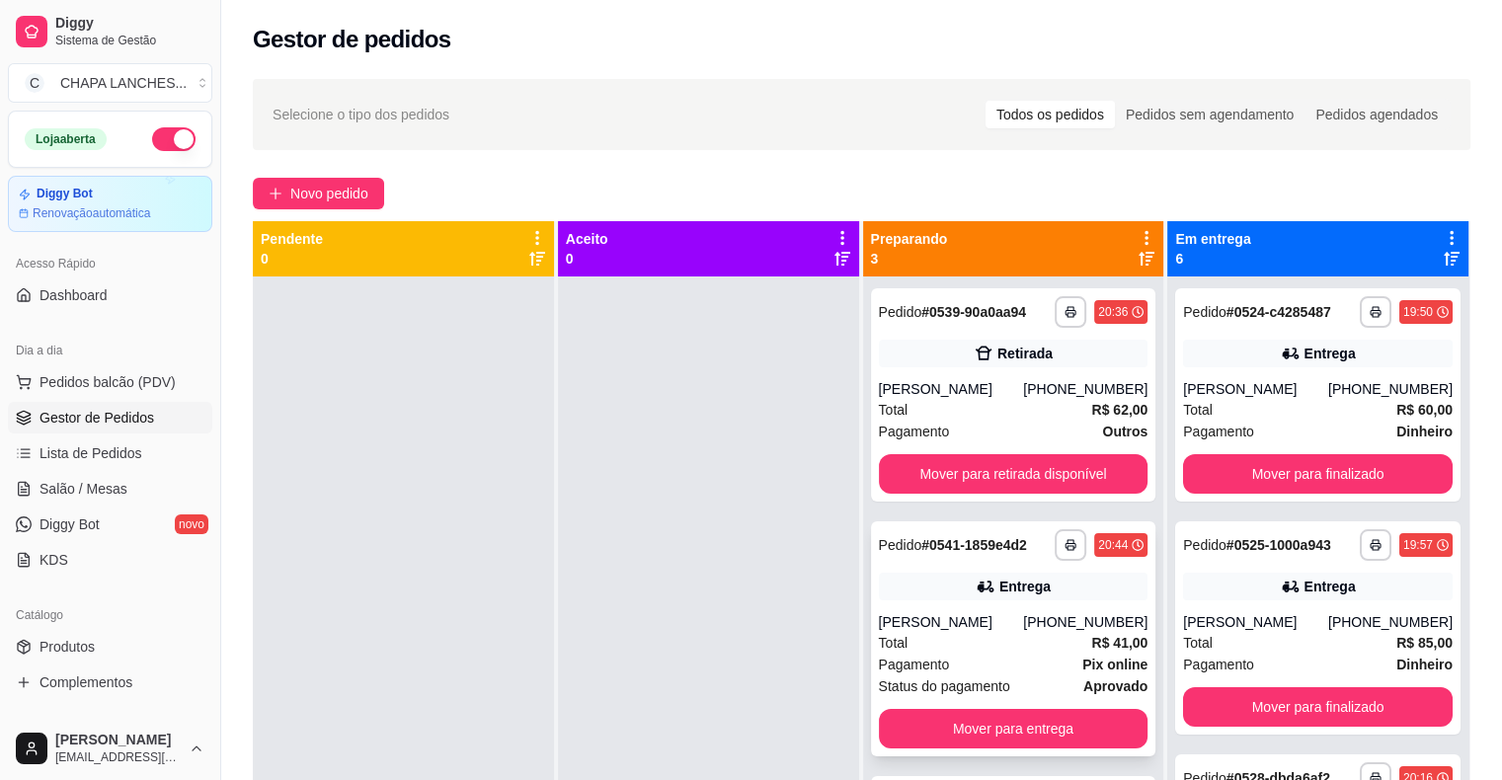
click at [968, 638] on div "Total R$ 41,00" at bounding box center [1014, 643] width 270 height 22
click at [1226, 468] on button "Mover para finalizado" at bounding box center [1318, 473] width 270 height 39
click at [1230, 473] on button "Mover para finalizado" at bounding box center [1318, 474] width 262 height 39
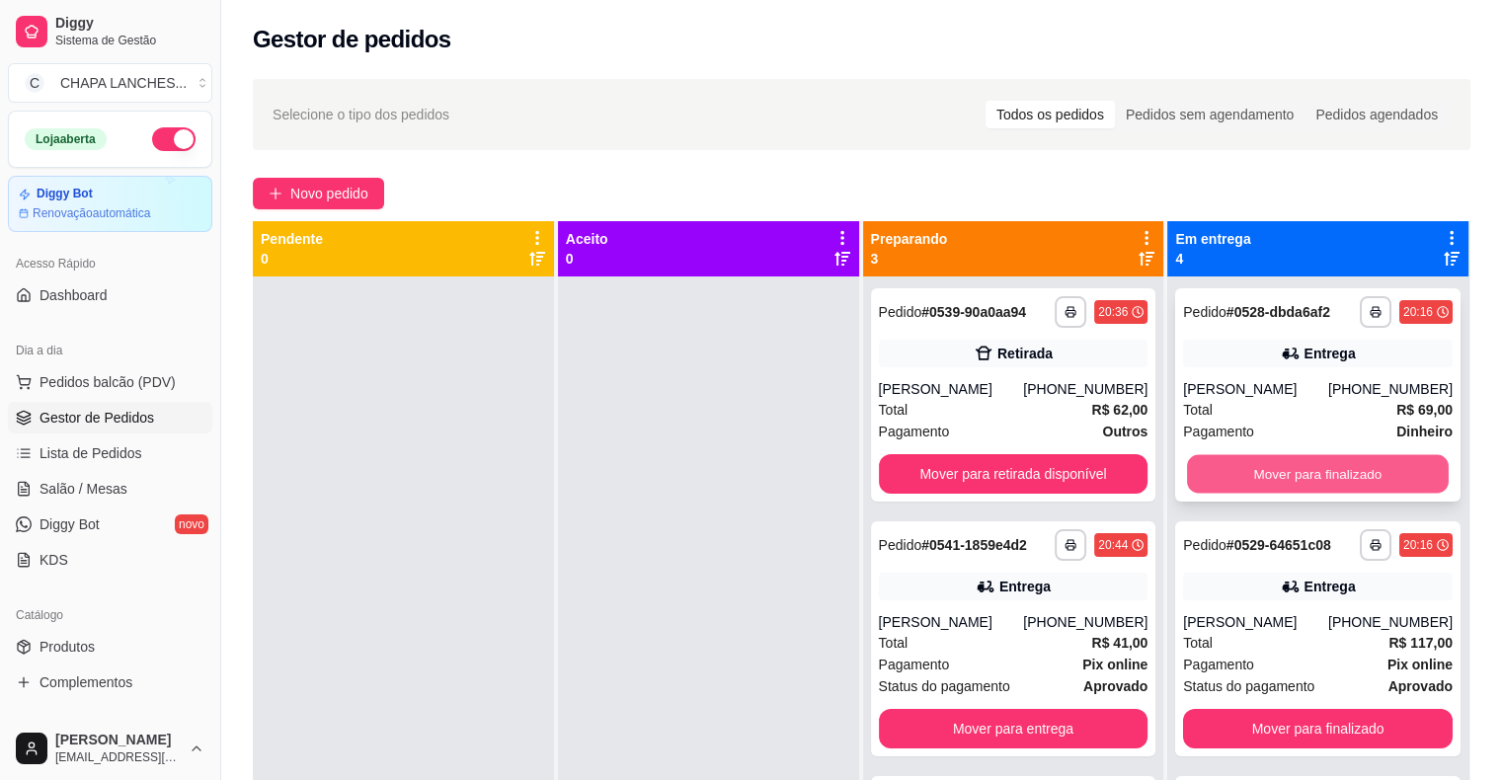
click at [1229, 470] on button "Mover para finalizado" at bounding box center [1318, 474] width 262 height 39
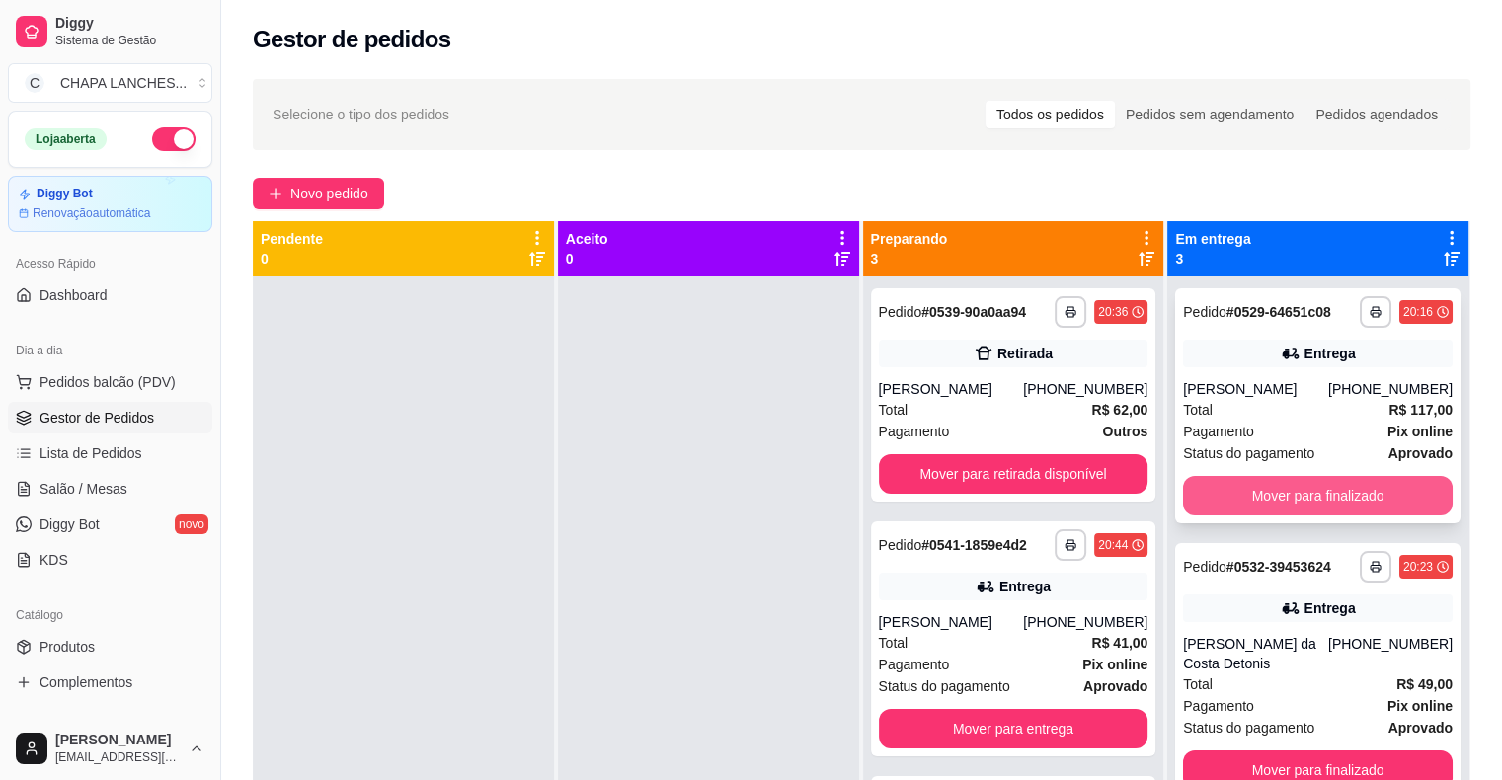
click at [1234, 494] on button "Mover para finalizado" at bounding box center [1318, 495] width 270 height 39
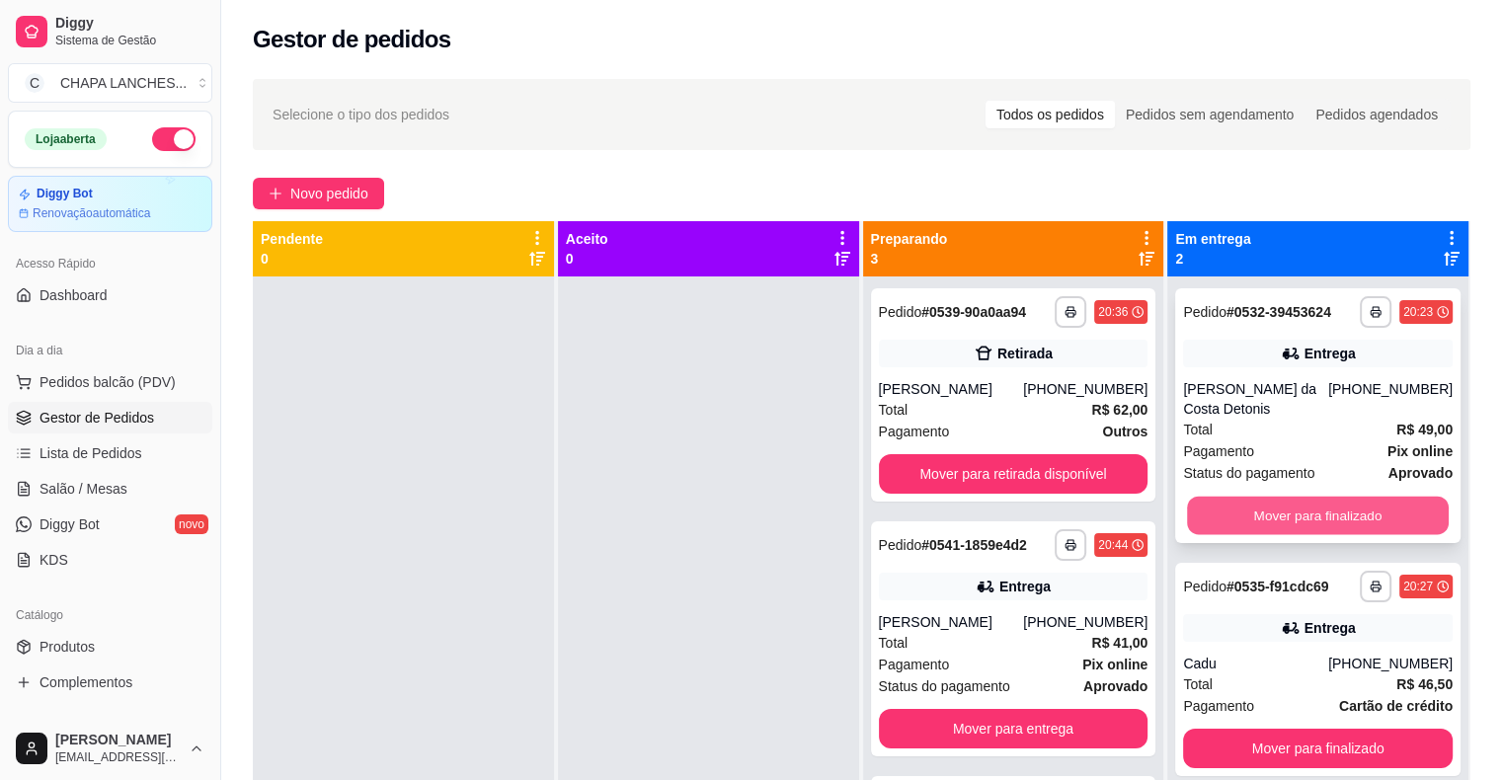
click at [1237, 510] on button "Mover para finalizado" at bounding box center [1318, 516] width 262 height 39
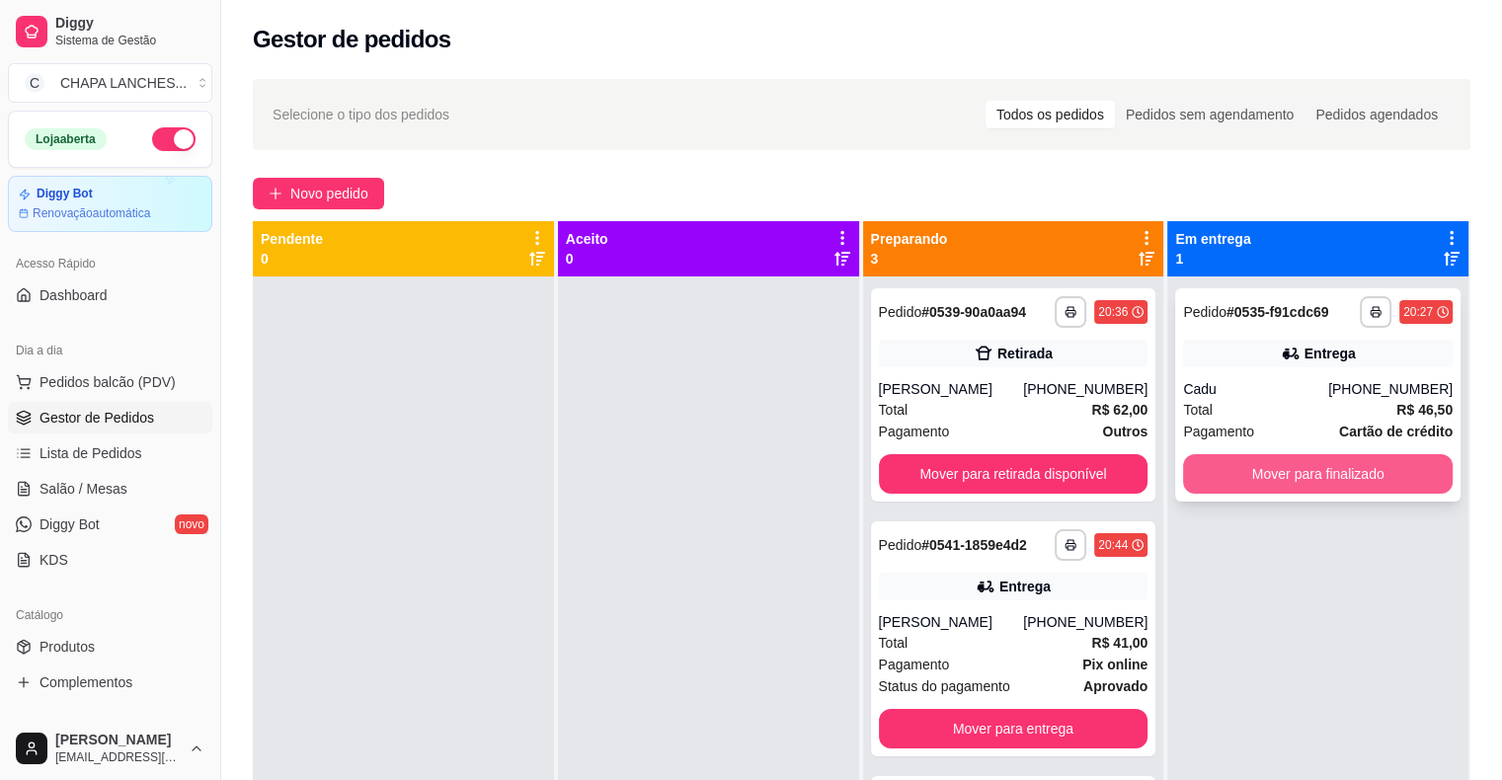
click at [1232, 467] on button "Mover para finalizado" at bounding box center [1318, 473] width 270 height 39
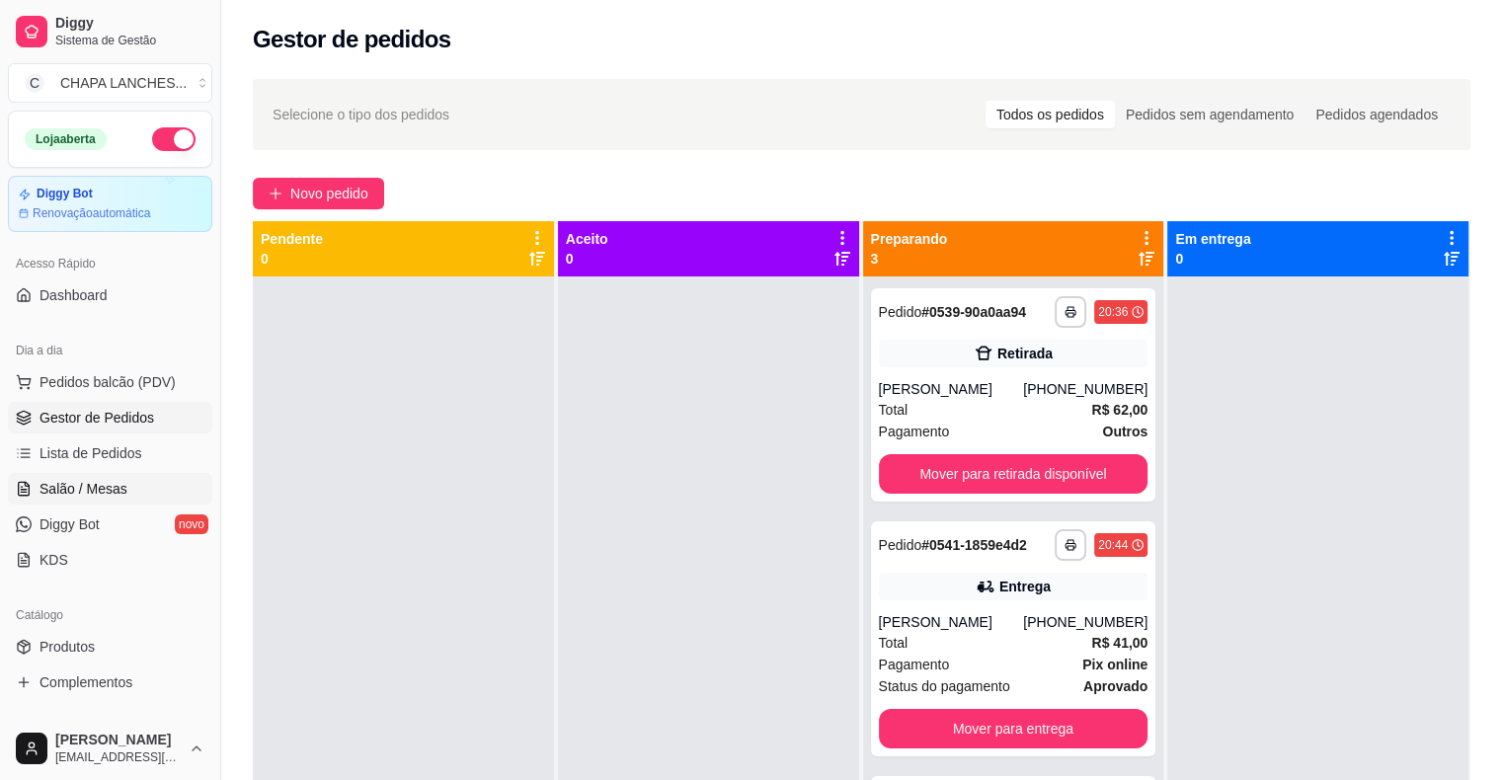
click at [124, 486] on link "Salão / Mesas" at bounding box center [110, 489] width 204 height 32
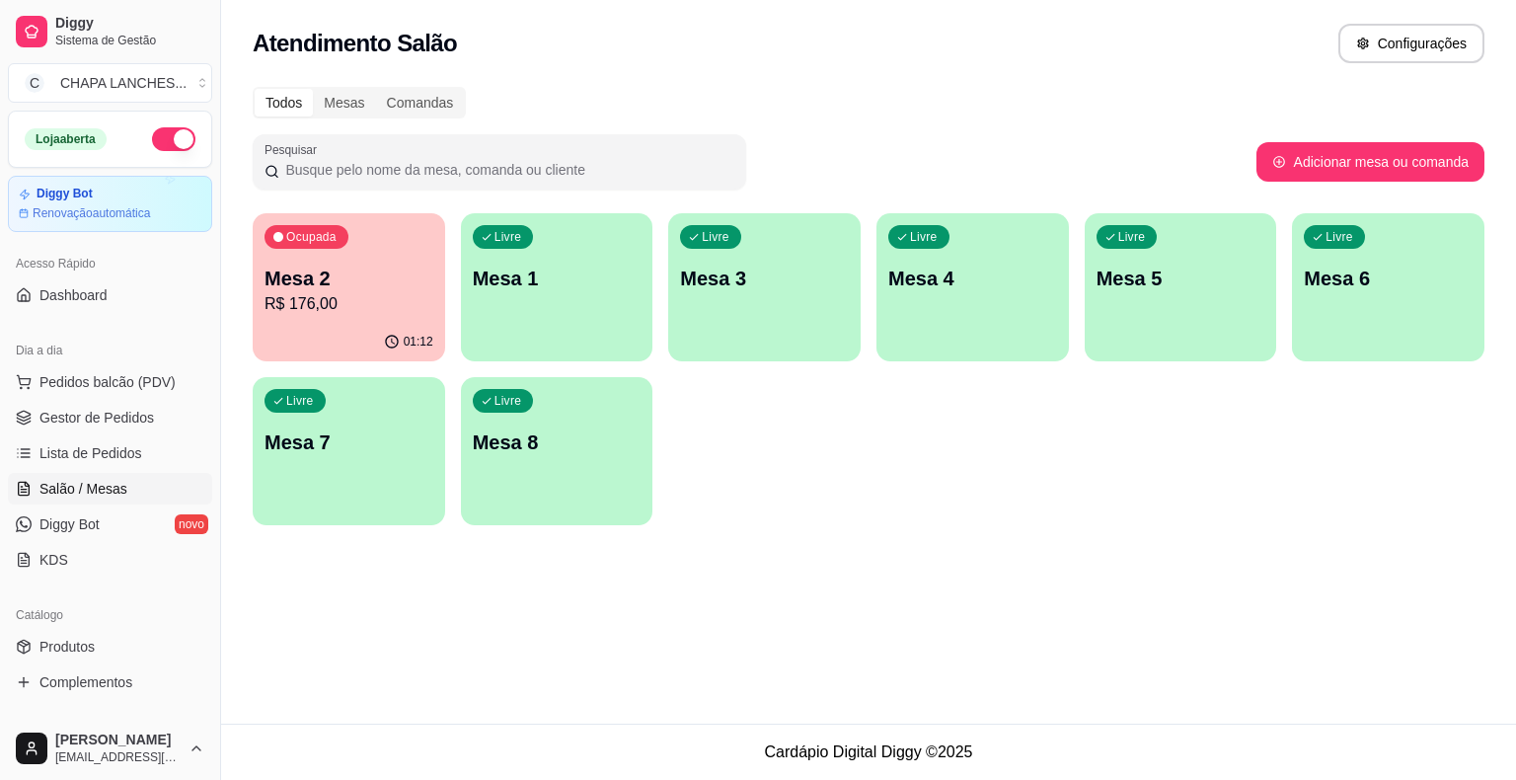
click at [349, 311] on p "R$ 176,00" at bounding box center [349, 304] width 169 height 24
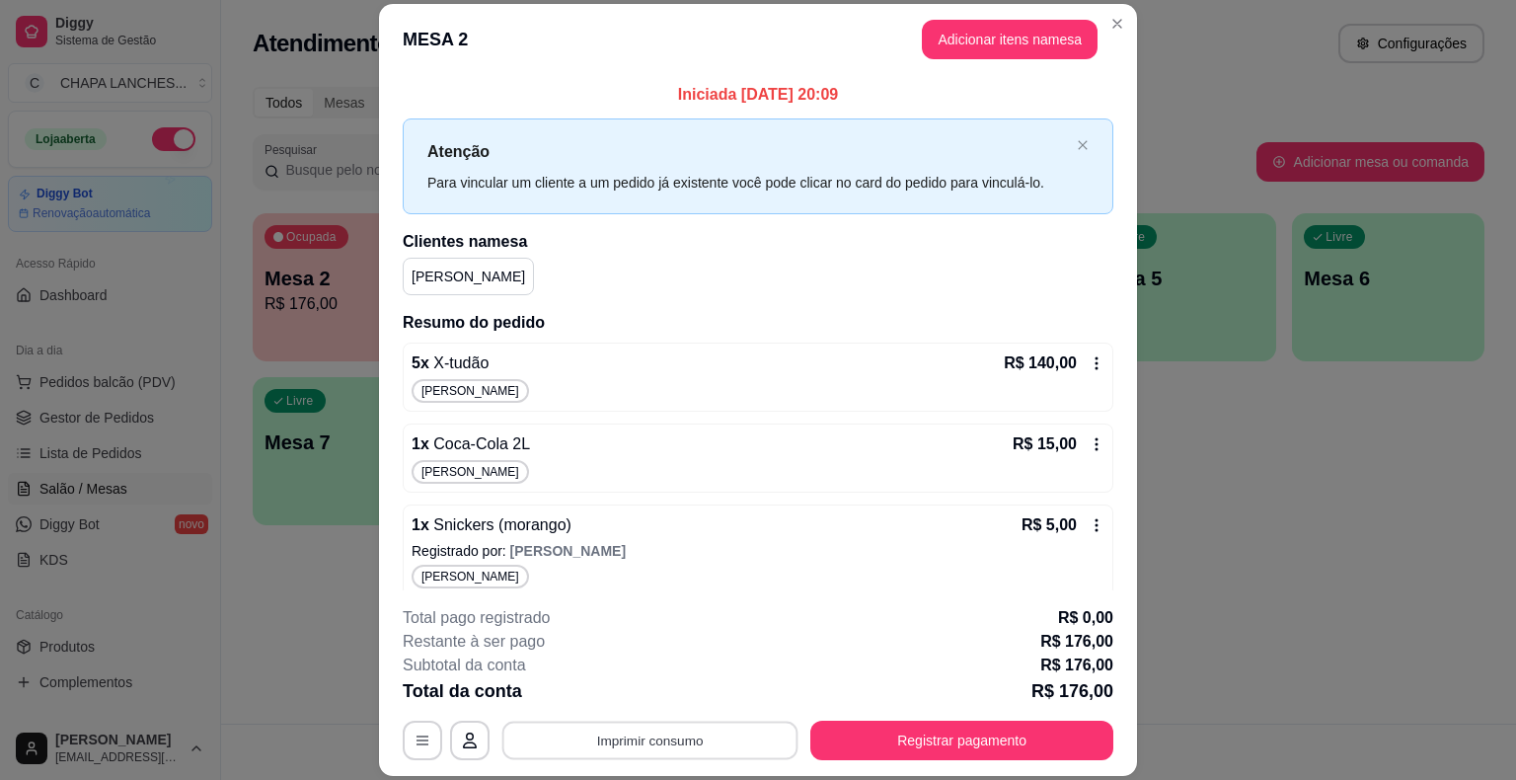
click at [667, 740] on button "Imprimir consumo" at bounding box center [651, 741] width 296 height 39
click at [672, 693] on button "IMPRESSORA" at bounding box center [649, 695] width 143 height 32
click at [952, 737] on button "Registrar pagamento" at bounding box center [962, 740] width 303 height 39
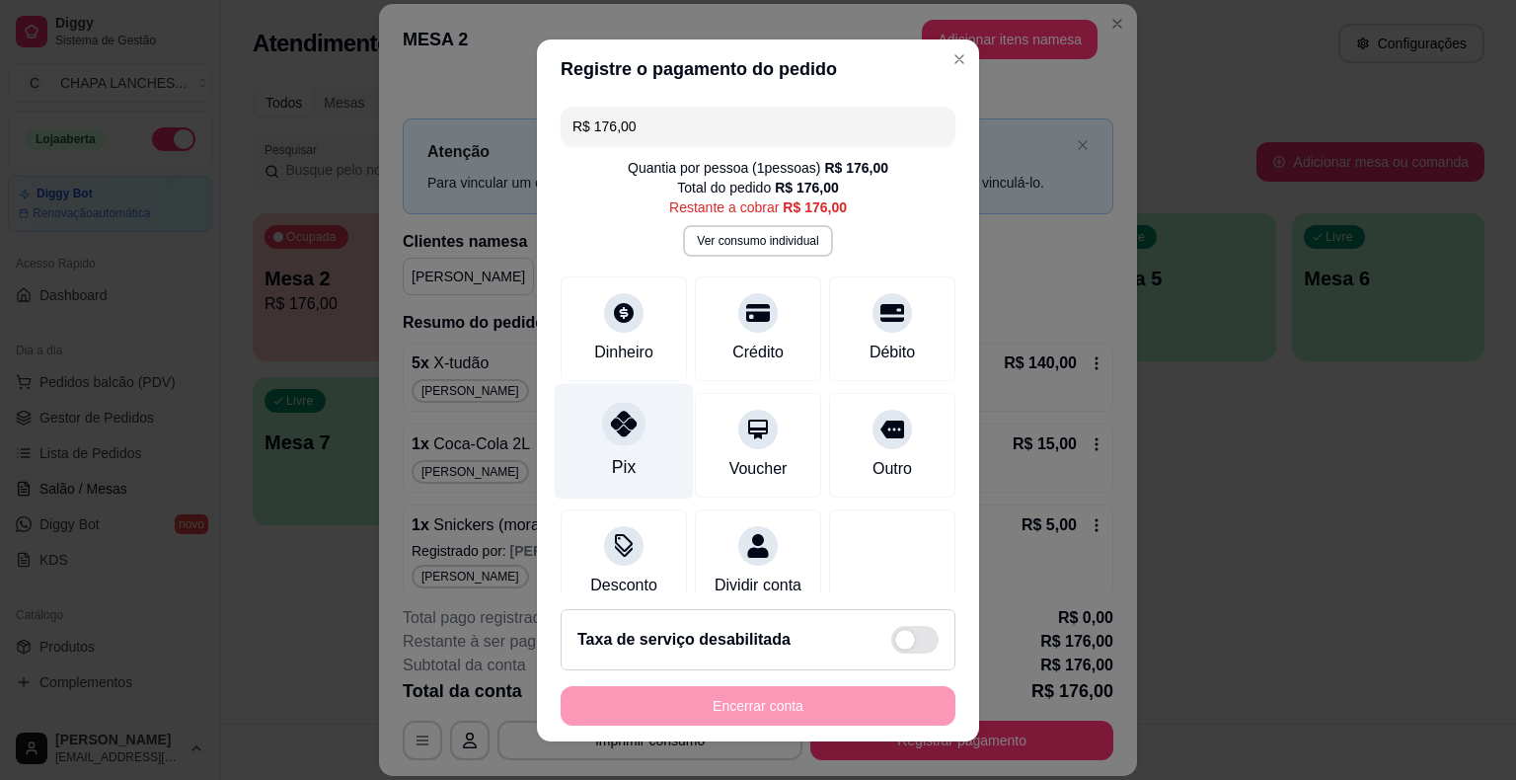
click at [612, 435] on div at bounding box center [623, 423] width 43 height 43
type input "R$ 0,00"
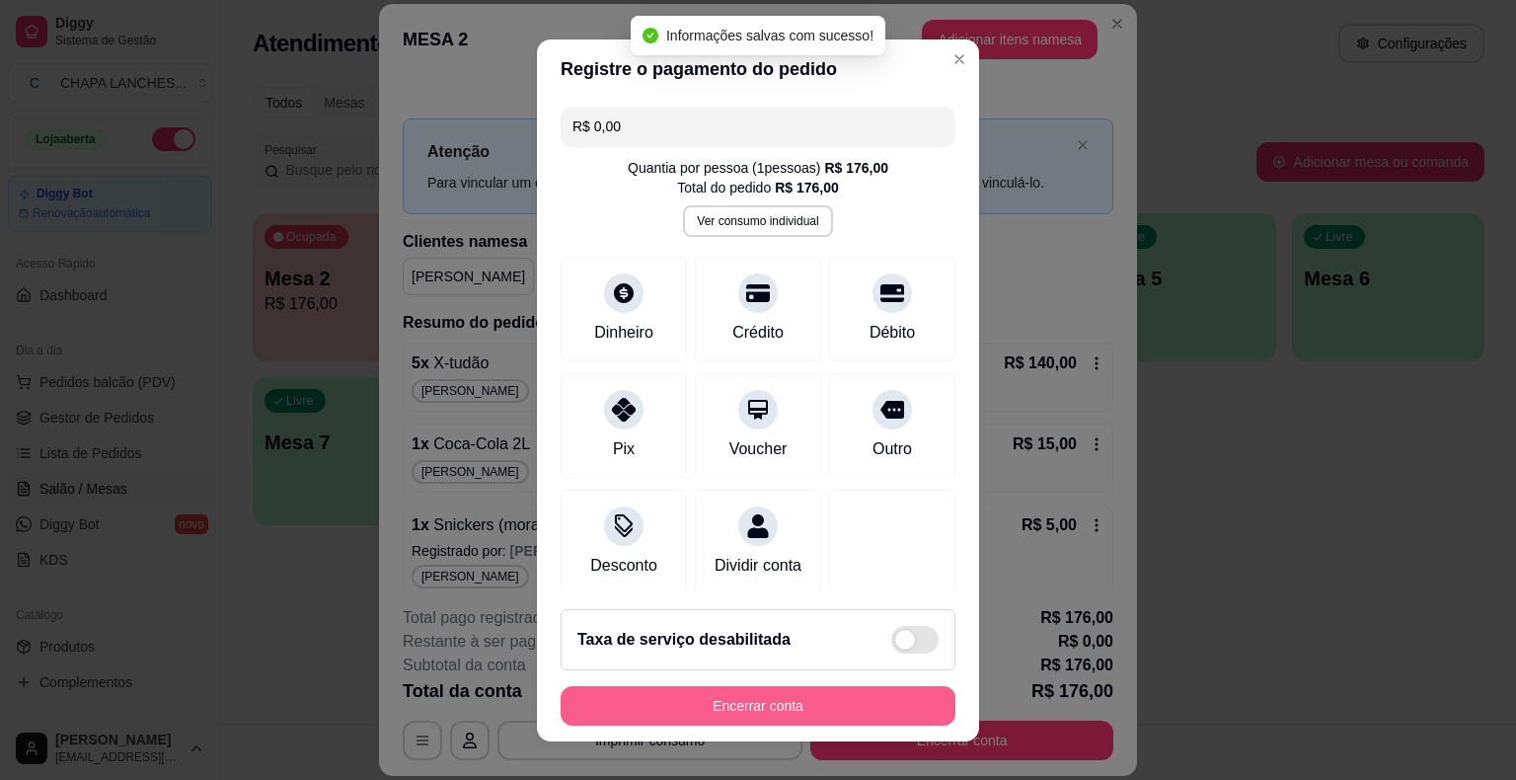
click at [738, 706] on button "Encerrar conta" at bounding box center [758, 705] width 395 height 39
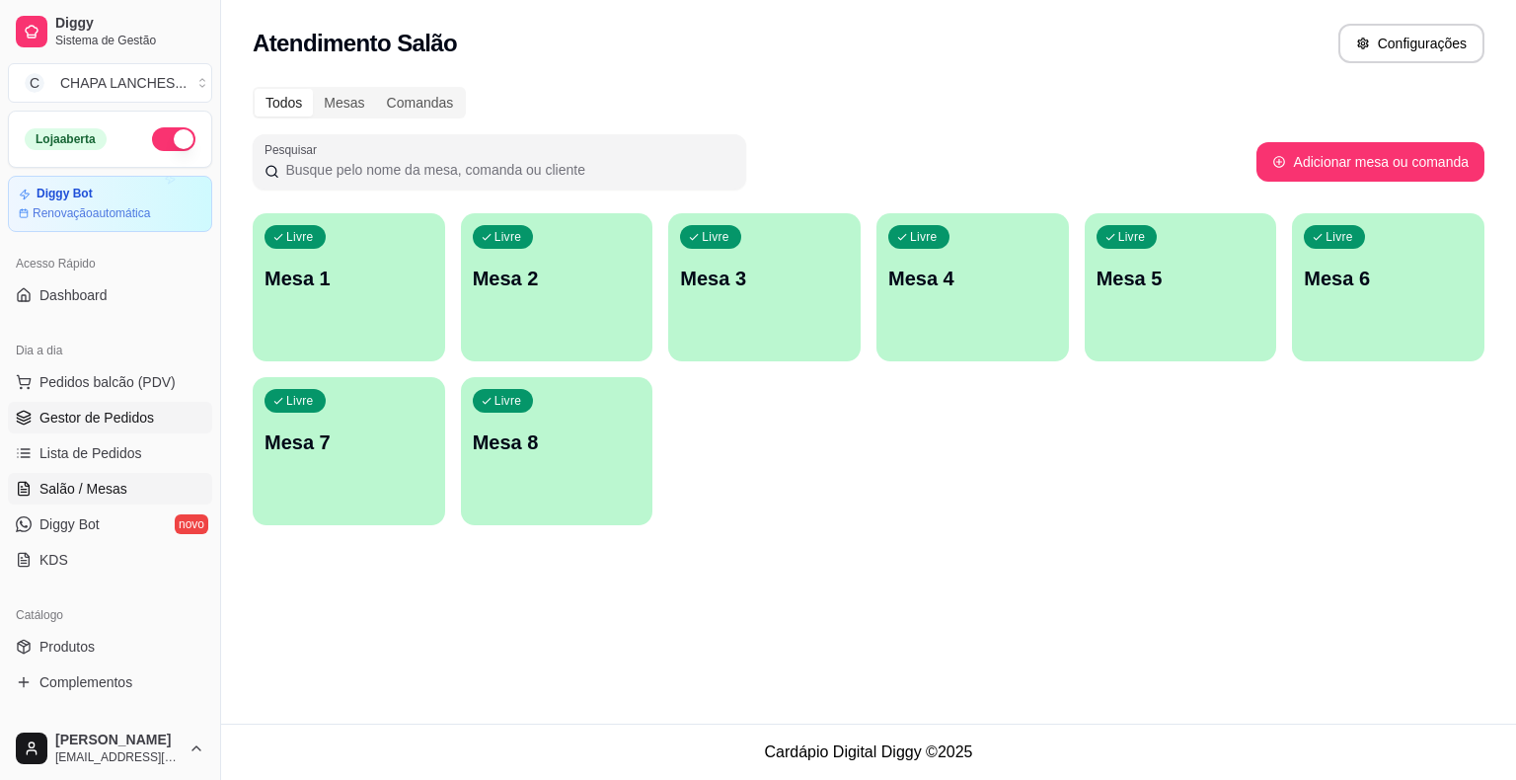
click at [142, 410] on span "Gestor de Pedidos" at bounding box center [96, 418] width 115 height 20
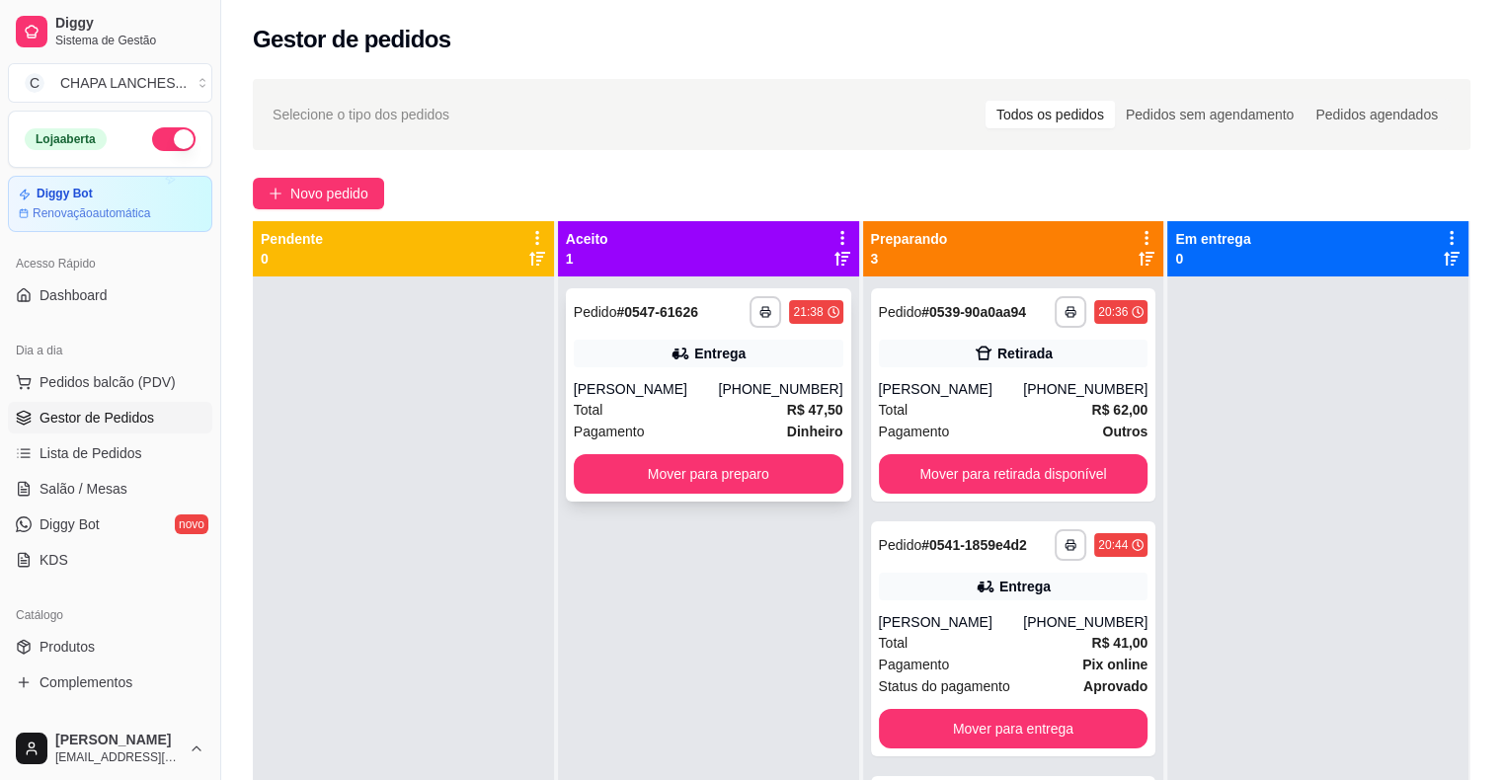
click at [660, 393] on div "[PERSON_NAME]" at bounding box center [646, 389] width 145 height 20
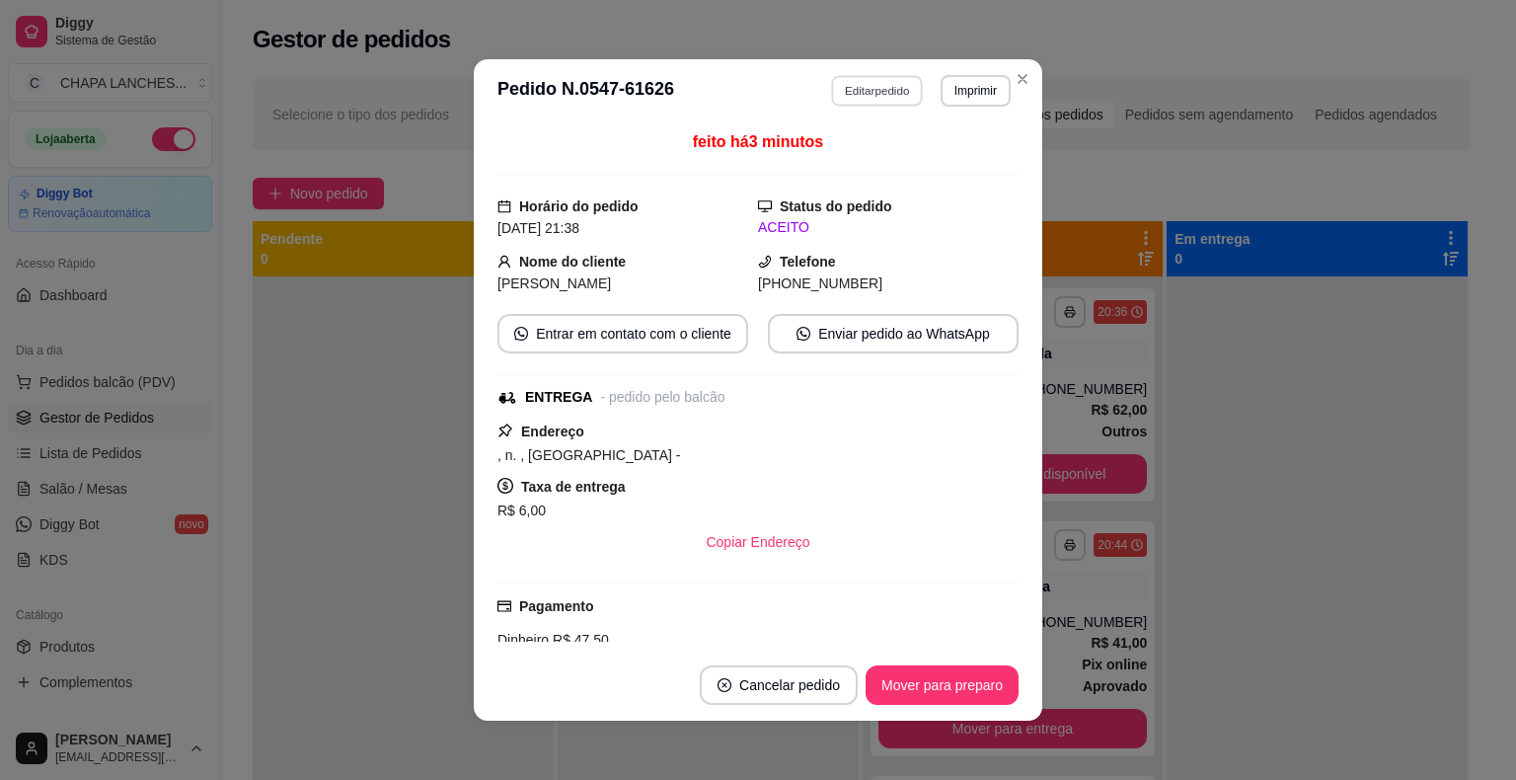
click at [859, 88] on button "Editar pedido" at bounding box center [878, 90] width 92 height 31
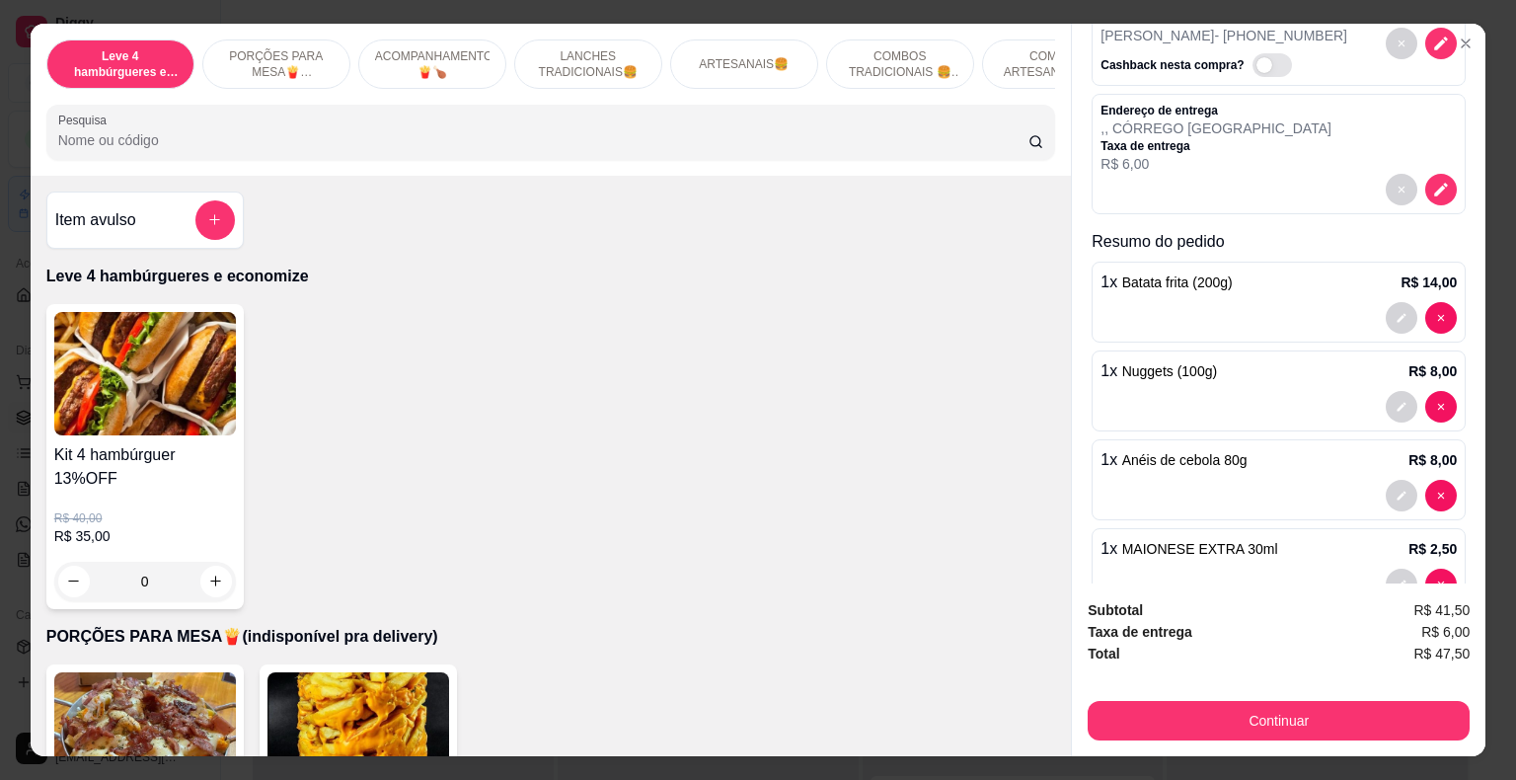
scroll to position [257, 0]
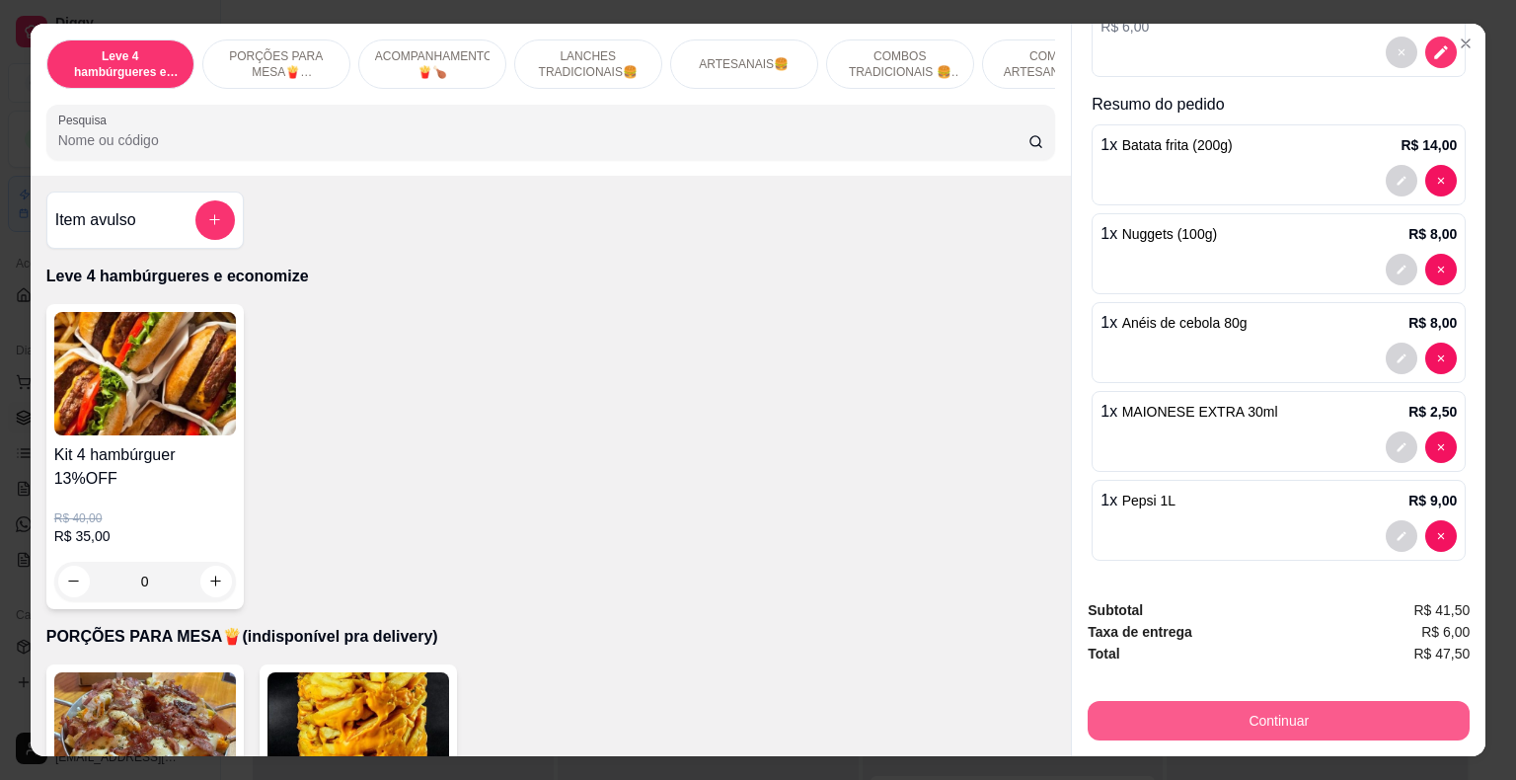
click at [1240, 710] on button "Continuar" at bounding box center [1279, 720] width 382 height 39
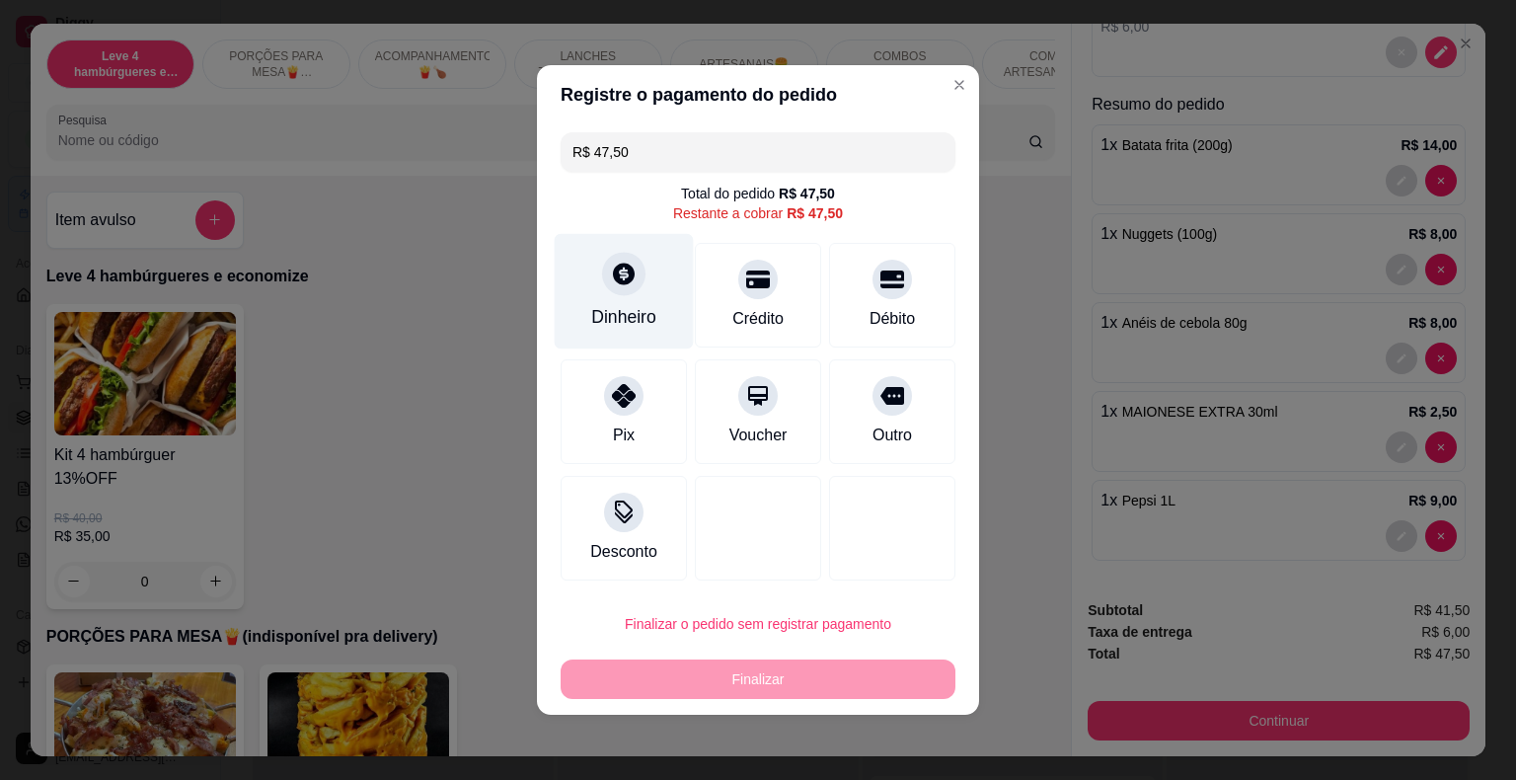
click at [620, 292] on div at bounding box center [623, 273] width 43 height 43
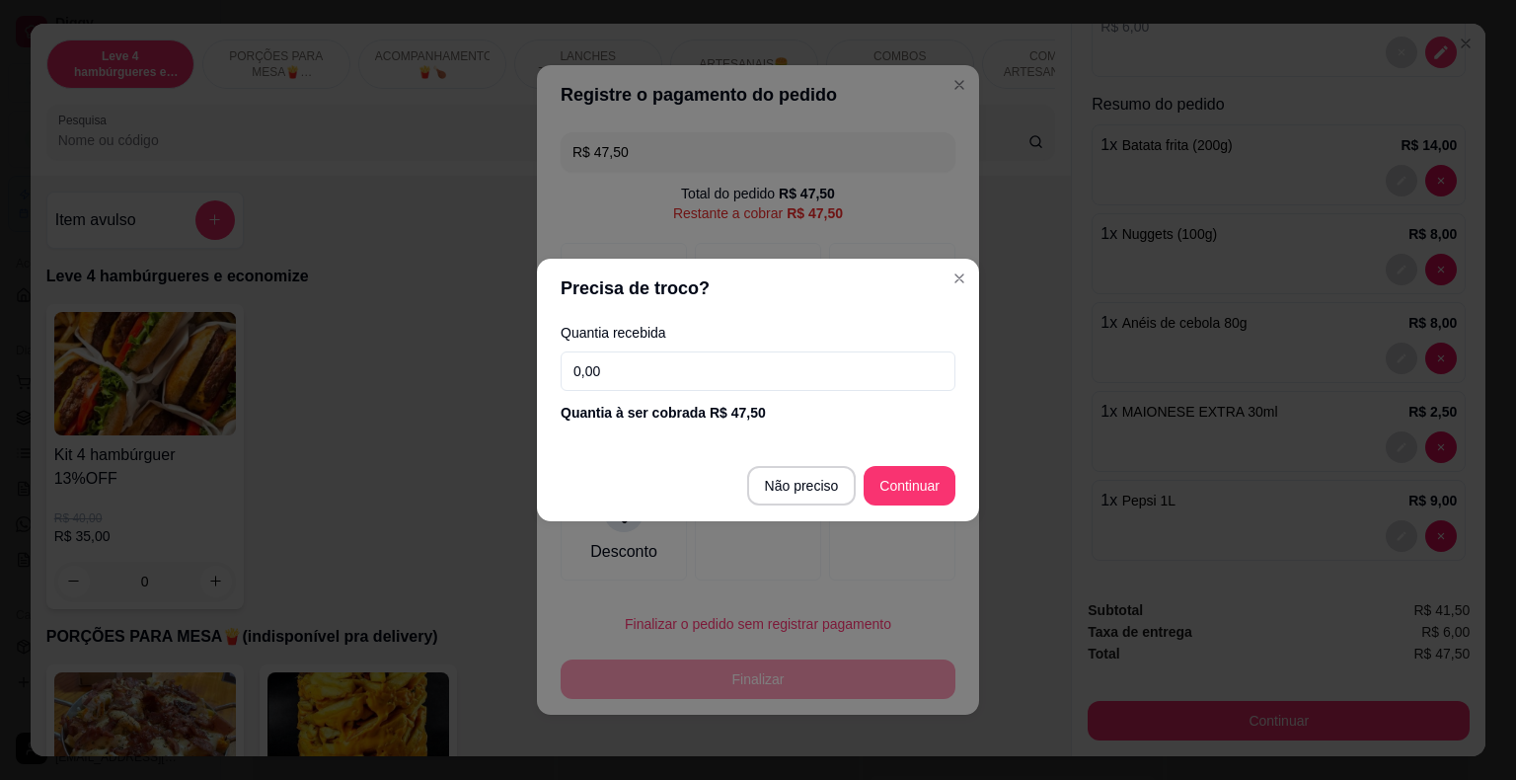
click at [630, 369] on input "0,00" at bounding box center [758, 370] width 395 height 39
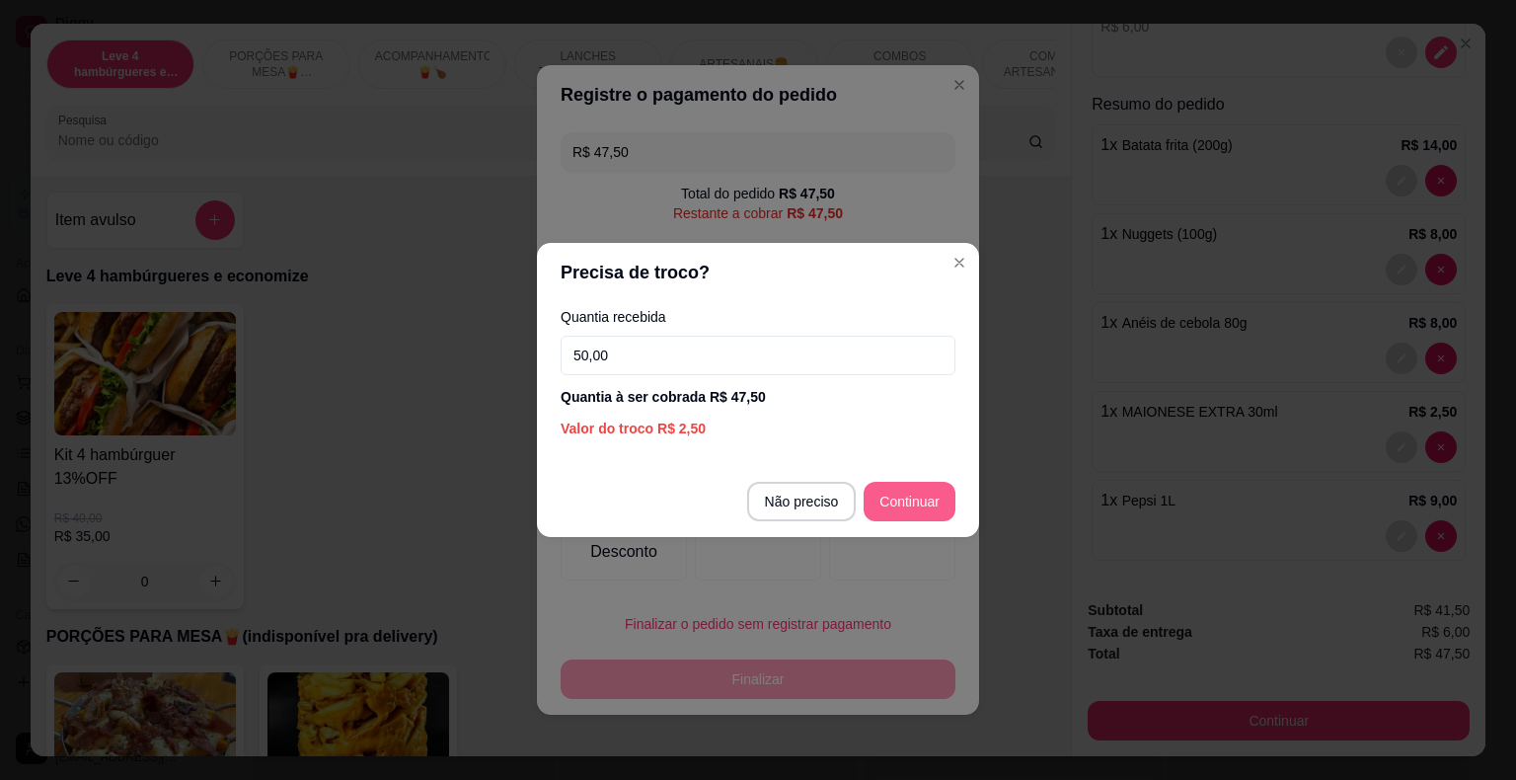
type input "50,00"
type input "R$ 0,00"
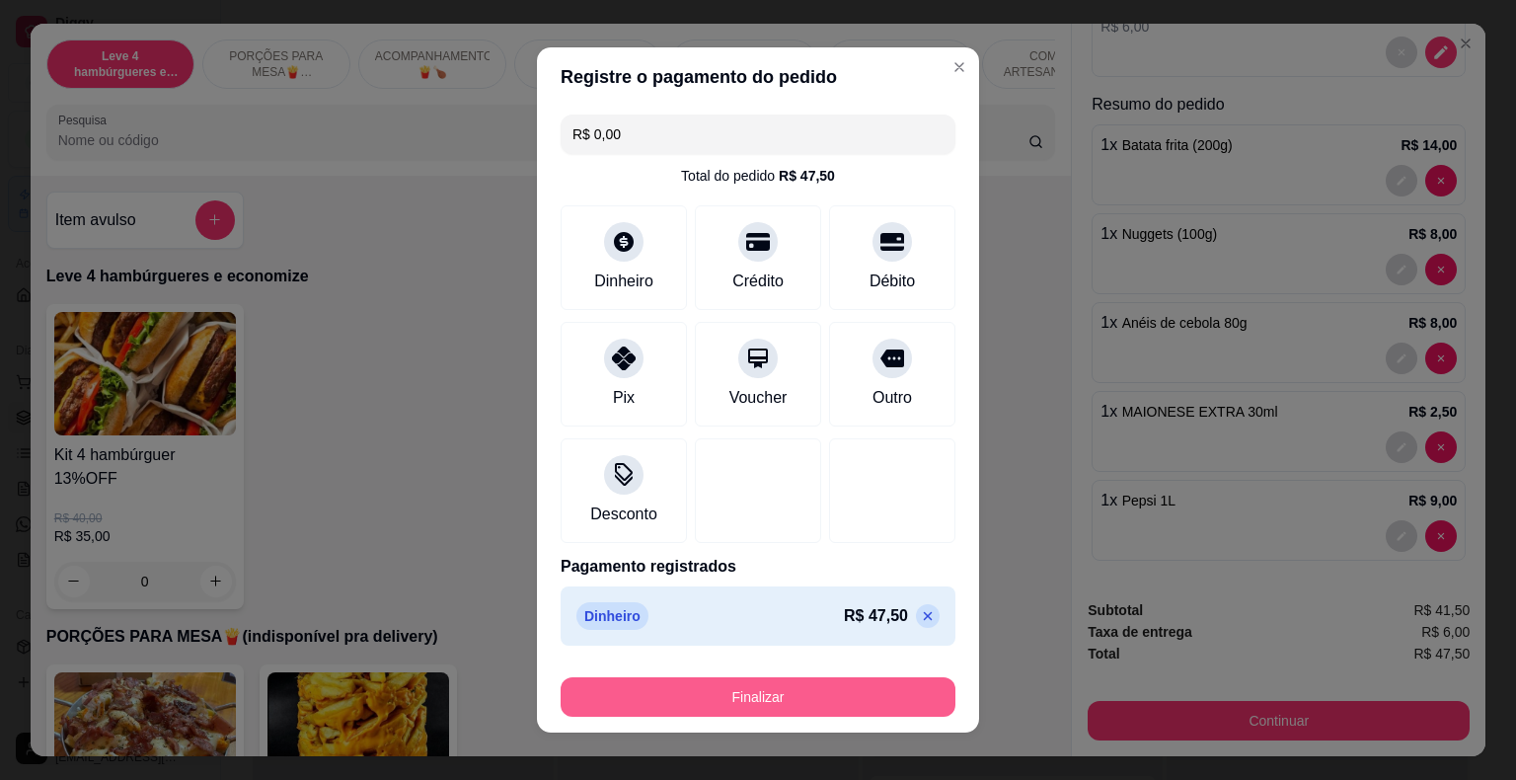
click at [873, 707] on button "Finalizar" at bounding box center [758, 696] width 395 height 39
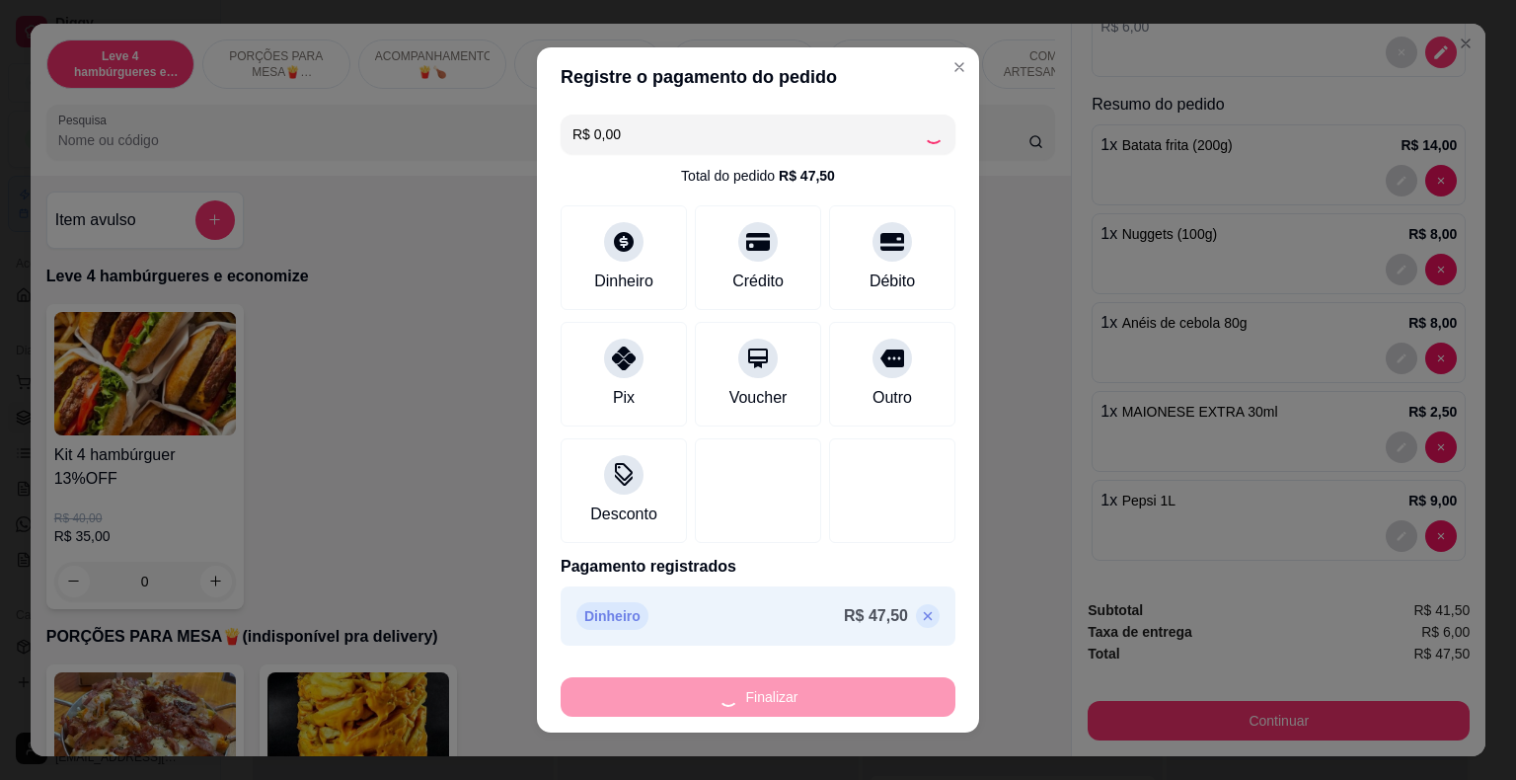
type input "0"
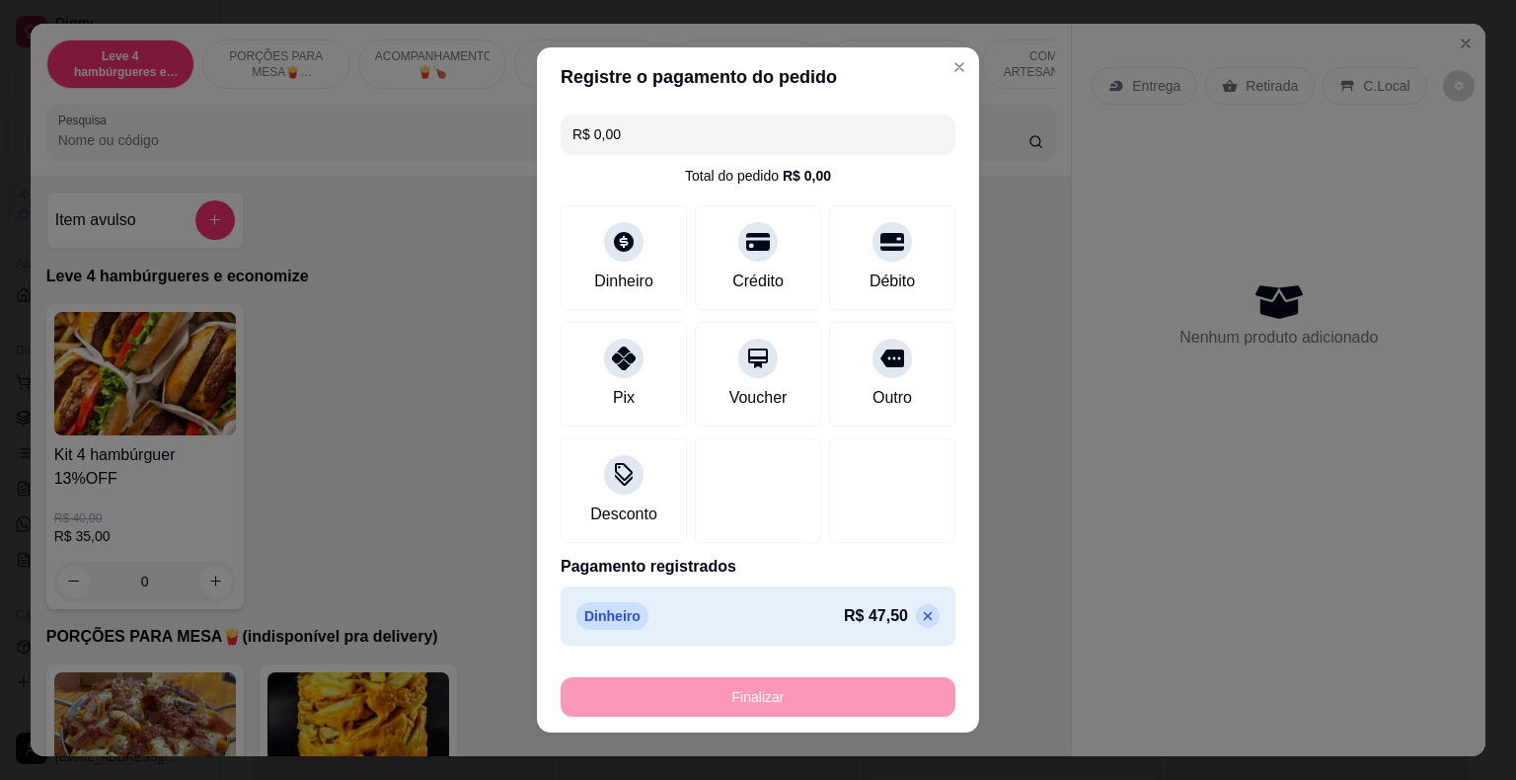
type input "-R$ 47,50"
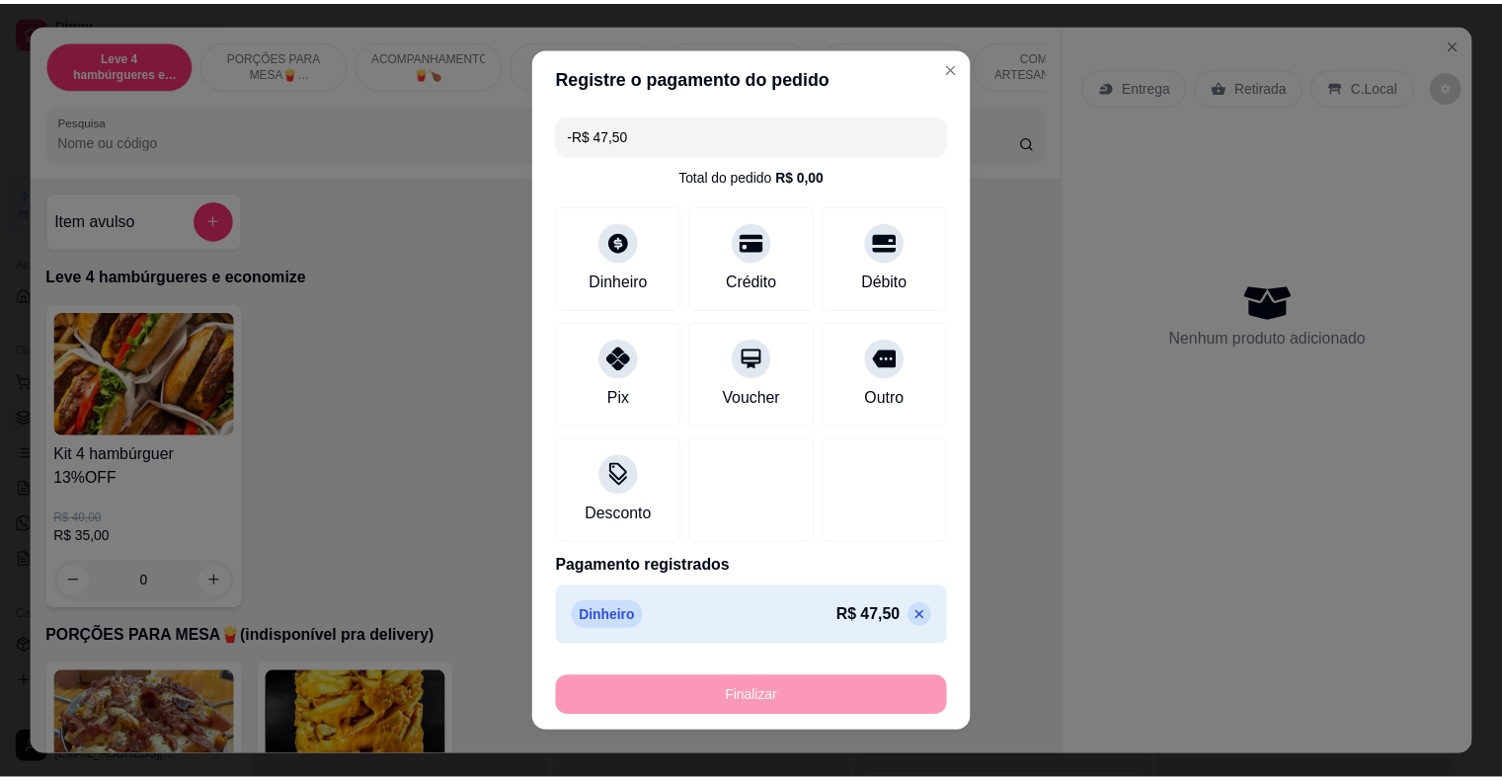
scroll to position [0, 0]
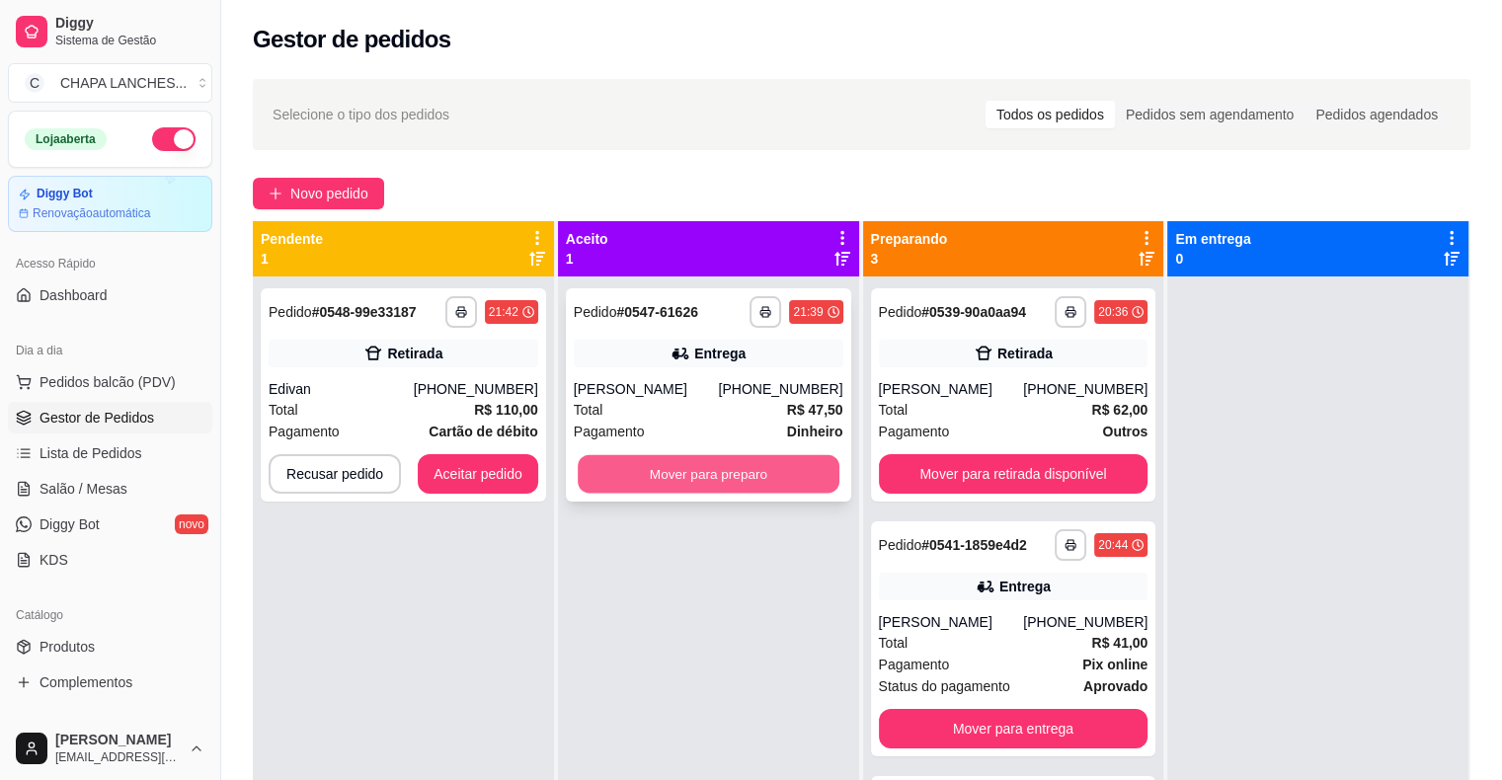
click at [673, 479] on button "Mover para preparo" at bounding box center [709, 474] width 262 height 39
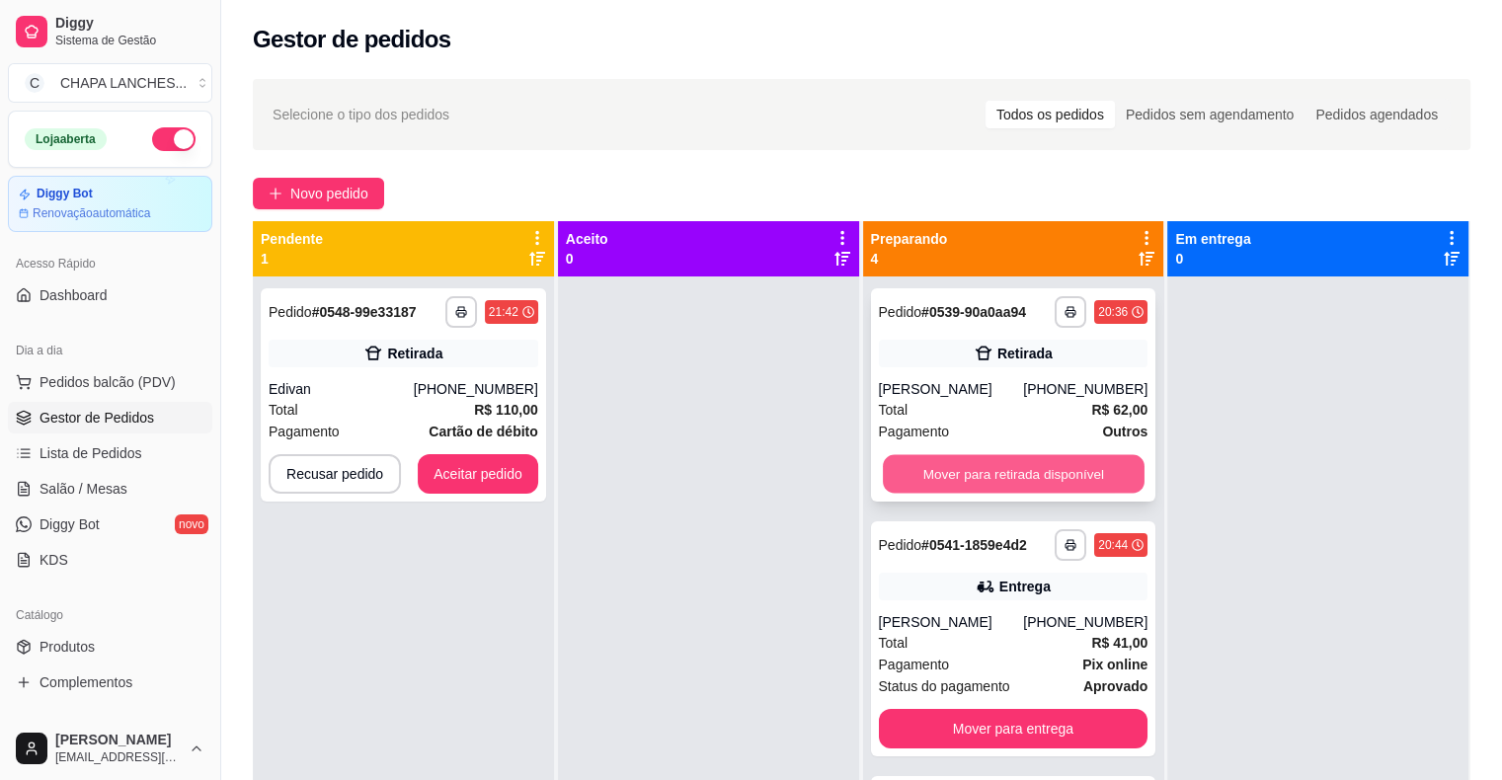
click at [1039, 468] on button "Mover para retirada disponível" at bounding box center [1014, 474] width 262 height 39
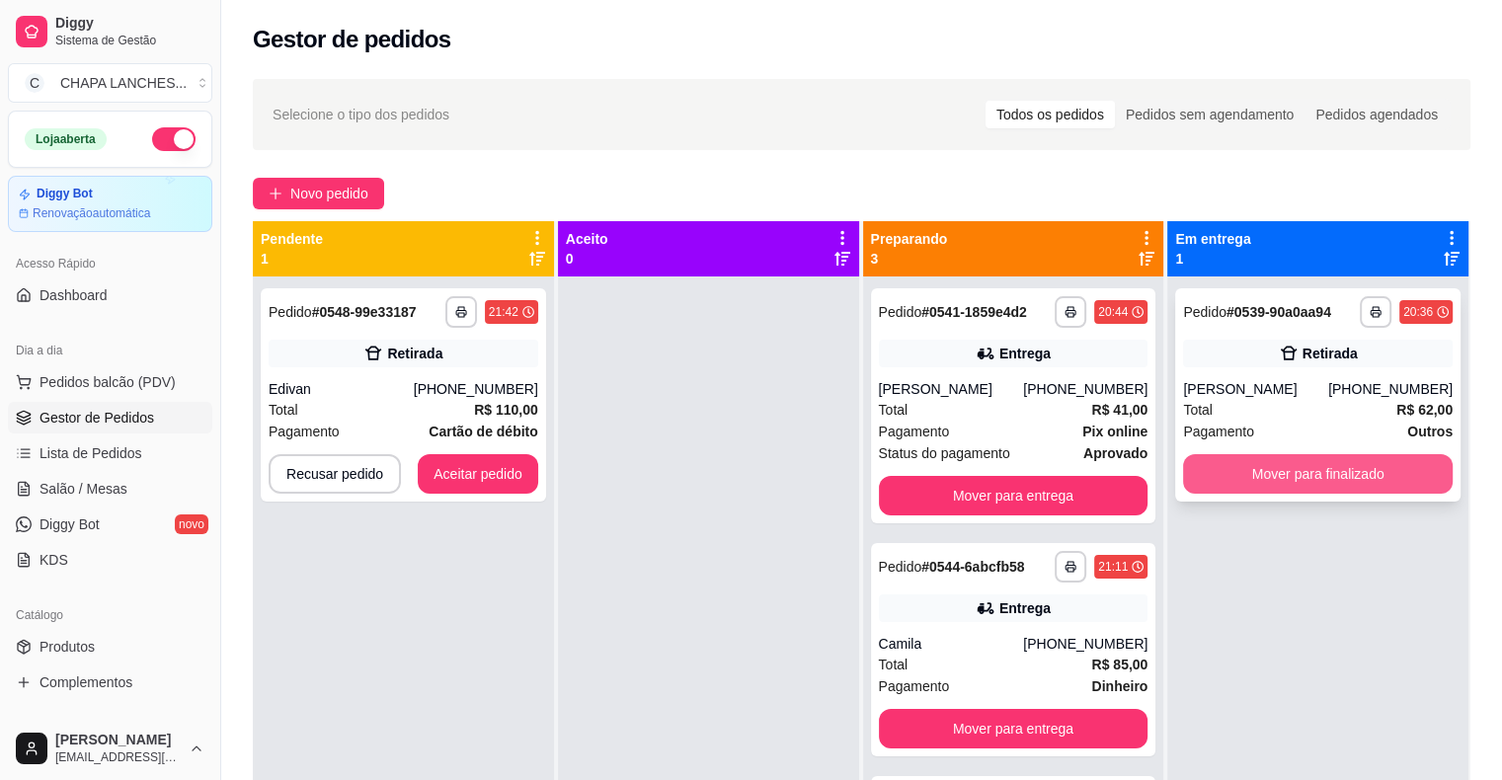
click at [1270, 483] on button "Mover para finalizado" at bounding box center [1318, 473] width 270 height 39
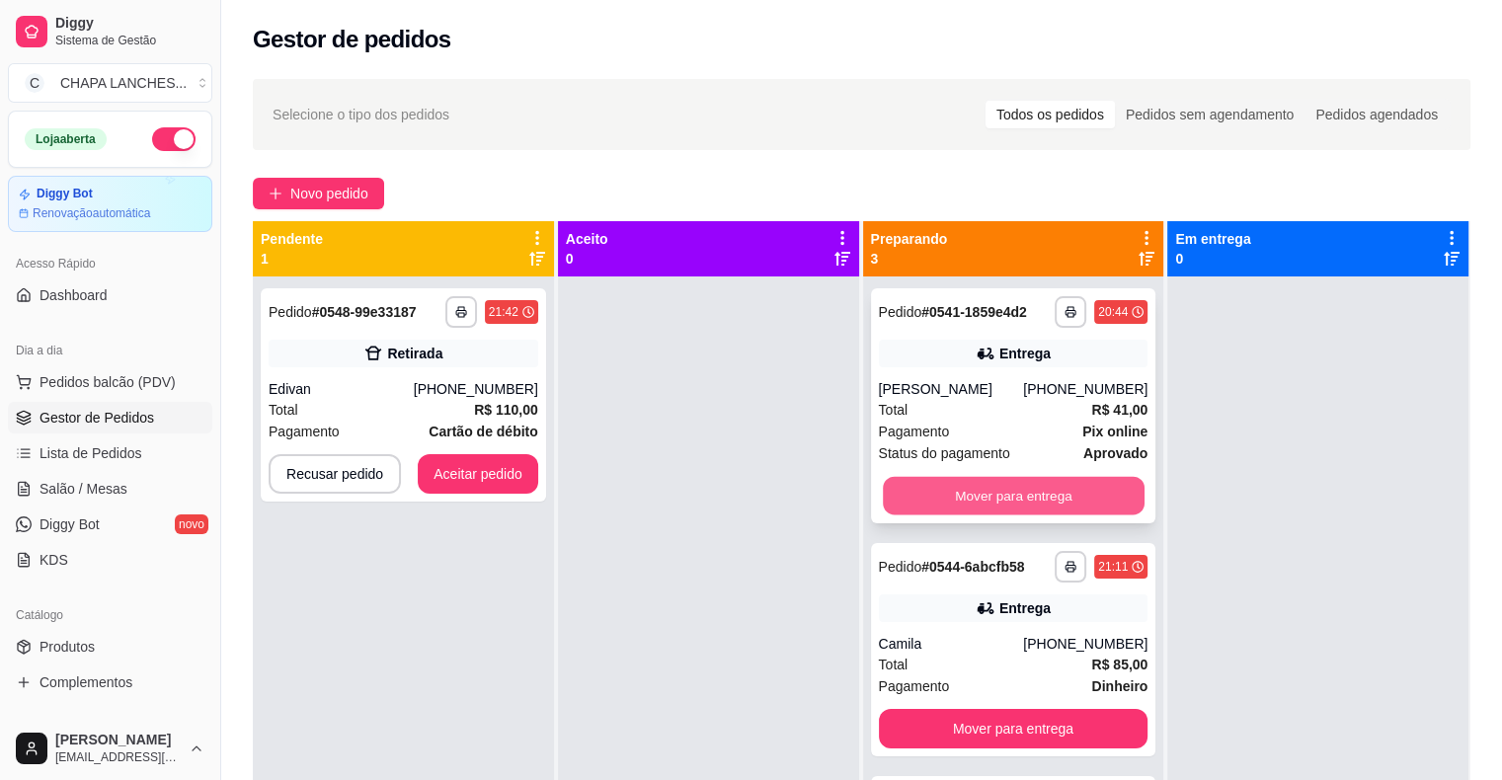
click at [1020, 492] on button "Mover para entrega" at bounding box center [1014, 496] width 262 height 39
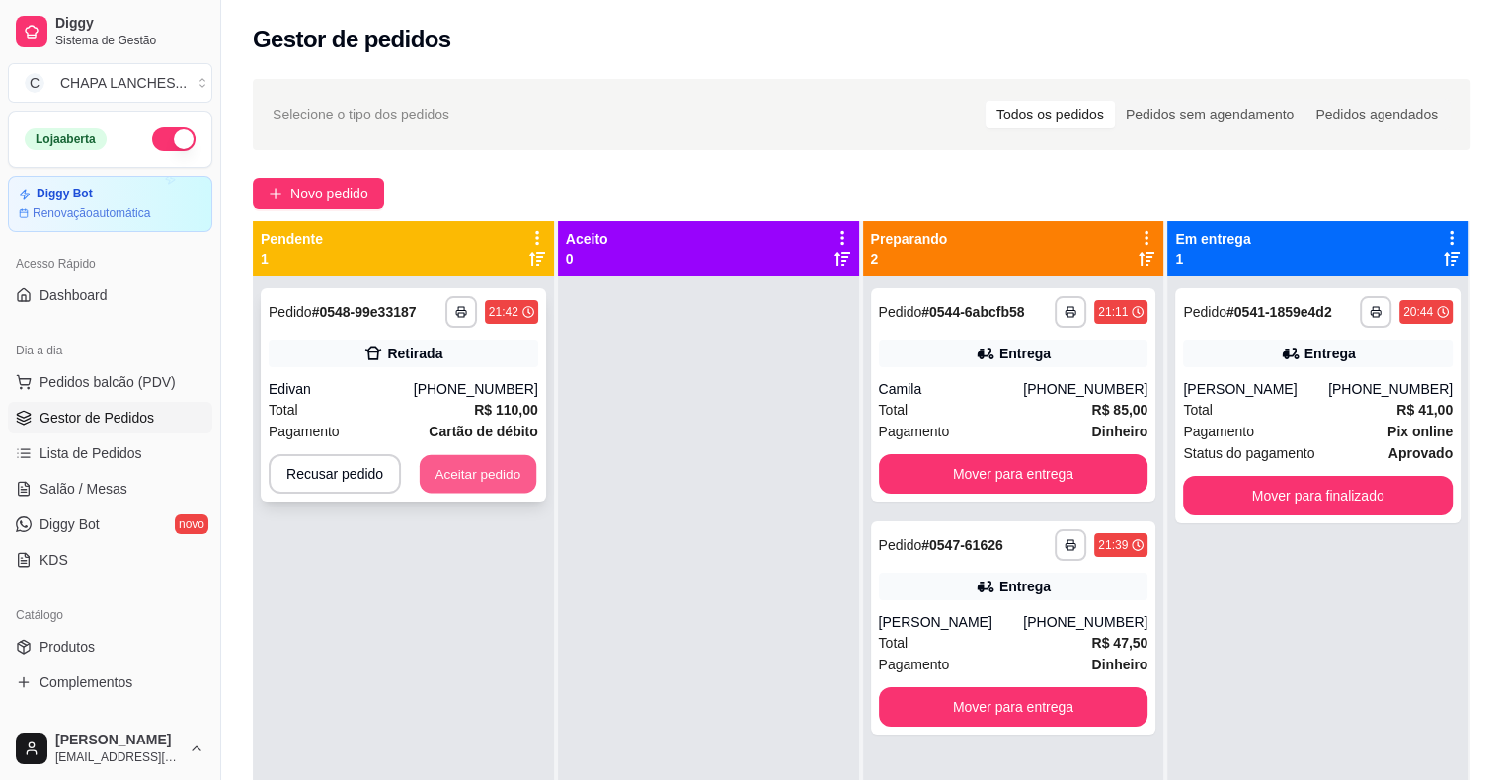
click at [495, 477] on button "Aceitar pedido" at bounding box center [478, 474] width 117 height 39
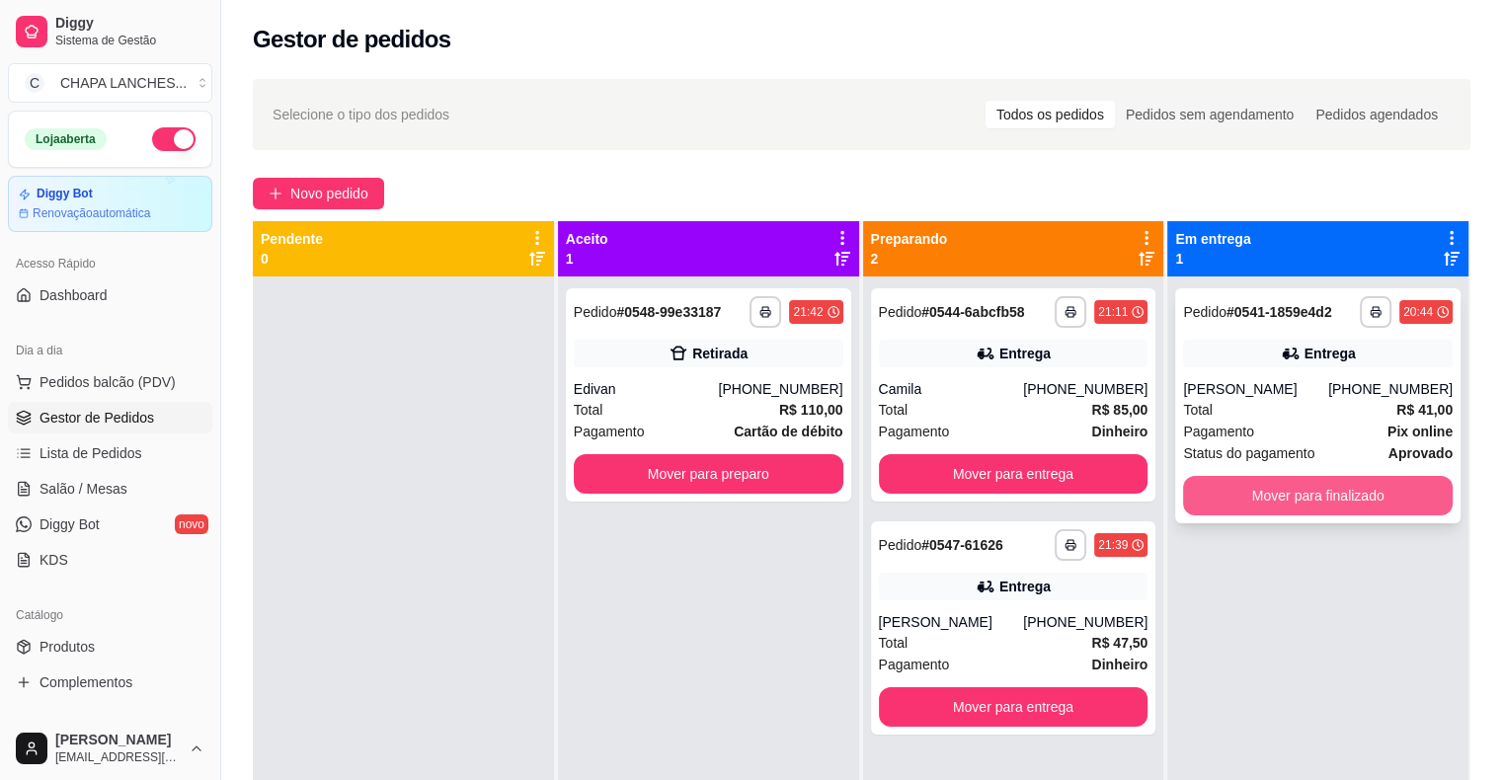
click at [1224, 504] on button "Mover para finalizado" at bounding box center [1318, 495] width 270 height 39
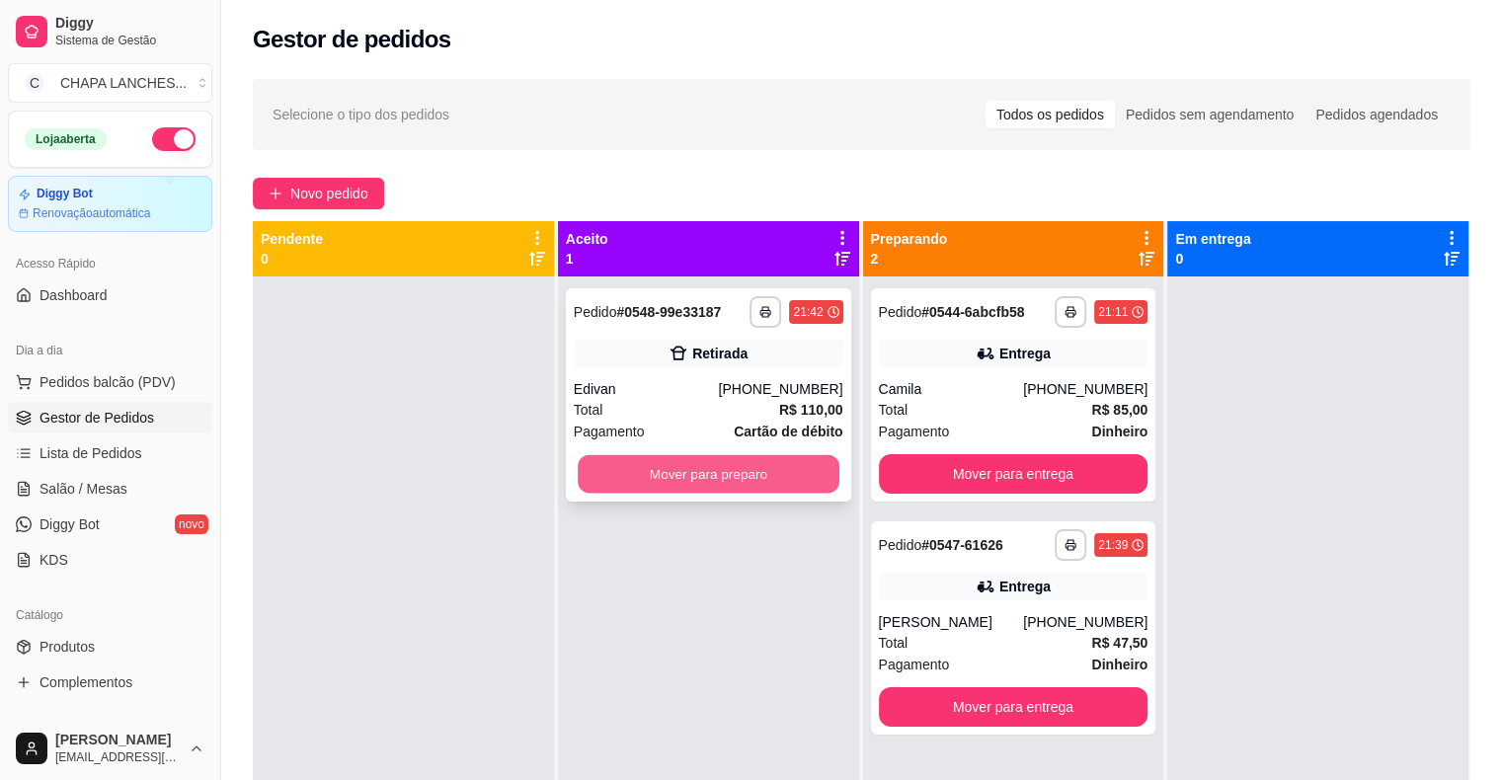
click at [619, 472] on button "Mover para preparo" at bounding box center [709, 474] width 262 height 39
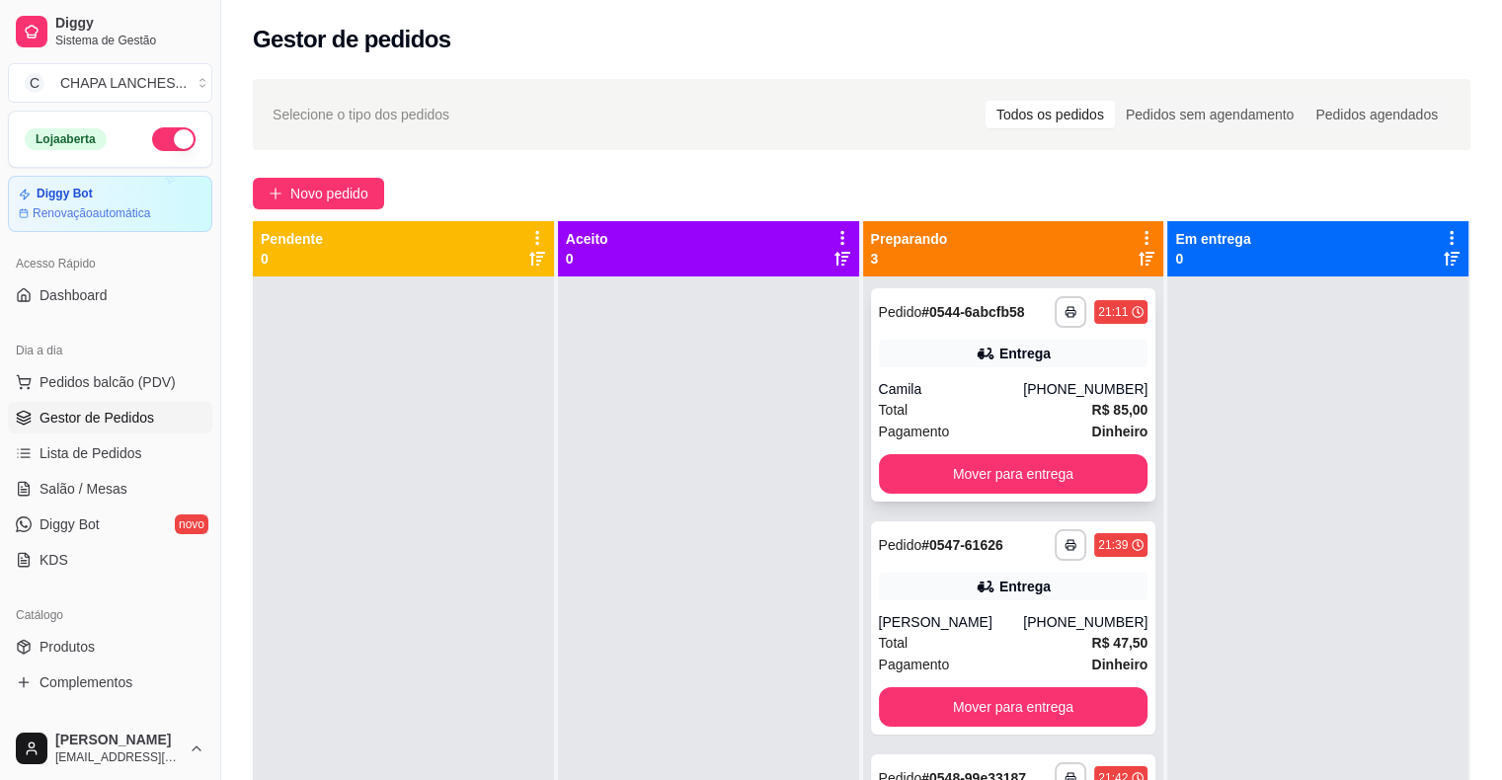
click at [960, 393] on div "Camila" at bounding box center [951, 389] width 145 height 20
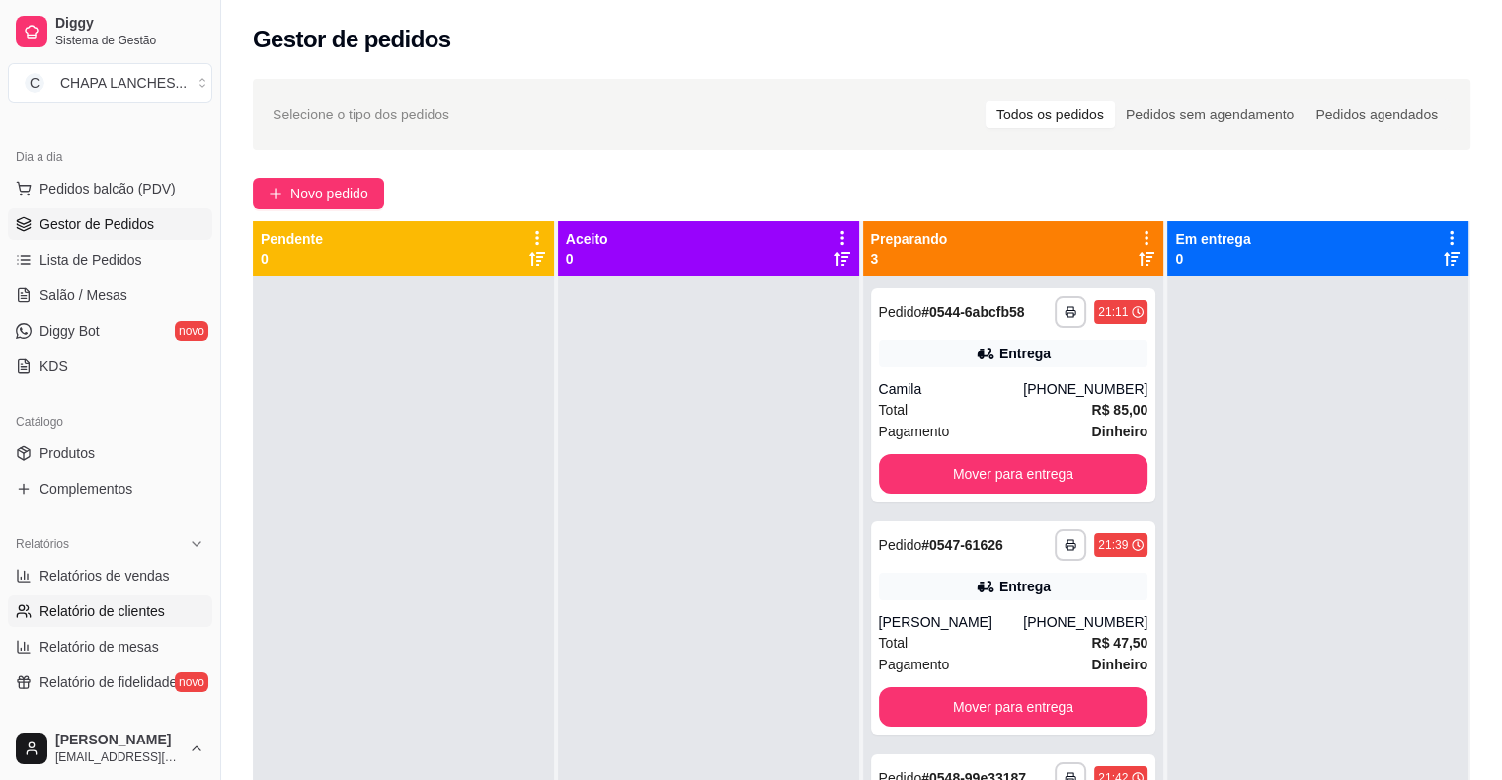
scroll to position [197, 0]
click at [166, 575] on link "Relatórios de vendas" at bounding box center [110, 572] width 204 height 32
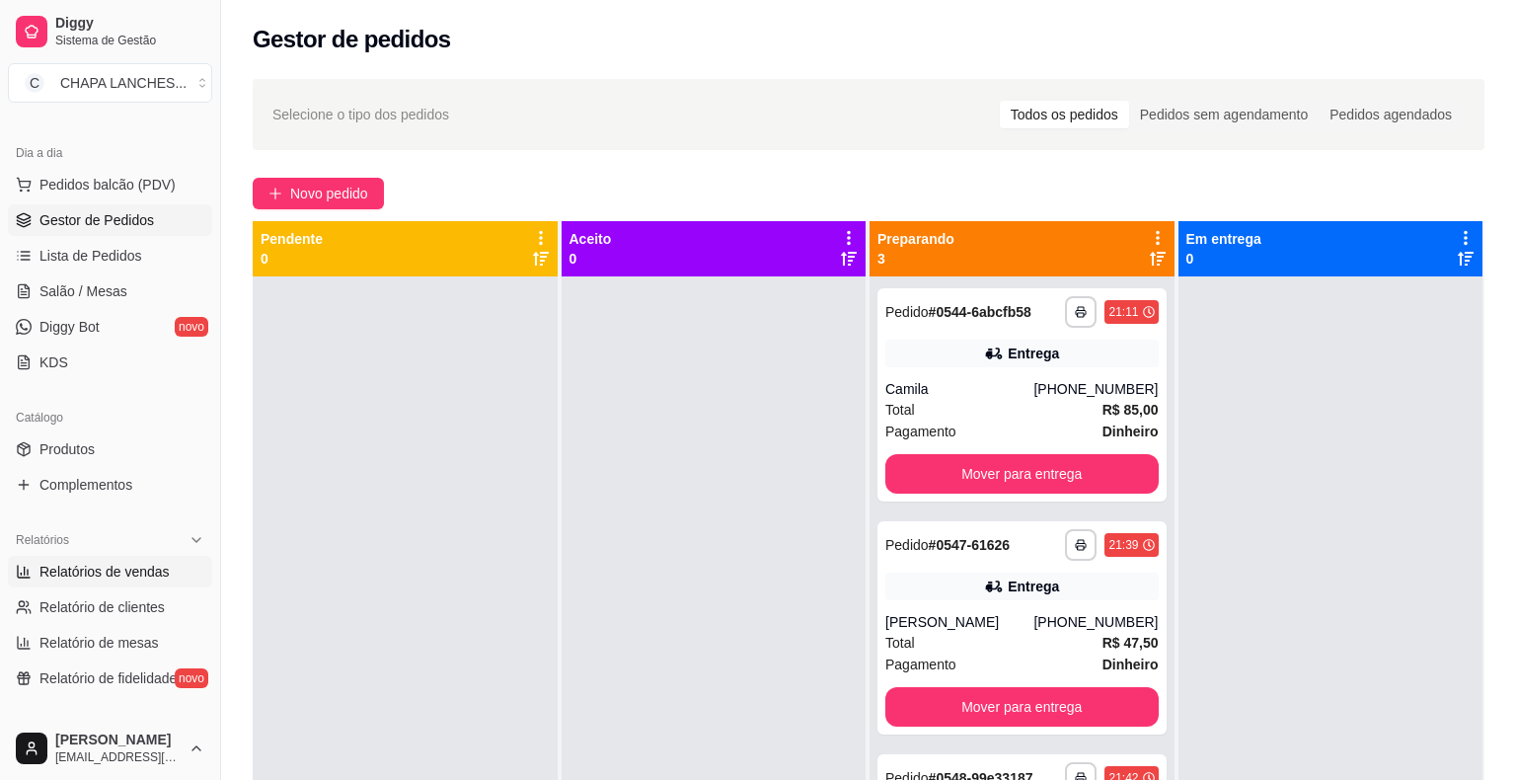
select select "ALL"
select select "0"
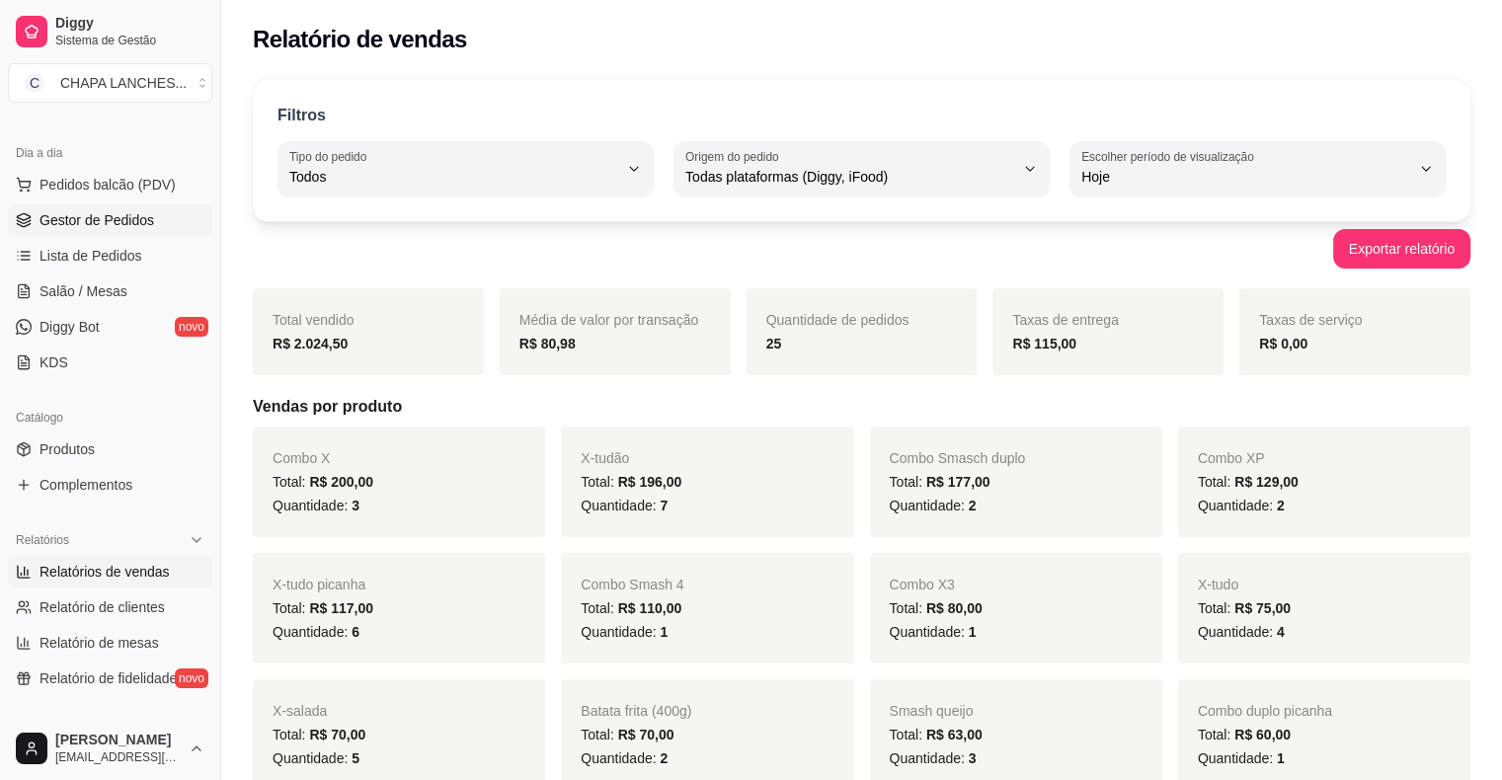
click at [128, 225] on span "Gestor de Pedidos" at bounding box center [96, 220] width 115 height 20
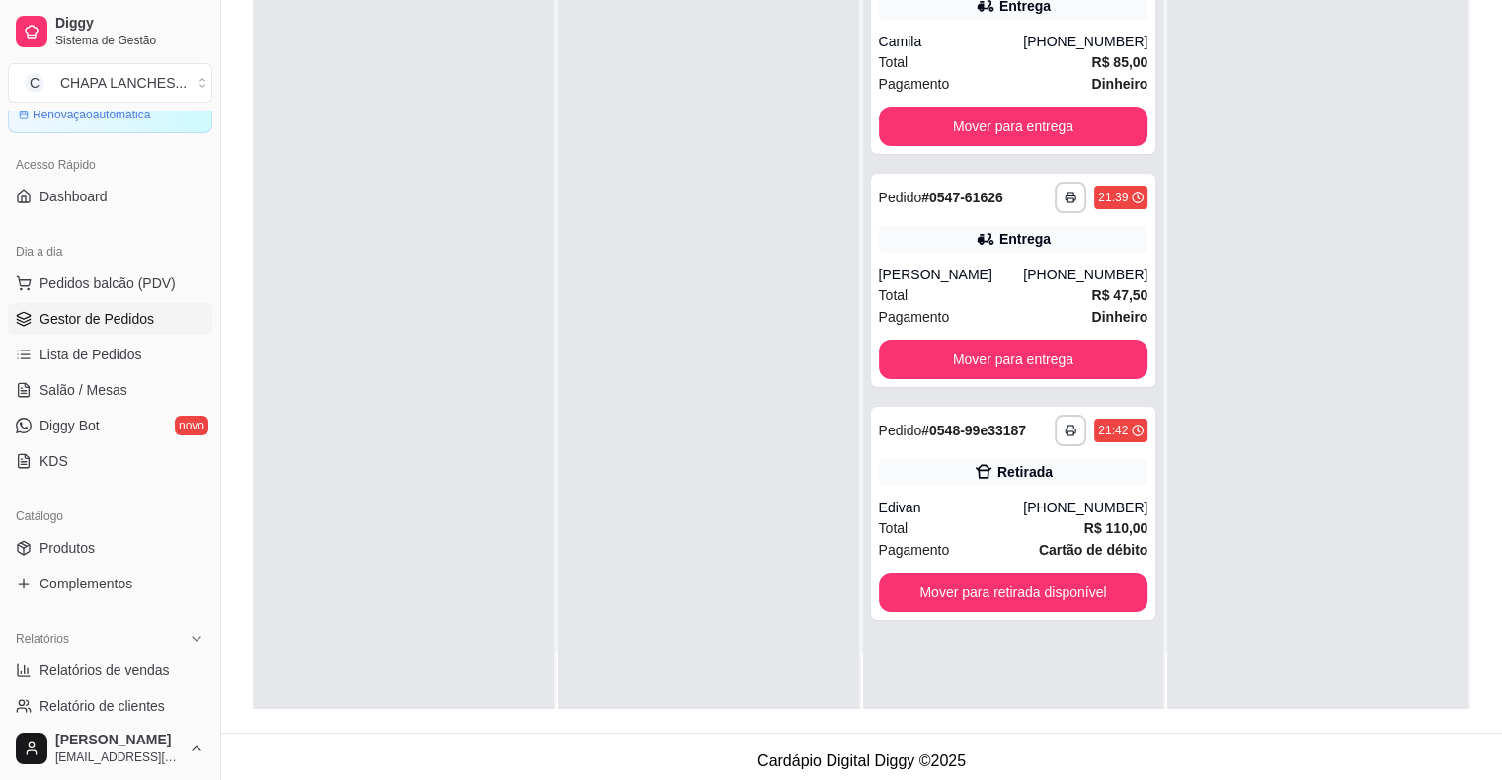
scroll to position [296, 0]
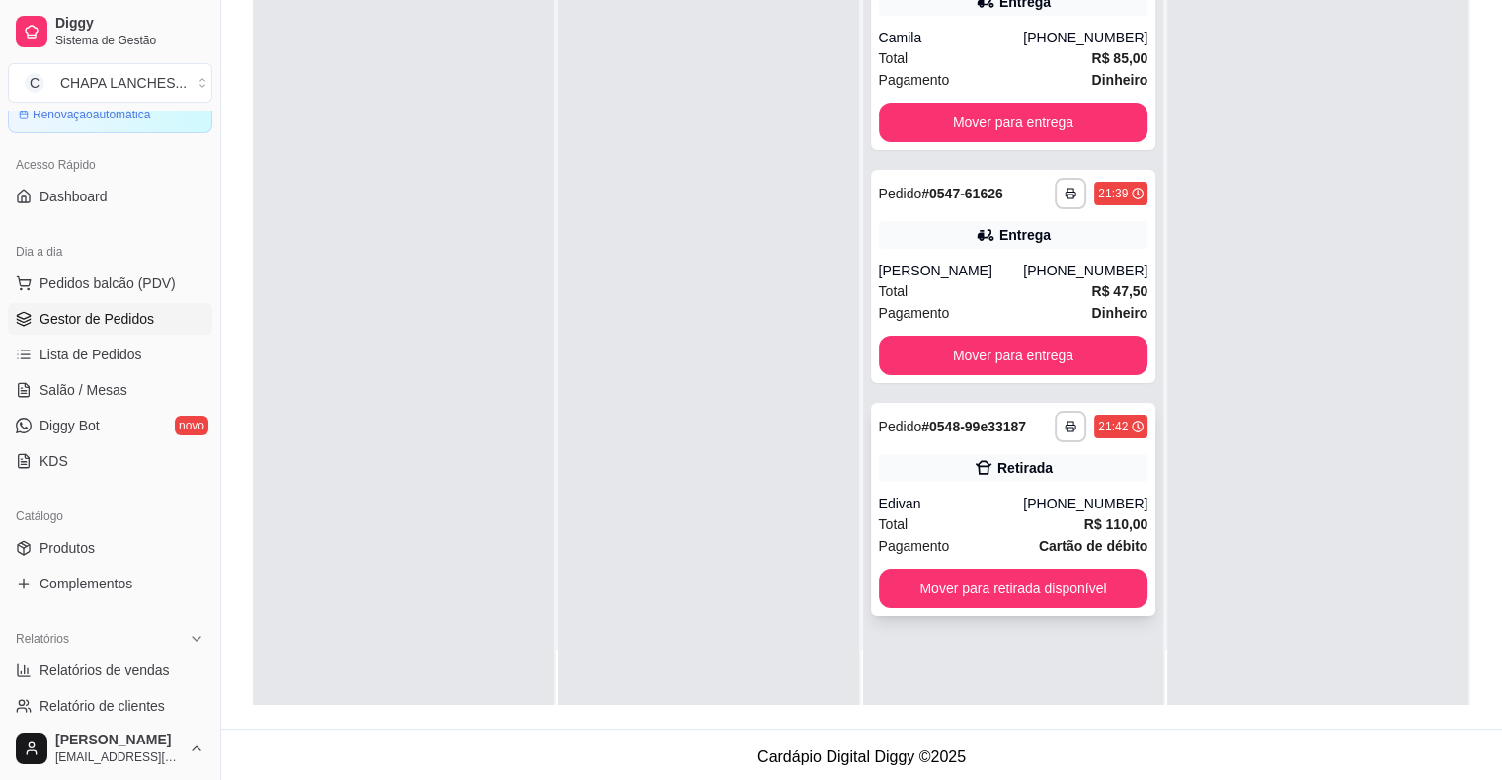
click at [947, 520] on div "Total R$ 110,00" at bounding box center [1014, 524] width 270 height 22
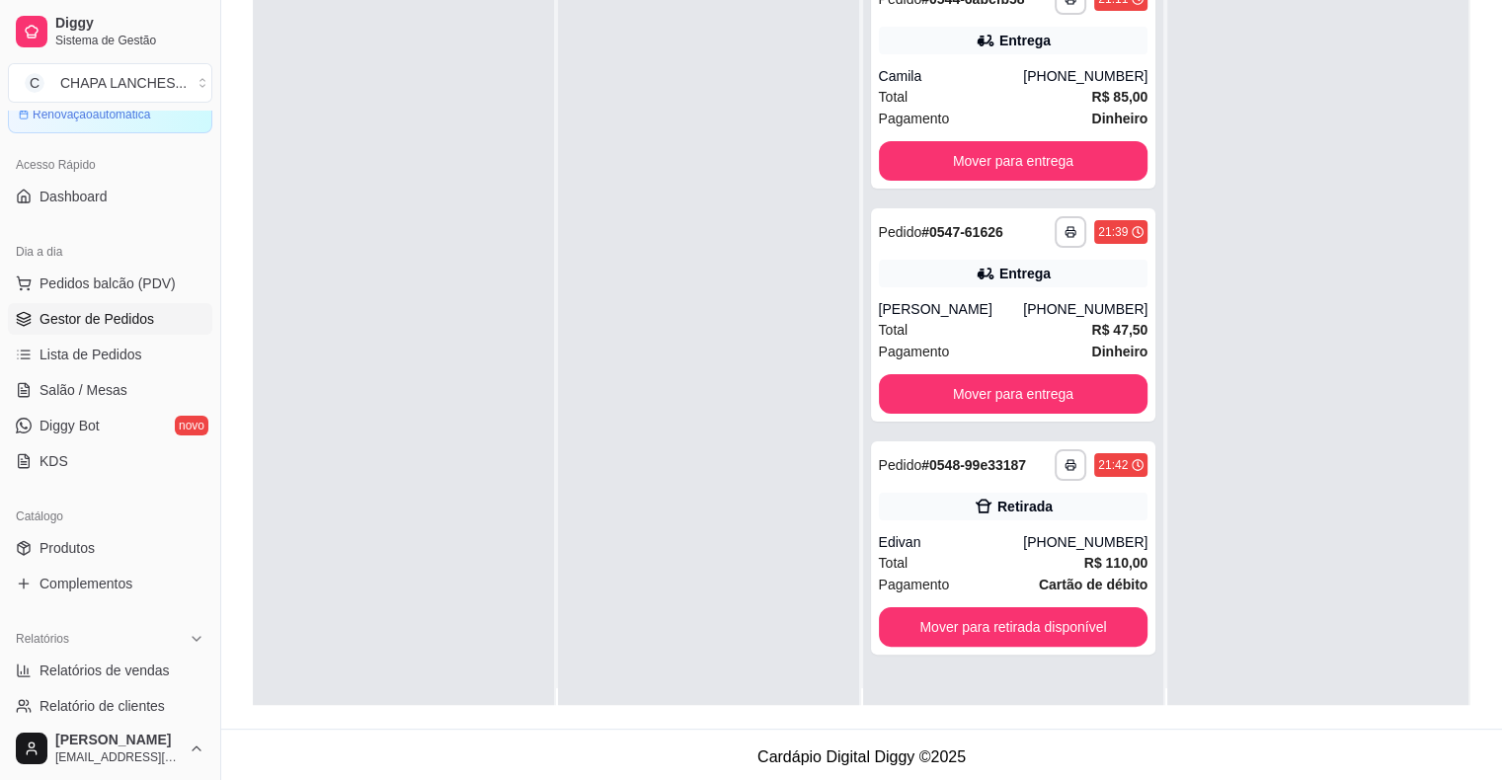
scroll to position [0, 0]
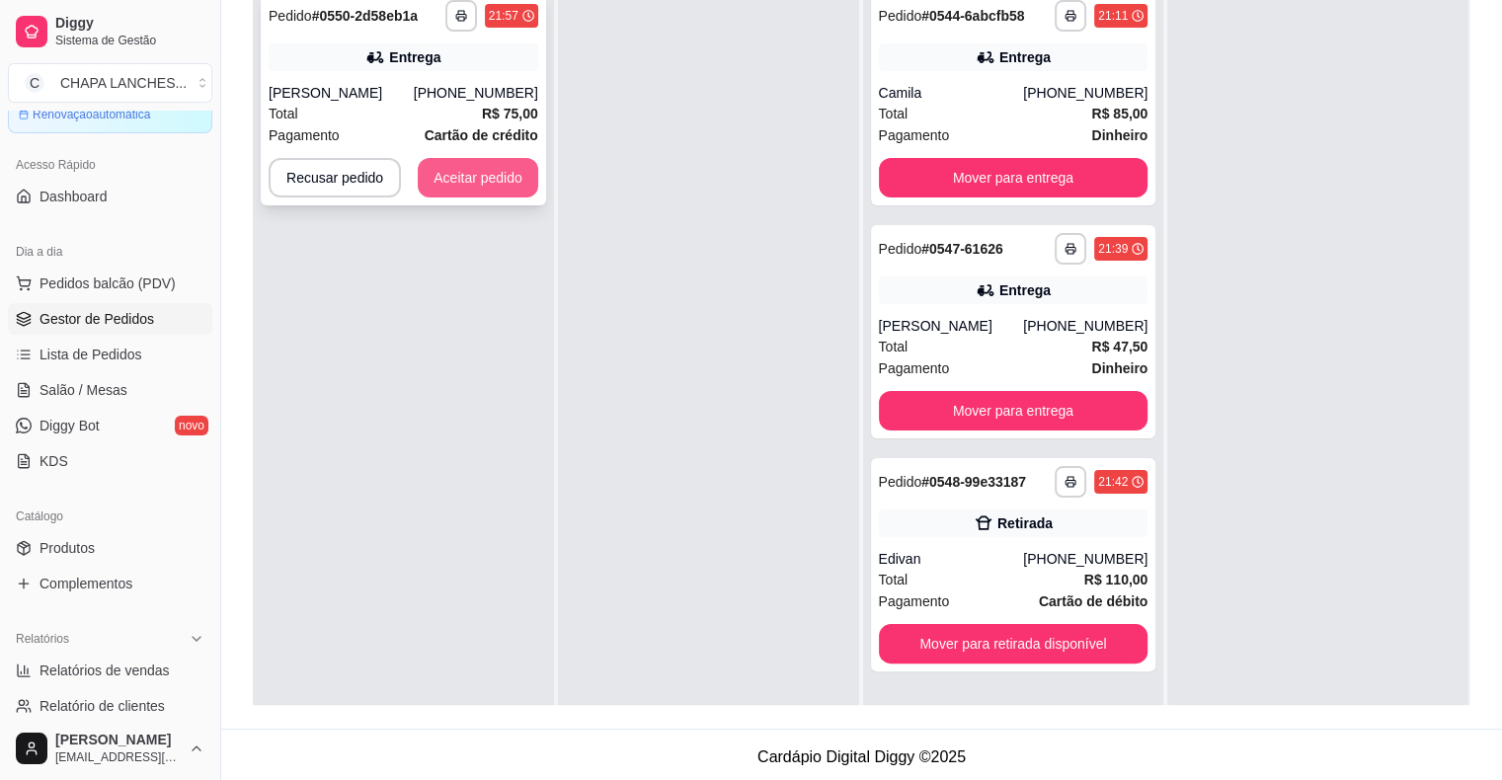
click at [505, 184] on button "Aceitar pedido" at bounding box center [478, 177] width 120 height 39
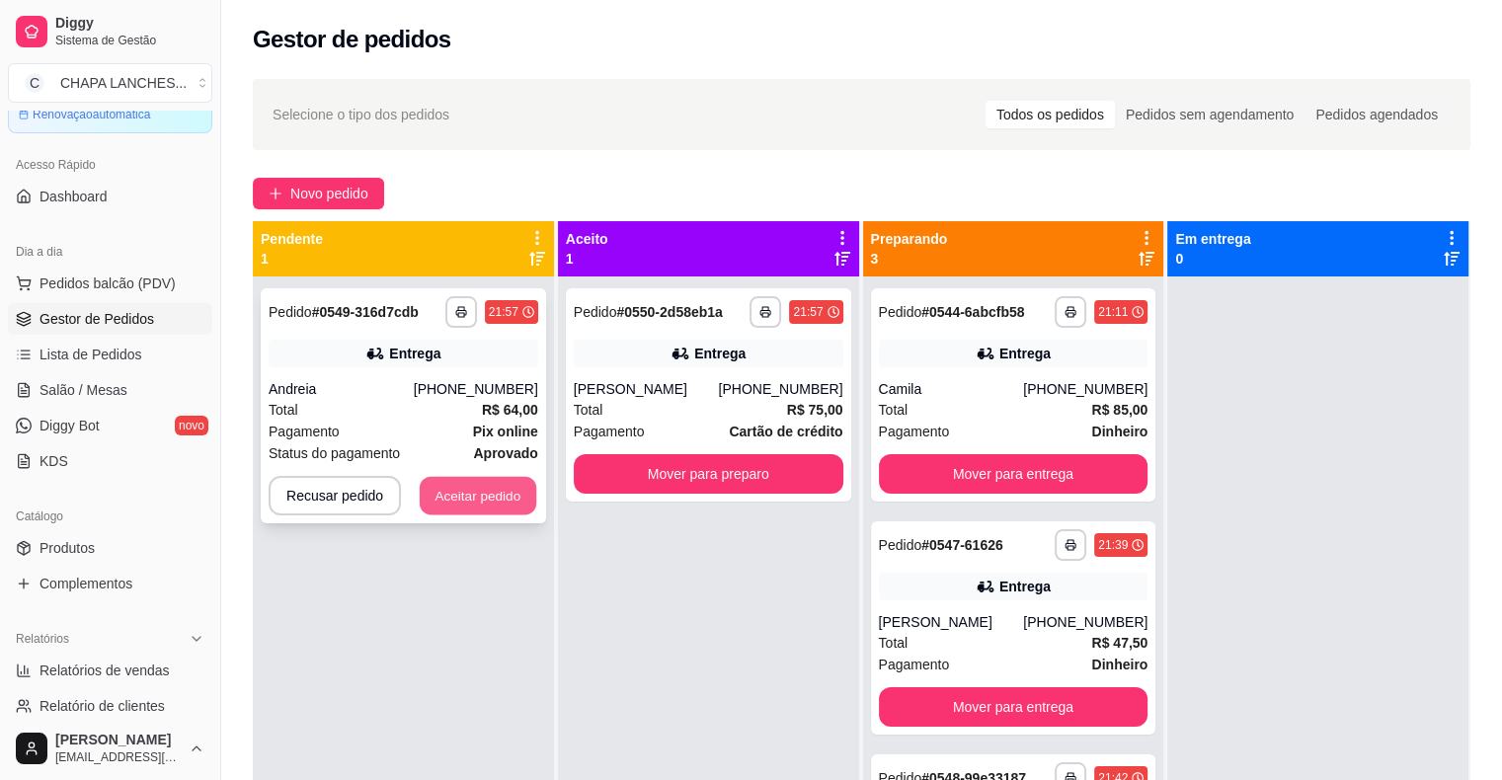
click at [498, 506] on button "Aceitar pedido" at bounding box center [478, 496] width 117 height 39
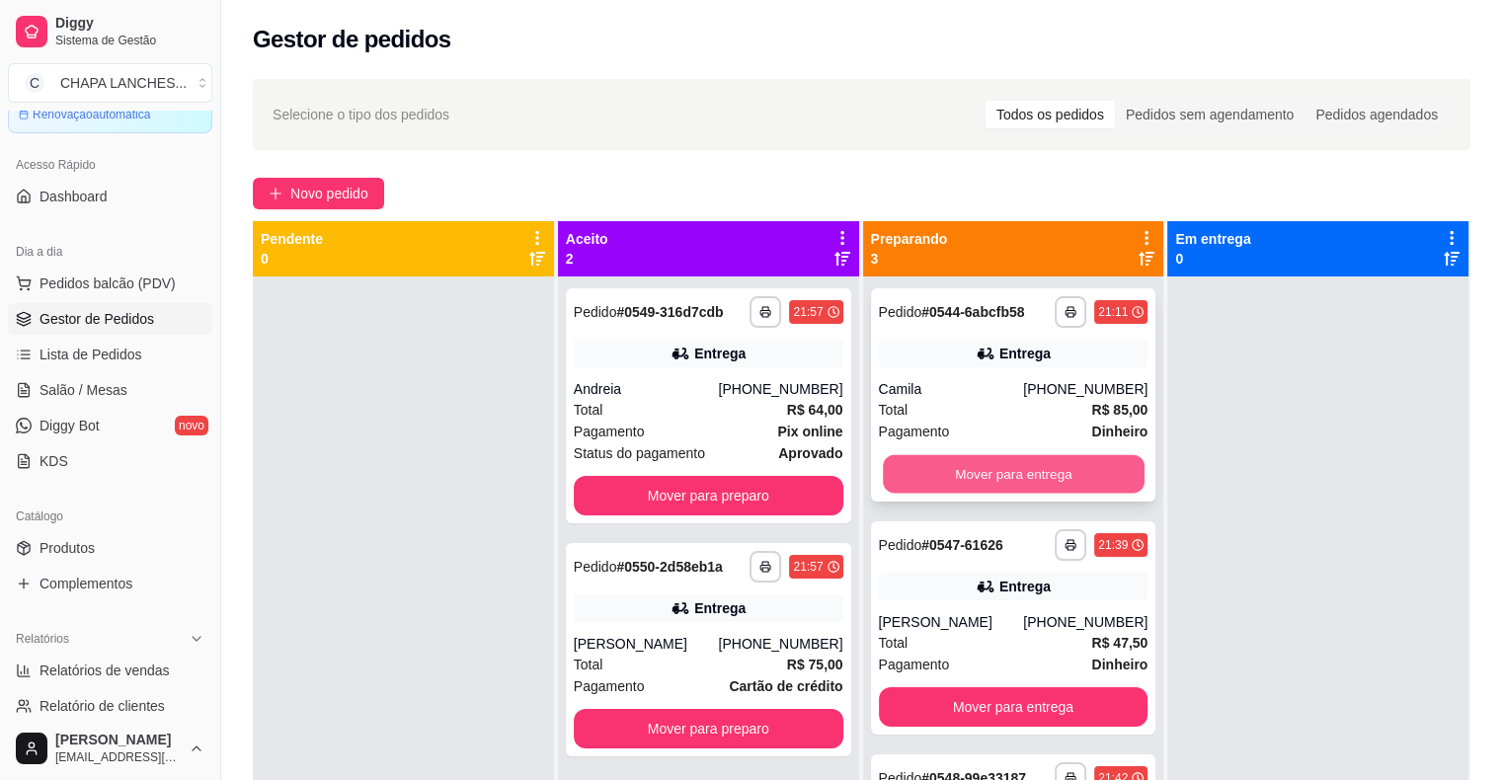
click at [1096, 462] on button "Mover para entrega" at bounding box center [1014, 474] width 262 height 39
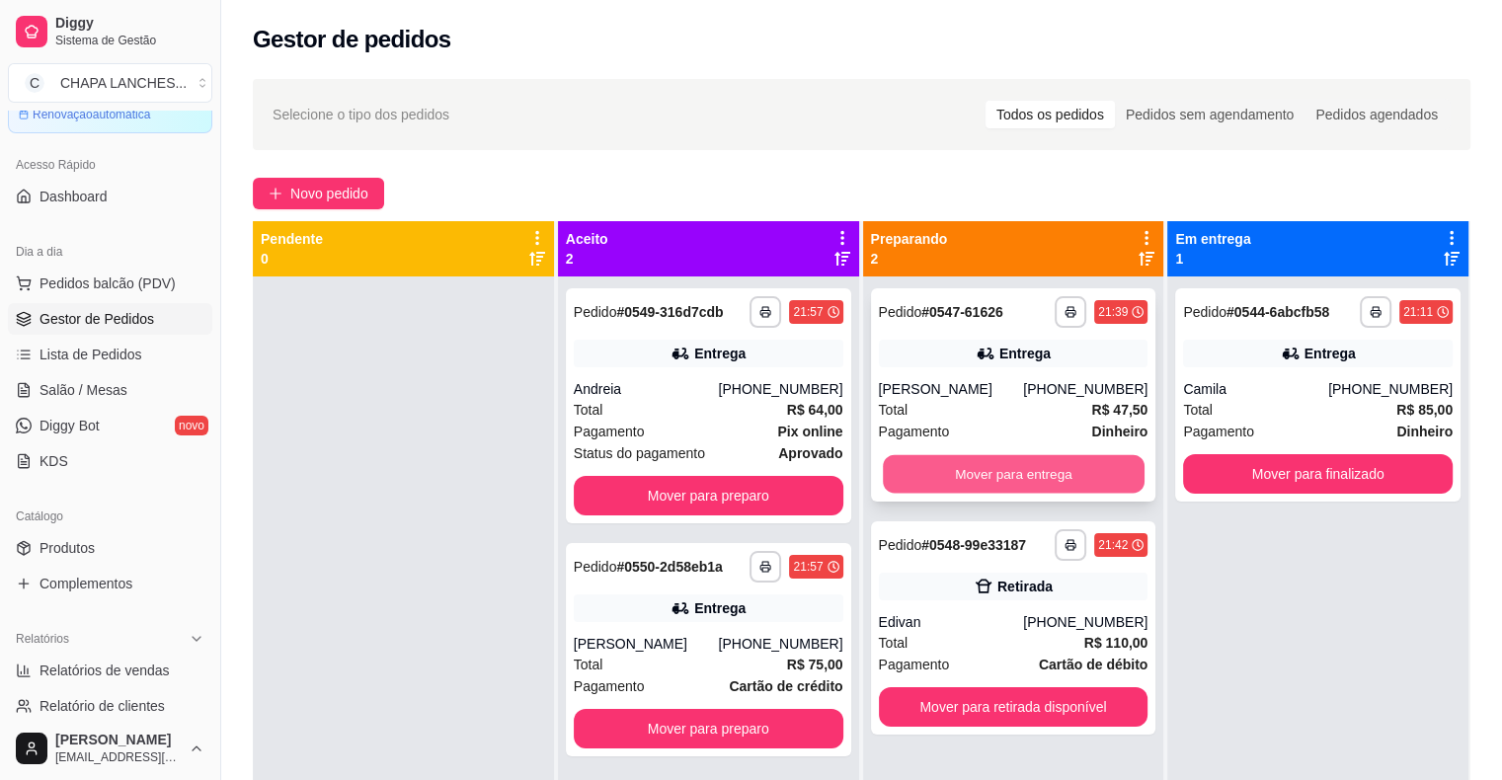
click at [1064, 471] on button "Mover para entrega" at bounding box center [1014, 474] width 262 height 39
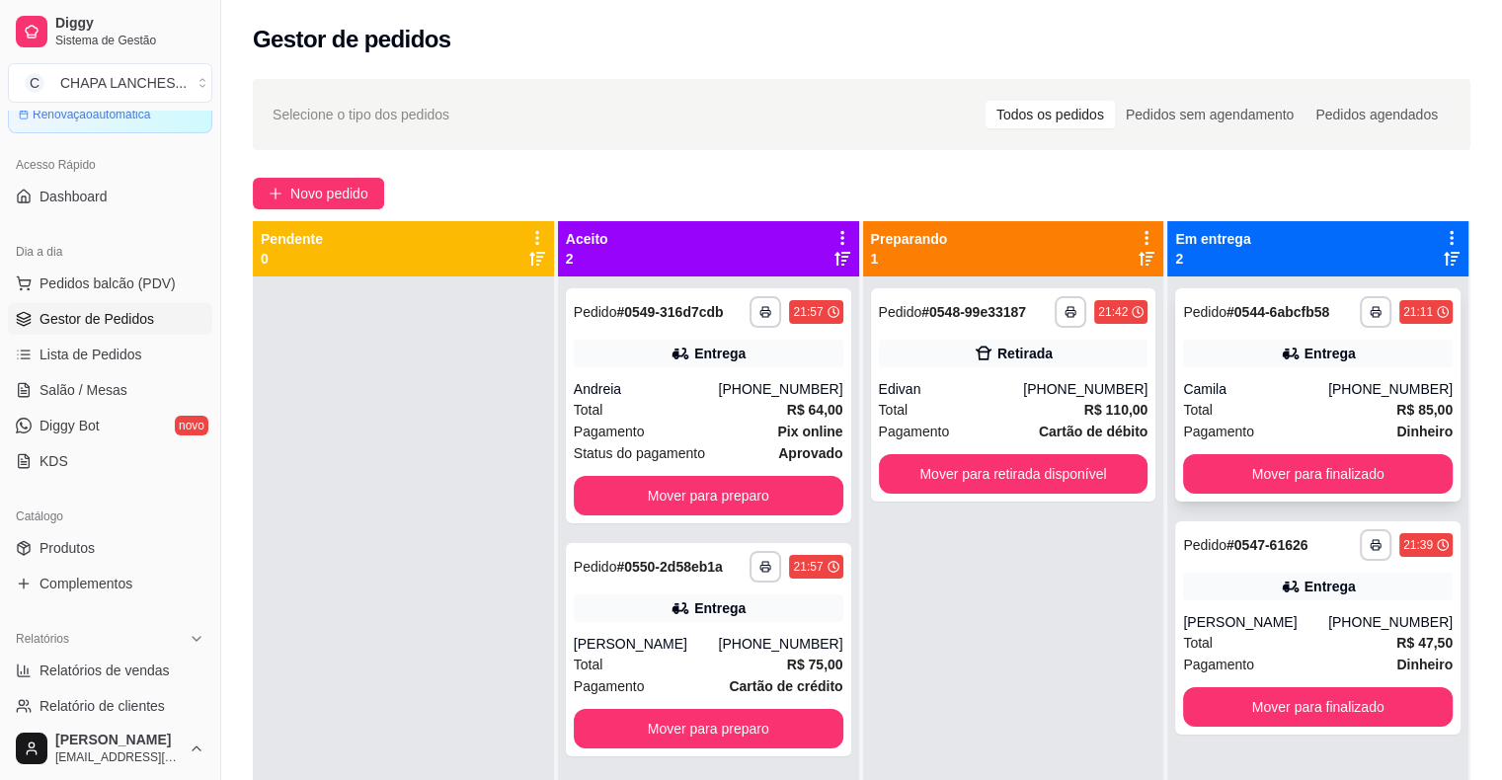
click at [1275, 401] on div "Total R$ 85,00" at bounding box center [1318, 410] width 270 height 22
click at [1040, 480] on button "Mover para retirada disponível" at bounding box center [1014, 474] width 262 height 39
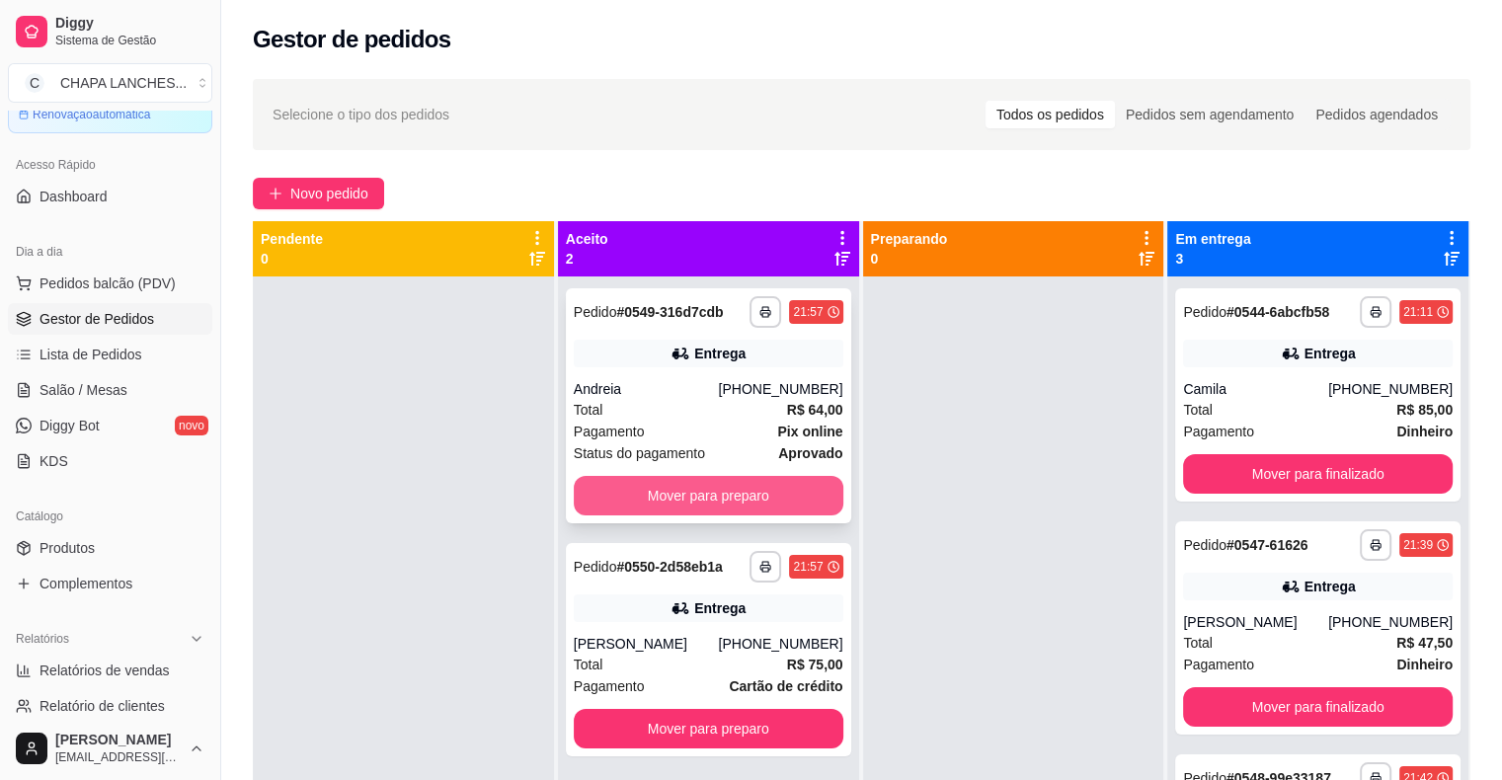
click at [690, 511] on button "Mover para preparo" at bounding box center [709, 495] width 270 height 39
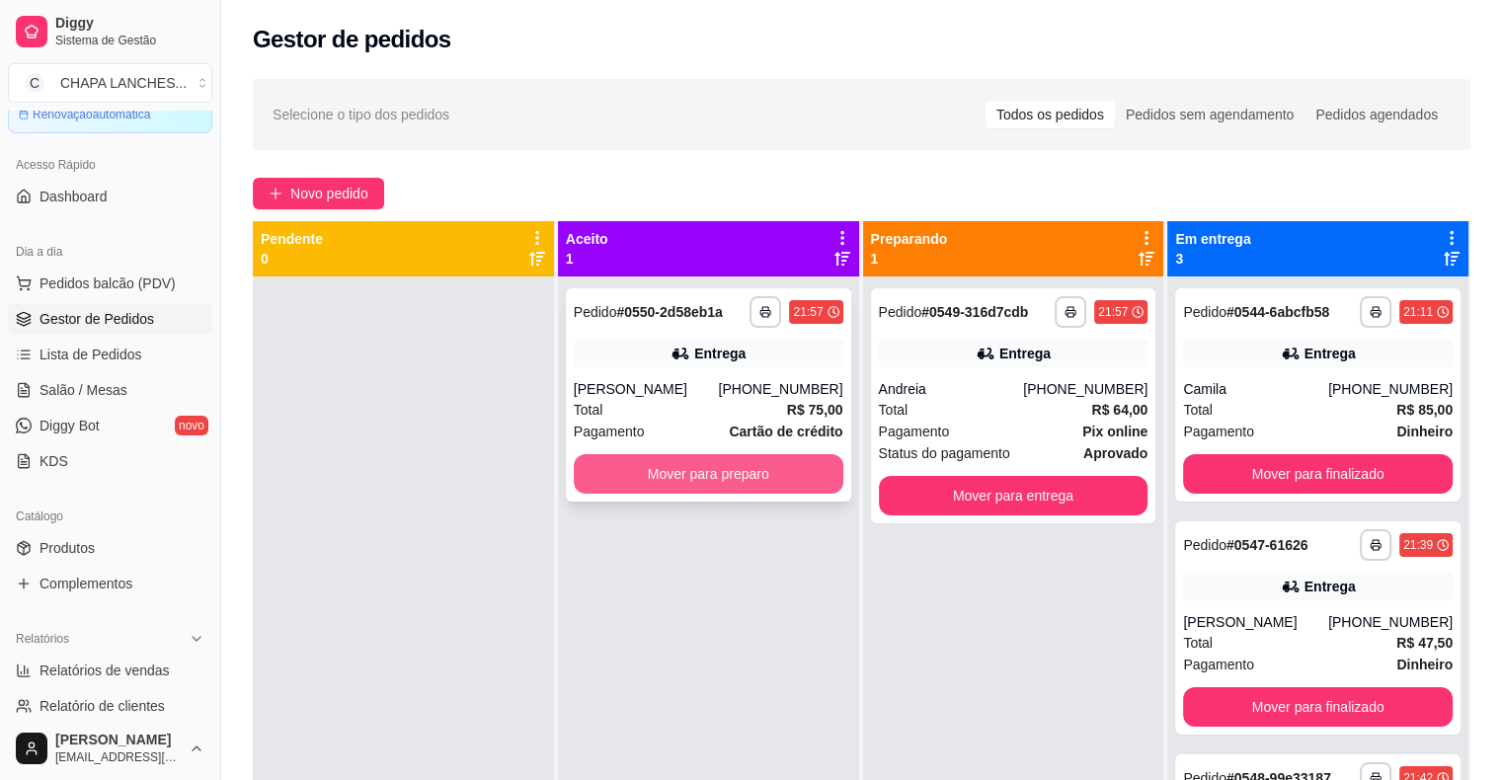
click at [698, 475] on button "Mover para preparo" at bounding box center [709, 473] width 270 height 39
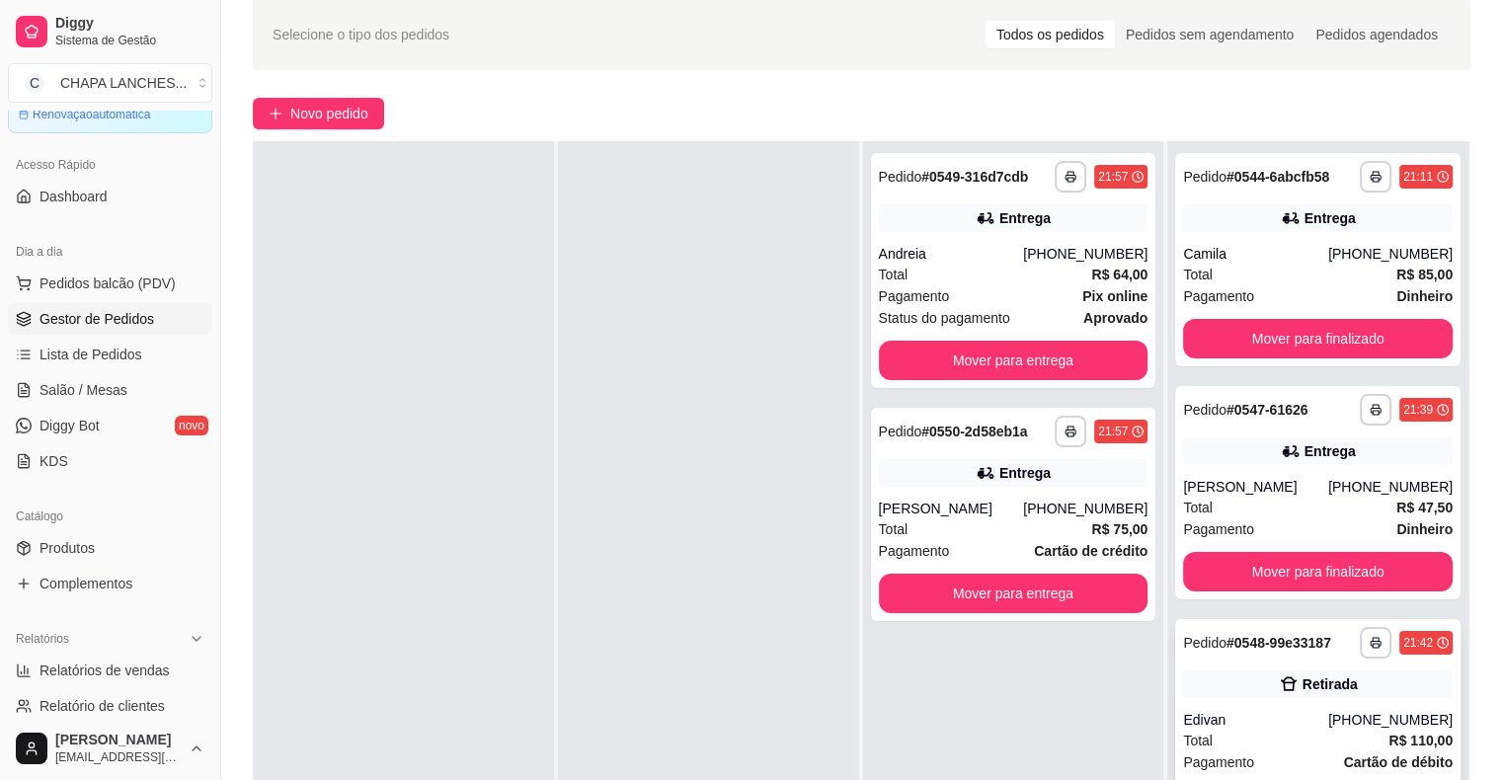
scroll to position [197, 0]
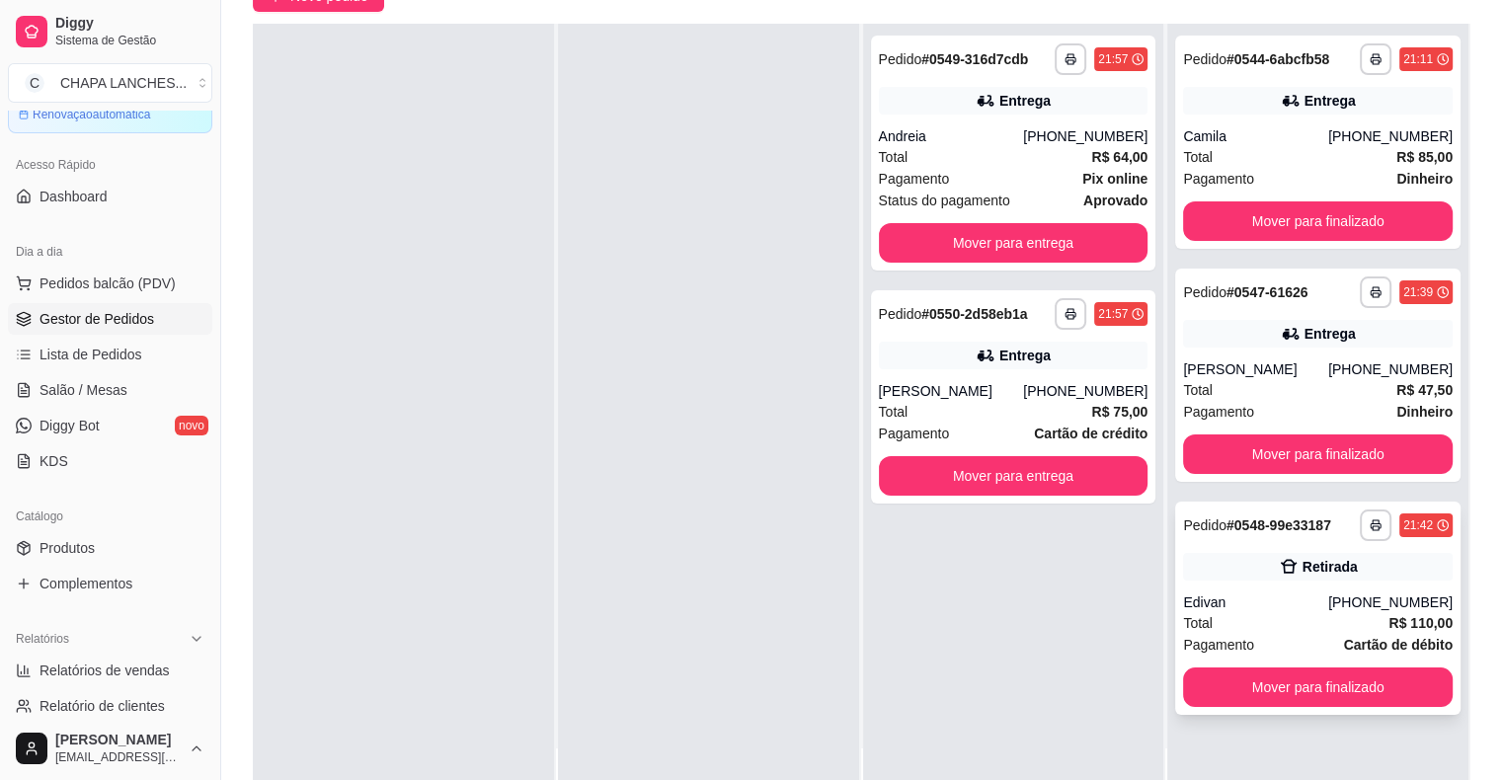
click at [1252, 606] on div "Edivan" at bounding box center [1255, 602] width 145 height 20
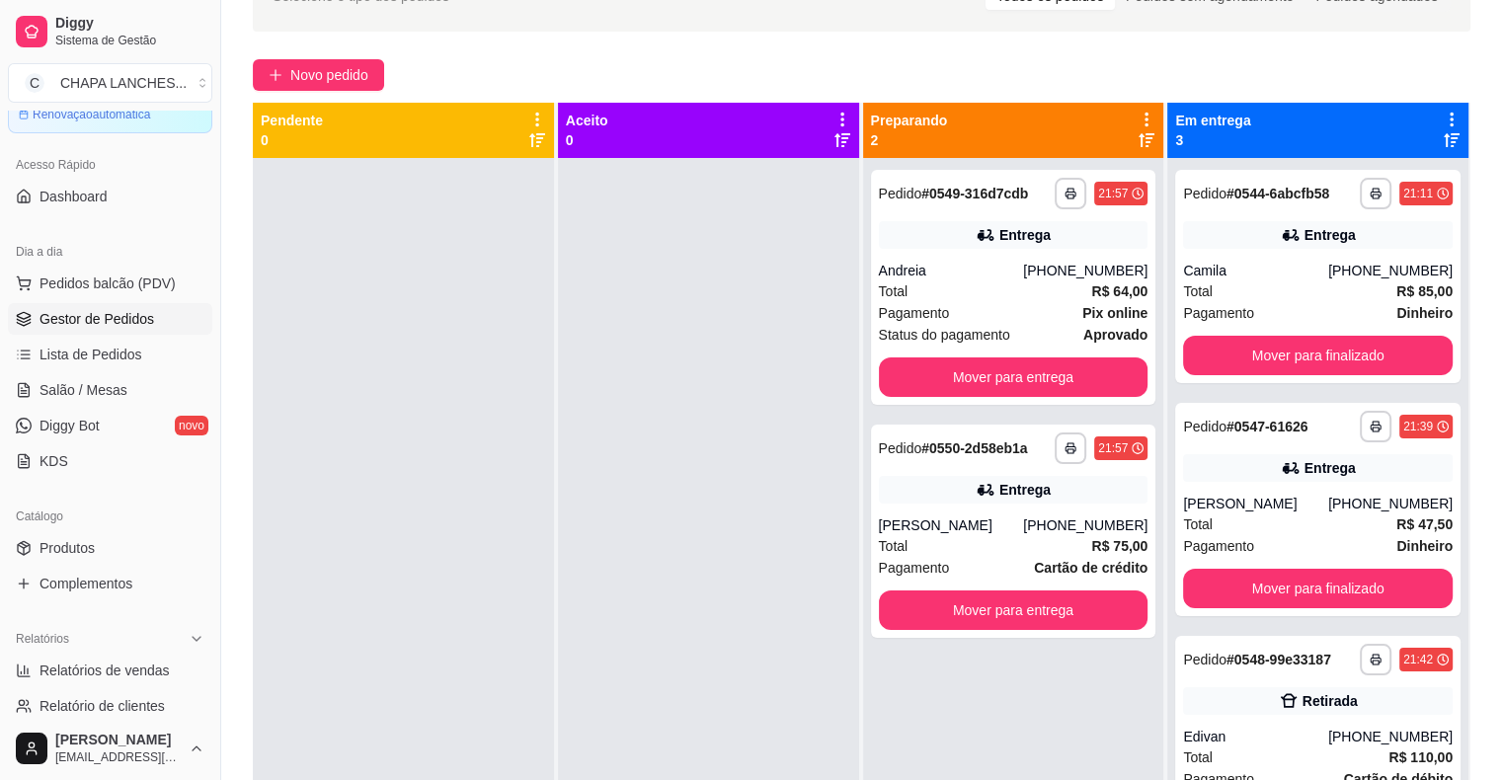
scroll to position [0, 0]
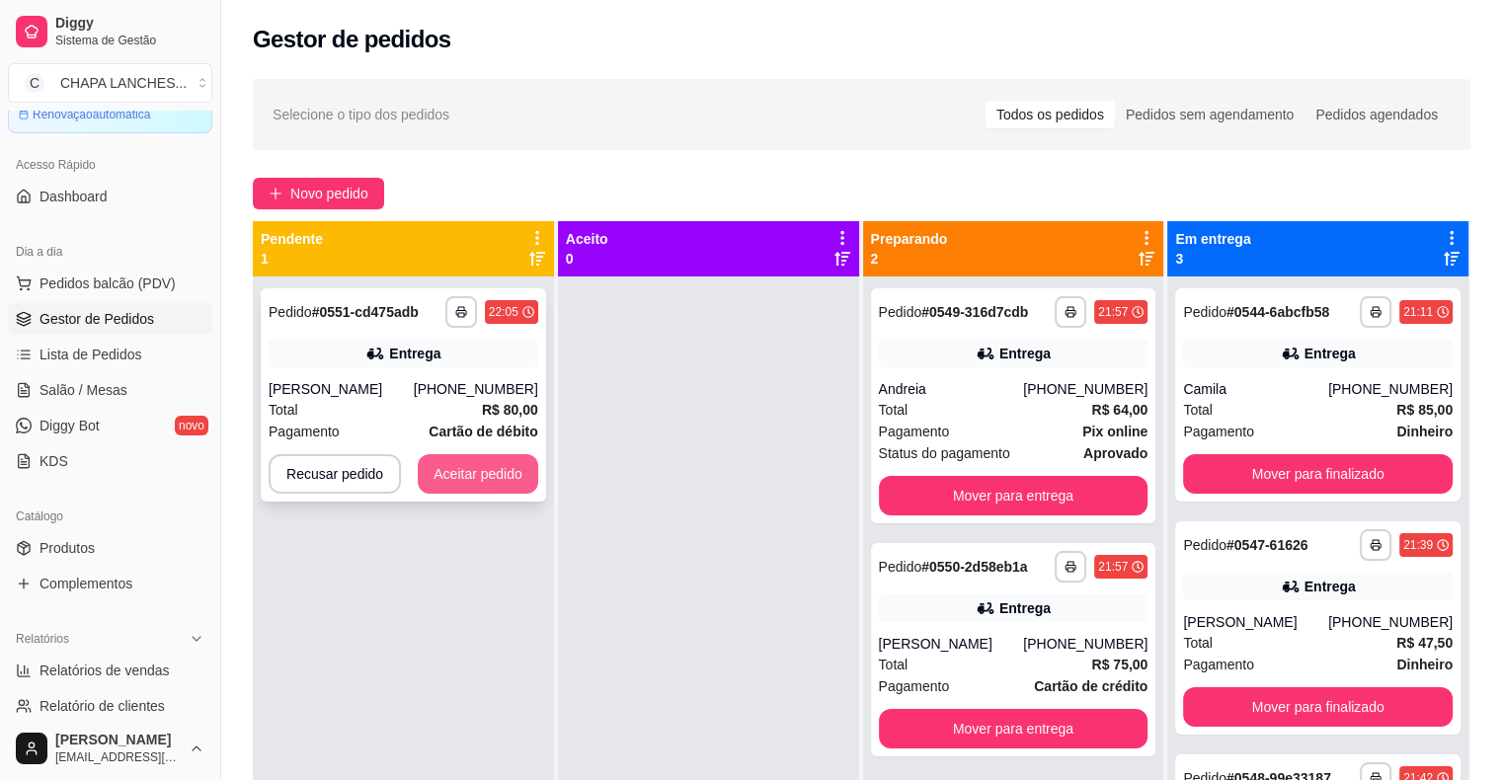
click at [509, 468] on button "Aceitar pedido" at bounding box center [478, 473] width 120 height 39
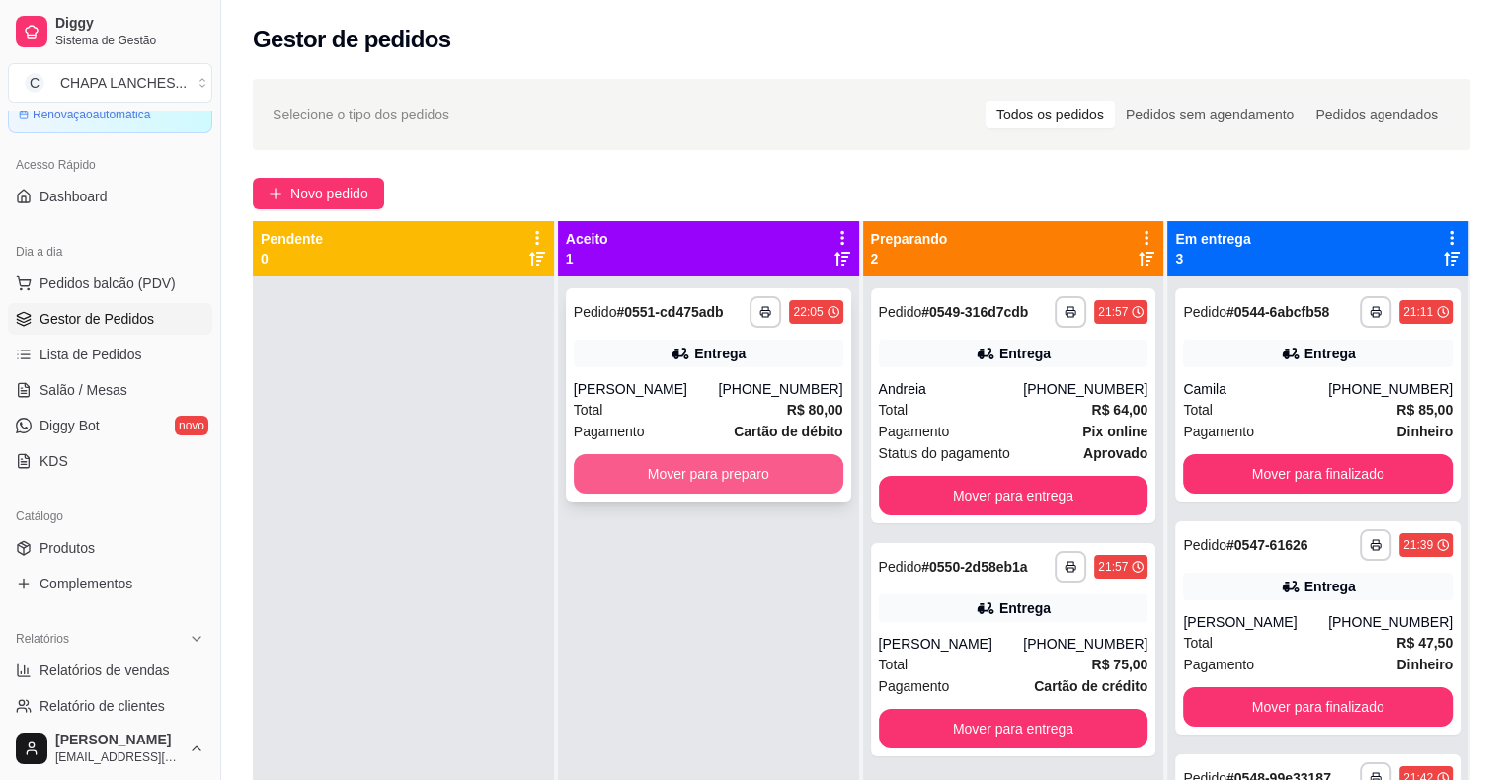
click at [716, 476] on button "Mover para preparo" at bounding box center [709, 473] width 270 height 39
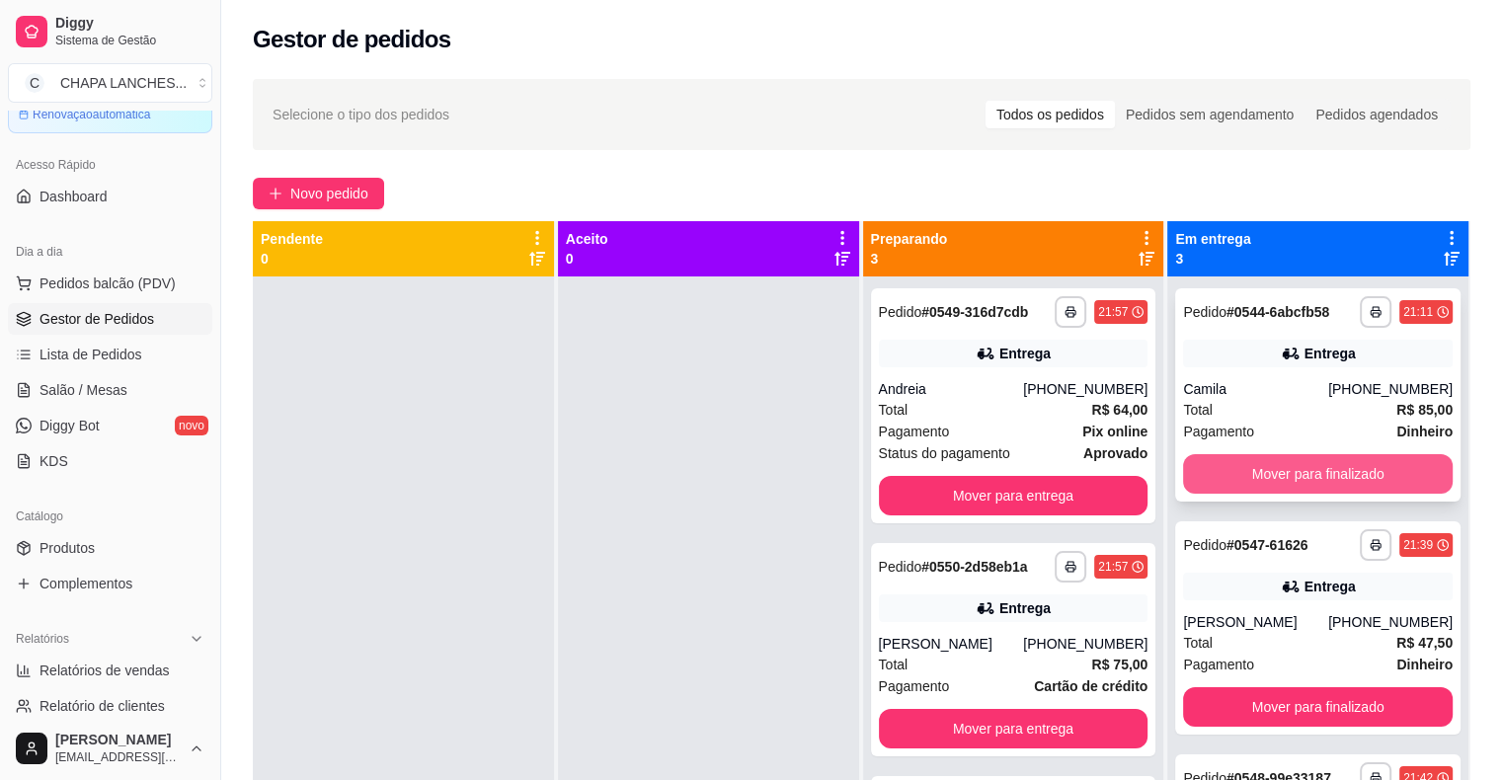
click at [1289, 469] on button "Mover para finalizado" at bounding box center [1318, 473] width 270 height 39
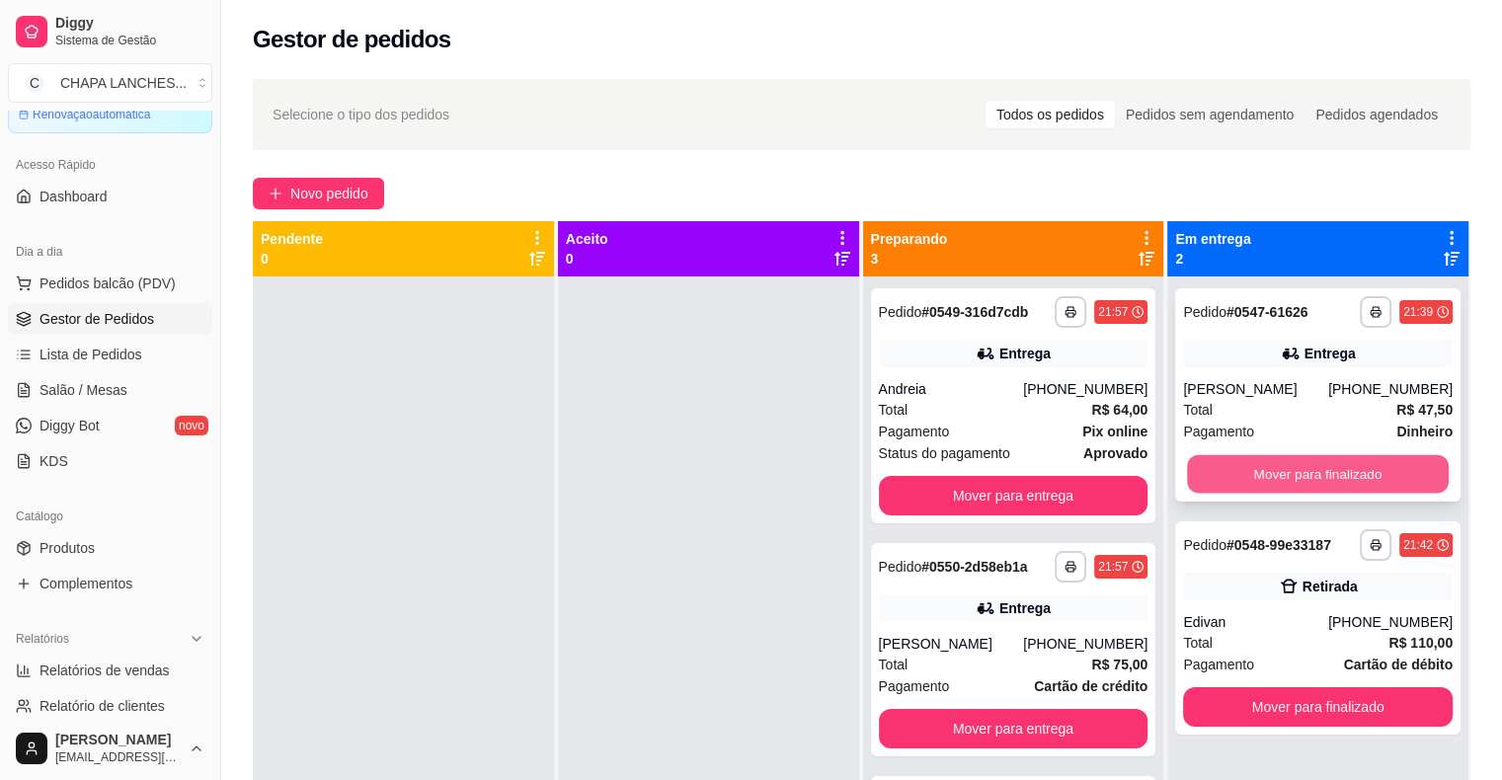
click at [1271, 470] on button "Mover para finalizado" at bounding box center [1318, 474] width 262 height 39
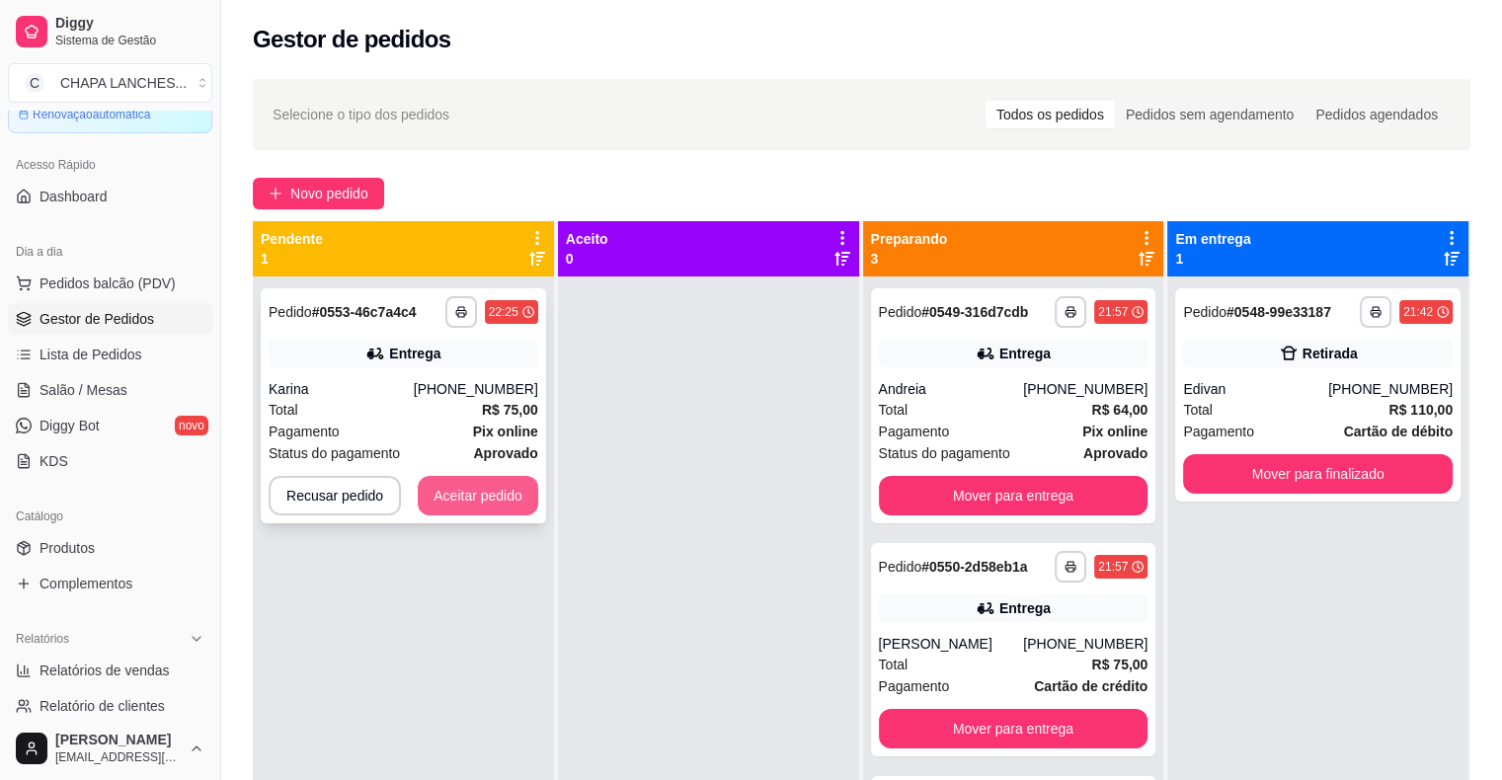
click at [505, 496] on button "Aceitar pedido" at bounding box center [478, 495] width 120 height 39
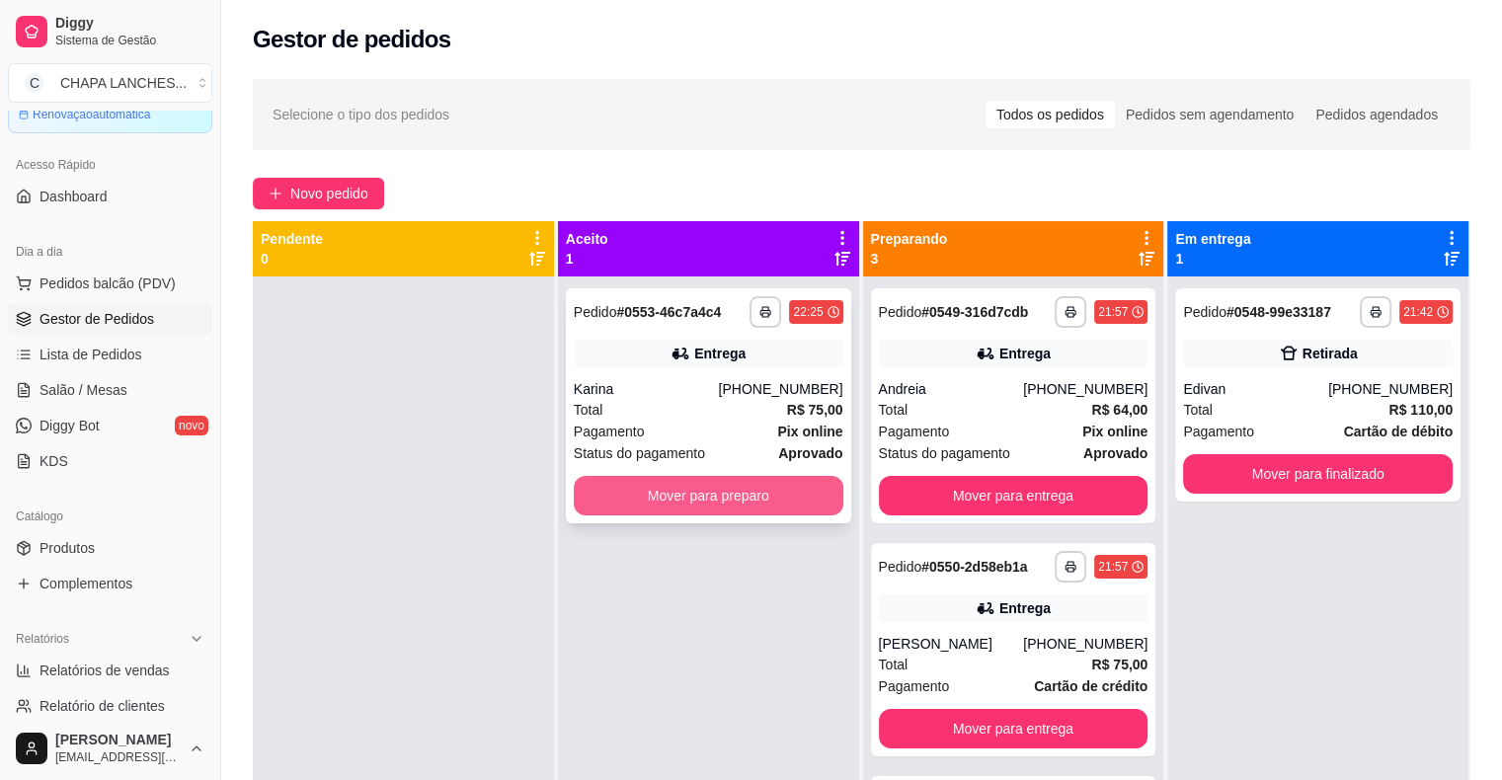
click at [610, 499] on button "Mover para preparo" at bounding box center [709, 495] width 270 height 39
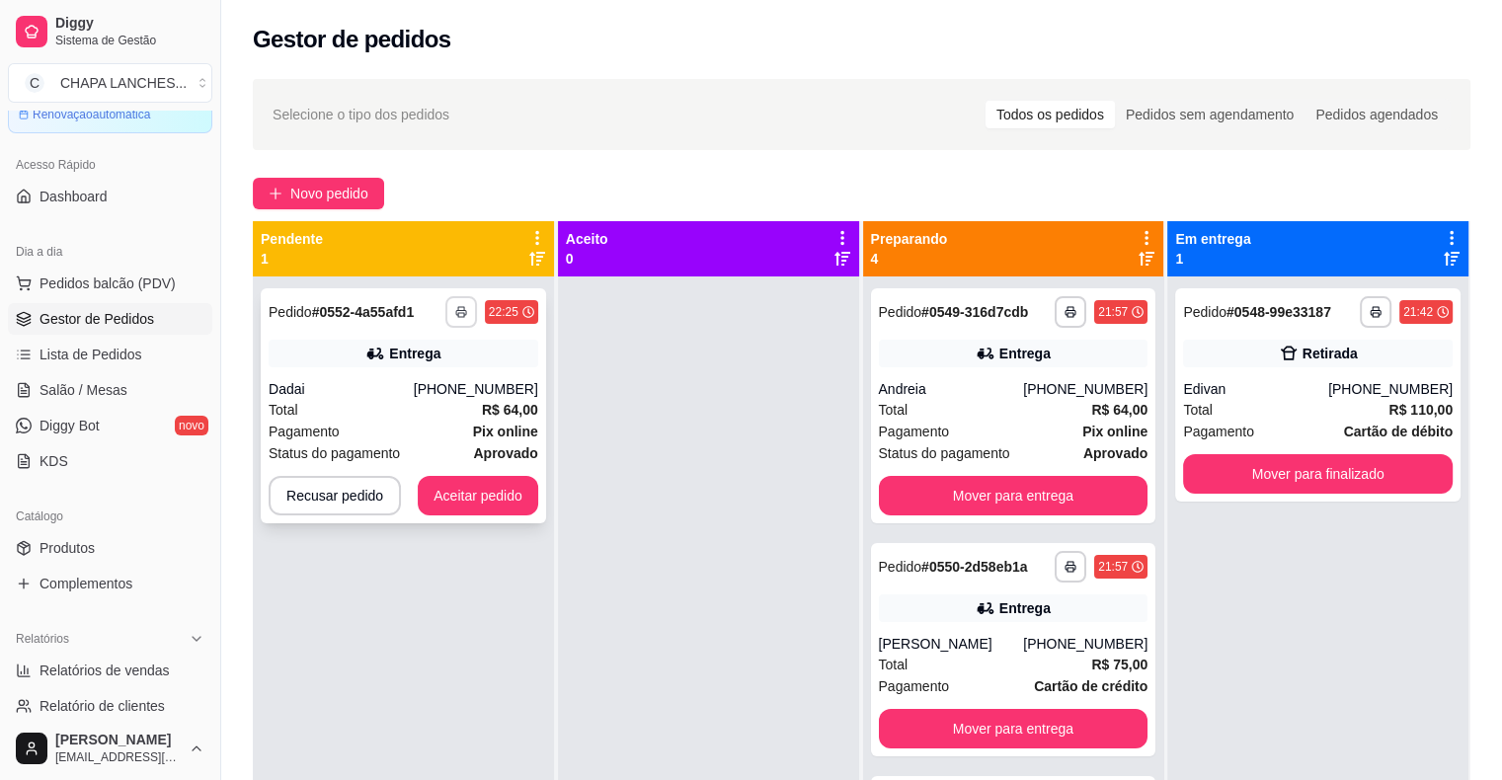
click at [456, 311] on icon "button" at bounding box center [461, 313] width 10 height 5
click at [427, 422] on button "IMPRESSORA" at bounding box center [406, 421] width 143 height 32
click at [504, 495] on button "Aceitar pedido" at bounding box center [478, 496] width 117 height 39
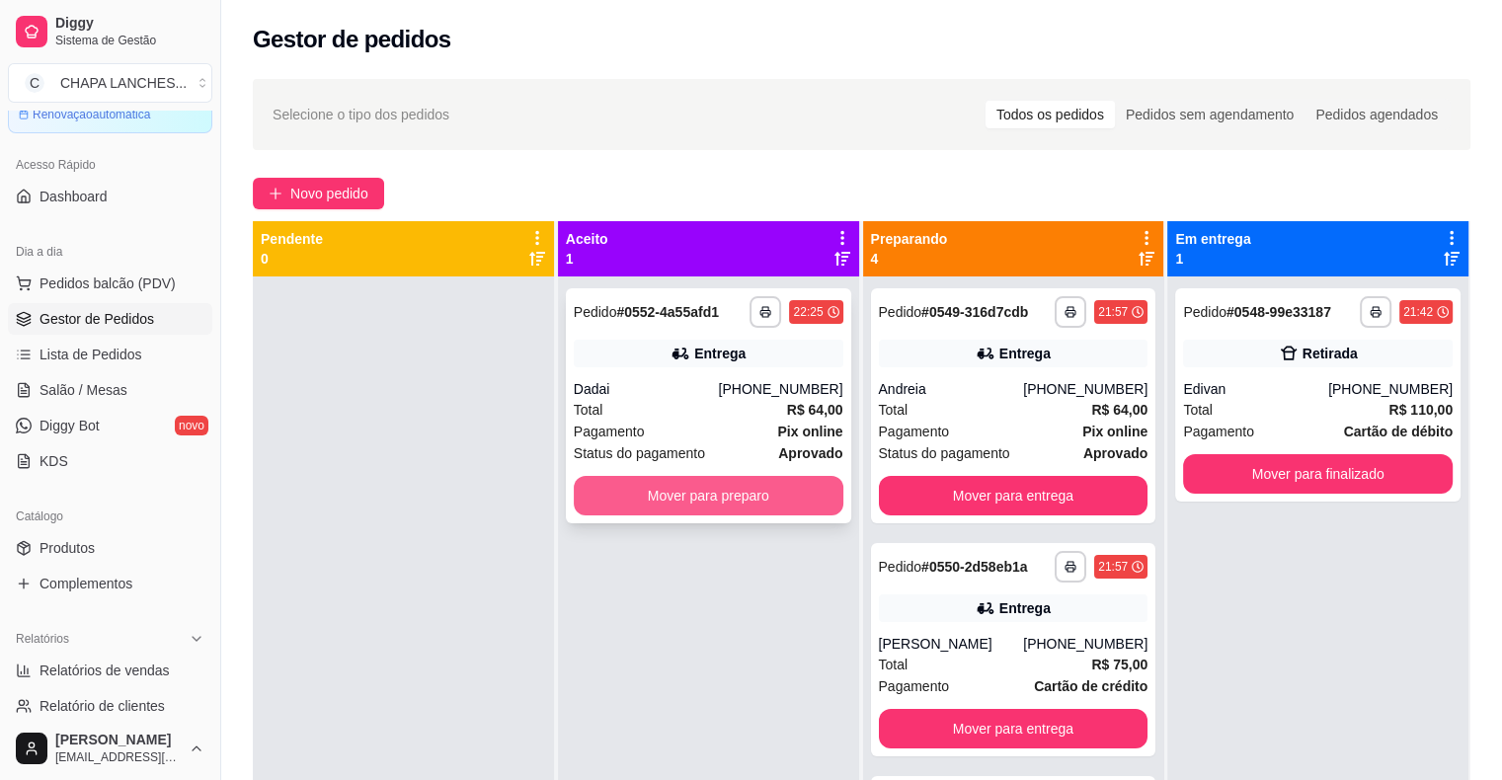
click at [666, 495] on button "Mover para preparo" at bounding box center [709, 495] width 270 height 39
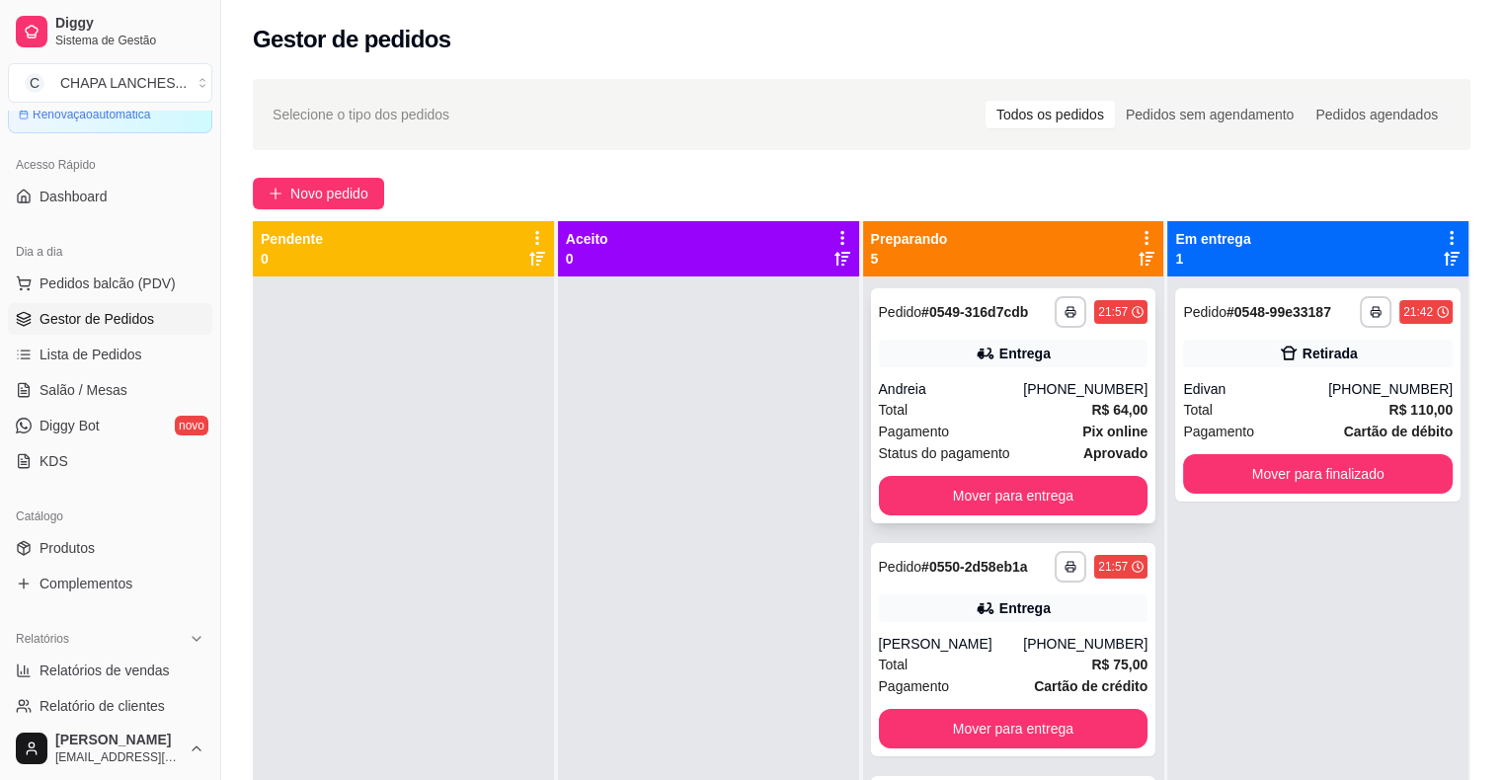
click at [960, 365] on div "Entrega" at bounding box center [1014, 354] width 270 height 28
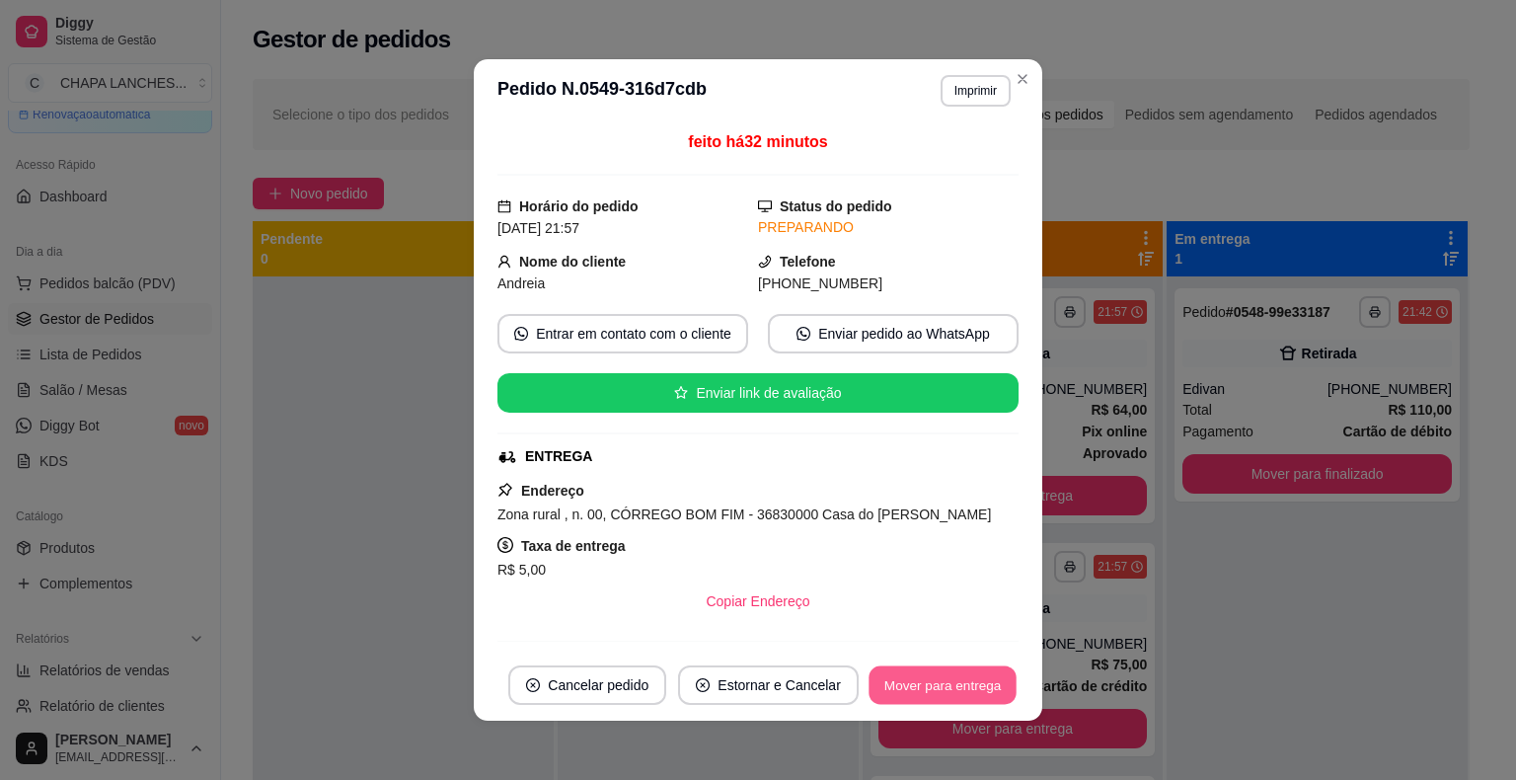
click at [942, 701] on button "Mover para entrega" at bounding box center [943, 685] width 148 height 39
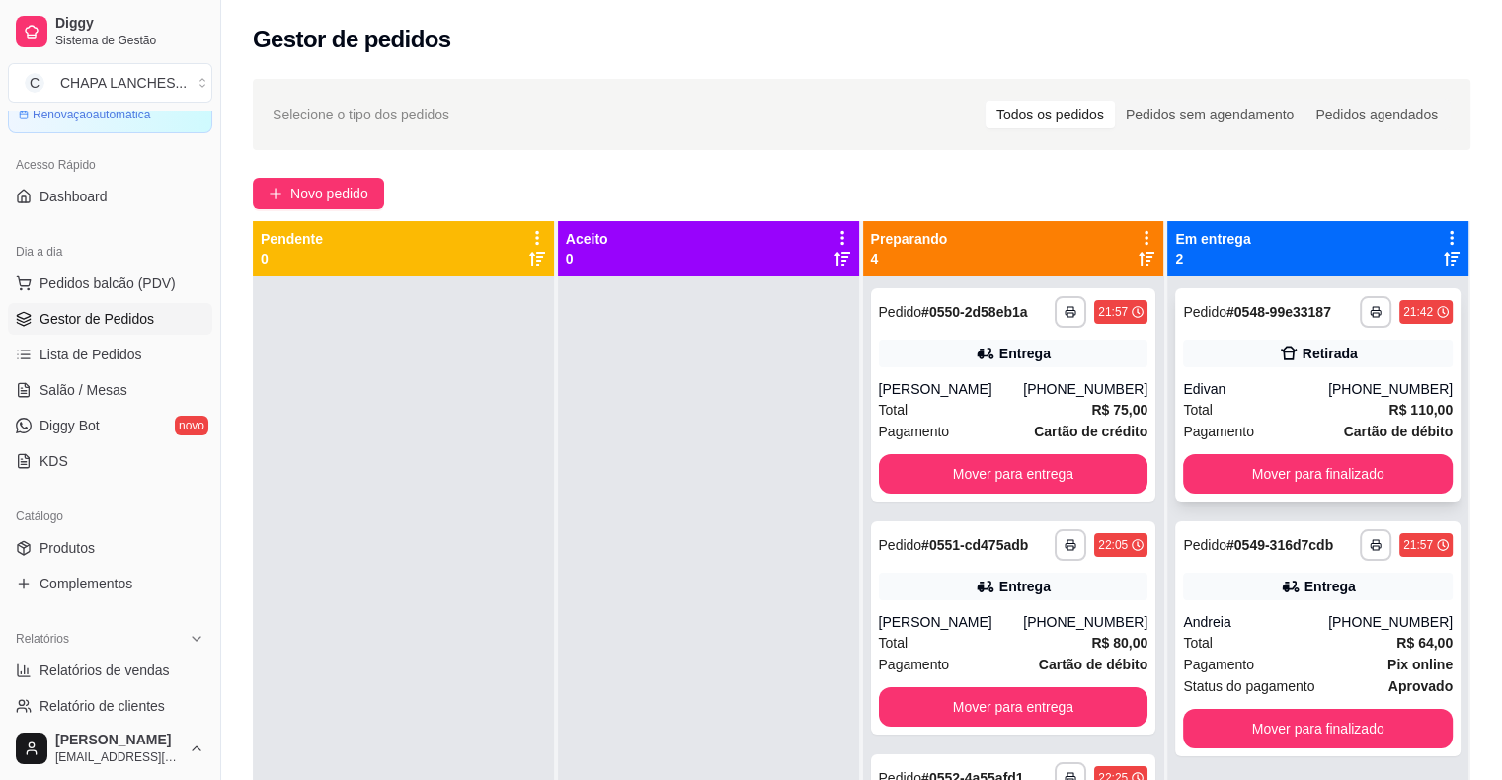
click at [1250, 356] on div "Retirada" at bounding box center [1318, 354] width 270 height 28
click at [1288, 724] on button "Mover para finalizado" at bounding box center [1318, 728] width 270 height 39
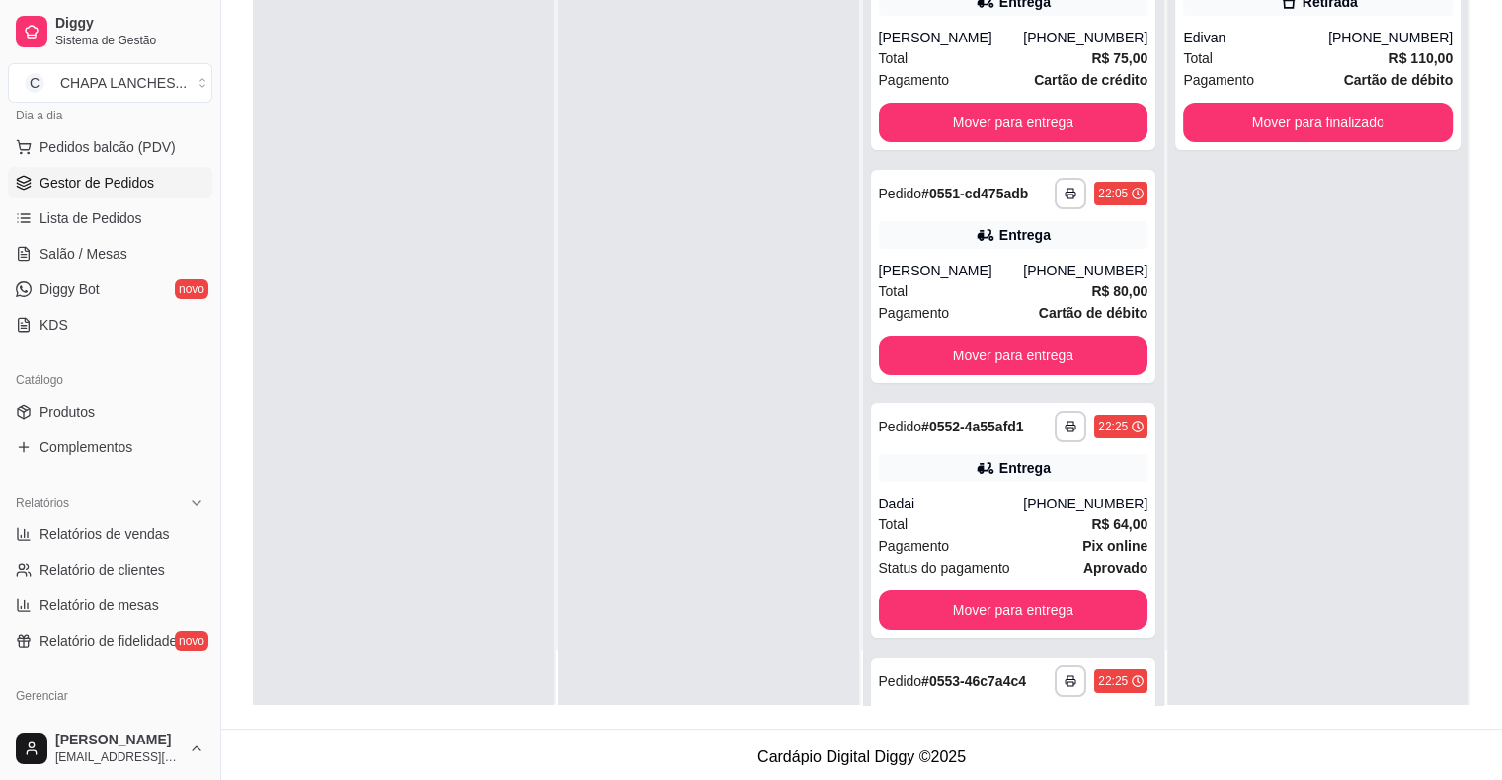
scroll to position [494, 0]
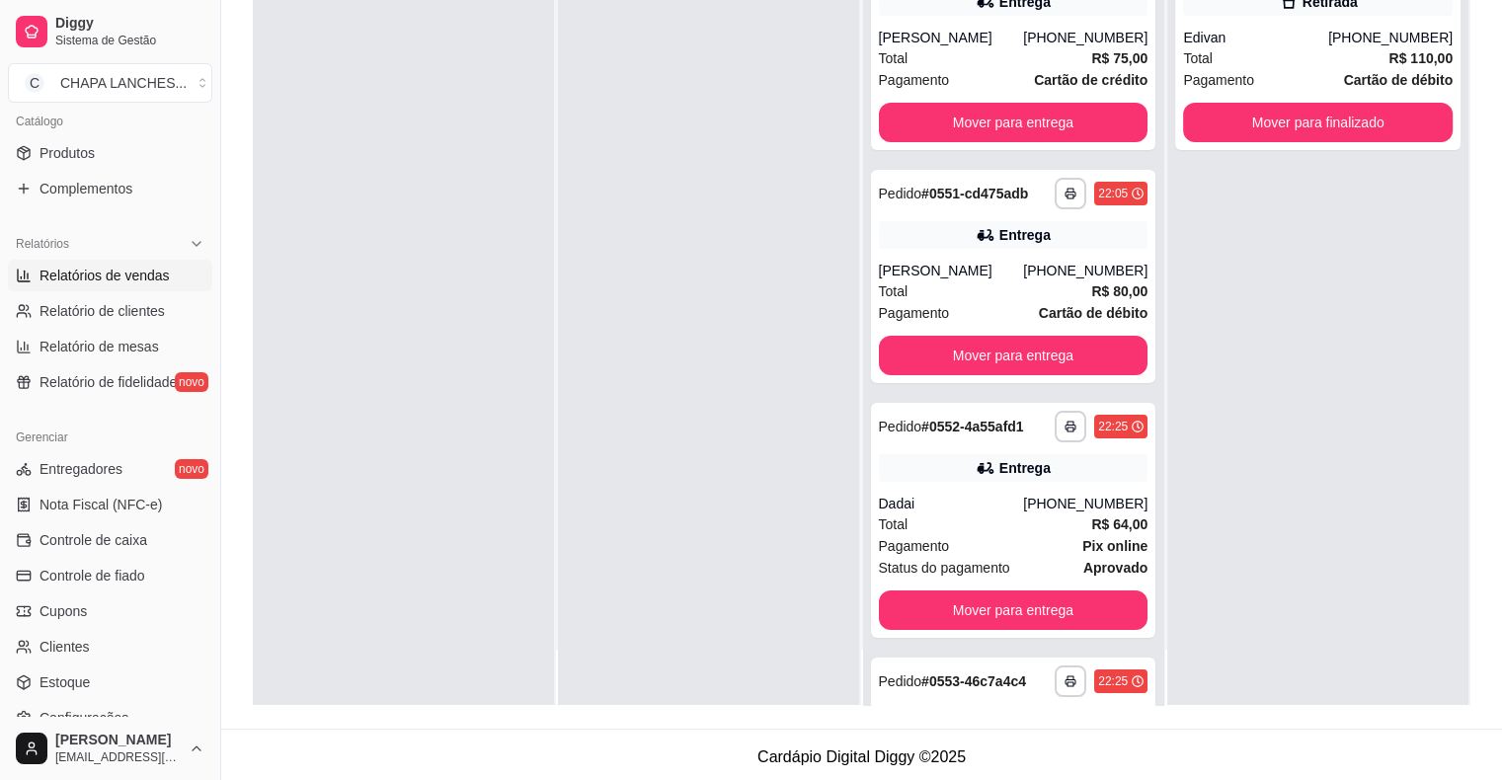
click at [128, 274] on span "Relatórios de vendas" at bounding box center [104, 276] width 130 height 20
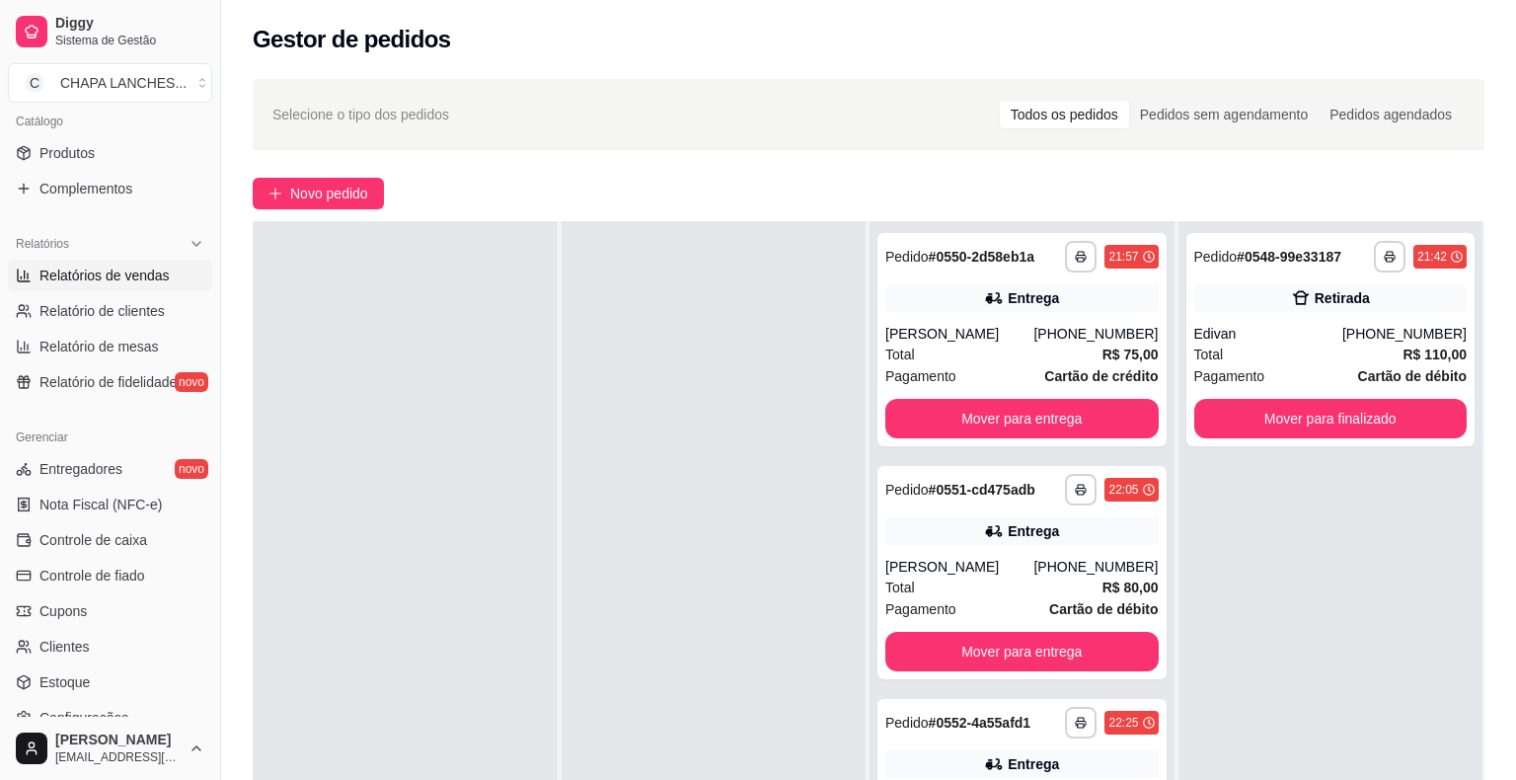
select select "ALL"
select select "0"
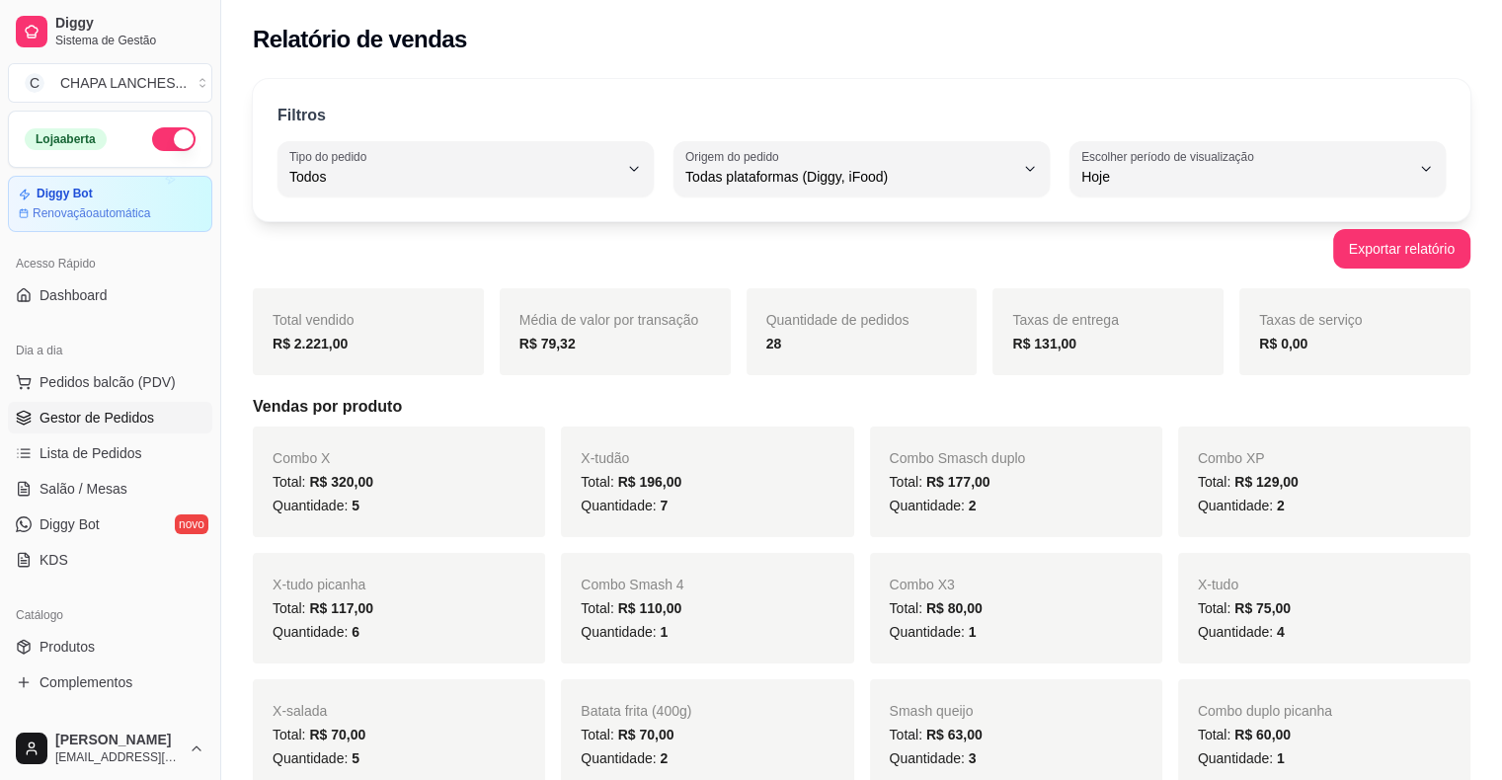
click at [126, 418] on span "Gestor de Pedidos" at bounding box center [96, 418] width 115 height 20
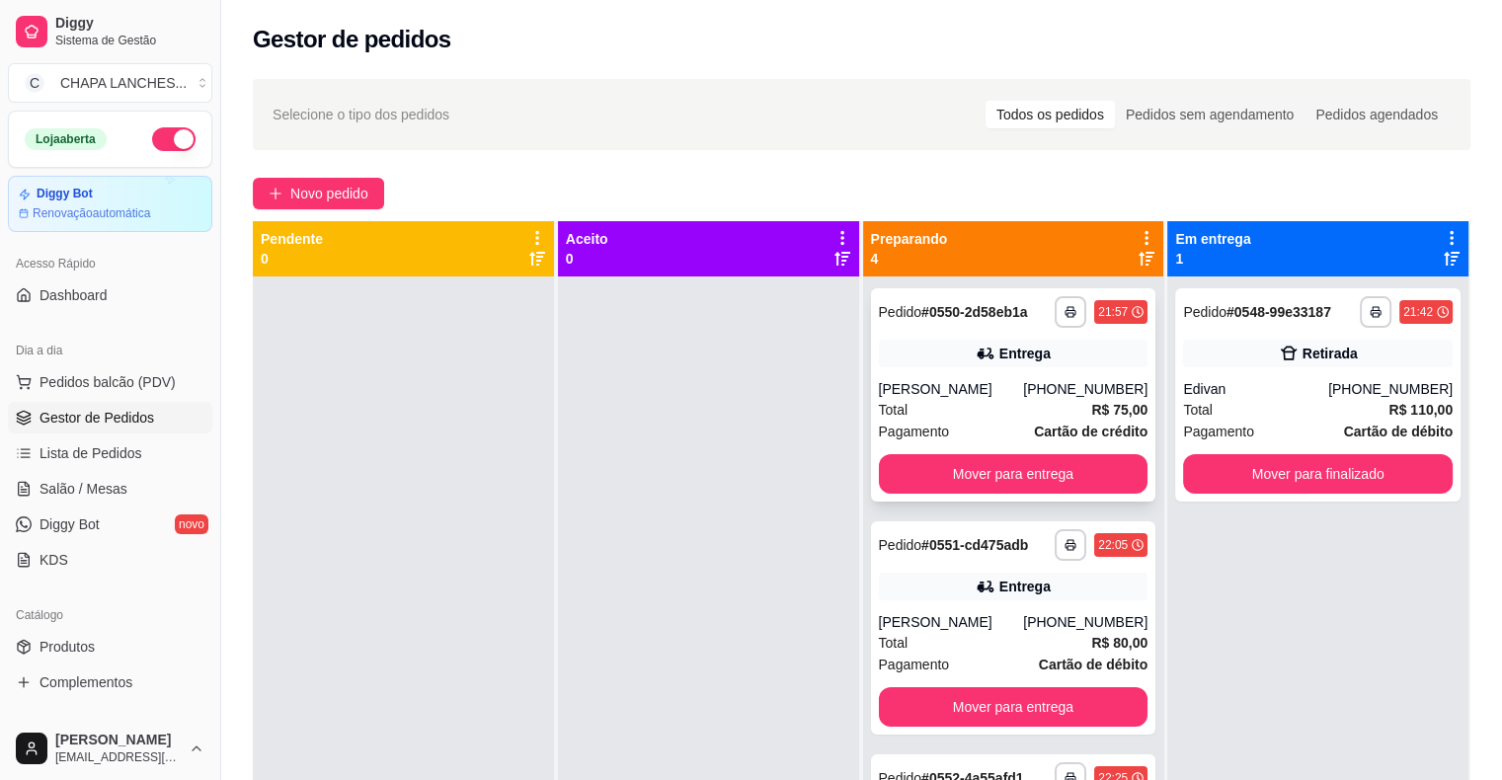
click at [979, 405] on div "Total R$ 75,00" at bounding box center [1014, 410] width 270 height 22
click at [1278, 473] on button "Mover para finalizado" at bounding box center [1318, 474] width 262 height 39
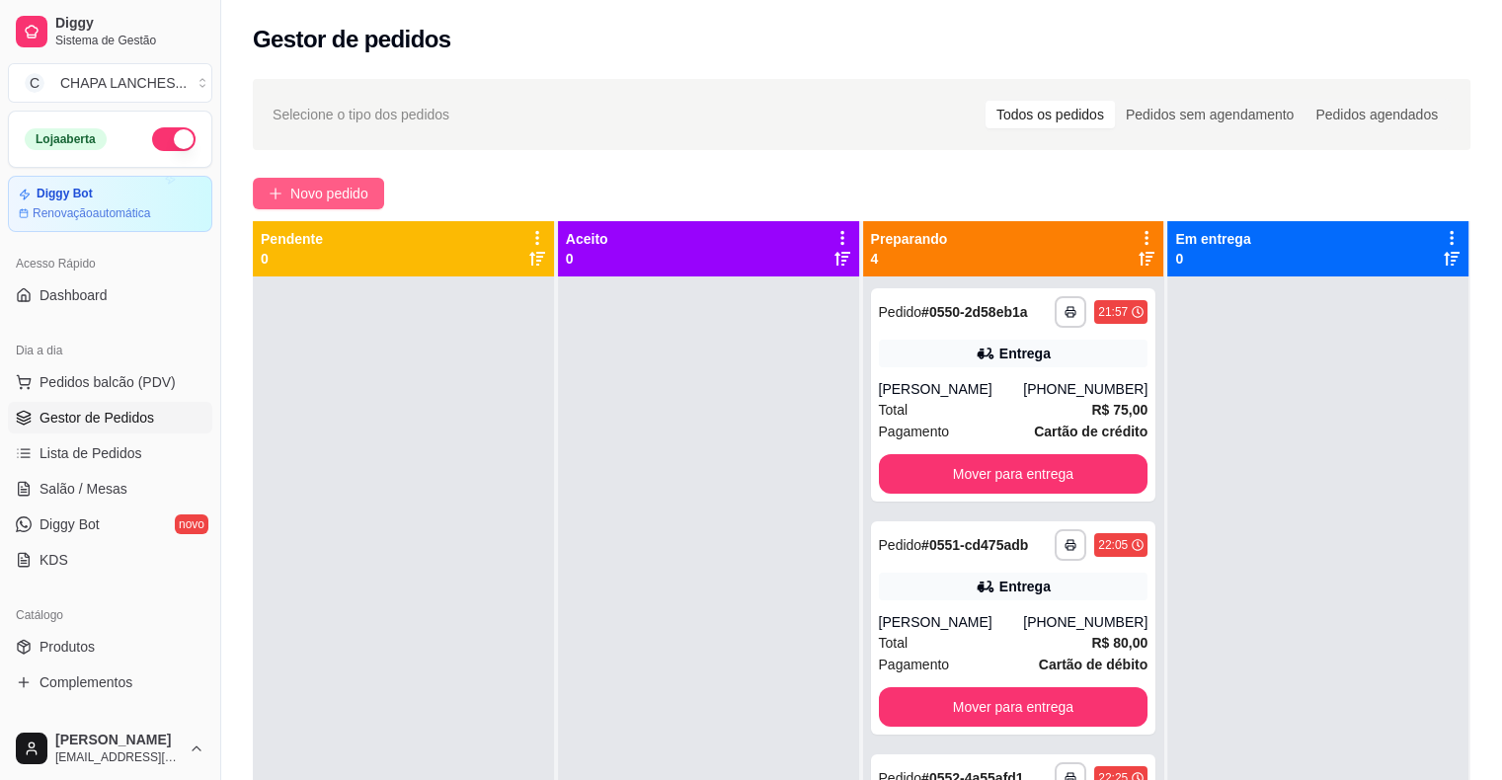
click at [332, 191] on span "Novo pedido" at bounding box center [329, 194] width 78 height 22
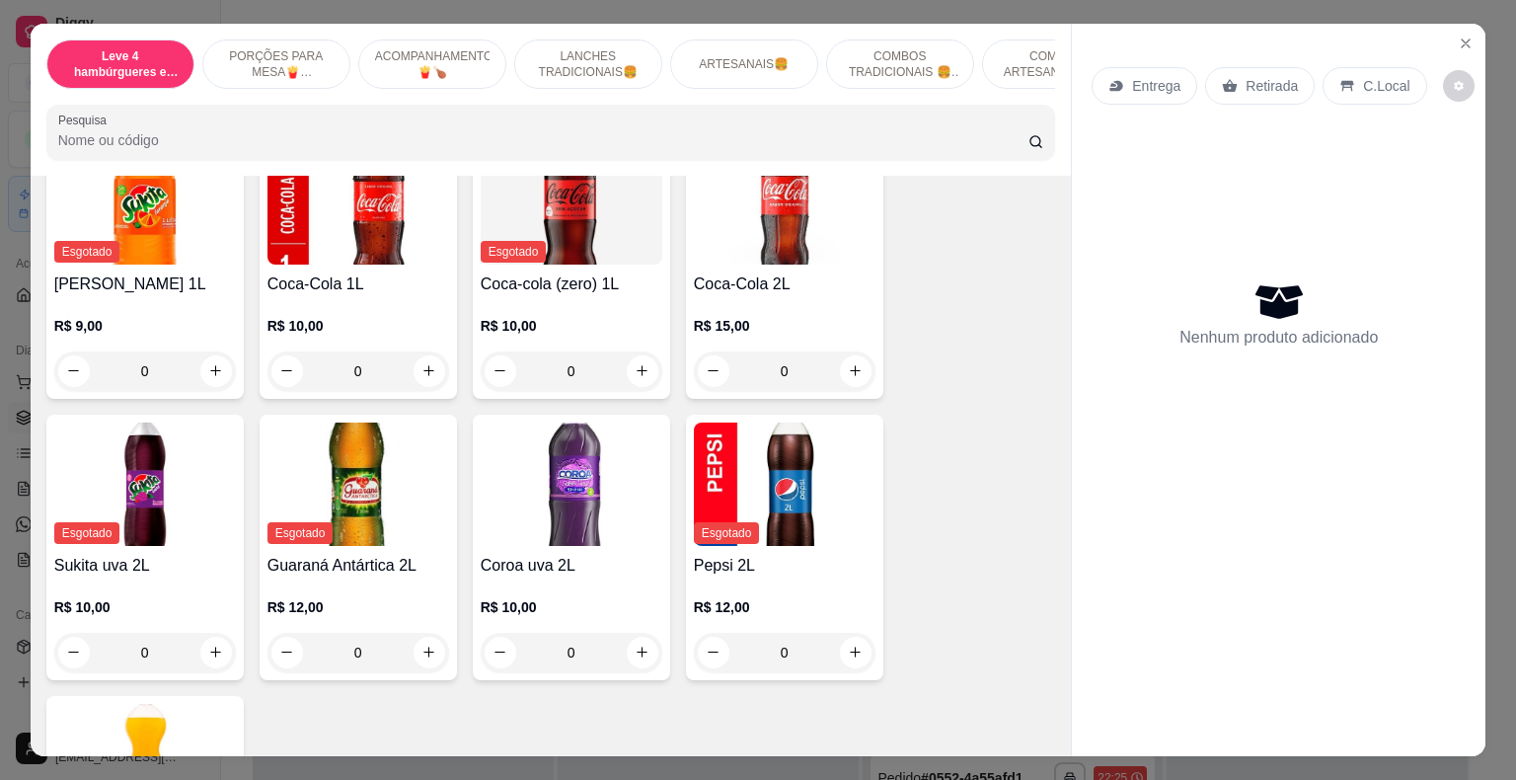
scroll to position [5430, 0]
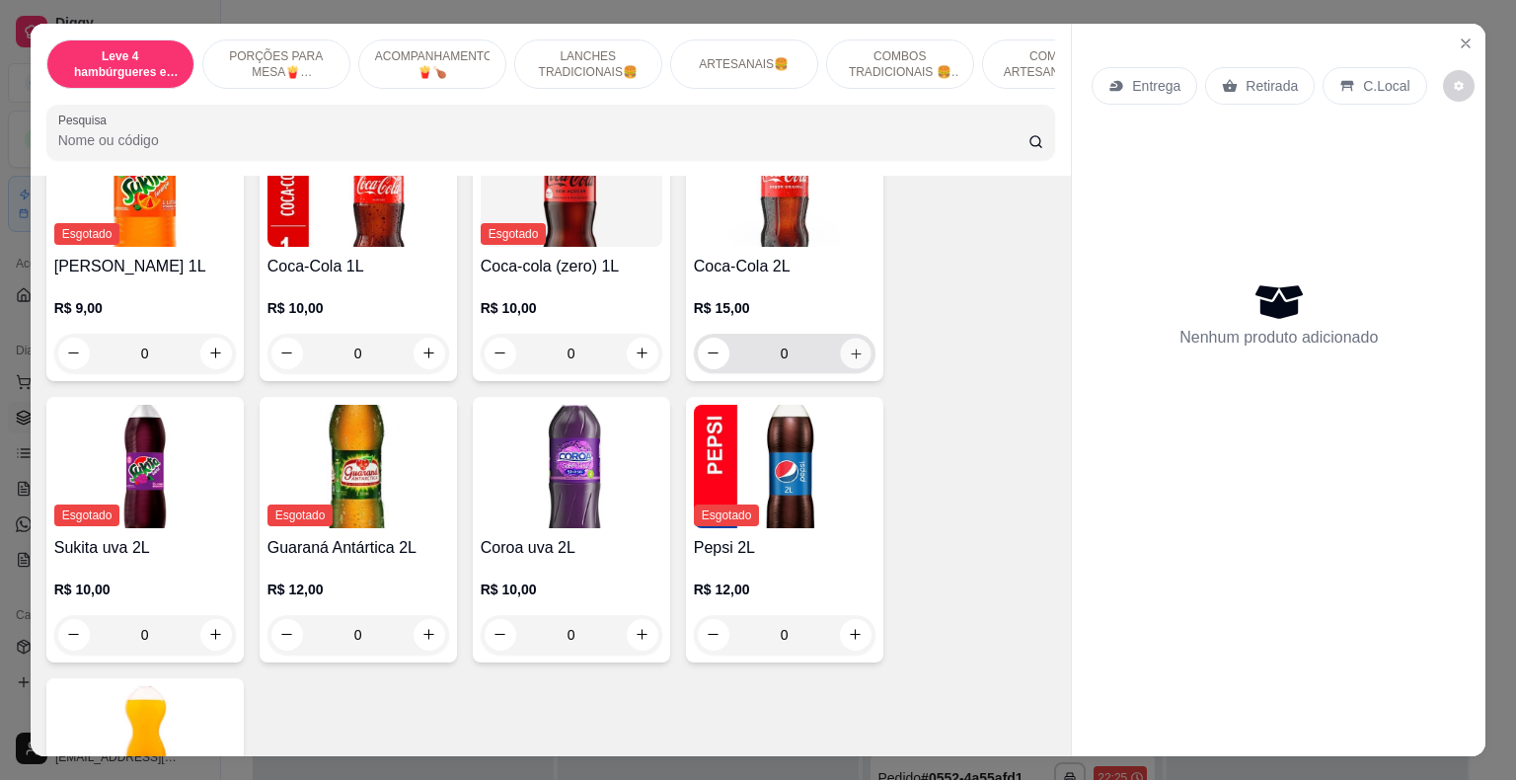
click at [856, 338] on button "increase-product-quantity" at bounding box center [855, 353] width 31 height 31
type input "1"
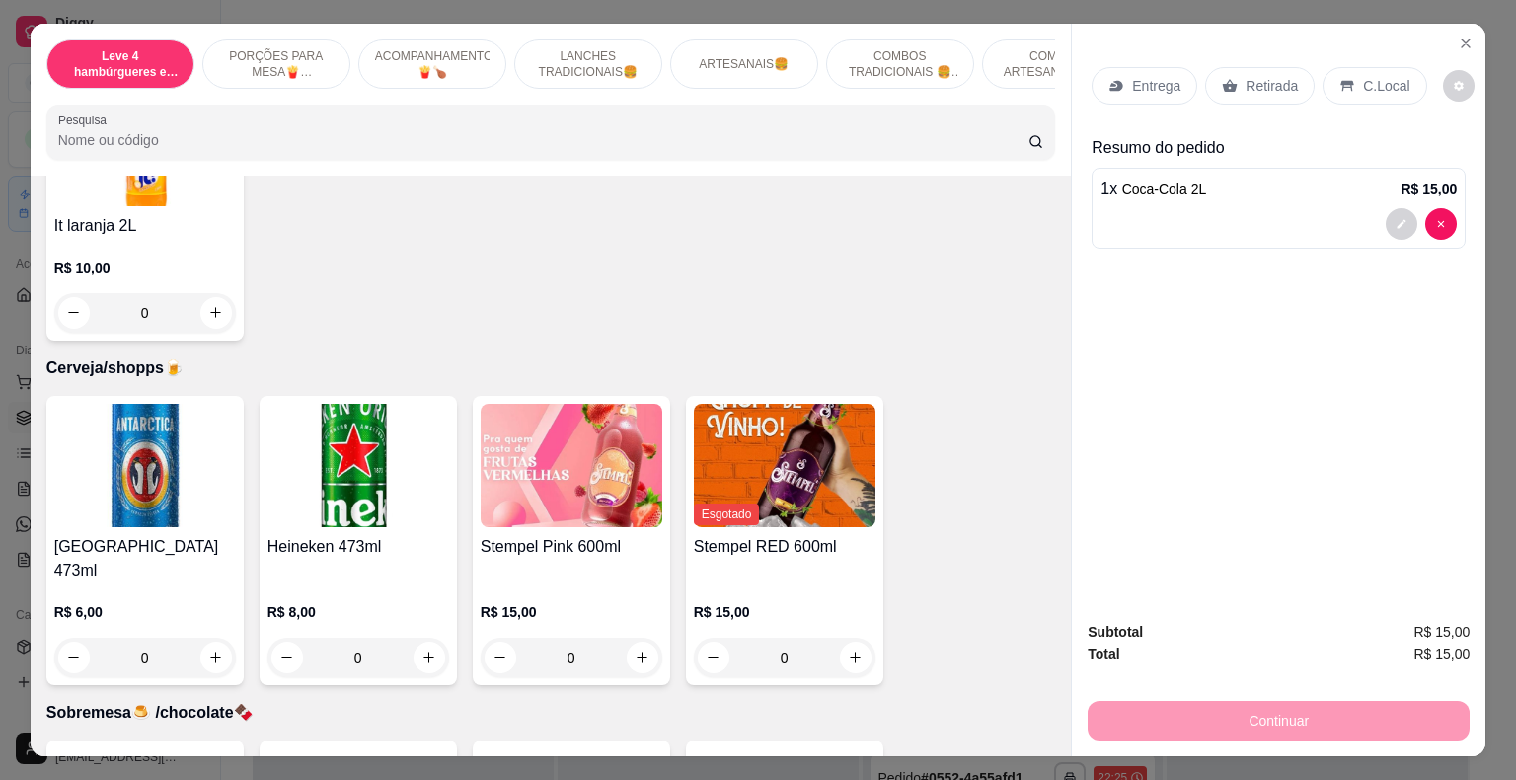
scroll to position [6220, 0]
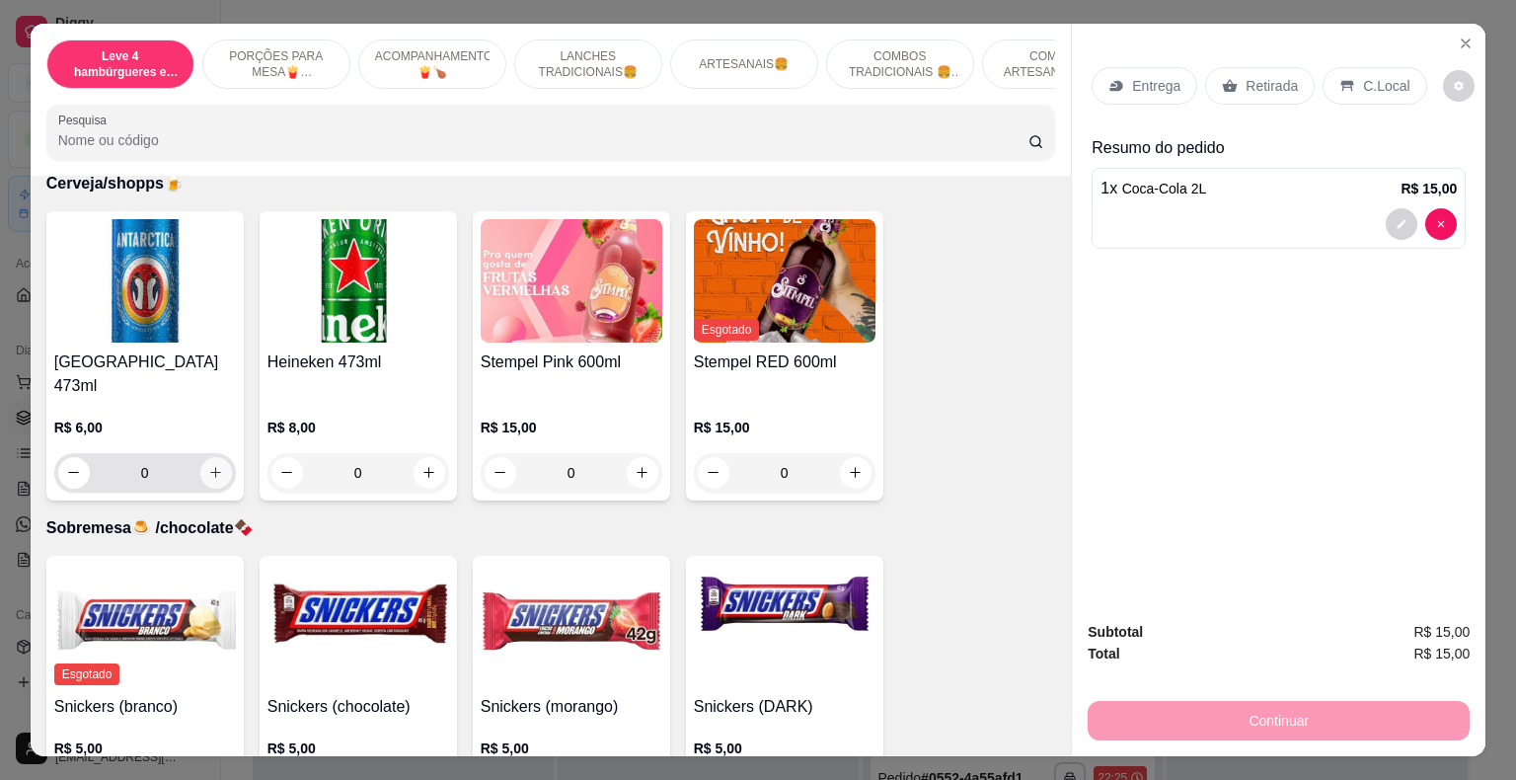
click at [210, 467] on icon "increase-product-quantity" at bounding box center [215, 472] width 11 height 11
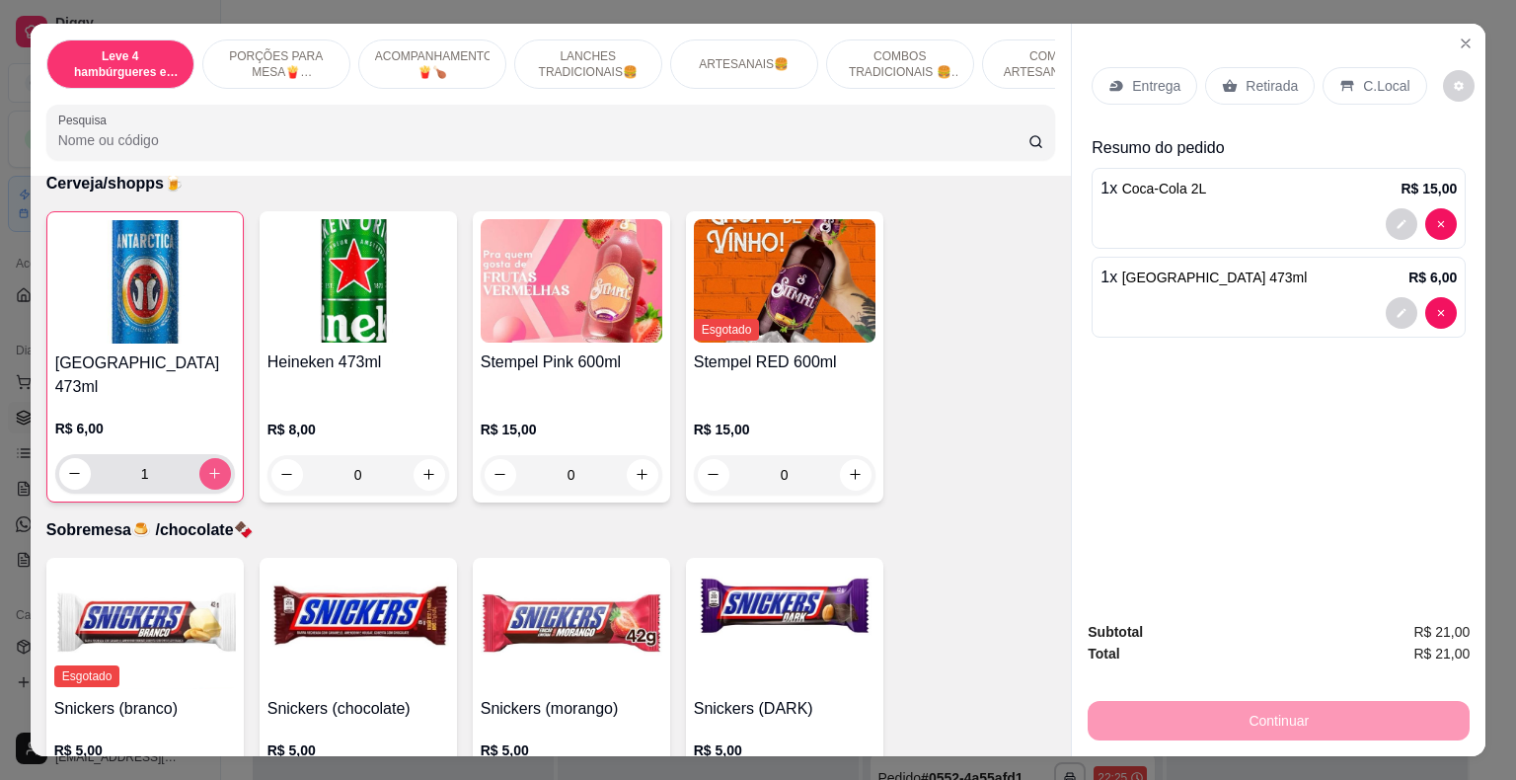
click at [209, 468] on icon "increase-product-quantity" at bounding box center [214, 473] width 11 height 11
click at [209, 466] on icon "increase-product-quantity" at bounding box center [214, 473] width 15 height 15
type input "3"
click at [1260, 81] on p "Retirada" at bounding box center [1272, 86] width 52 height 20
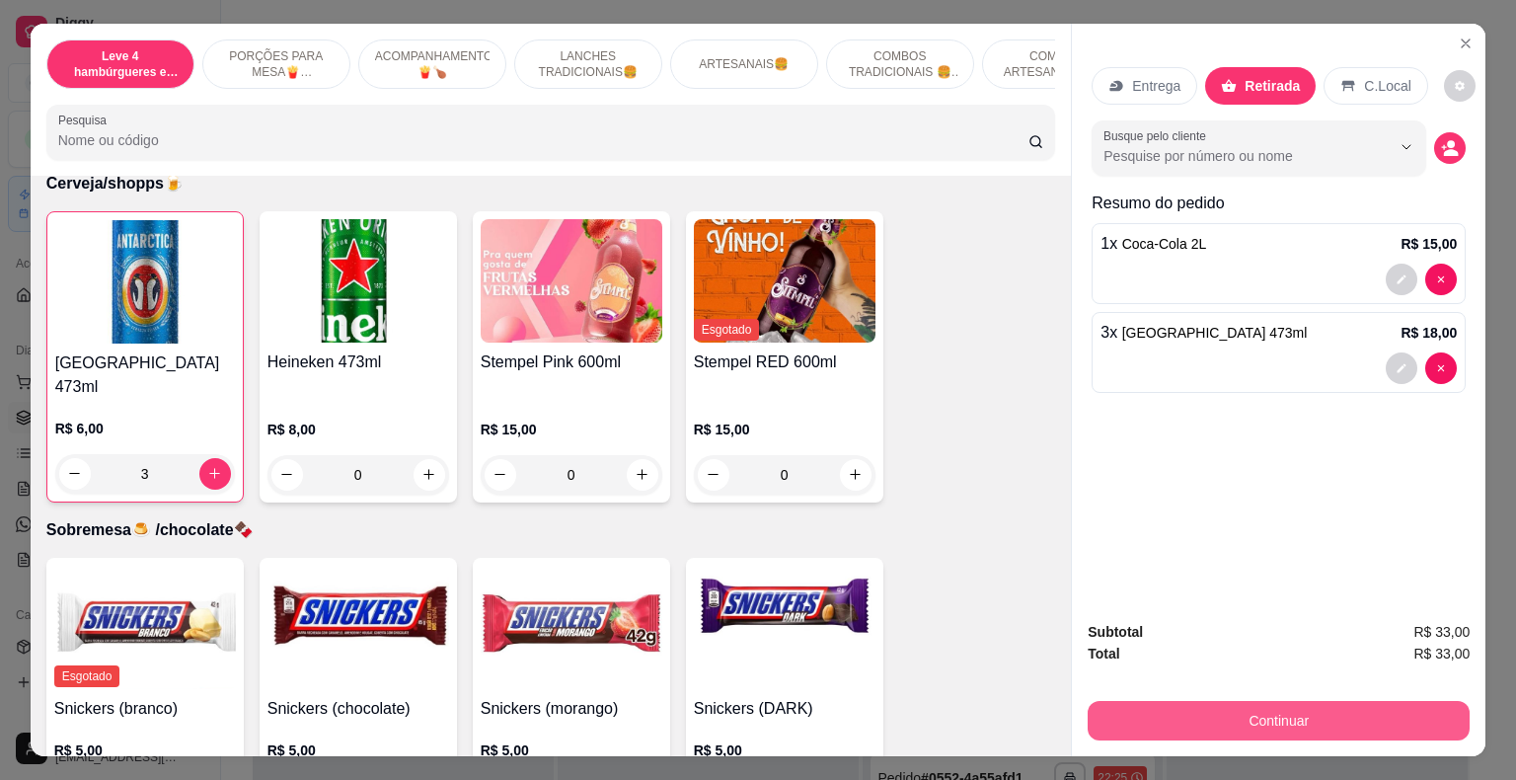
click at [1283, 720] on button "Continuar" at bounding box center [1279, 720] width 382 height 39
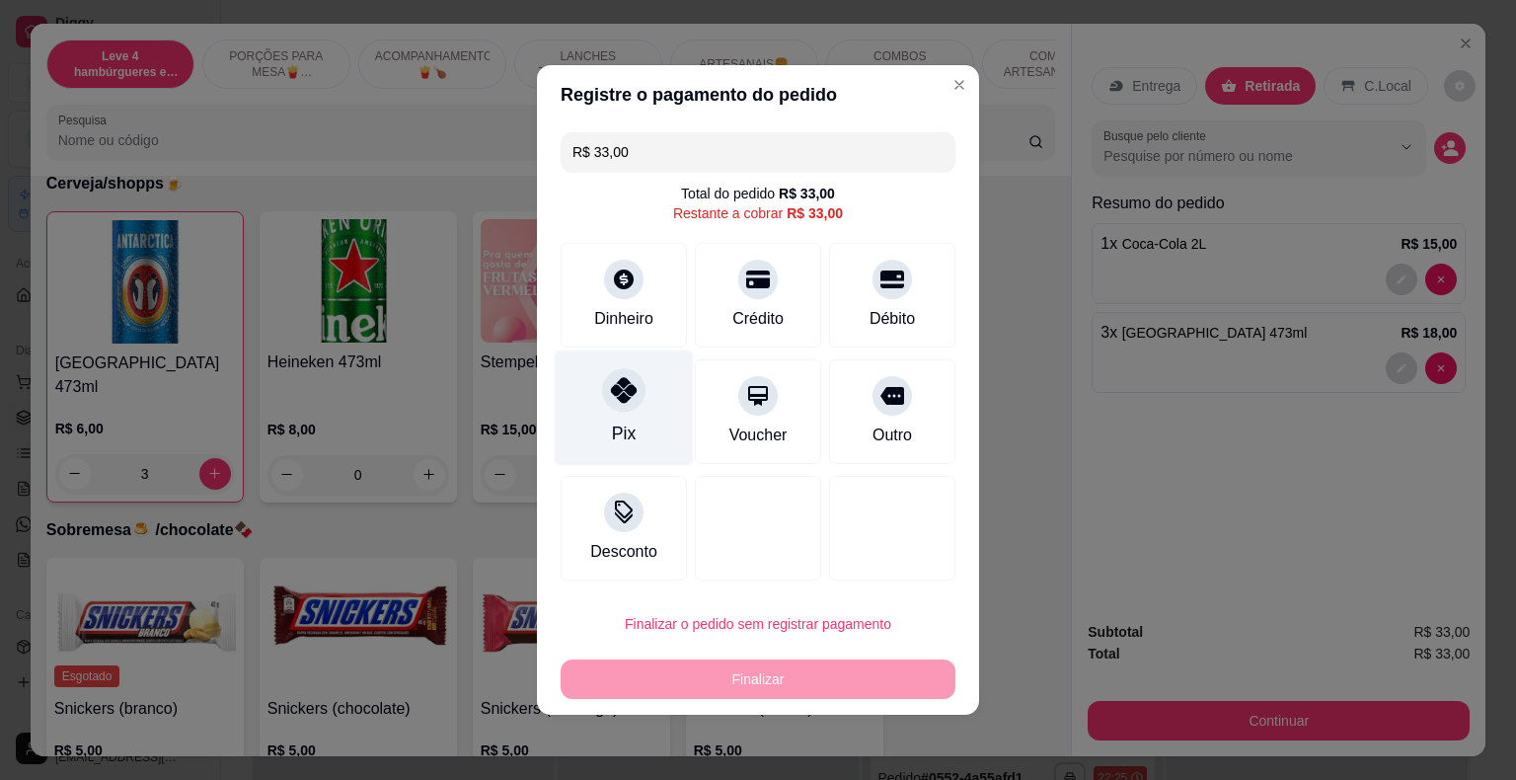
click at [612, 400] on icon at bounding box center [624, 390] width 26 height 26
type input "R$ 0,00"
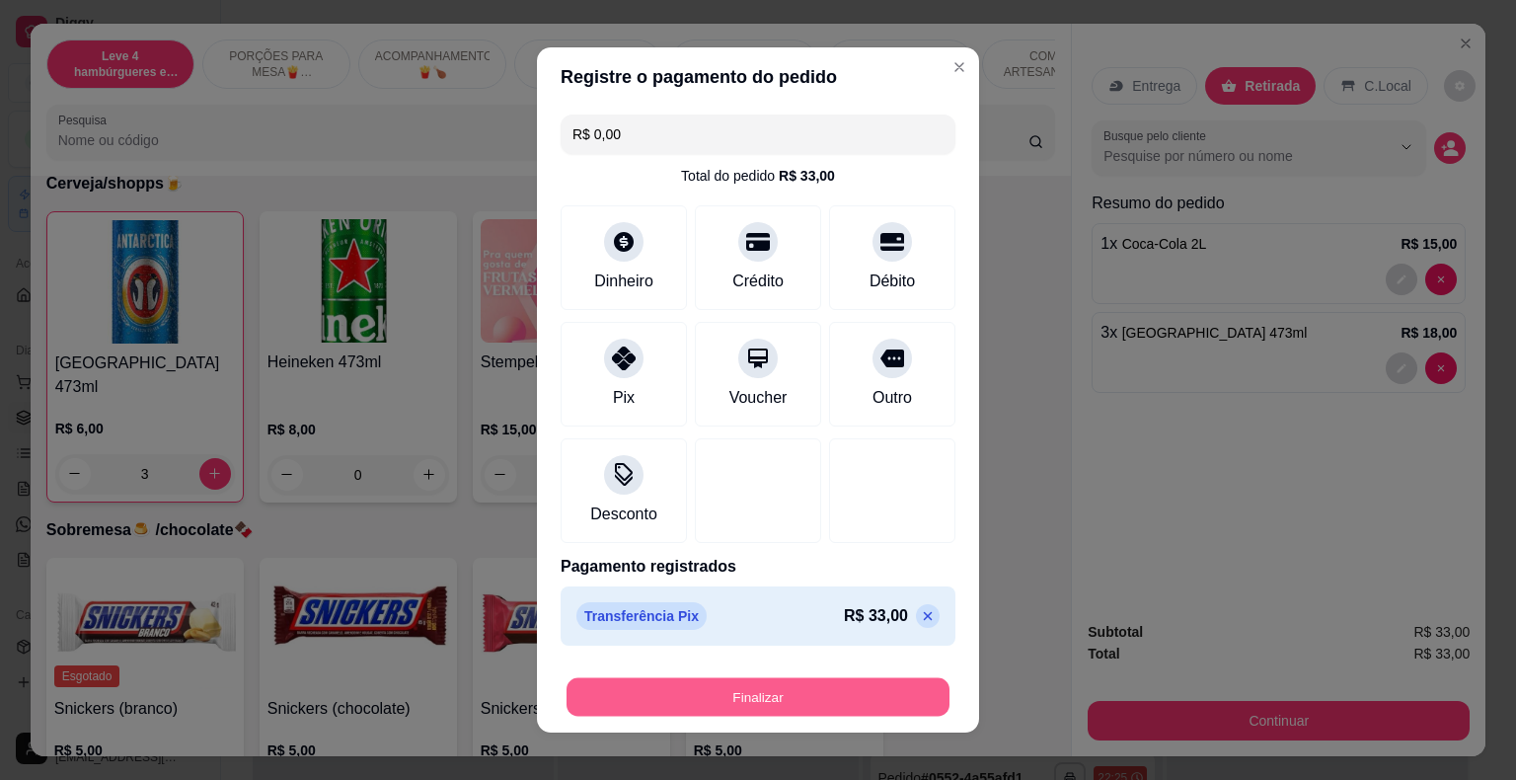
click at [828, 697] on button "Finalizar" at bounding box center [758, 697] width 383 height 39
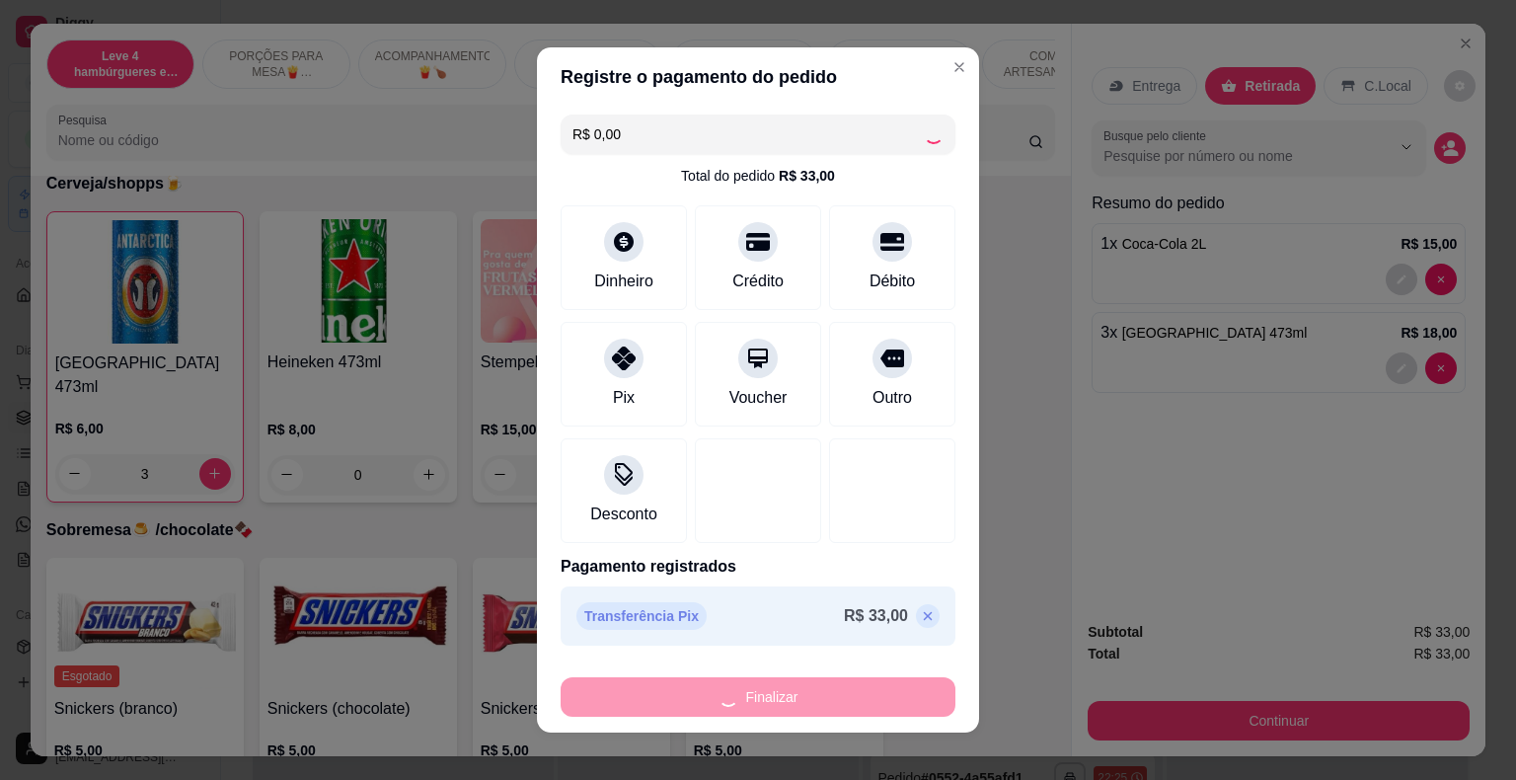
type input "0"
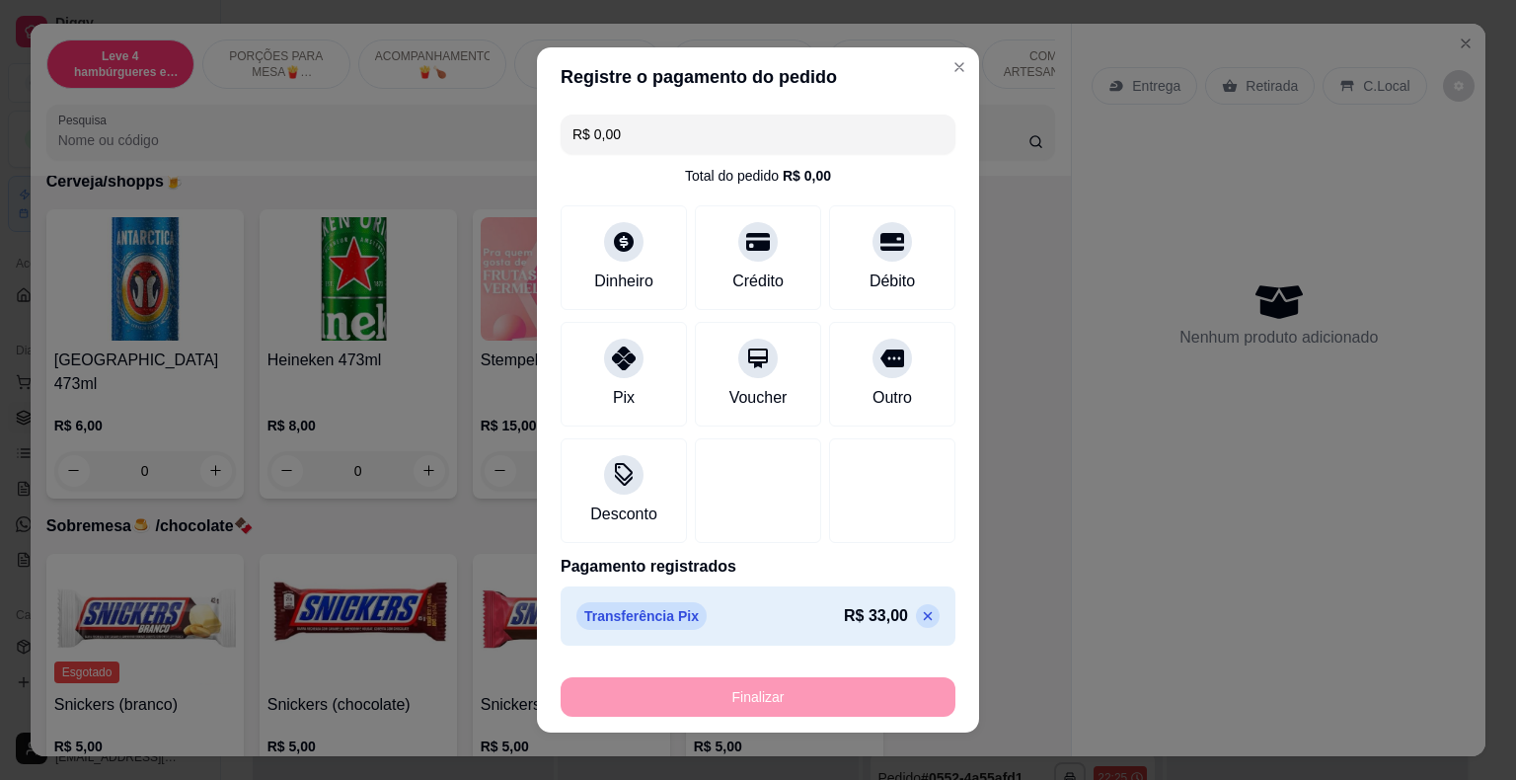
type input "-R$ 33,00"
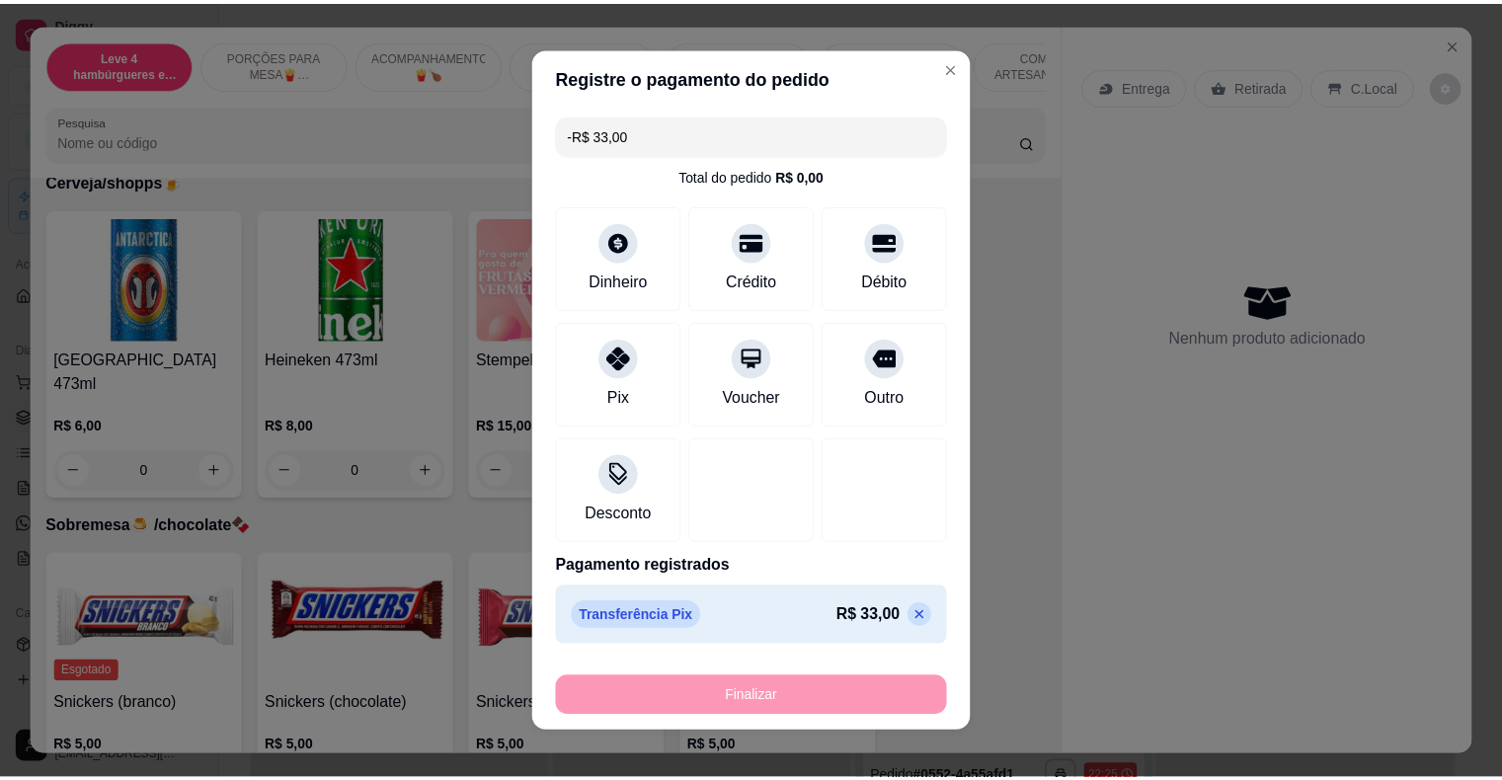
scroll to position [6218, 0]
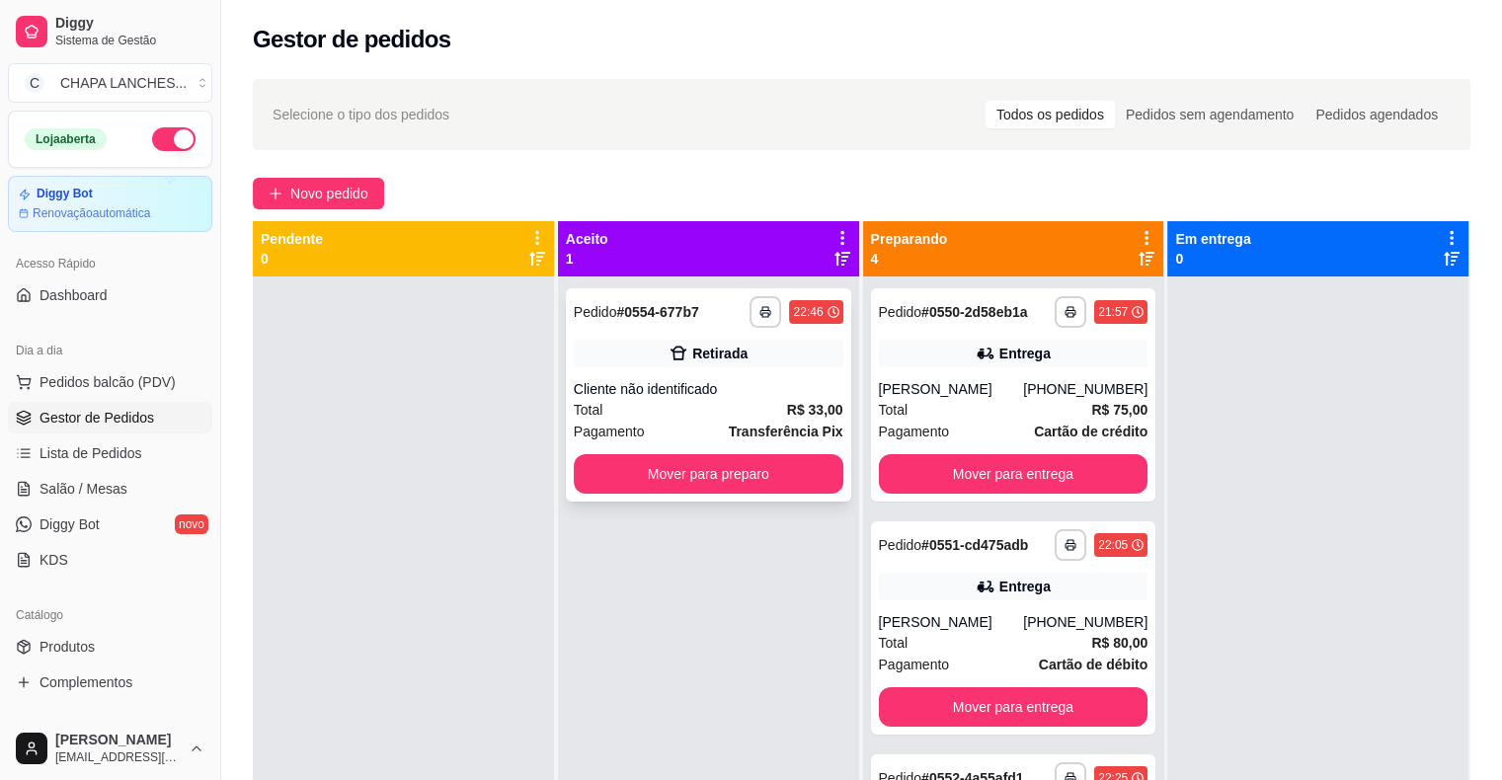
click at [682, 396] on div "Cliente não identificado" at bounding box center [709, 389] width 270 height 20
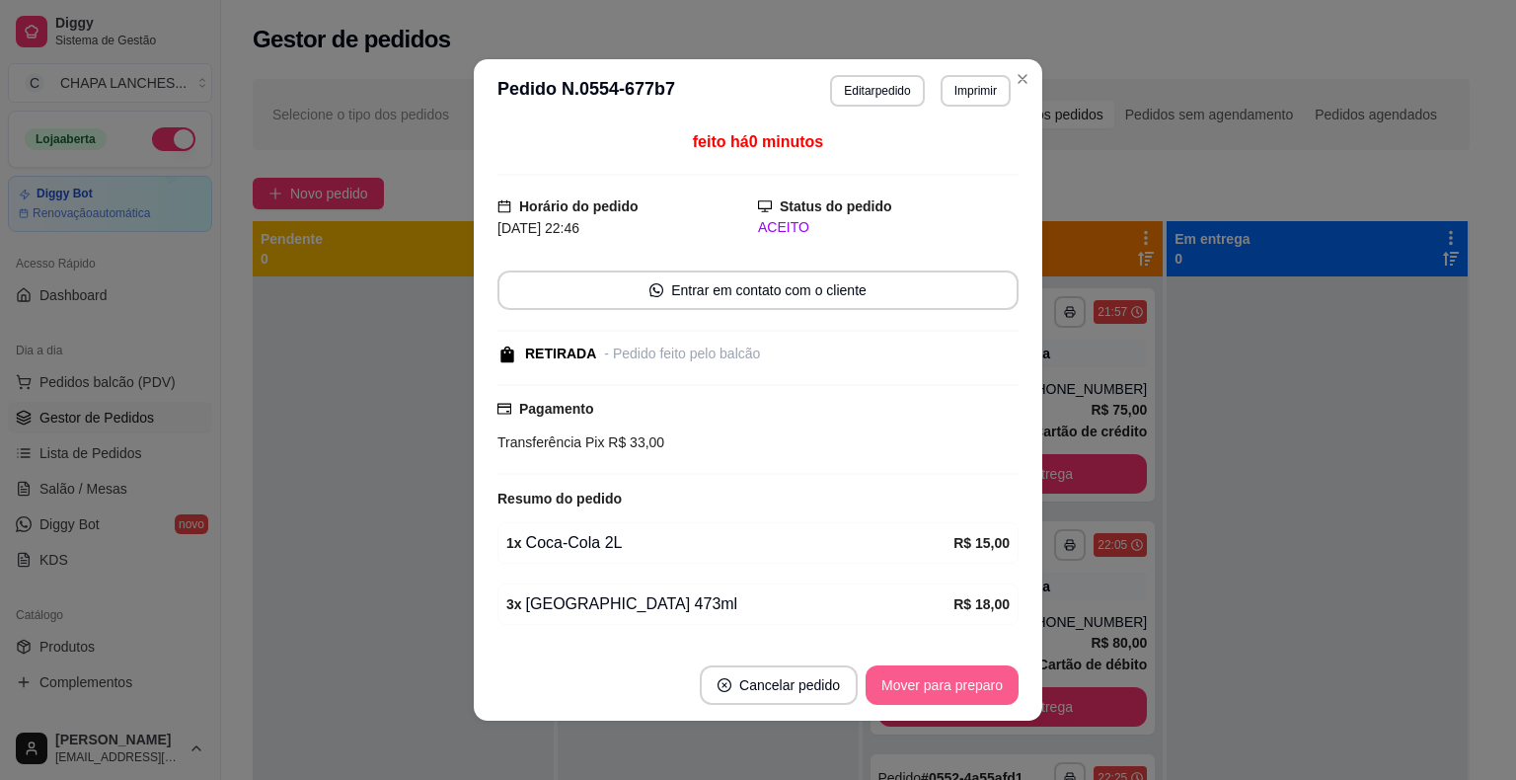
click at [940, 680] on button "Mover para preparo" at bounding box center [942, 684] width 153 height 39
click at [947, 679] on button "Mover para retirada disponível" at bounding box center [909, 685] width 211 height 39
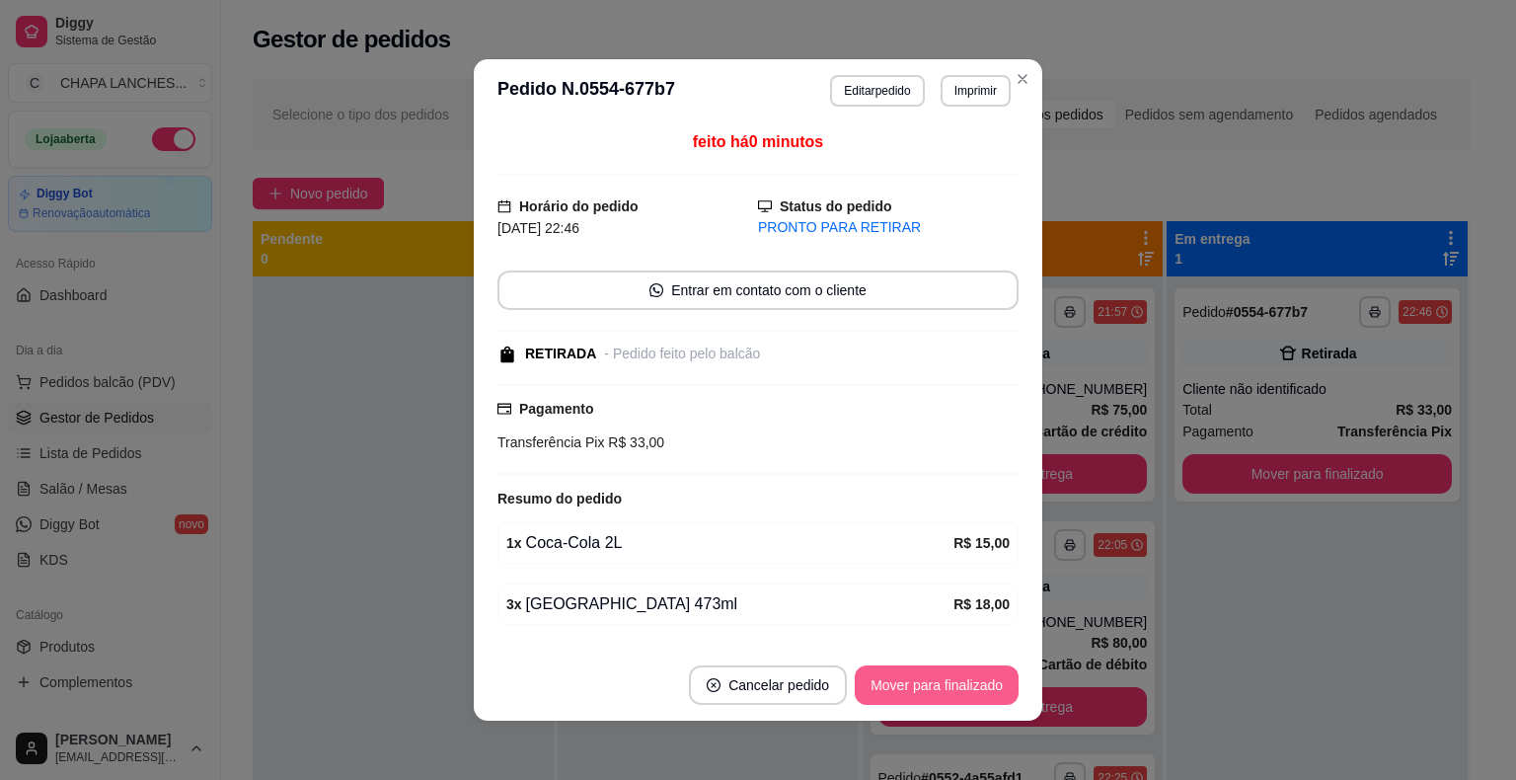
click at [948, 679] on button "Mover para finalizado" at bounding box center [937, 684] width 164 height 39
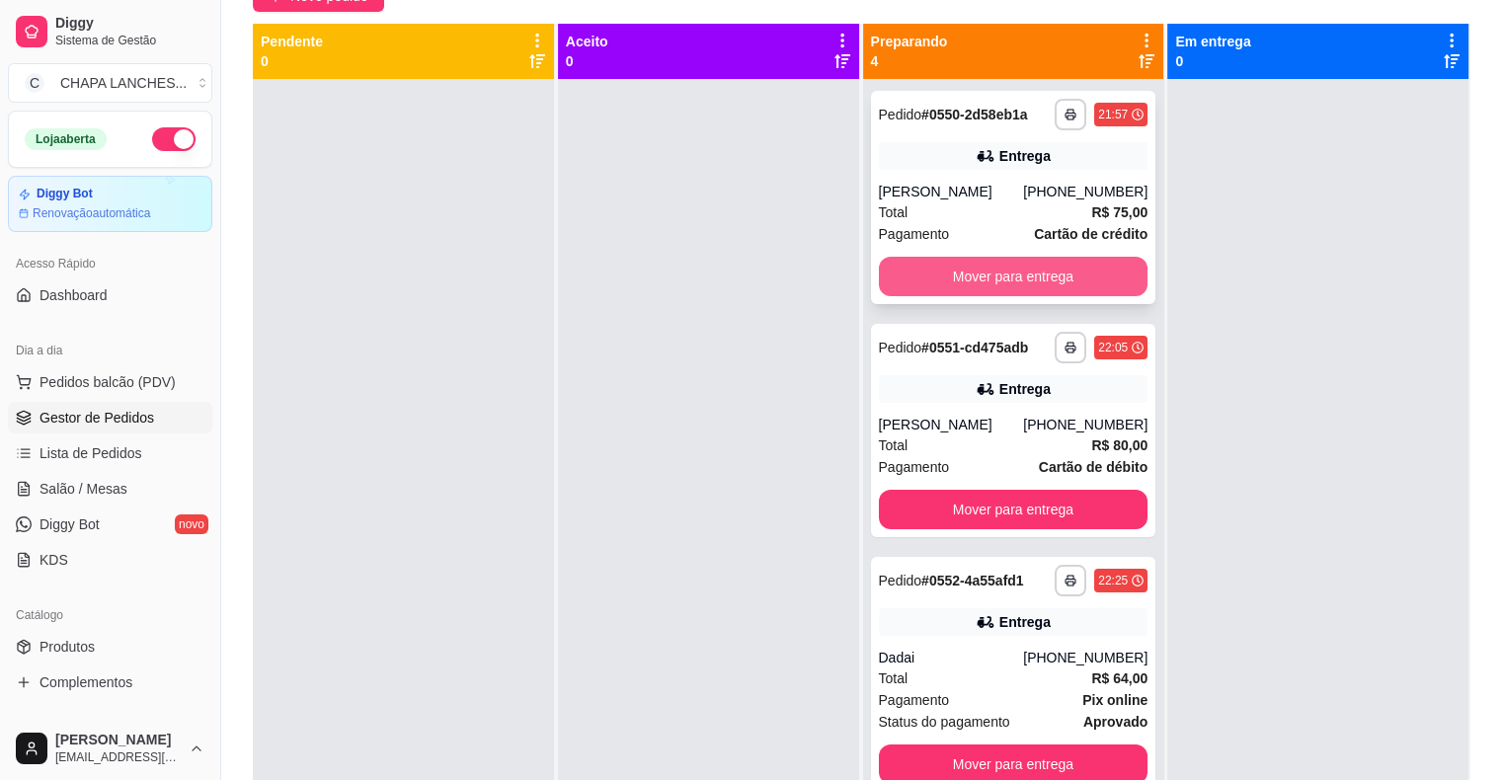
click at [995, 264] on button "Mover para entrega" at bounding box center [1014, 276] width 270 height 39
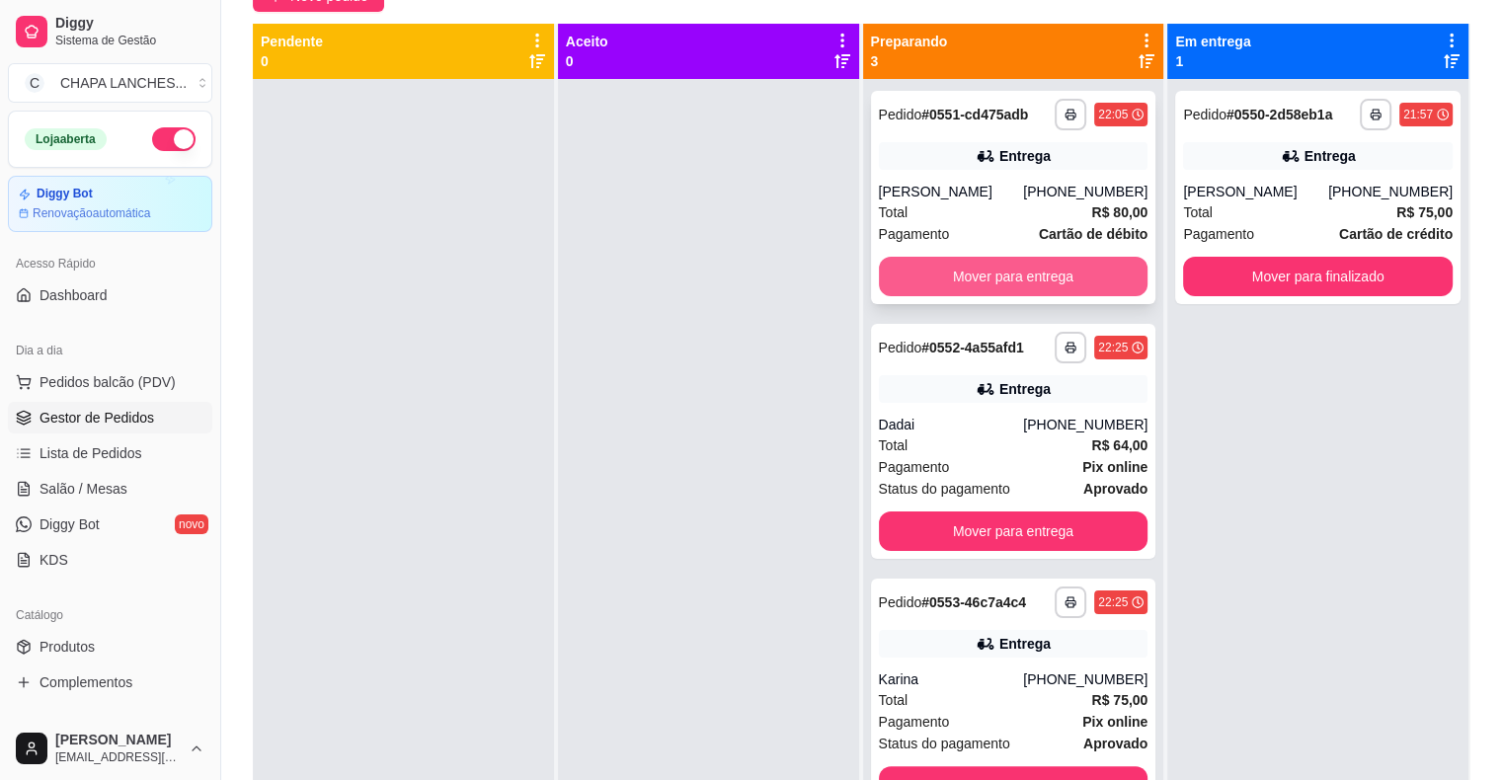
click at [966, 272] on button "Mover para entrega" at bounding box center [1014, 276] width 270 height 39
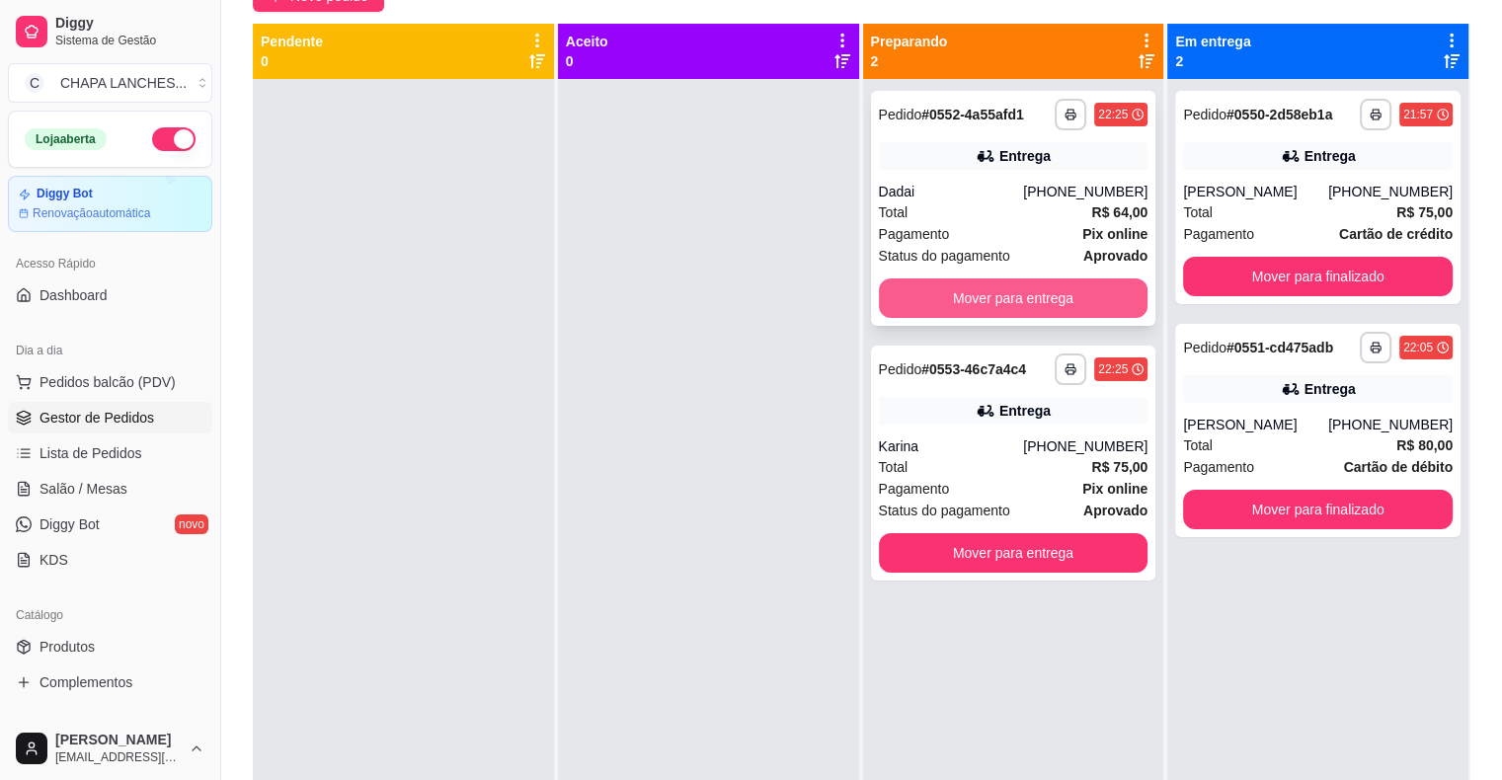
click at [940, 292] on button "Mover para entrega" at bounding box center [1014, 297] width 270 height 39
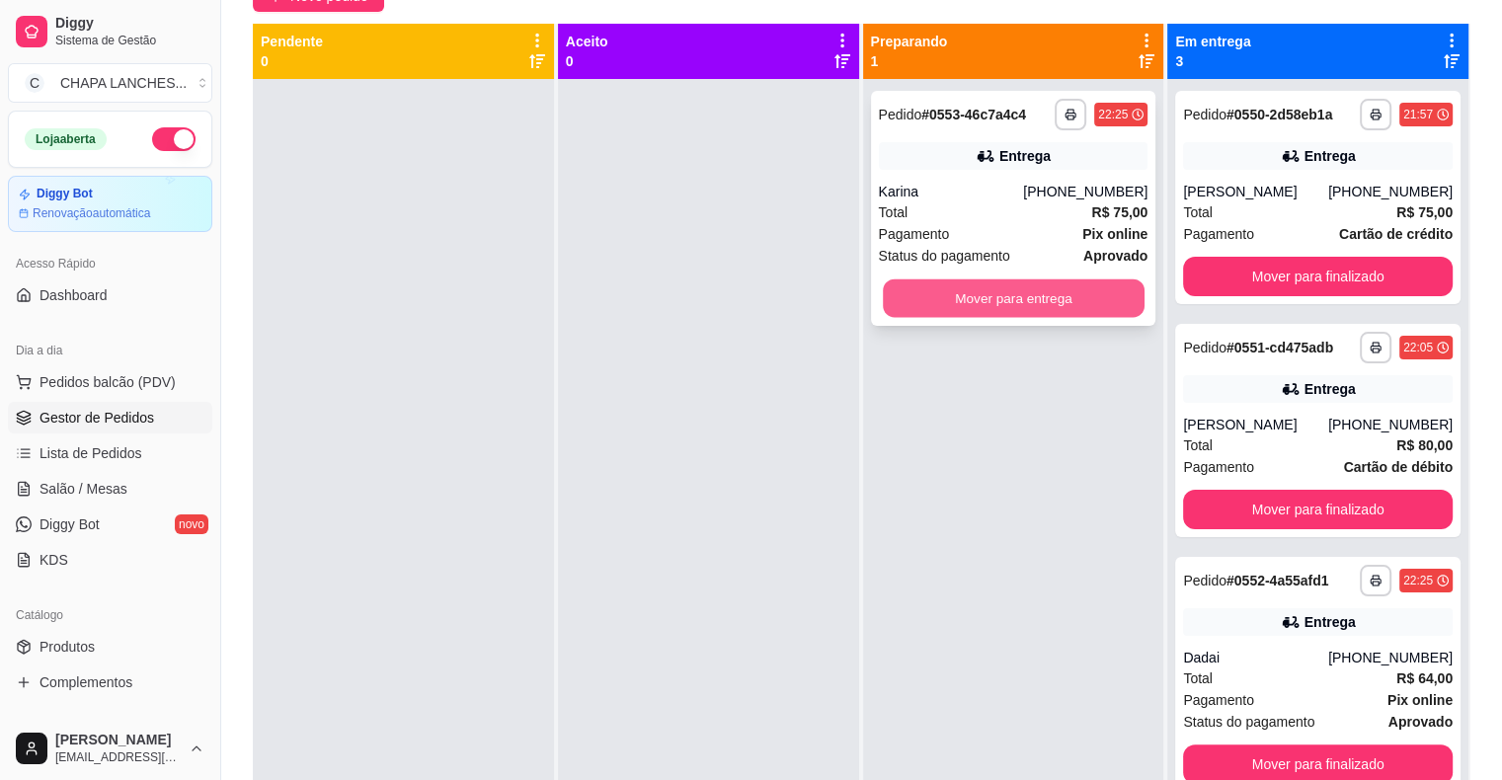
click at [942, 294] on button "Mover para entrega" at bounding box center [1014, 298] width 262 height 39
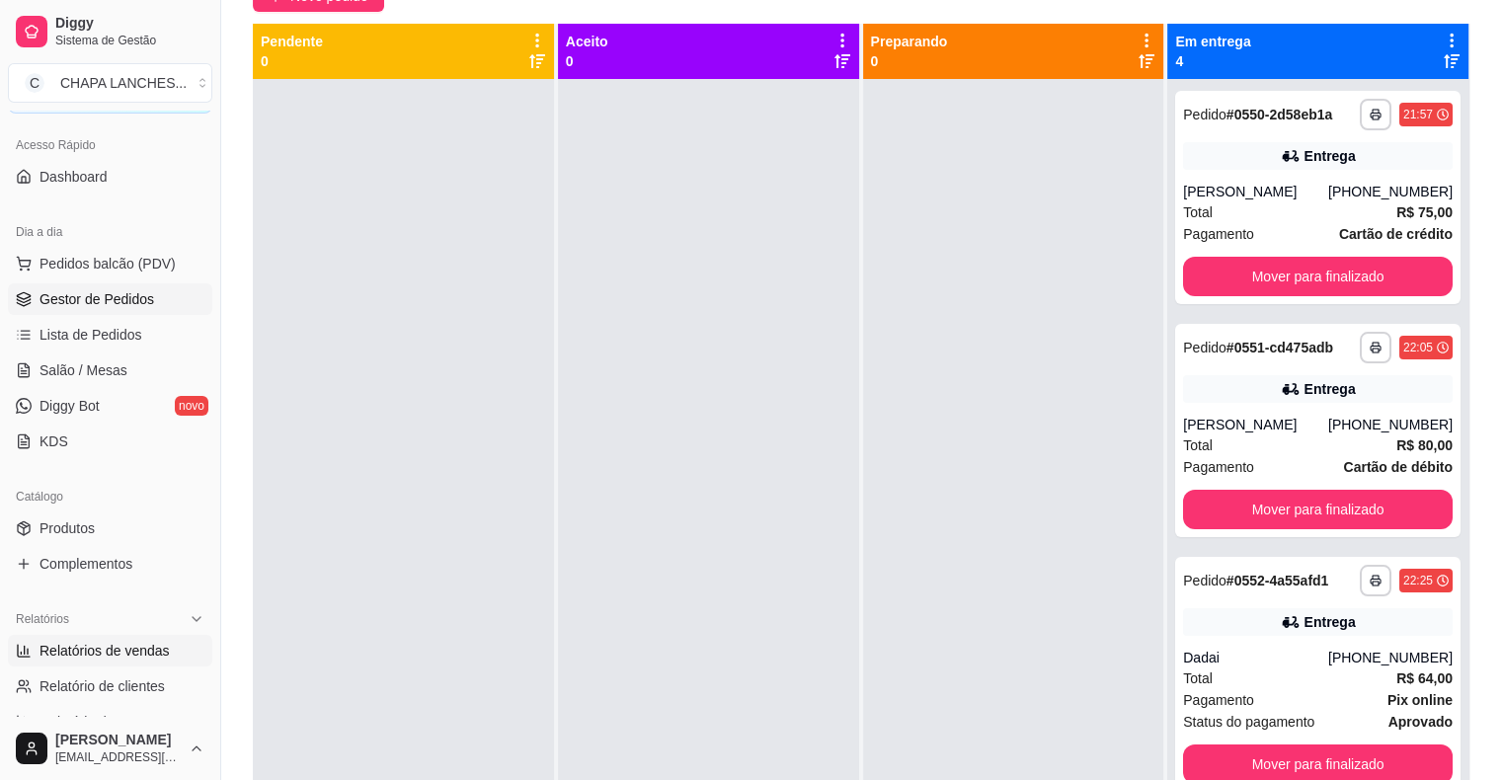
scroll to position [197, 0]
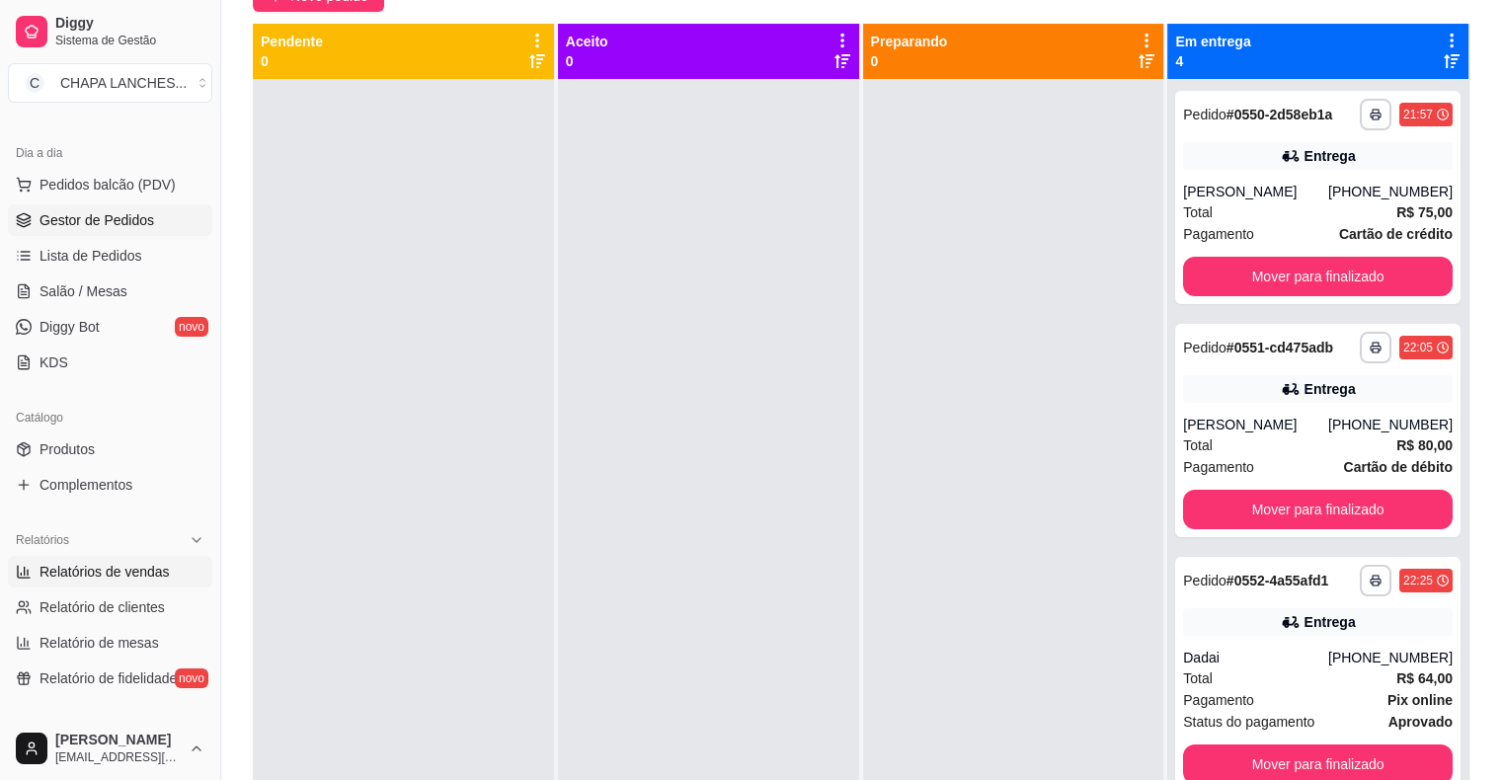
click at [122, 567] on span "Relatórios de vendas" at bounding box center [104, 572] width 130 height 20
select select "ALL"
select select "0"
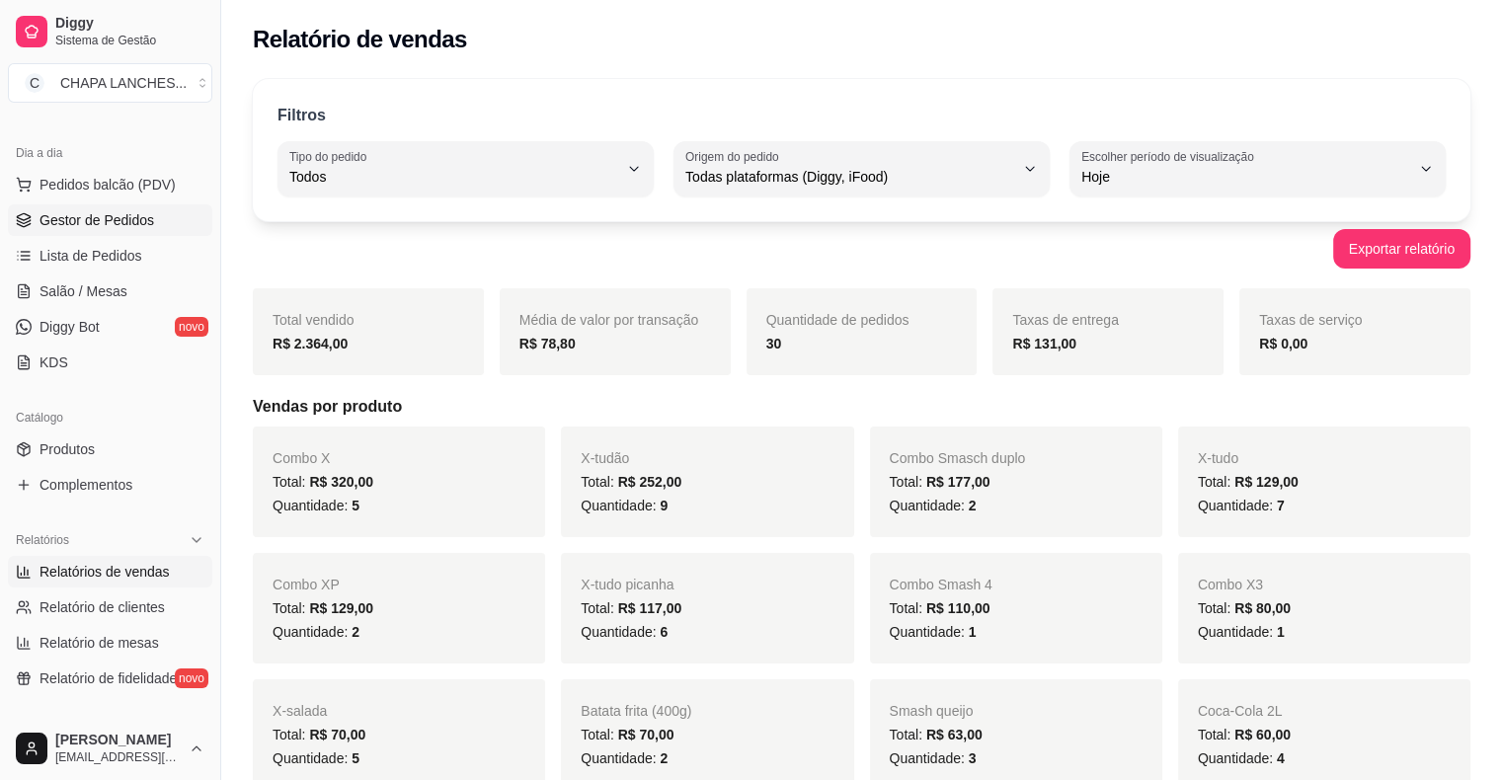
click at [103, 214] on span "Gestor de Pedidos" at bounding box center [96, 220] width 115 height 20
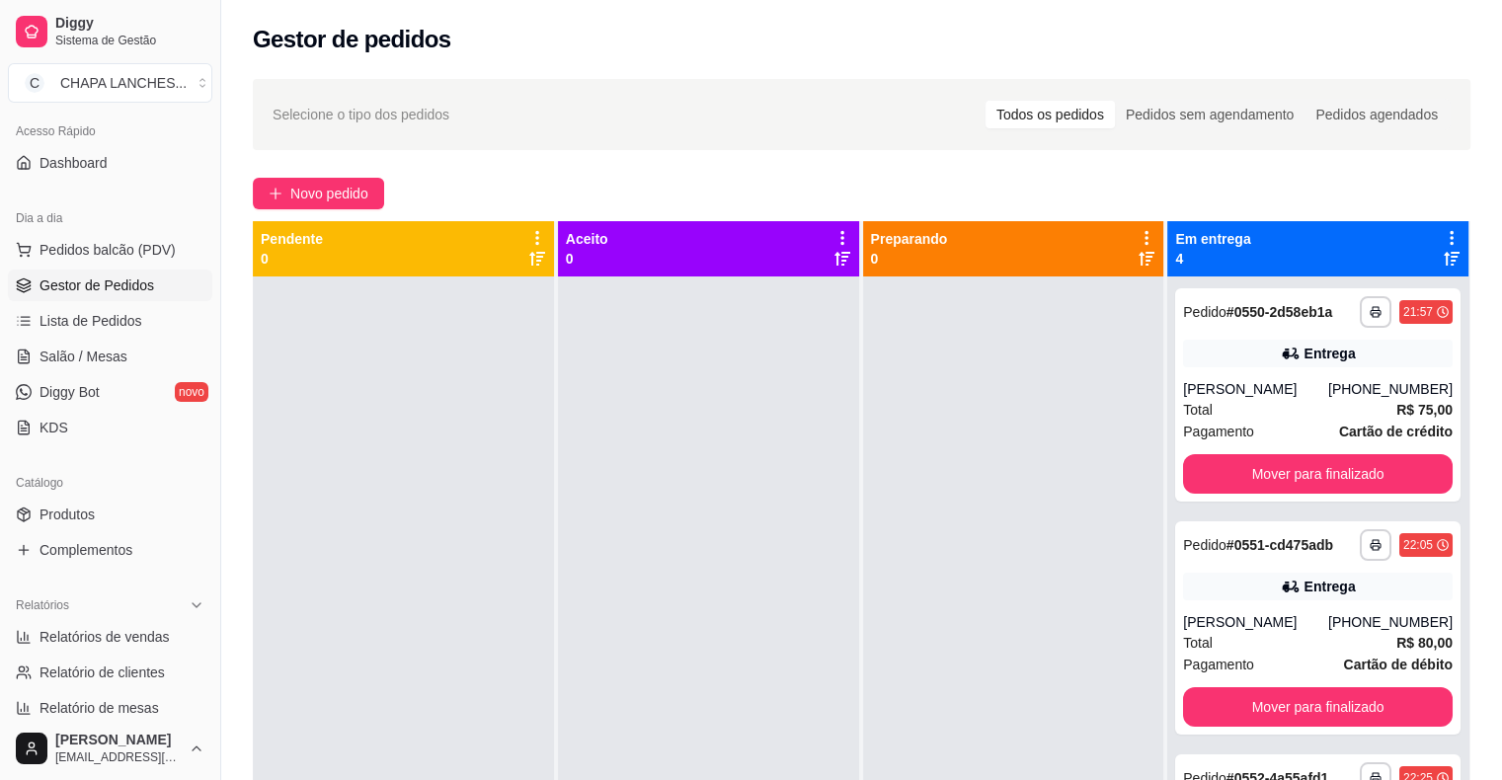
scroll to position [99, 0]
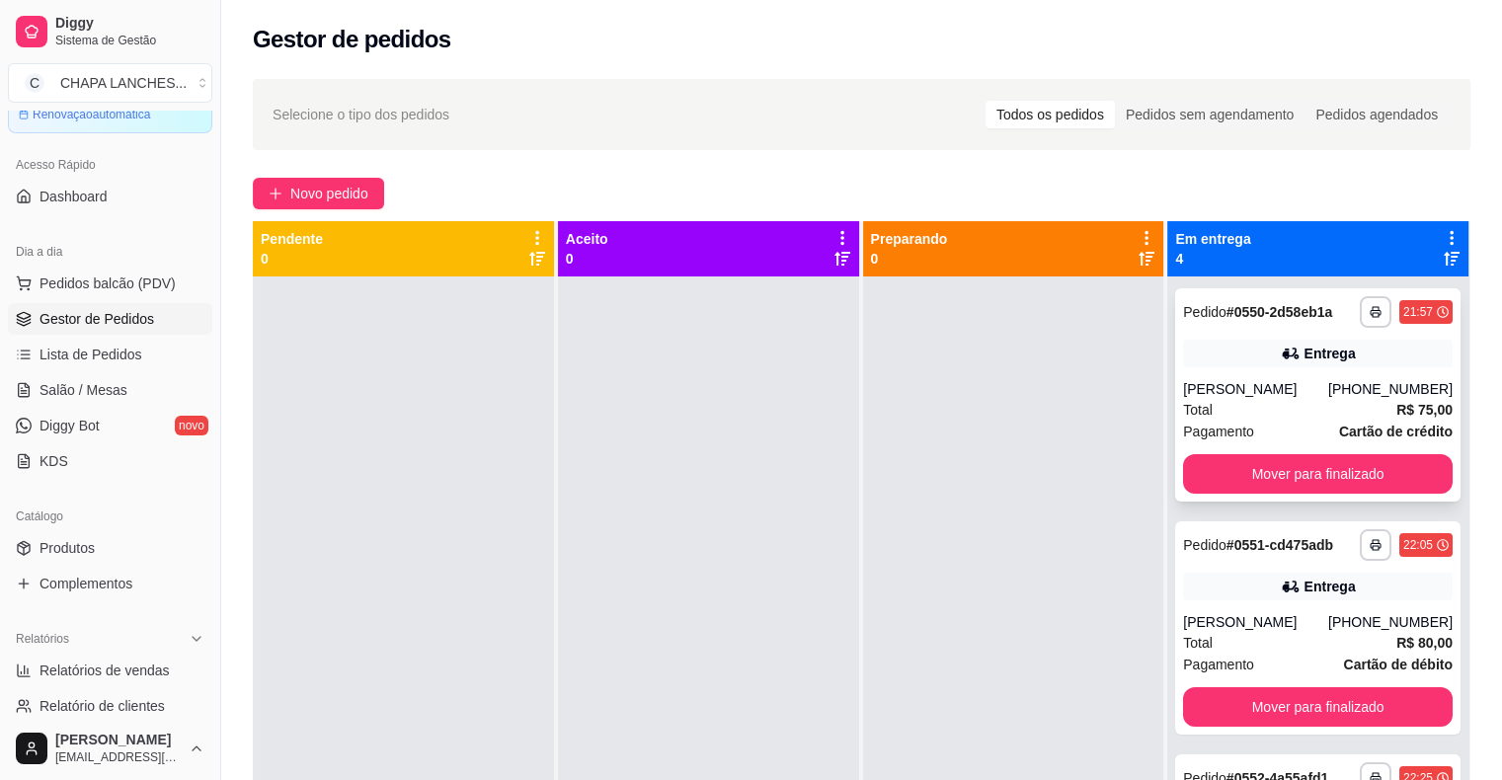
click at [1194, 383] on div "[PERSON_NAME]" at bounding box center [1255, 389] width 145 height 20
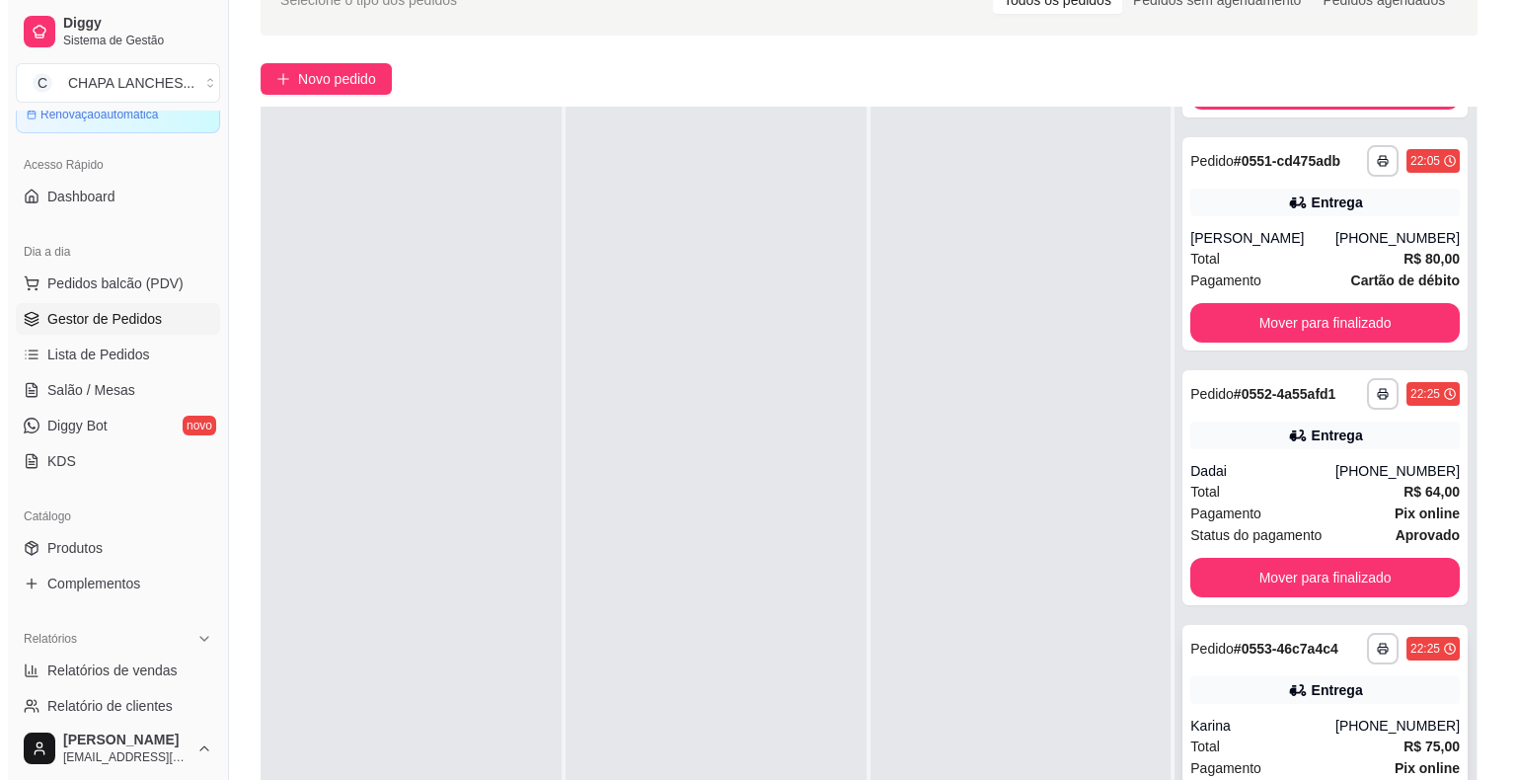
scroll to position [300, 0]
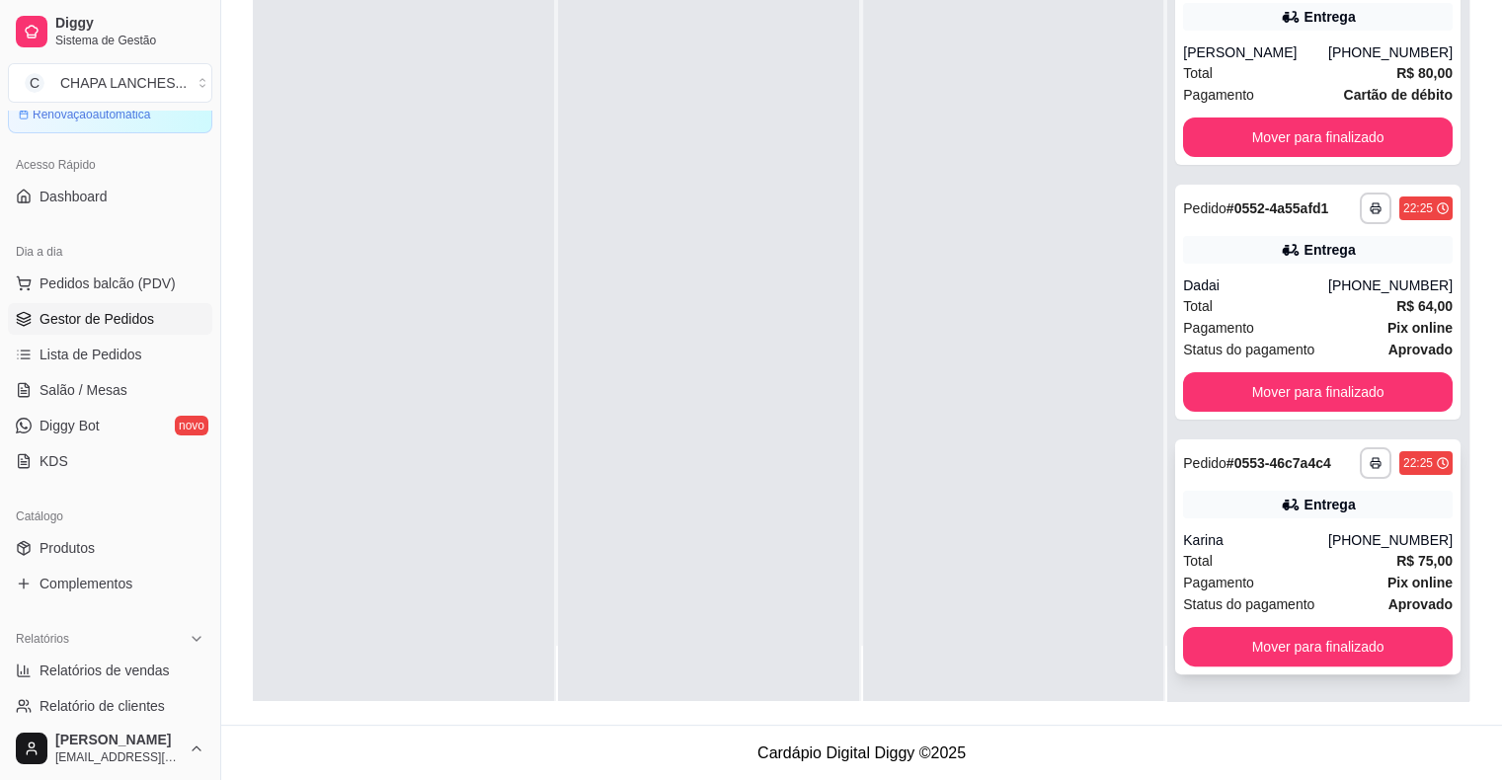
click at [1253, 546] on div "Karina" at bounding box center [1255, 540] width 145 height 20
click at [1240, 653] on button "Mover para finalizado" at bounding box center [1318, 646] width 270 height 39
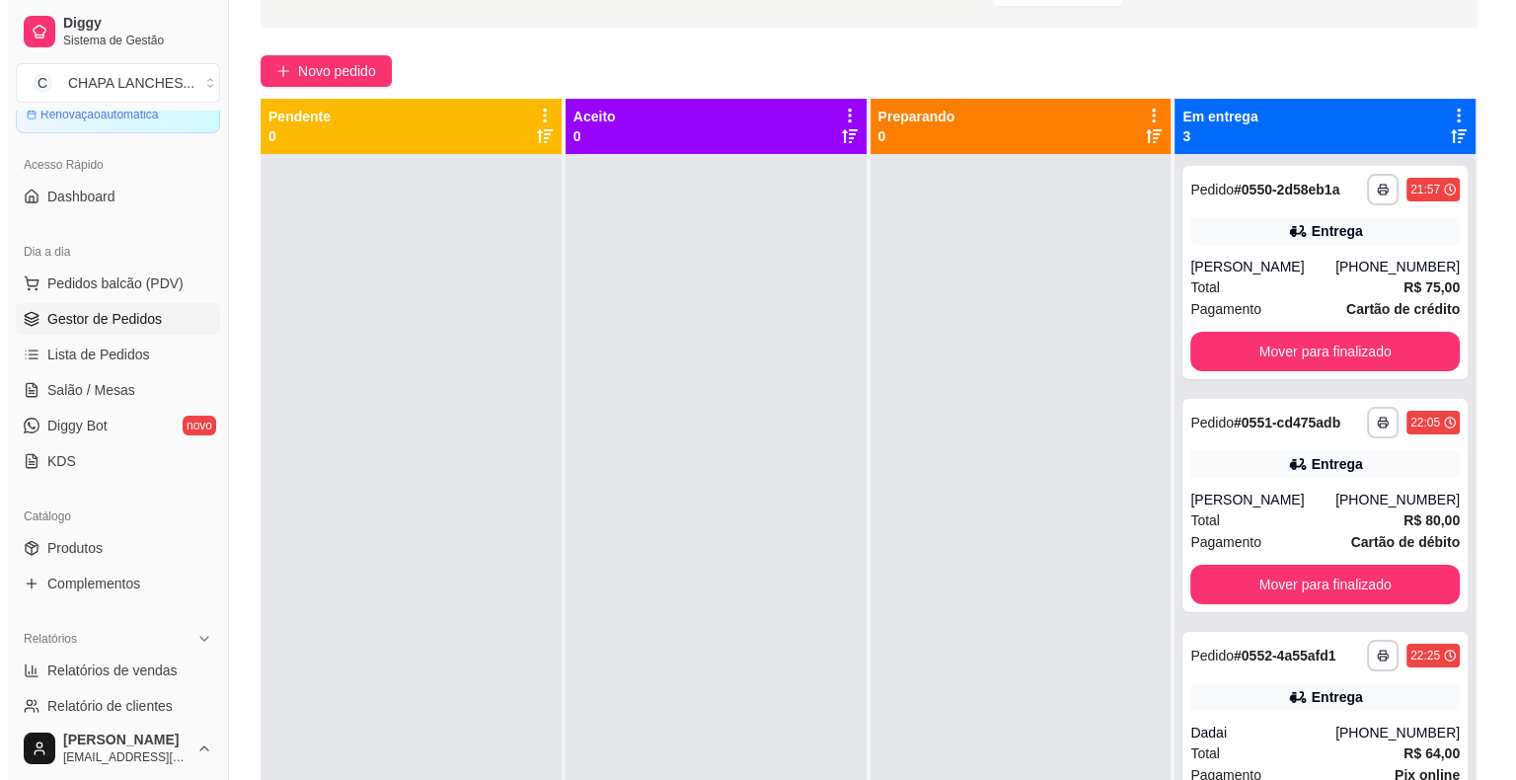
scroll to position [0, 0]
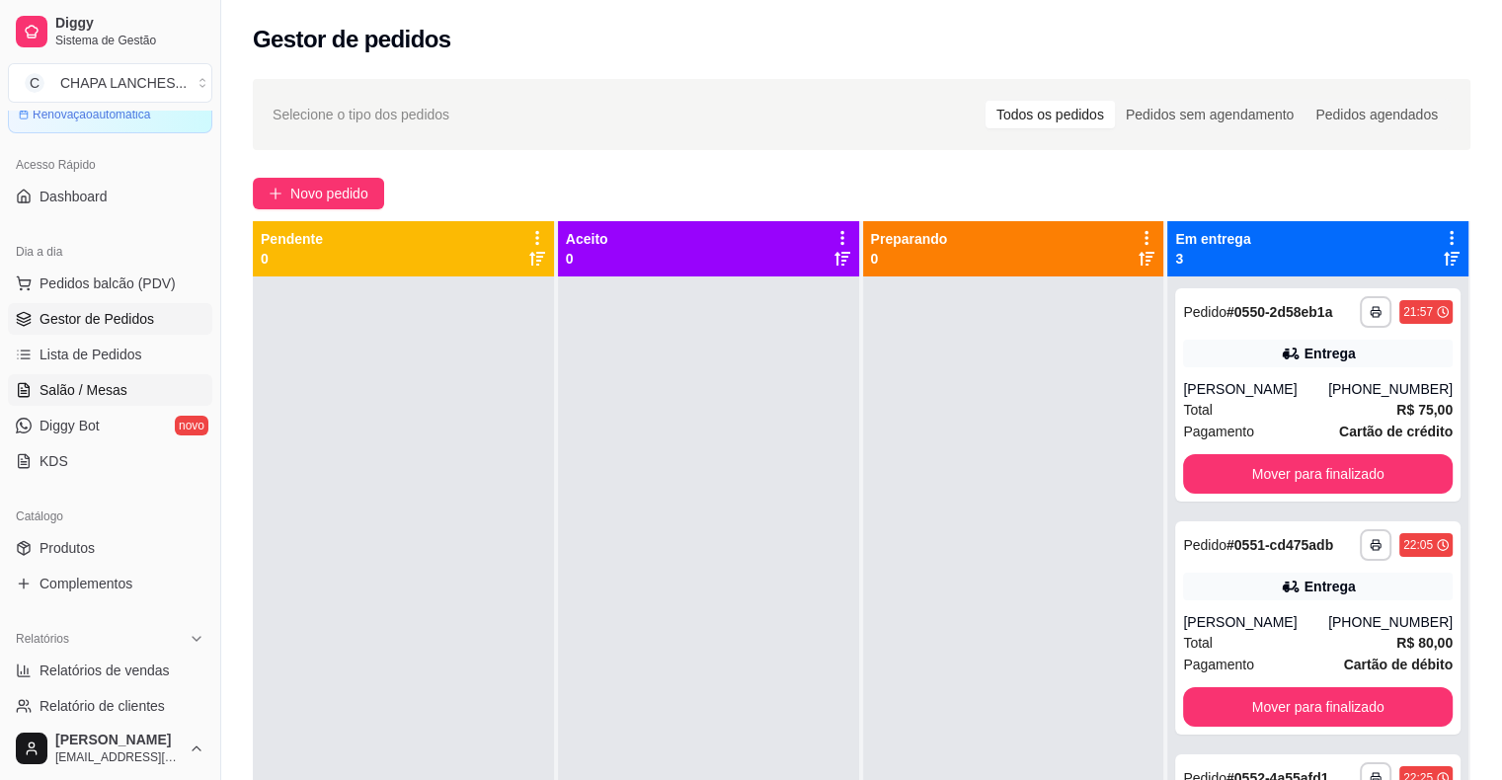
click at [120, 383] on span "Salão / Mesas" at bounding box center [83, 390] width 88 height 20
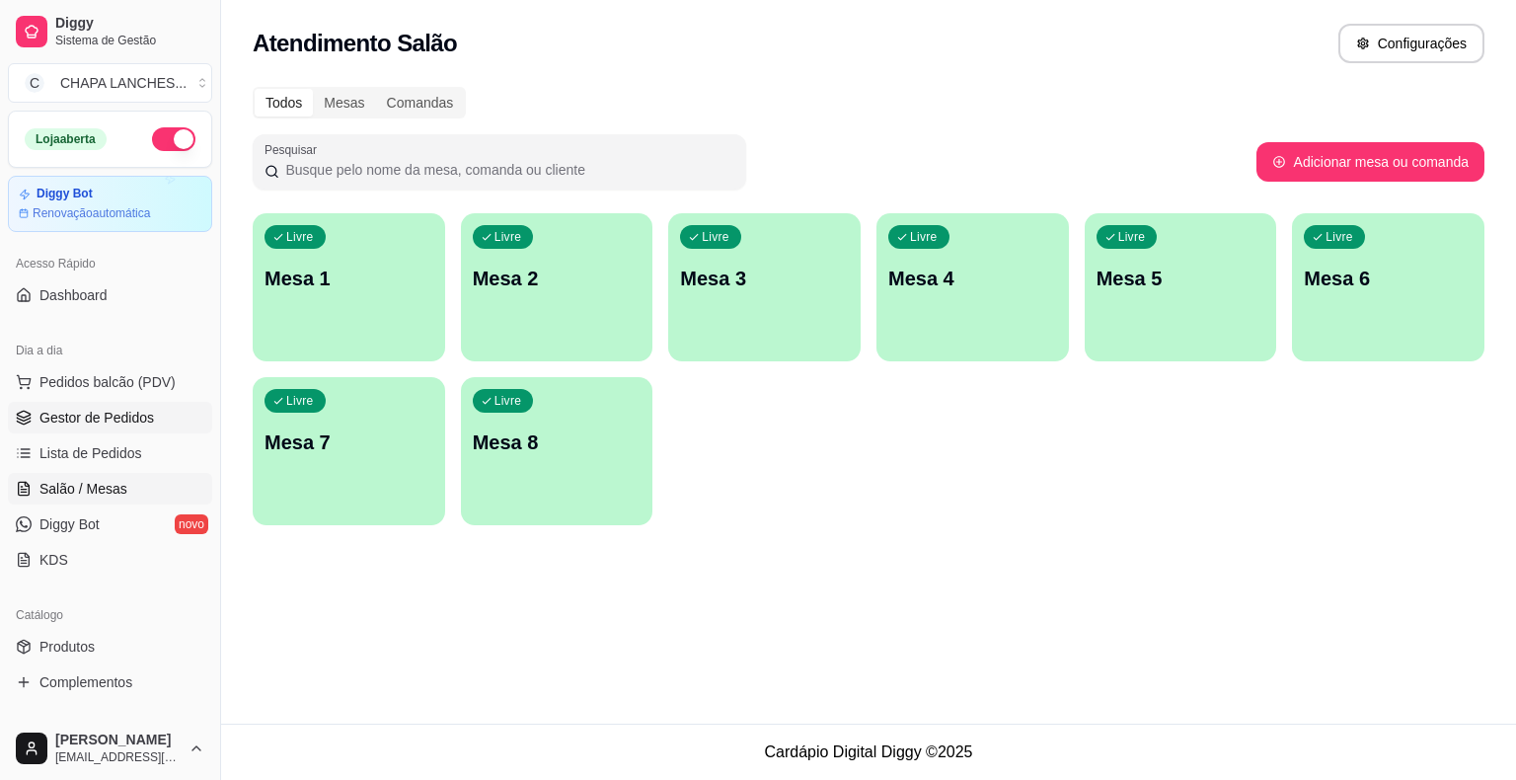
click at [125, 408] on span "Gestor de Pedidos" at bounding box center [96, 418] width 115 height 20
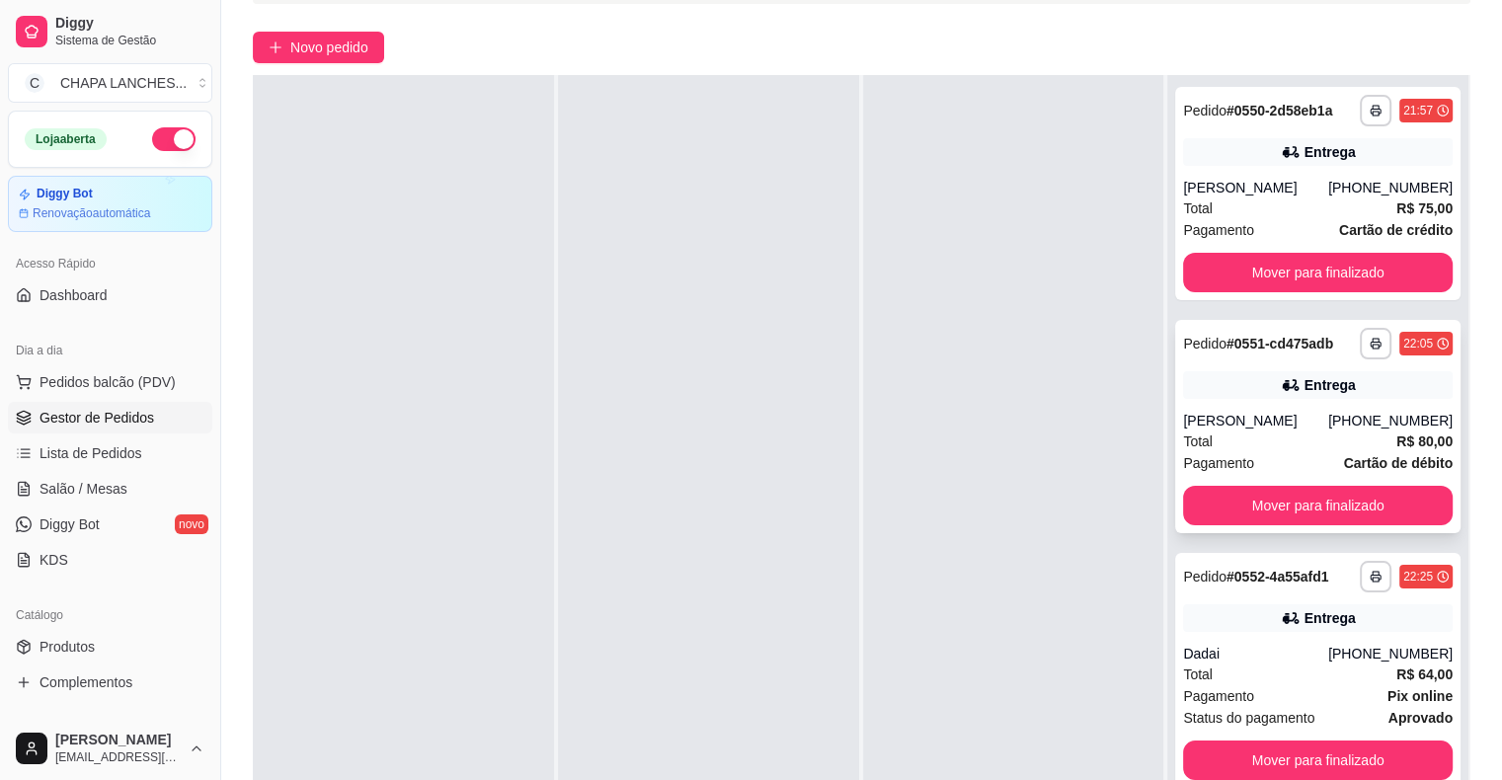
scroll to position [300, 0]
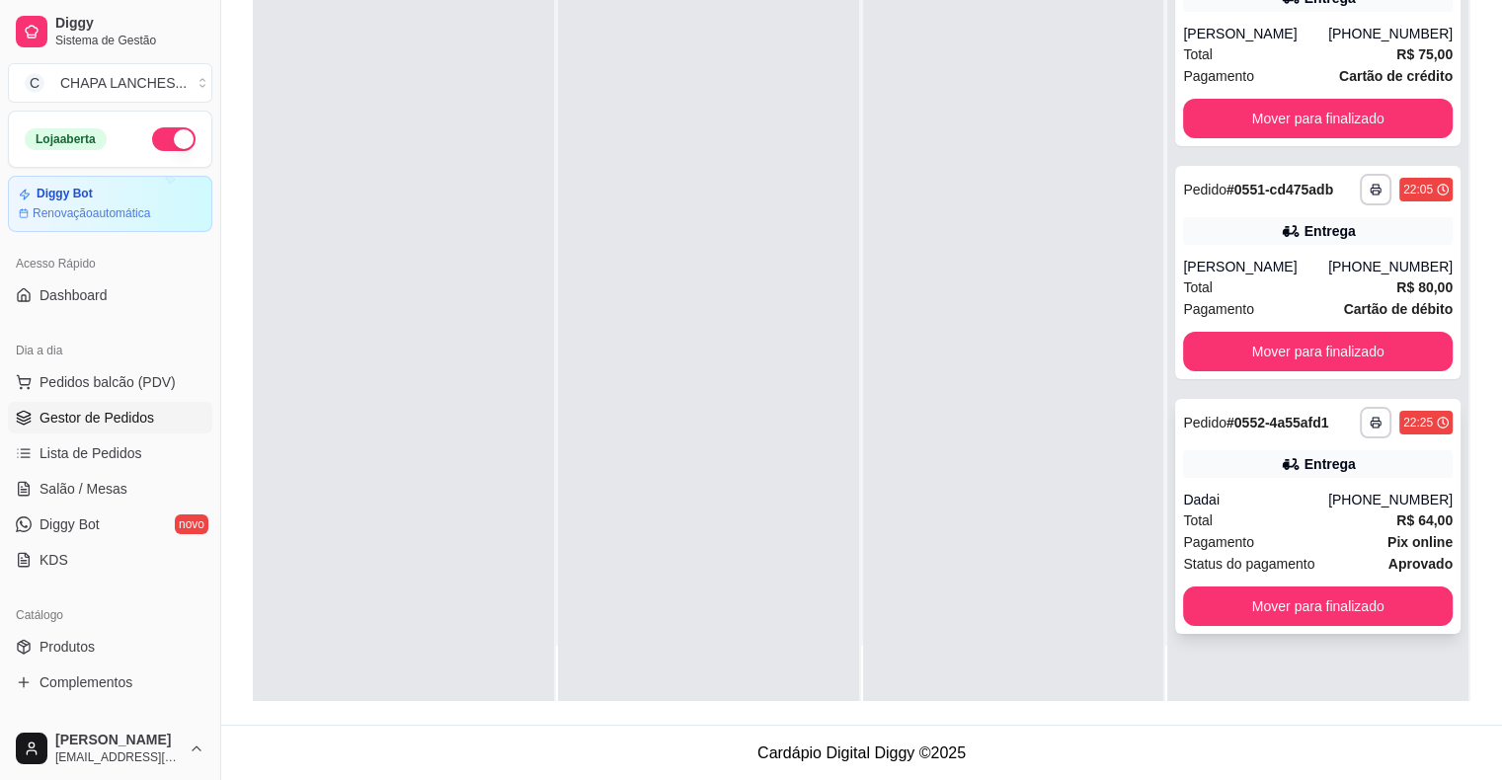
click at [1242, 521] on div "Total R$ 64,00" at bounding box center [1318, 520] width 270 height 22
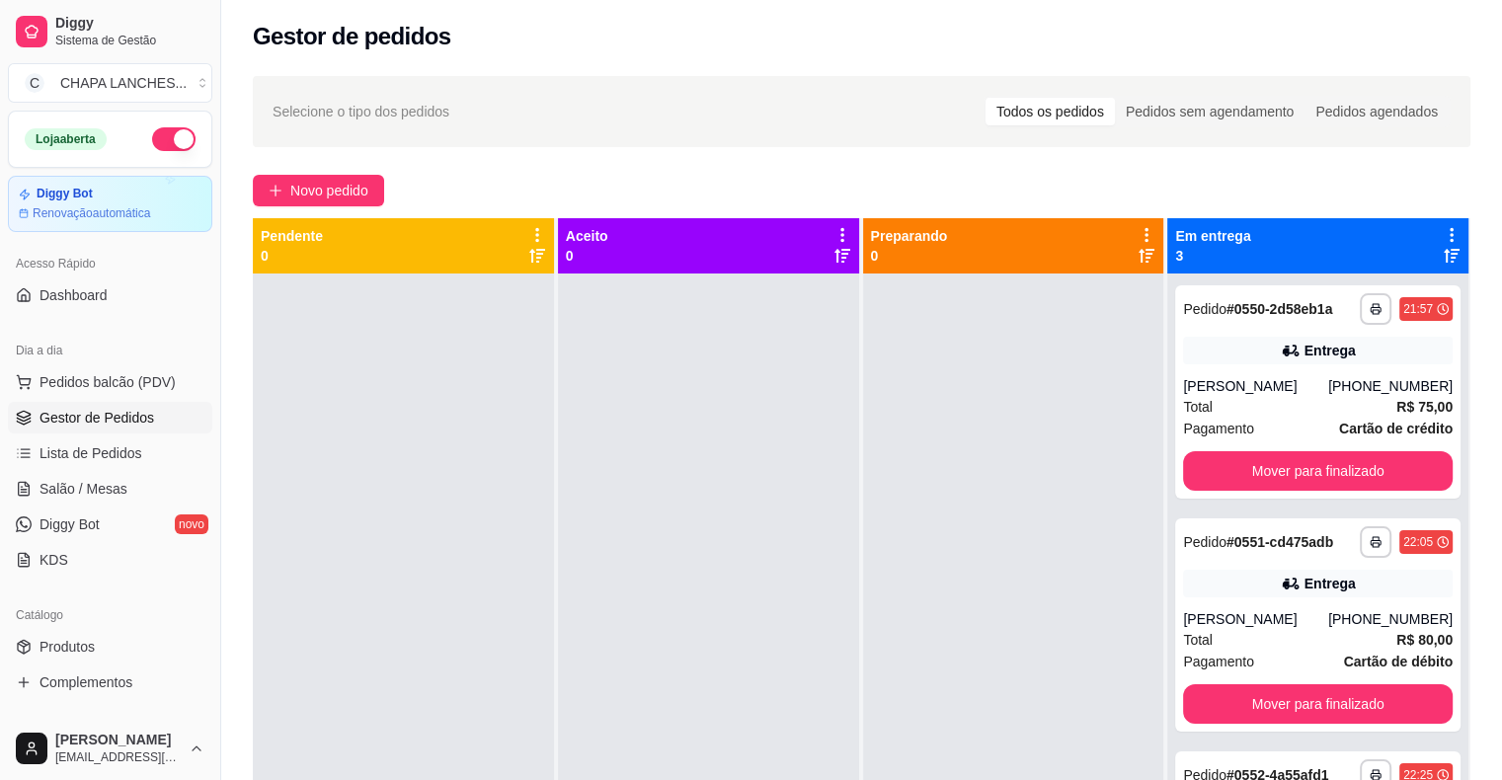
scroll to position [0, 0]
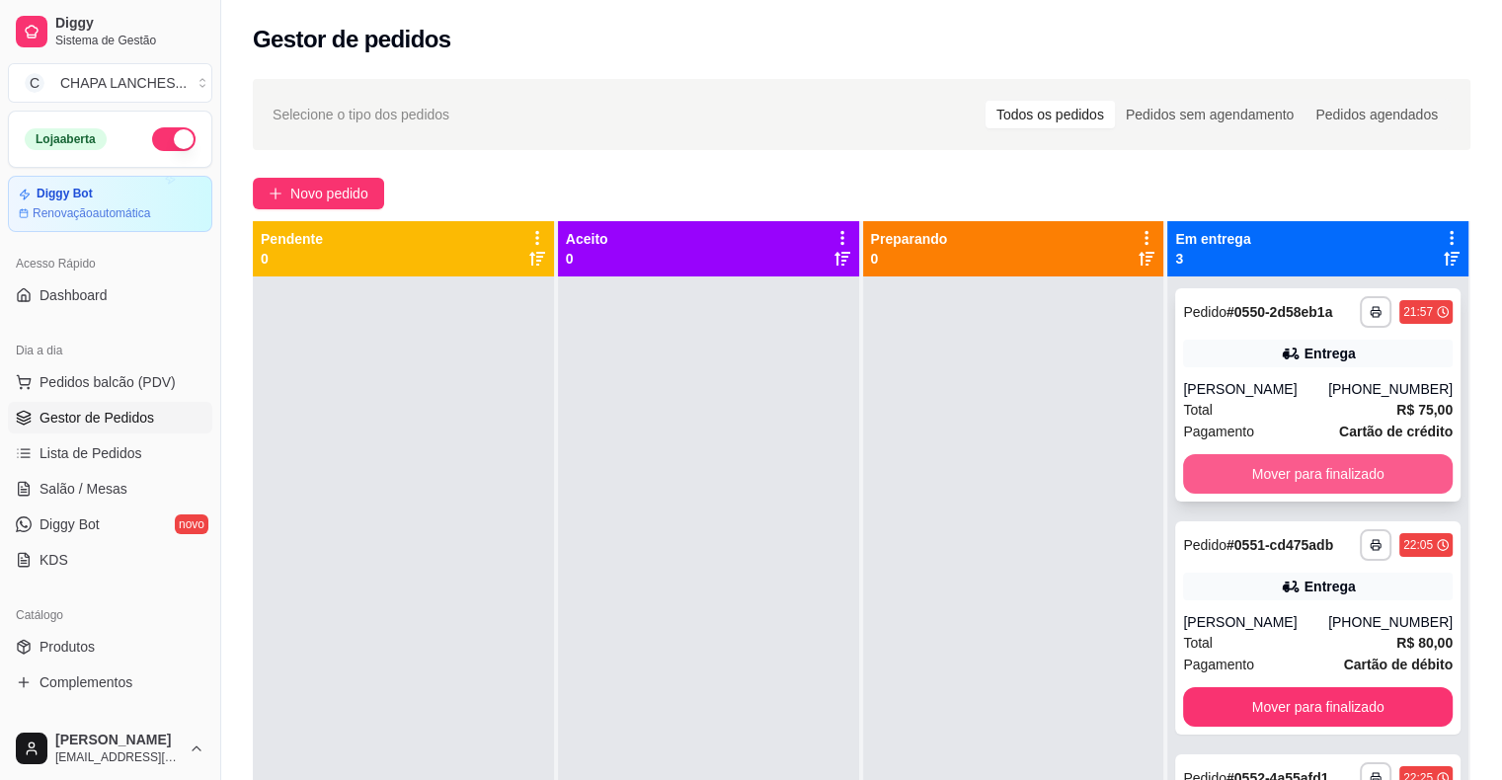
click at [1294, 464] on button "Mover para finalizado" at bounding box center [1318, 473] width 270 height 39
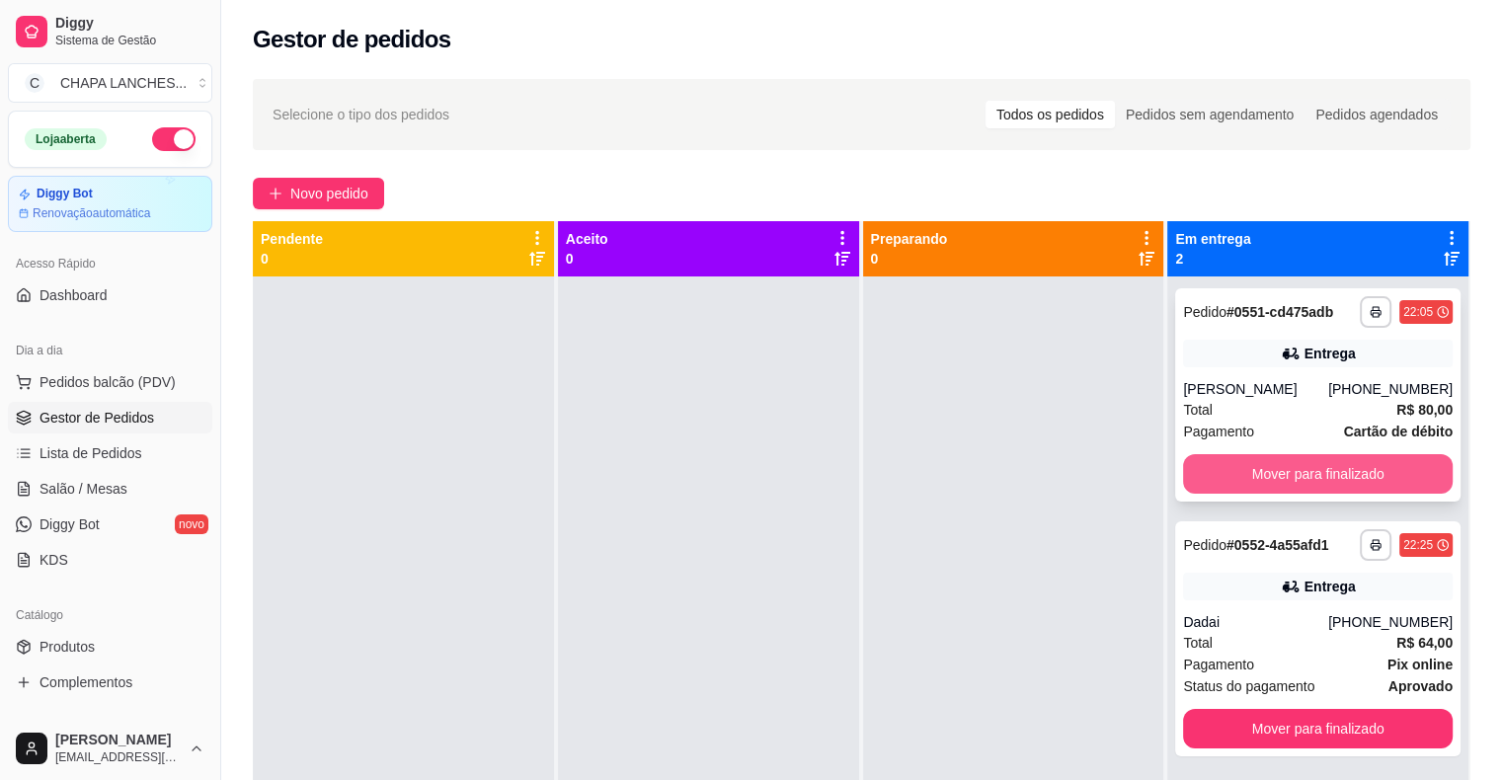
click at [1226, 481] on button "Mover para finalizado" at bounding box center [1318, 473] width 270 height 39
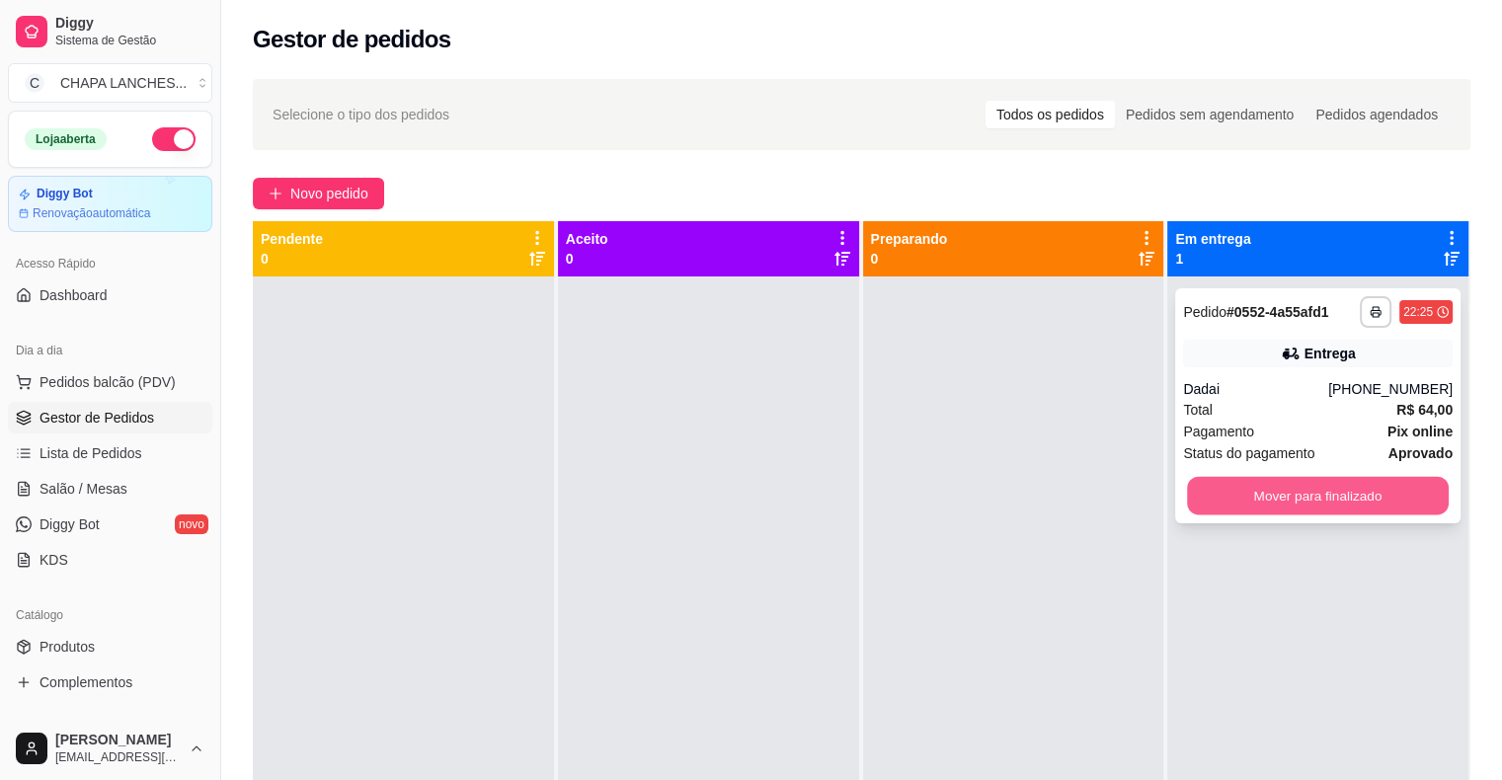
click at [1250, 502] on button "Mover para finalizado" at bounding box center [1318, 496] width 262 height 39
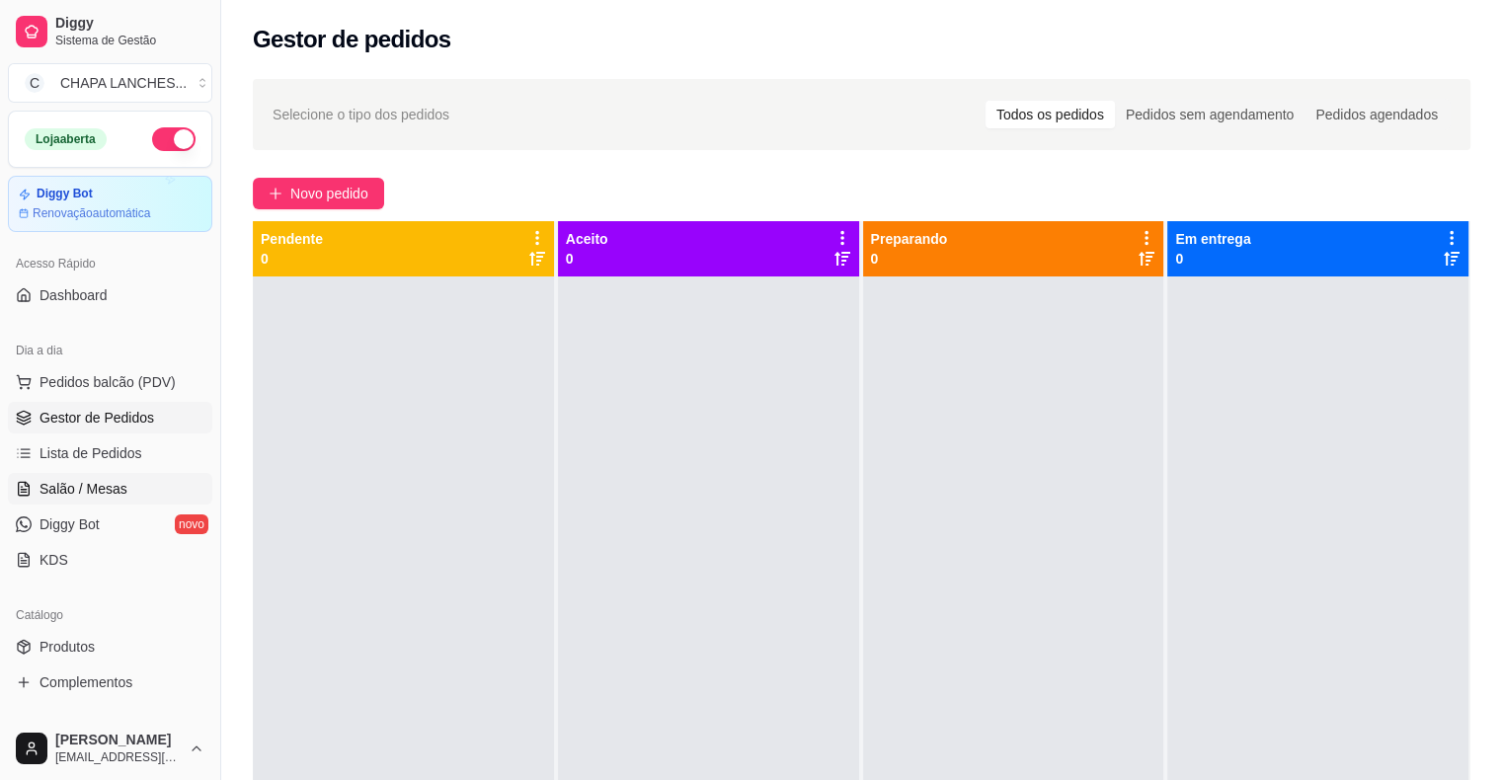
click at [93, 482] on span "Salão / Mesas" at bounding box center [83, 489] width 88 height 20
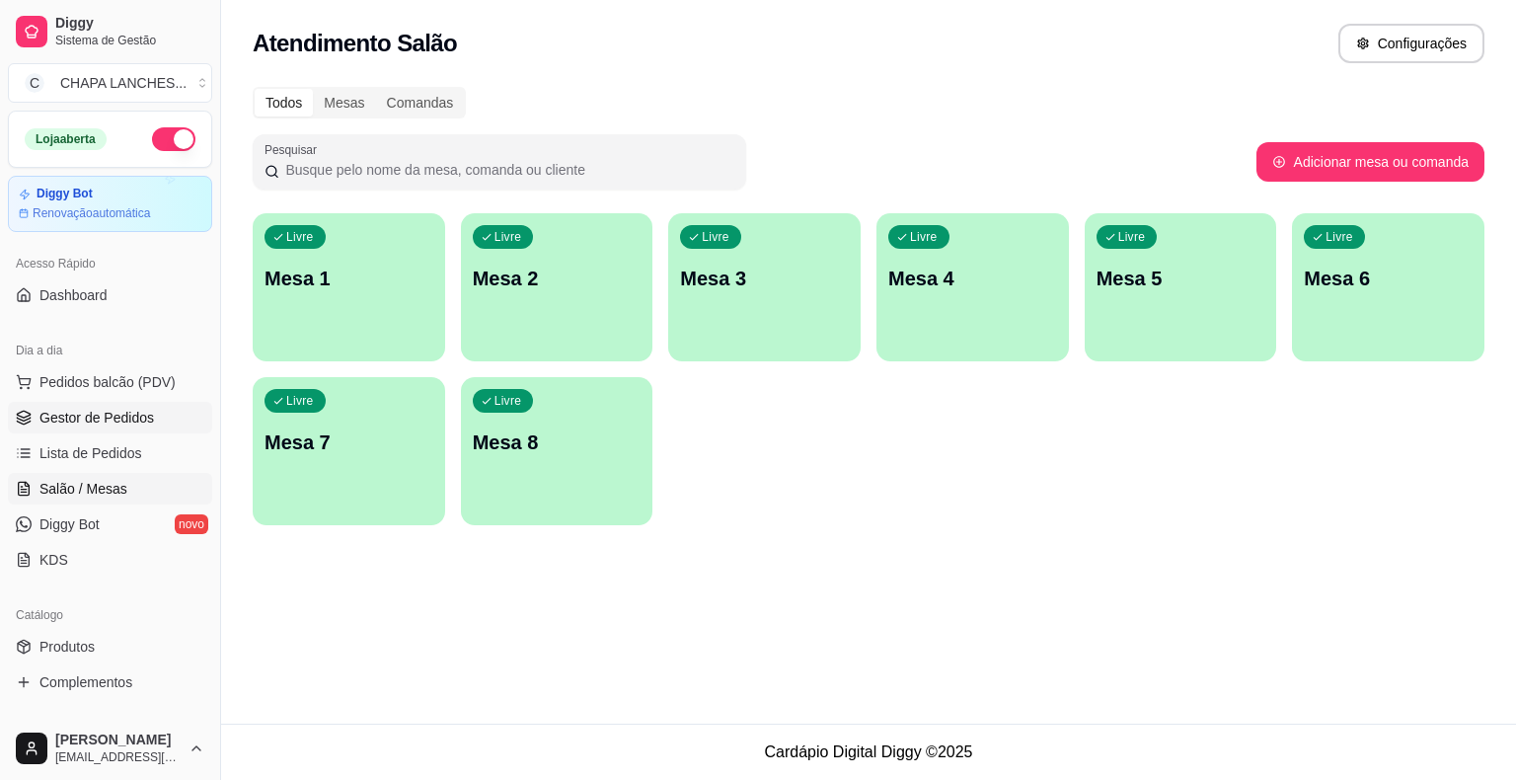
click at [111, 421] on span "Gestor de Pedidos" at bounding box center [96, 418] width 115 height 20
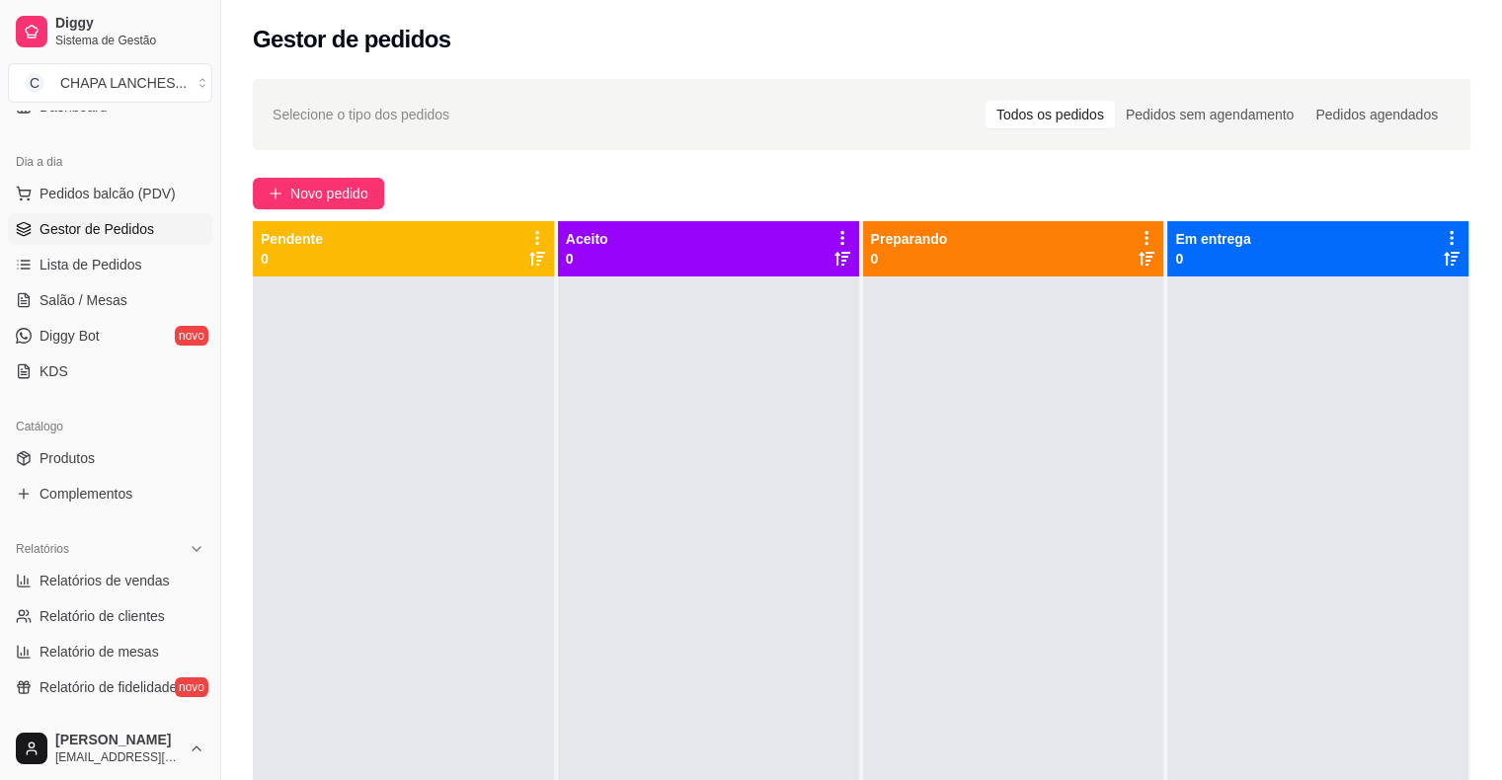
scroll to position [197, 0]
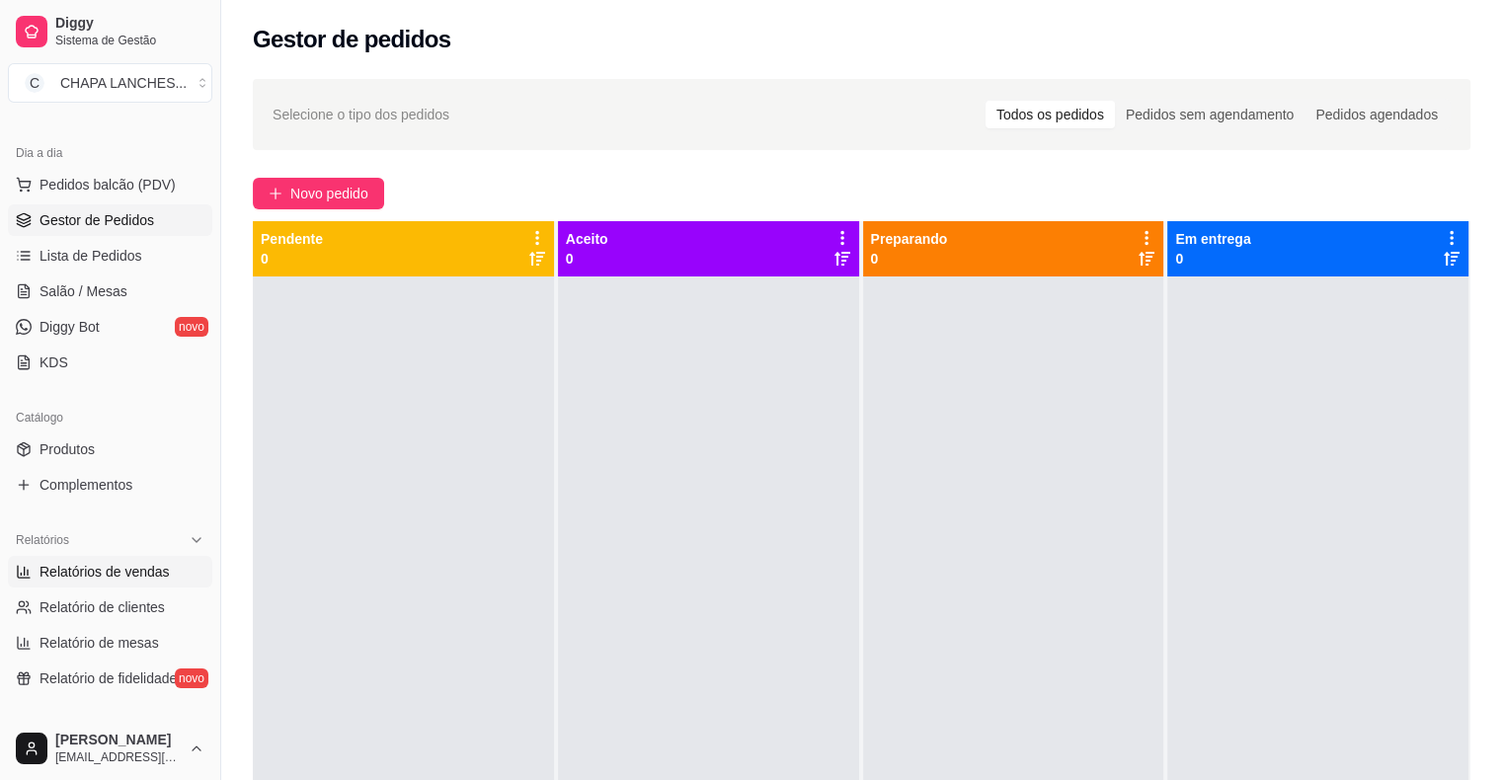
click at [122, 568] on span "Relatórios de vendas" at bounding box center [104, 572] width 130 height 20
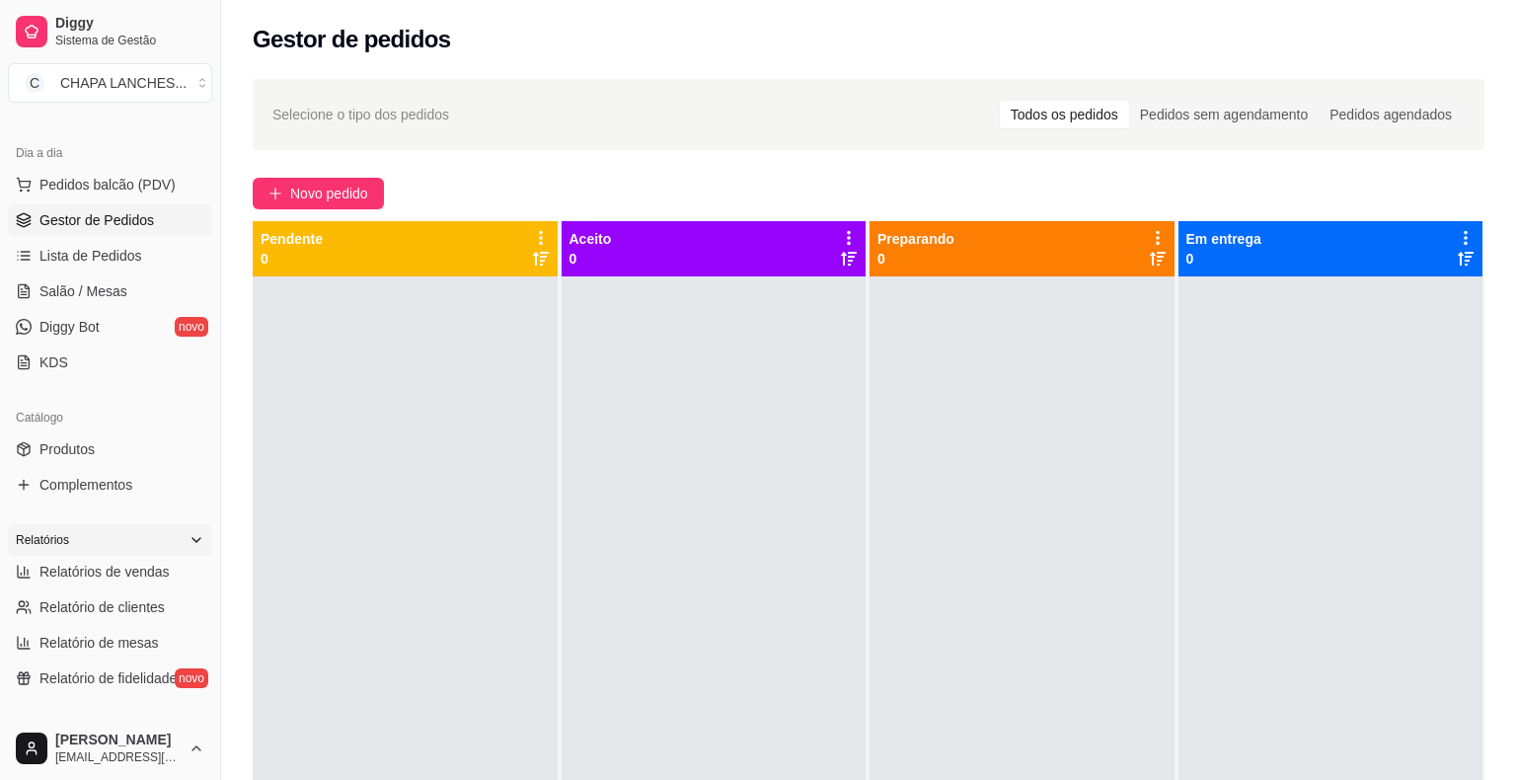
select select "ALL"
select select "0"
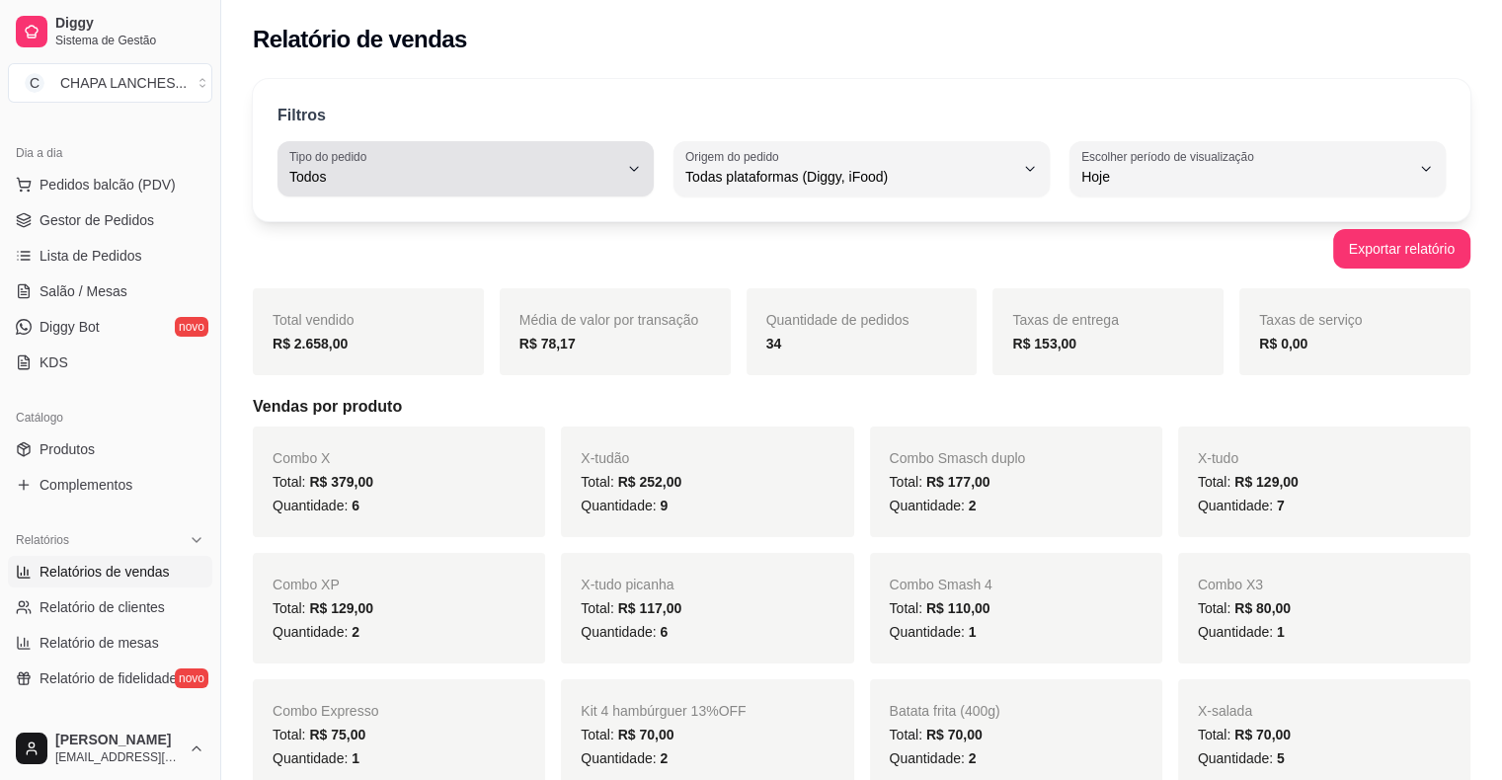
click at [525, 181] on span "Todos" at bounding box center [453, 177] width 329 height 20
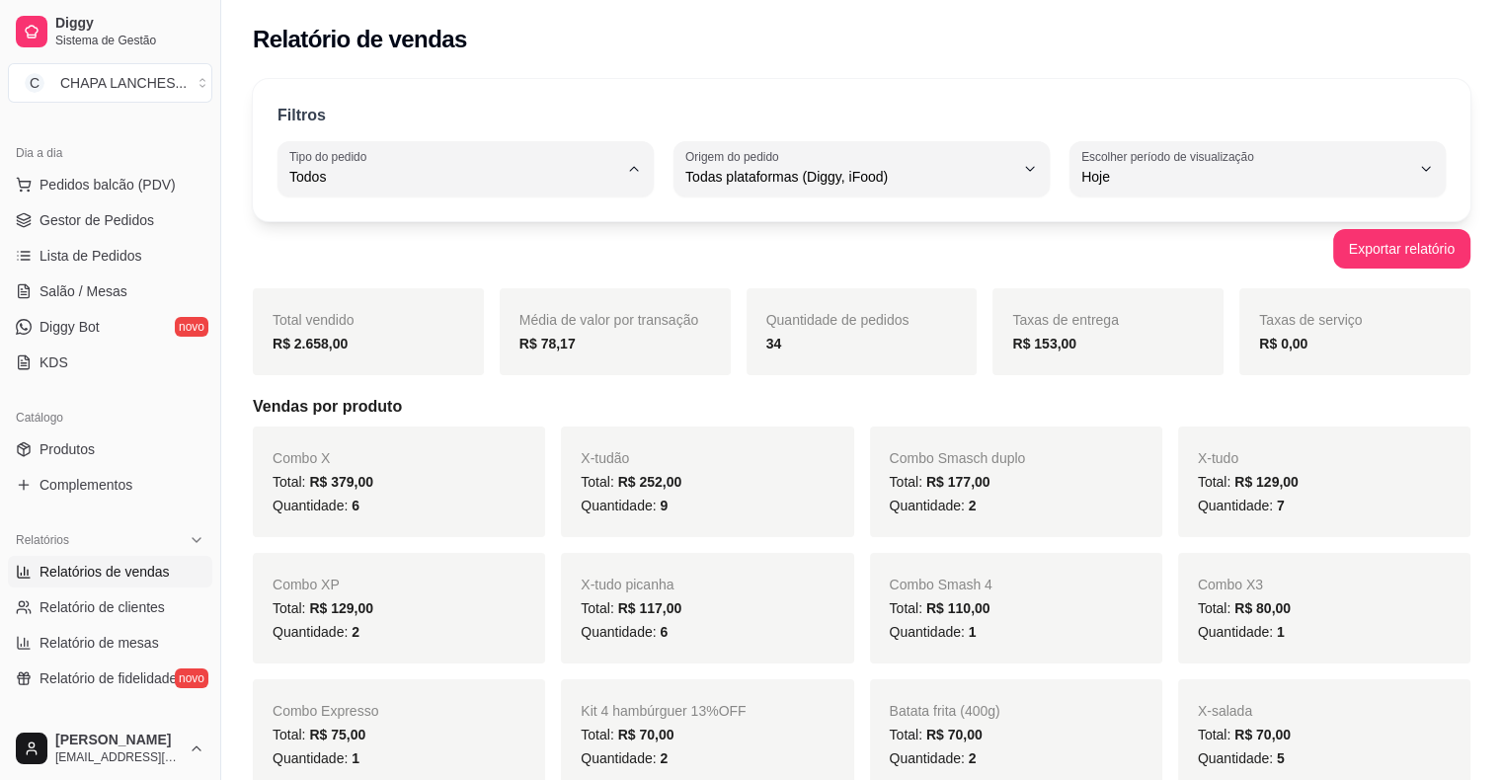
click at [418, 252] on span "Entrega" at bounding box center [456, 255] width 312 height 19
type input "DELIVERY"
select select "DELIVERY"
click at [81, 221] on span "Gestor de Pedidos" at bounding box center [96, 220] width 115 height 20
